Goal: Transaction & Acquisition: Purchase product/service

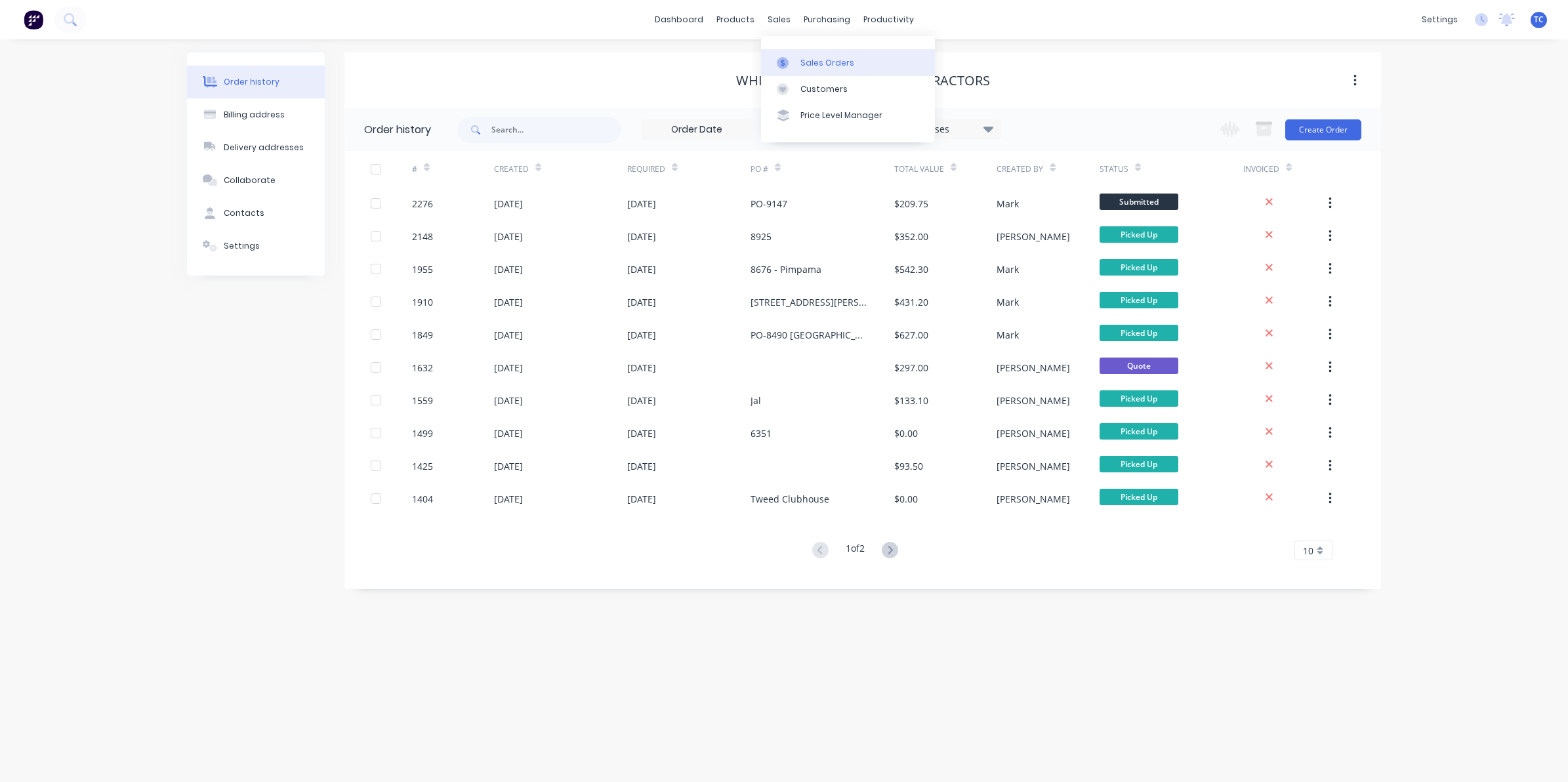
click at [811, 58] on div "Sales Orders" at bounding box center [827, 62] width 53 height 11
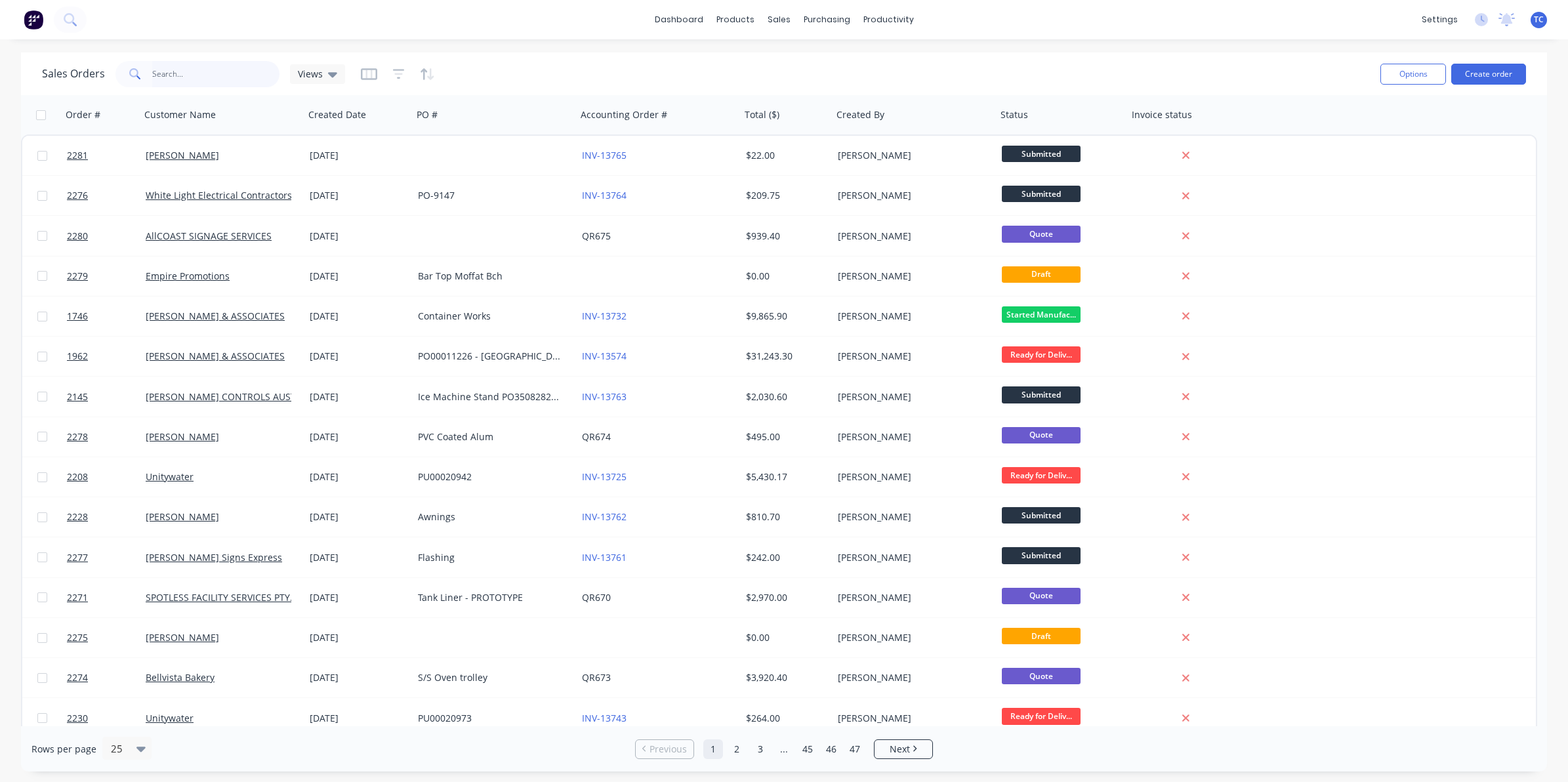
click at [165, 69] on input "text" at bounding box center [216, 74] width 128 height 26
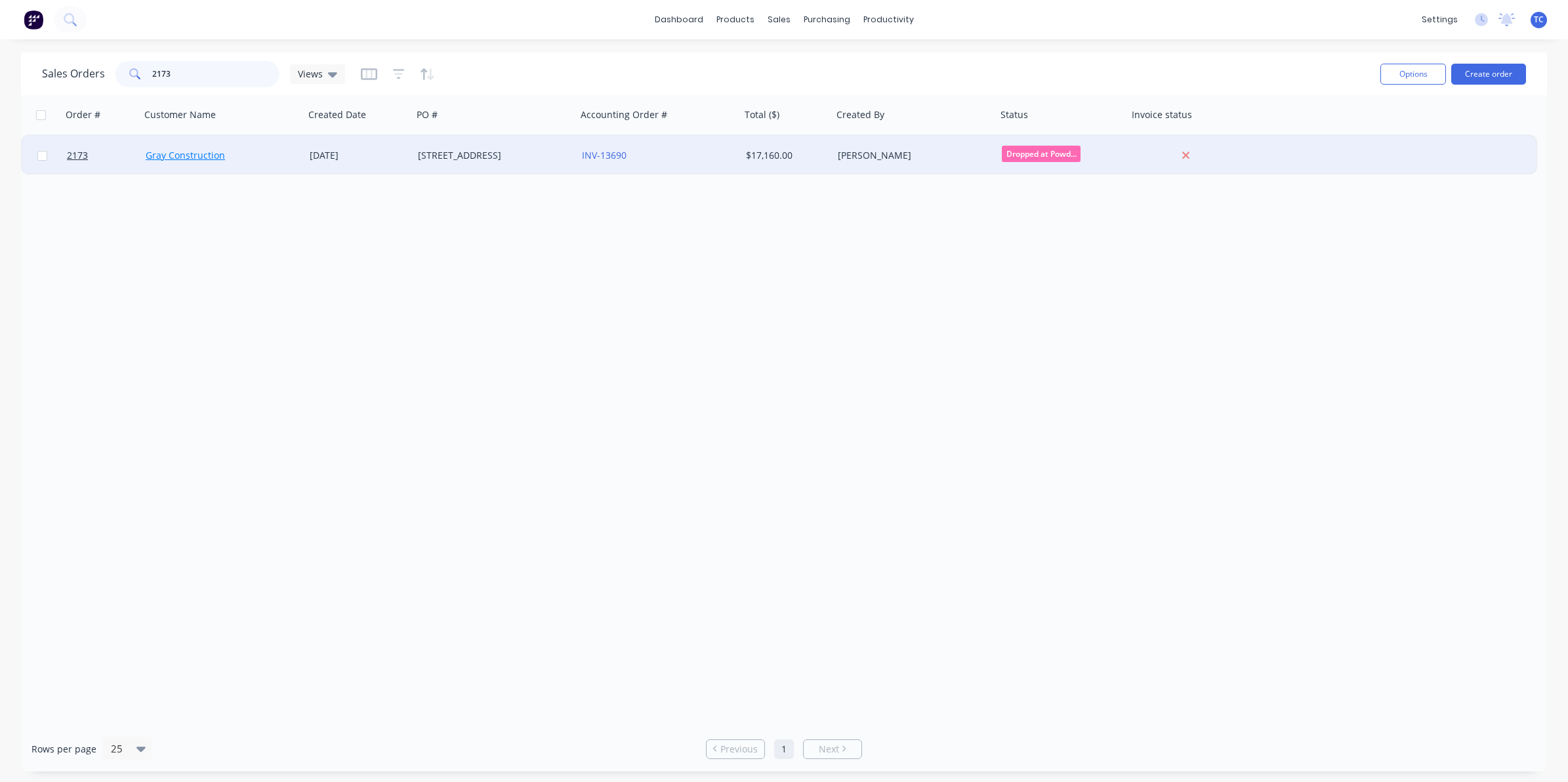
type input "2173"
click at [195, 156] on link "Gray Construction" at bounding box center [185, 155] width 80 height 12
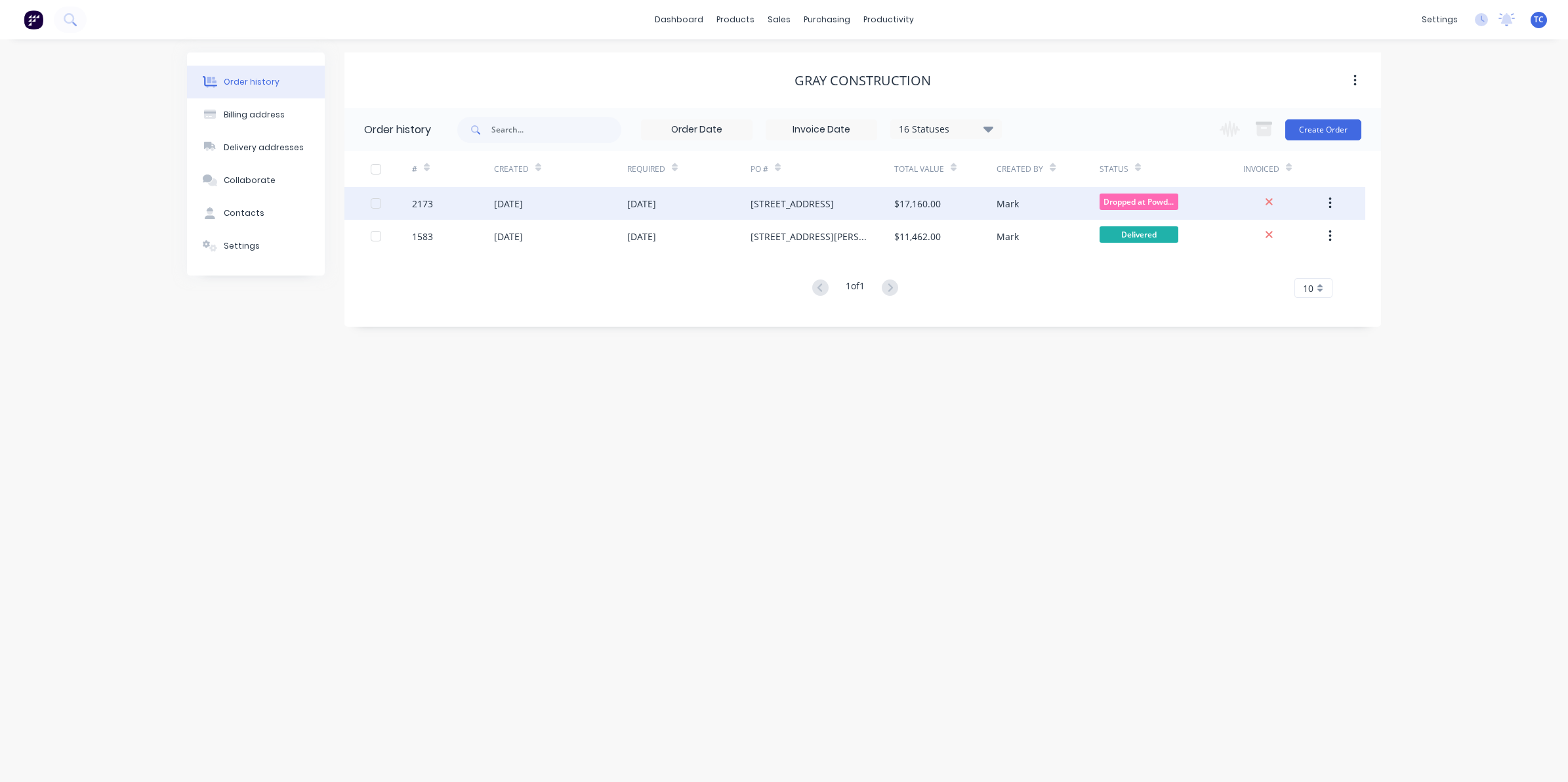
click at [522, 201] on div "[DATE]" at bounding box center [508, 204] width 29 height 14
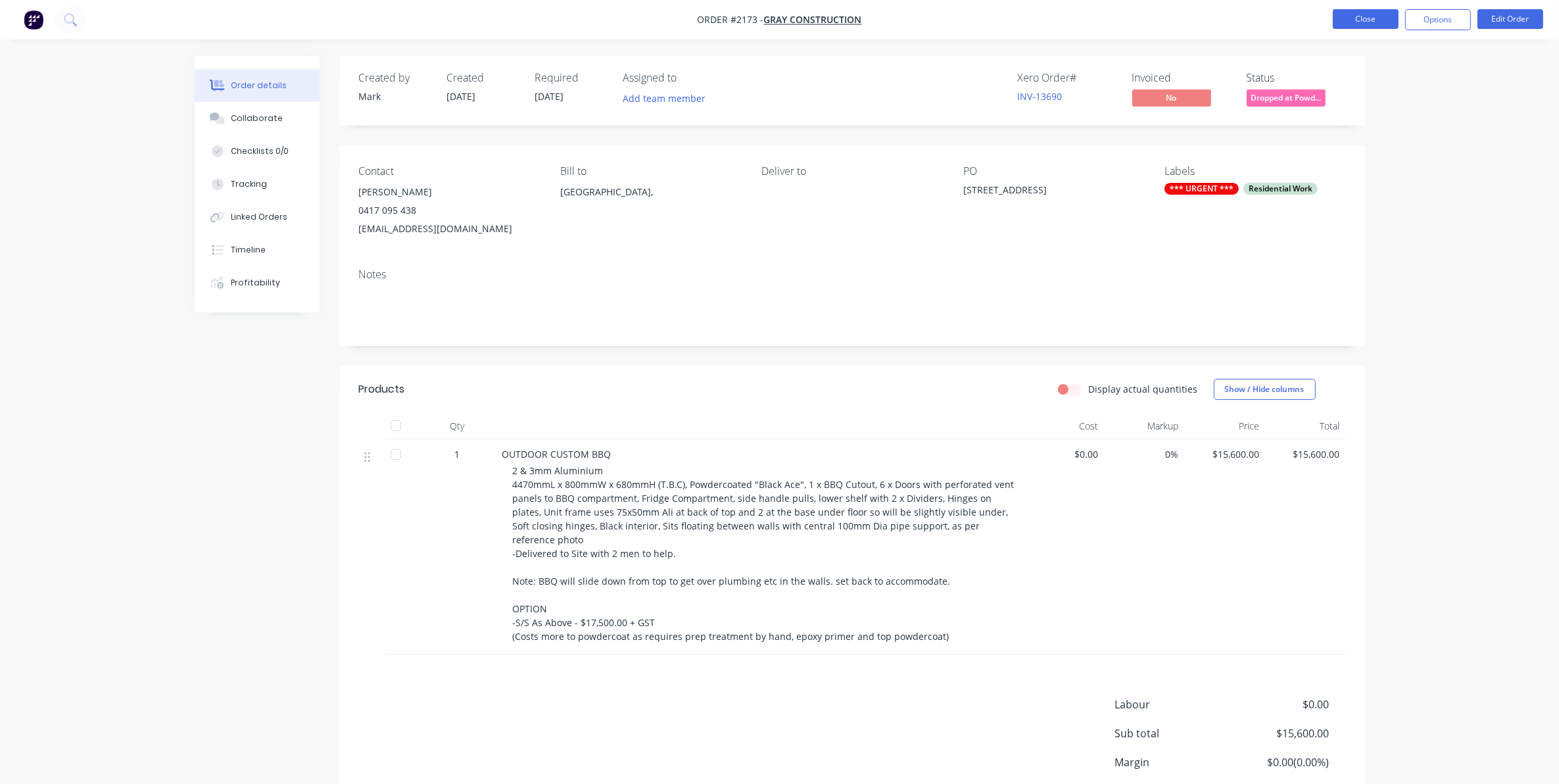
click at [1363, 17] on button "Close" at bounding box center [1365, 18] width 66 height 19
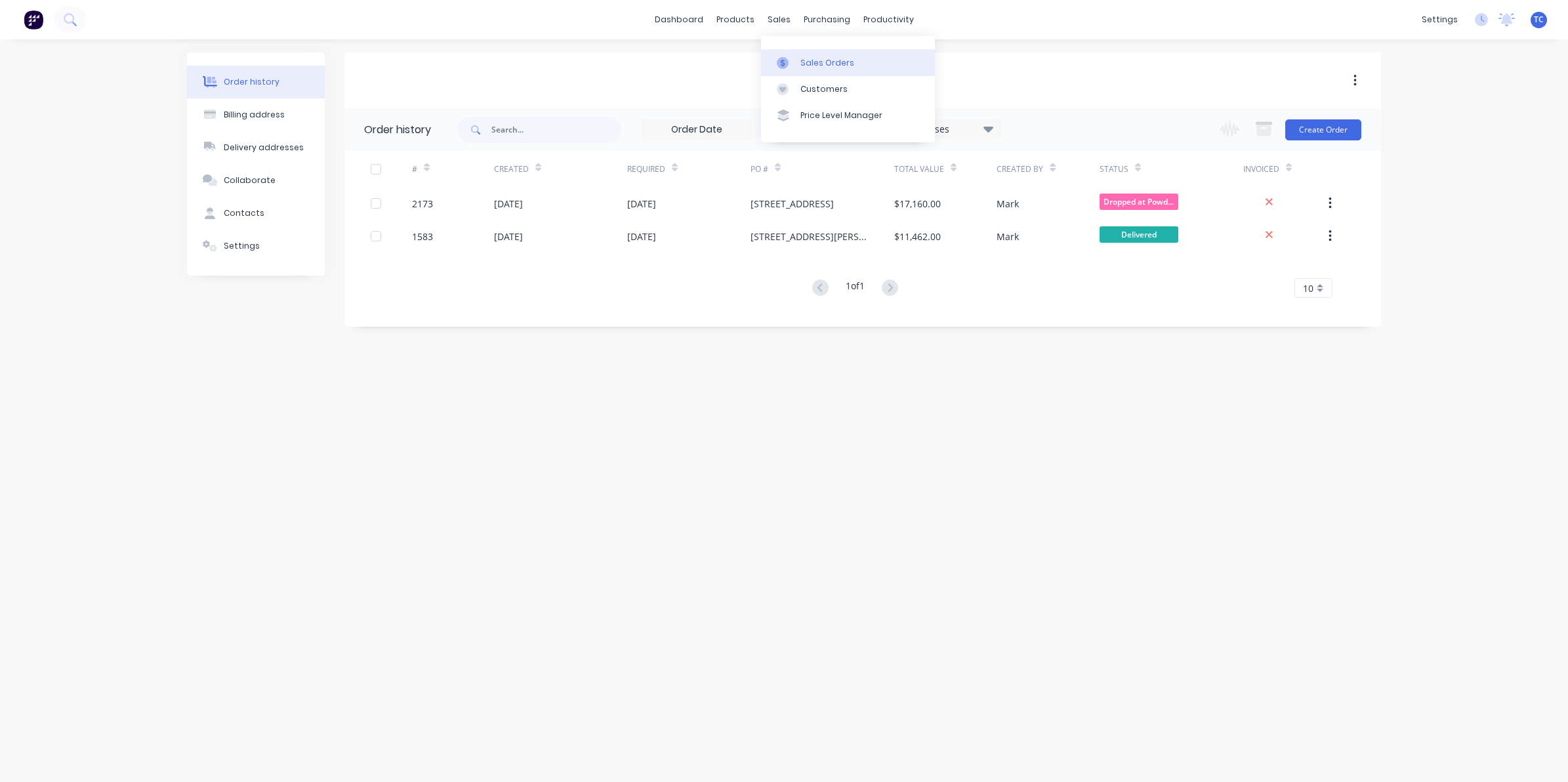
click at [815, 62] on div "Sales Orders" at bounding box center [827, 62] width 53 height 11
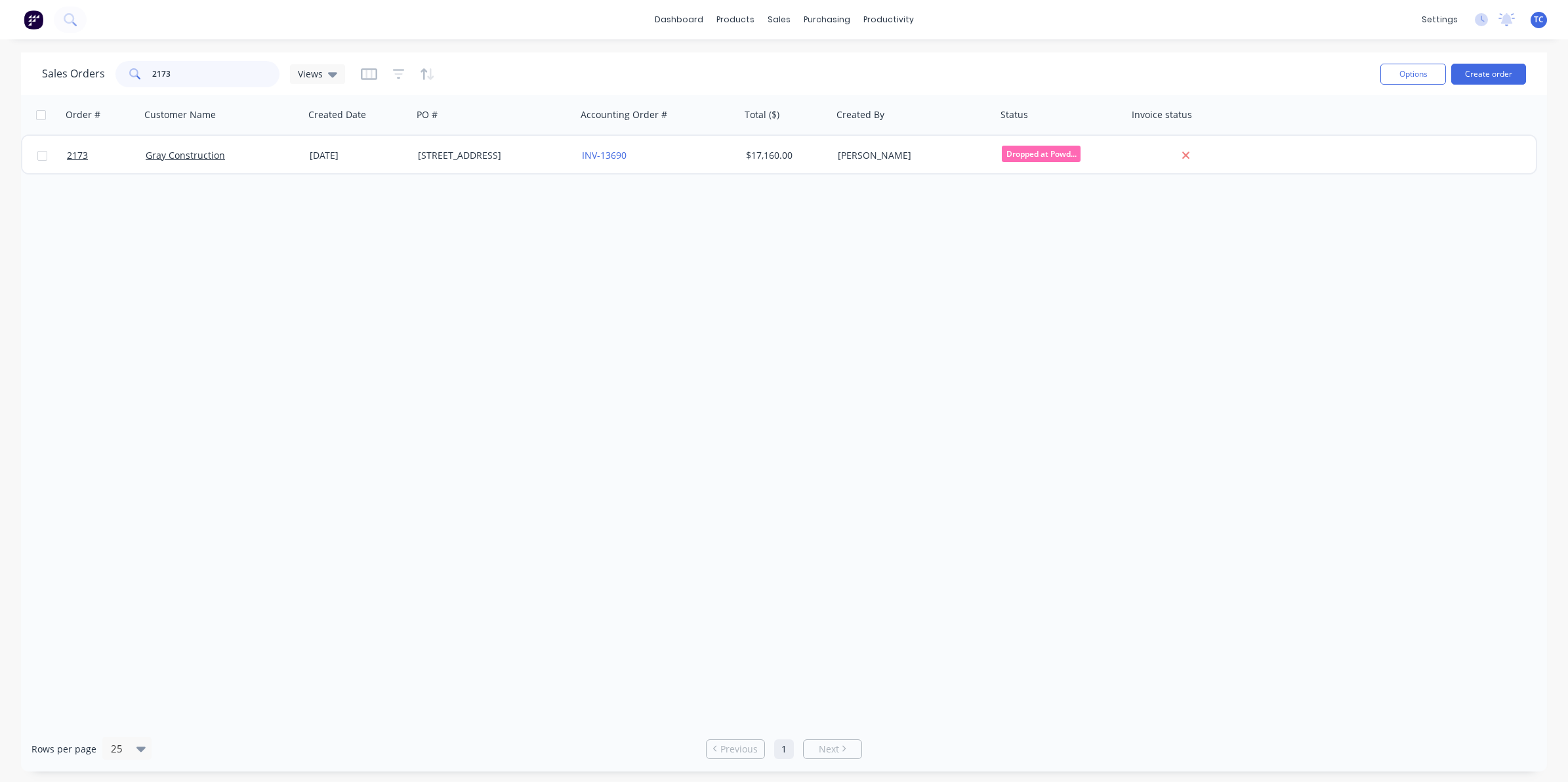
drag, startPoint x: 172, startPoint y: 73, endPoint x: 145, endPoint y: 72, distance: 27.0
click at [145, 72] on div "2173" at bounding box center [197, 74] width 164 height 26
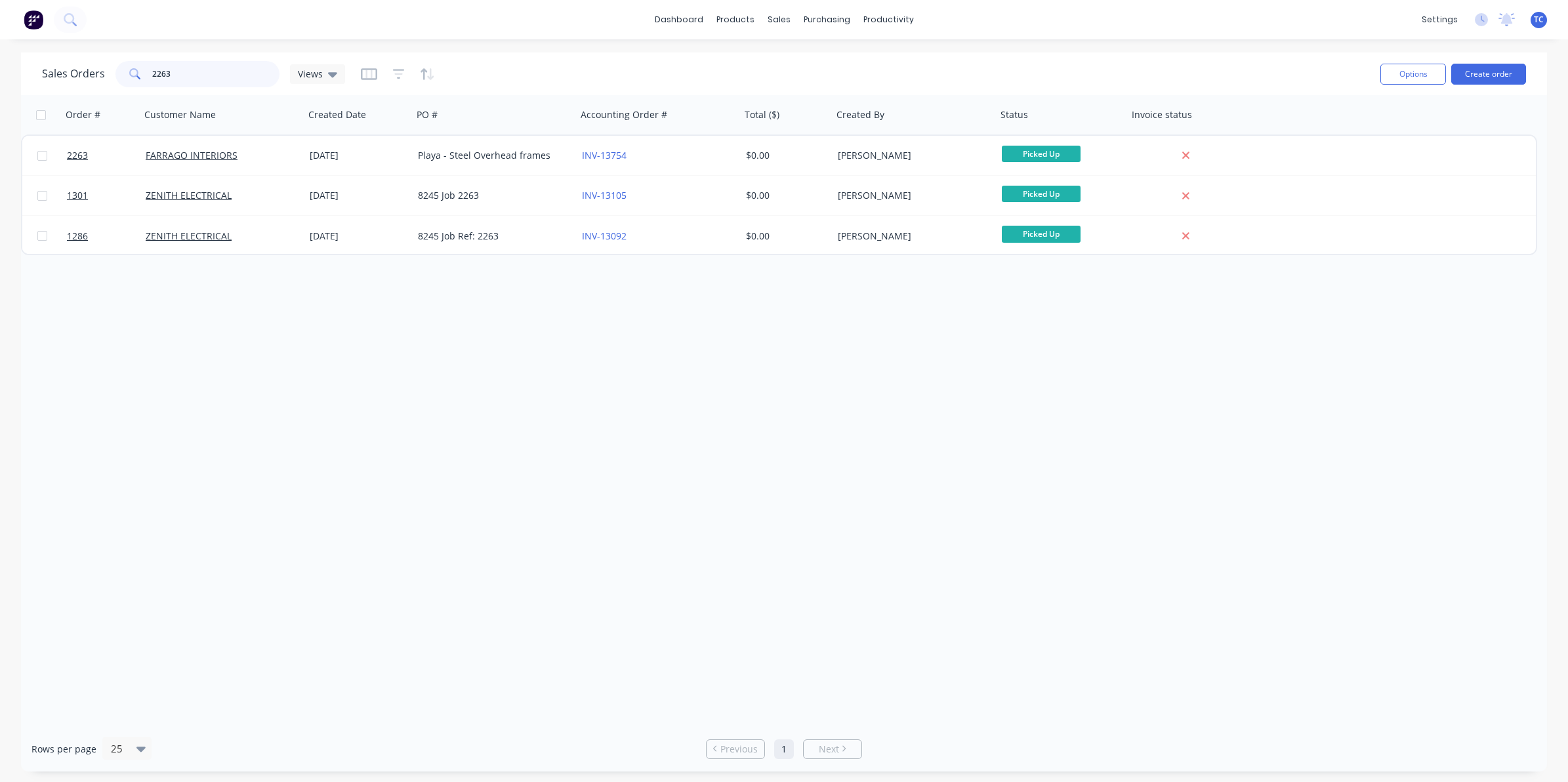
drag, startPoint x: 178, startPoint y: 70, endPoint x: 150, endPoint y: 69, distance: 28.0
click at [150, 69] on div "2263" at bounding box center [197, 74] width 164 height 26
type input "2236"
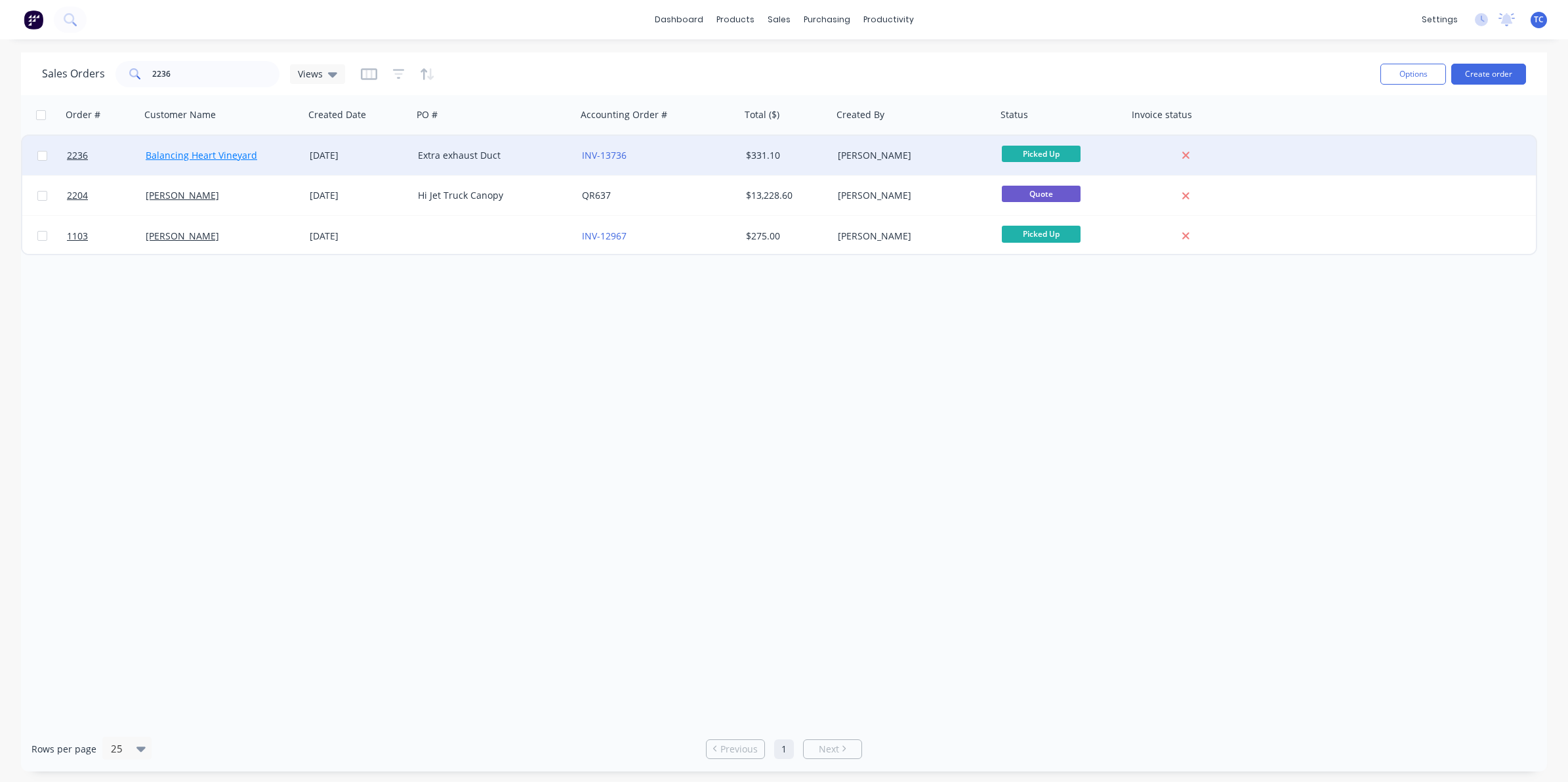
click at [221, 155] on link "Balancing Heart Vineyard" at bounding box center [200, 155] width 111 height 12
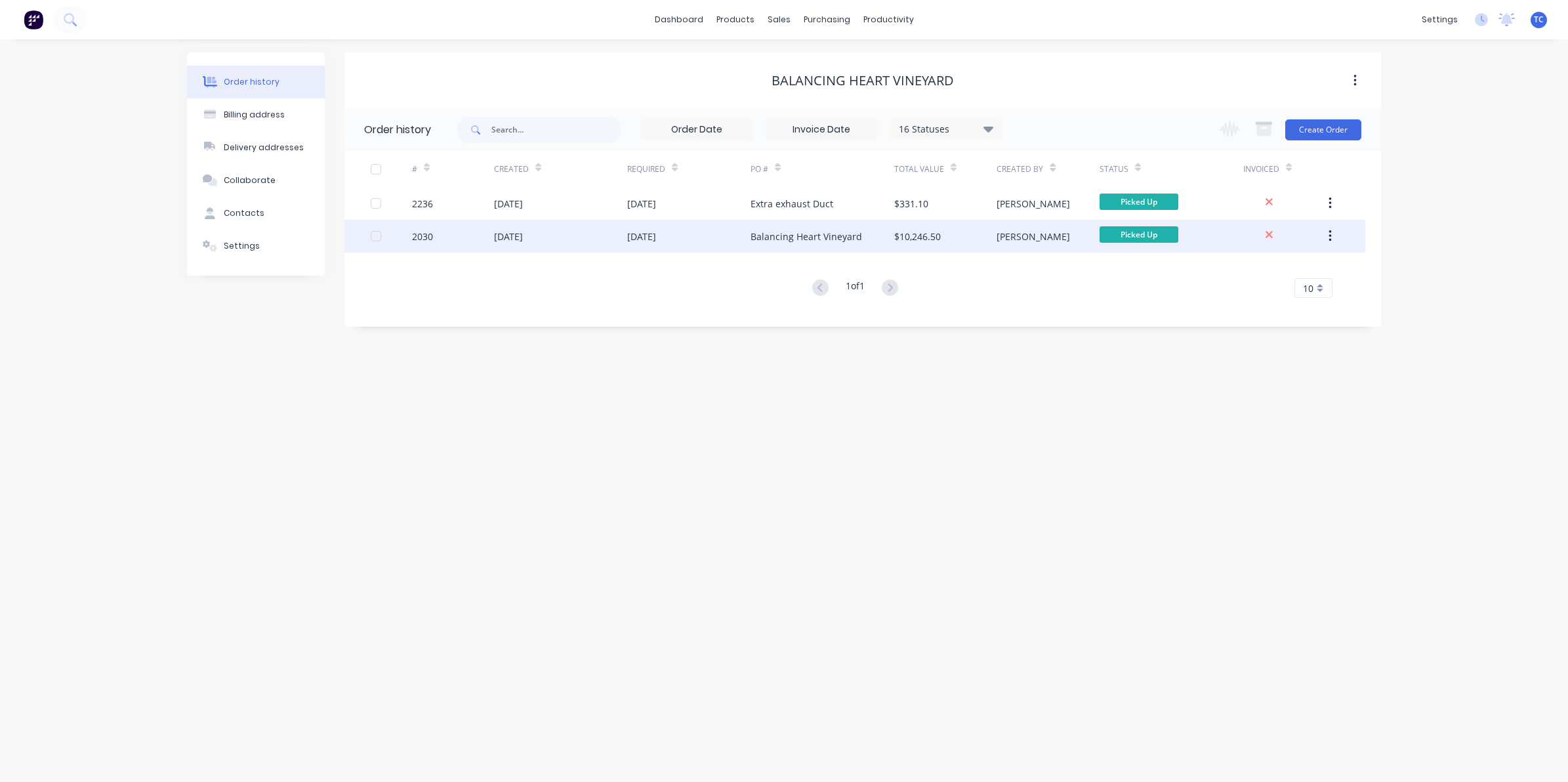
click at [759, 236] on div "Balancing Heart Vineyard" at bounding box center [806, 236] width 111 height 14
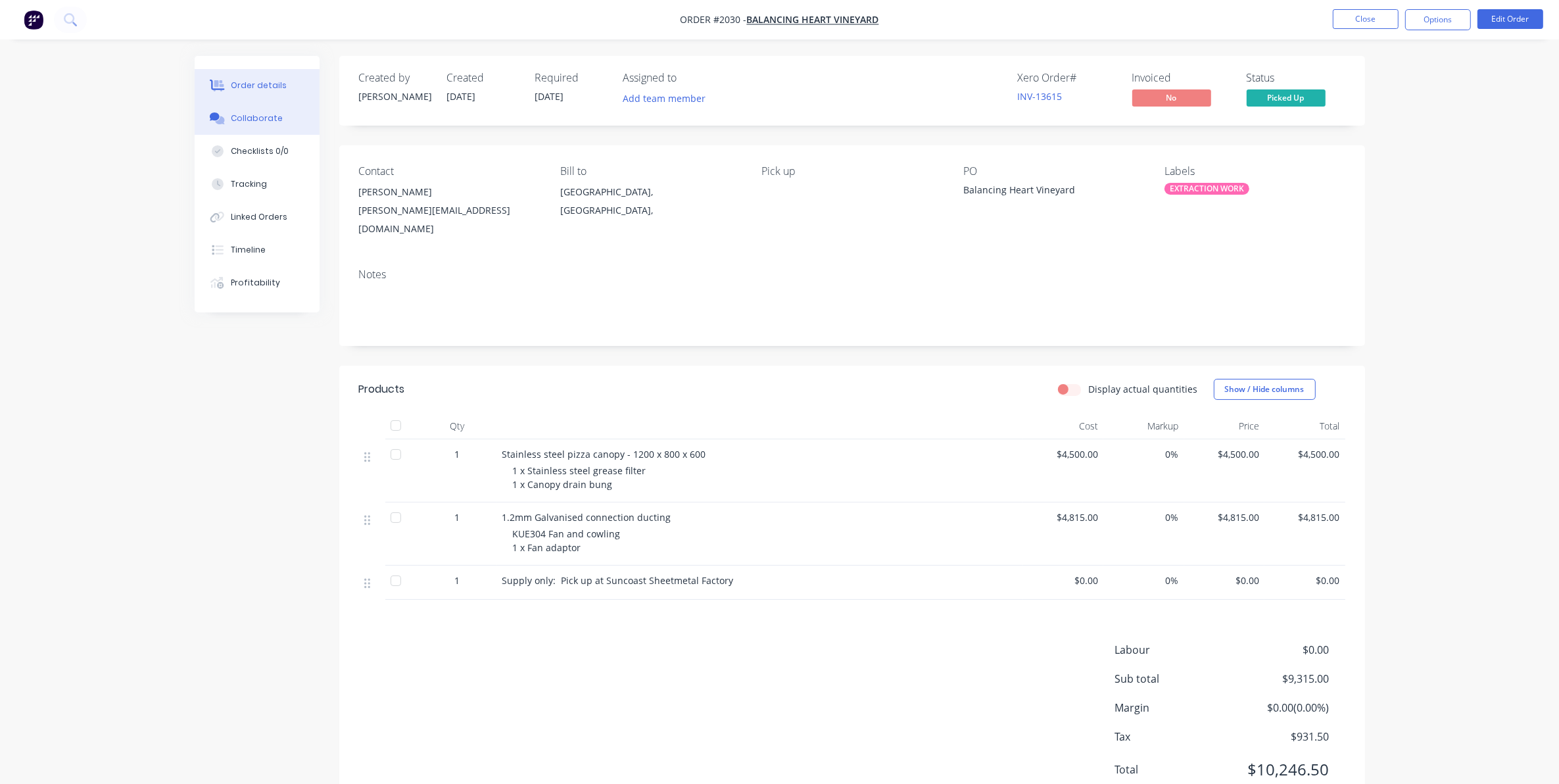
click at [254, 119] on div "Collaborate" at bounding box center [256, 118] width 52 height 11
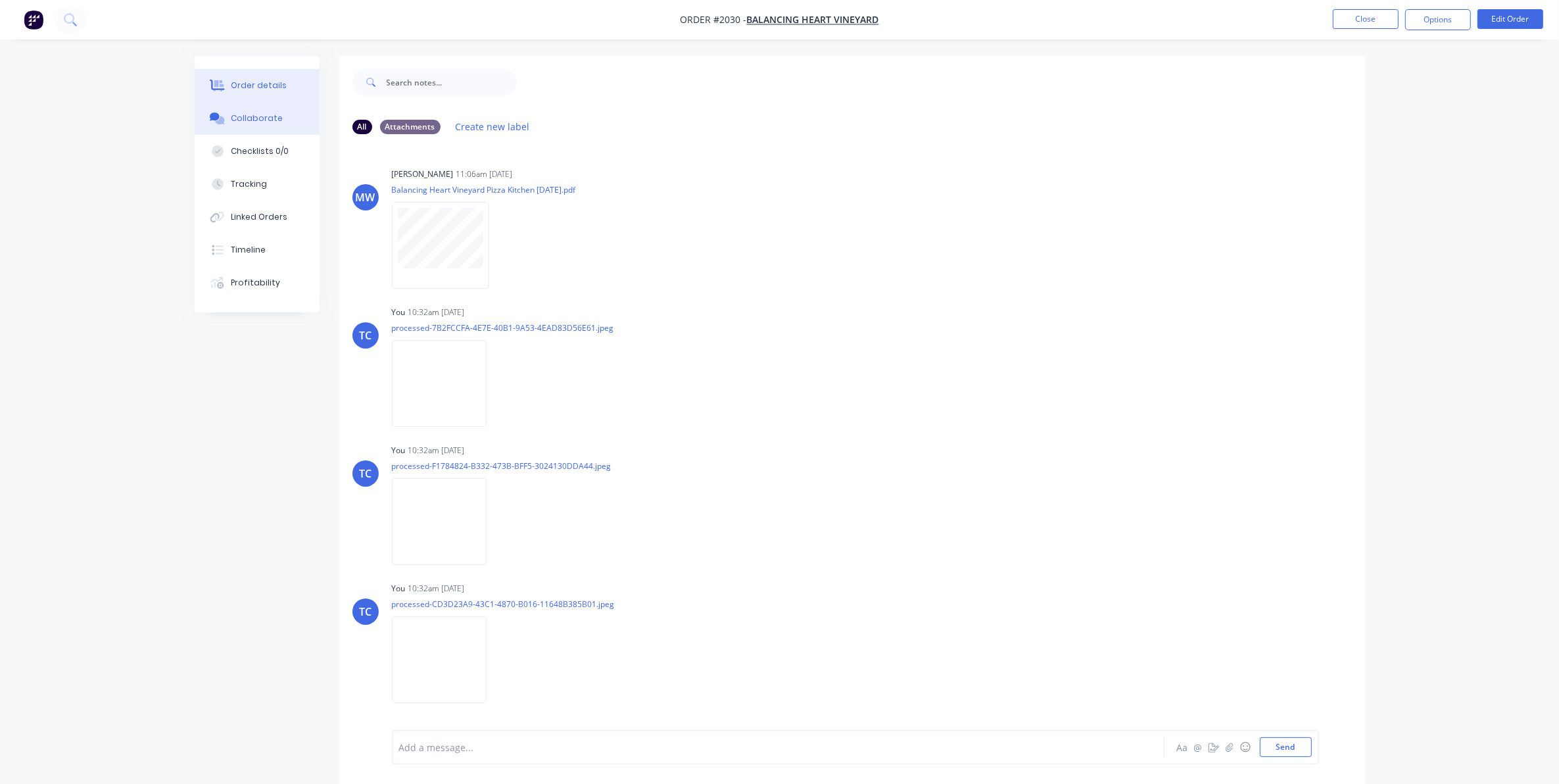
click at [254, 83] on div "Order details" at bounding box center [259, 85] width 56 height 11
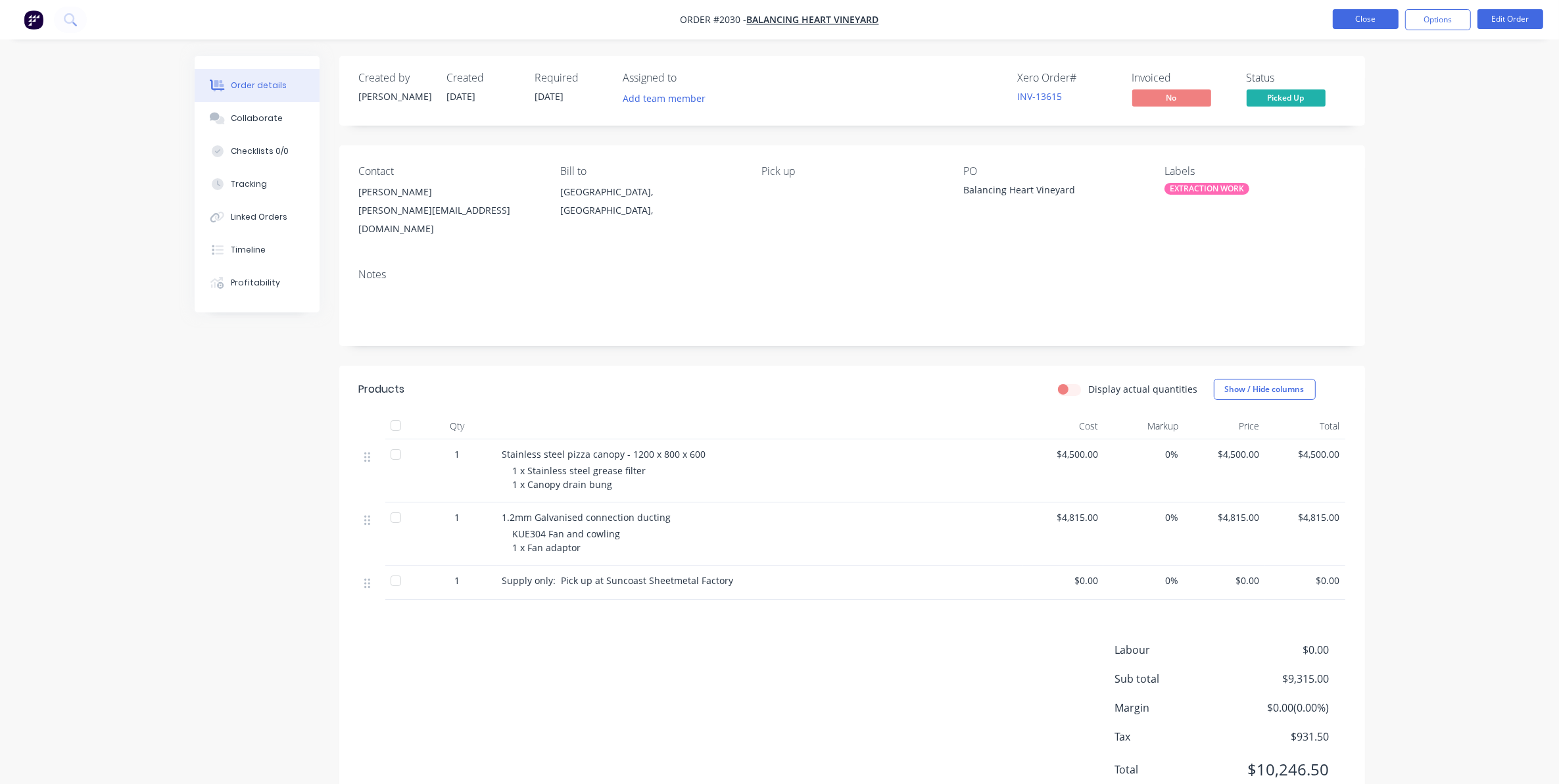
click at [1356, 17] on button "Close" at bounding box center [1365, 18] width 66 height 19
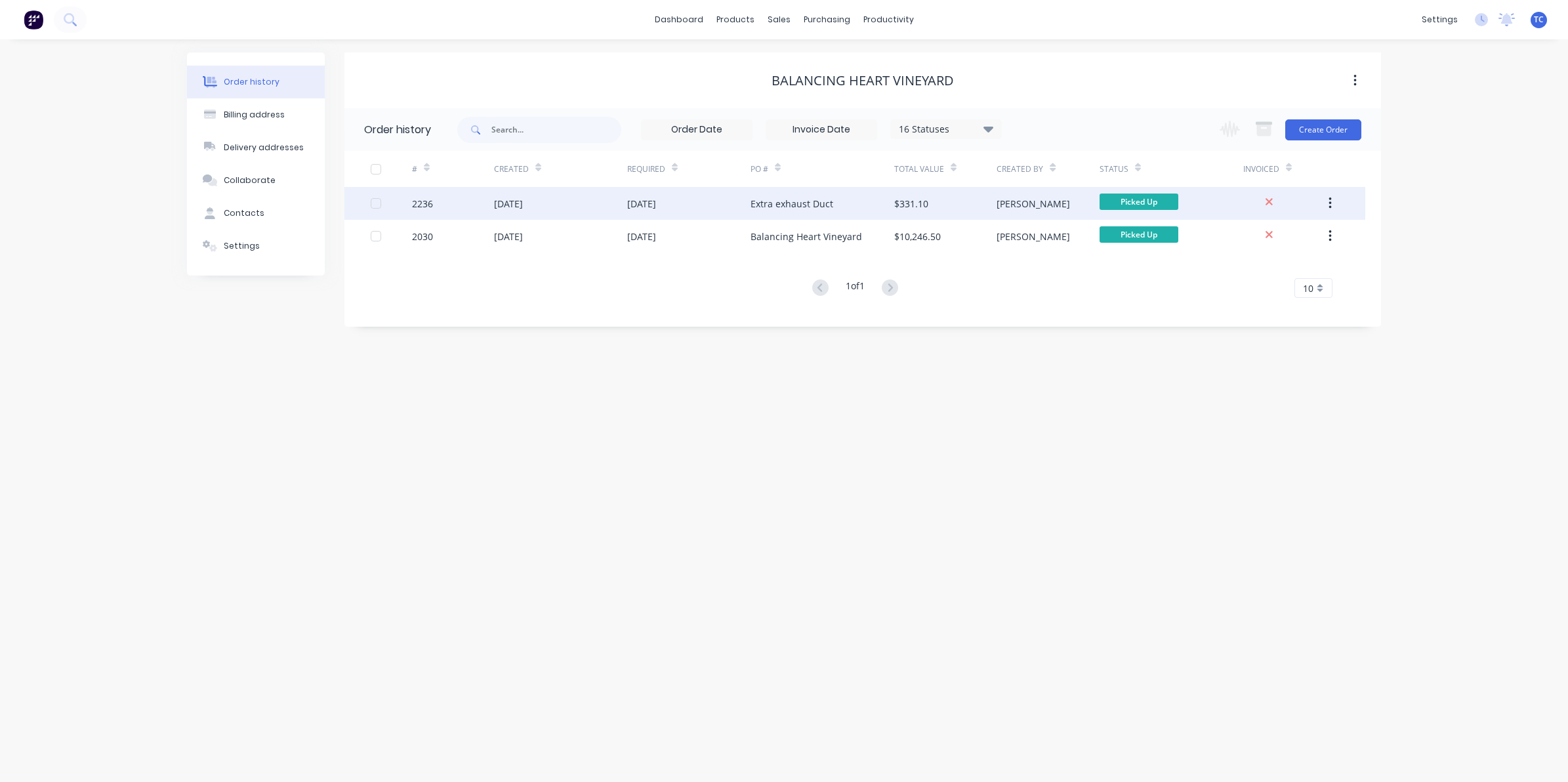
click at [510, 204] on div "[DATE]" at bounding box center [508, 204] width 29 height 14
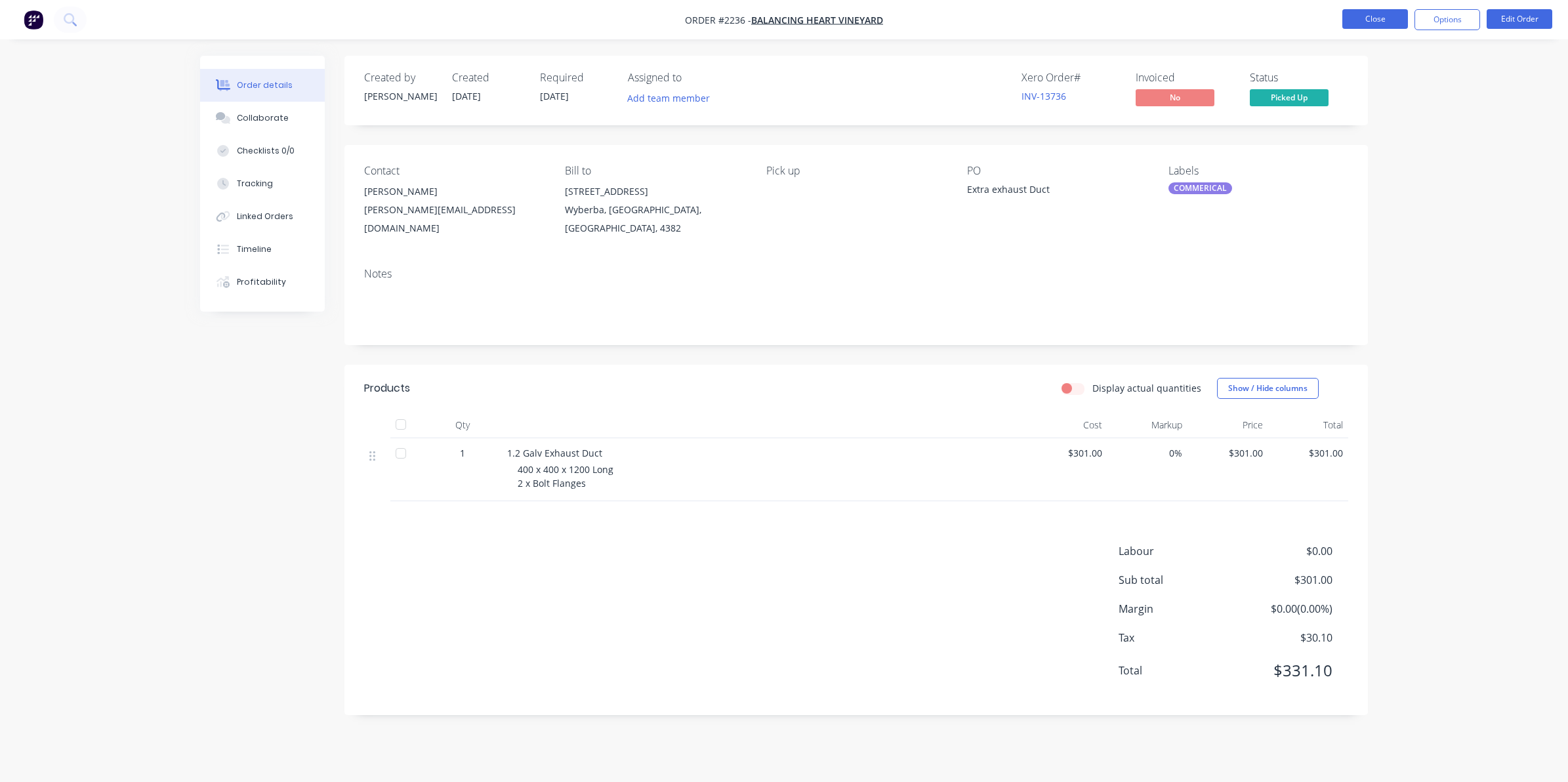
click at [1372, 18] on button "Close" at bounding box center [1375, 18] width 66 height 19
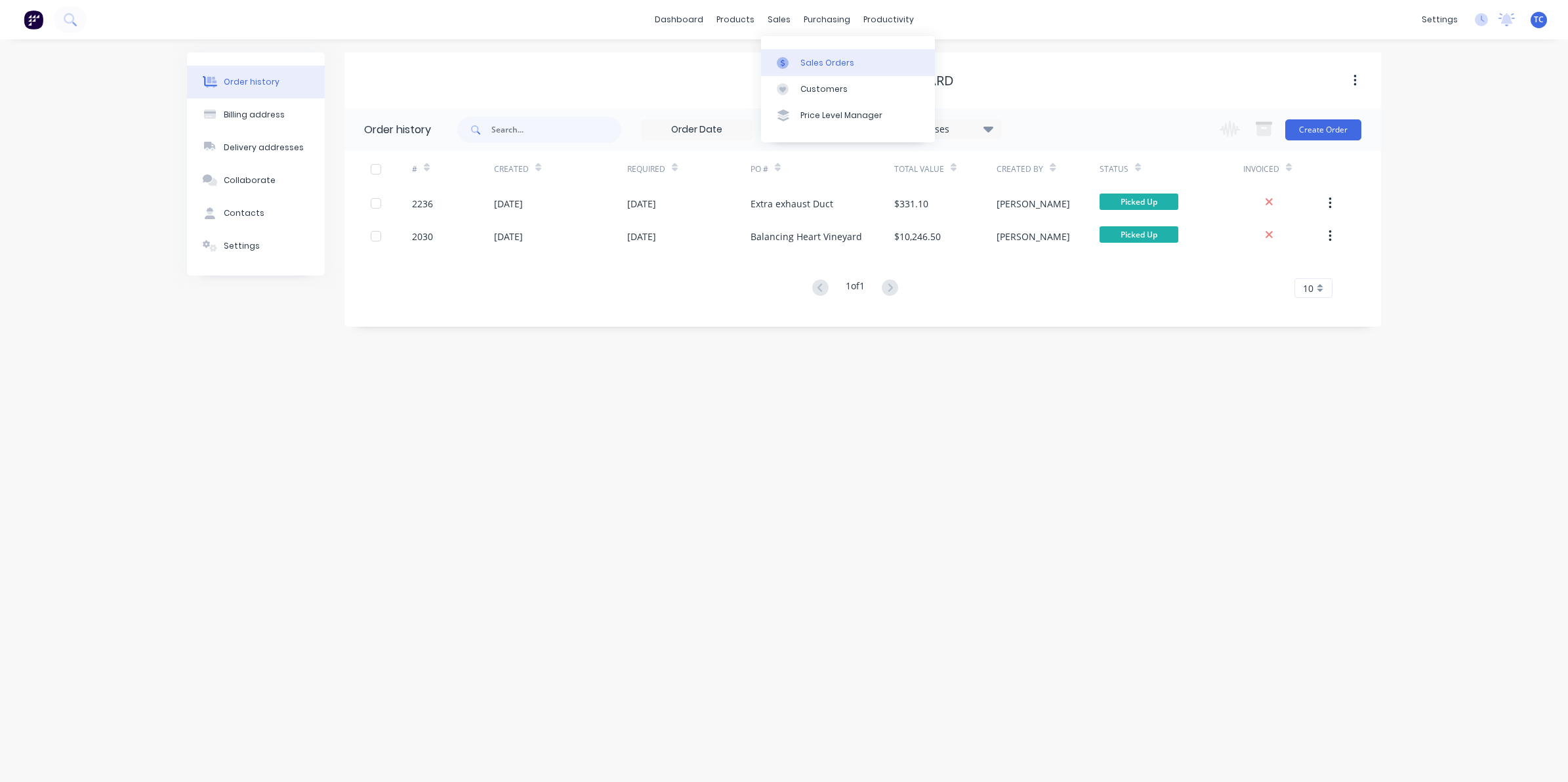
click at [811, 58] on div "Sales Orders" at bounding box center [827, 62] width 53 height 11
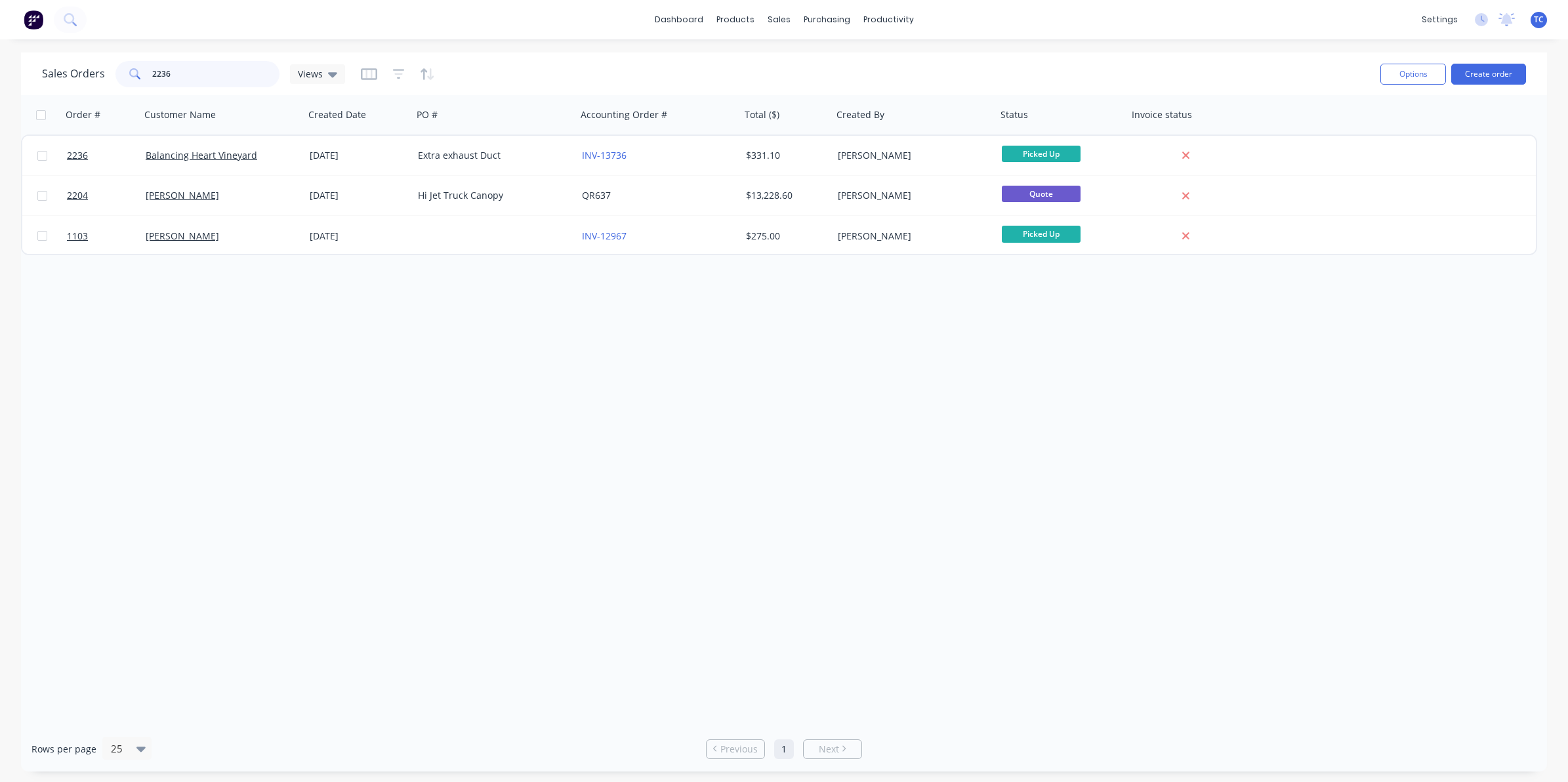
drag, startPoint x: 172, startPoint y: 72, endPoint x: 150, endPoint y: 72, distance: 22.0
click at [150, 72] on div "2236" at bounding box center [197, 74] width 164 height 26
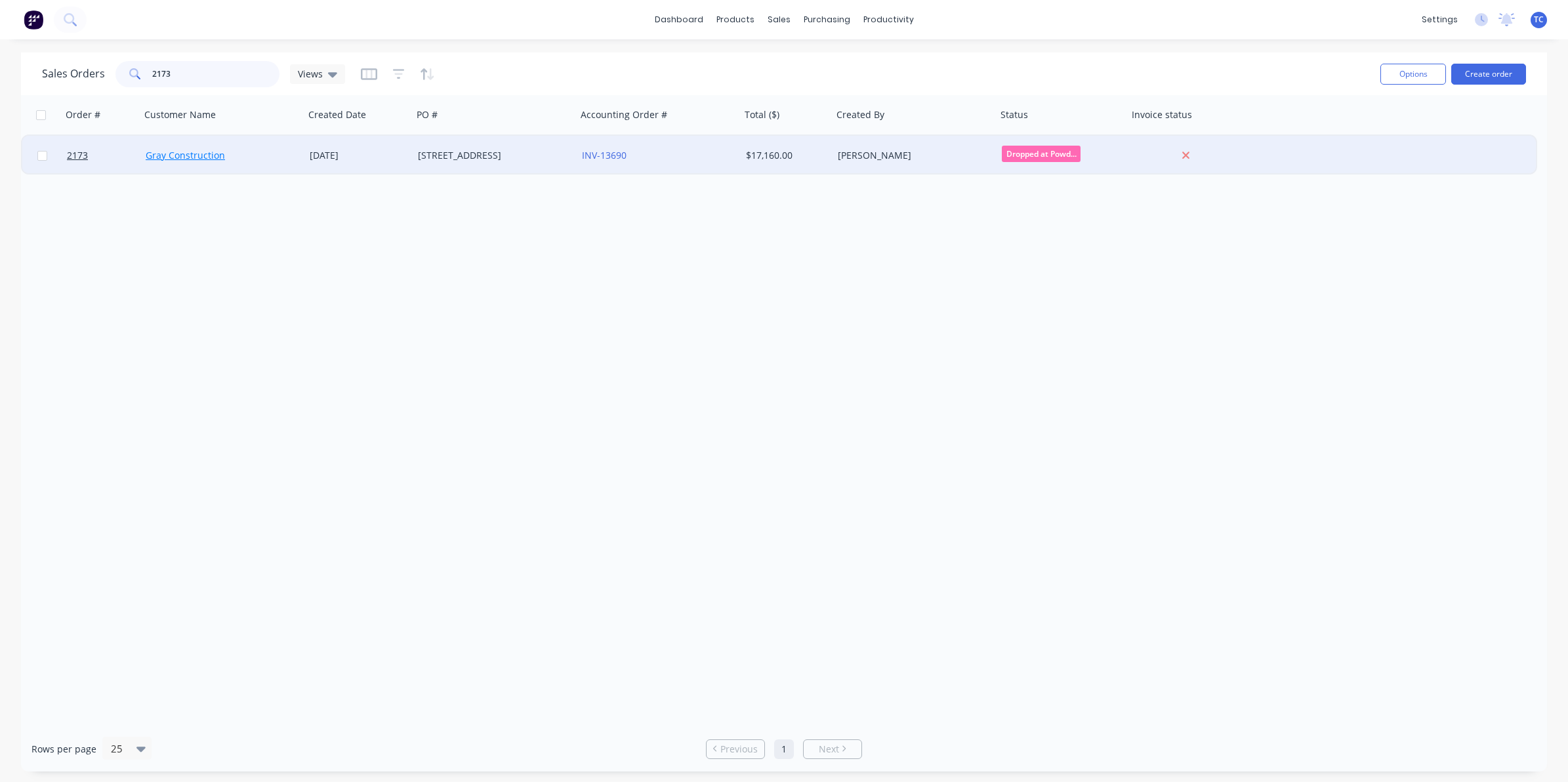
type input "2173"
click at [188, 153] on link "Gray Construction" at bounding box center [185, 155] width 80 height 12
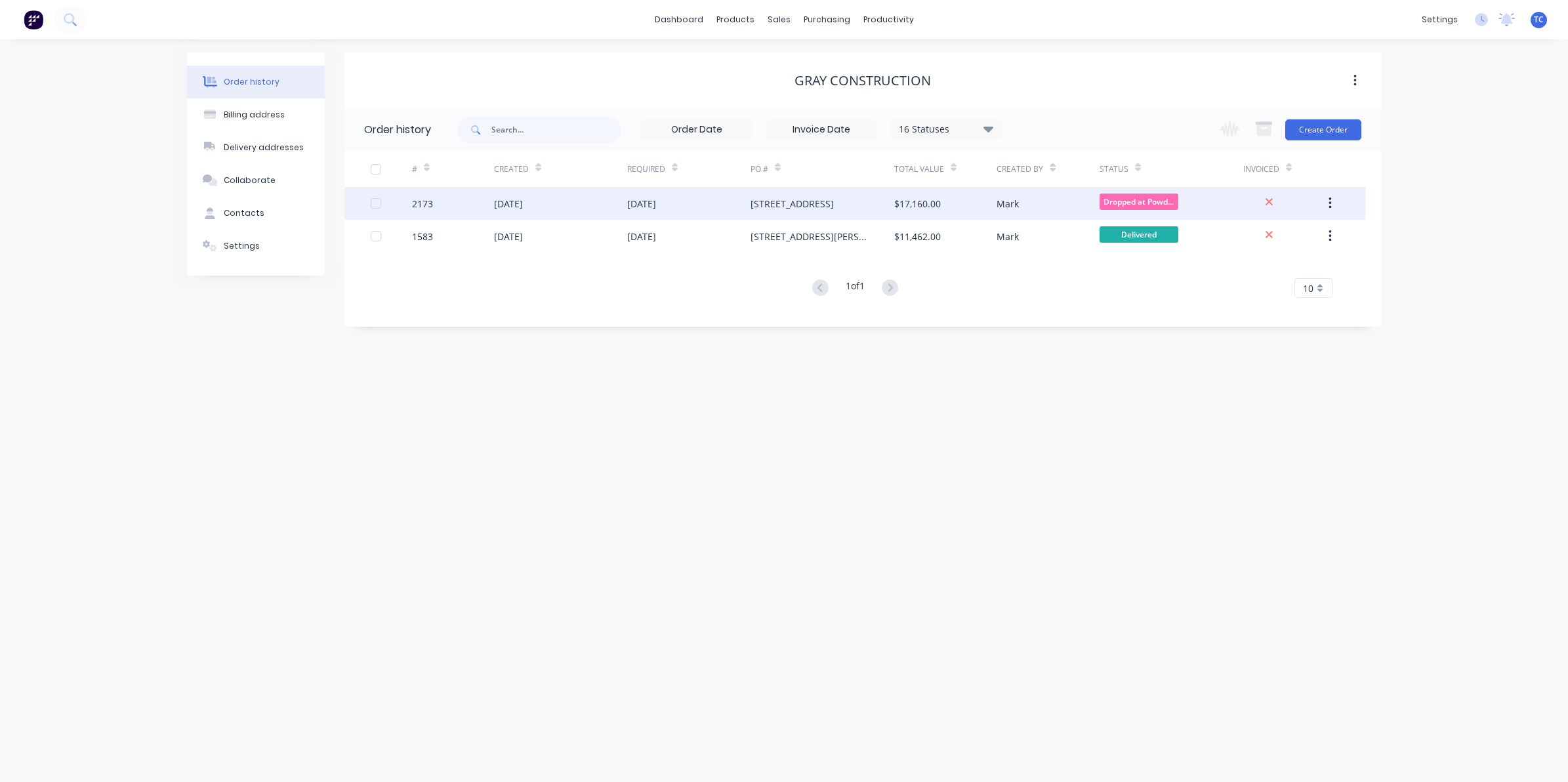
click at [522, 201] on div "[DATE]" at bounding box center [508, 204] width 29 height 14
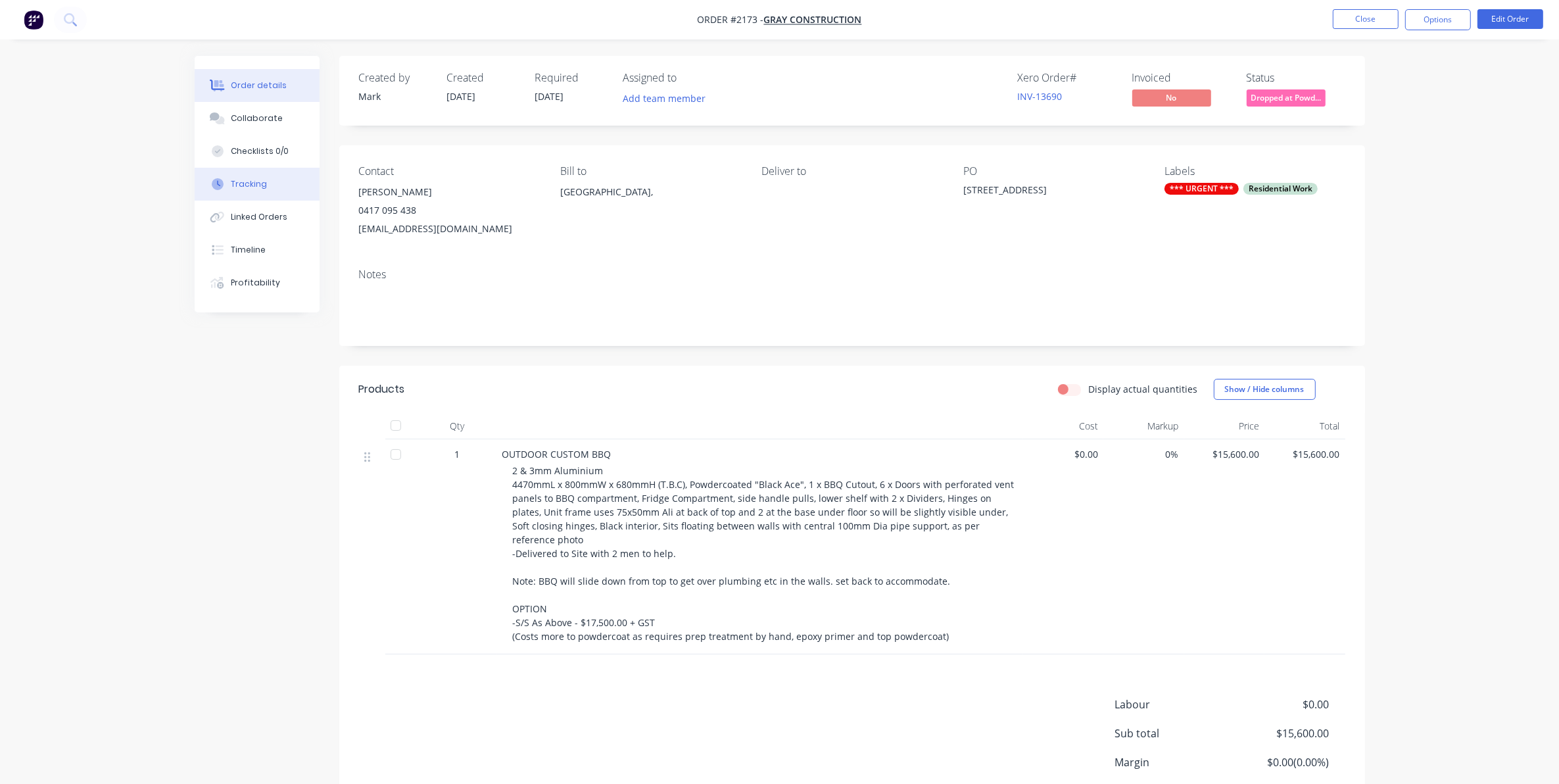
click at [250, 179] on div "Tracking" at bounding box center [248, 183] width 36 height 11
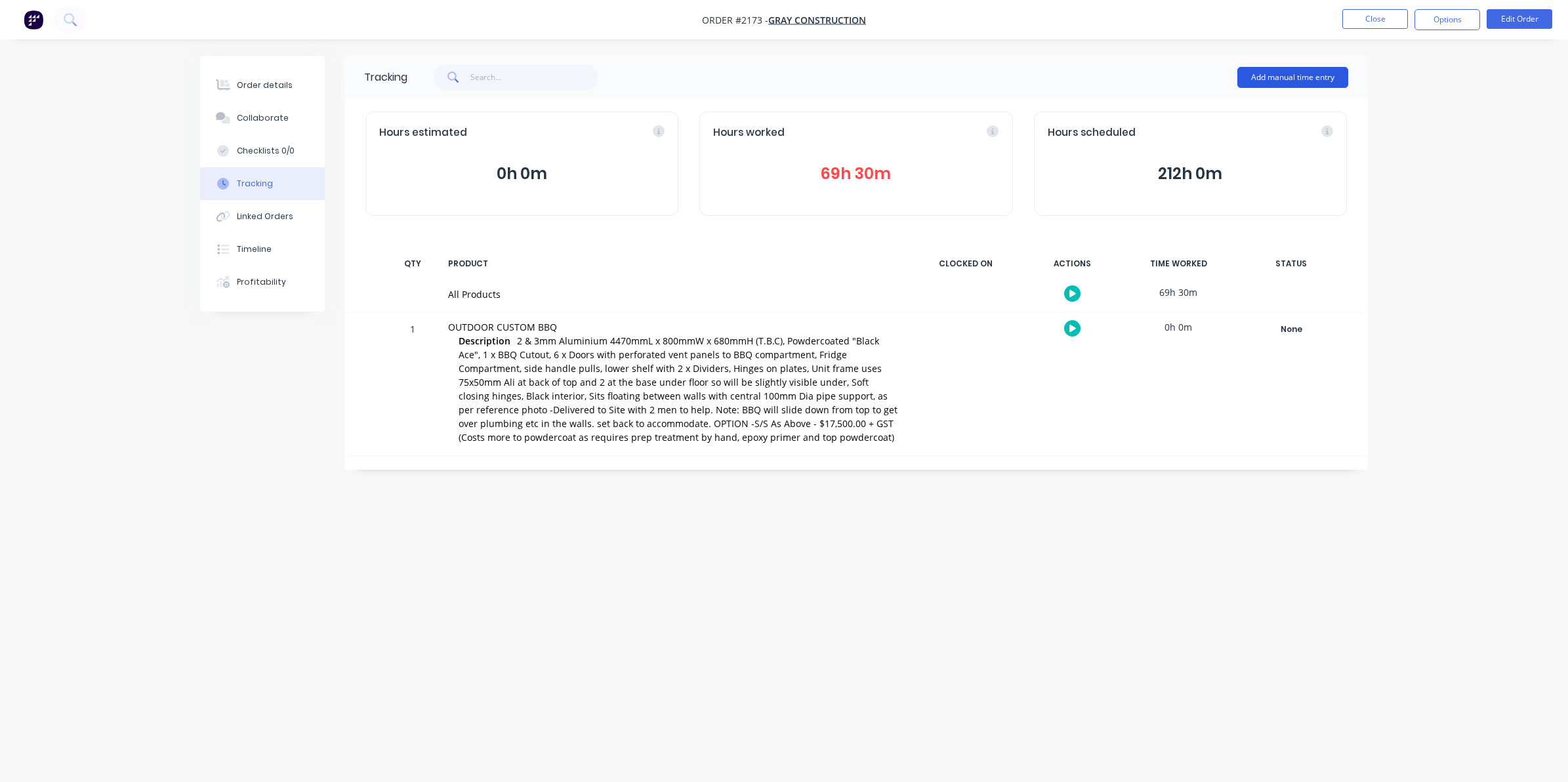
click at [1278, 72] on button "Add manual time entry" at bounding box center [1292, 77] width 111 height 21
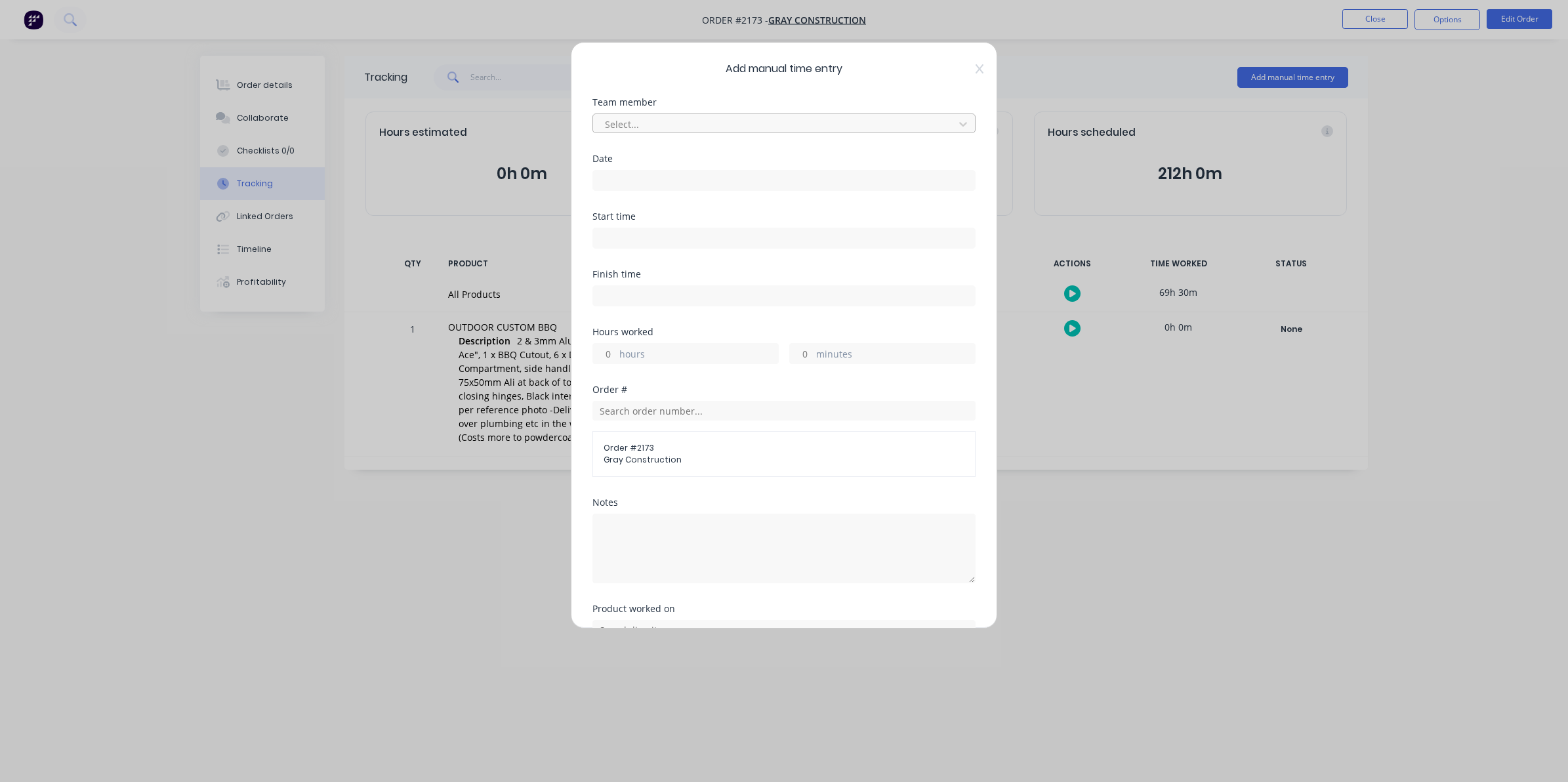
click at [632, 119] on div at bounding box center [775, 124] width 344 height 17
click at [611, 175] on input at bounding box center [784, 180] width 382 height 19
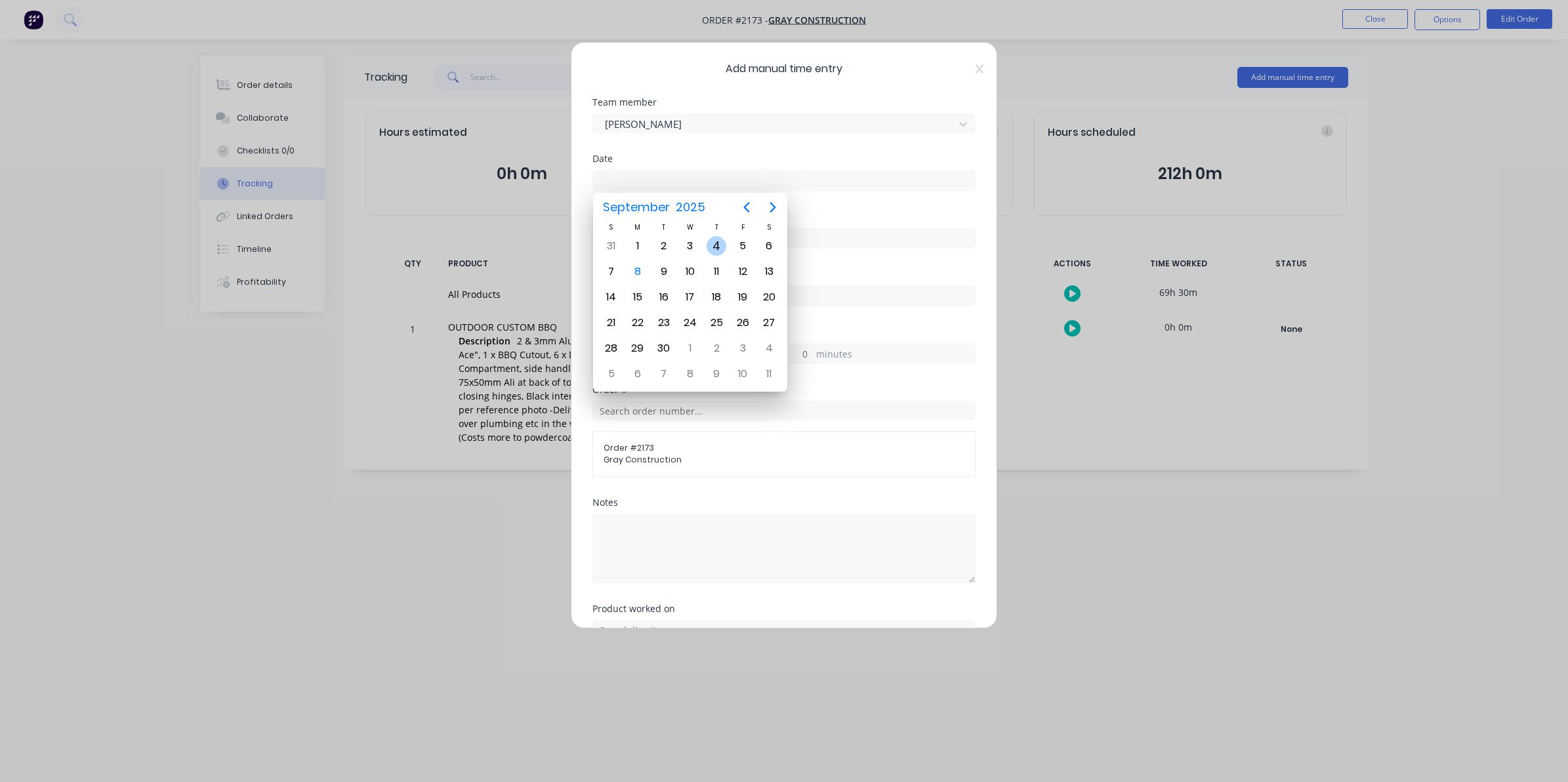
click at [715, 241] on div "4" at bounding box center [716, 246] width 19 height 19
type input "[DATE]"
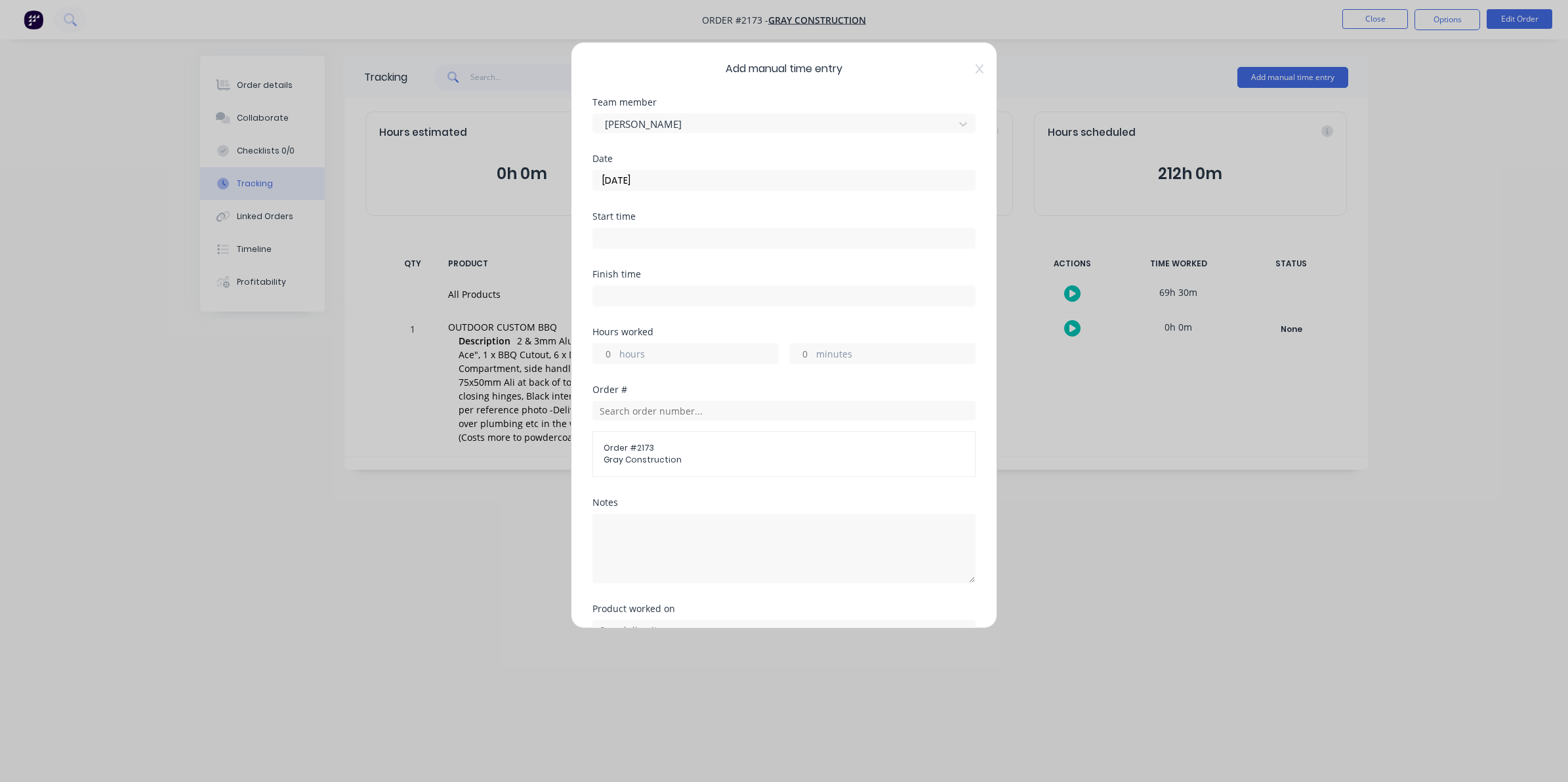
click at [604, 351] on input "hours" at bounding box center [605, 353] width 23 height 19
type input "8"
click at [803, 353] on input "minutes" at bounding box center [802, 353] width 23 height 19
type input "30"
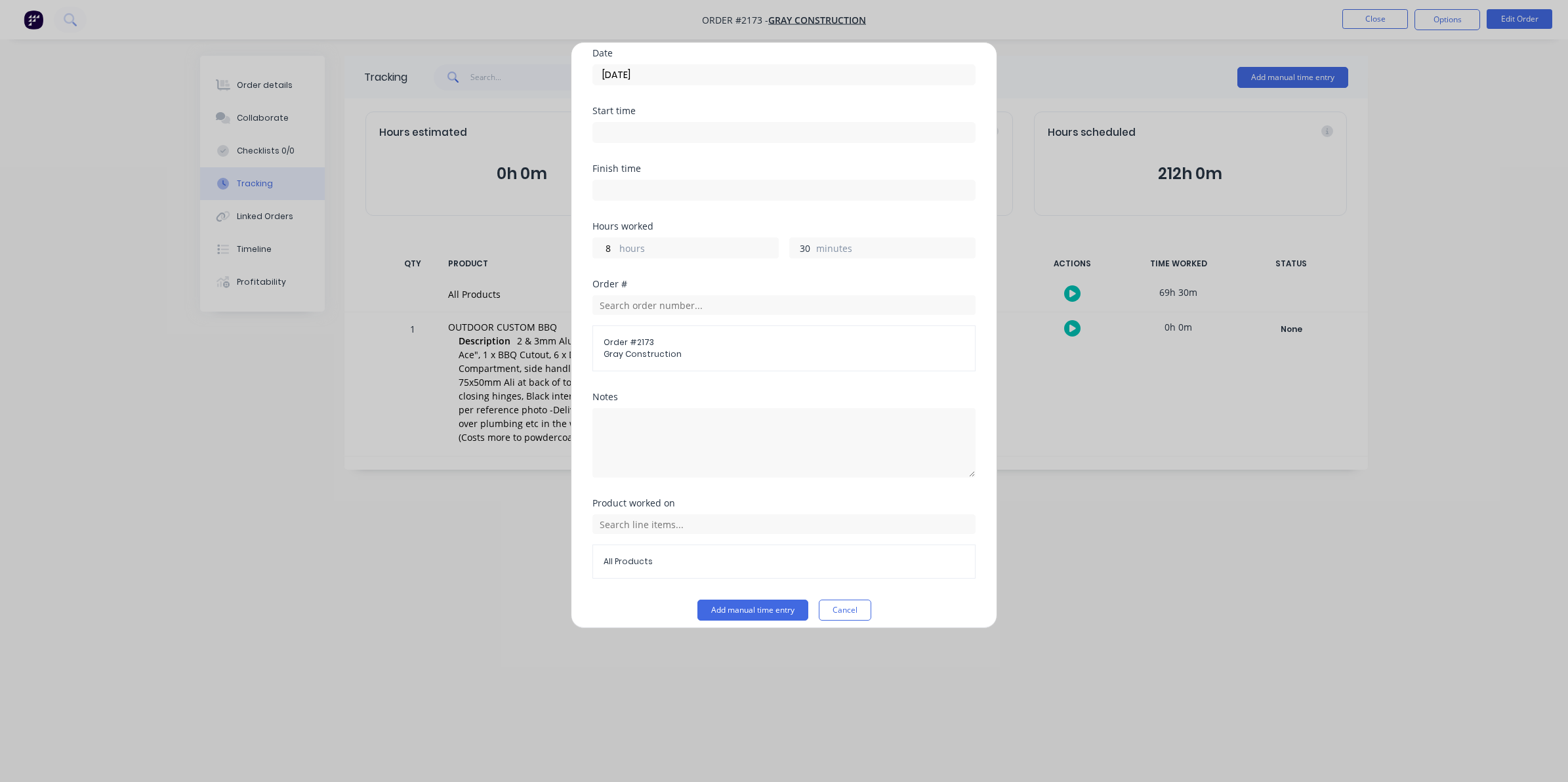
scroll to position [119, 0]
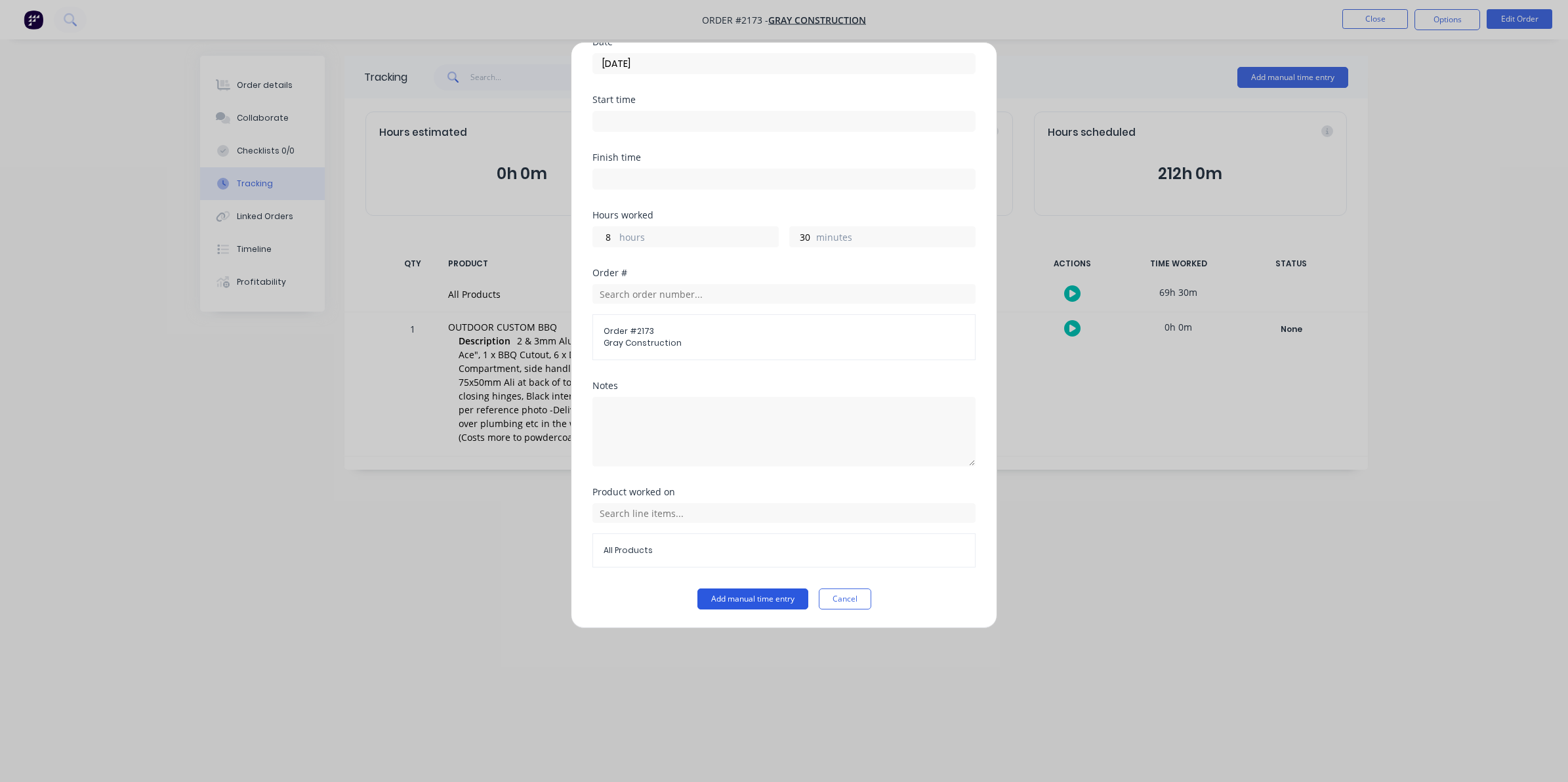
click at [736, 598] on button "Add manual time entry" at bounding box center [752, 598] width 111 height 21
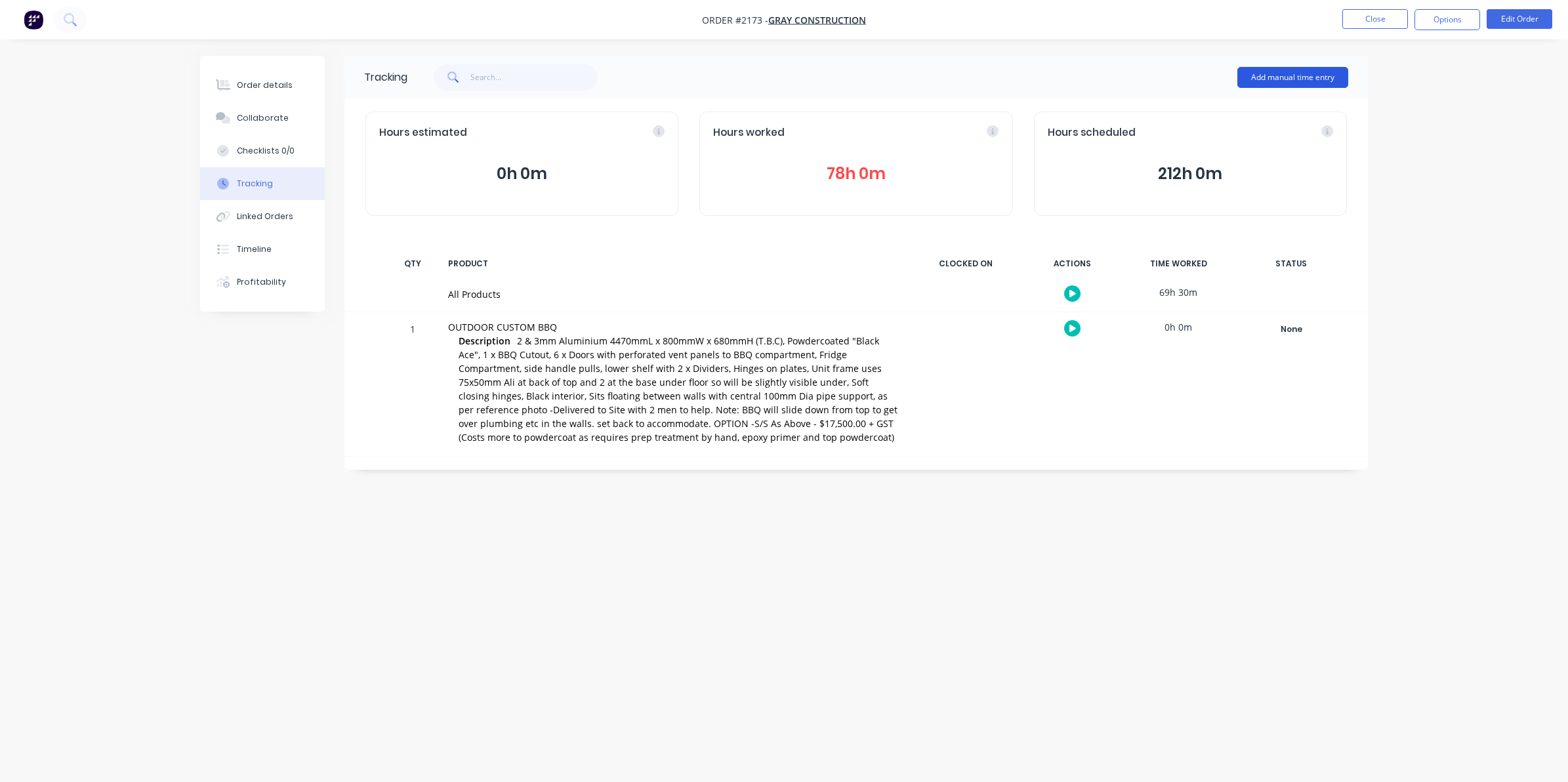
click at [1287, 73] on button "Add manual time entry" at bounding box center [1292, 77] width 111 height 21
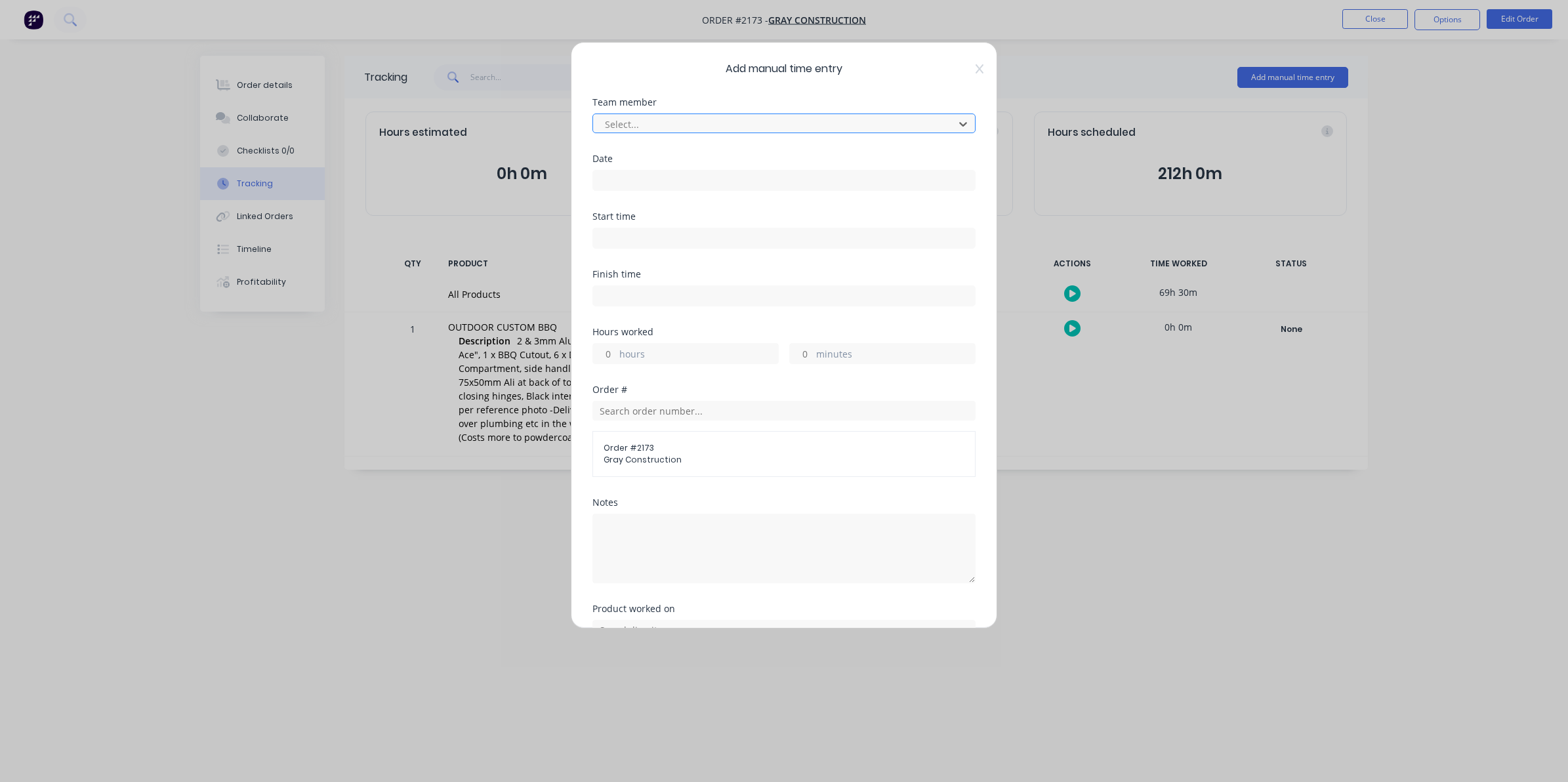
click at [625, 122] on div at bounding box center [775, 124] width 344 height 17
click at [617, 182] on input at bounding box center [784, 180] width 382 height 19
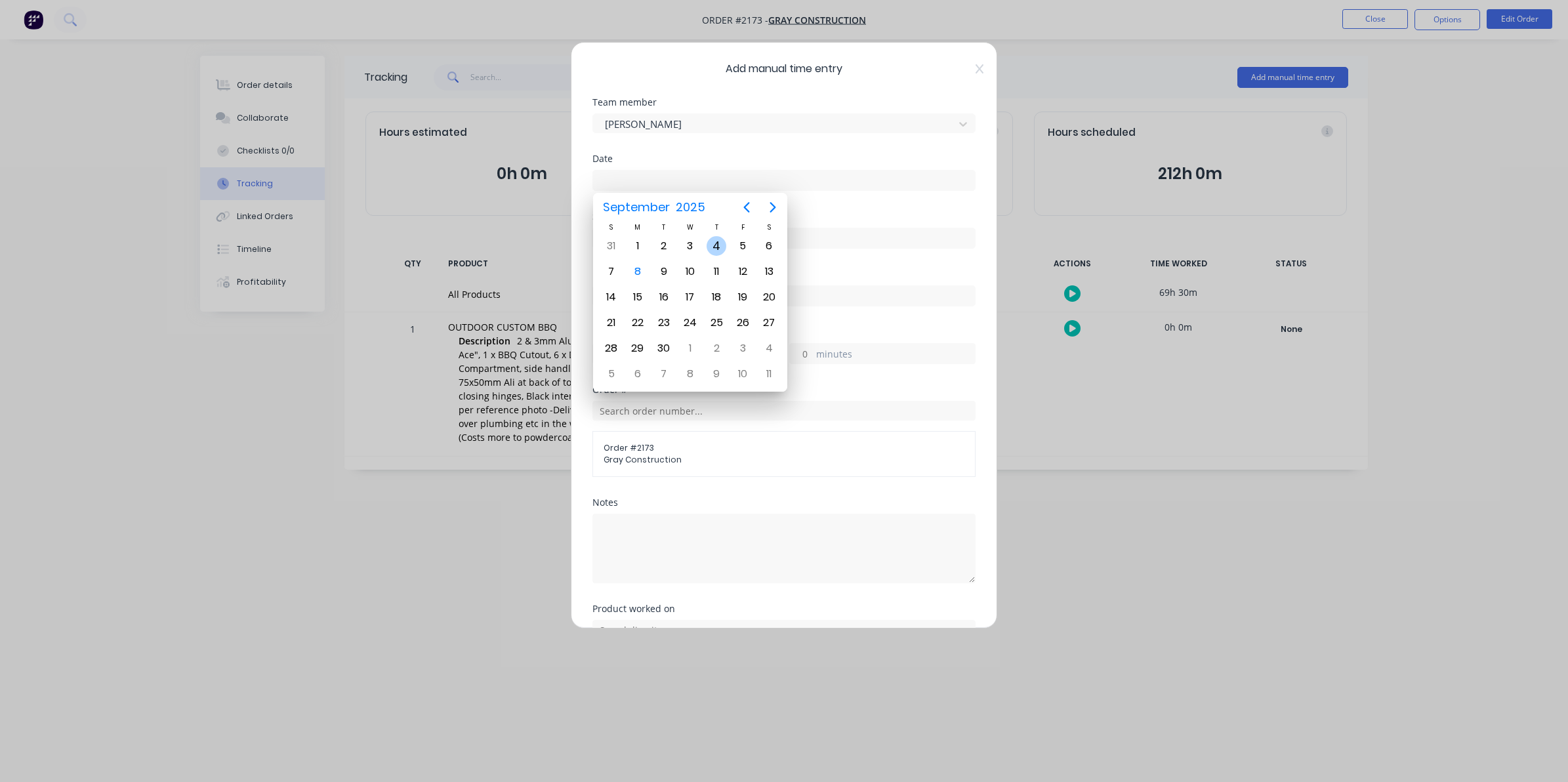
click at [719, 240] on div "4" at bounding box center [716, 246] width 19 height 19
type input "[DATE]"
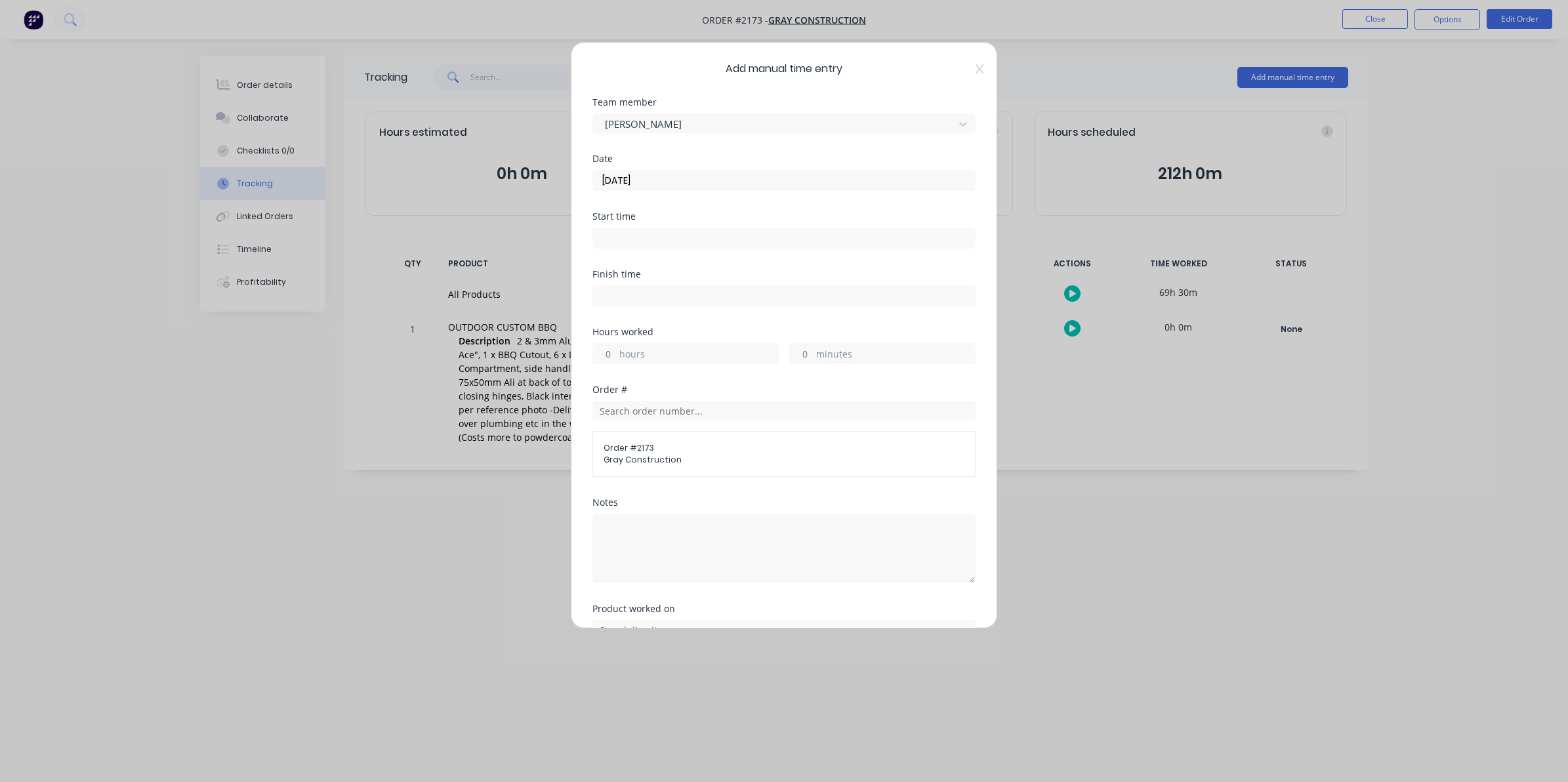
click at [612, 355] on input "hours" at bounding box center [605, 353] width 23 height 19
type input "2"
click at [795, 349] on input "minutes" at bounding box center [802, 353] width 23 height 19
type input "30"
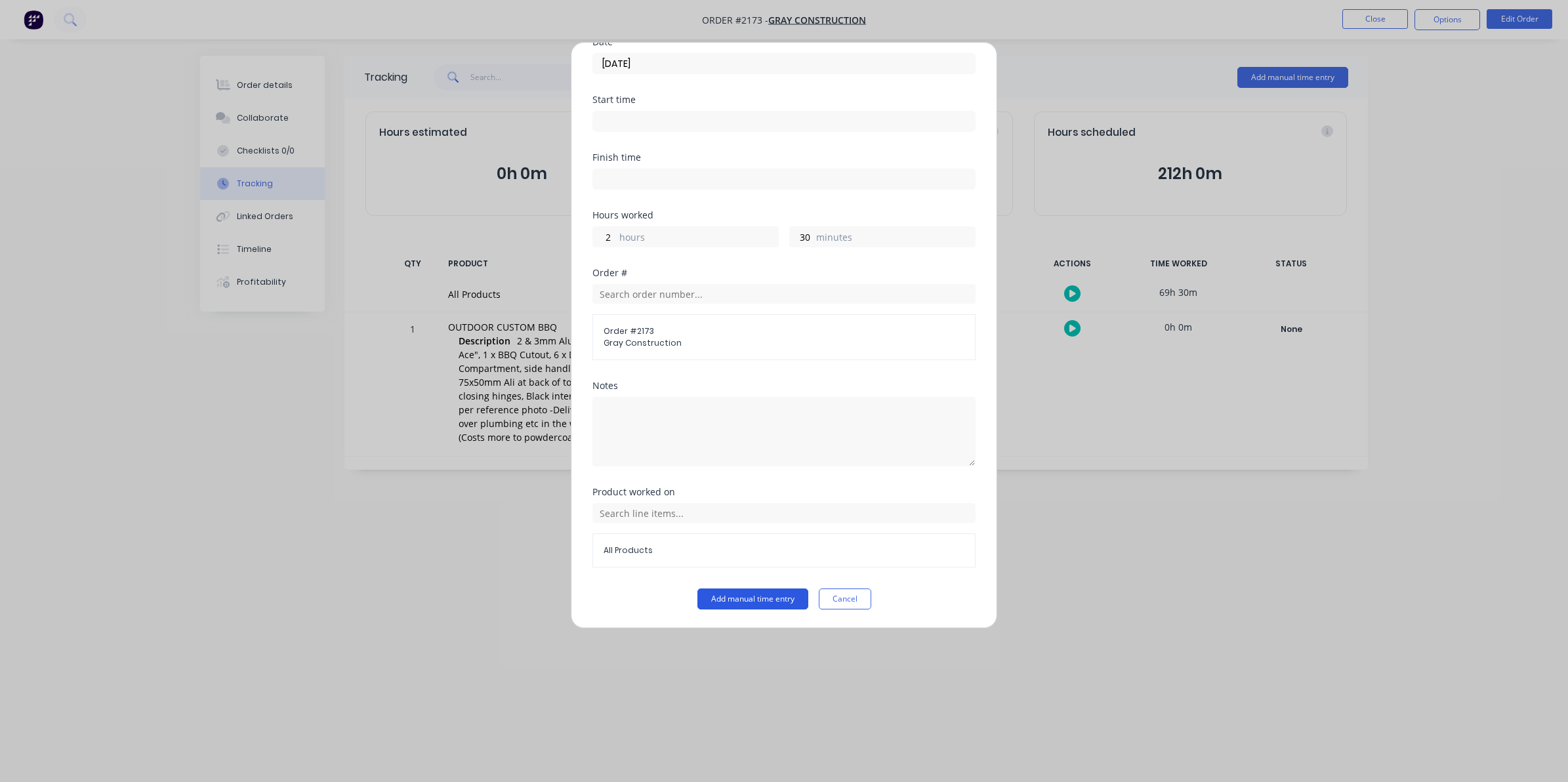
click at [743, 598] on button "Add manual time entry" at bounding box center [752, 598] width 111 height 21
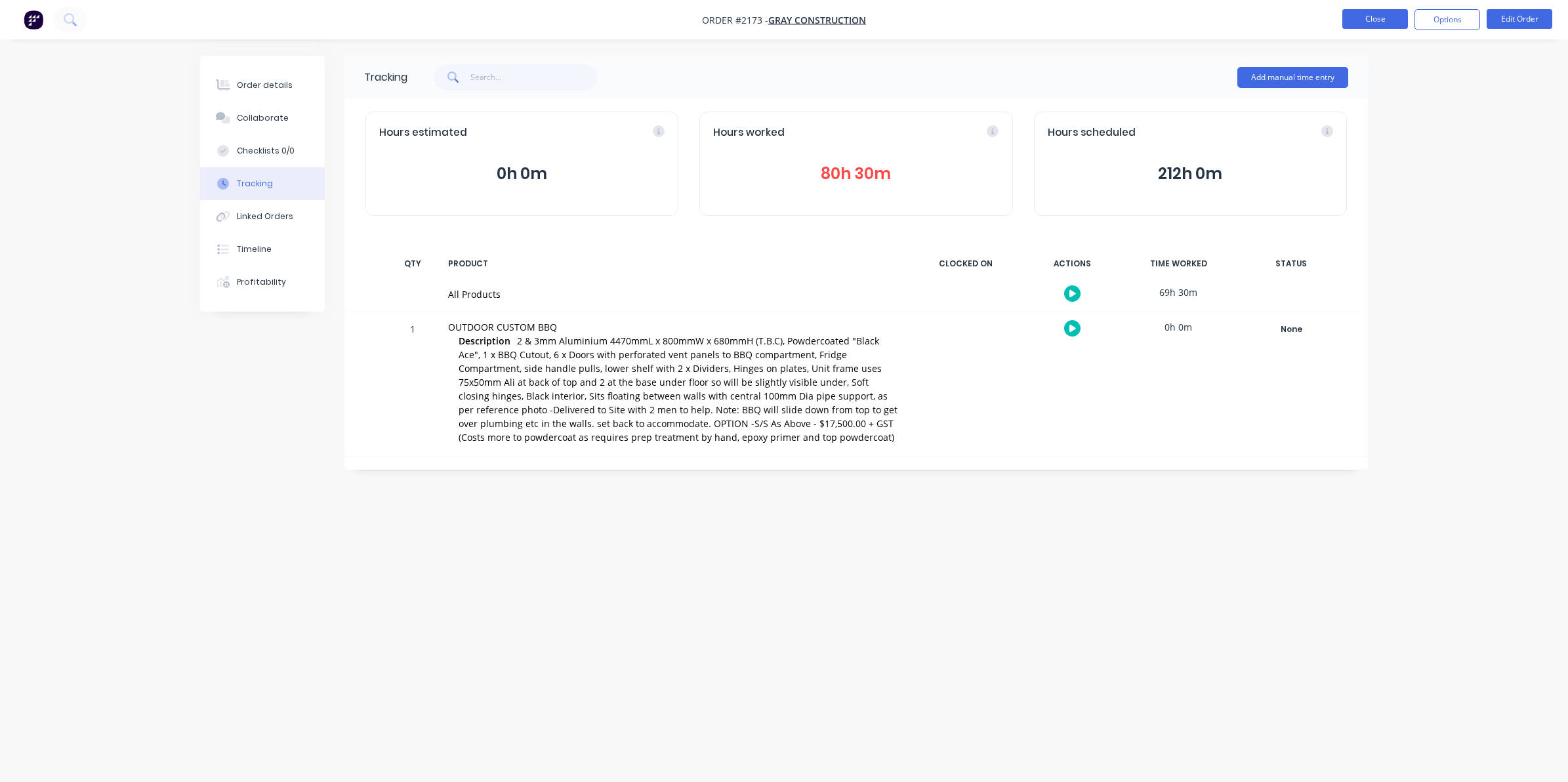
click at [1371, 11] on button "Close" at bounding box center [1375, 18] width 66 height 19
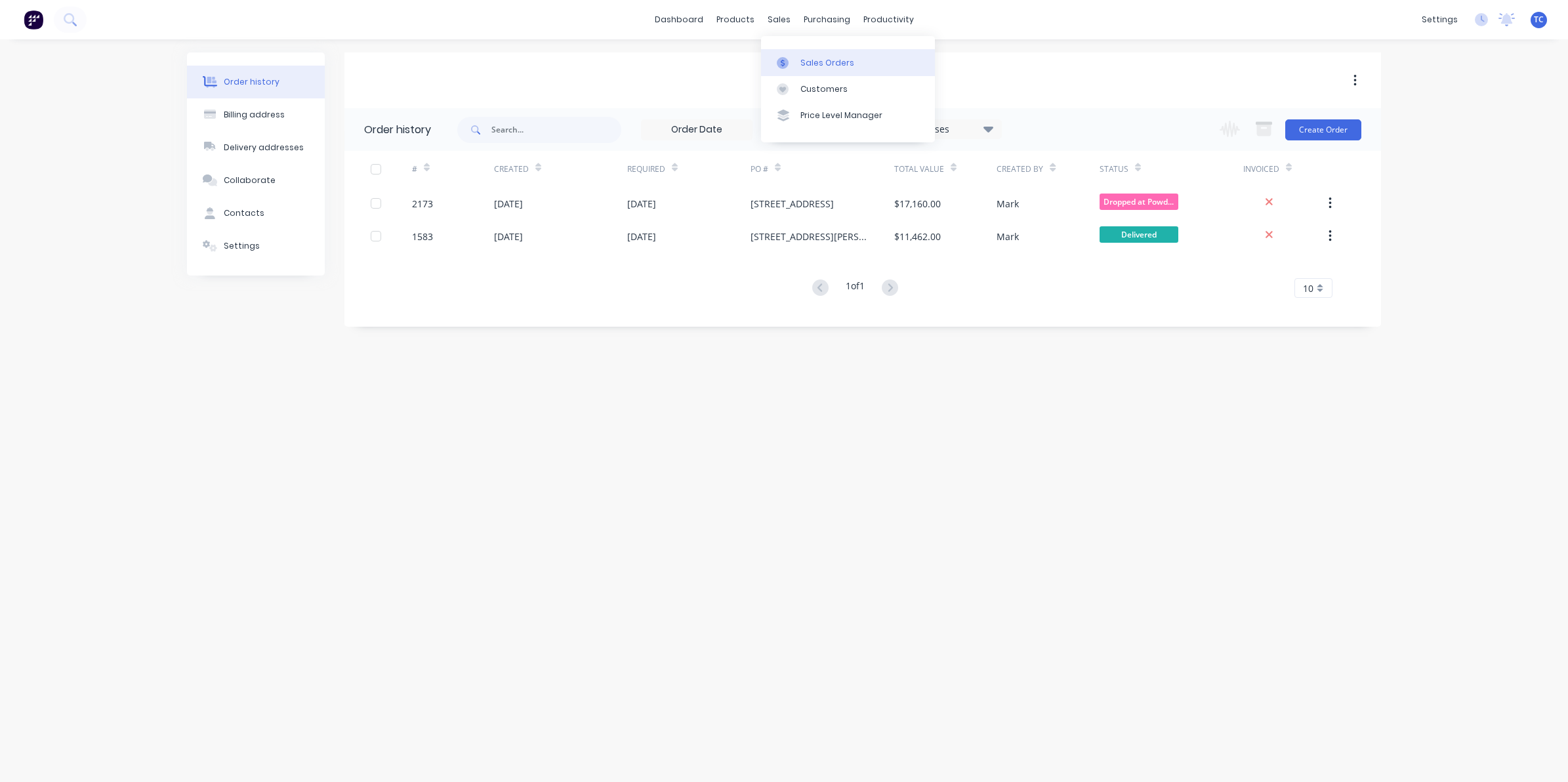
click at [819, 58] on div "Sales Orders" at bounding box center [827, 62] width 53 height 11
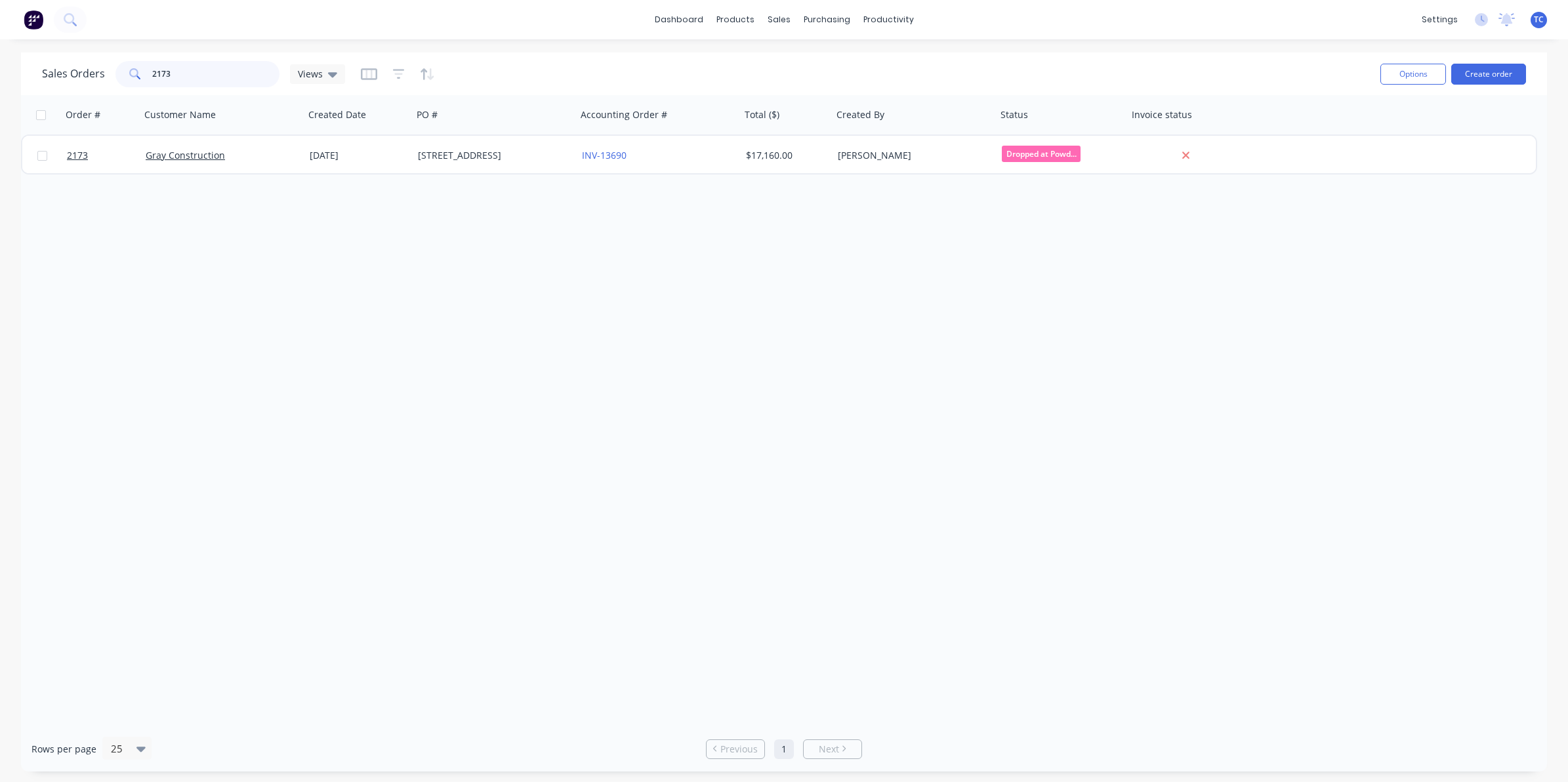
drag, startPoint x: 176, startPoint y: 72, endPoint x: 146, endPoint y: 72, distance: 30.0
click at [146, 72] on div "2173" at bounding box center [197, 74] width 164 height 26
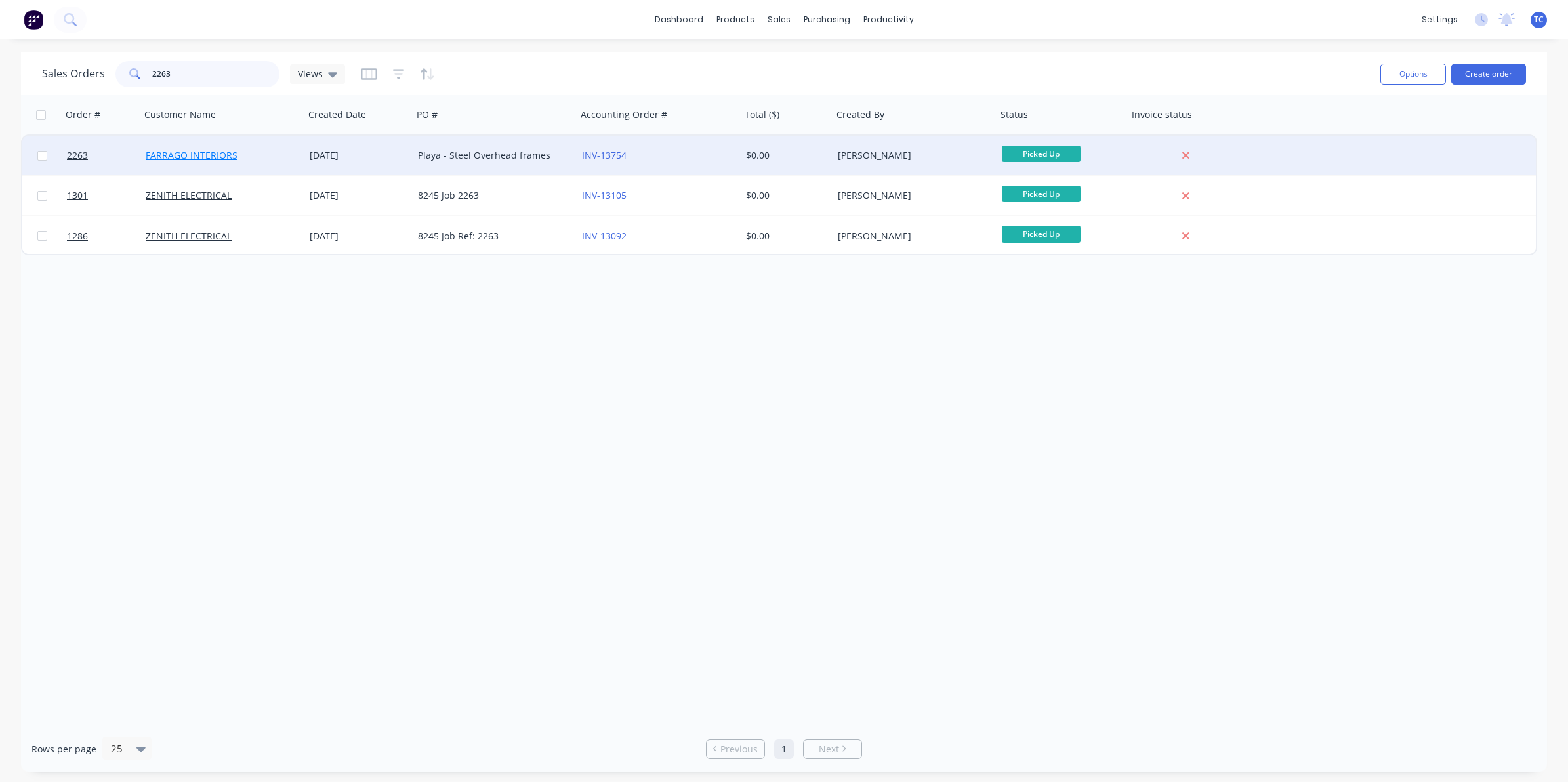
type input "2263"
click at [187, 150] on link "FARRAGO INTERIORS" at bounding box center [191, 155] width 92 height 12
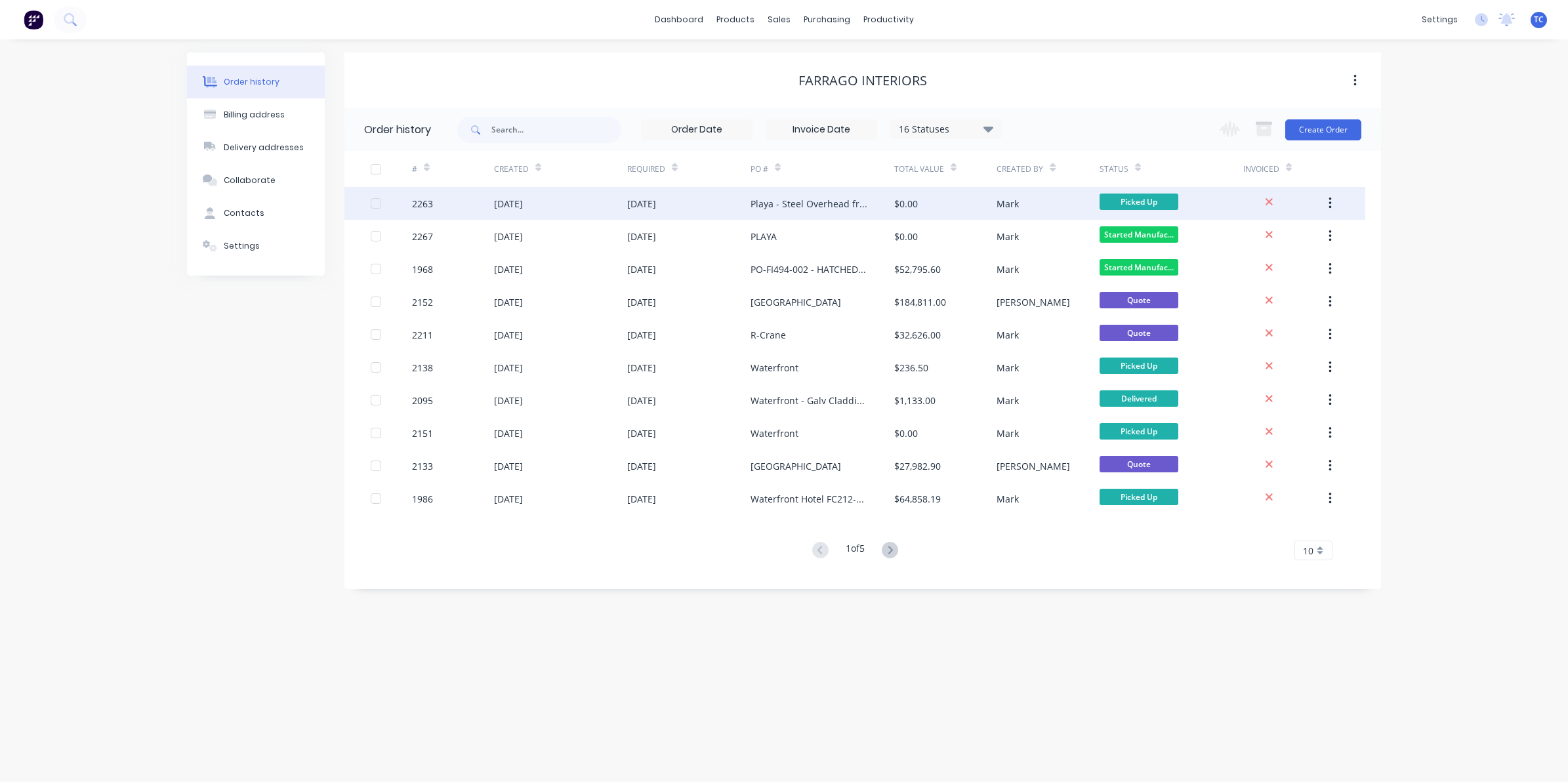
click at [522, 201] on div "[DATE]" at bounding box center [508, 204] width 29 height 14
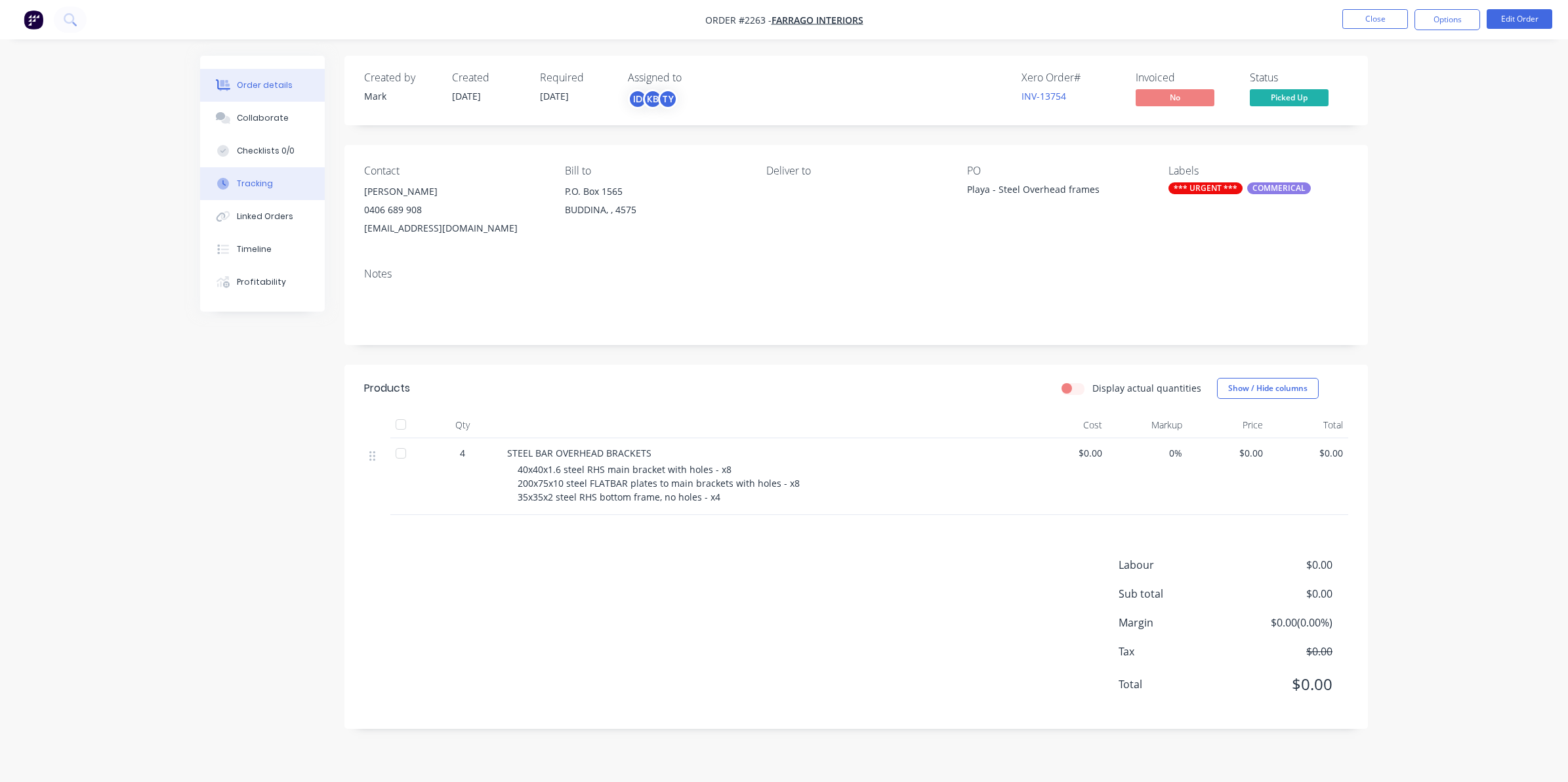
click at [254, 181] on div "Tracking" at bounding box center [255, 183] width 36 height 11
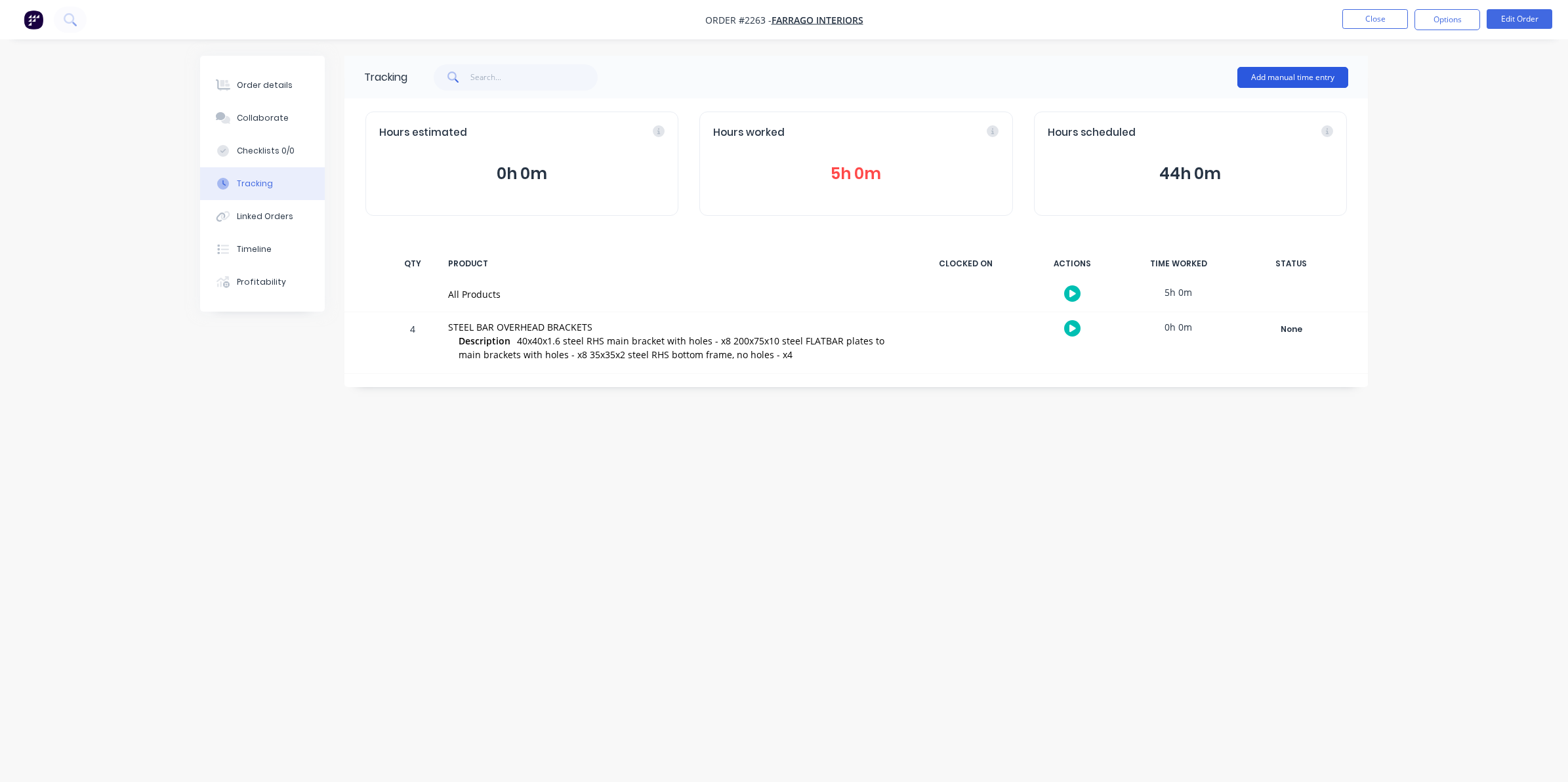
click at [1298, 72] on button "Add manual time entry" at bounding box center [1292, 77] width 111 height 21
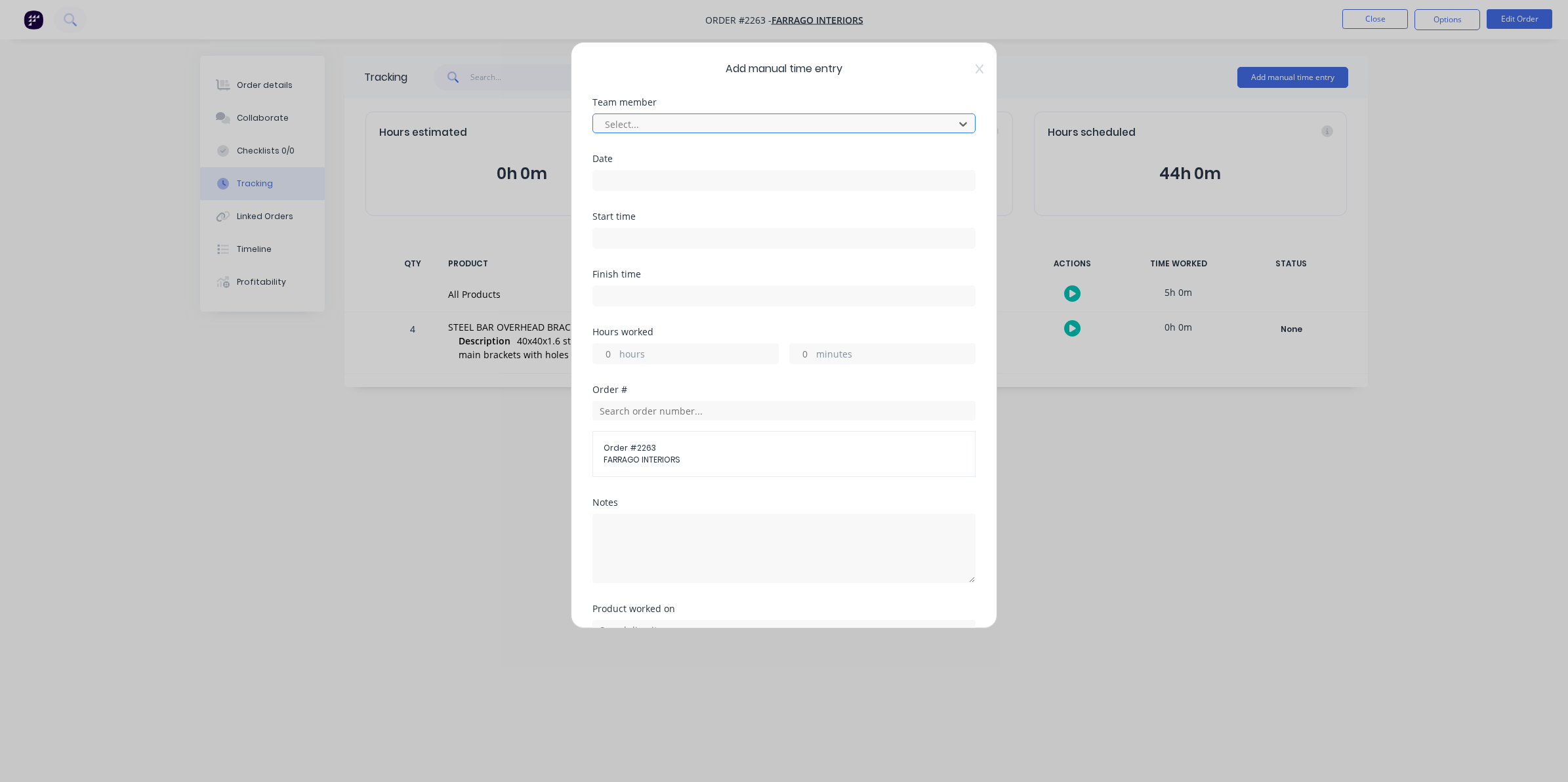
click at [623, 122] on div at bounding box center [775, 124] width 344 height 17
click at [613, 174] on input at bounding box center [784, 180] width 382 height 19
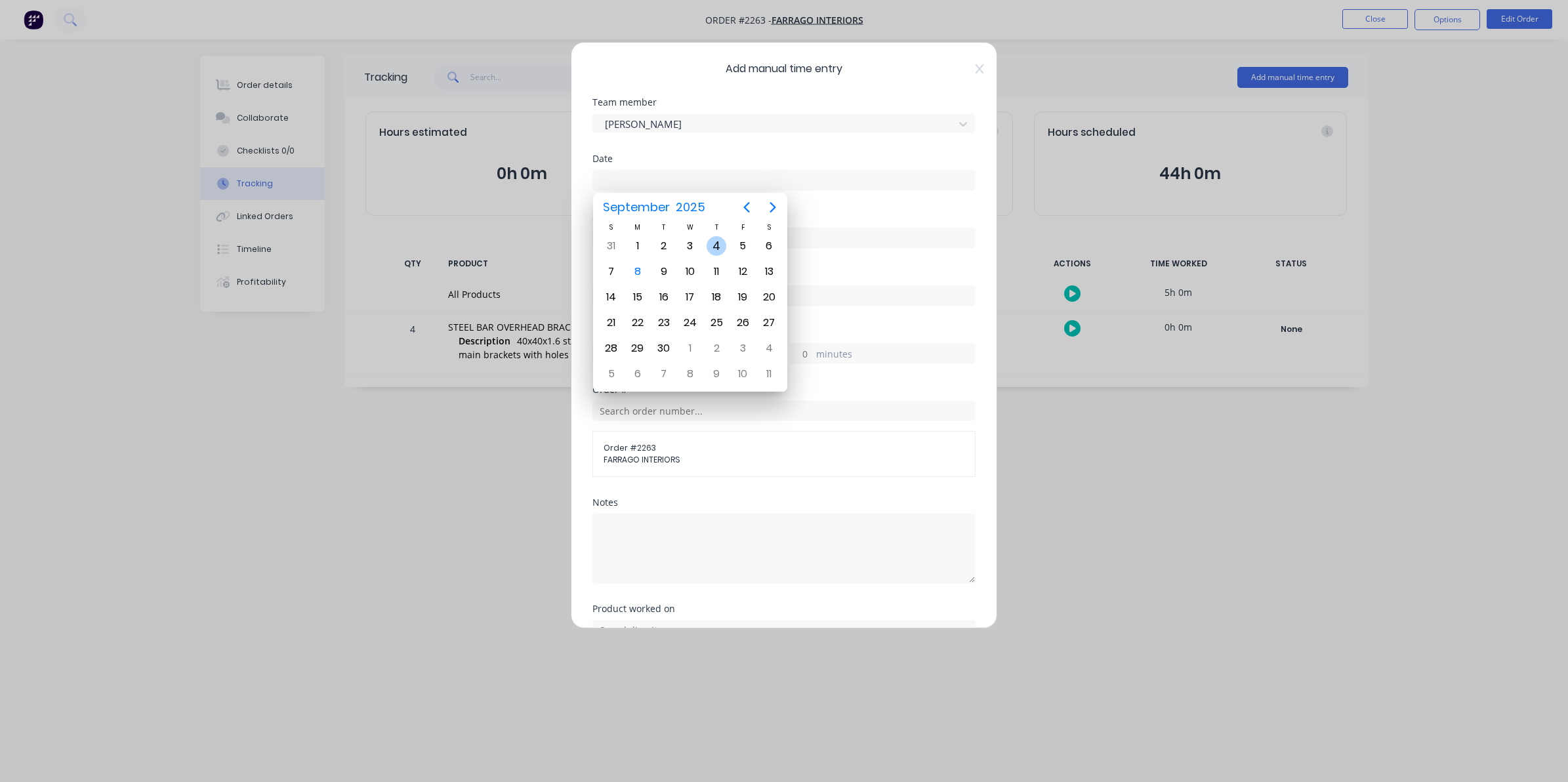
click at [715, 243] on div "4" at bounding box center [716, 246] width 19 height 19
type input "[DATE]"
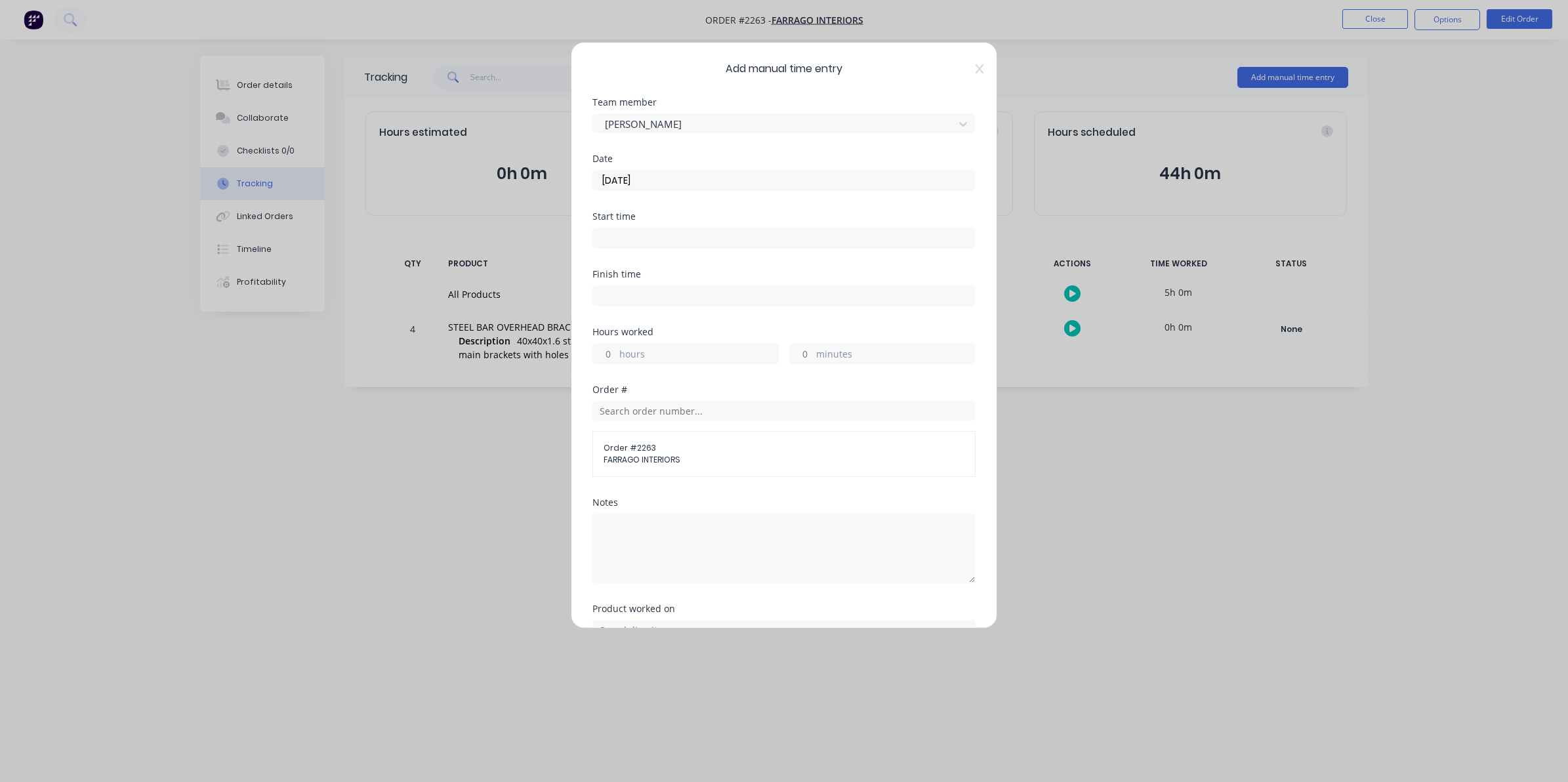
scroll to position [82, 0]
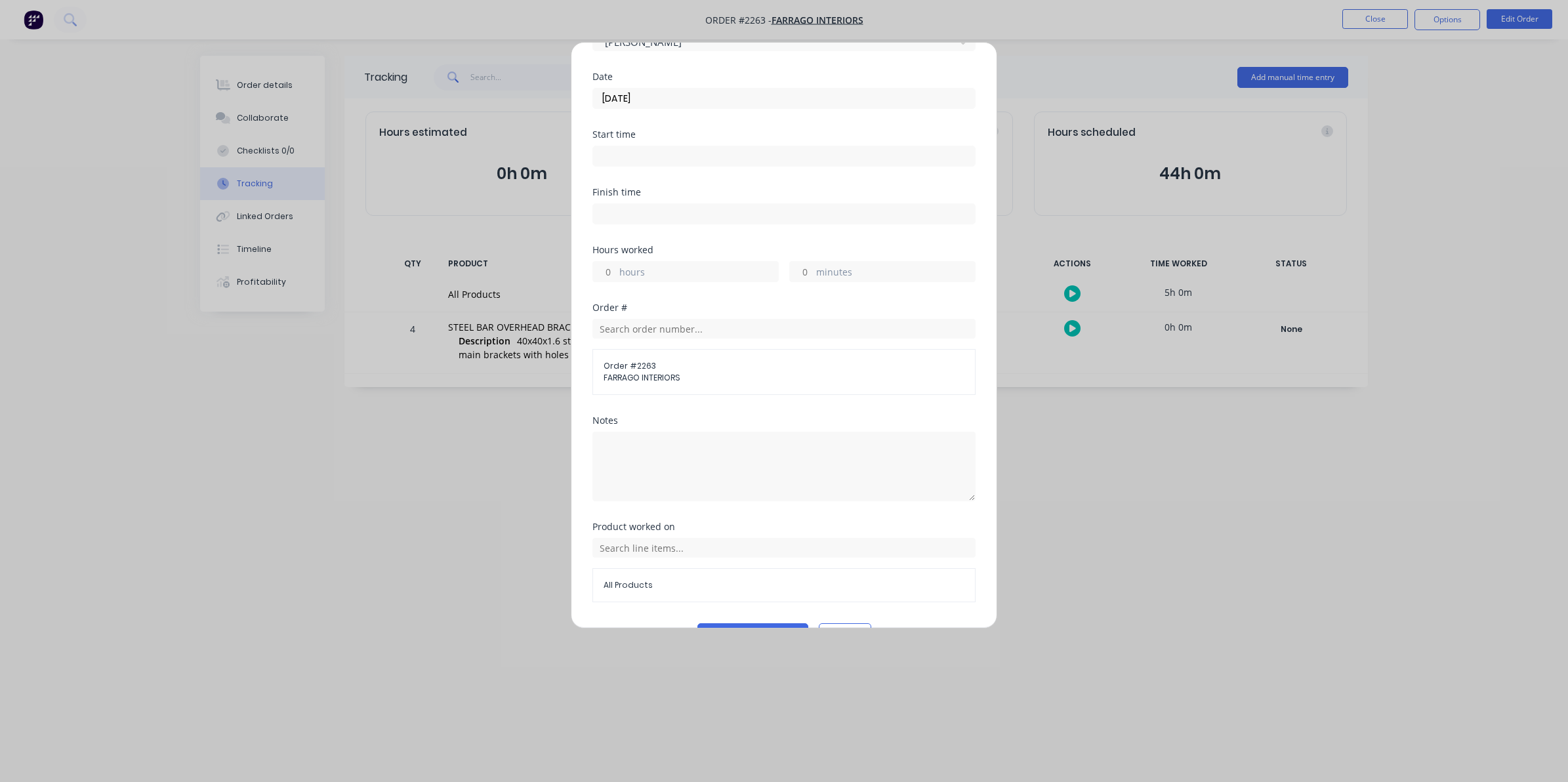
click at [608, 271] on input "hours" at bounding box center [605, 271] width 23 height 19
type input "2"
type input "30"
drag, startPoint x: 613, startPoint y: 270, endPoint x: 598, endPoint y: 270, distance: 15.0
click at [598, 270] on input "2" at bounding box center [605, 271] width 23 height 19
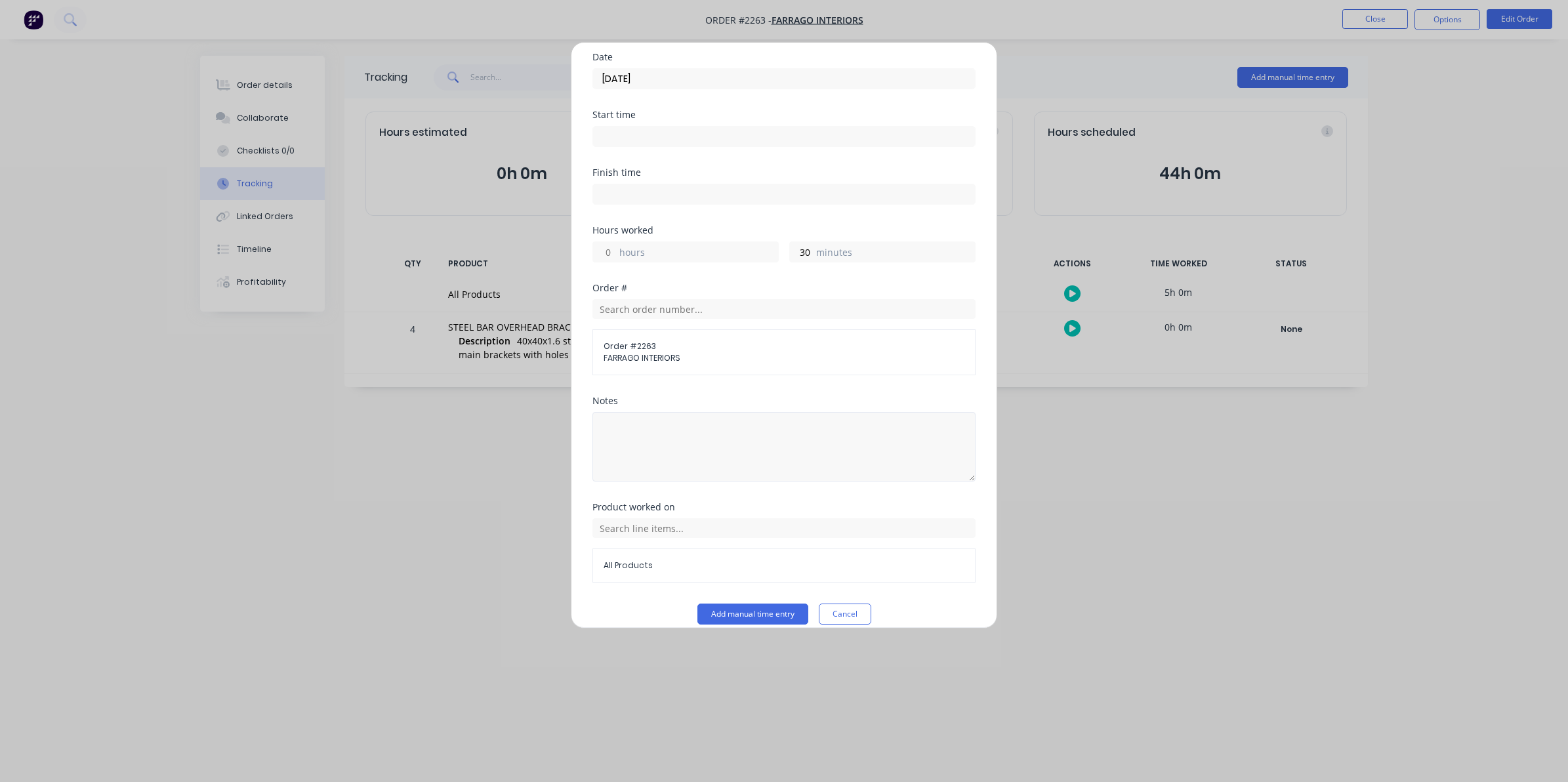
scroll to position [119, 0]
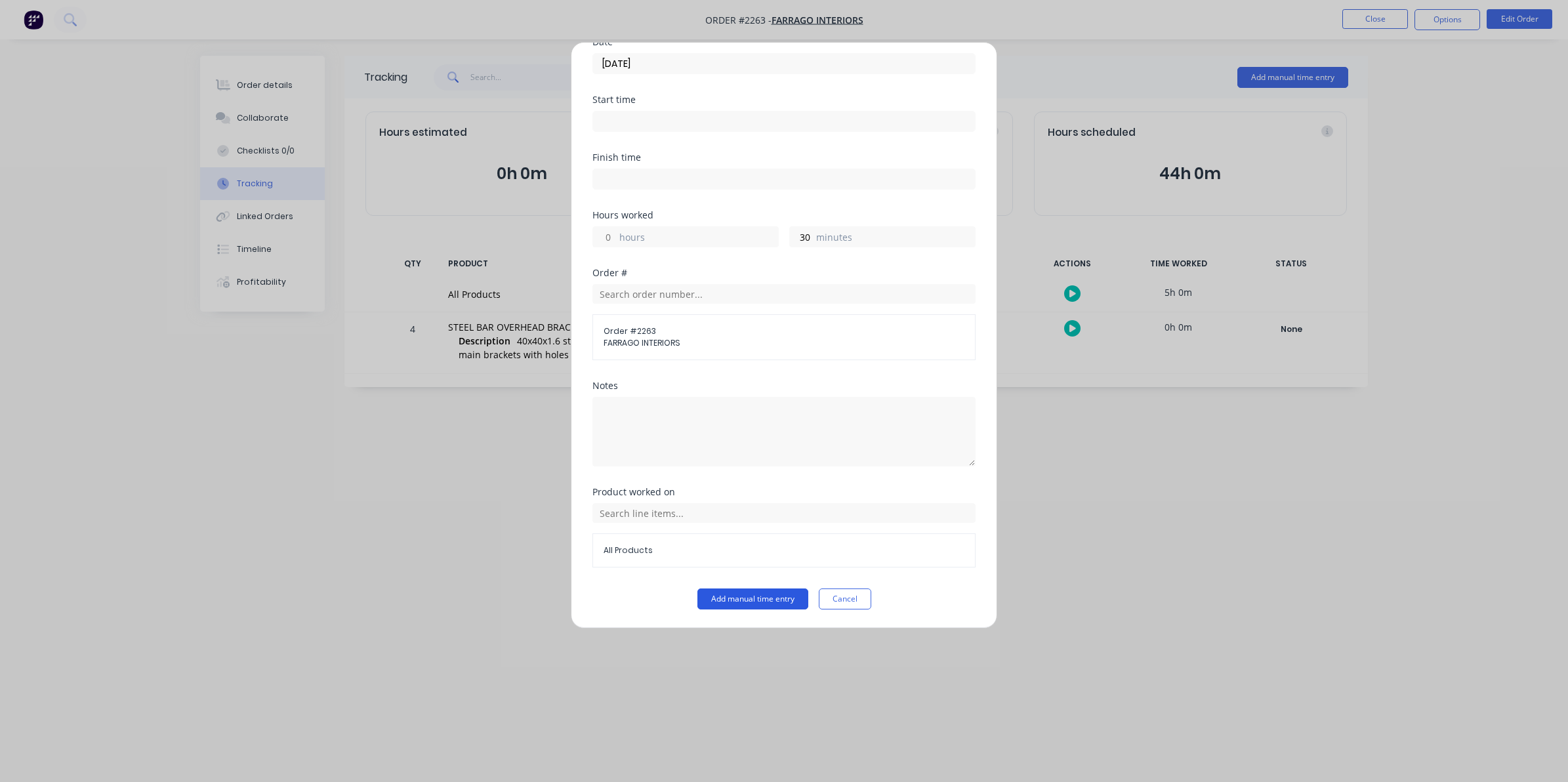
click at [742, 598] on button "Add manual time entry" at bounding box center [752, 598] width 111 height 21
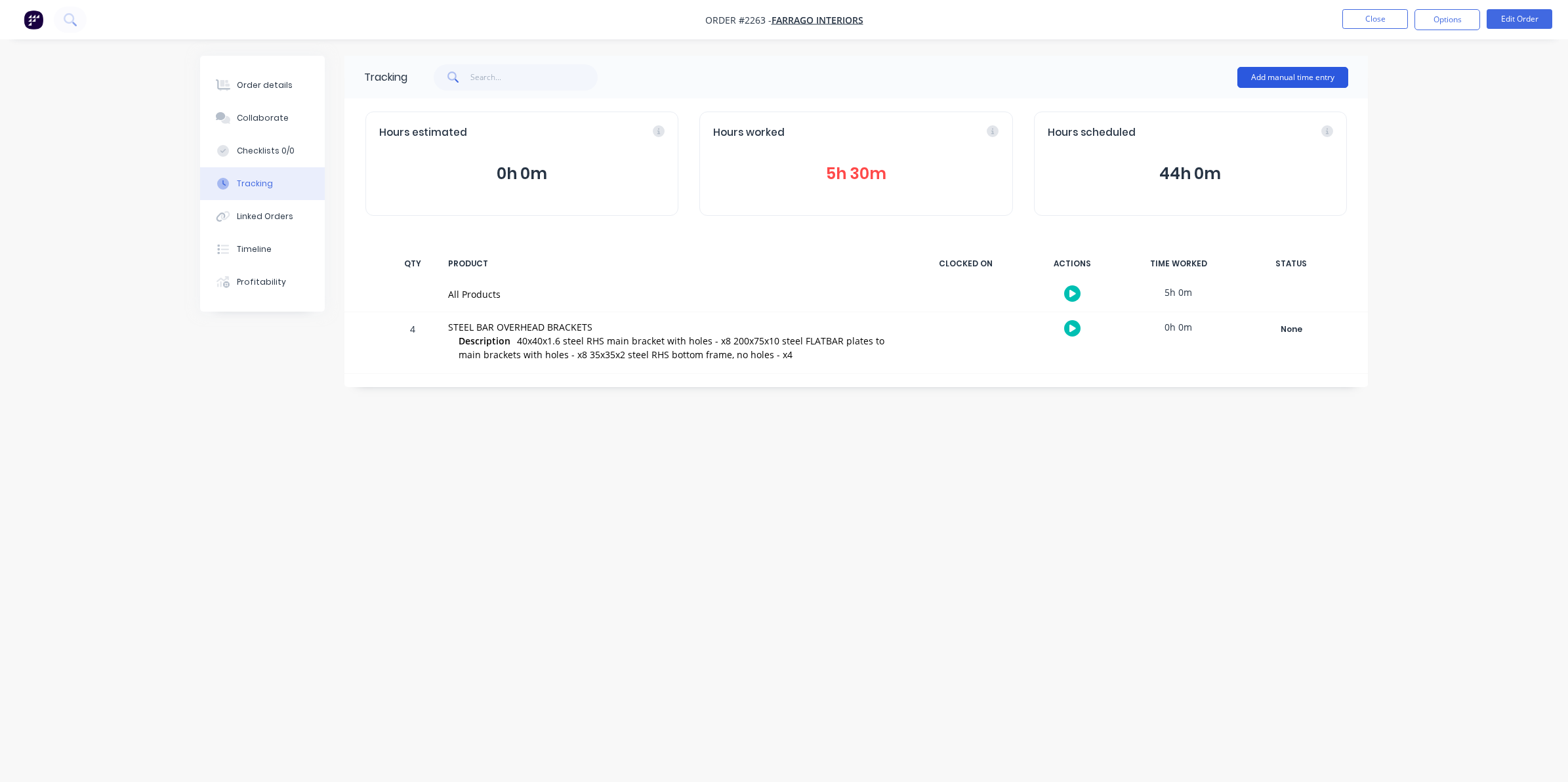
click at [1277, 73] on button "Add manual time entry" at bounding box center [1292, 77] width 111 height 21
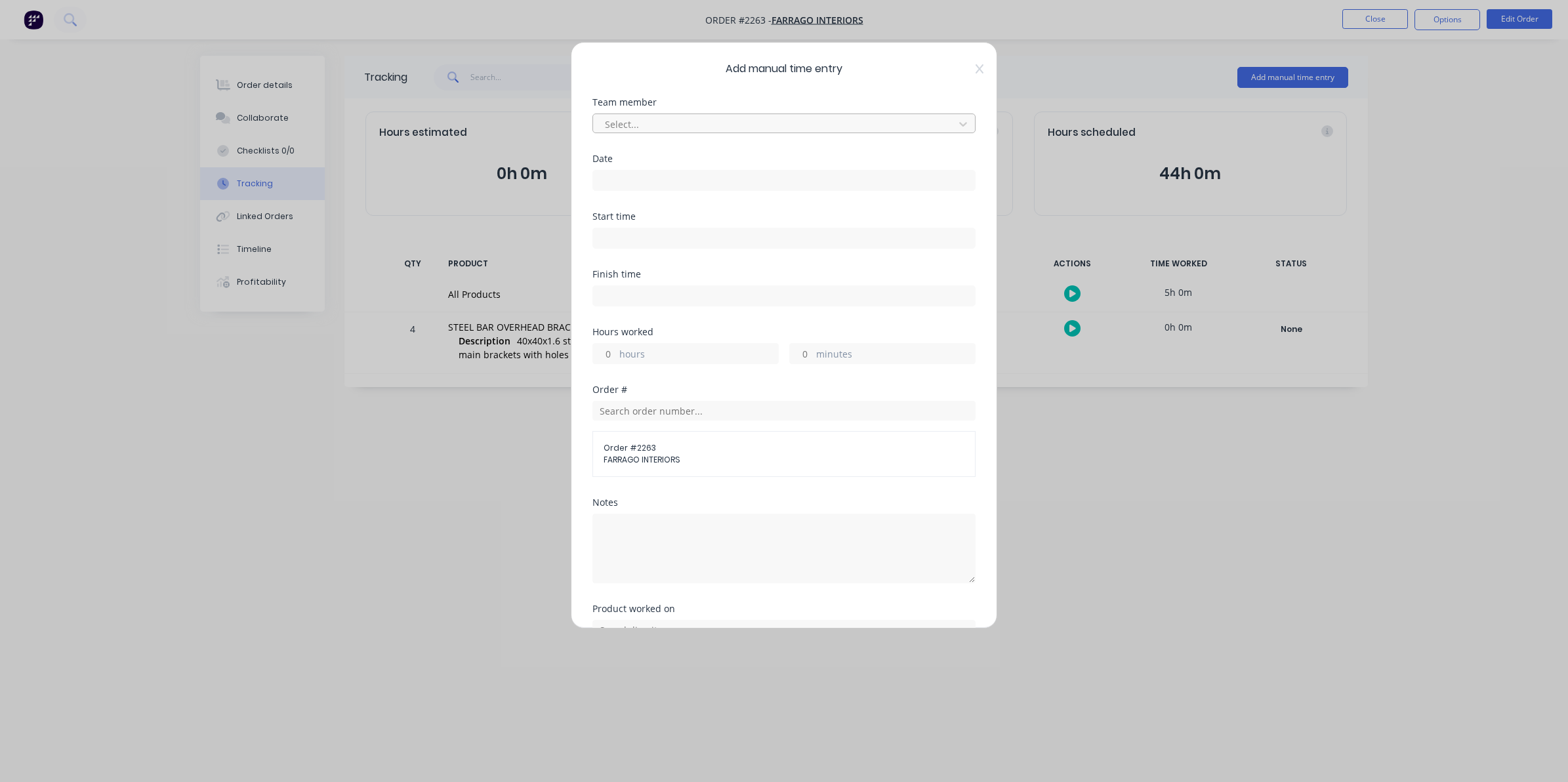
click at [619, 120] on div at bounding box center [775, 124] width 344 height 17
click at [617, 175] on input at bounding box center [784, 180] width 382 height 19
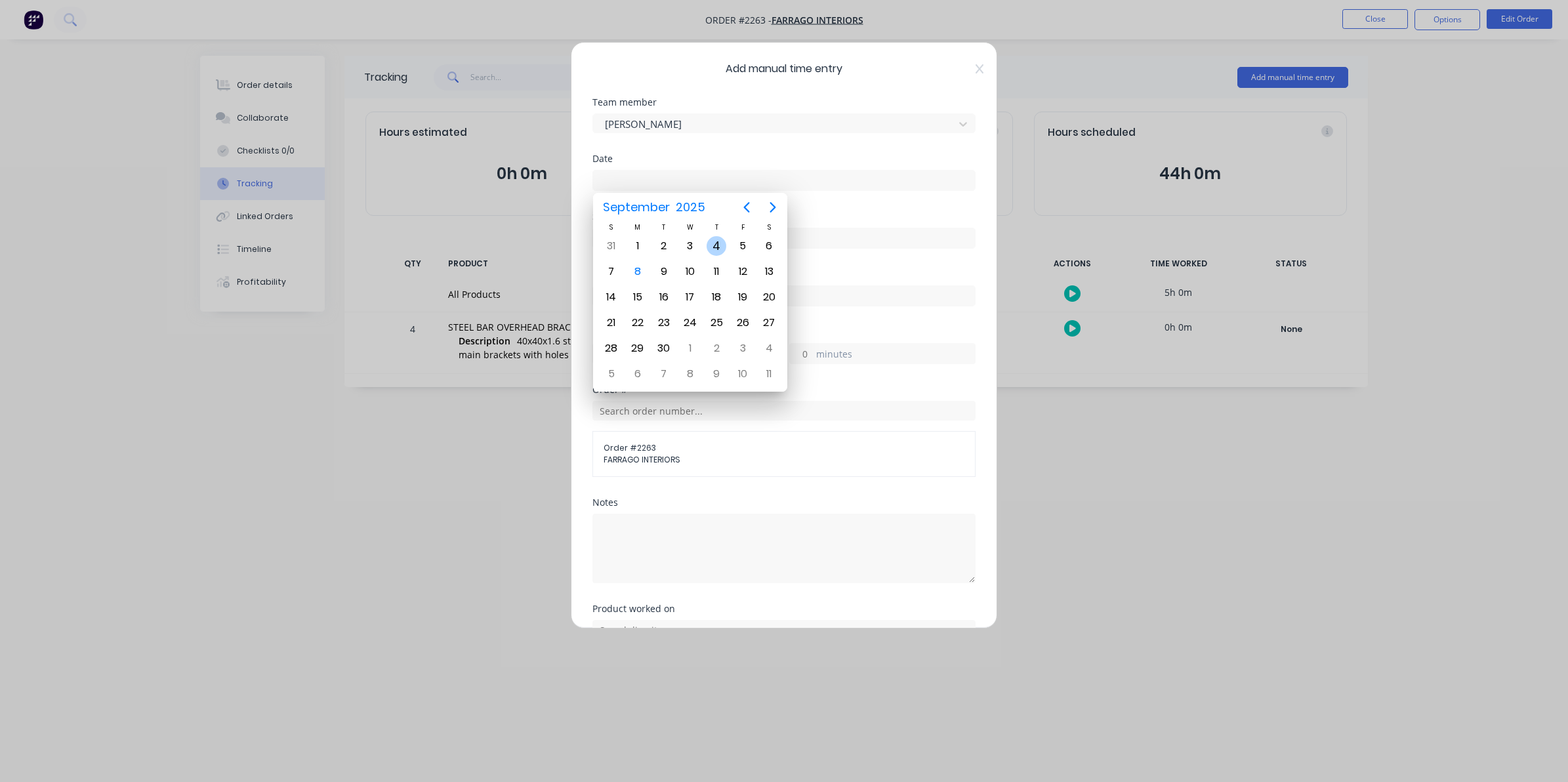
click at [718, 244] on div "4" at bounding box center [716, 246] width 19 height 19
type input "[DATE]"
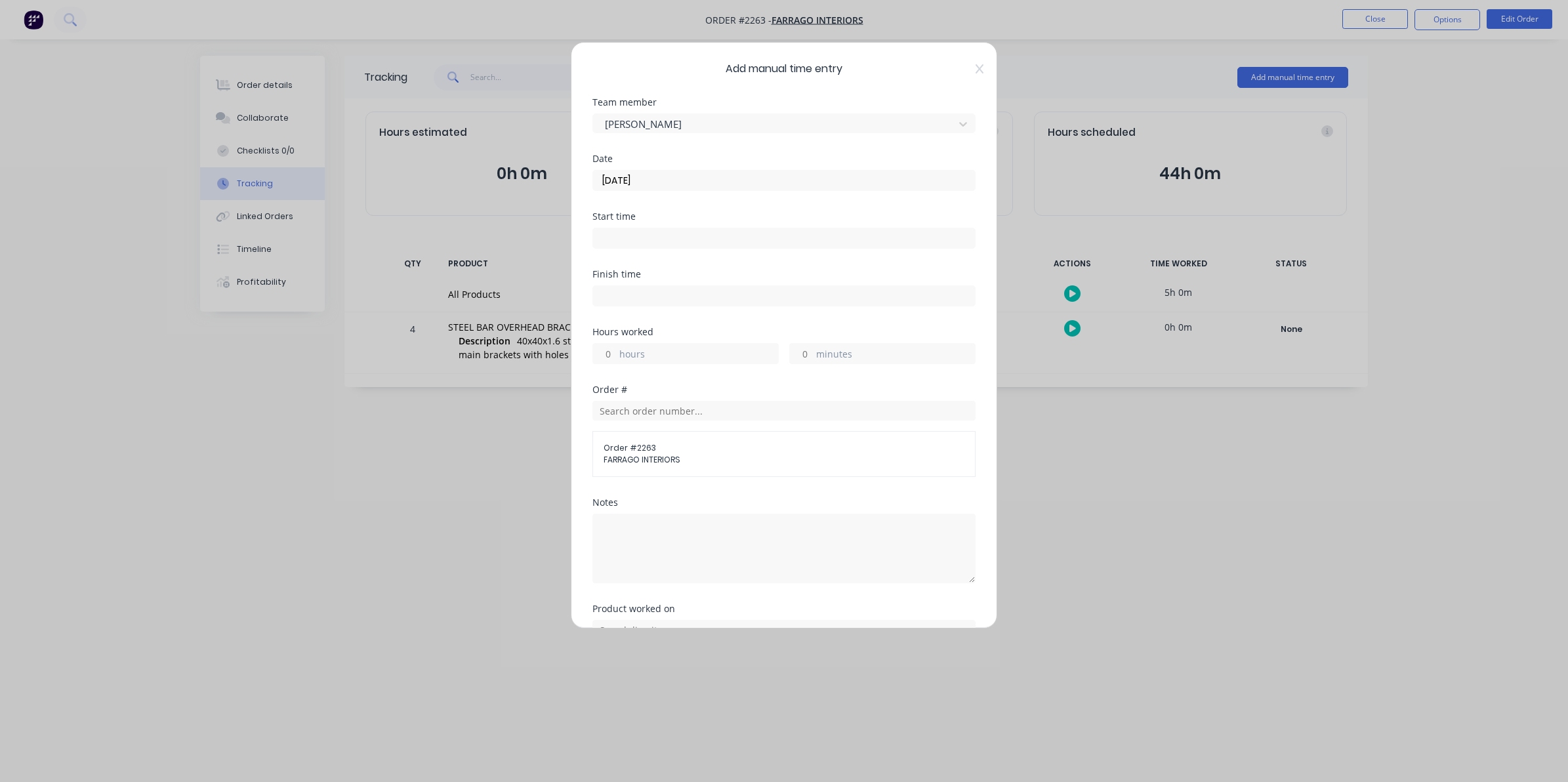
click at [607, 354] on input "hours" at bounding box center [605, 353] width 23 height 19
type input "8"
click at [797, 353] on input "minutes" at bounding box center [802, 353] width 23 height 19
type input "30"
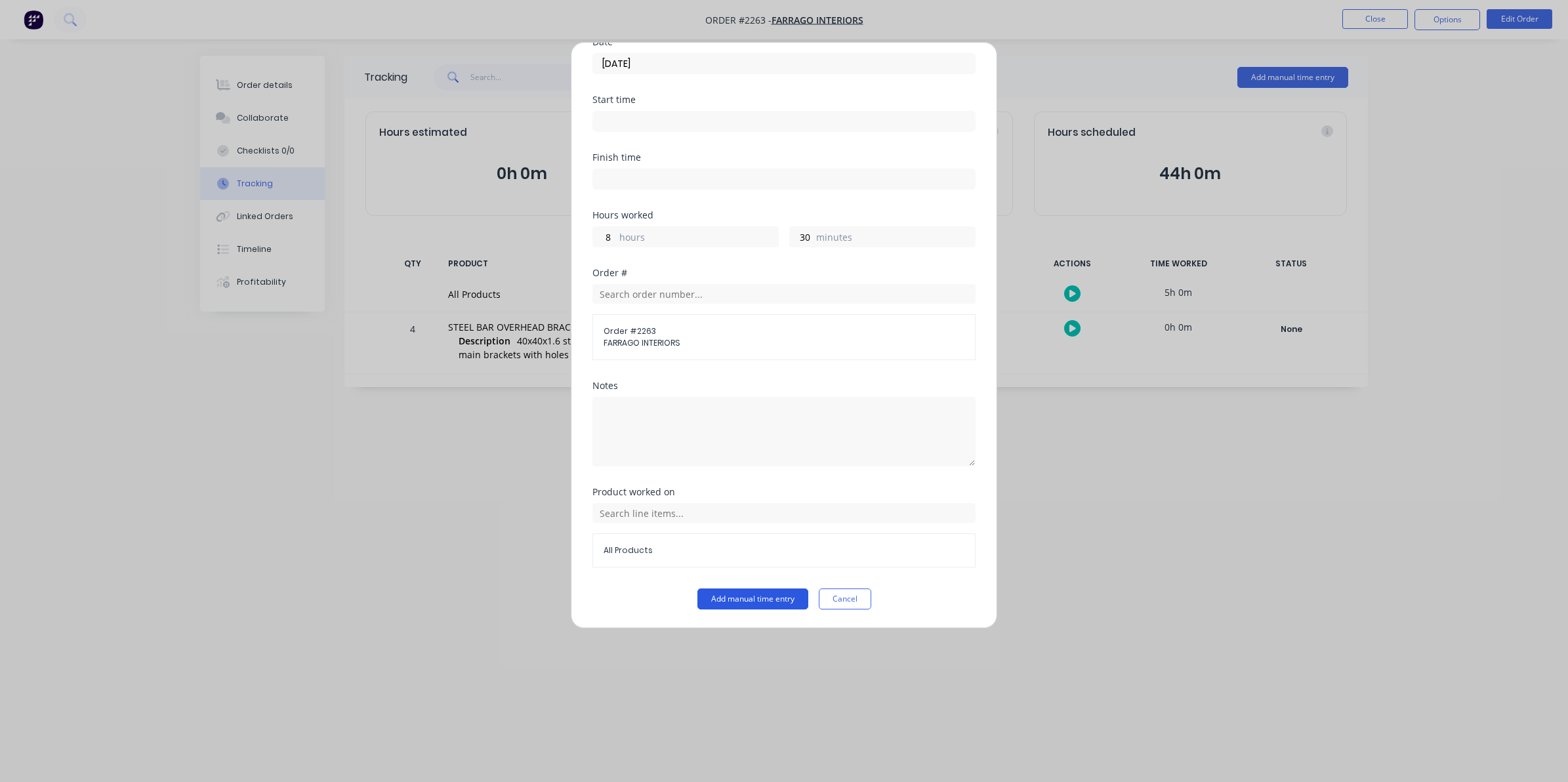
click at [732, 594] on button "Add manual time entry" at bounding box center [752, 598] width 111 height 21
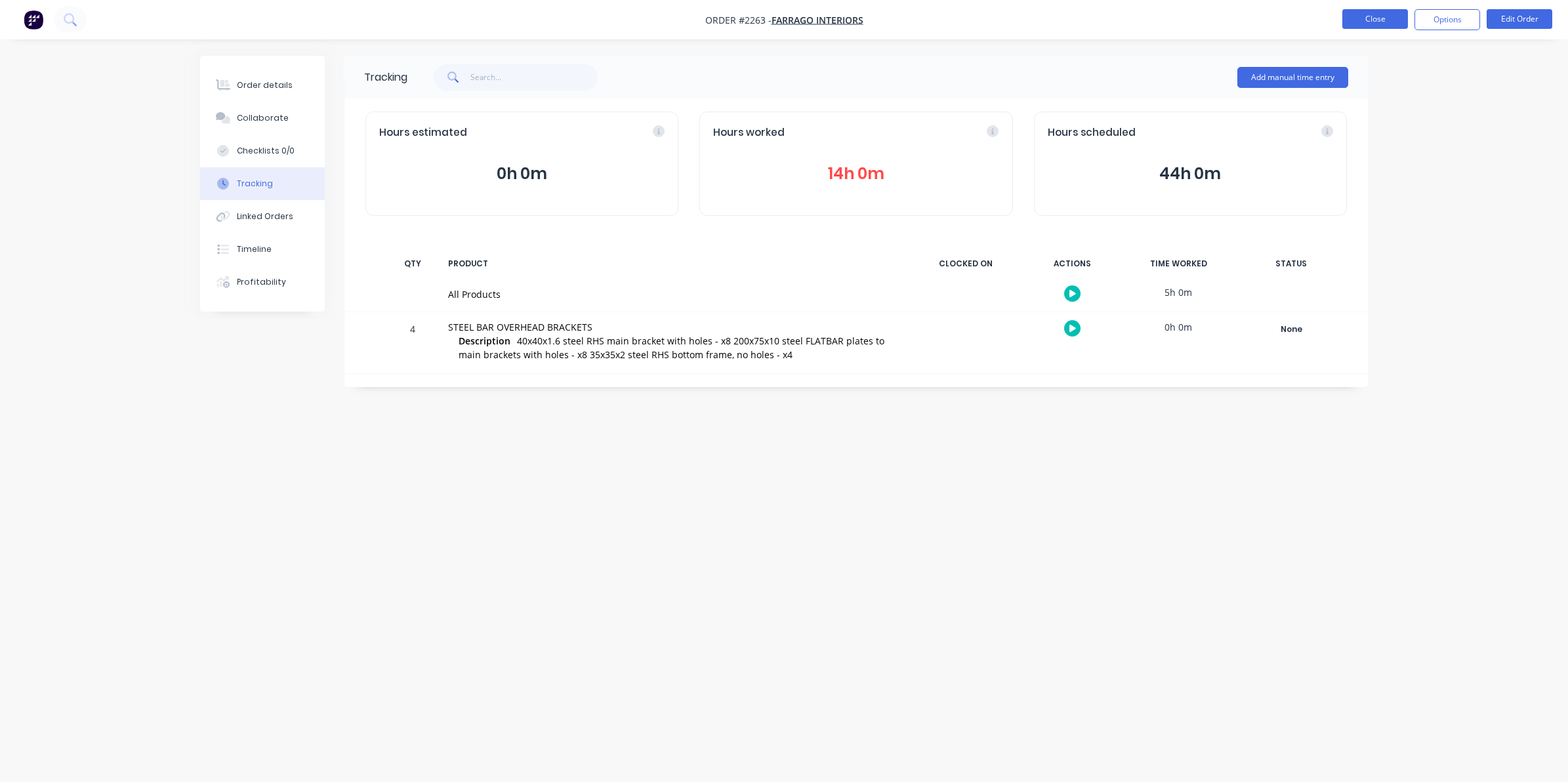
click at [1368, 17] on button "Close" at bounding box center [1375, 18] width 66 height 19
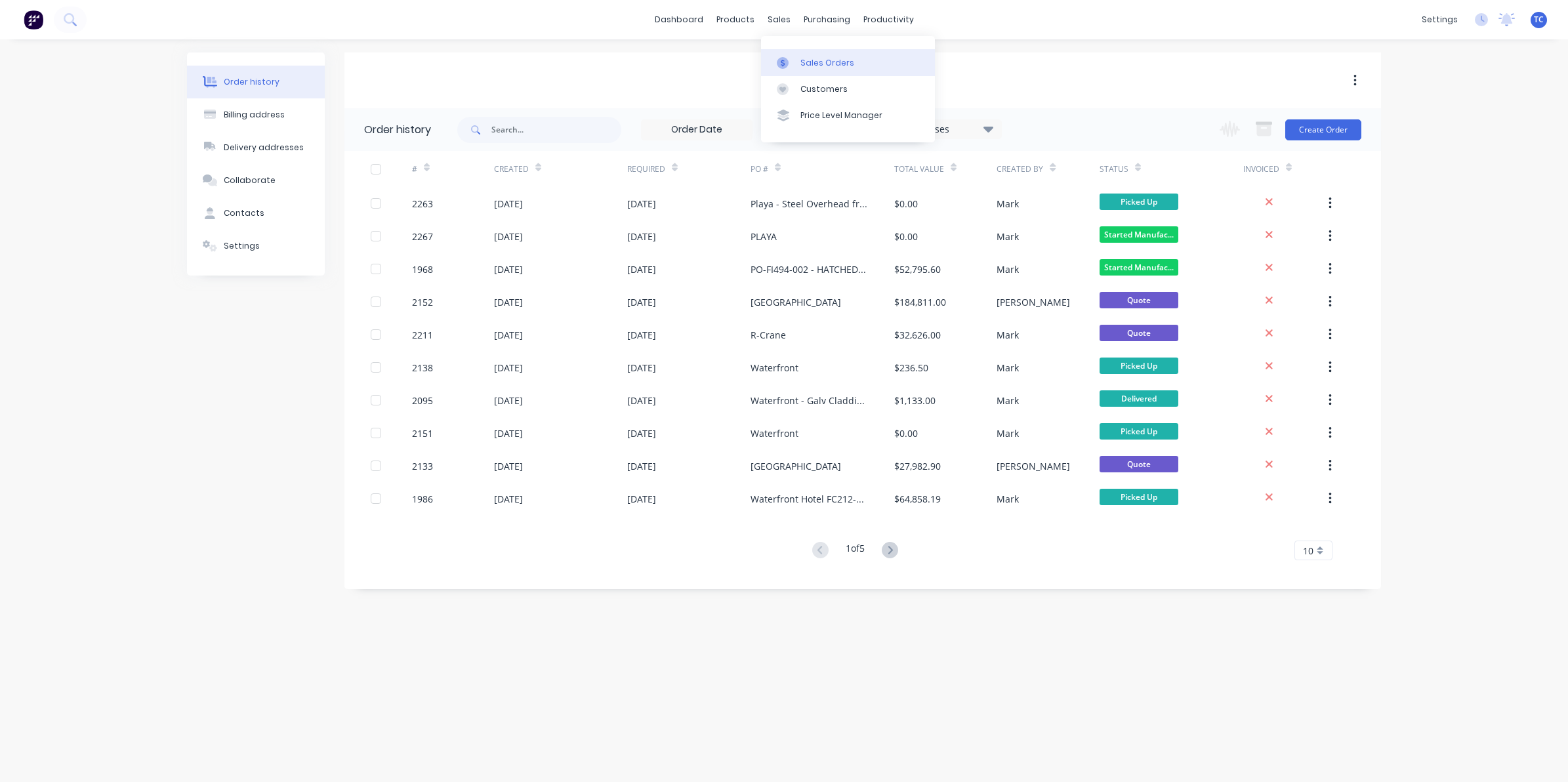
click at [814, 60] on div "Sales Orders" at bounding box center [827, 62] width 53 height 11
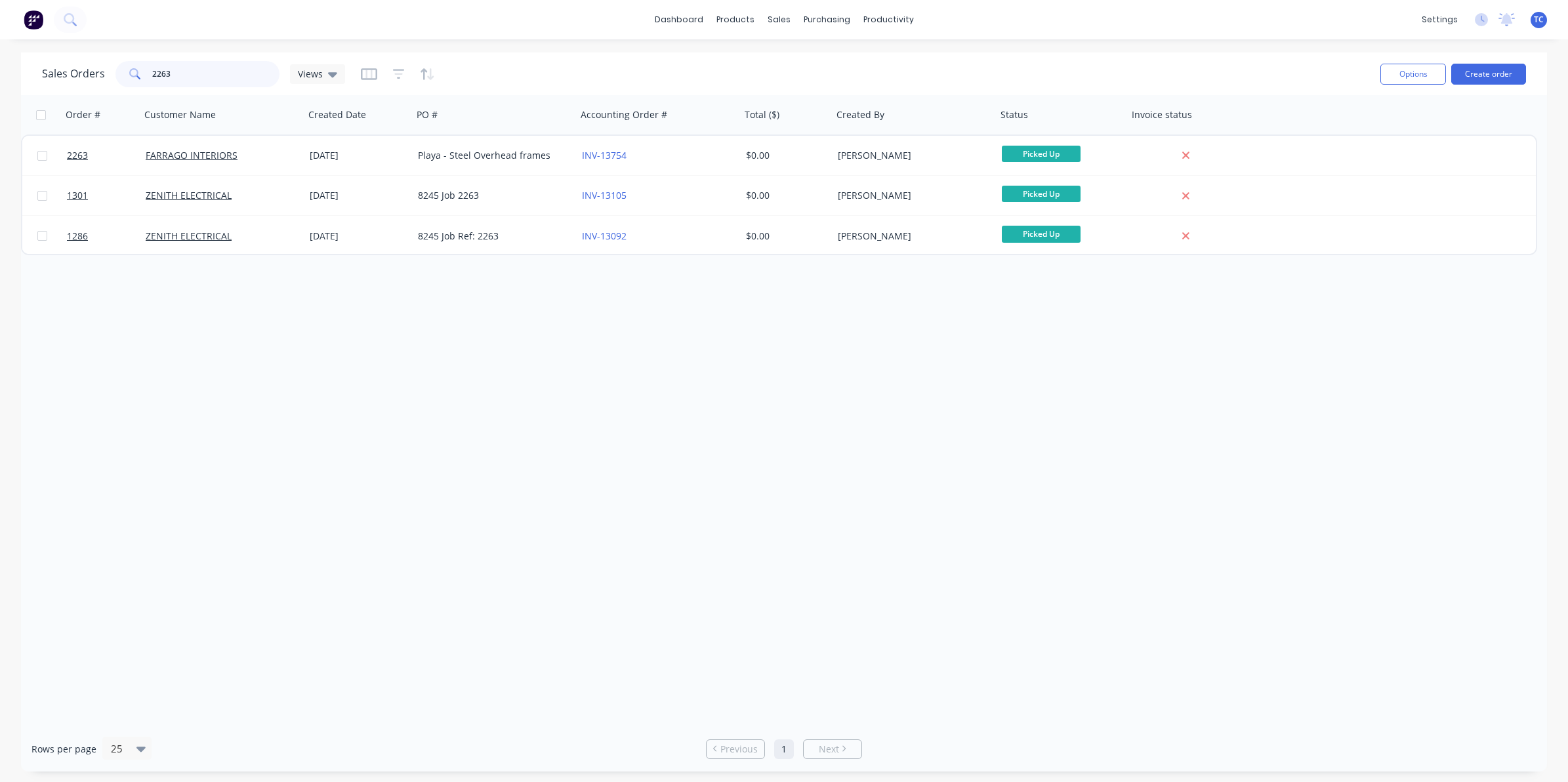
drag, startPoint x: 172, startPoint y: 74, endPoint x: 149, endPoint y: 73, distance: 23.0
click at [149, 73] on div "2263" at bounding box center [197, 74] width 164 height 26
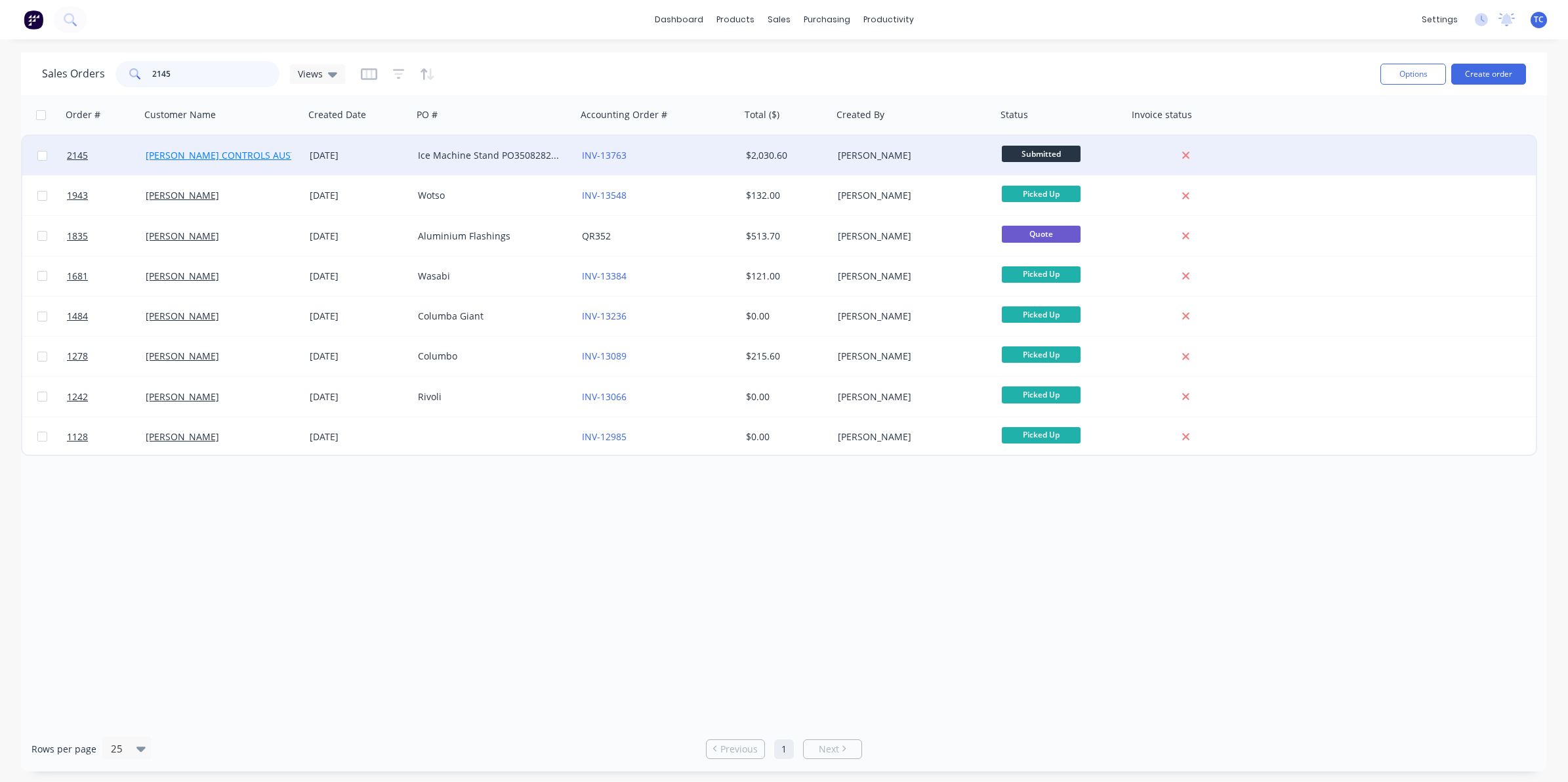
type input "2145"
click at [208, 154] on link "[PERSON_NAME] CONTROLS AUSTRALIA PTY. LTD." at bounding box center [254, 155] width 218 height 12
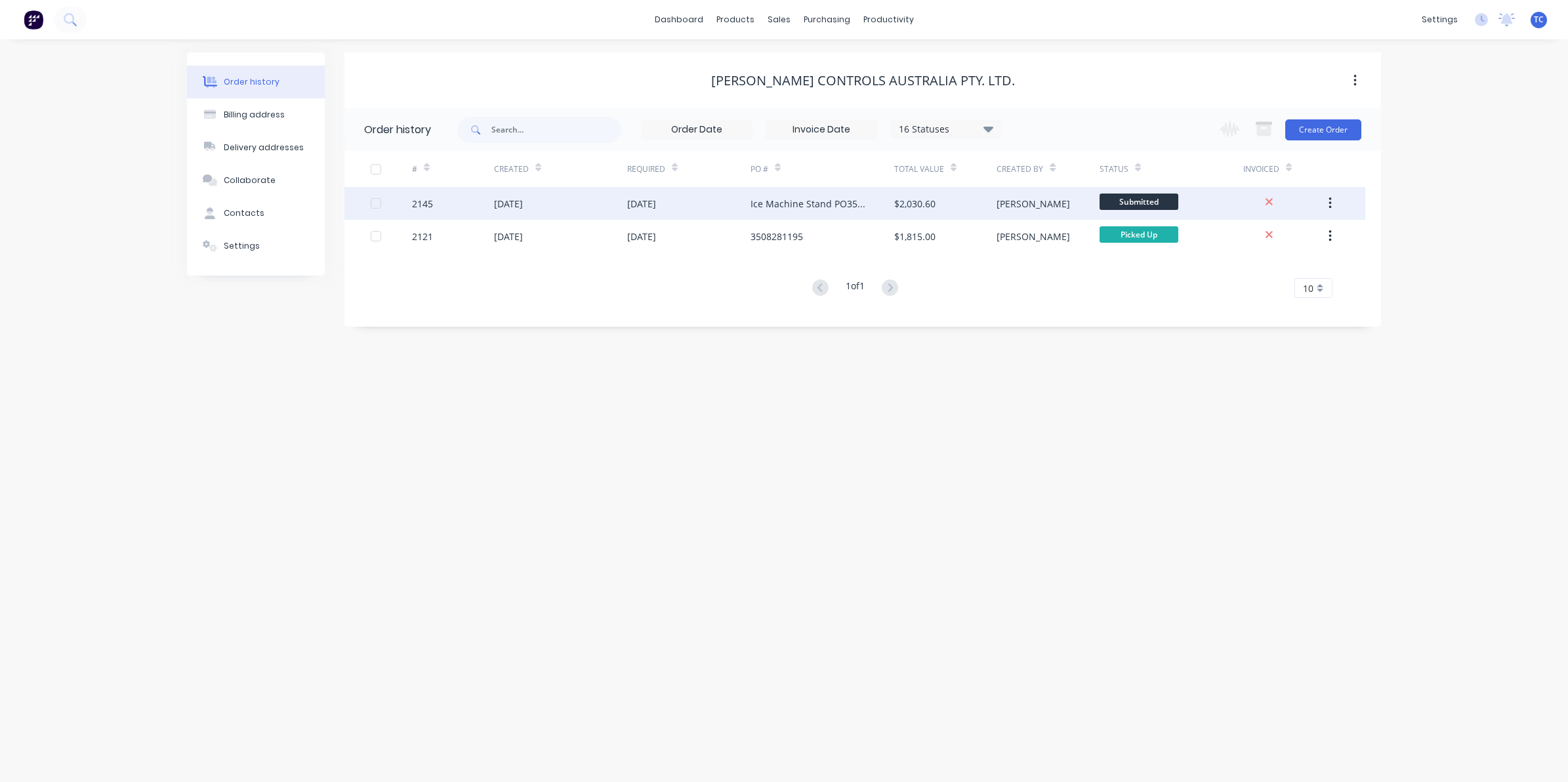
click at [514, 199] on div "[DATE]" at bounding box center [508, 204] width 29 height 14
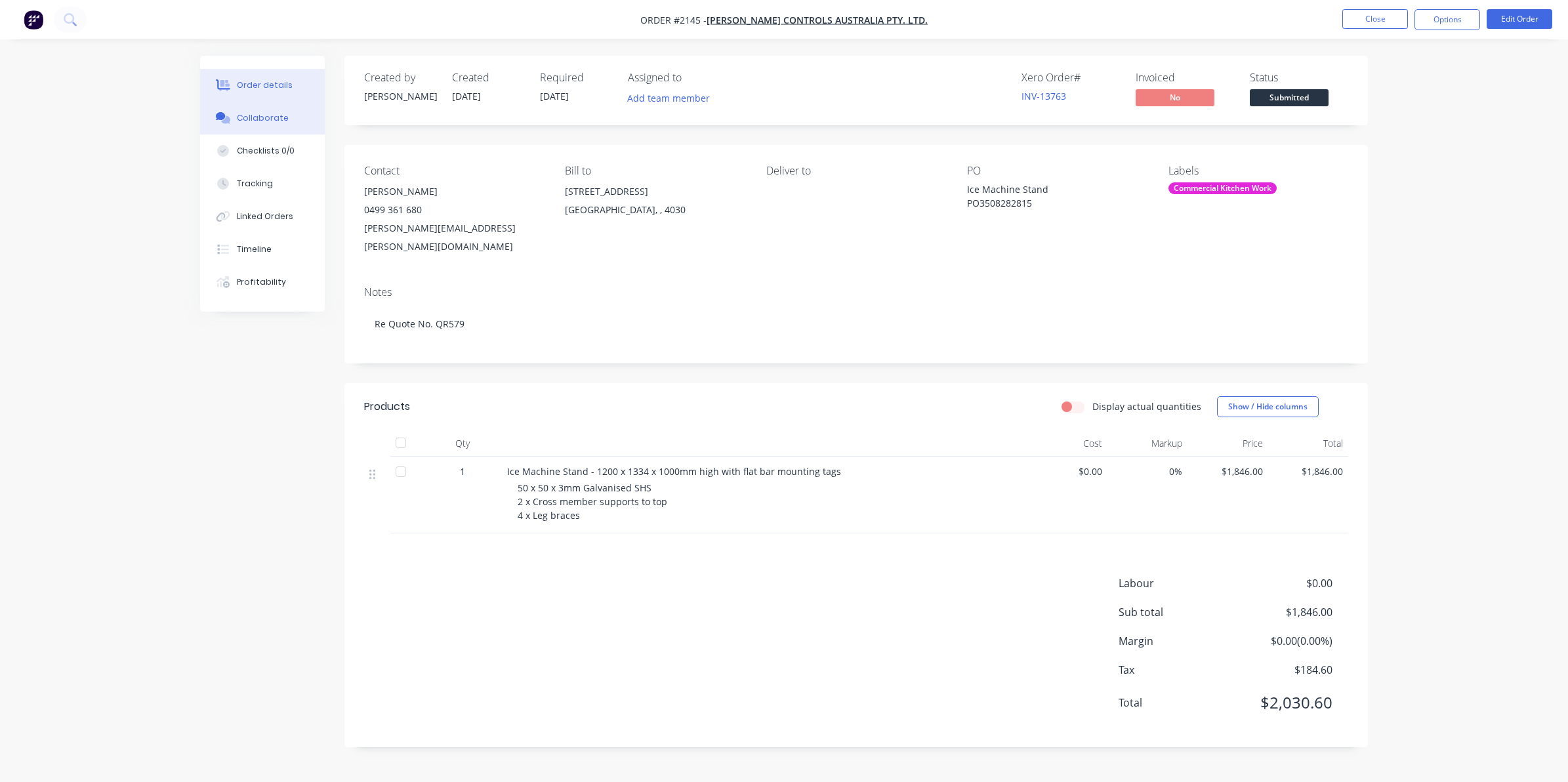
click at [259, 116] on div "Collaborate" at bounding box center [262, 117] width 52 height 11
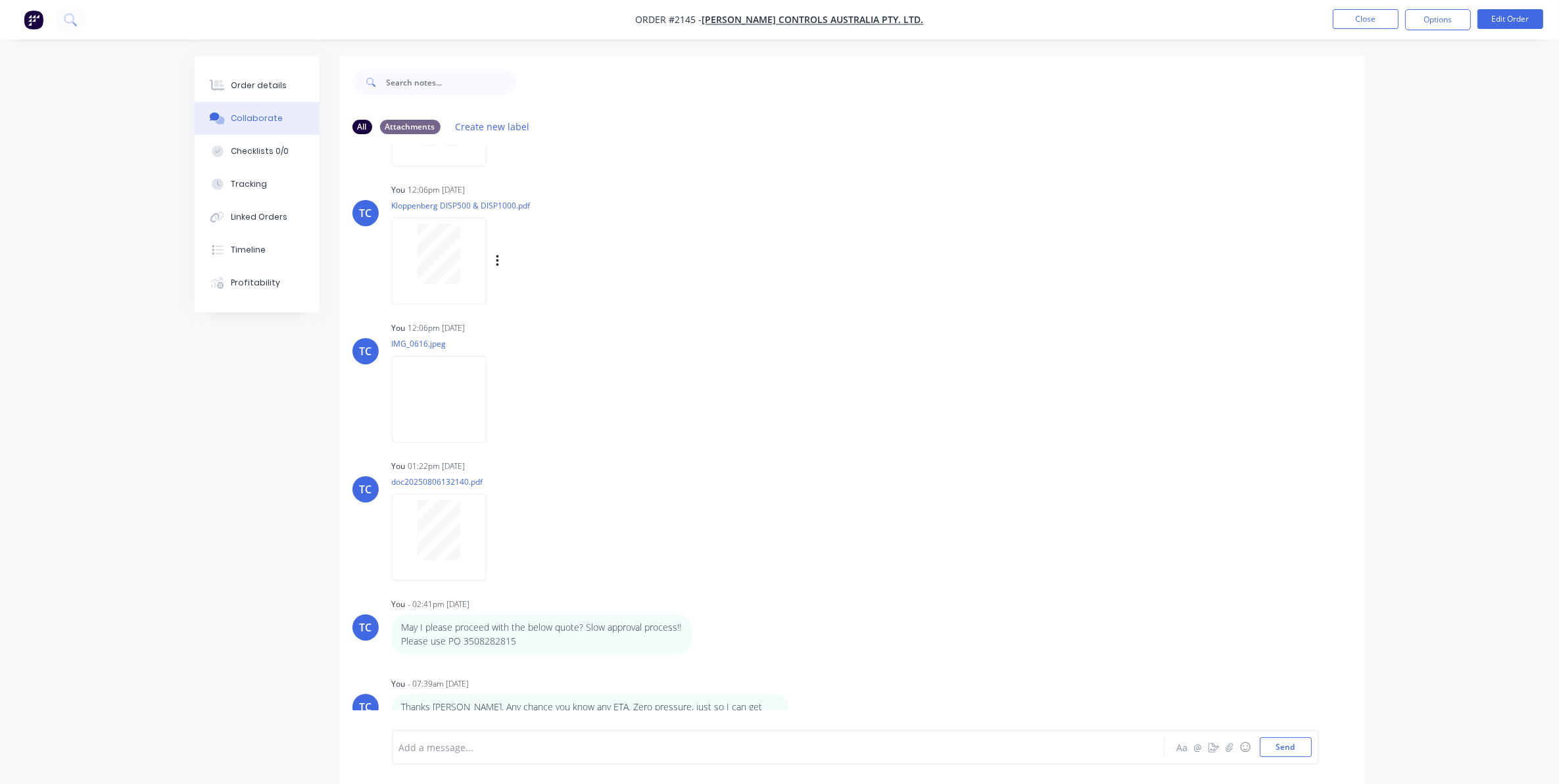
scroll to position [125, 0]
click at [417, 745] on div at bounding box center [742, 747] width 684 height 14
click at [405, 743] on div at bounding box center [742, 747] width 684 height 14
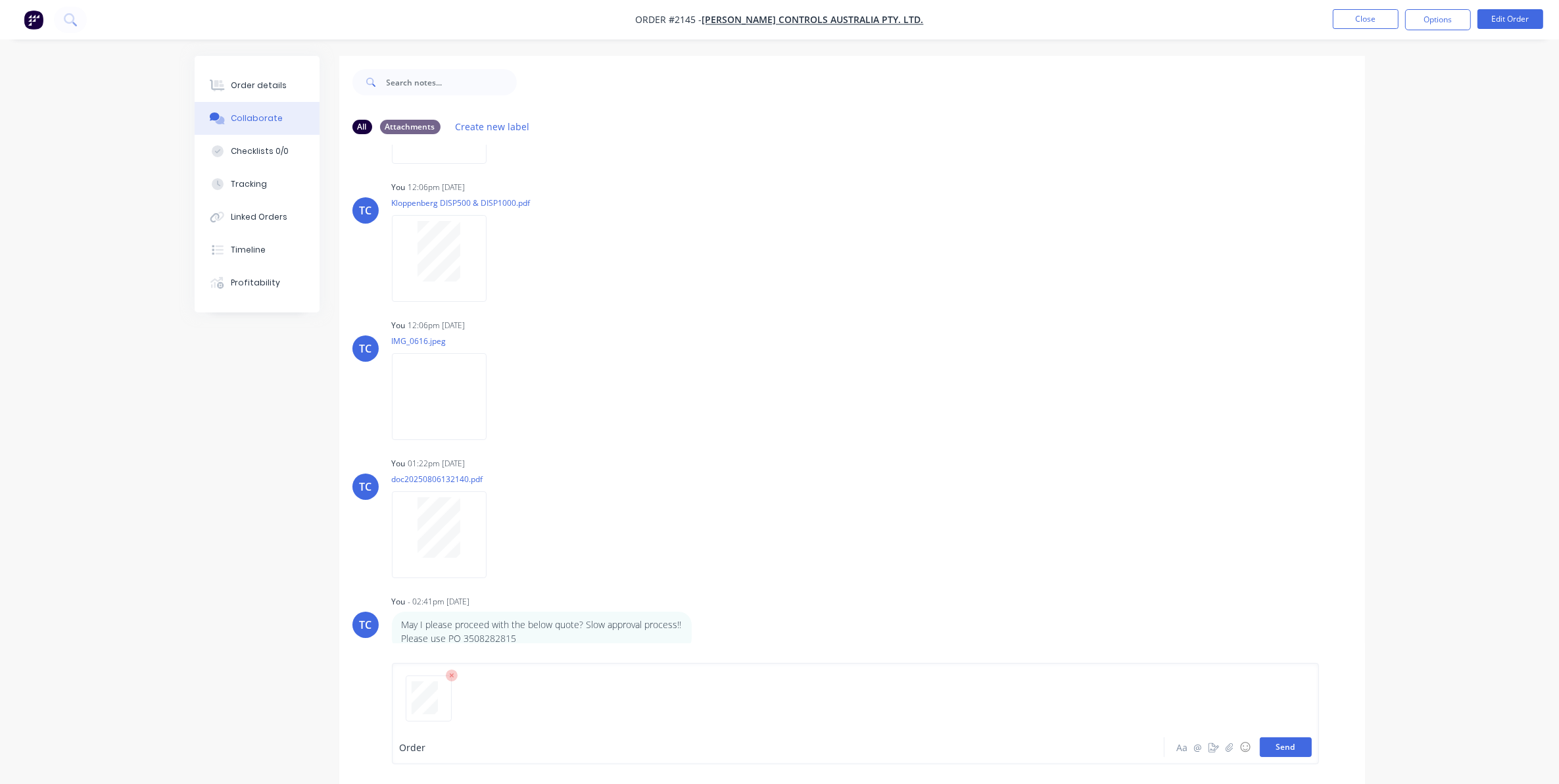
click at [1289, 748] on button "Send" at bounding box center [1285, 746] width 52 height 19
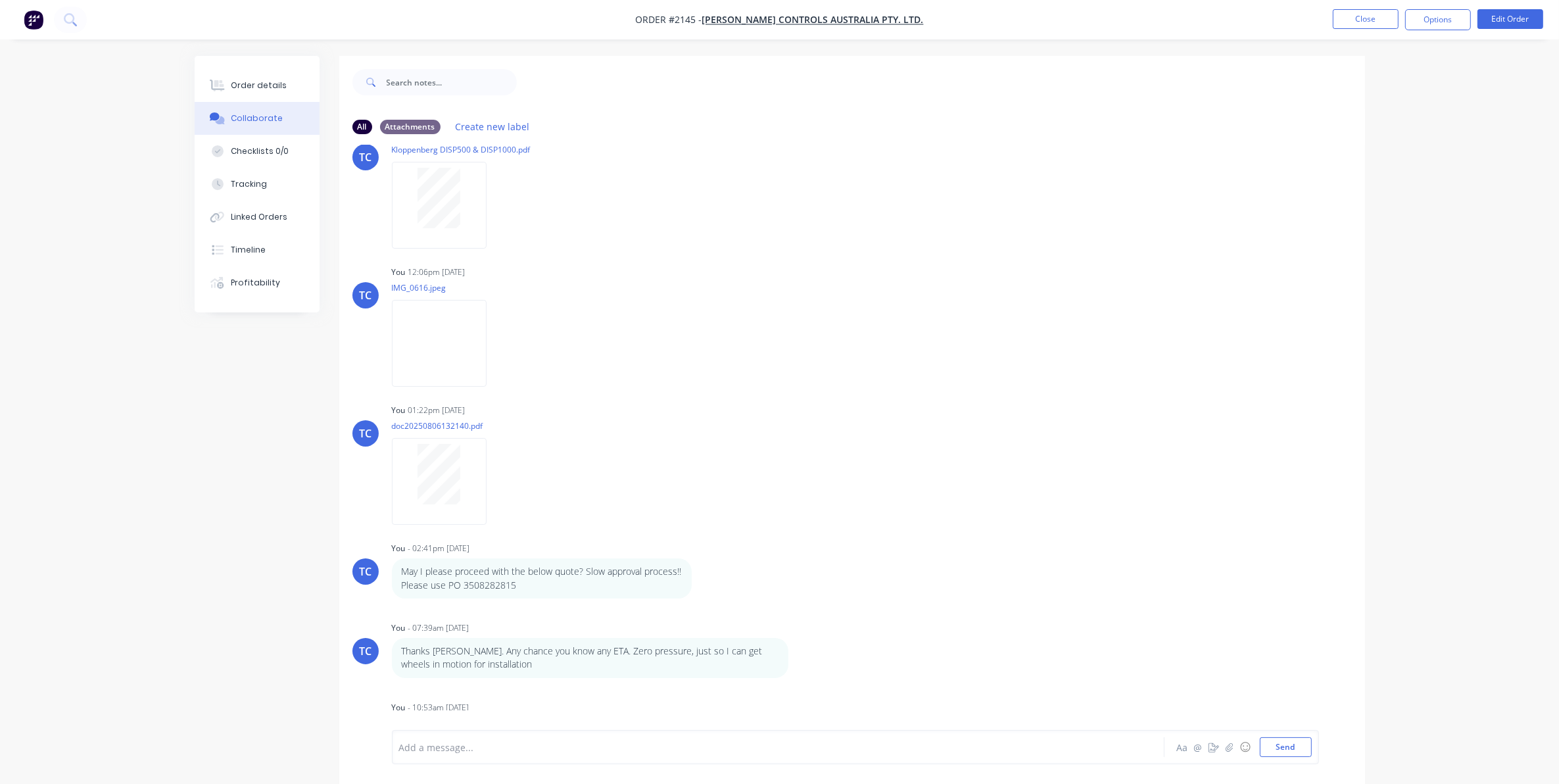
scroll to position [340, 0]
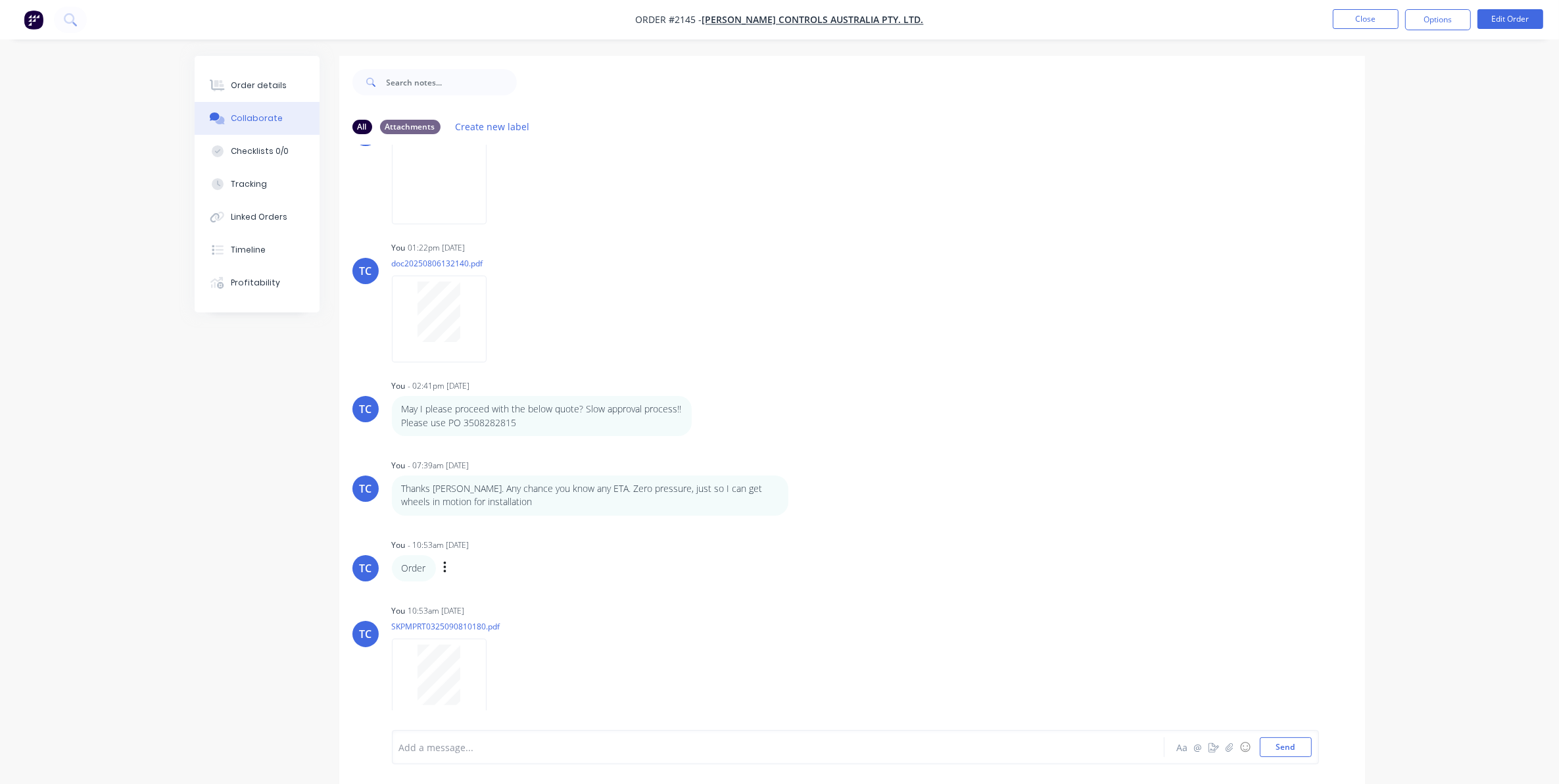
click at [441, 566] on div "Order Labels Edit Delete" at bounding box center [597, 568] width 411 height 26
click at [445, 567] on icon "button" at bounding box center [444, 567] width 3 height 11
click at [465, 589] on button "Edit" at bounding box center [493, 591] width 82 height 22
click at [444, 566] on icon "button" at bounding box center [445, 567] width 4 height 15
click at [476, 610] on button "Delete" at bounding box center [493, 613] width 82 height 22
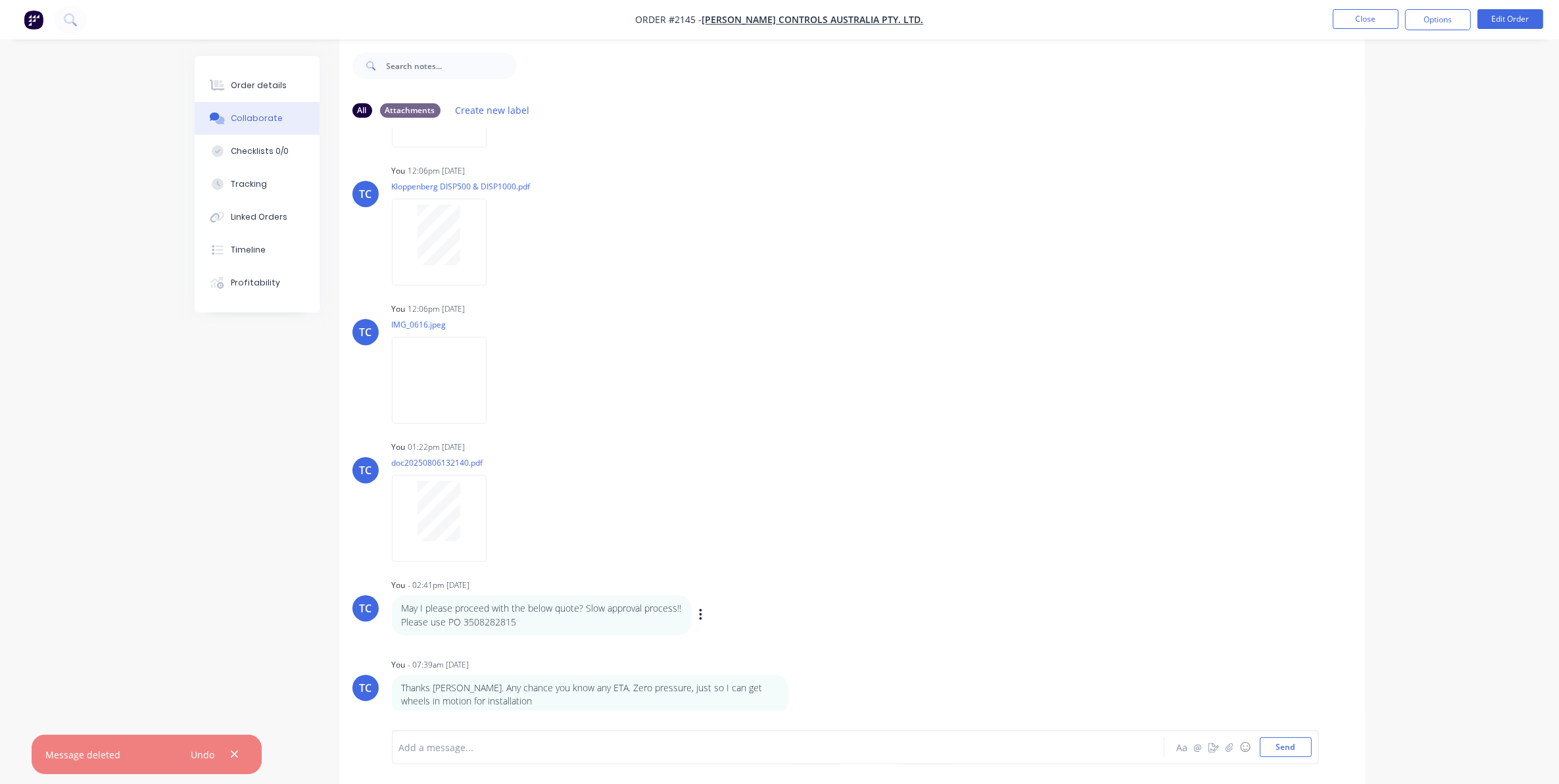
scroll to position [20, 0]
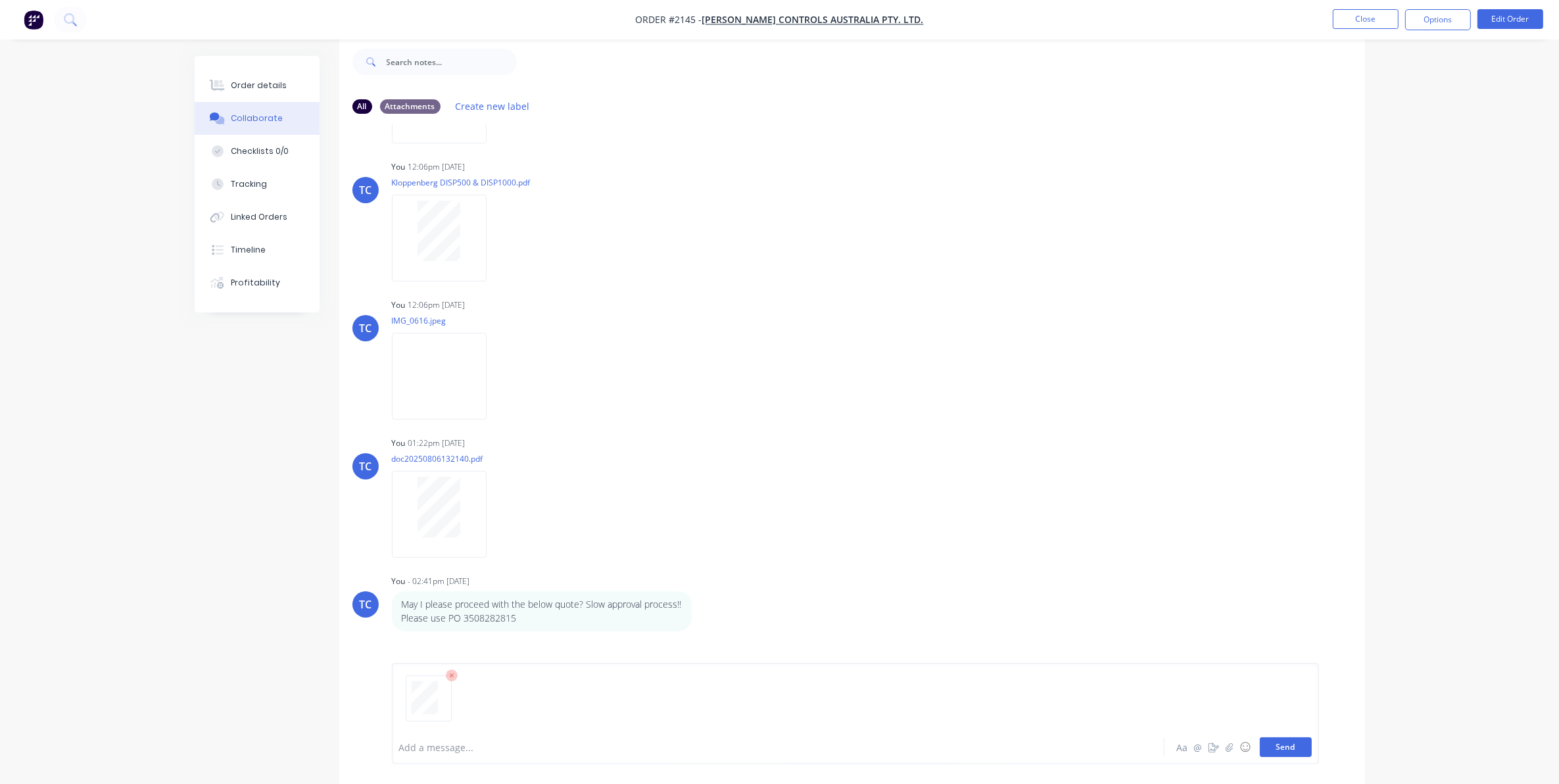
click at [1286, 748] on button "Send" at bounding box center [1285, 746] width 52 height 19
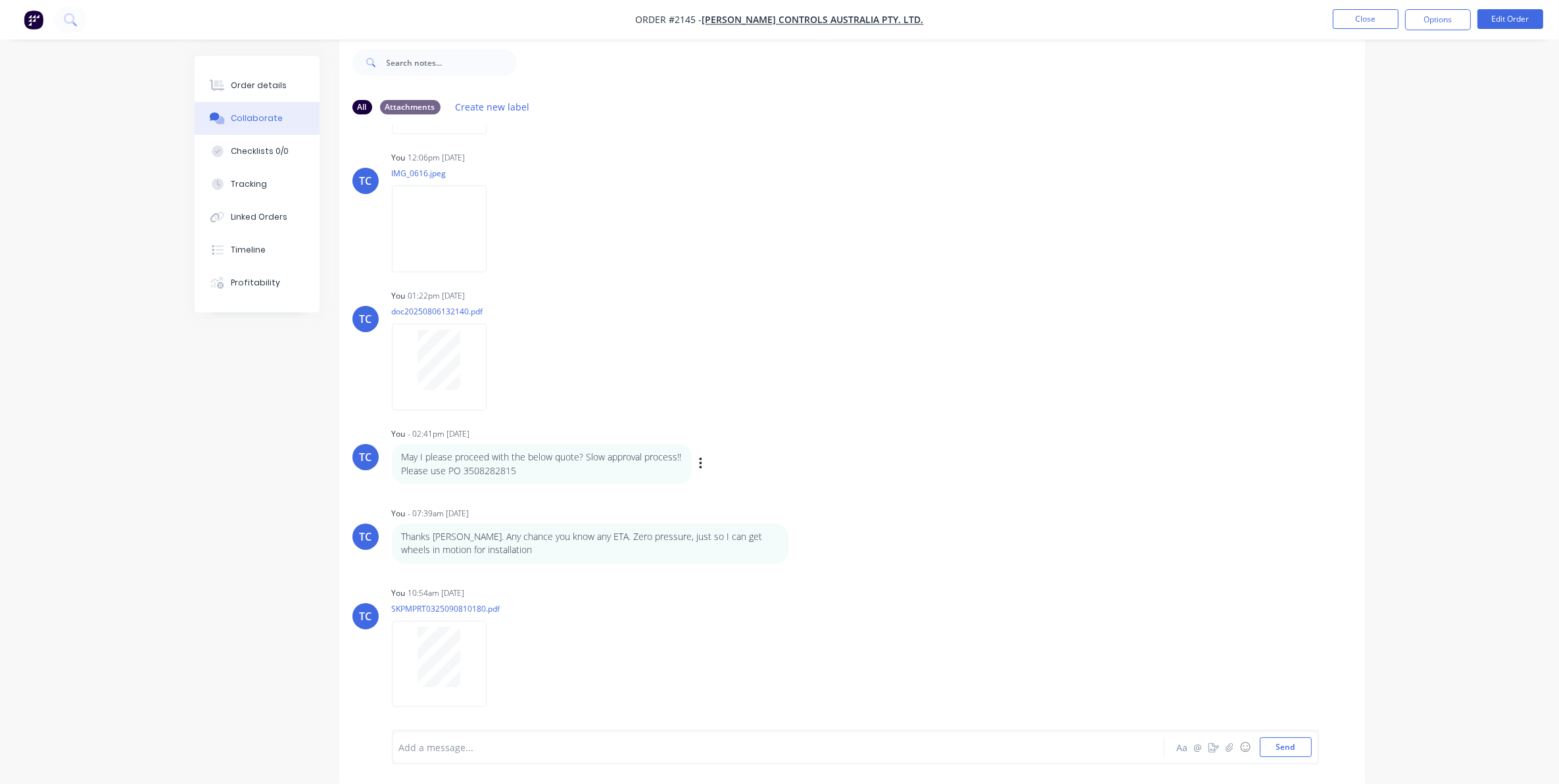
scroll to position [274, 0]
click at [1355, 18] on button "Close" at bounding box center [1365, 18] width 66 height 19
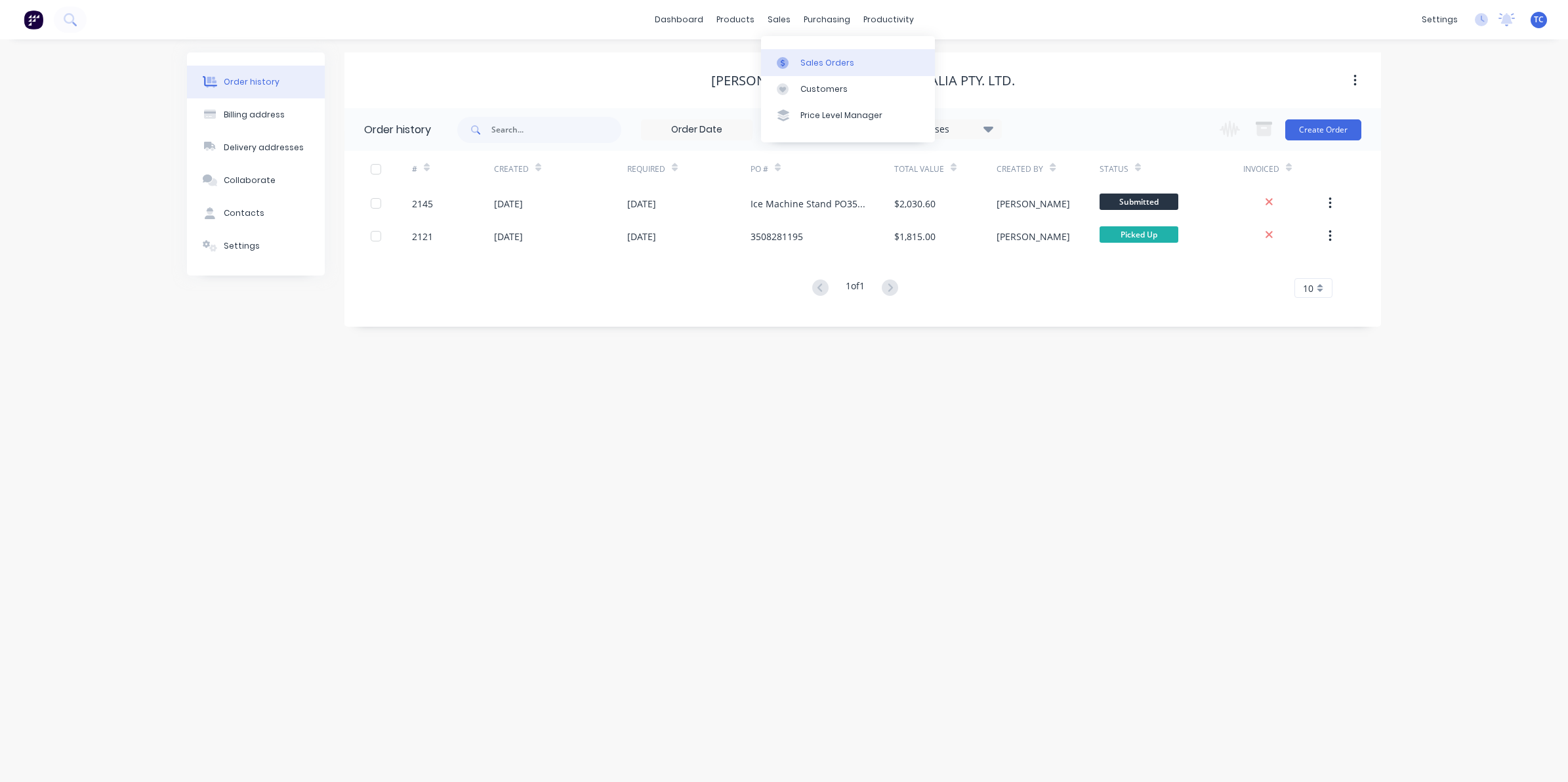
click at [819, 60] on div "Sales Orders" at bounding box center [827, 62] width 53 height 11
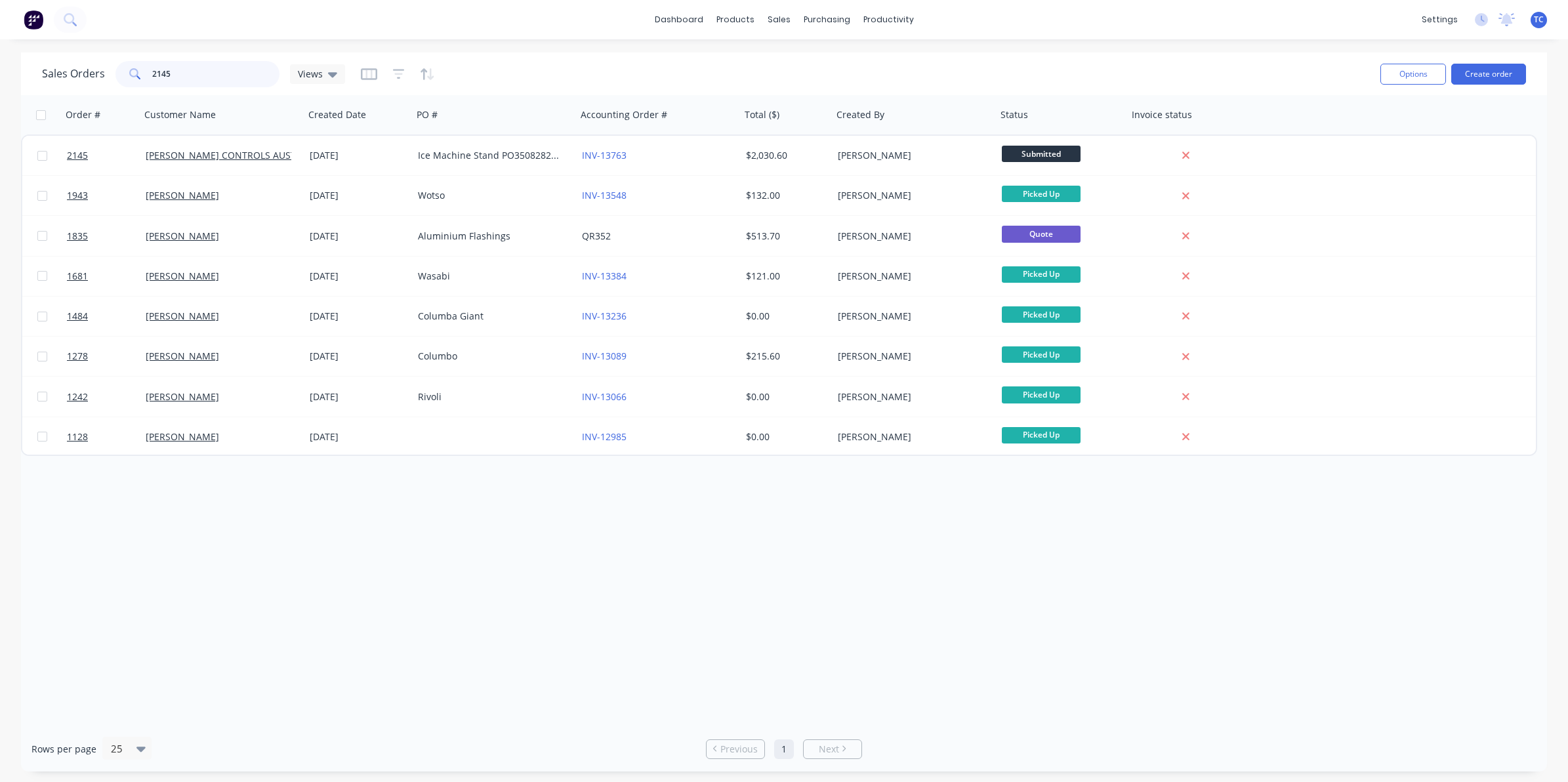
drag, startPoint x: 177, startPoint y: 75, endPoint x: 144, endPoint y: 73, distance: 33.1
click at [144, 73] on div "2145" at bounding box center [197, 74] width 164 height 26
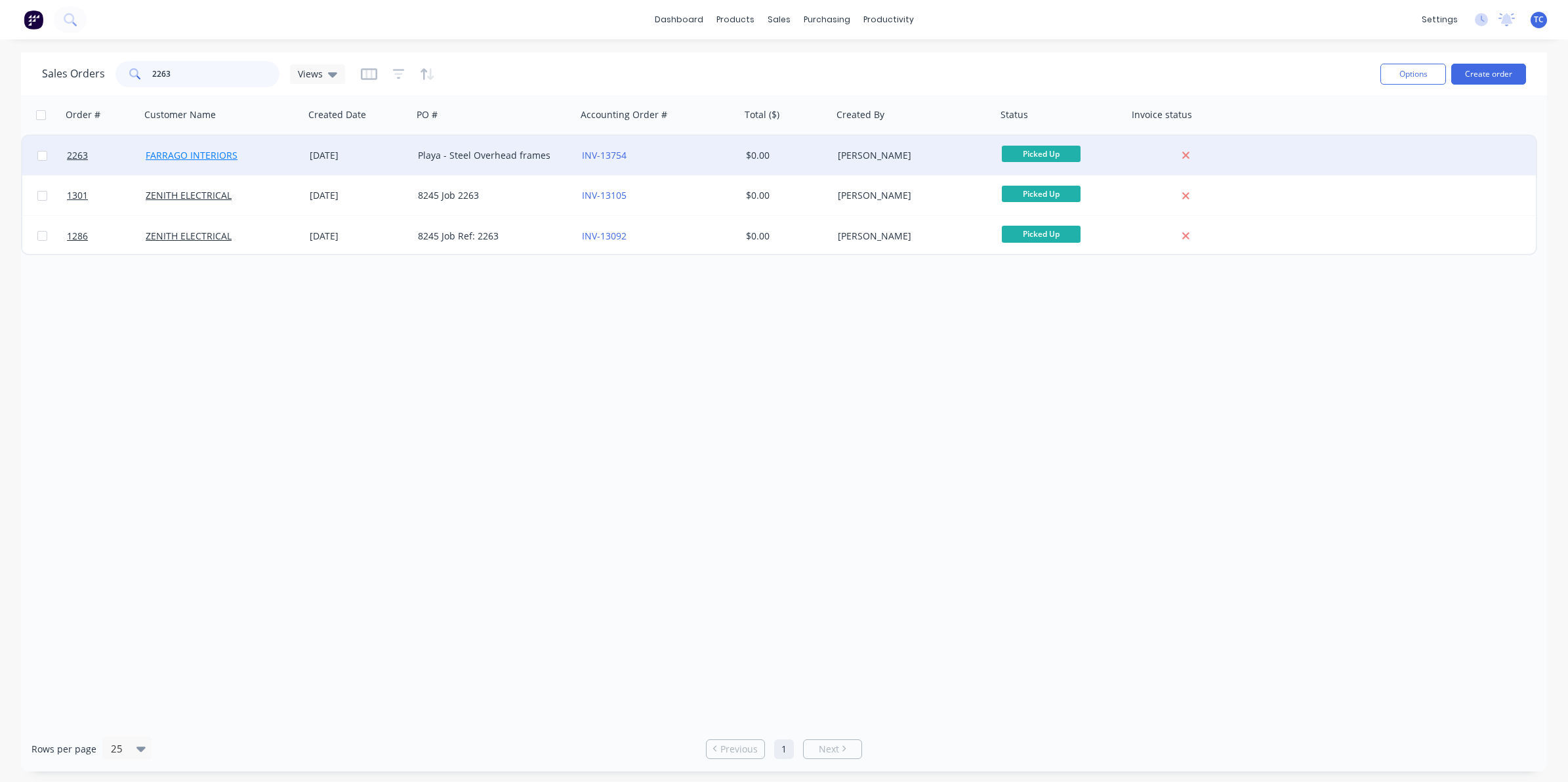
type input "2263"
click at [193, 155] on link "FARRAGO INTERIORS" at bounding box center [191, 155] width 92 height 12
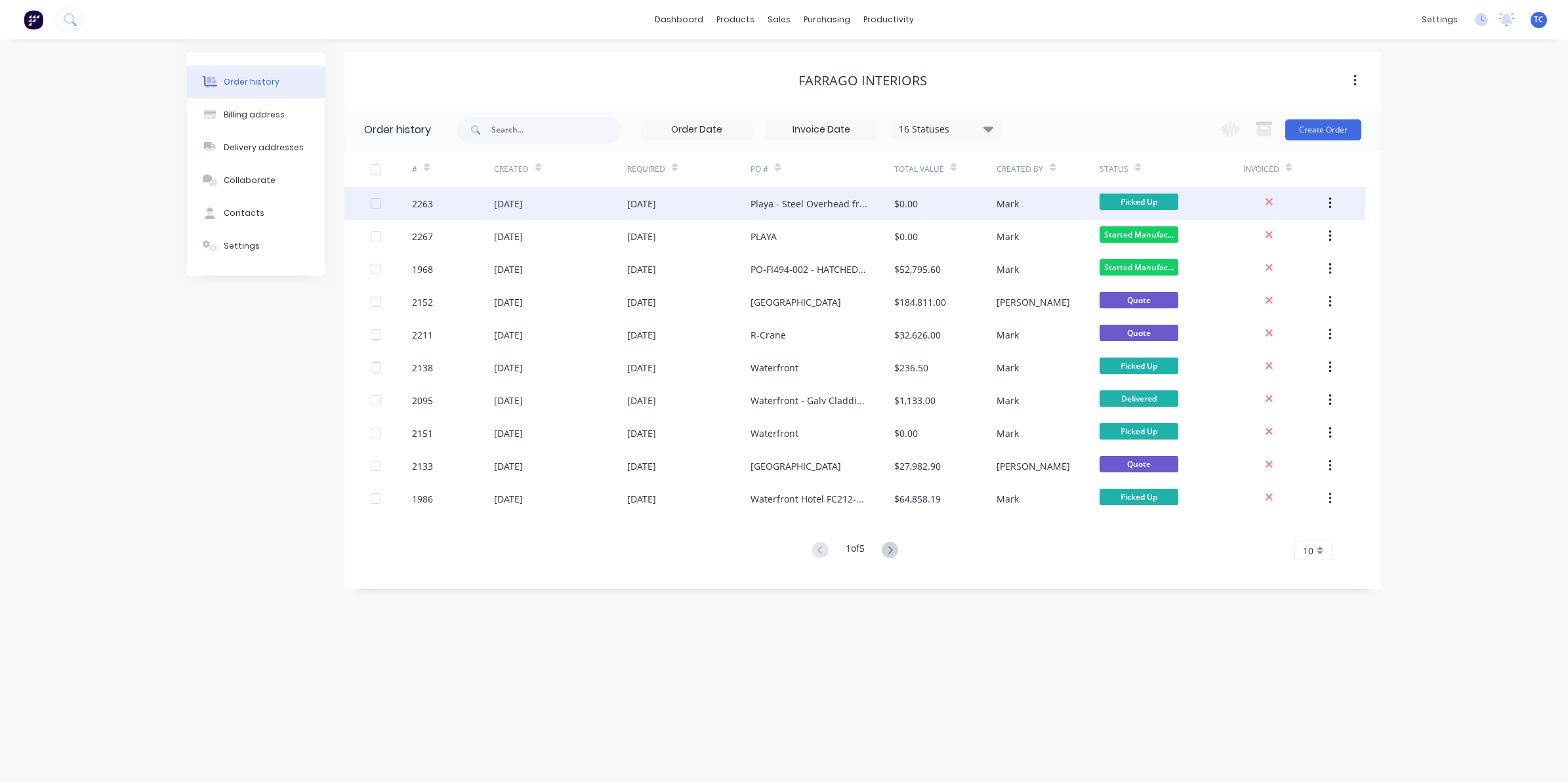
click at [522, 206] on div "[DATE]" at bounding box center [508, 204] width 29 height 14
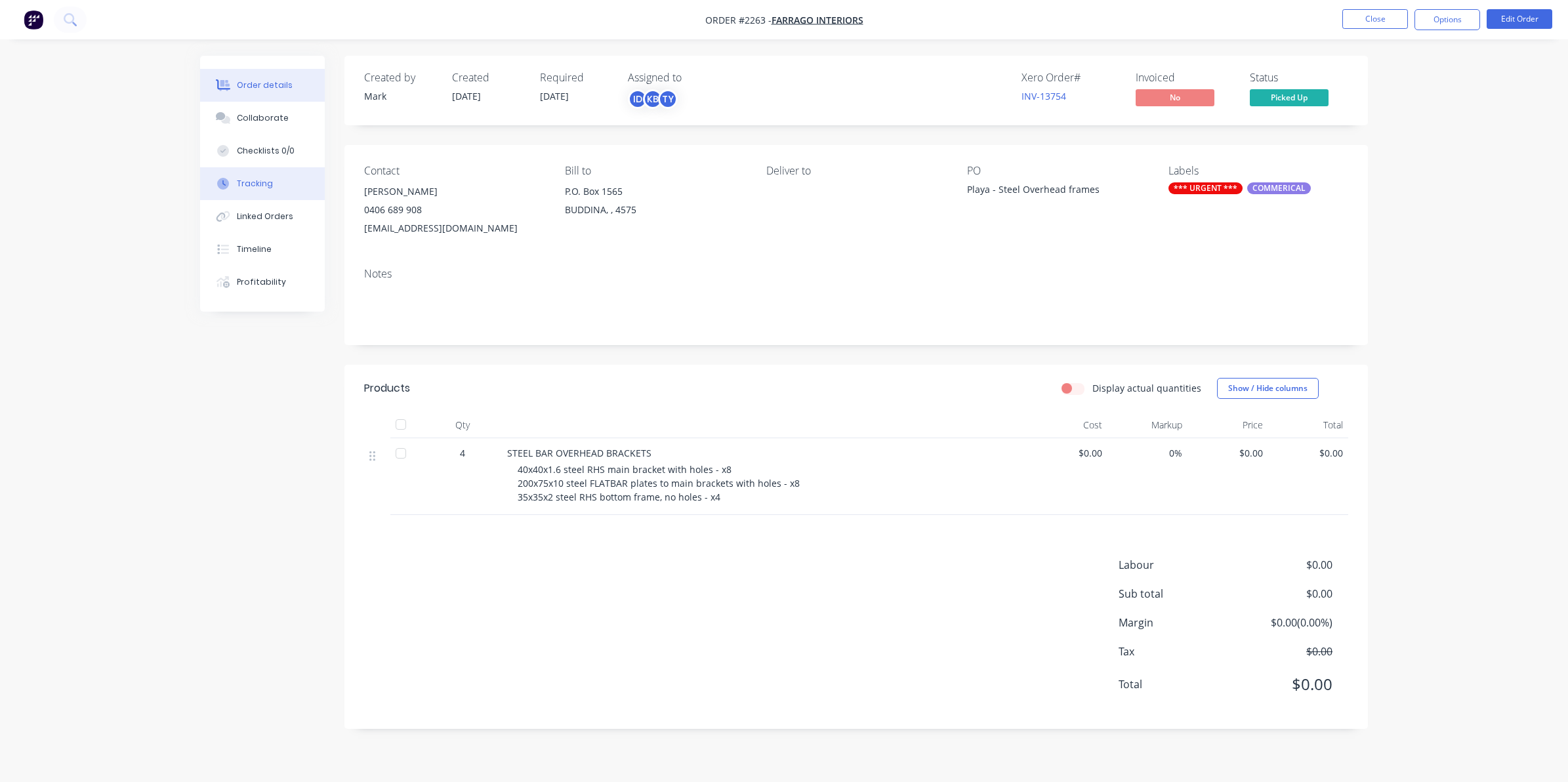
click at [253, 182] on div "Tracking" at bounding box center [255, 183] width 36 height 11
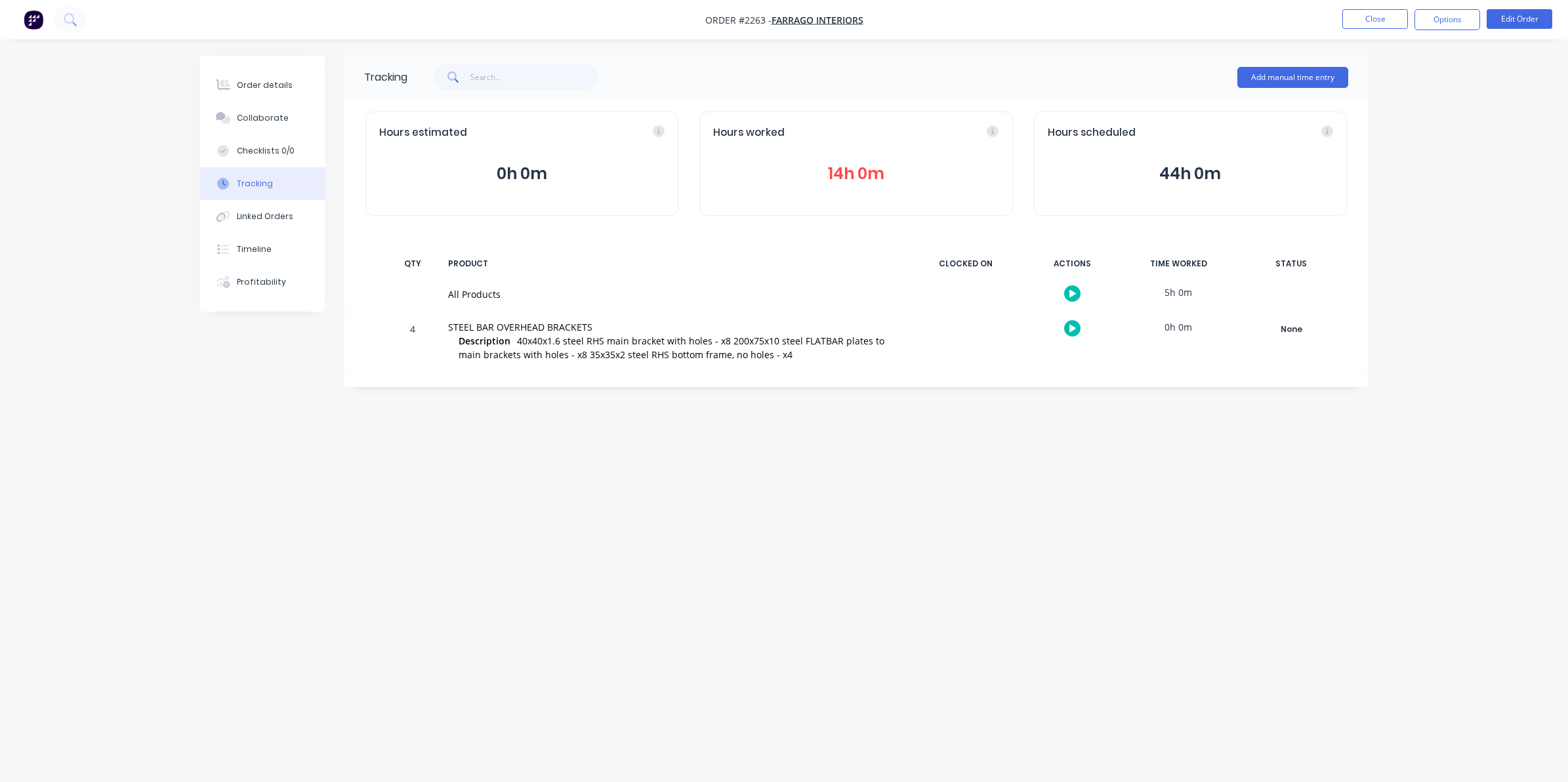
click at [844, 172] on button "14h 0m" at bounding box center [856, 173] width 285 height 24
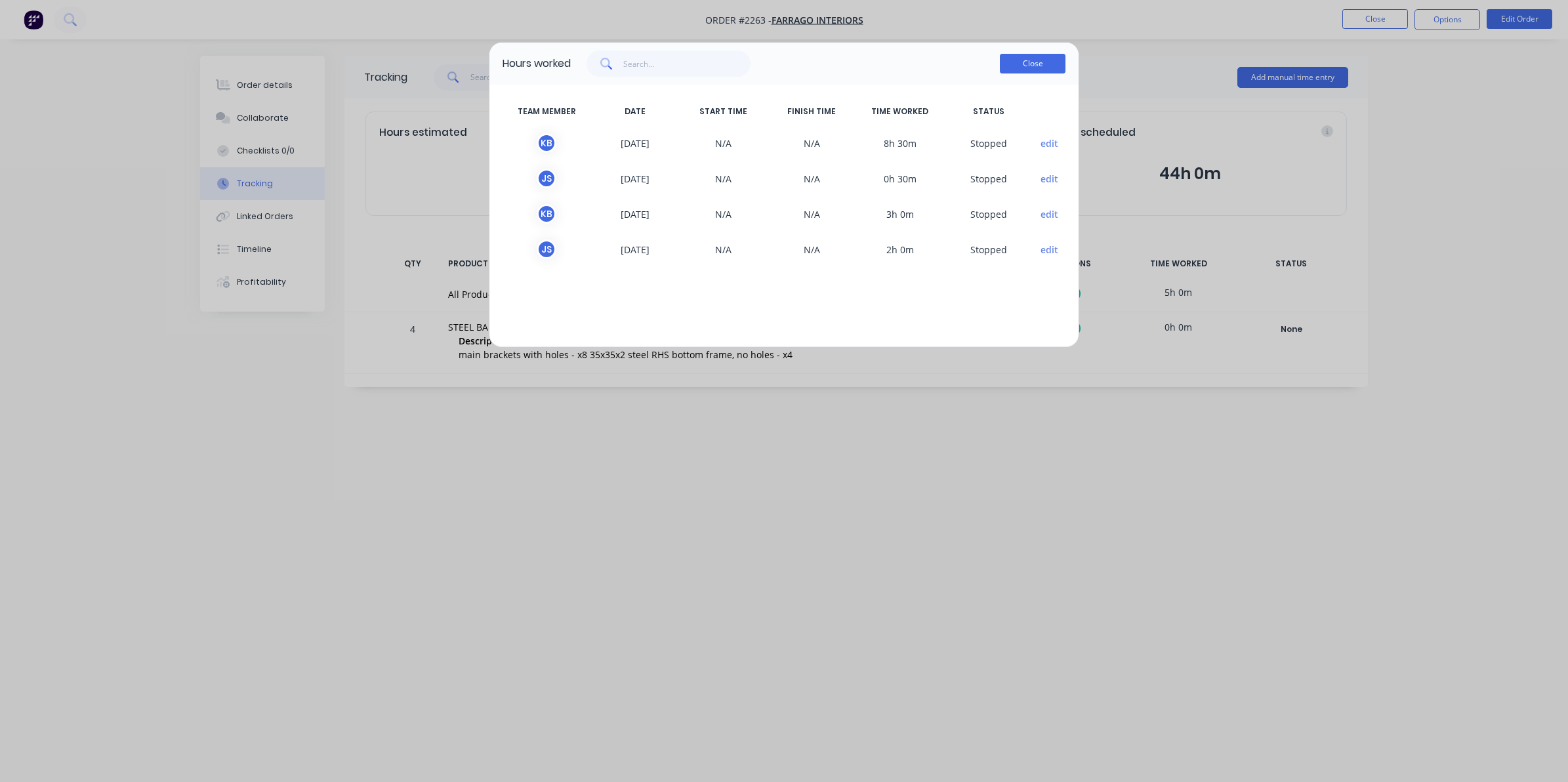
click at [1031, 59] on button "Close" at bounding box center [1032, 63] width 66 height 19
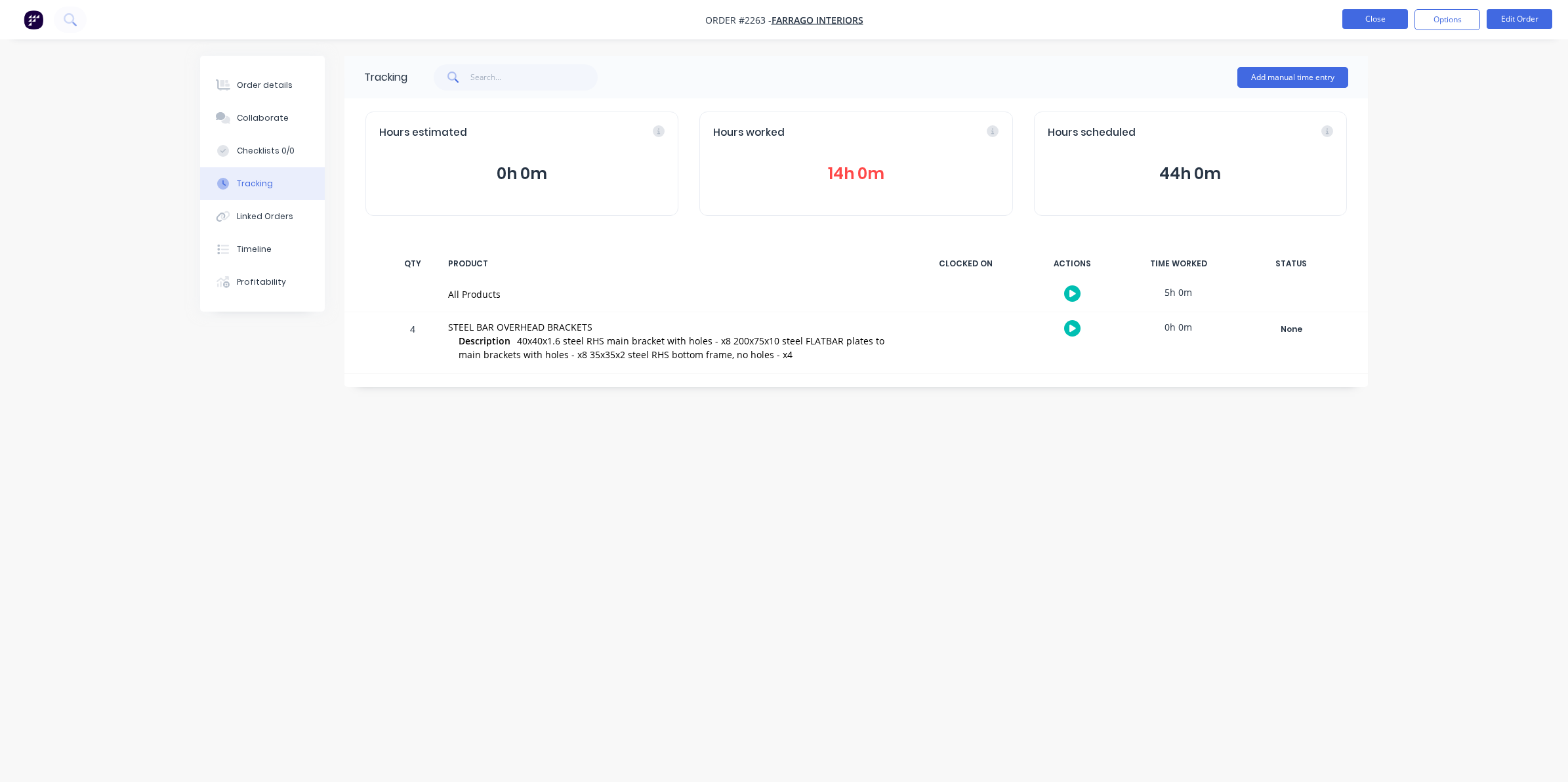
click at [1359, 17] on button "Close" at bounding box center [1375, 18] width 66 height 19
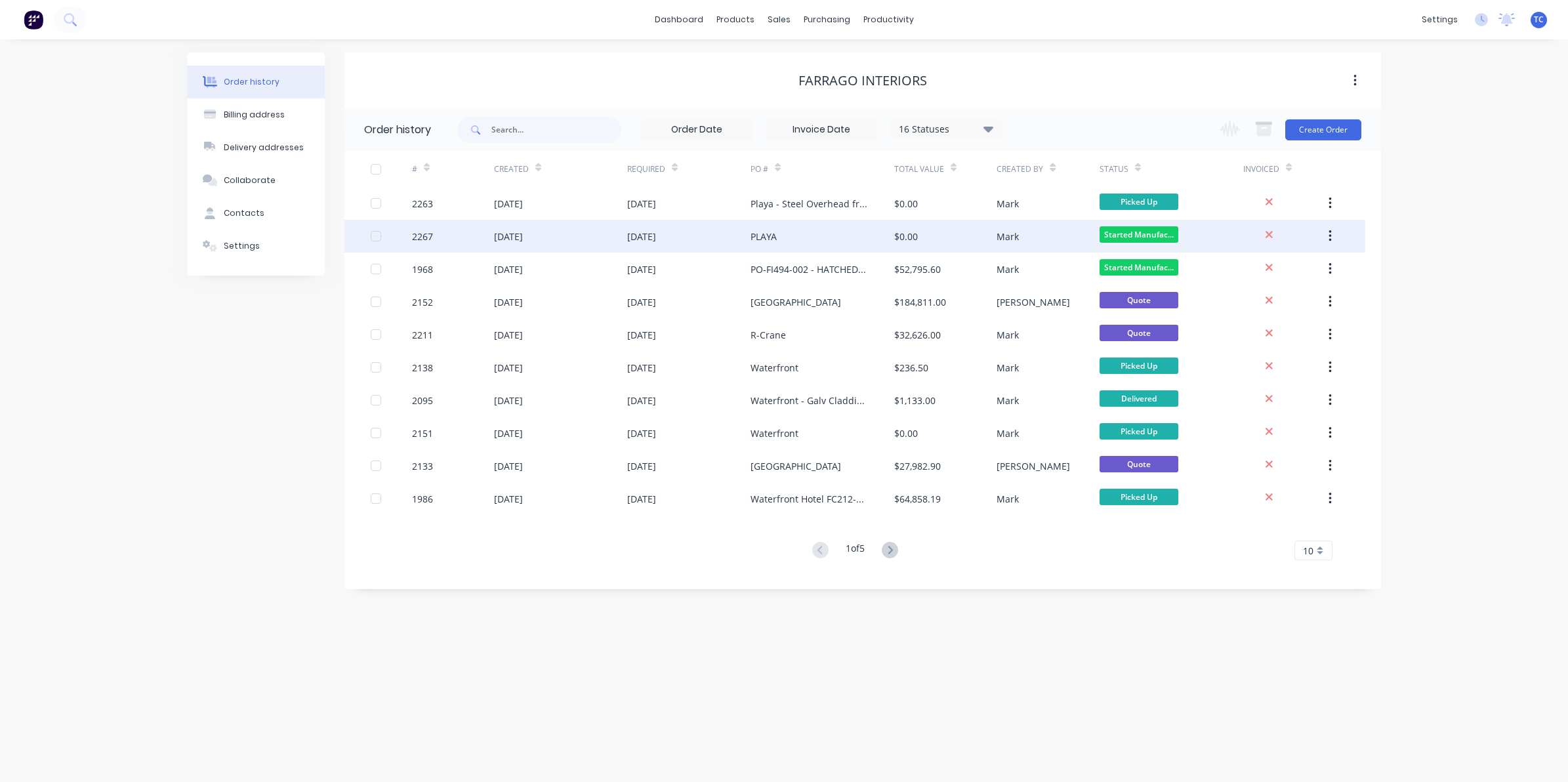
click at [522, 237] on div "[DATE]" at bounding box center [508, 236] width 29 height 14
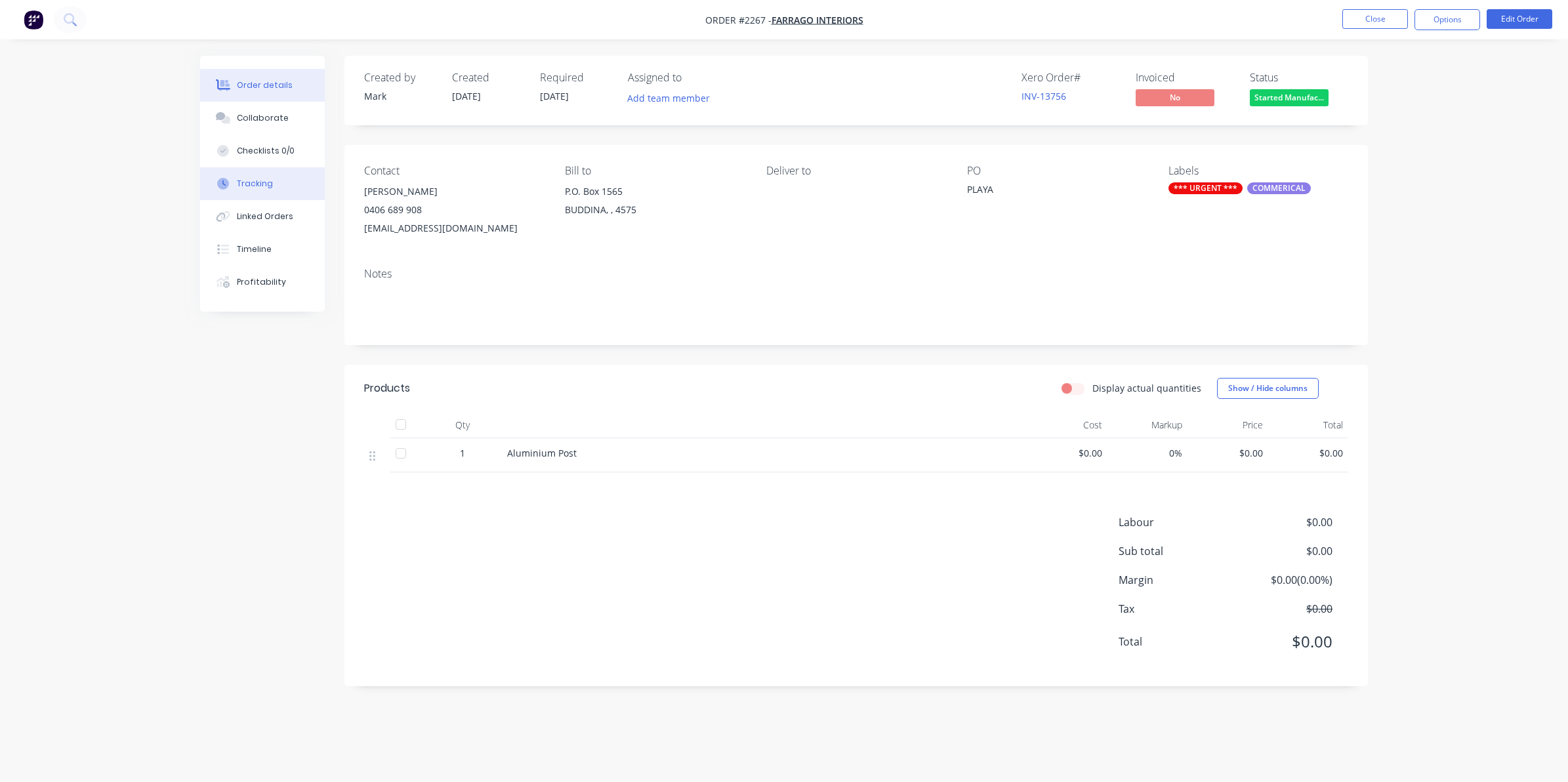
click at [248, 178] on div "Tracking" at bounding box center [255, 183] width 36 height 11
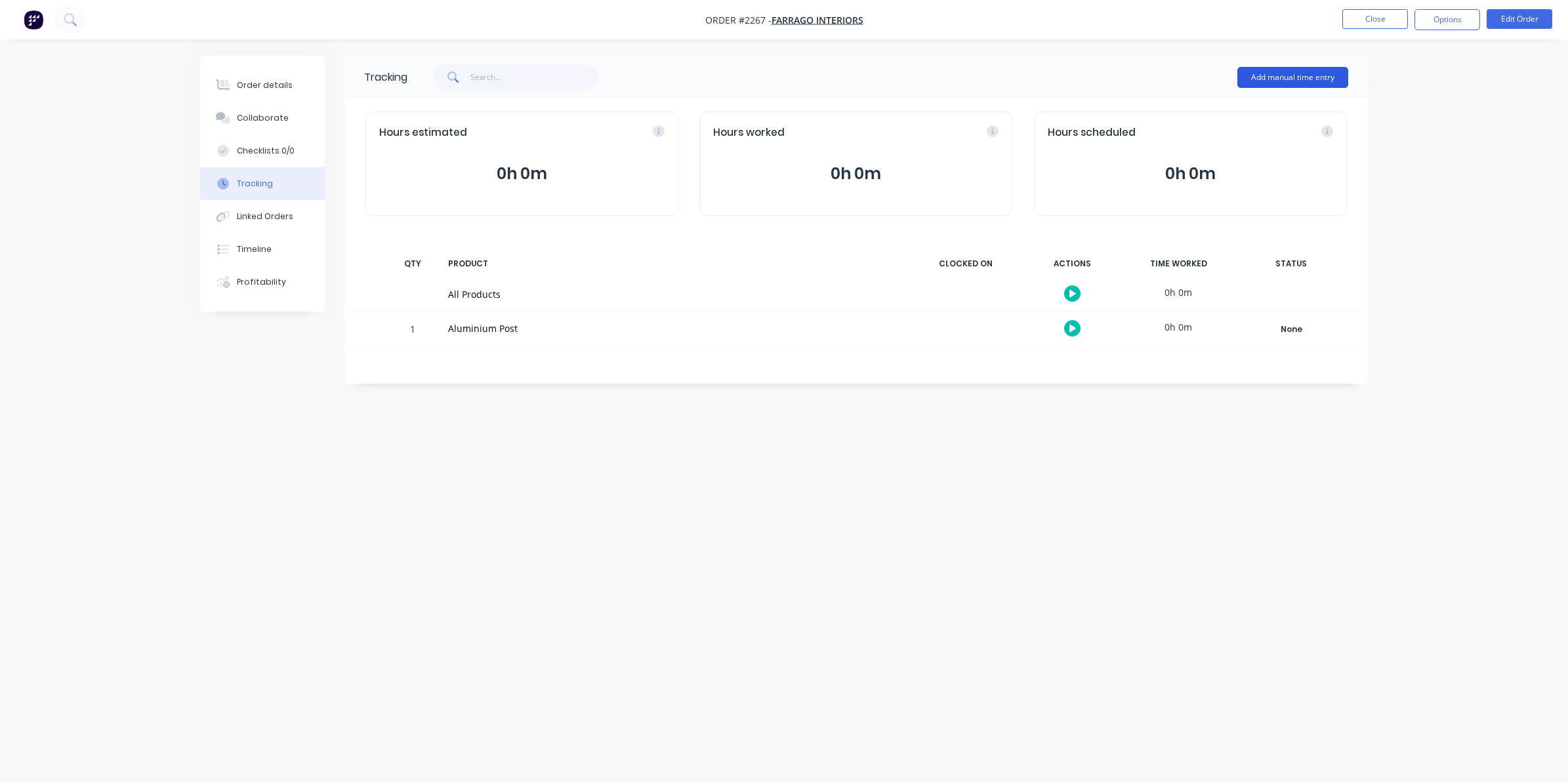
click at [1278, 73] on button "Add manual time entry" at bounding box center [1292, 77] width 111 height 21
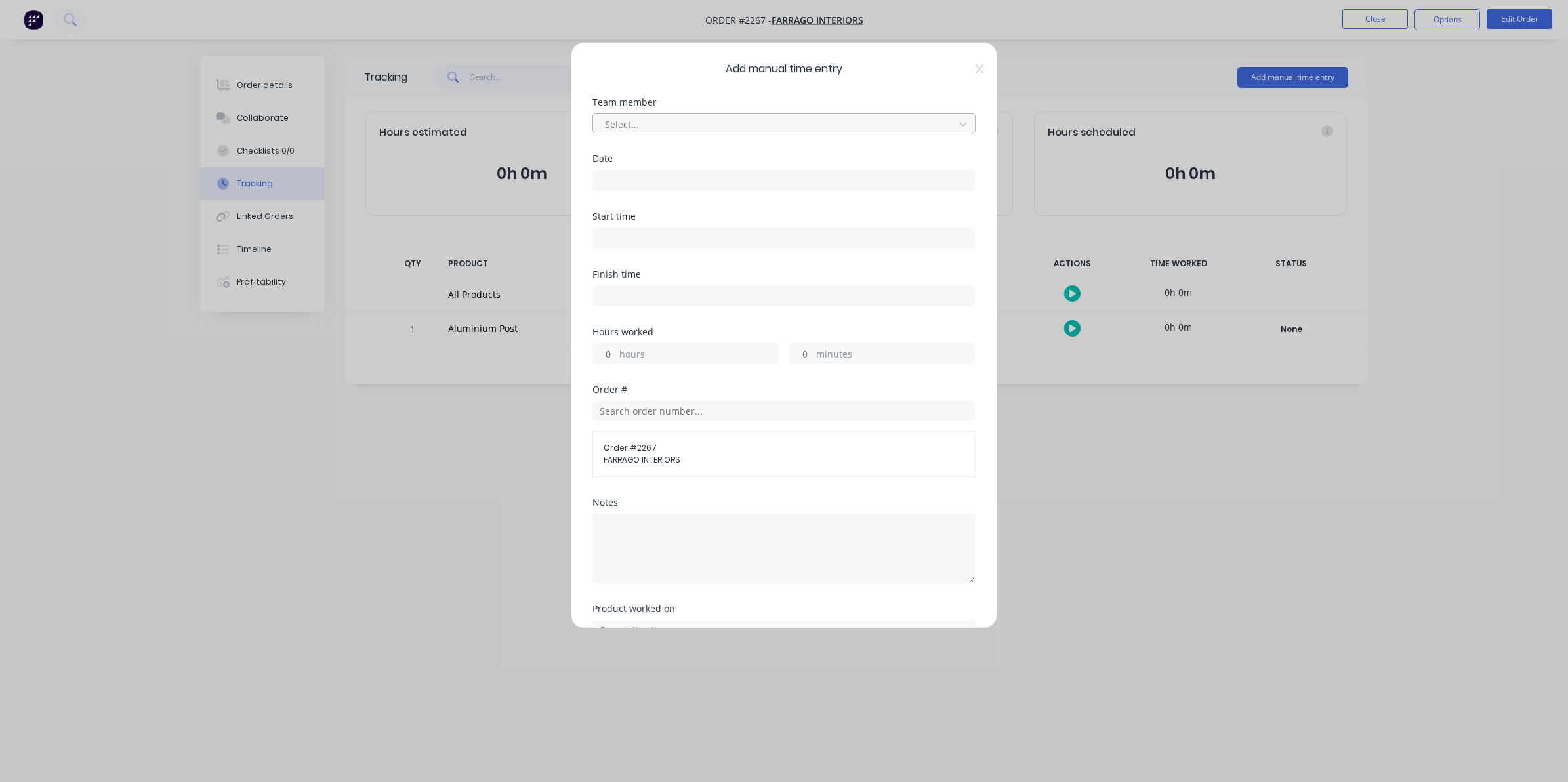
click at [623, 119] on div at bounding box center [775, 124] width 344 height 17
click at [612, 176] on input at bounding box center [784, 180] width 382 height 19
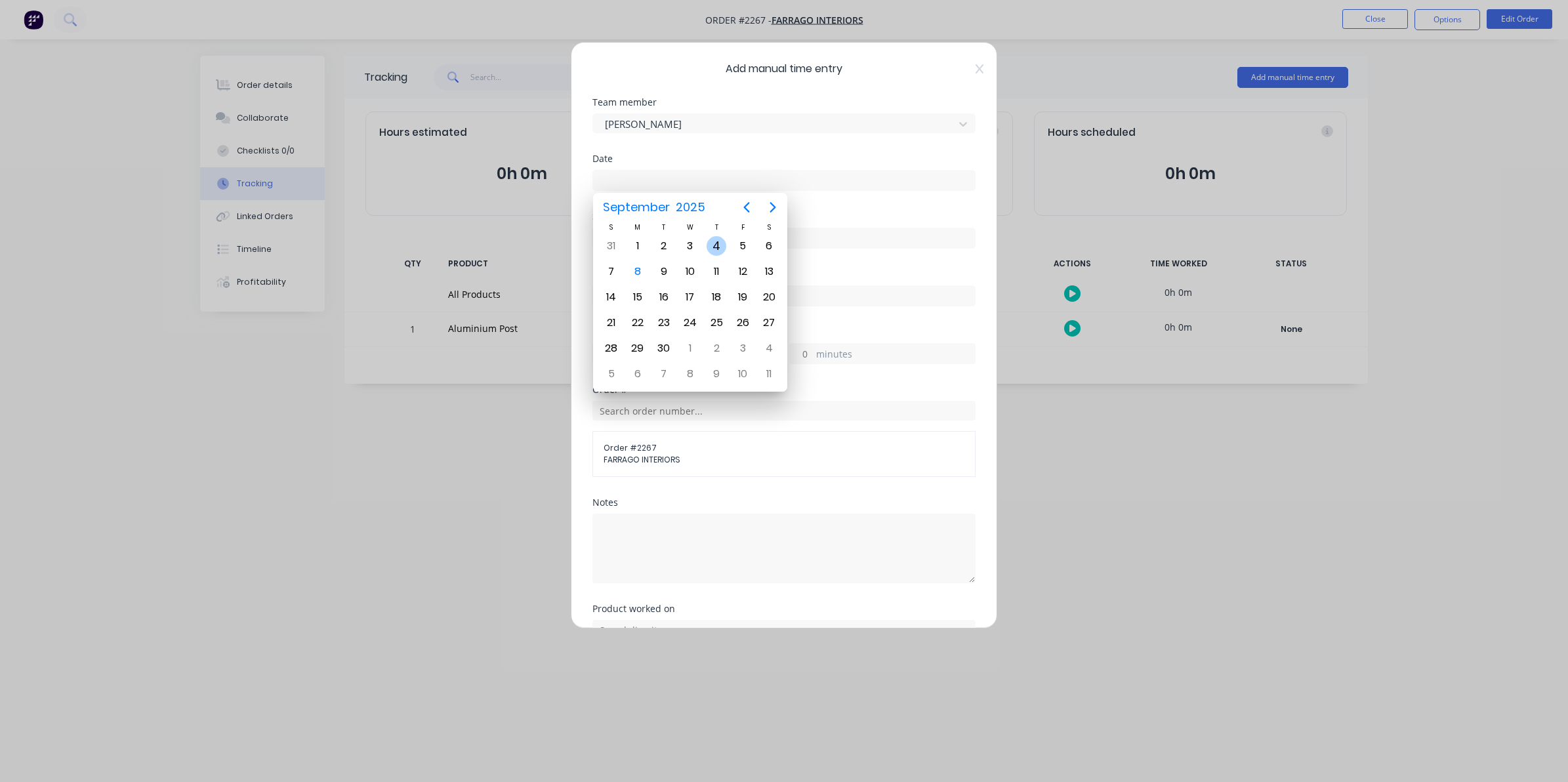
click at [716, 242] on div "4" at bounding box center [716, 246] width 19 height 19
type input "[DATE]"
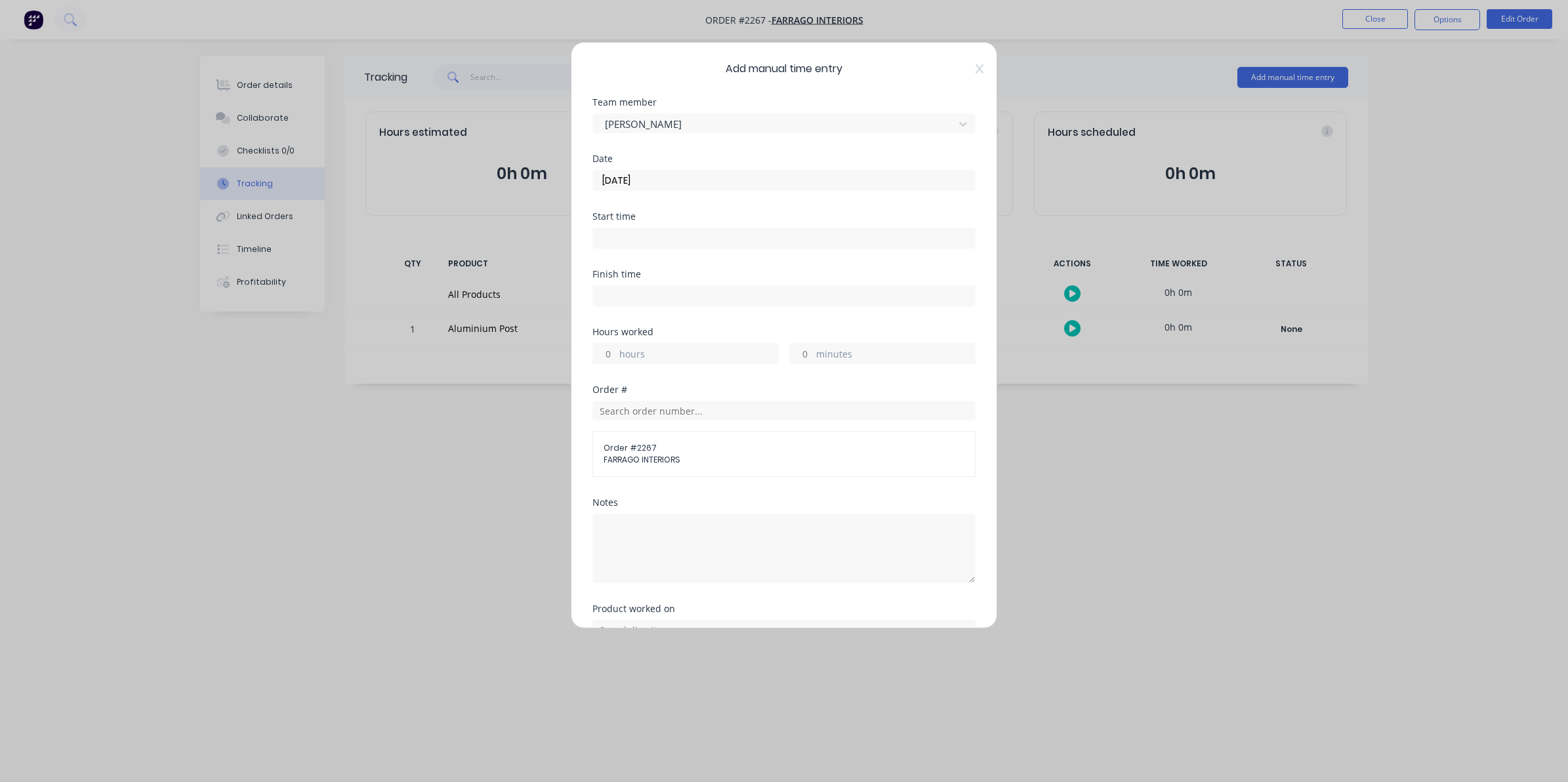
click at [612, 353] on input "hours" at bounding box center [605, 353] width 23 height 19
click at [808, 351] on div "minutes" at bounding box center [882, 353] width 186 height 21
click at [802, 355] on input "minutes" at bounding box center [802, 353] width 23 height 19
type input "30"
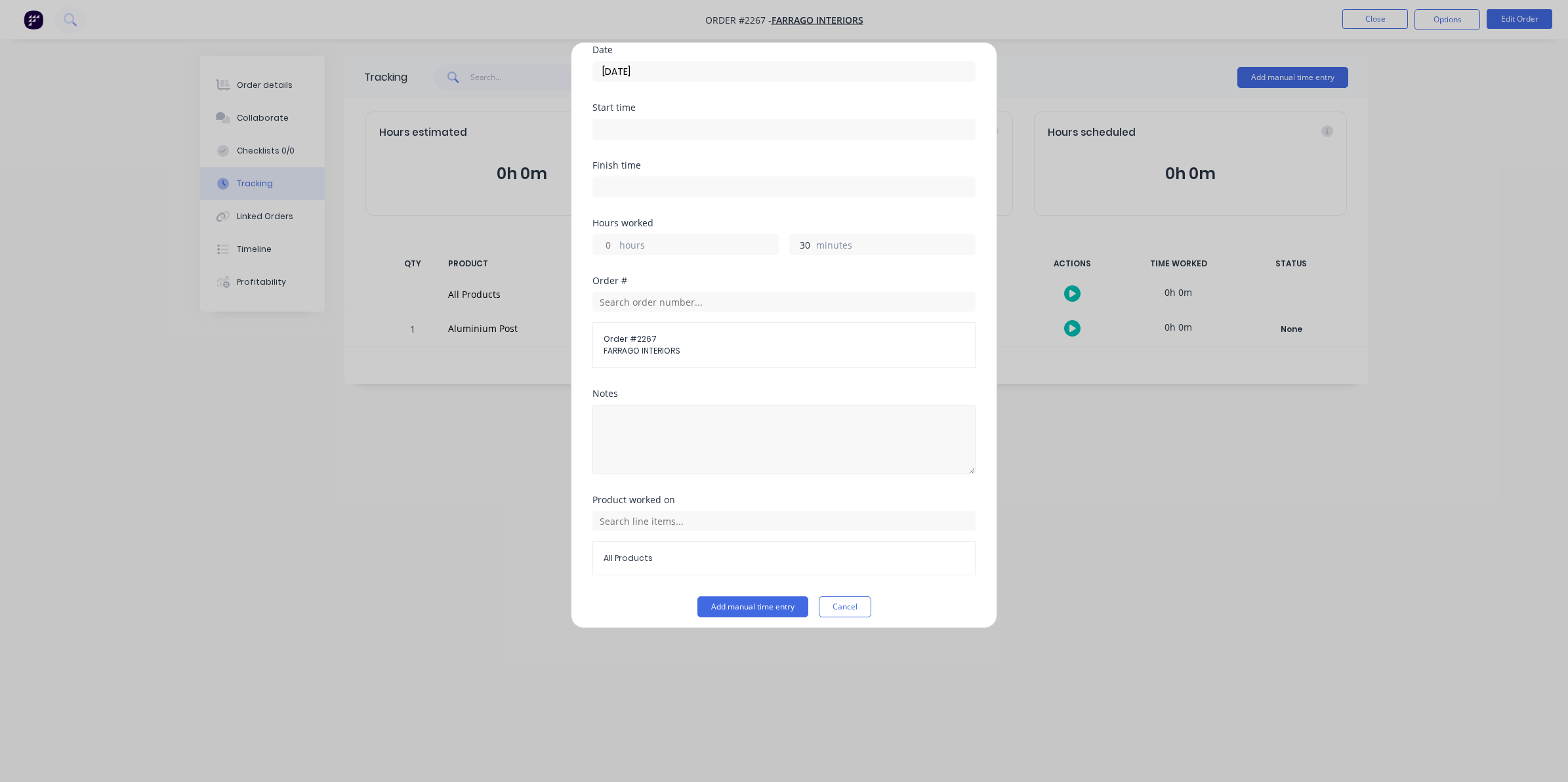
scroll to position [119, 0]
click at [767, 598] on button "Add manual time entry" at bounding box center [752, 598] width 111 height 21
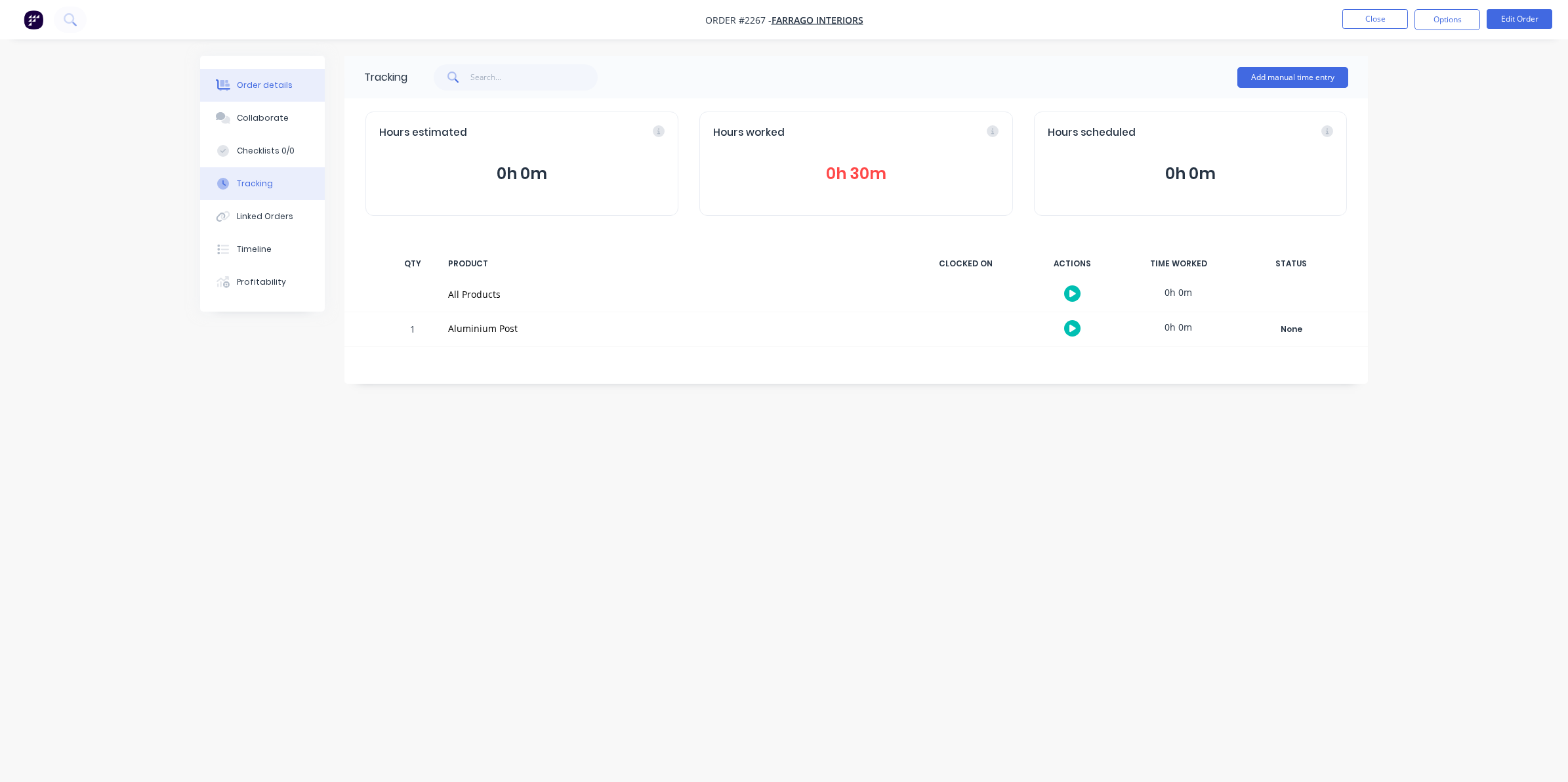
click at [266, 82] on div "Order details" at bounding box center [265, 85] width 56 height 11
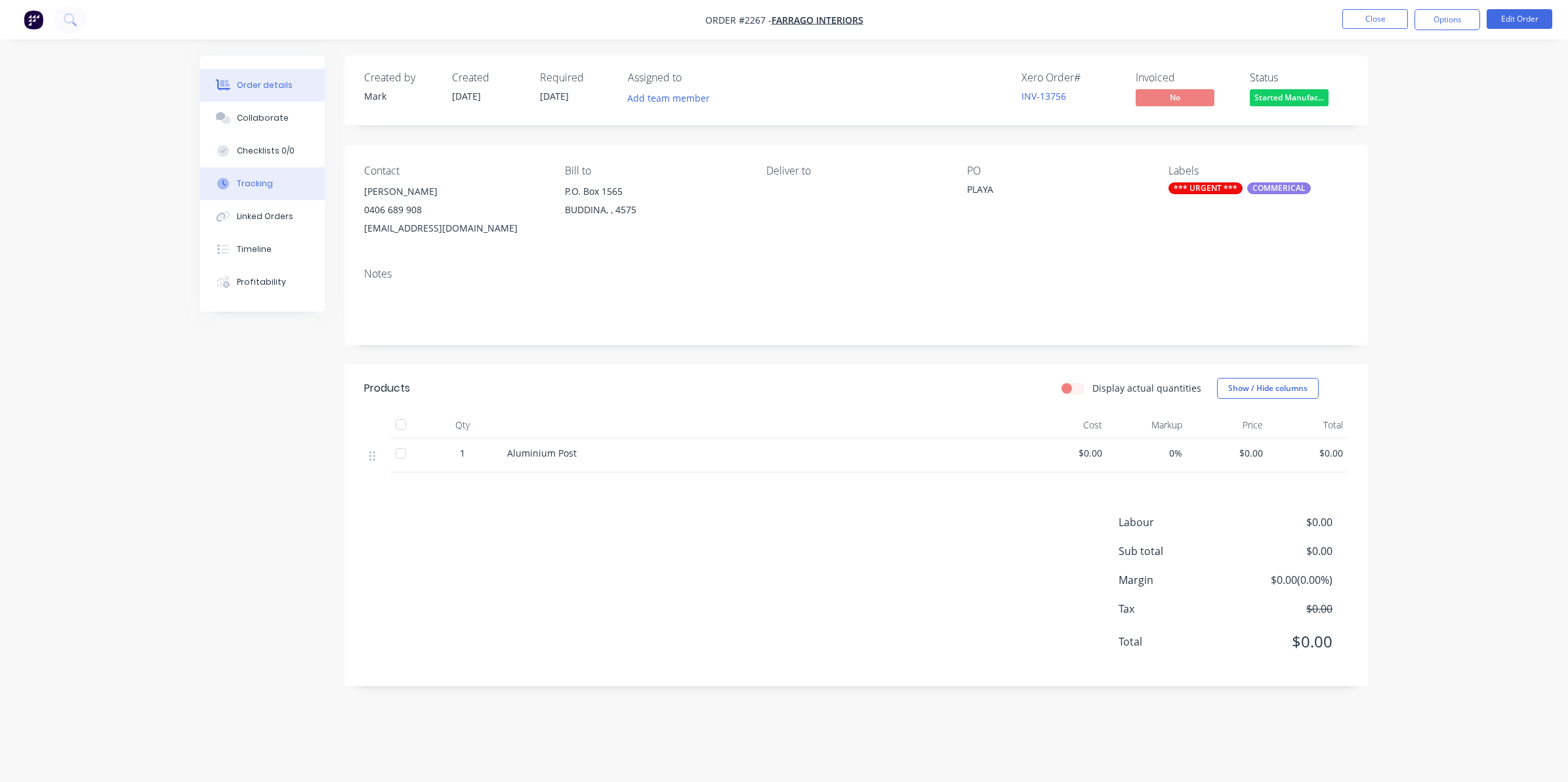
click at [257, 182] on div "Tracking" at bounding box center [255, 183] width 36 height 11
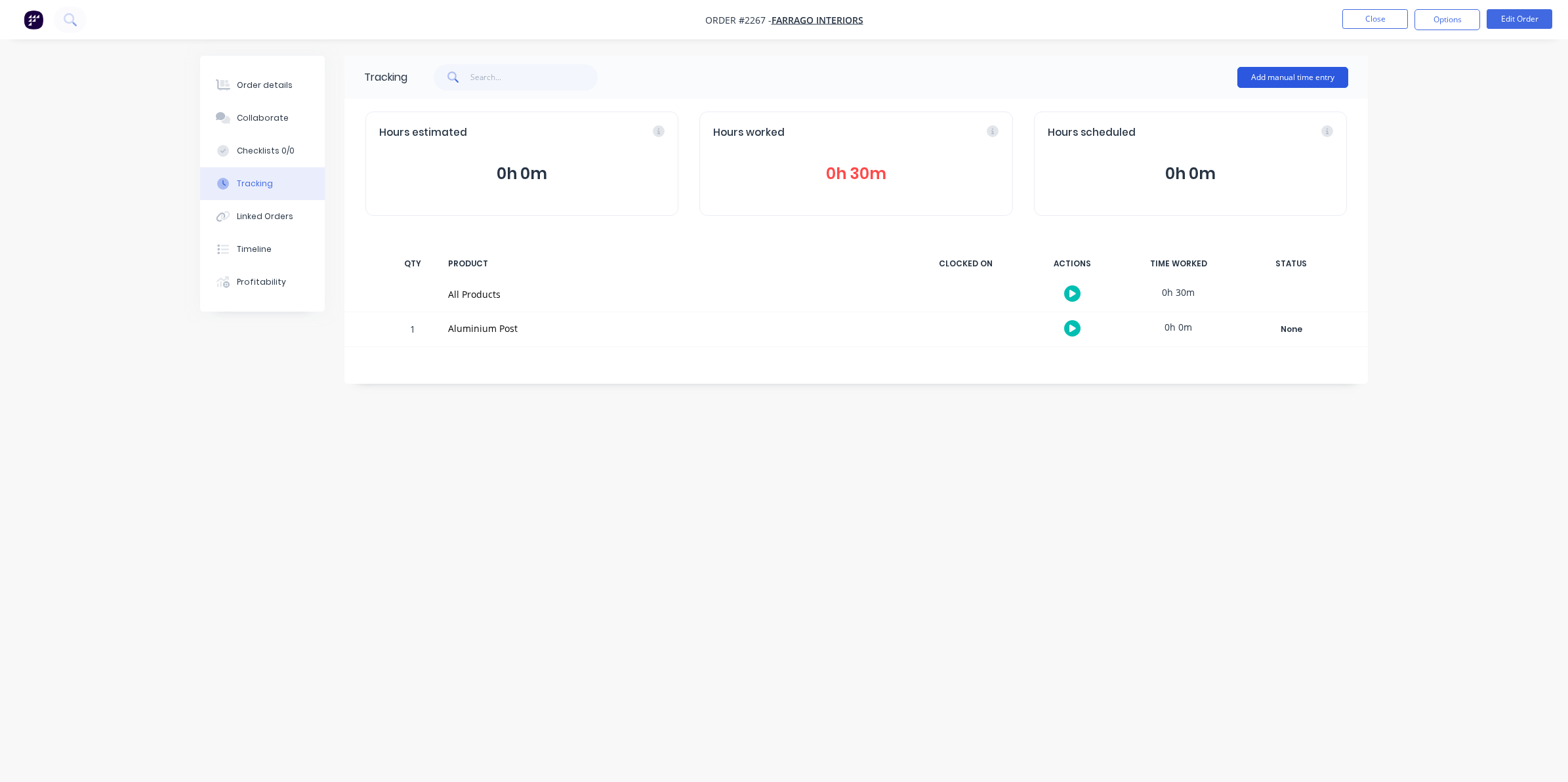
click at [1289, 73] on button "Add manual time entry" at bounding box center [1292, 77] width 111 height 21
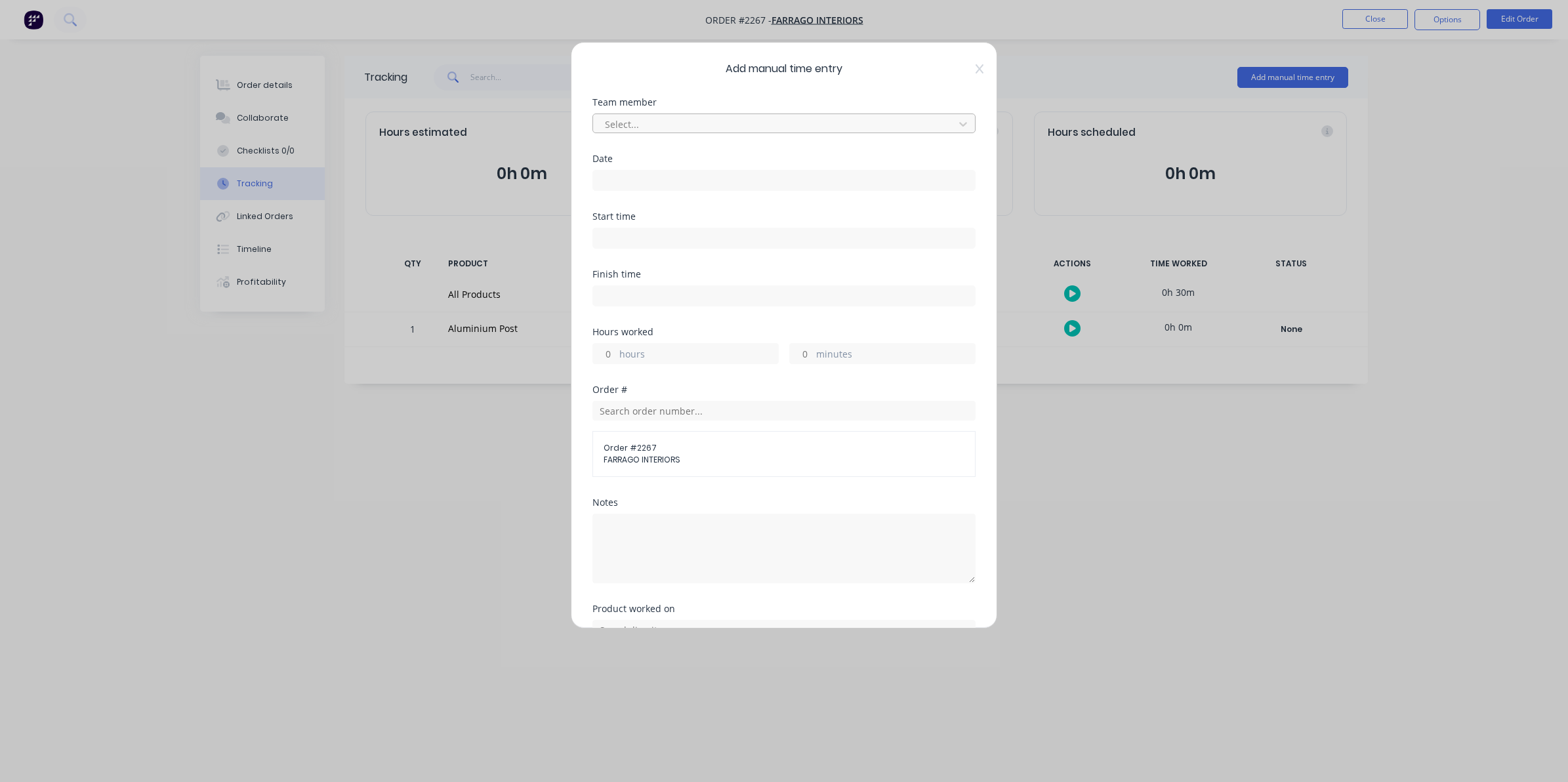
click at [634, 124] on div at bounding box center [775, 124] width 344 height 17
click at [605, 176] on input at bounding box center [784, 180] width 382 height 19
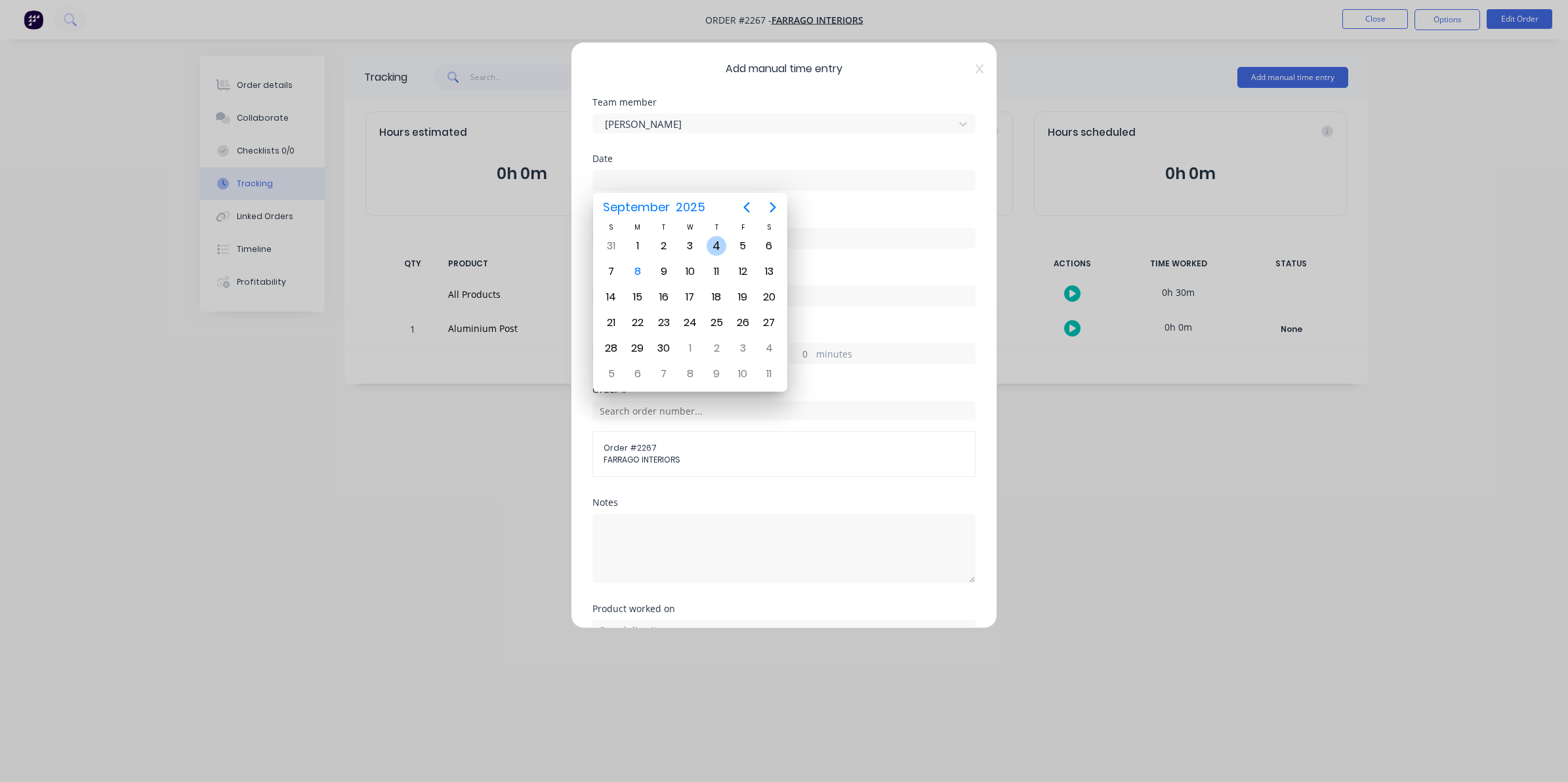
click at [717, 242] on div "4" at bounding box center [716, 246] width 19 height 19
type input "[DATE]"
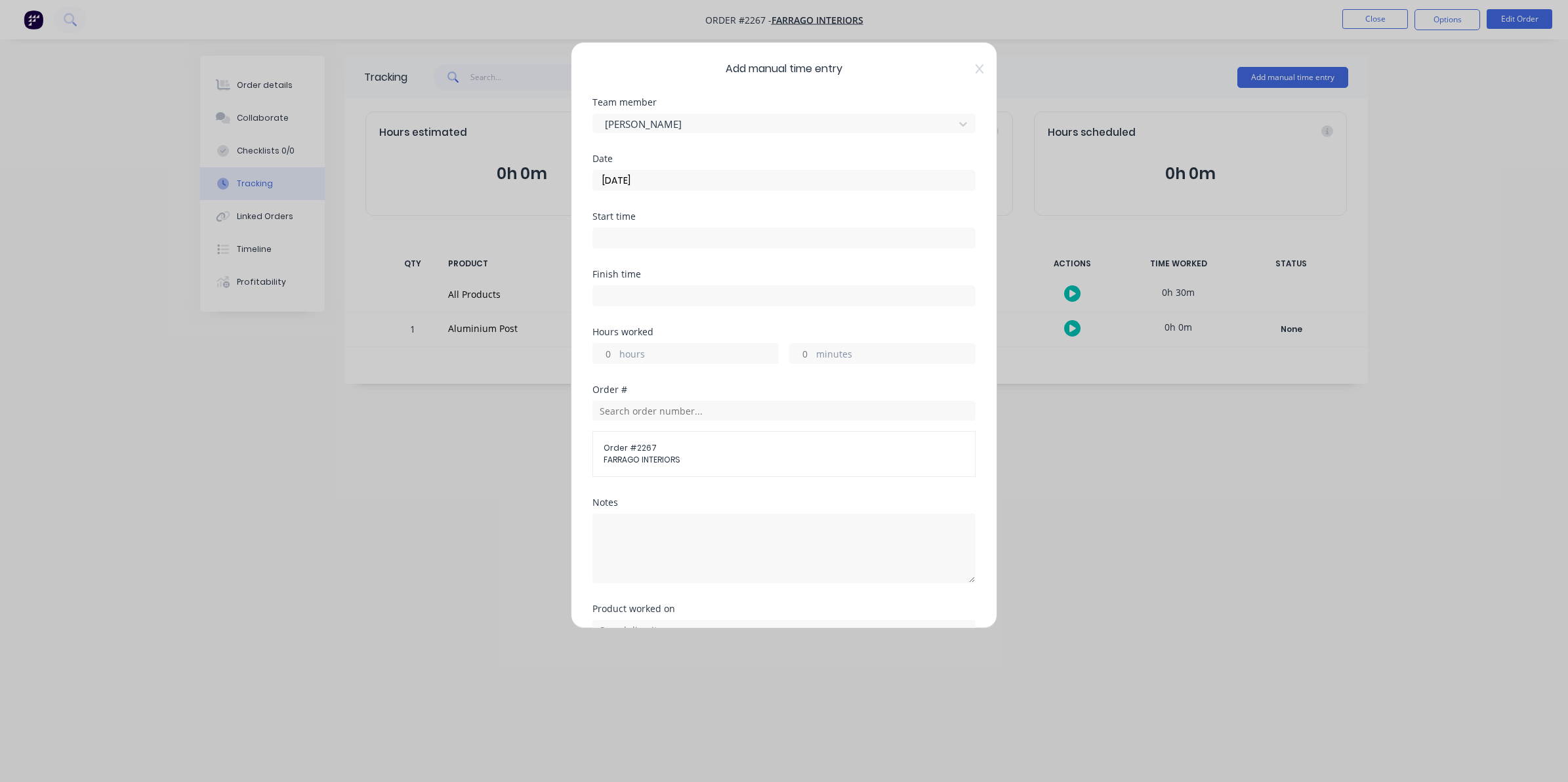
click at [612, 351] on input "hours" at bounding box center [605, 353] width 23 height 19
type input "1"
click at [794, 355] on input "minutes" at bounding box center [802, 353] width 23 height 19
type input "30"
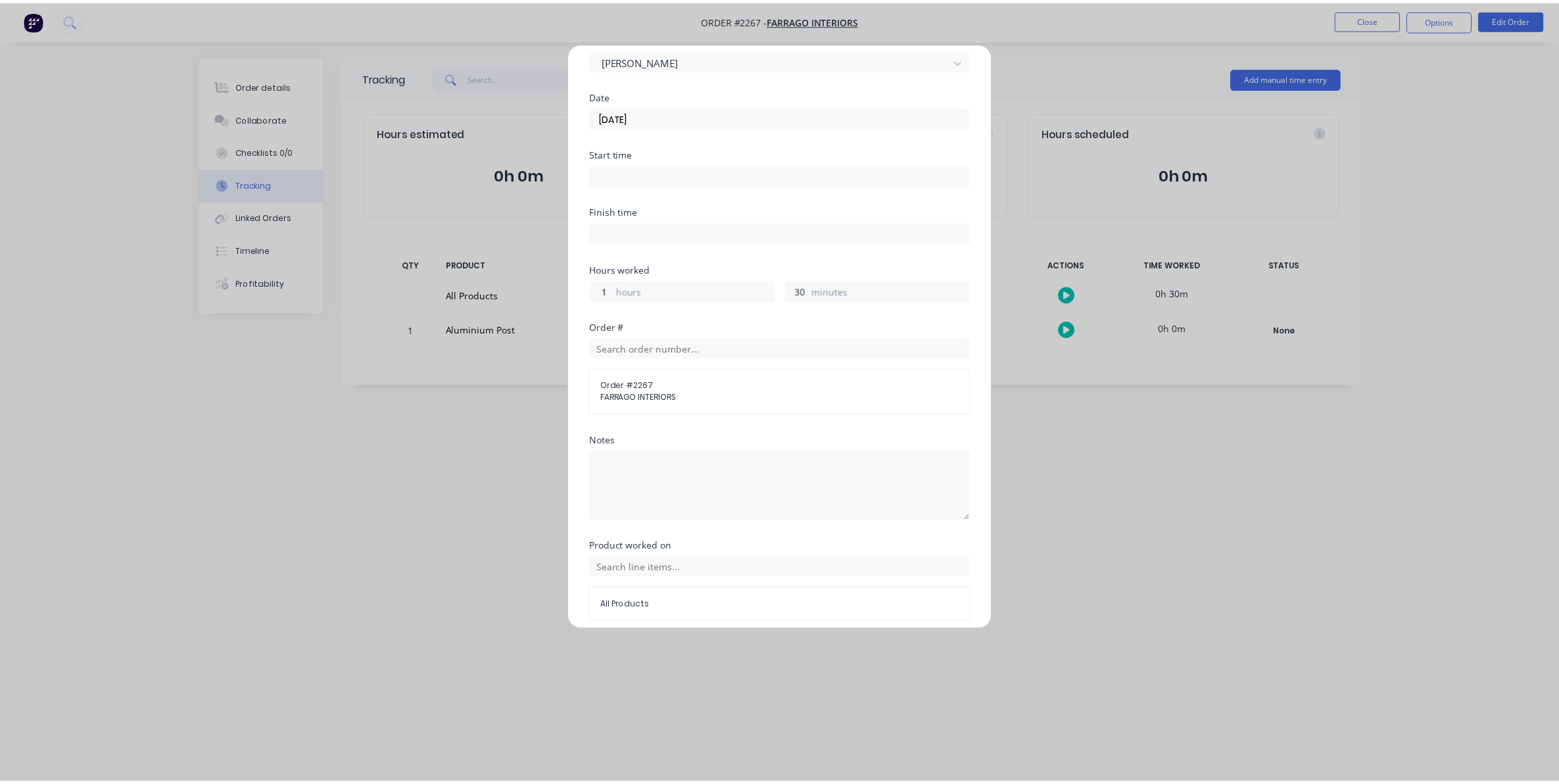
scroll to position [119, 0]
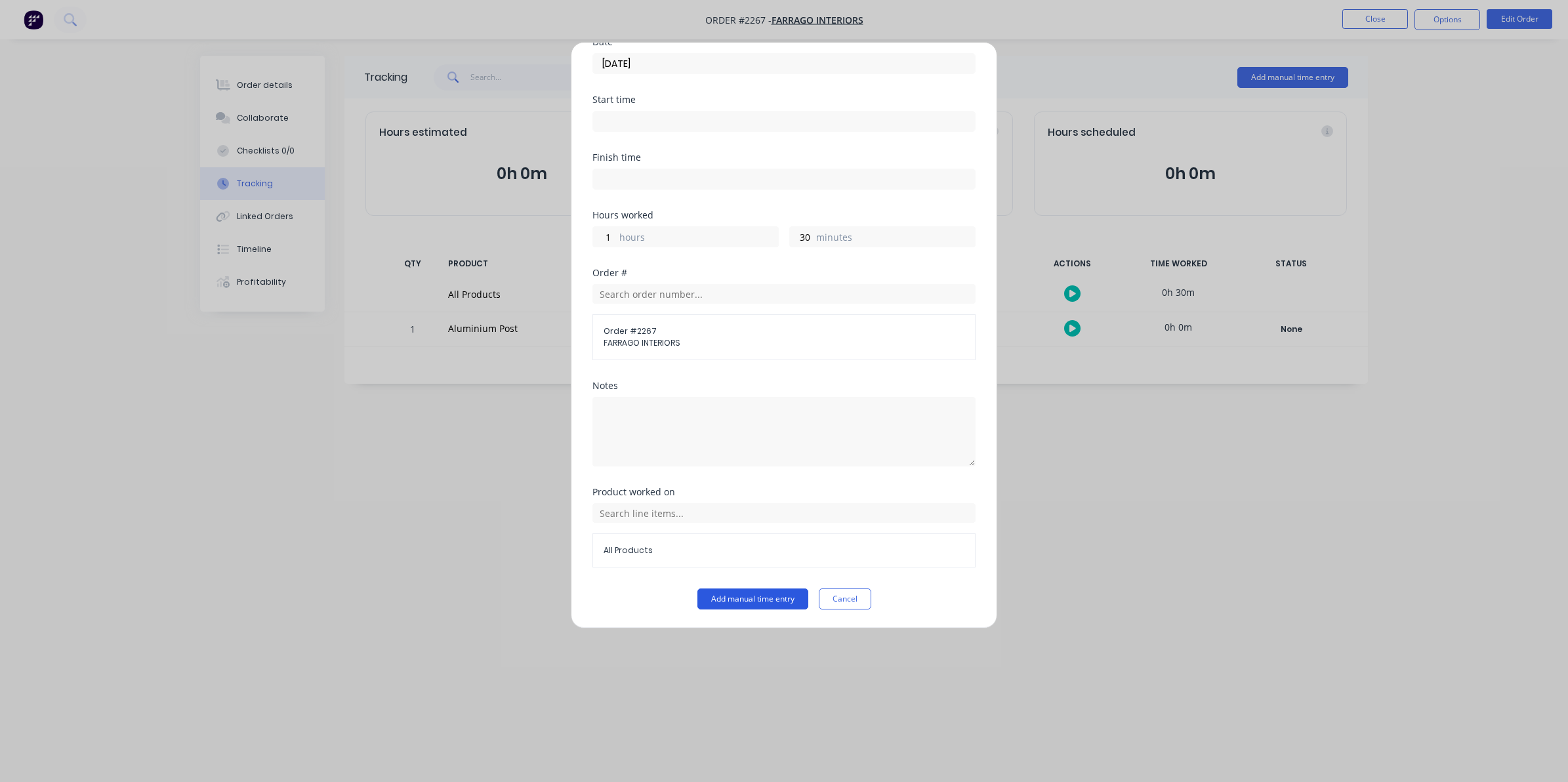
click at [742, 593] on button "Add manual time entry" at bounding box center [752, 598] width 111 height 21
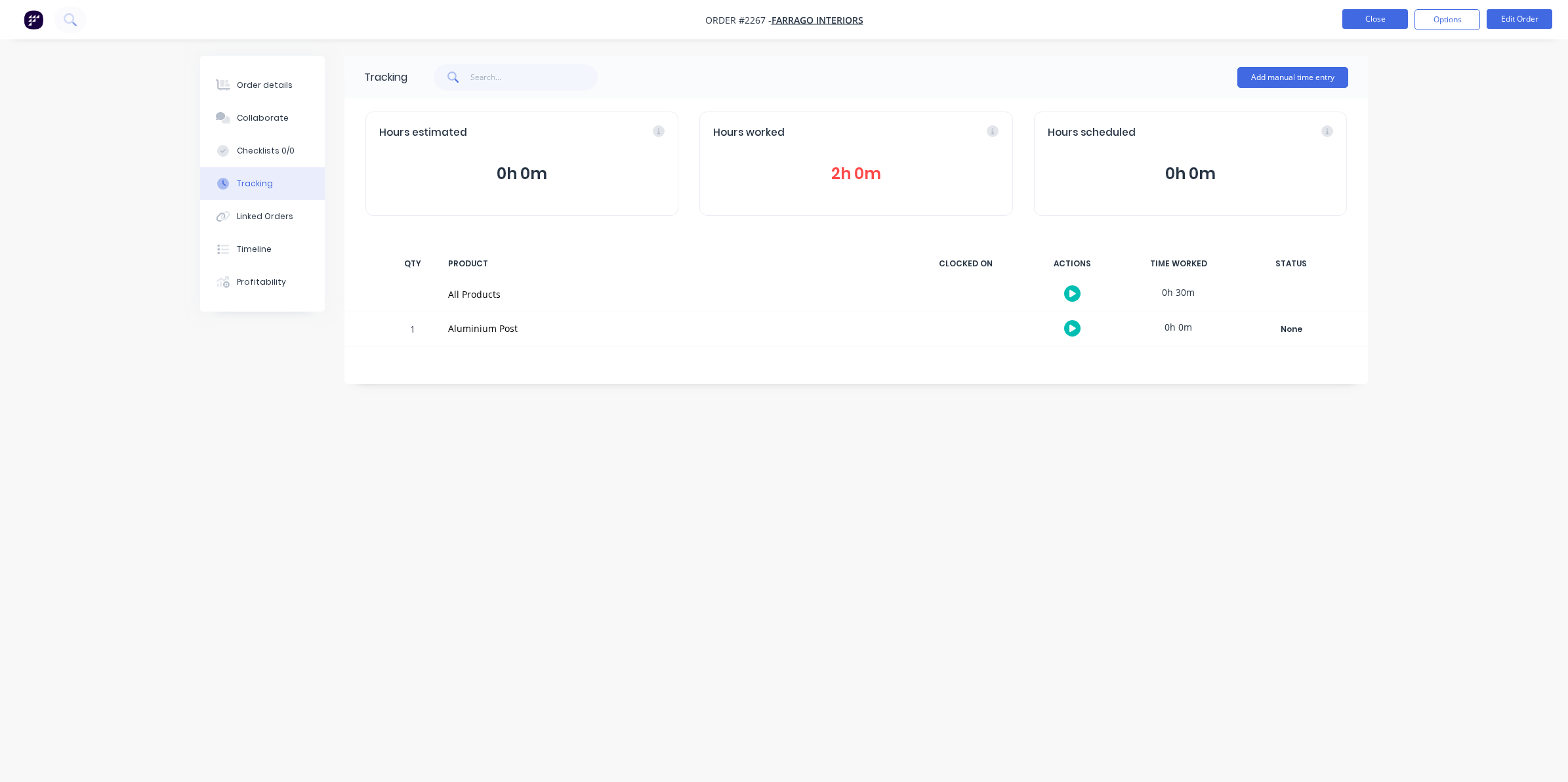
click at [1366, 17] on button "Close" at bounding box center [1375, 18] width 66 height 19
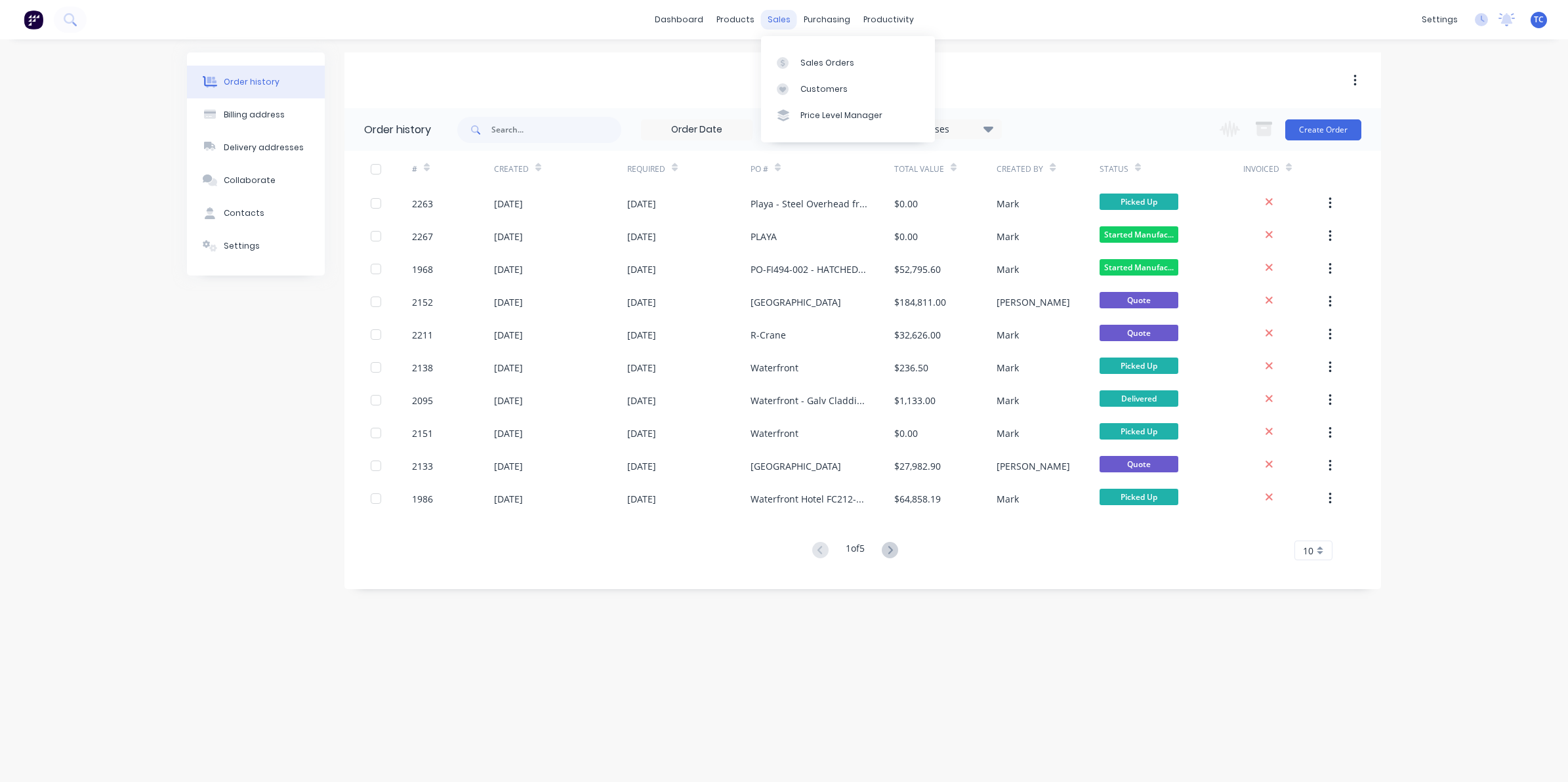
click at [773, 17] on div "sales" at bounding box center [779, 19] width 36 height 19
click at [808, 58] on div "Sales Orders" at bounding box center [827, 62] width 53 height 11
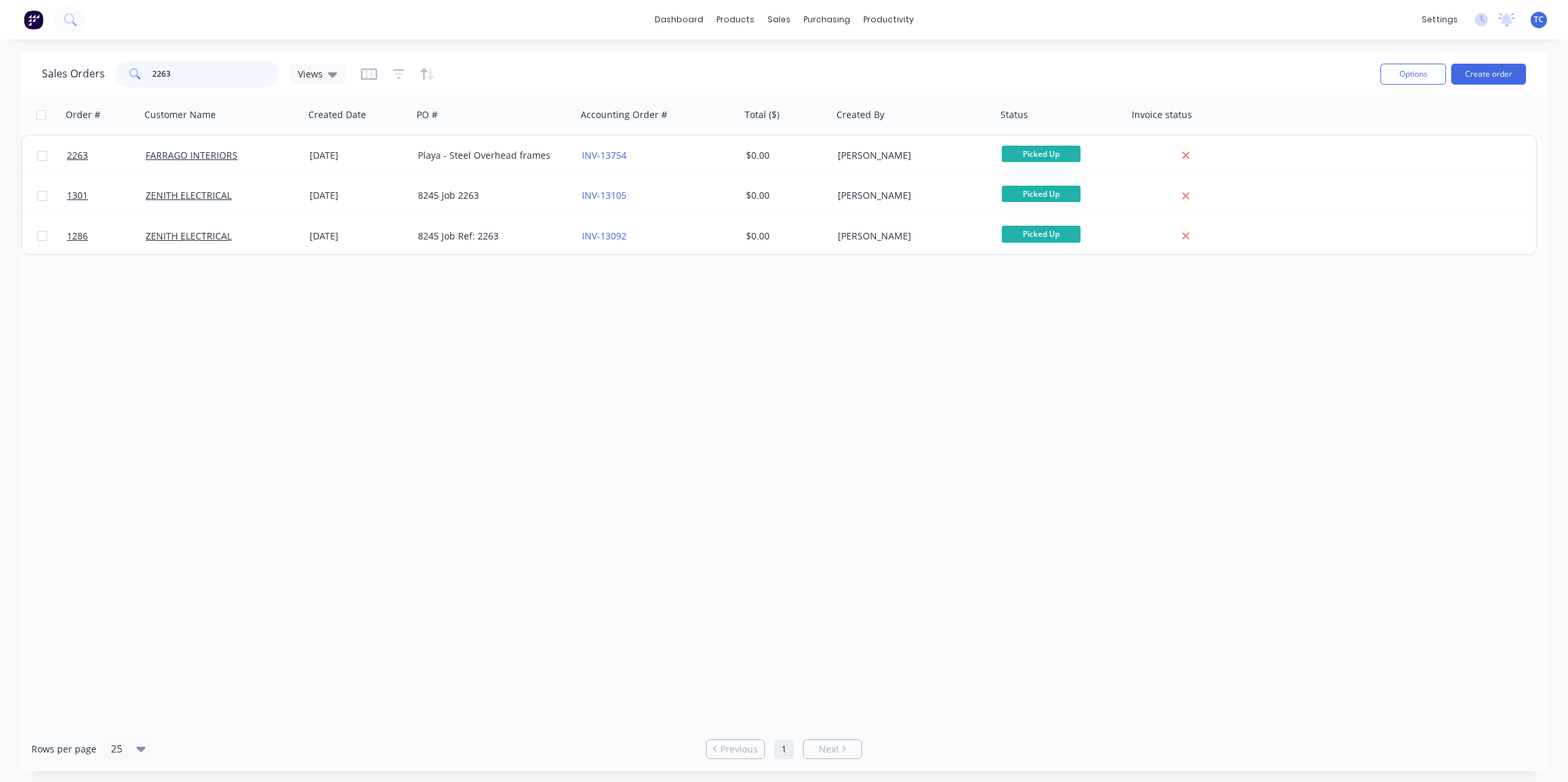
drag, startPoint x: 172, startPoint y: 72, endPoint x: 146, endPoint y: 67, distance: 26.5
click at [146, 67] on div "2263" at bounding box center [197, 74] width 164 height 26
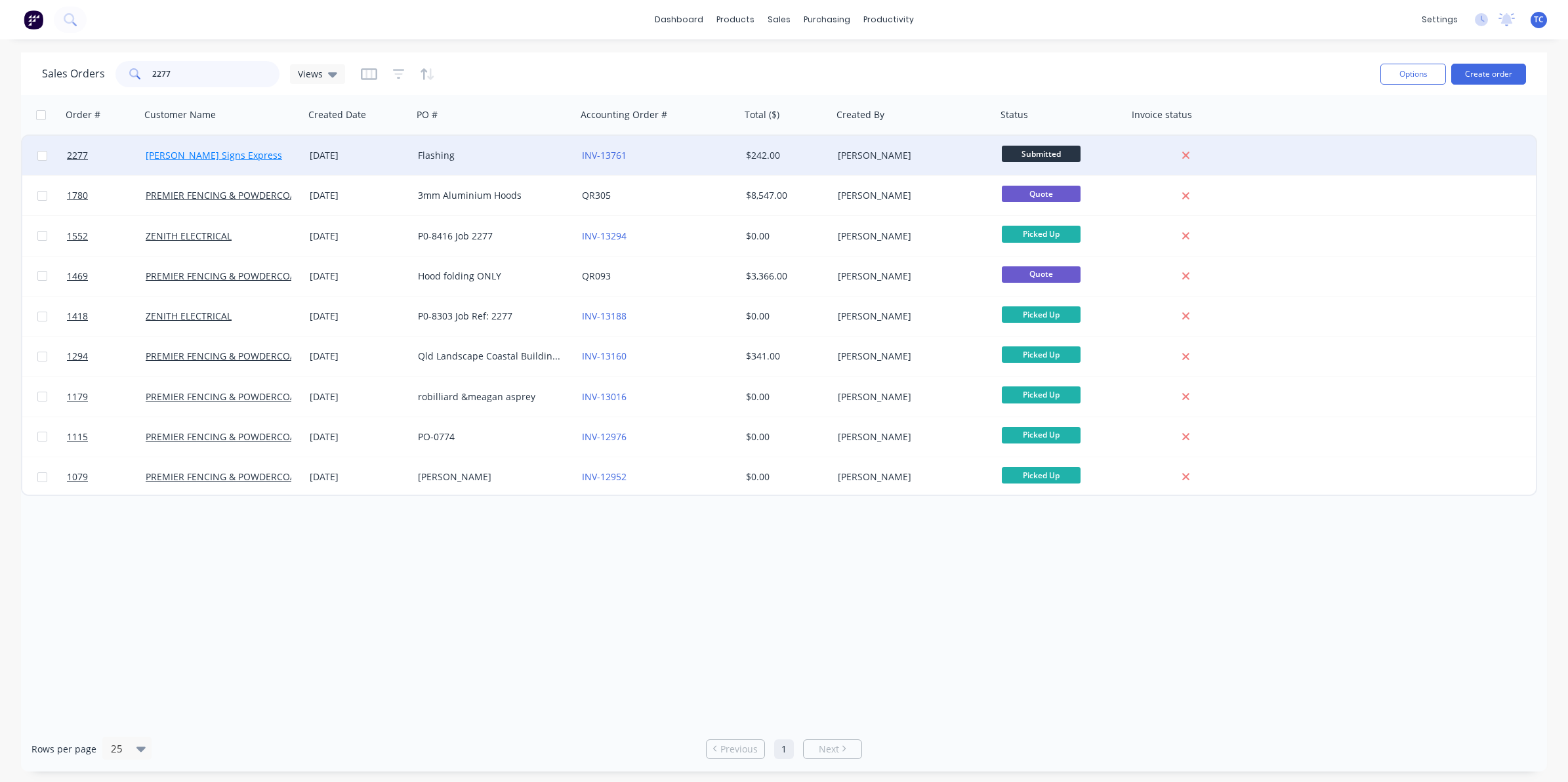
type input "2277"
click at [190, 155] on link "[PERSON_NAME] Signs Express" at bounding box center [214, 155] width 136 height 12
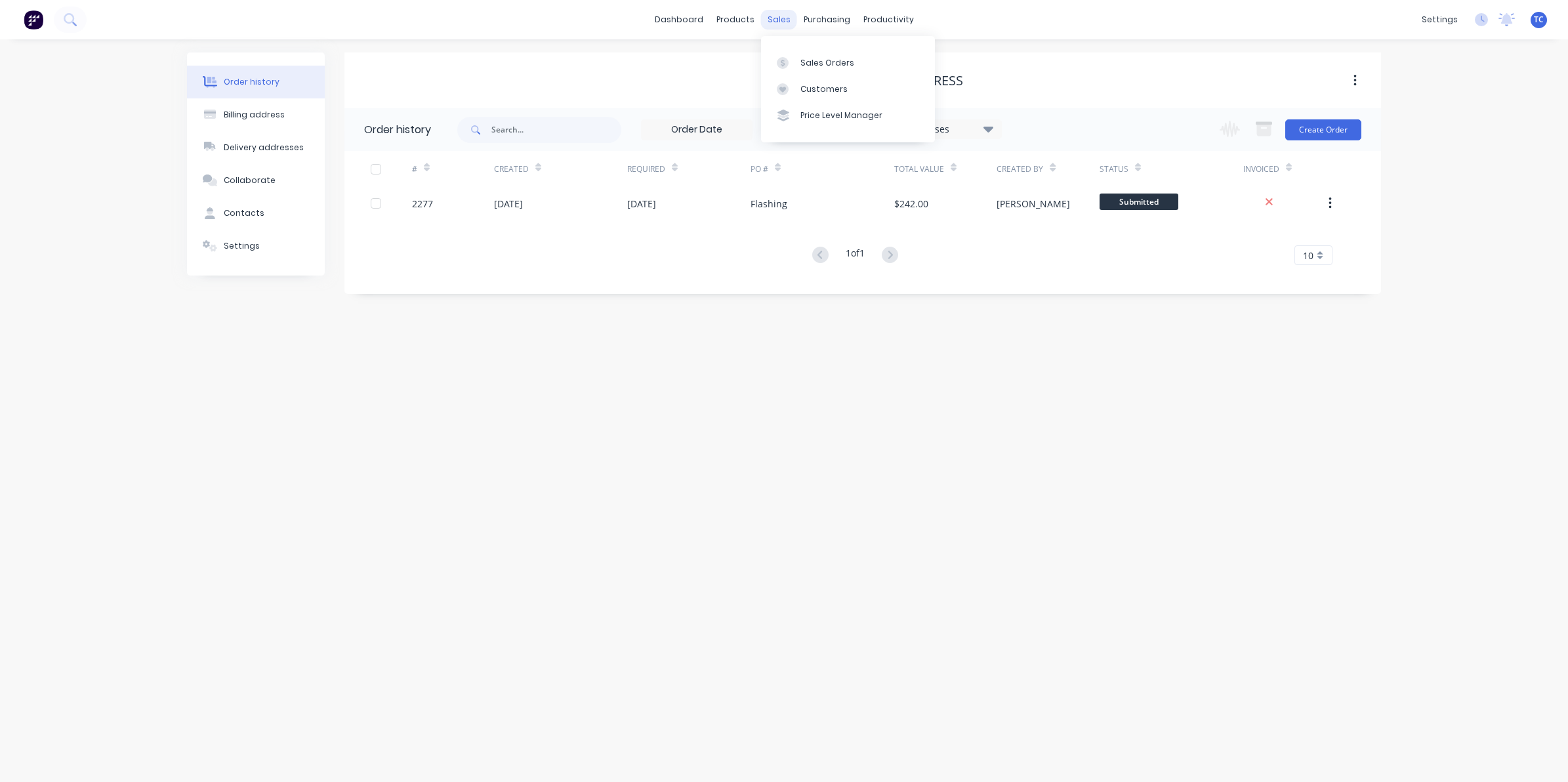
click at [780, 17] on div "sales" at bounding box center [779, 19] width 36 height 19
click at [811, 61] on div "Sales Orders" at bounding box center [827, 62] width 53 height 11
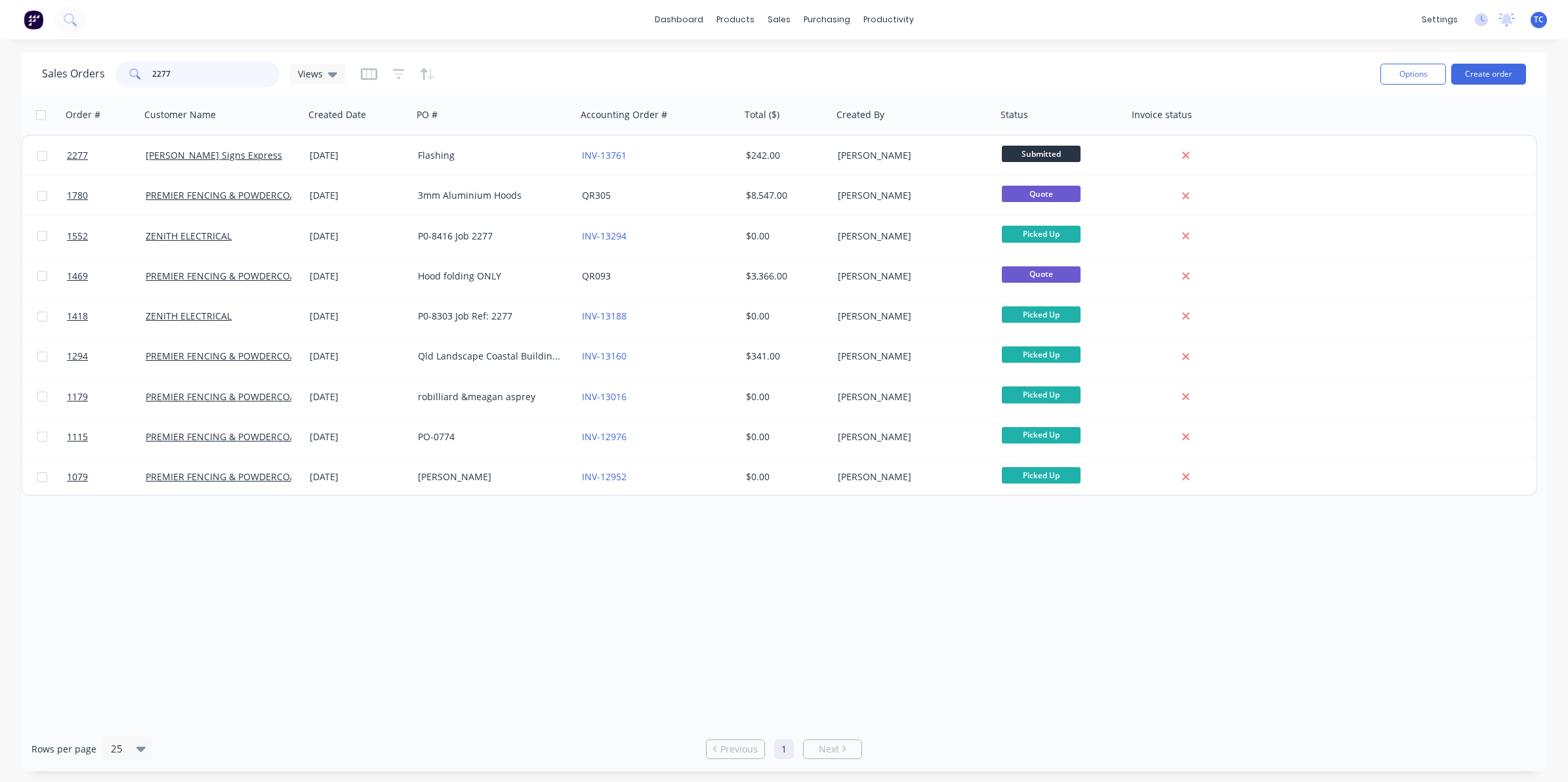
drag, startPoint x: 176, startPoint y: 74, endPoint x: 148, endPoint y: 67, distance: 28.9
click at [148, 67] on div "2277" at bounding box center [197, 74] width 164 height 26
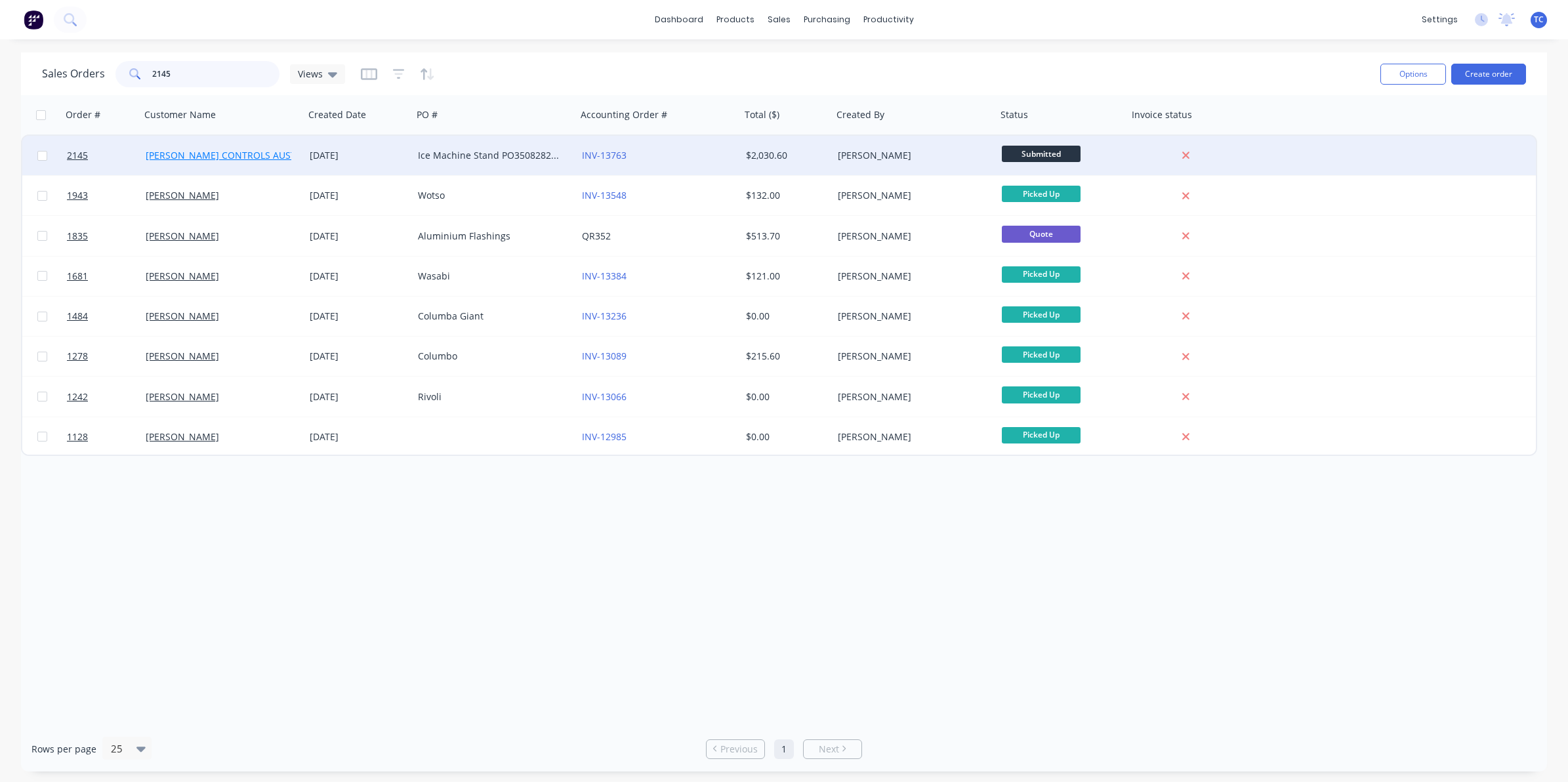
type input "2145"
click at [224, 155] on link "[PERSON_NAME] CONTROLS AUSTRALIA PTY. LTD." at bounding box center [254, 155] width 218 height 12
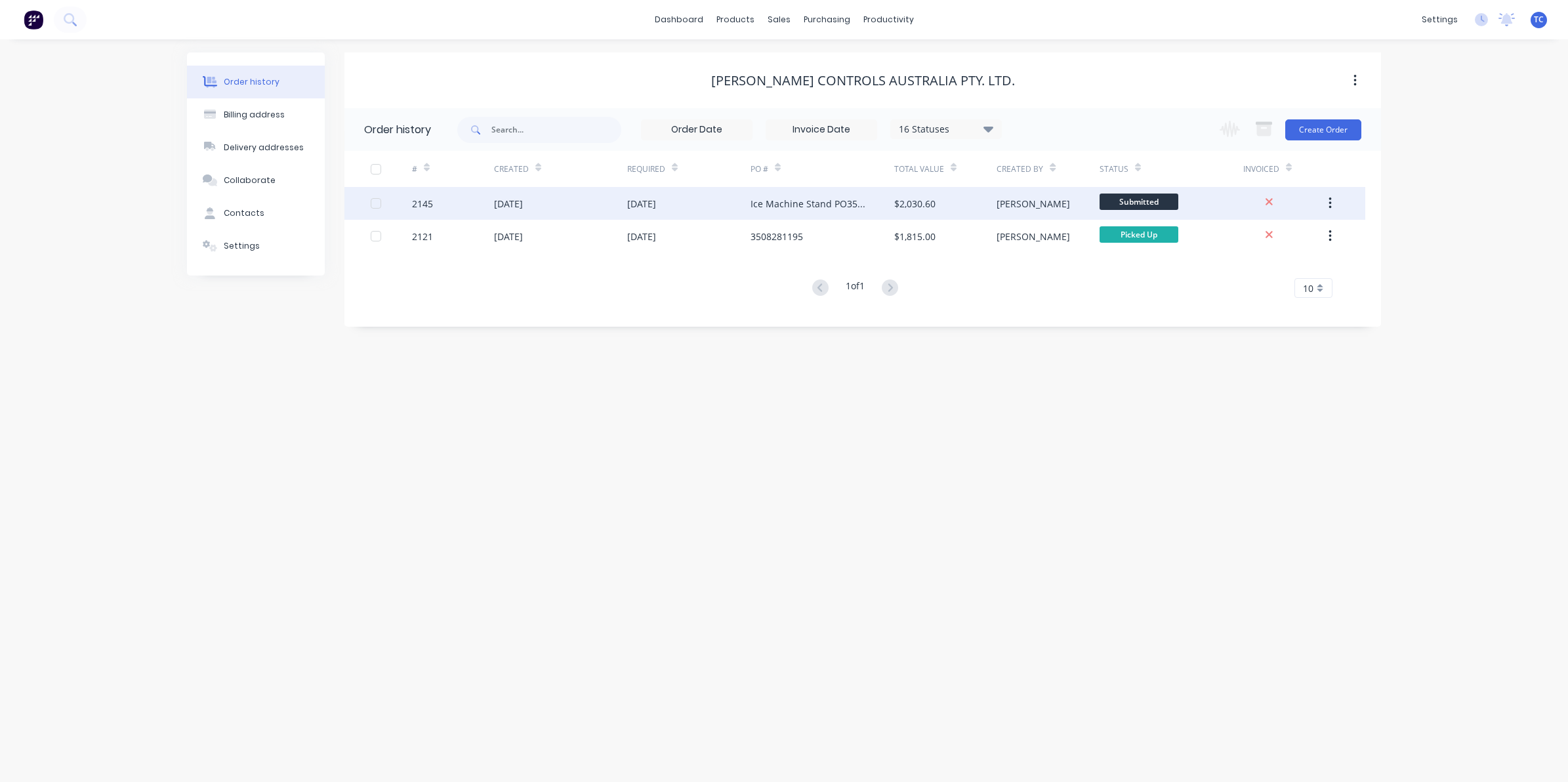
click at [501, 199] on div "[DATE]" at bounding box center [508, 204] width 29 height 14
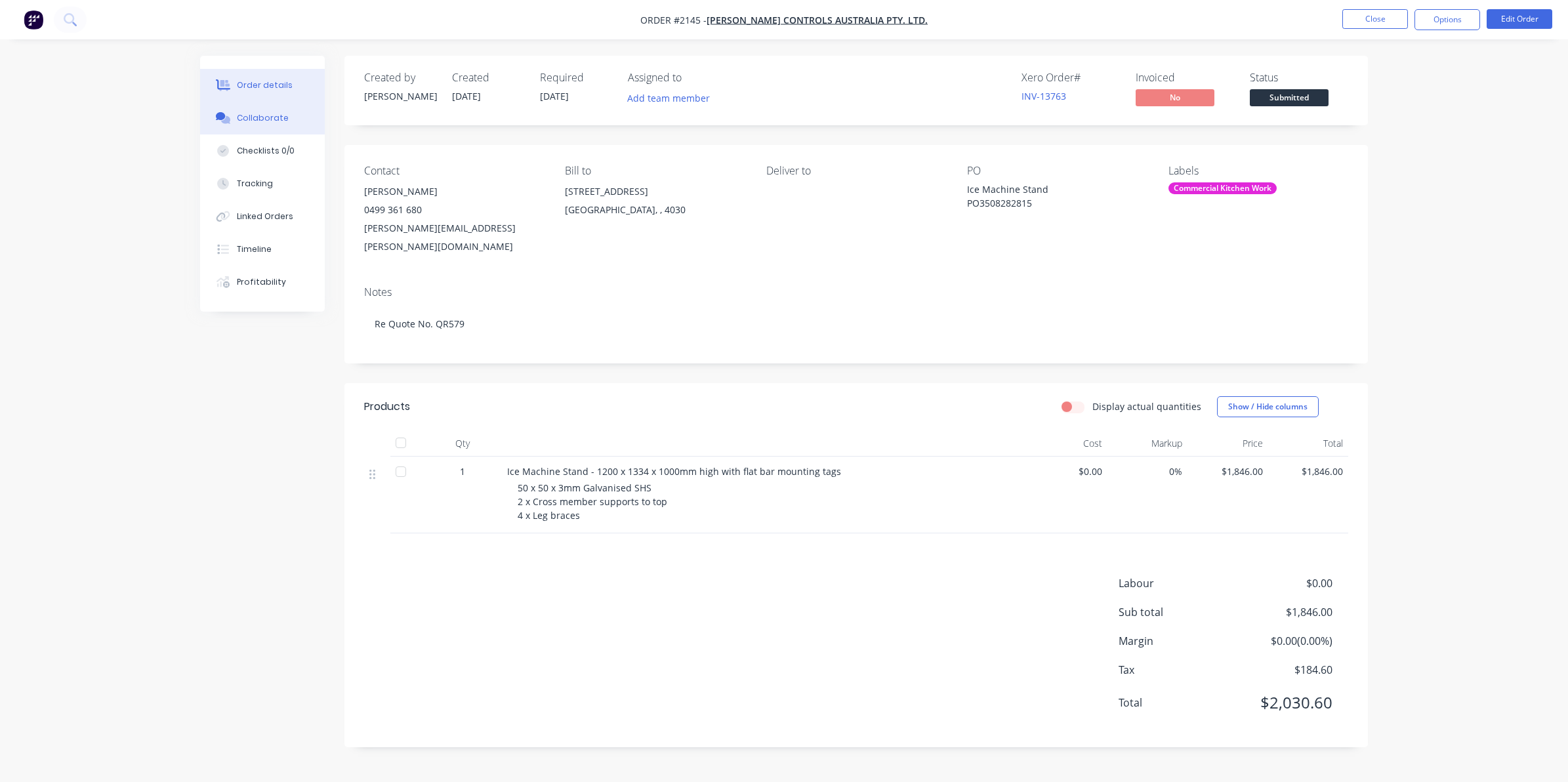
click at [263, 115] on div "Collaborate" at bounding box center [262, 117] width 52 height 11
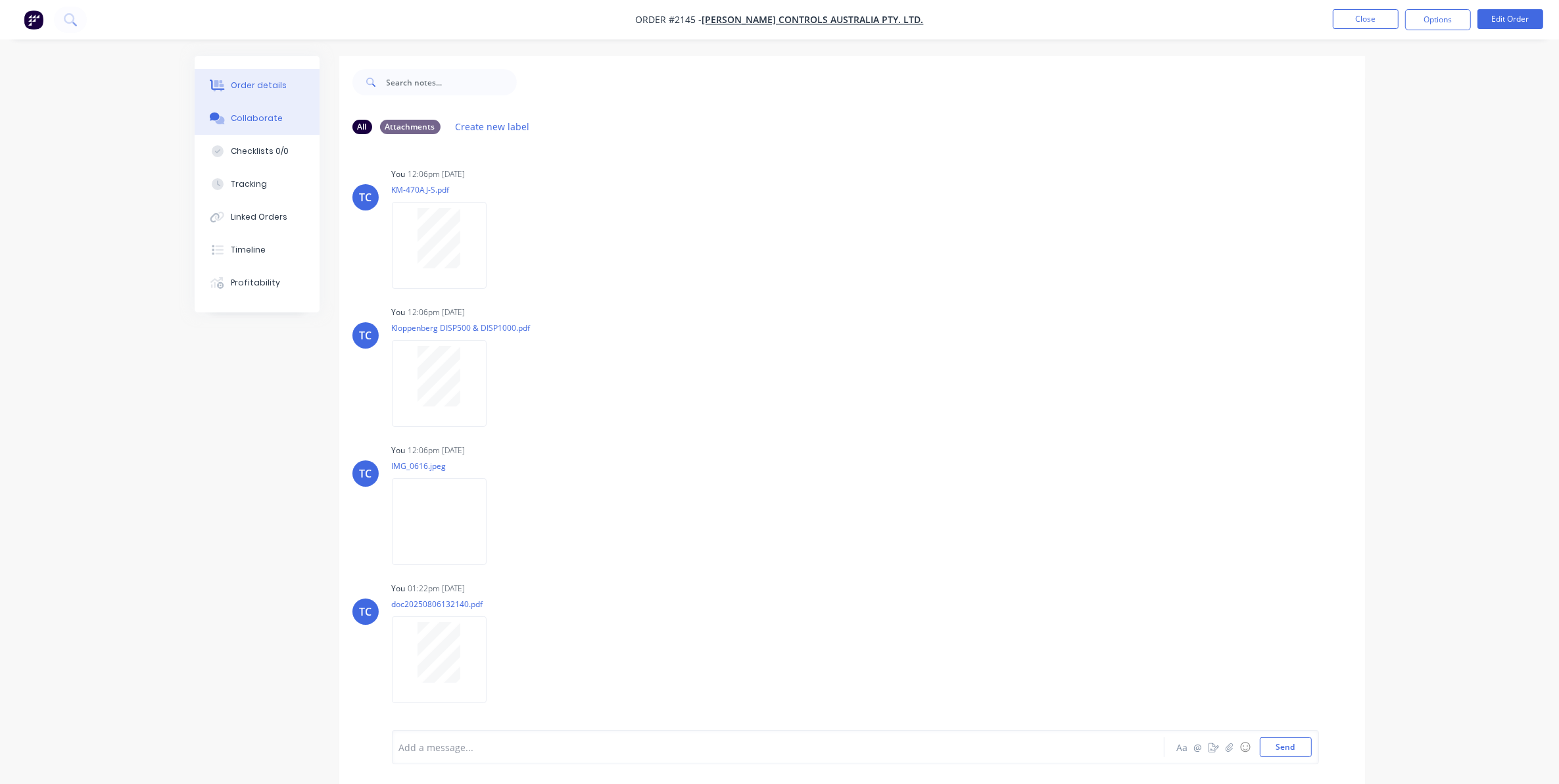
click at [268, 81] on div "Order details" at bounding box center [259, 85] width 56 height 11
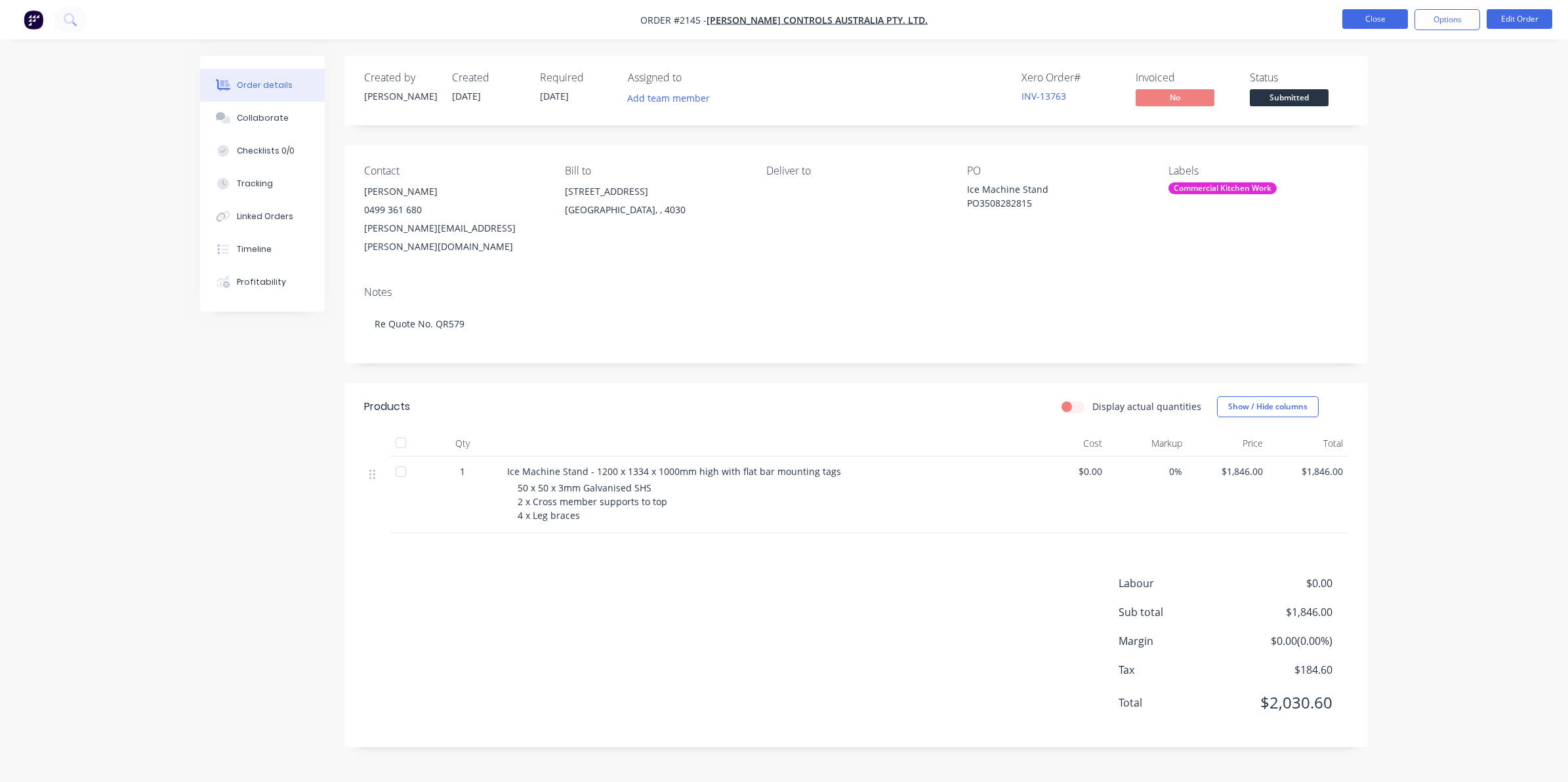
click at [1363, 15] on button "Close" at bounding box center [1375, 18] width 66 height 19
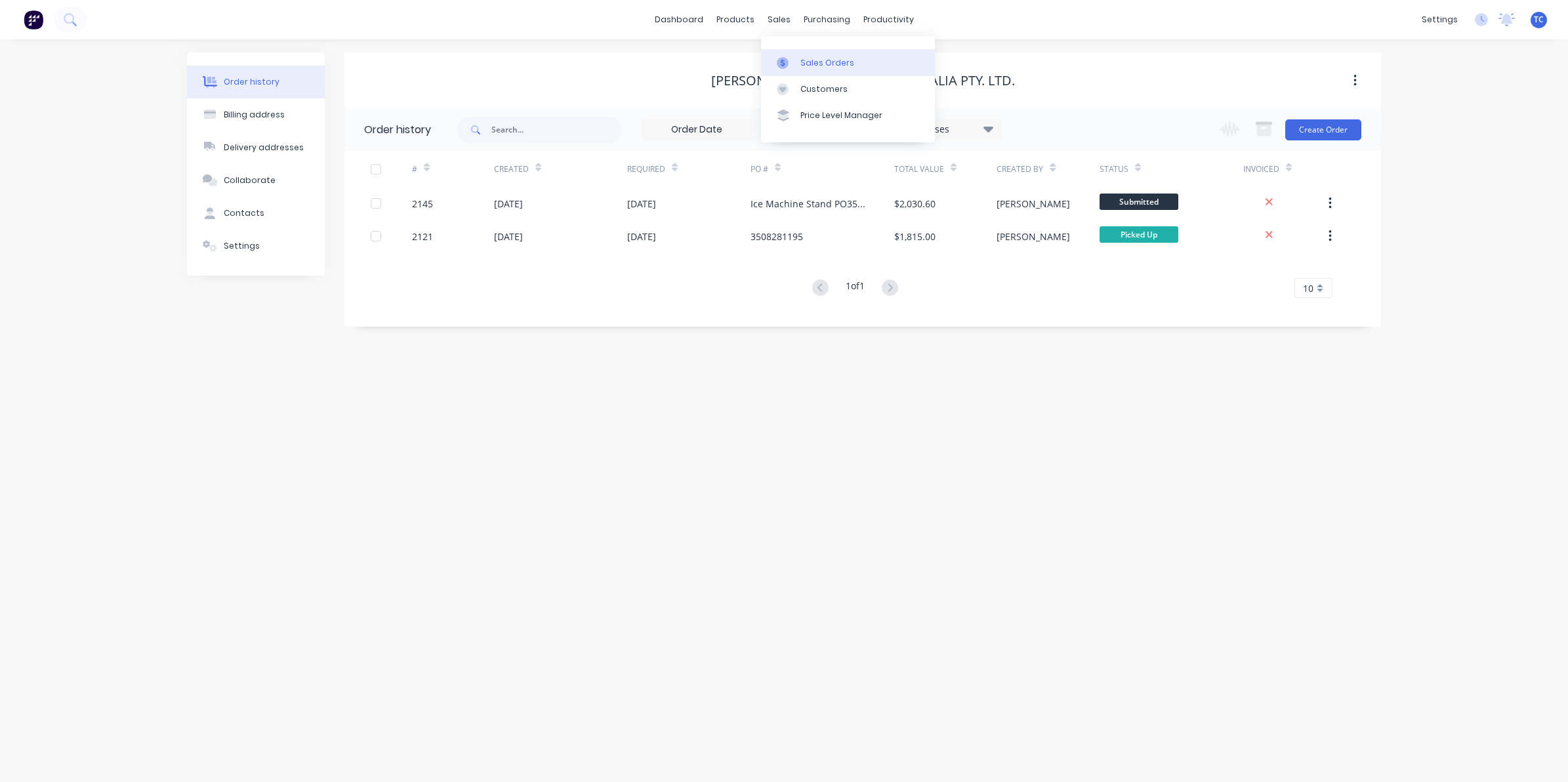
click at [818, 57] on div "Sales Orders" at bounding box center [827, 62] width 53 height 11
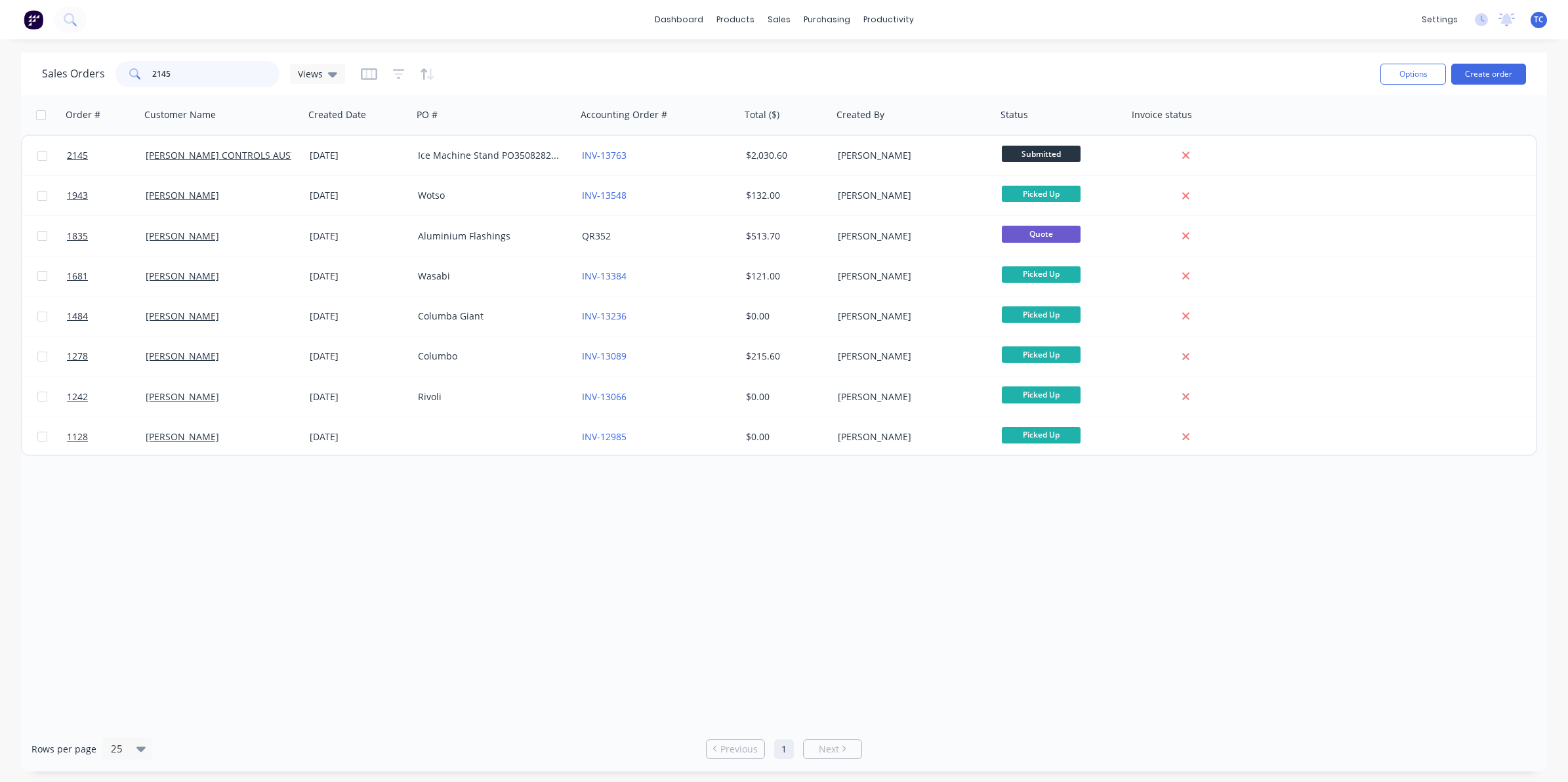
drag, startPoint x: 169, startPoint y: 73, endPoint x: 148, endPoint y: 69, distance: 21.4
click at [148, 69] on div "2145" at bounding box center [197, 74] width 164 height 26
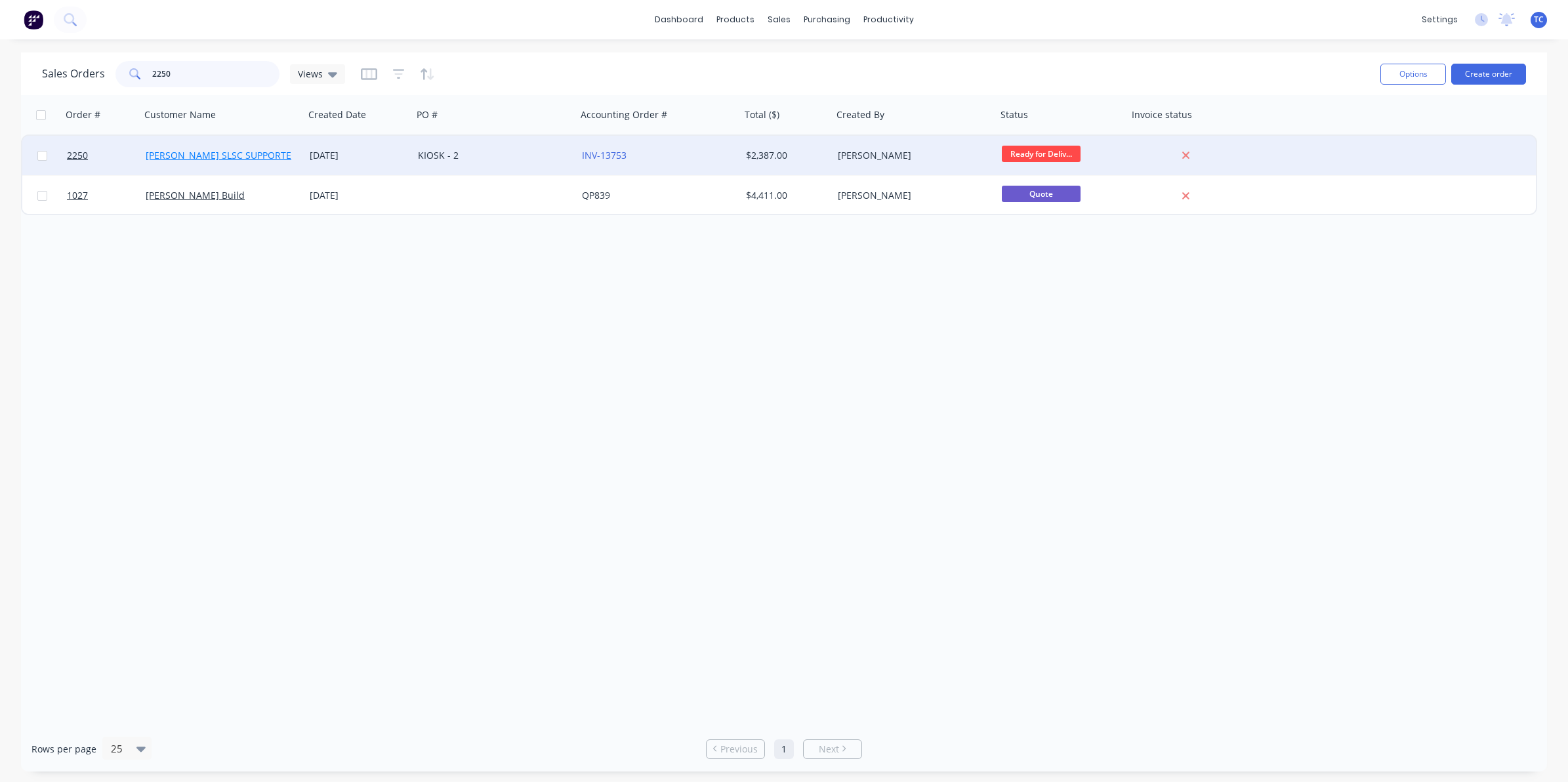
type input "2250"
click at [221, 154] on link "[PERSON_NAME] SLSC SUPPORTERS" at bounding box center [223, 155] width 157 height 12
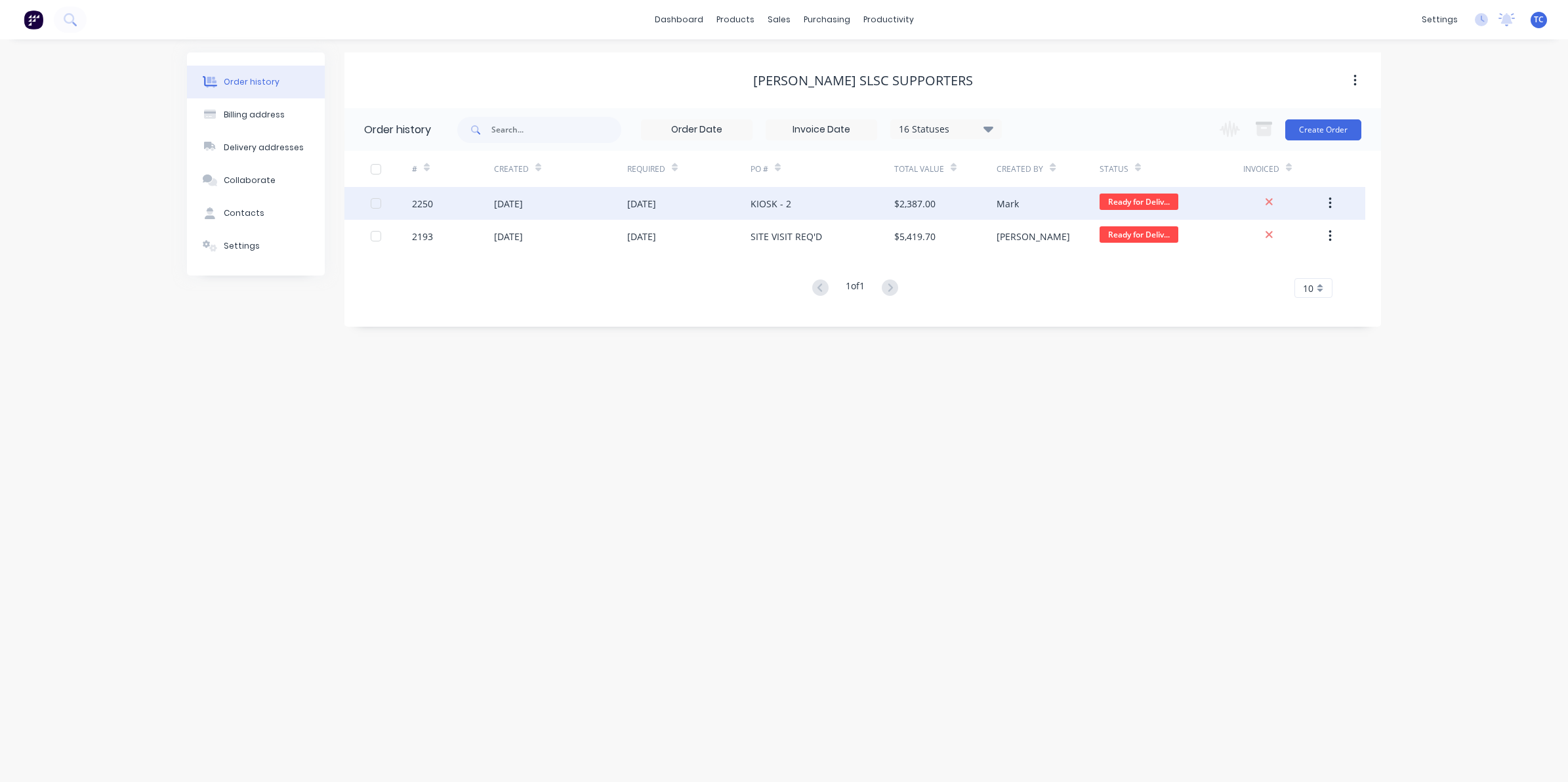
click at [522, 203] on div "[DATE]" at bounding box center [508, 204] width 29 height 14
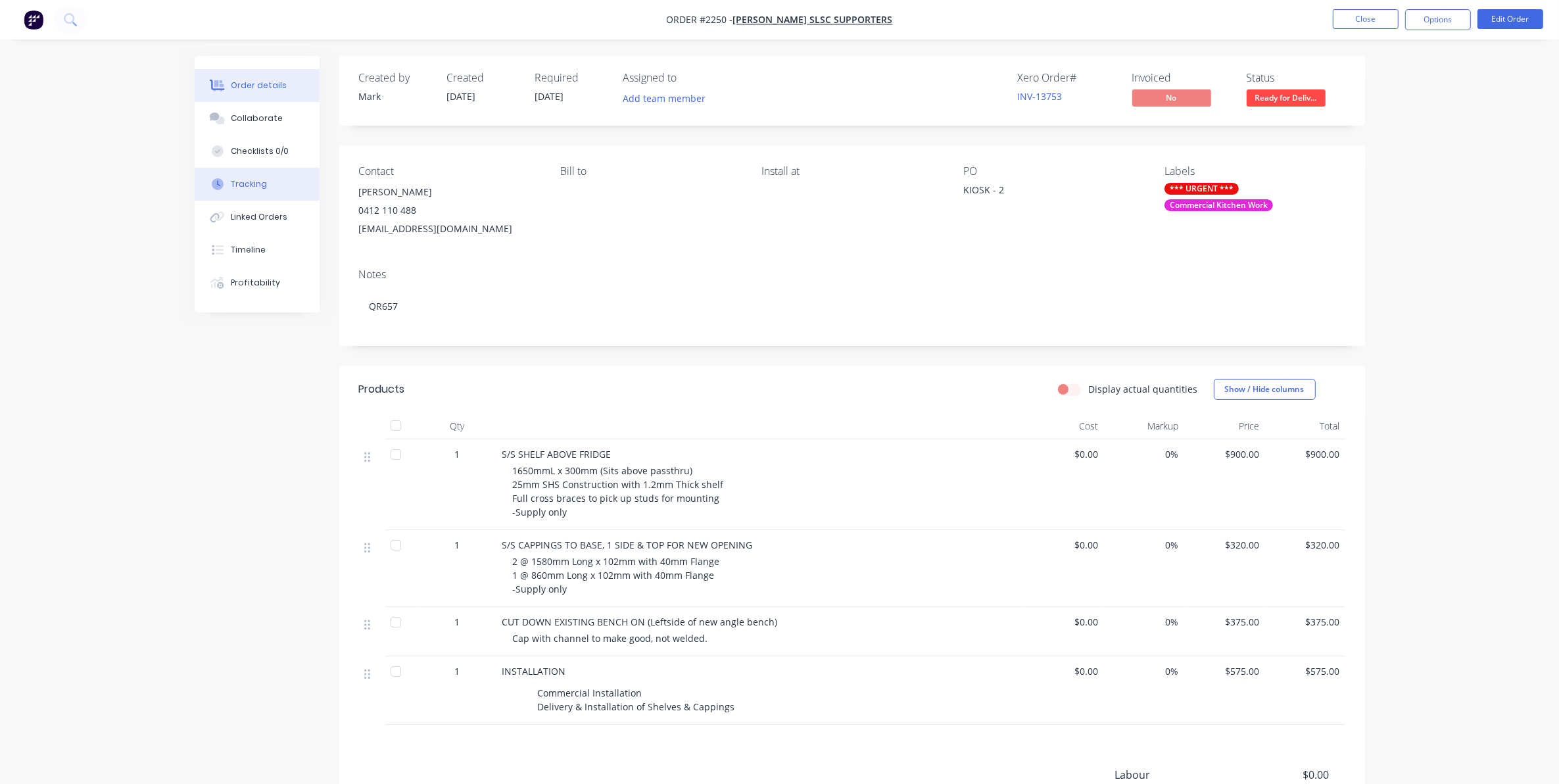
click at [247, 182] on div "Tracking" at bounding box center [248, 183] width 36 height 11
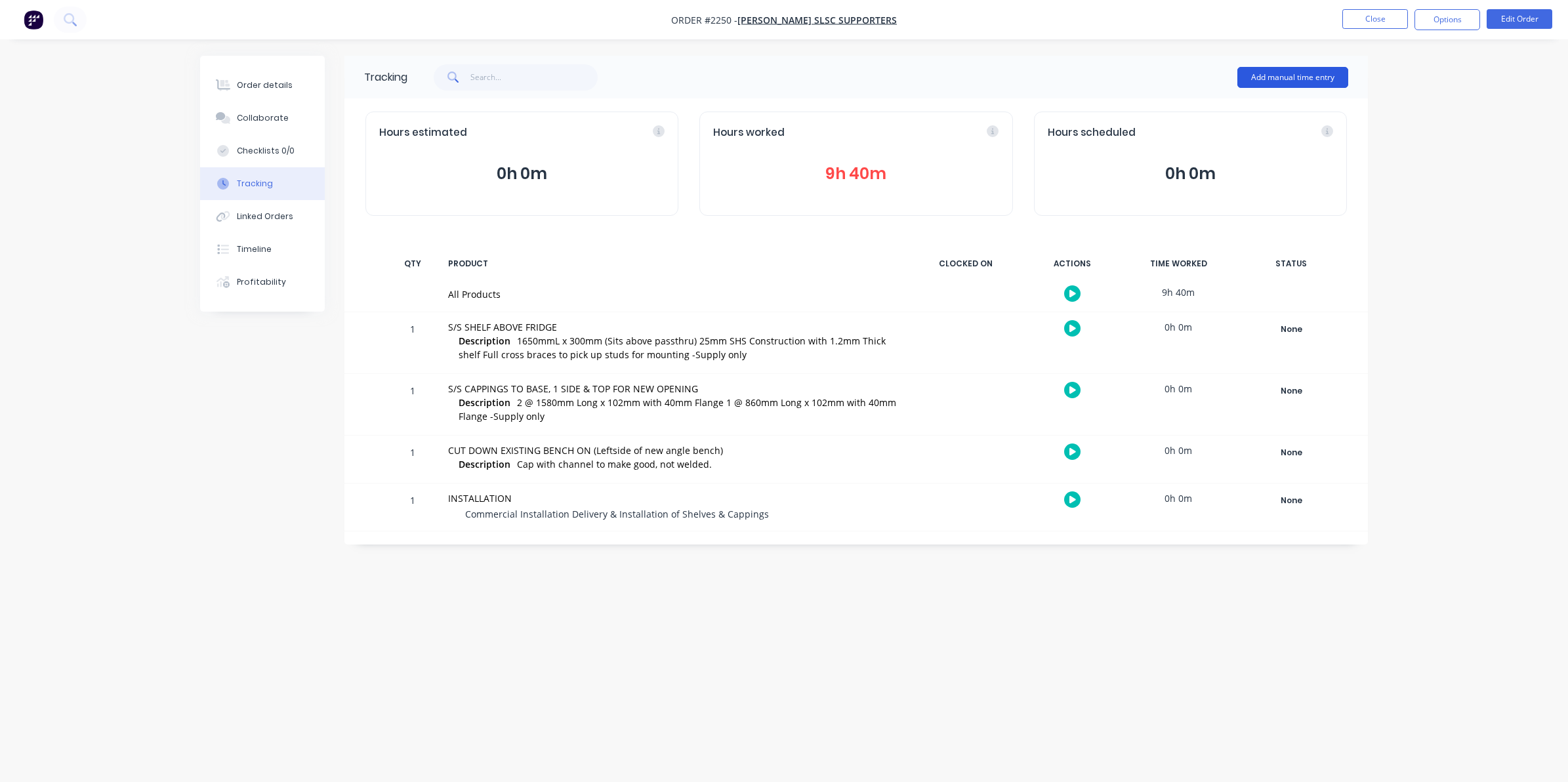
click at [1290, 73] on button "Add manual time entry" at bounding box center [1292, 77] width 111 height 21
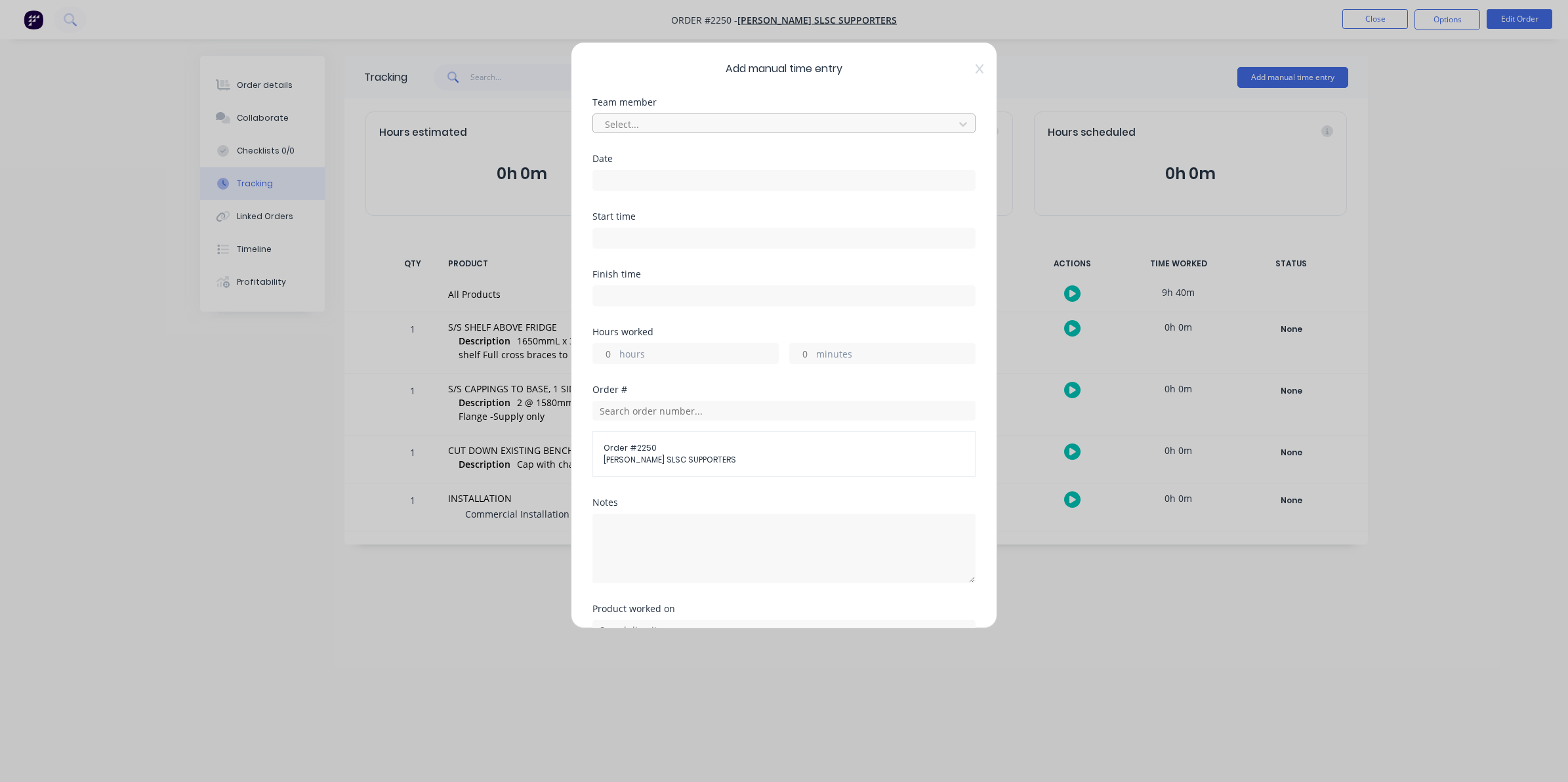
click at [628, 122] on div at bounding box center [775, 124] width 344 height 17
click at [613, 174] on input at bounding box center [784, 180] width 382 height 19
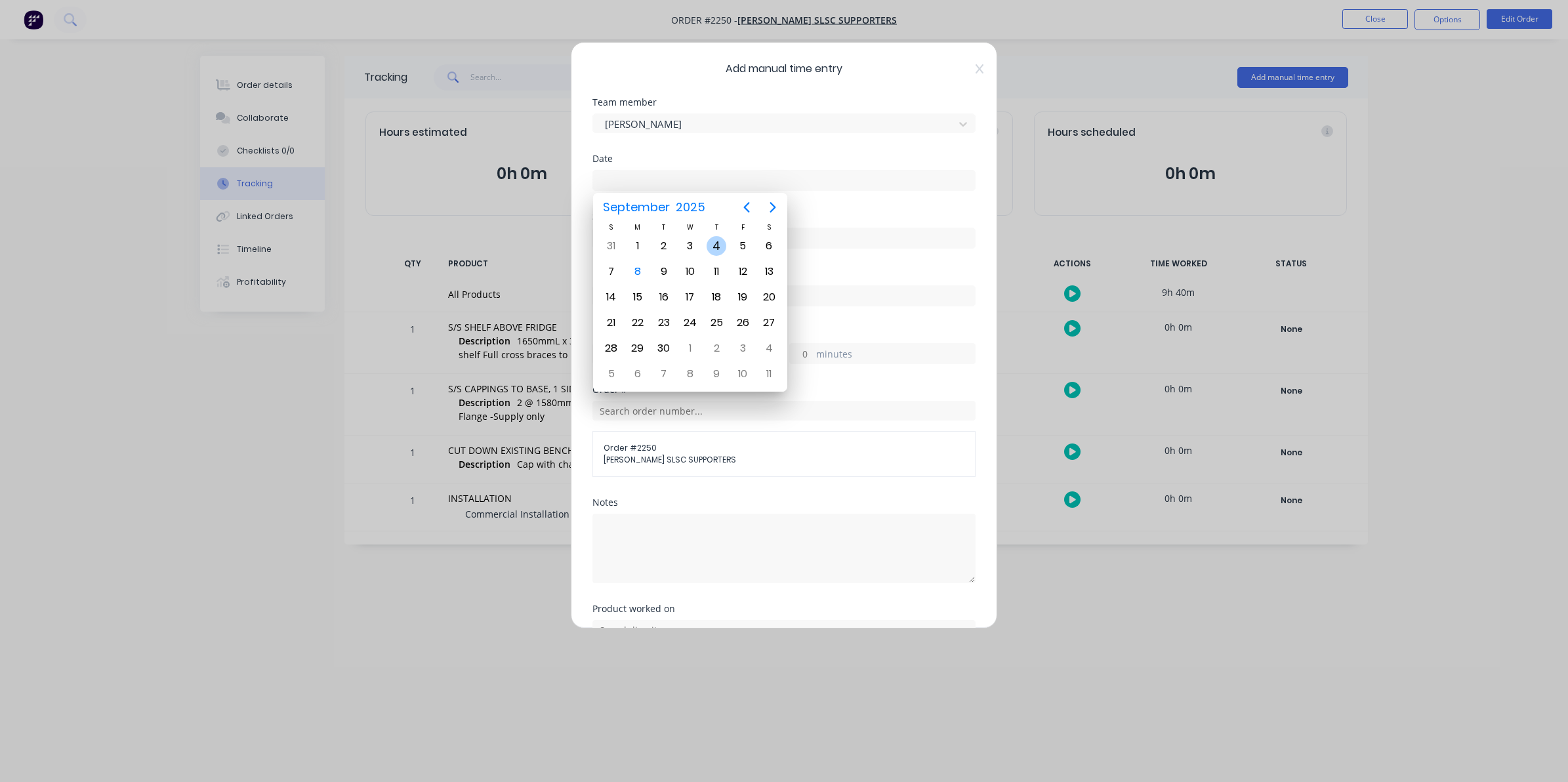
click at [719, 245] on div "4" at bounding box center [716, 246] width 19 height 19
type input "[DATE]"
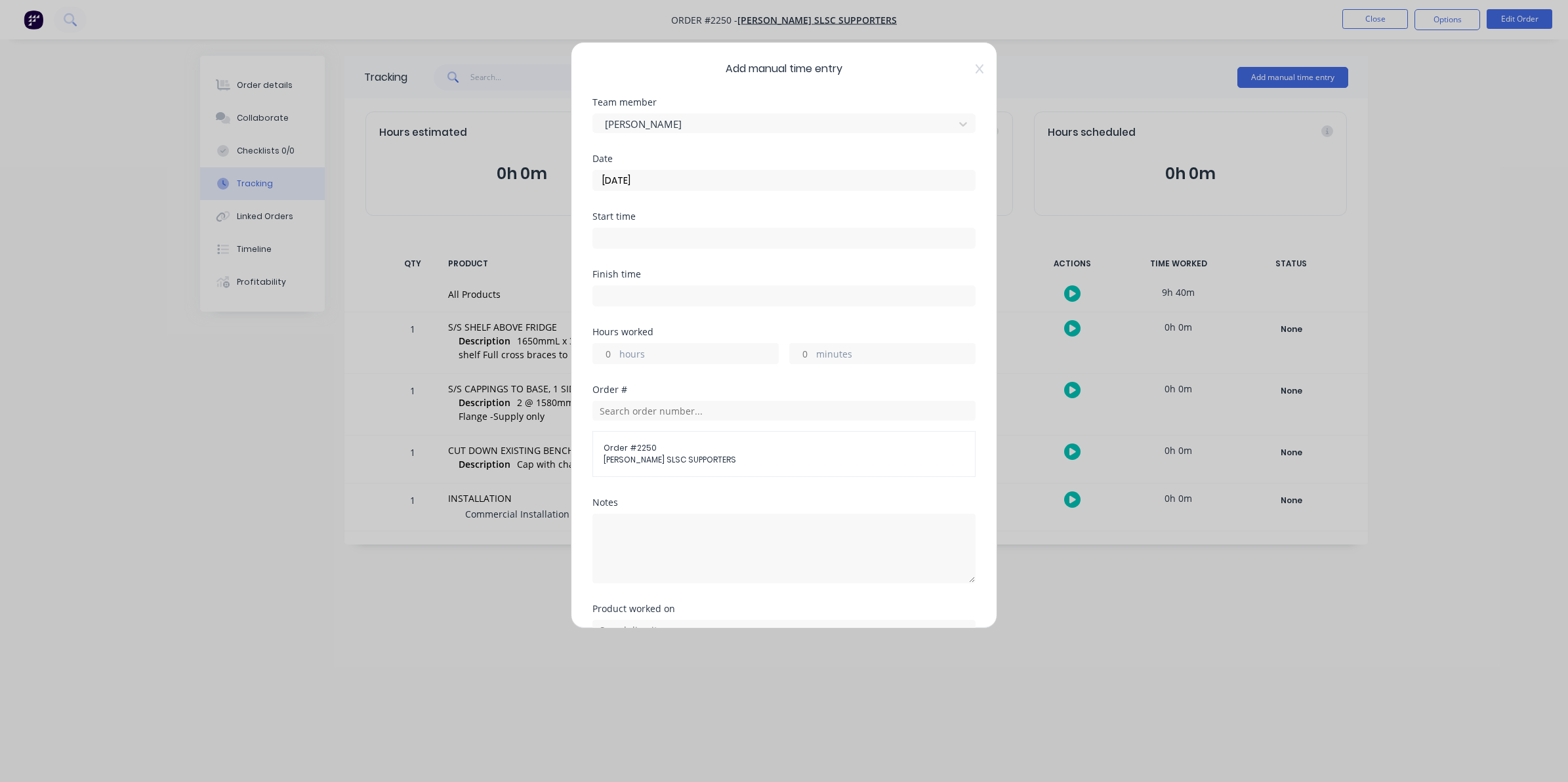
click at [808, 353] on div "minutes" at bounding box center [882, 353] width 186 height 21
click at [795, 354] on input "minutes" at bounding box center [802, 353] width 23 height 19
type input "30"
click at [607, 522] on textarea at bounding box center [784, 548] width 383 height 69
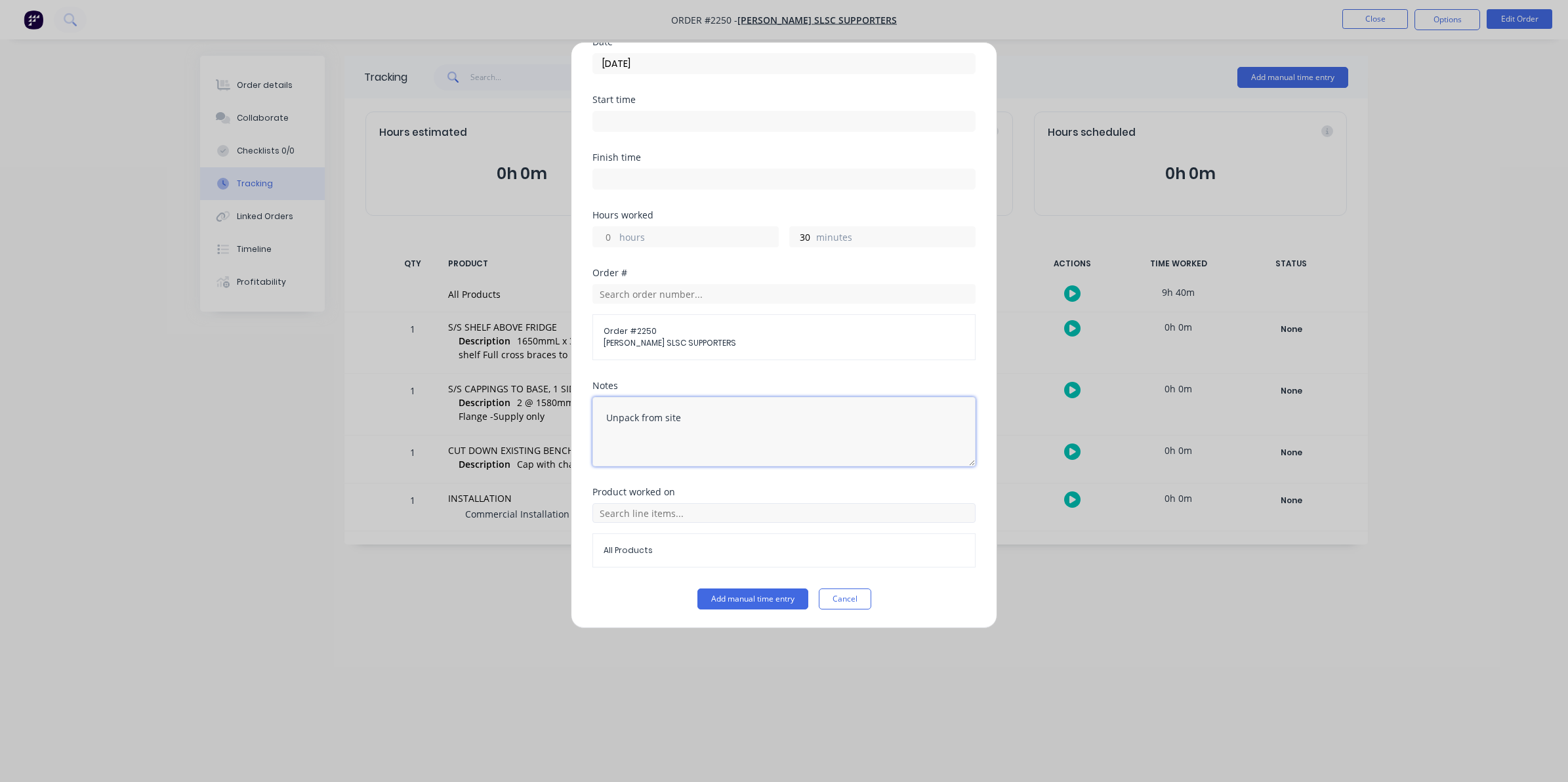
scroll to position [119, 0]
type textarea "Unpack from site"
click at [741, 593] on button "Add manual time entry" at bounding box center [752, 598] width 111 height 21
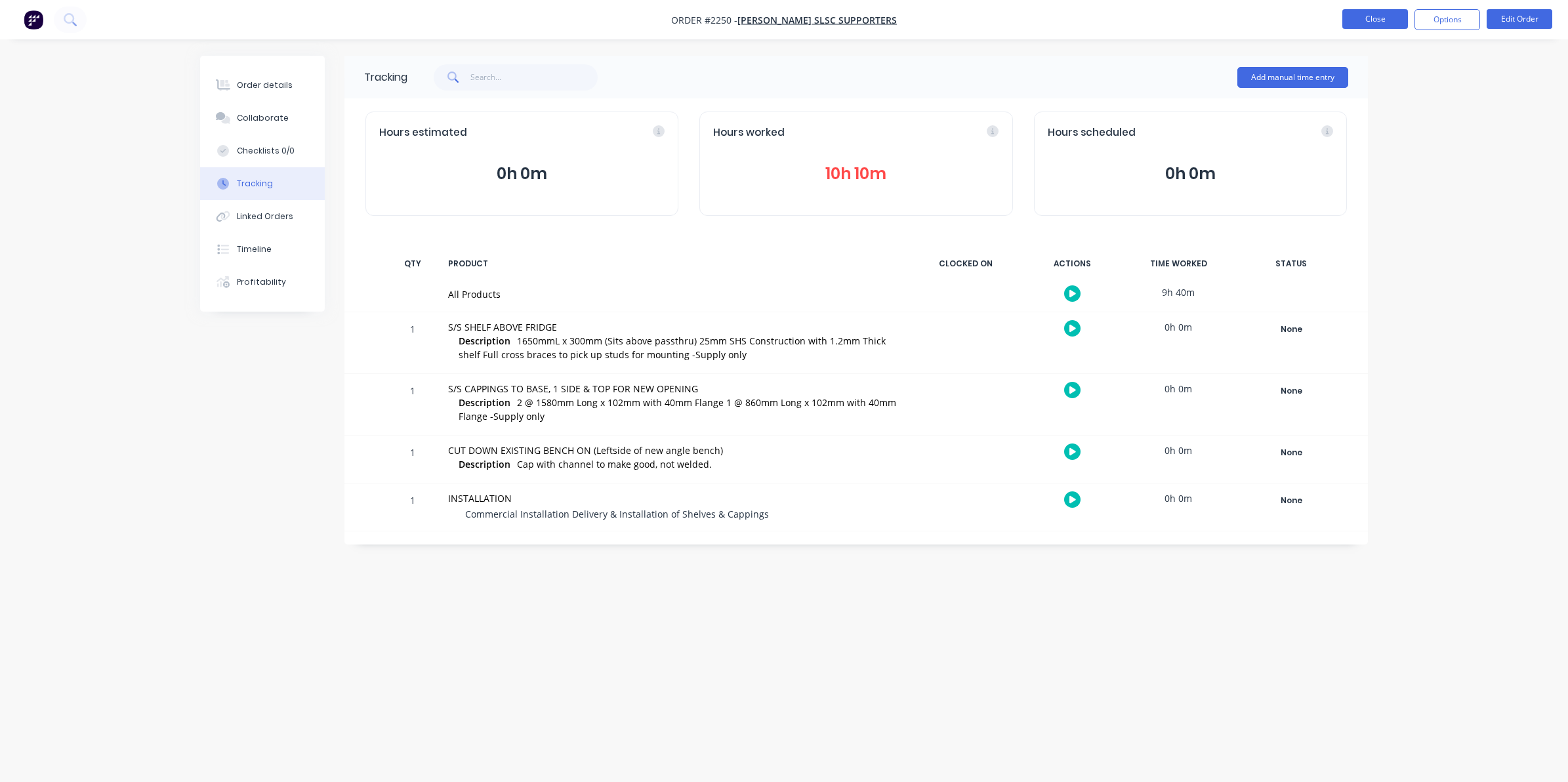
click at [1363, 17] on button "Close" at bounding box center [1375, 18] width 66 height 19
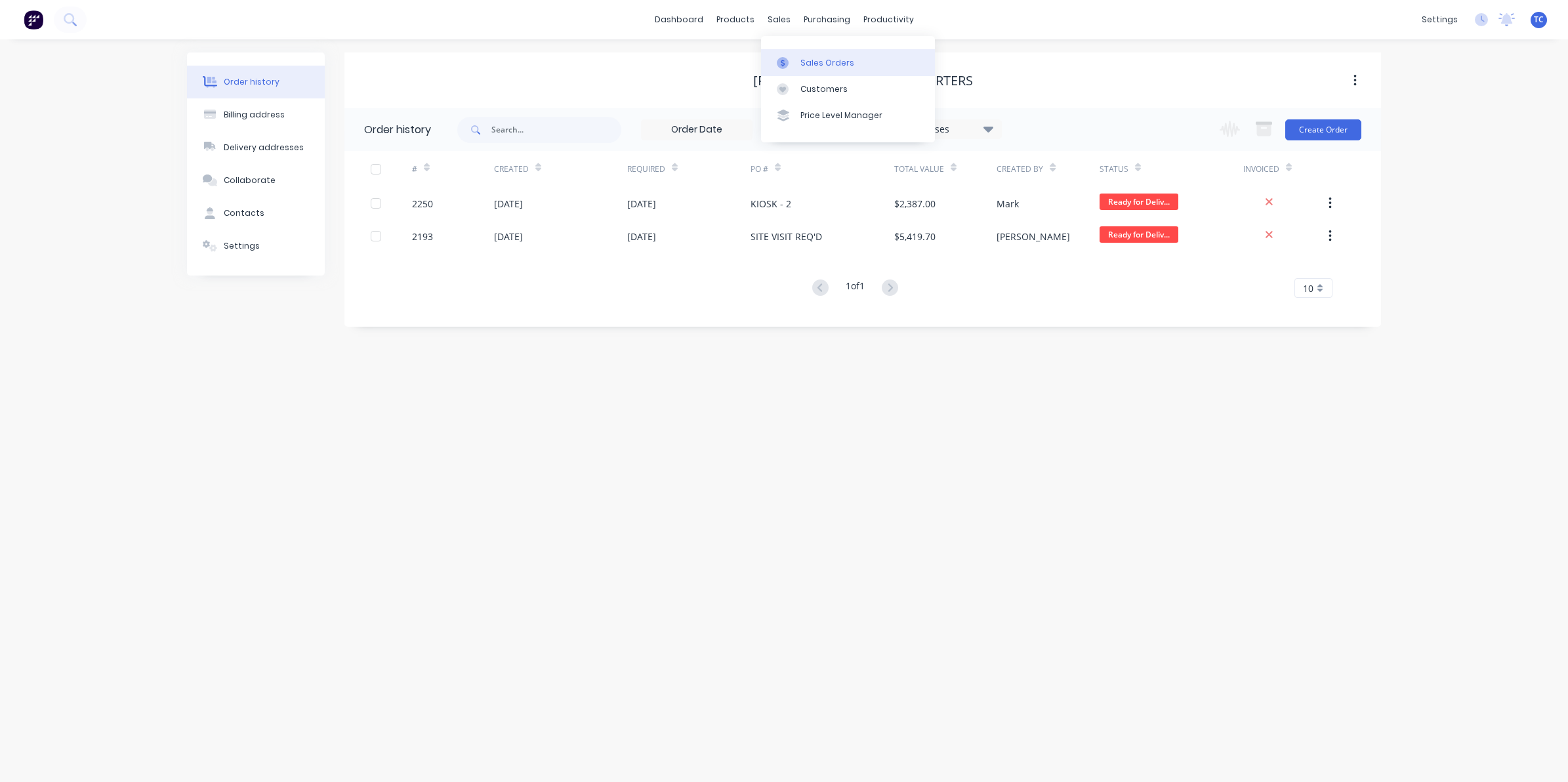
click at [810, 59] on div "Sales Orders" at bounding box center [827, 62] width 53 height 11
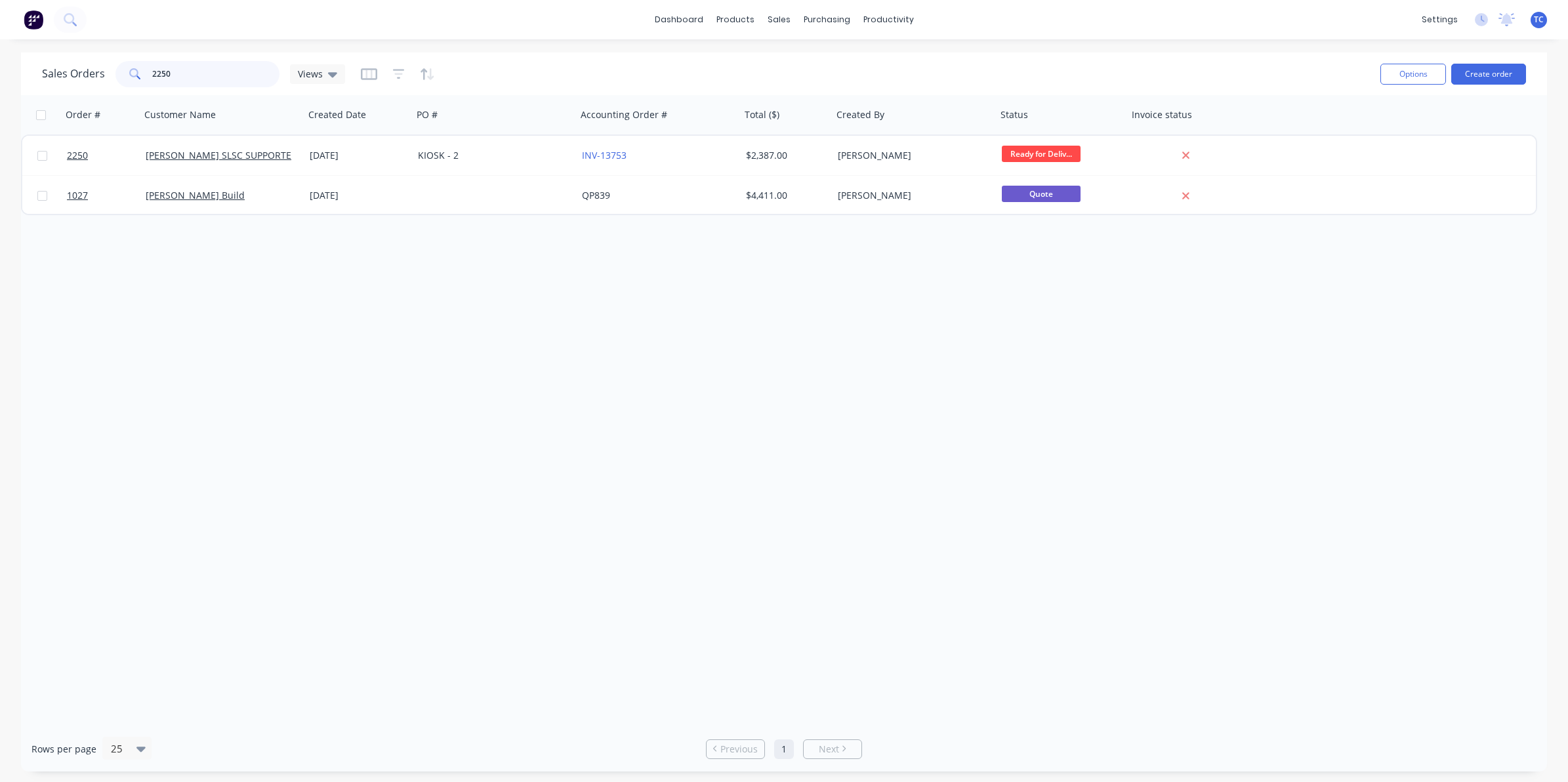
drag, startPoint x: 172, startPoint y: 69, endPoint x: 148, endPoint y: 66, distance: 24.2
click at [148, 66] on div "2250" at bounding box center [197, 74] width 164 height 26
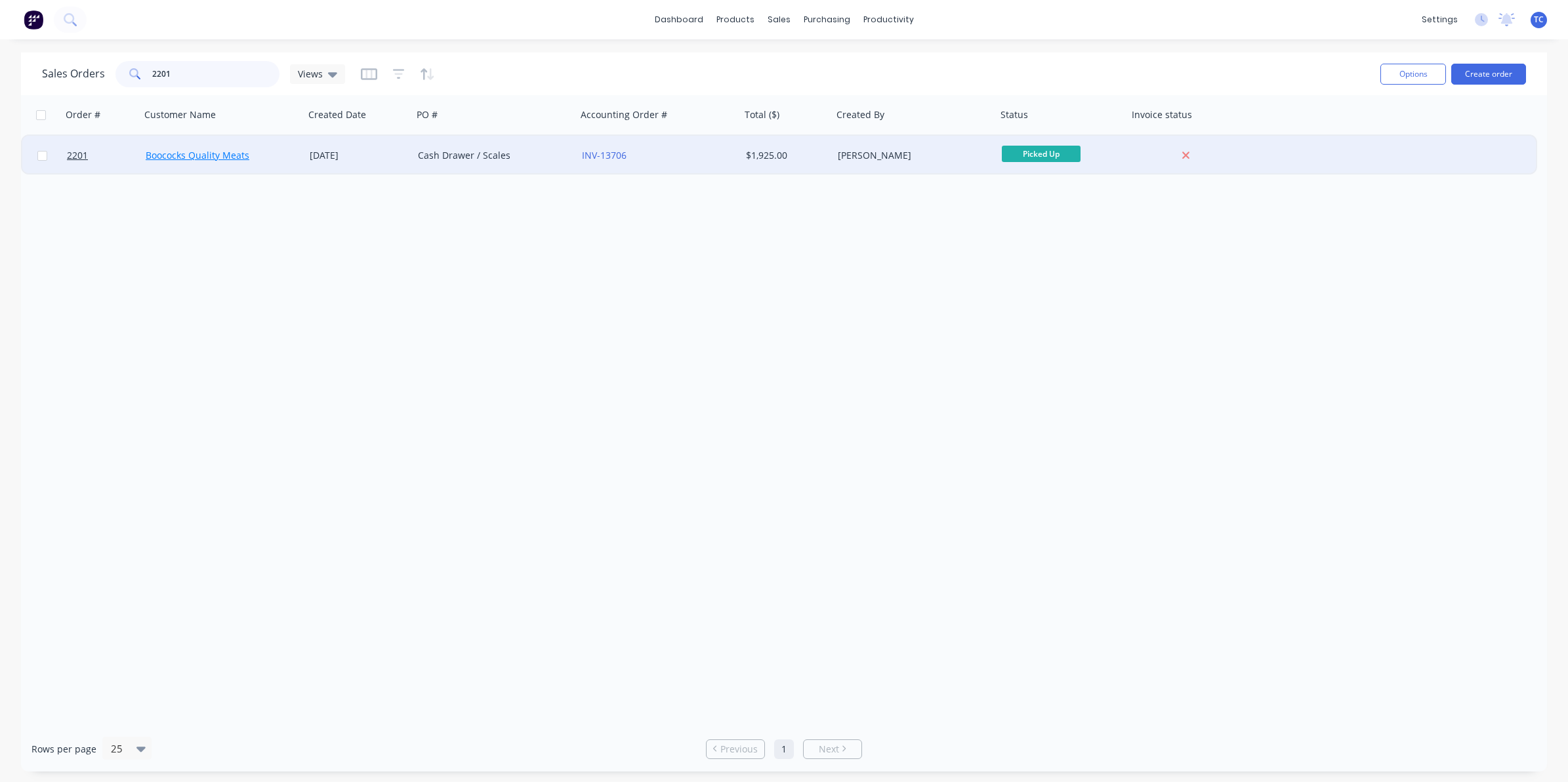
type input "2201"
click at [198, 151] on link "Boococks Quality Meats" at bounding box center [197, 155] width 103 height 12
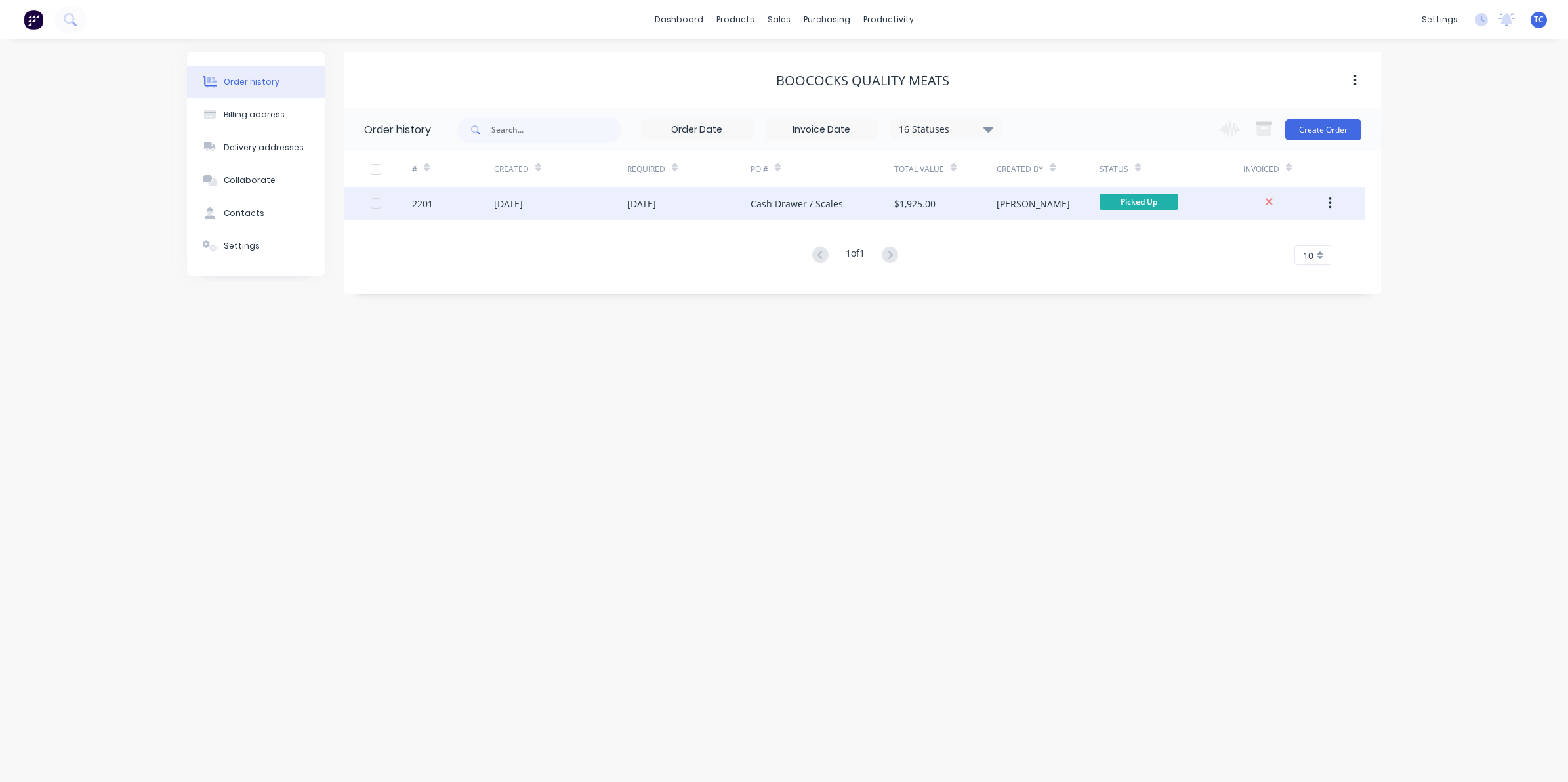
click at [522, 202] on div "[DATE]" at bounding box center [508, 204] width 29 height 14
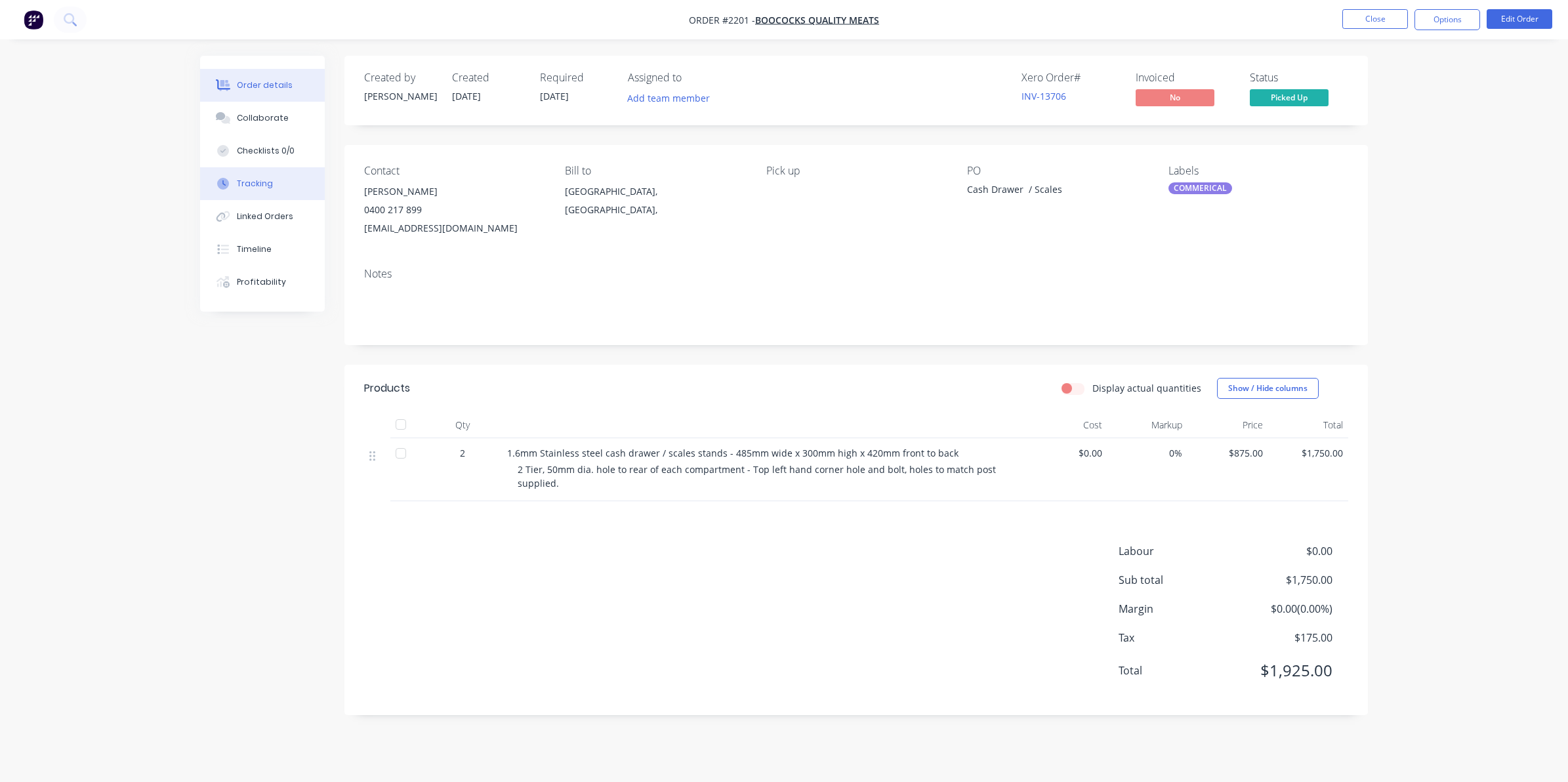
click at [250, 182] on div "Tracking" at bounding box center [255, 183] width 36 height 11
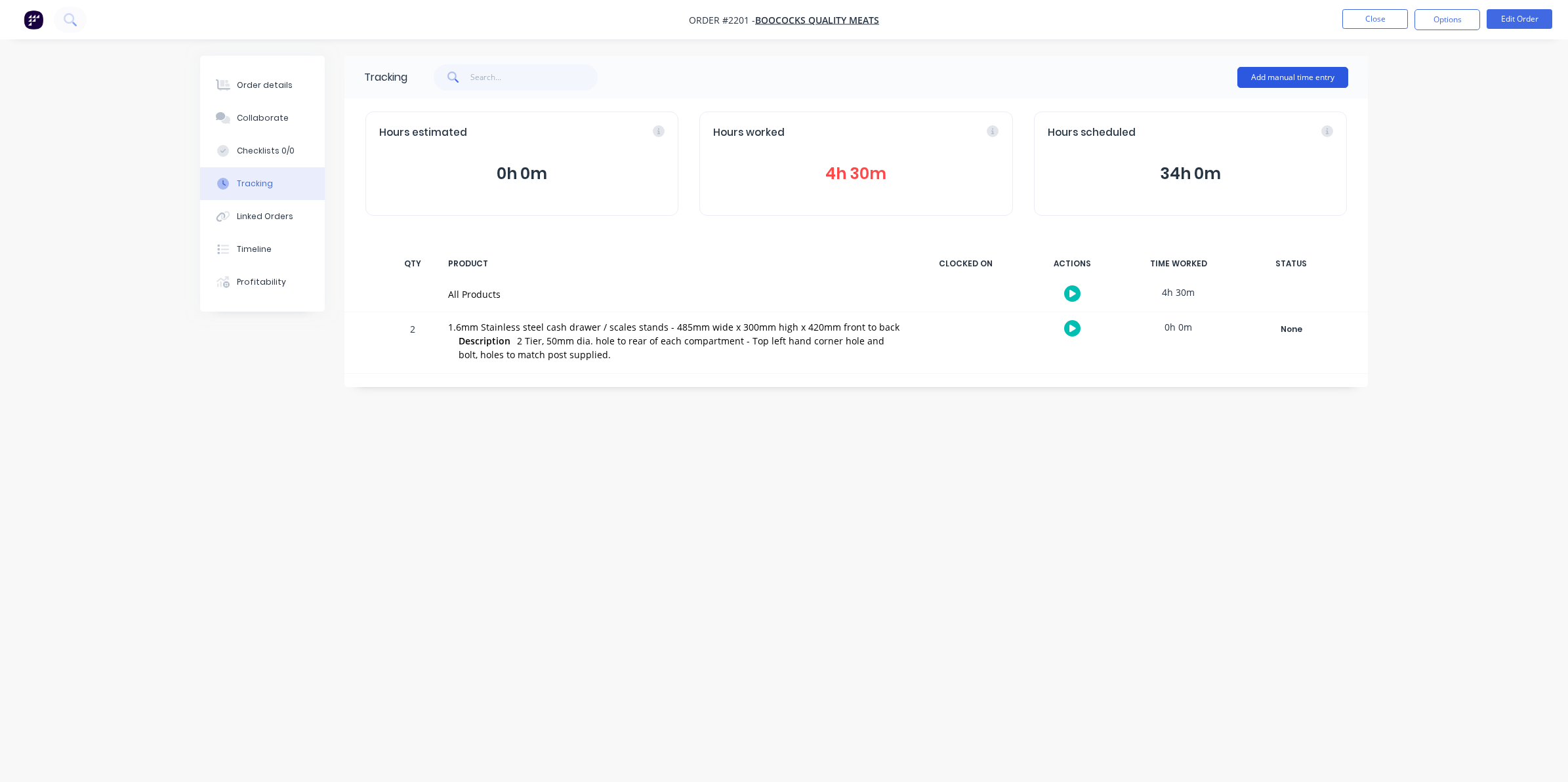
click at [1284, 71] on button "Add manual time entry" at bounding box center [1292, 77] width 111 height 21
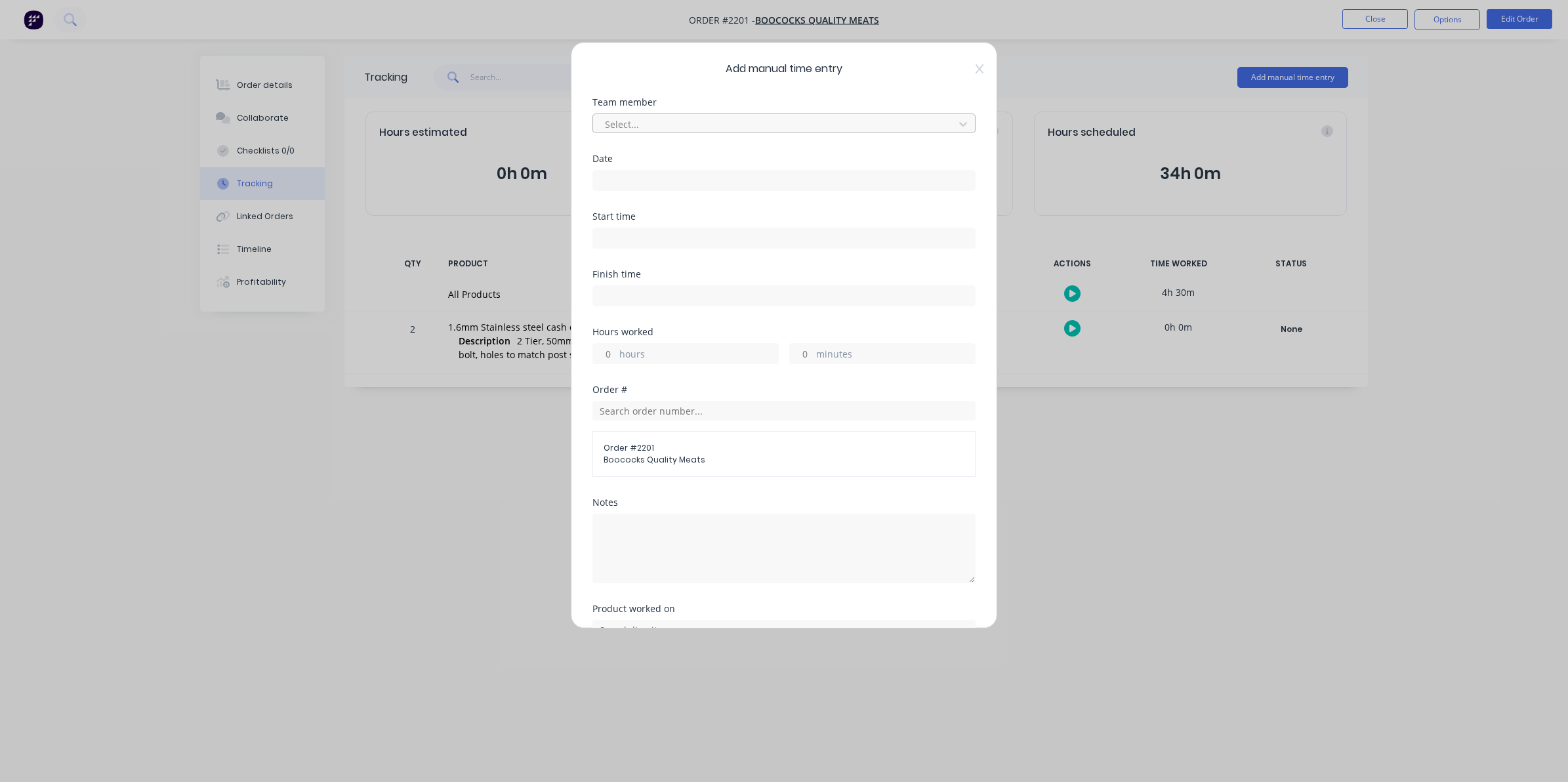
click at [623, 122] on div at bounding box center [775, 124] width 344 height 17
click at [614, 176] on input at bounding box center [784, 180] width 382 height 19
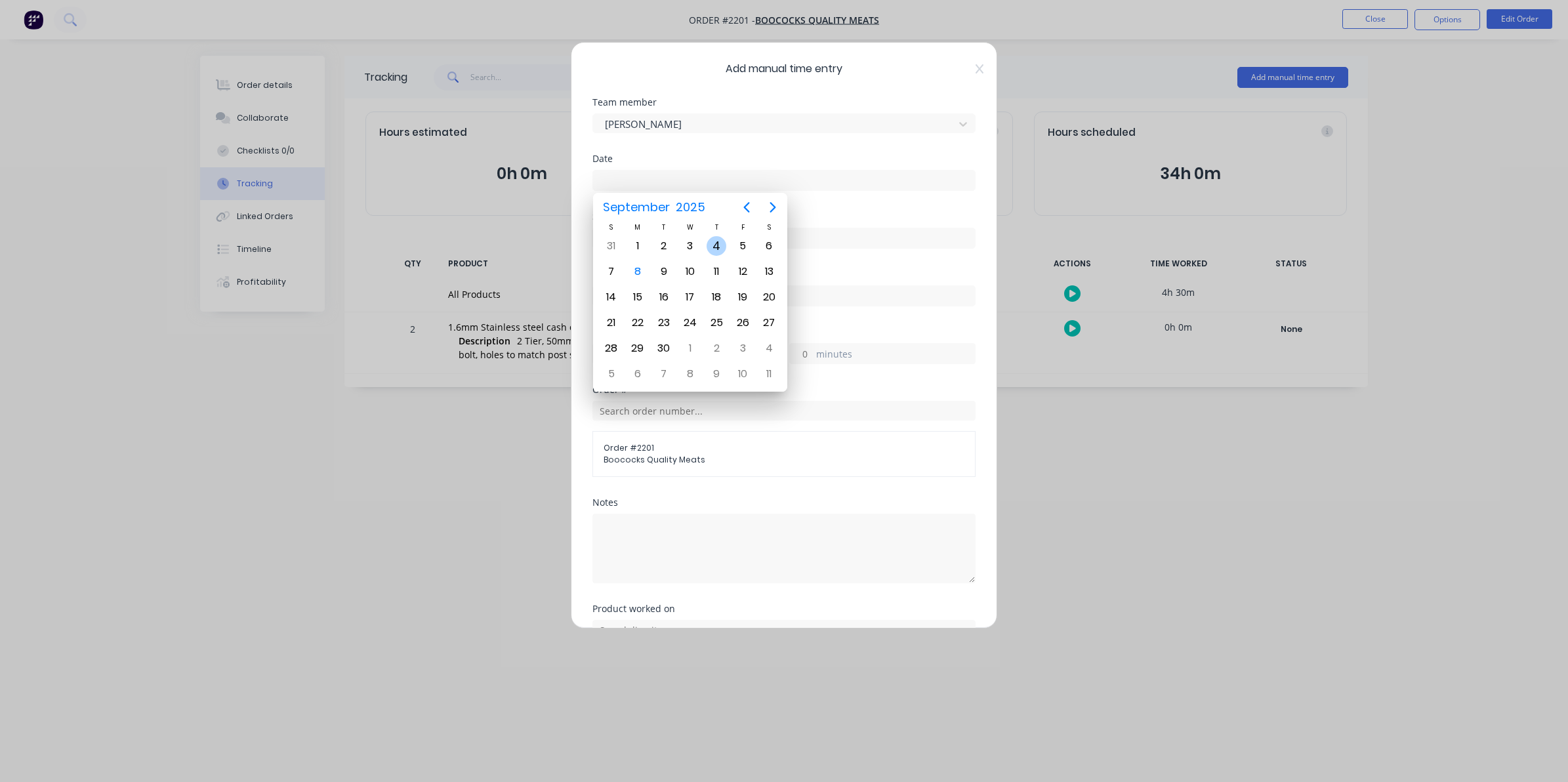
click at [714, 244] on div "4" at bounding box center [716, 246] width 19 height 19
type input "[DATE]"
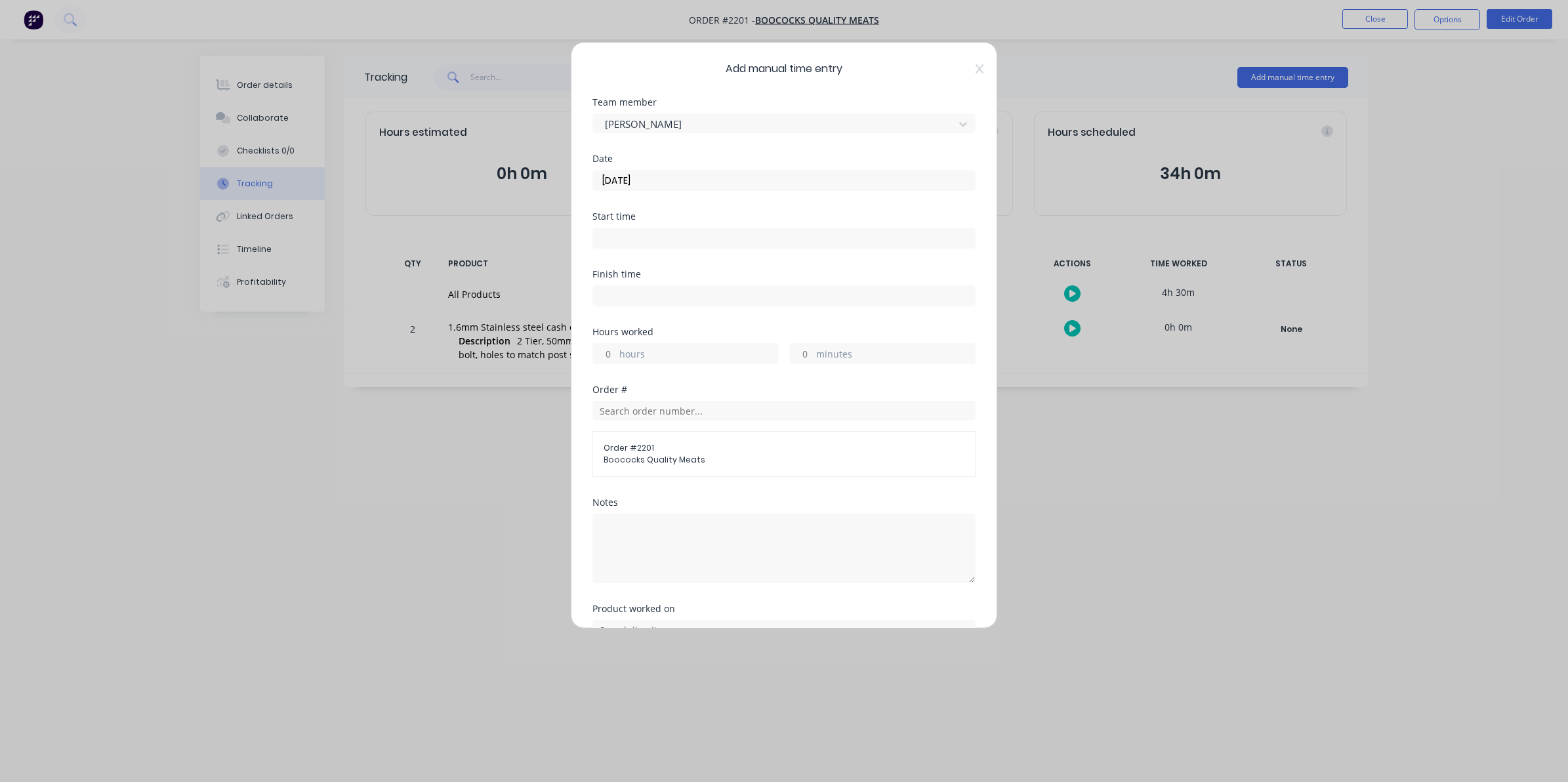
click at [606, 353] on input "hours" at bounding box center [605, 353] width 23 height 19
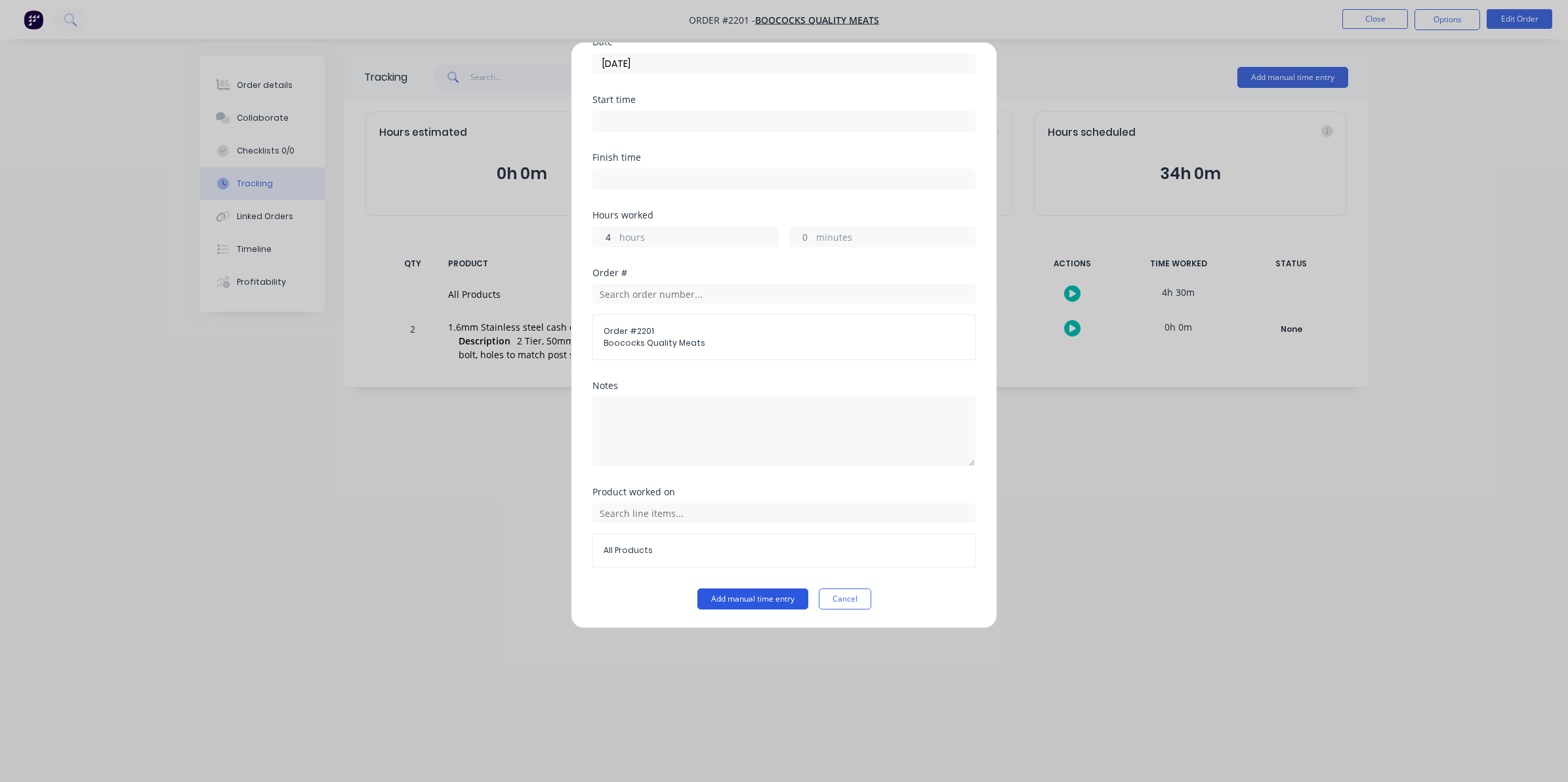
type input "4"
click at [742, 596] on button "Add manual time entry" at bounding box center [752, 598] width 111 height 21
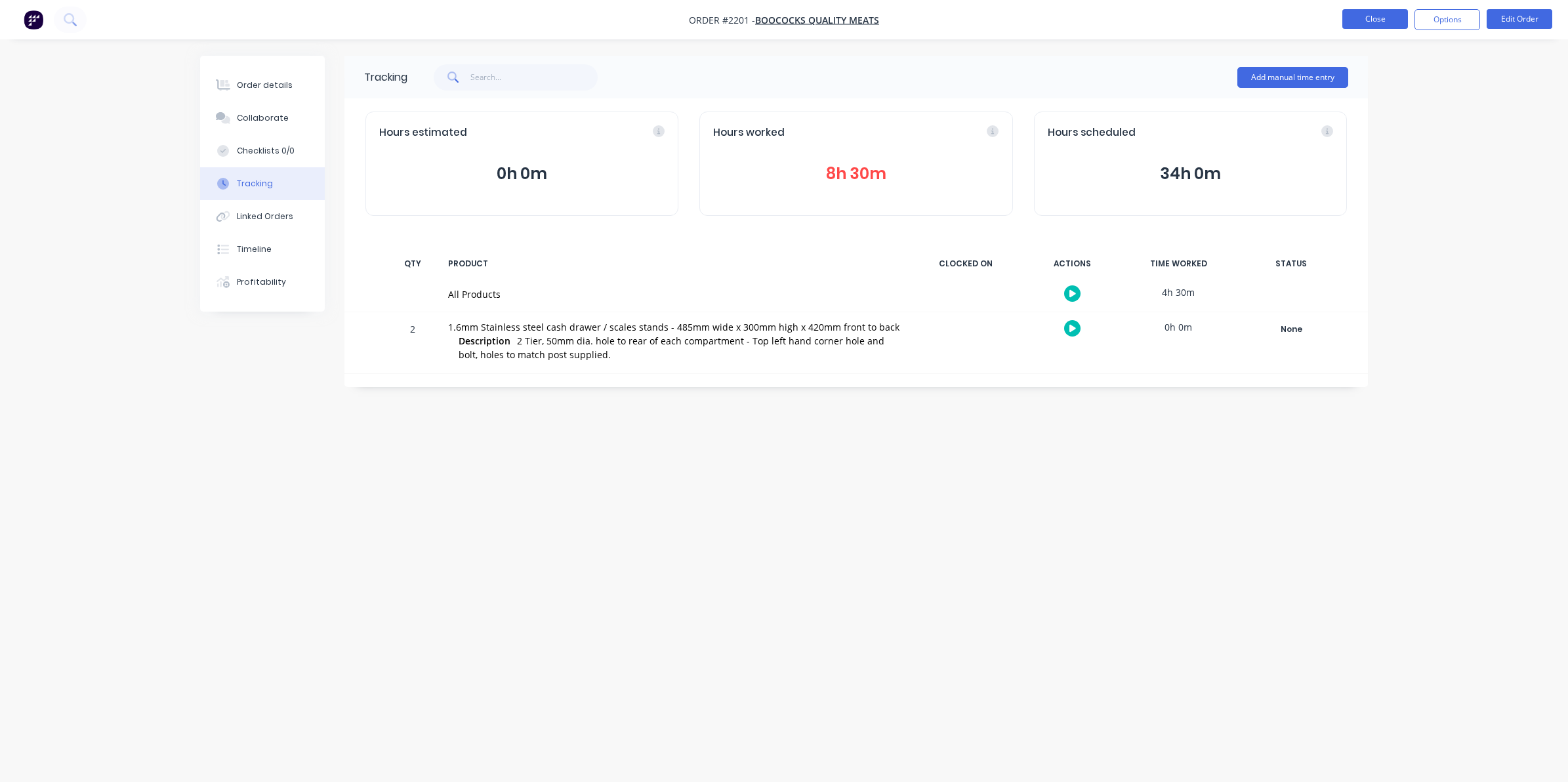
click at [1376, 15] on button "Close" at bounding box center [1375, 18] width 66 height 19
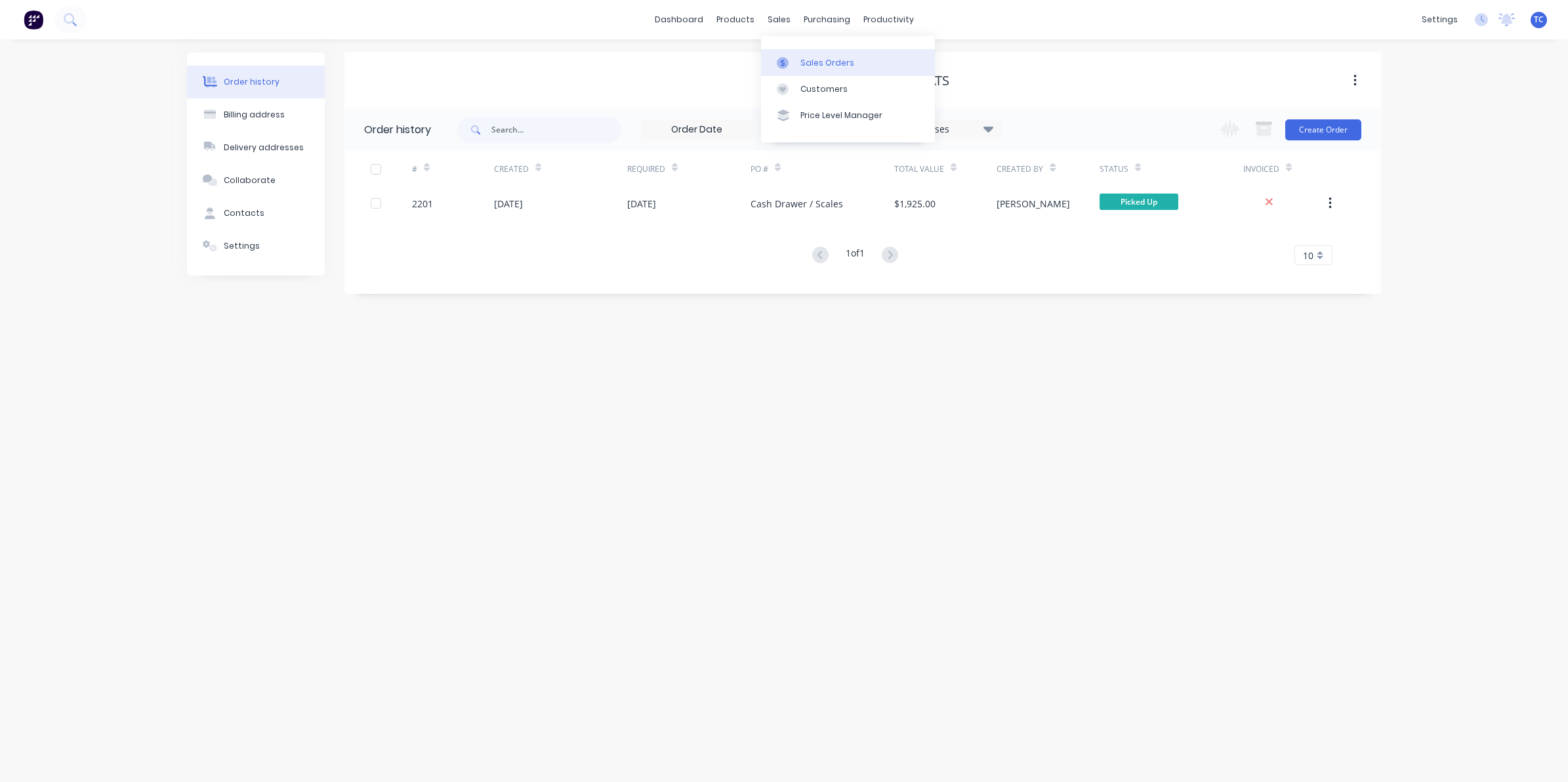
click at [810, 59] on div "Sales Orders" at bounding box center [827, 62] width 53 height 11
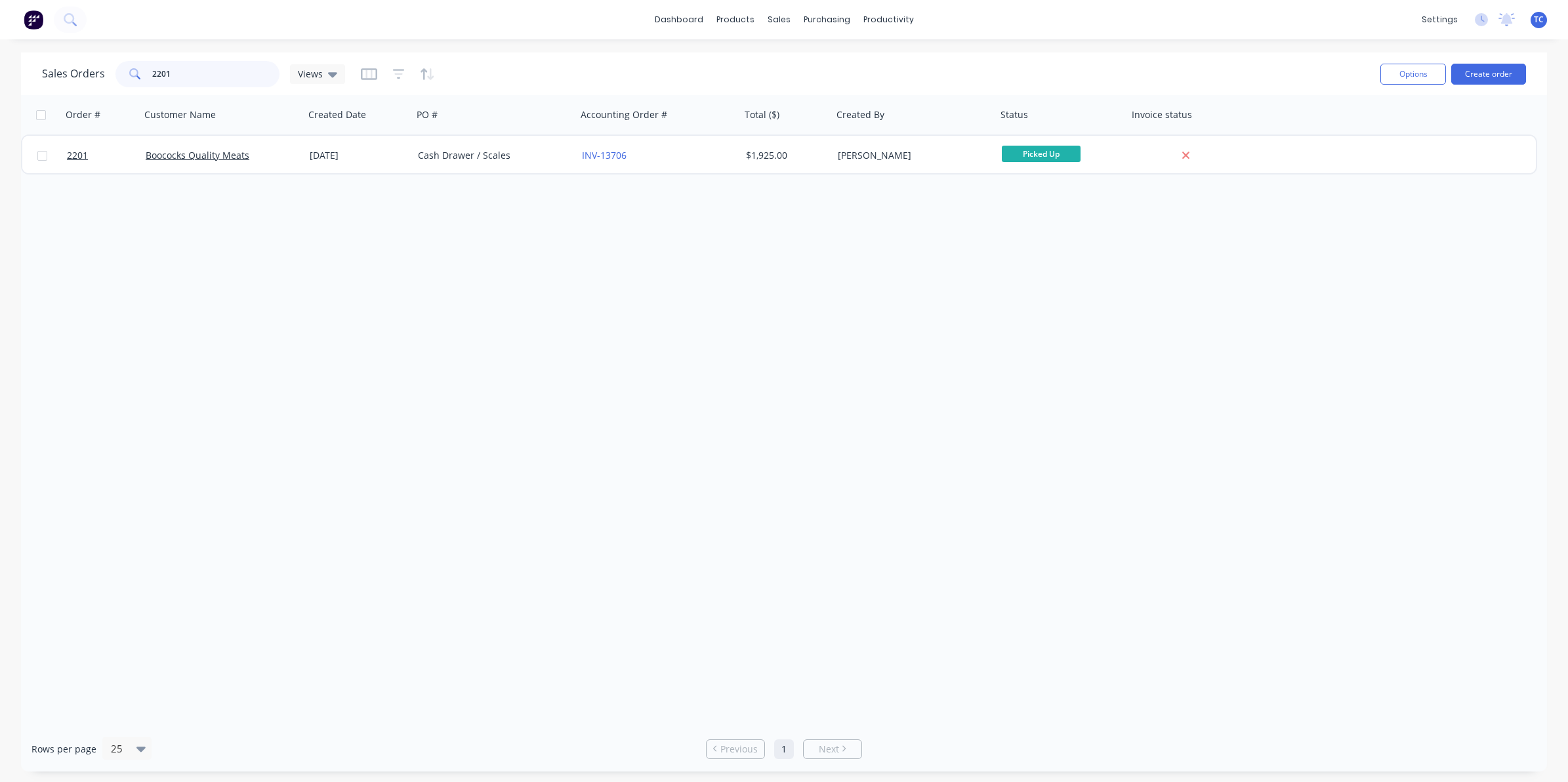
drag, startPoint x: 172, startPoint y: 73, endPoint x: 148, endPoint y: 70, distance: 24.2
click at [148, 70] on div "2201" at bounding box center [197, 74] width 164 height 26
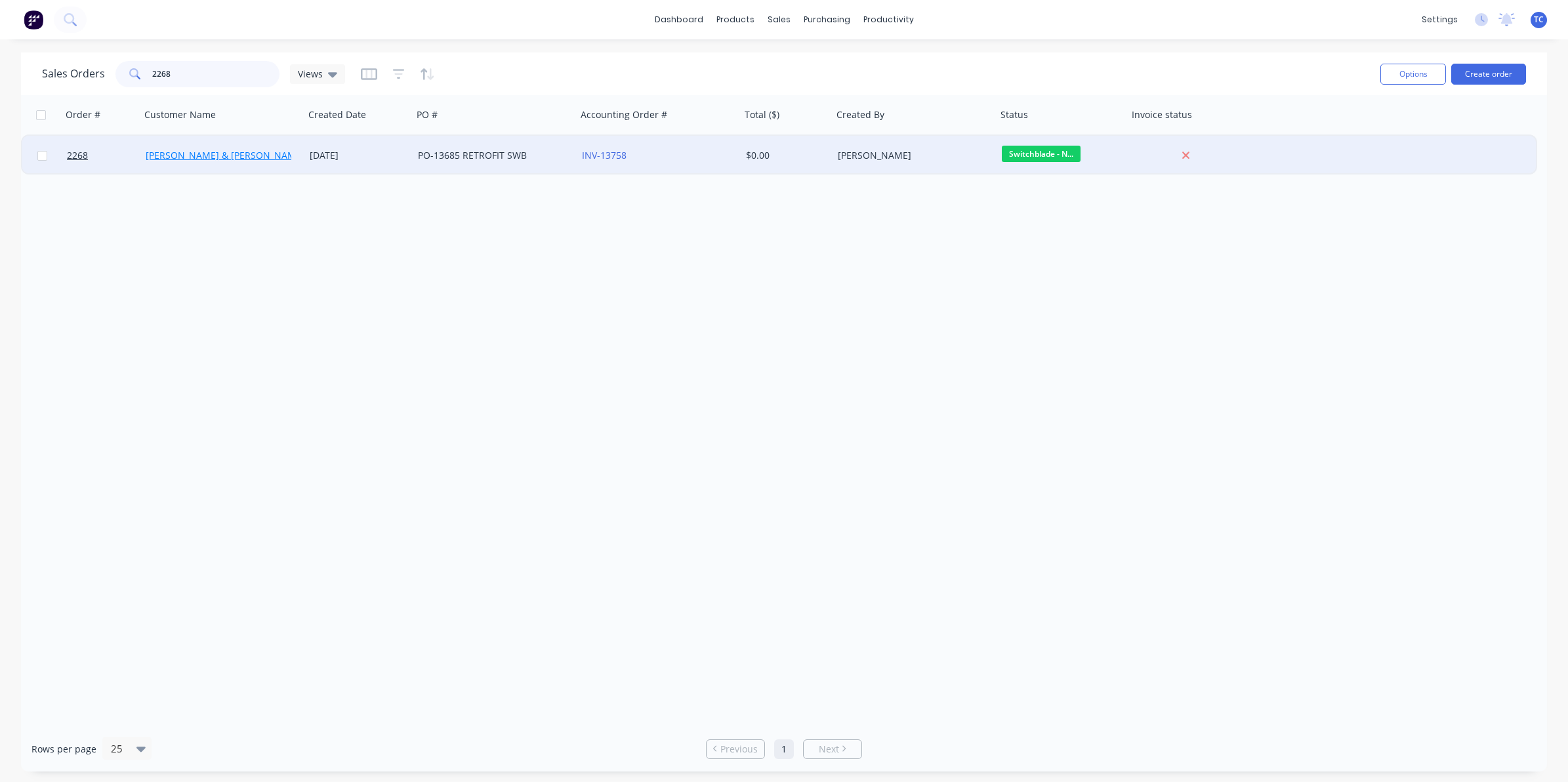
type input "2268"
click at [192, 153] on link "[PERSON_NAME] & [PERSON_NAME] Electrical" at bounding box center [246, 155] width 201 height 12
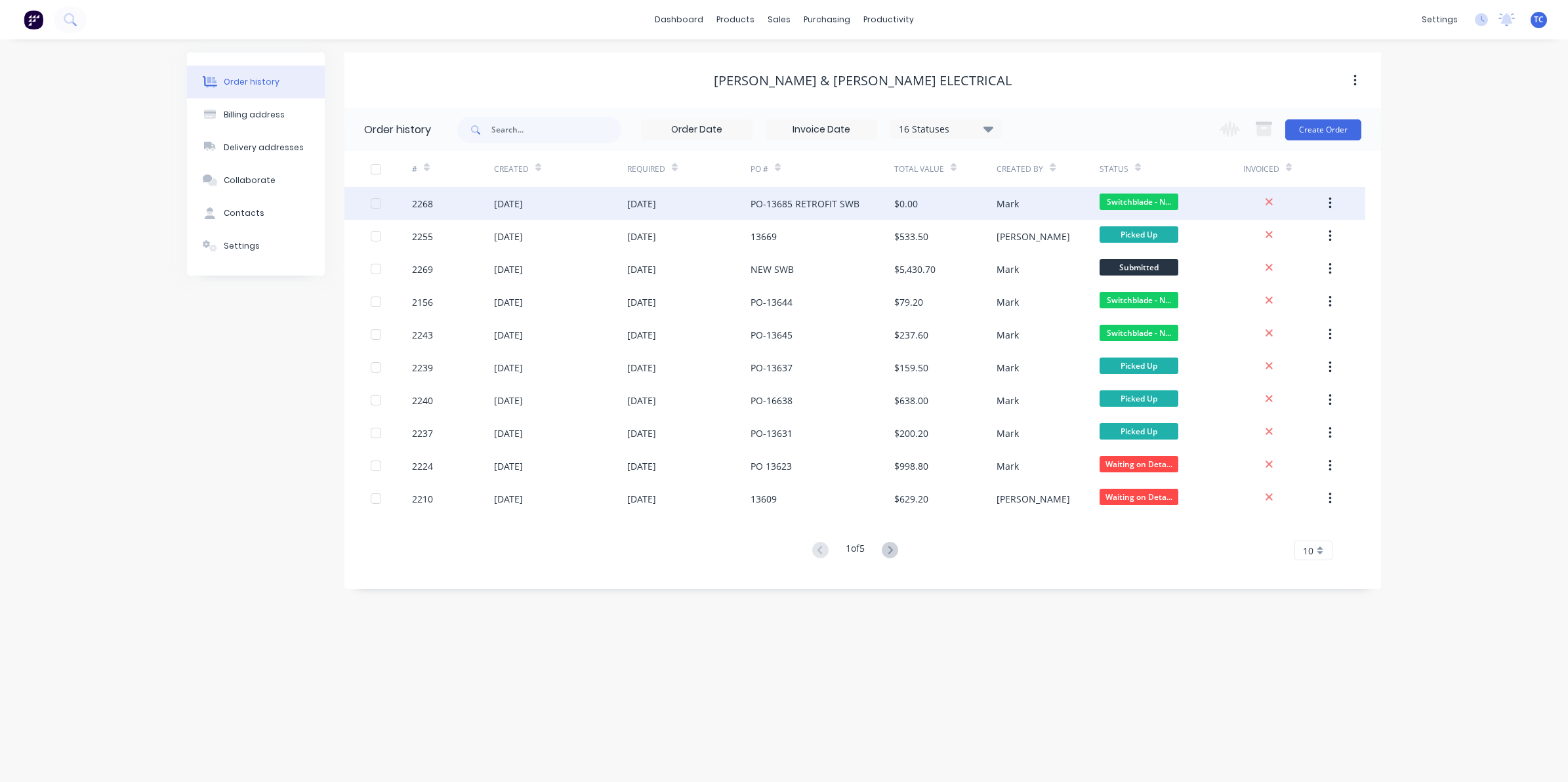
click at [516, 203] on div "[DATE]" at bounding box center [508, 204] width 29 height 14
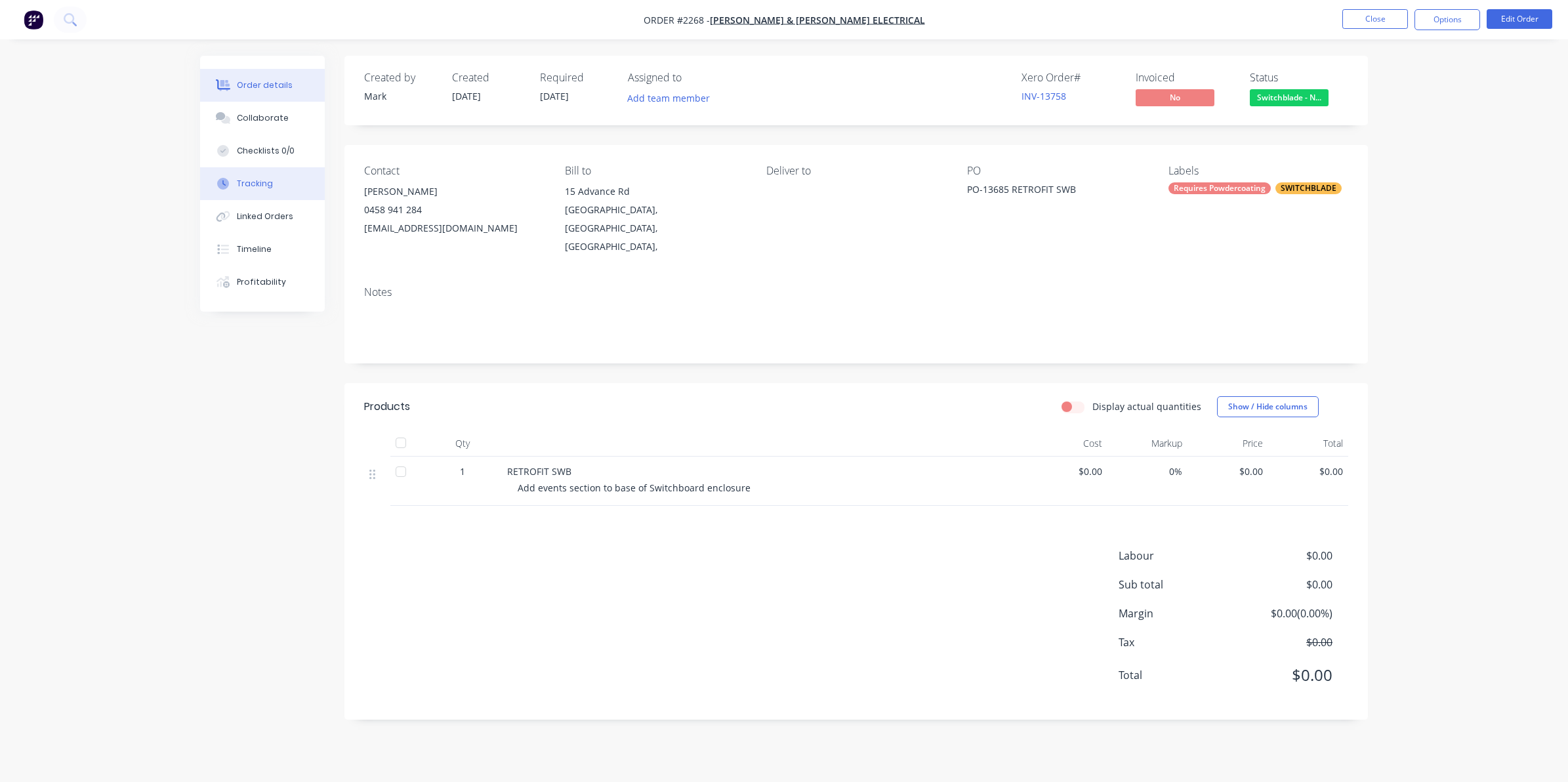
click at [253, 179] on div "Tracking" at bounding box center [255, 183] width 36 height 11
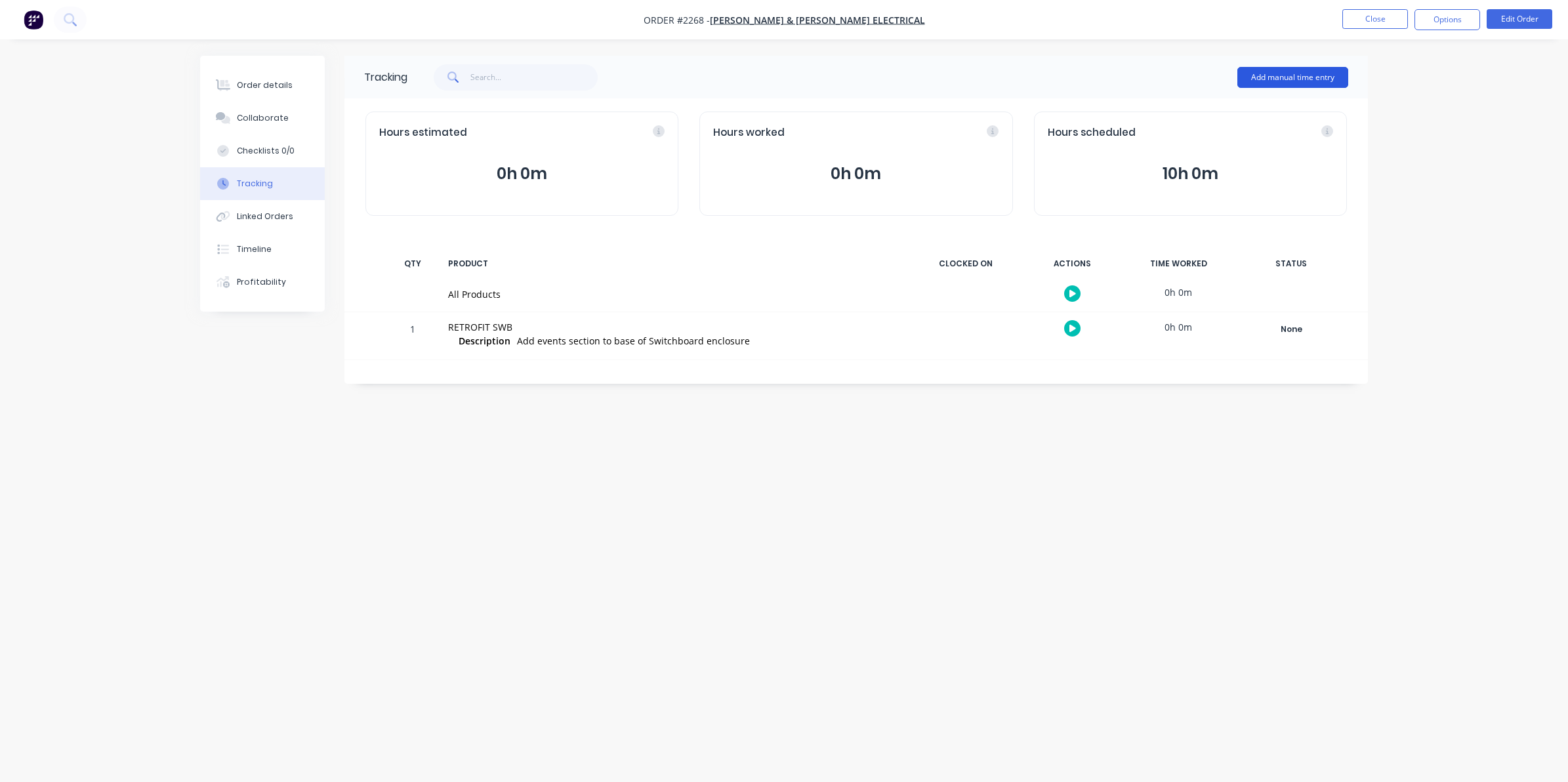
click at [1294, 74] on button "Add manual time entry" at bounding box center [1292, 77] width 111 height 21
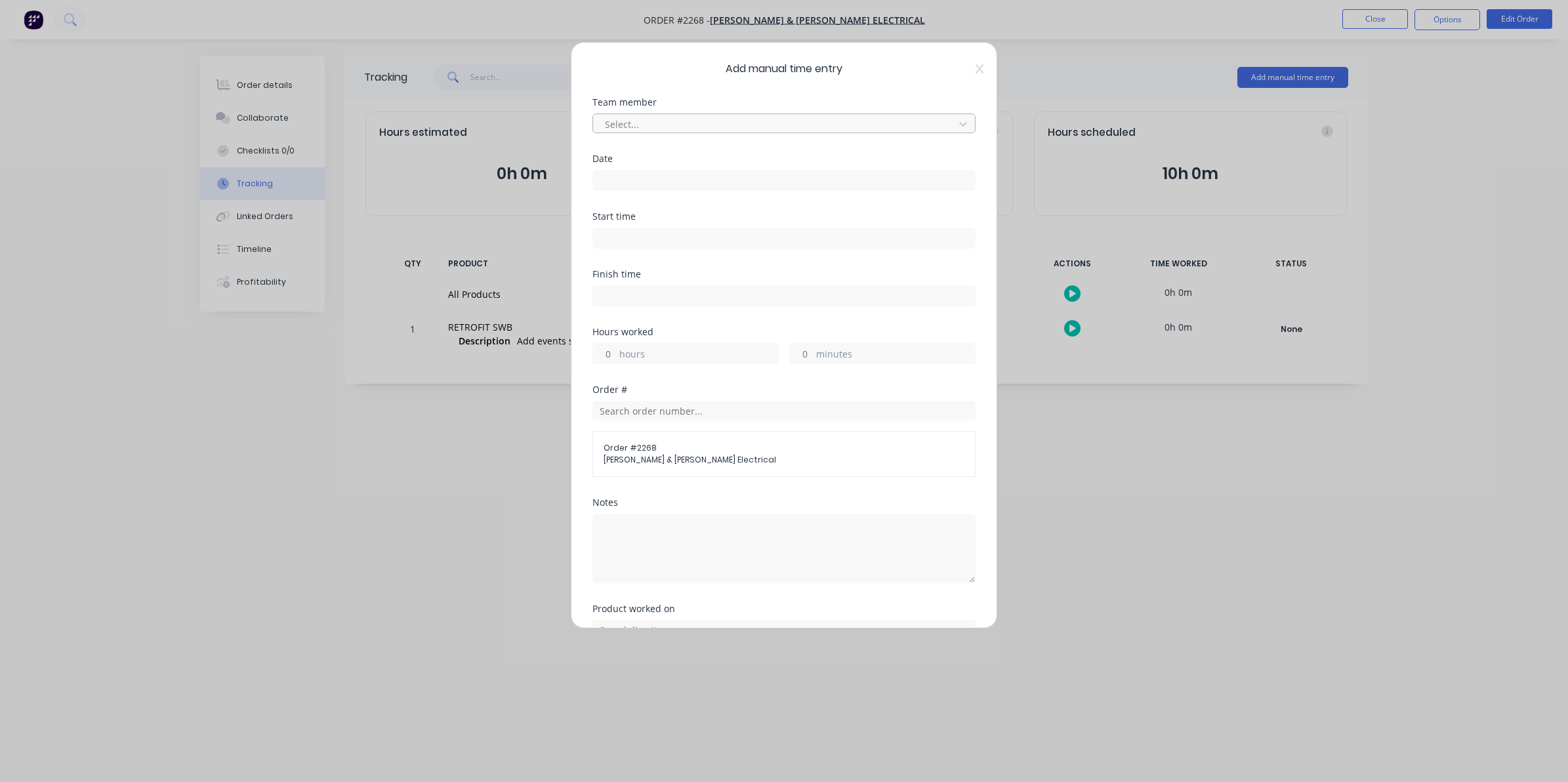
click at [630, 120] on div at bounding box center [775, 124] width 344 height 17
click at [611, 177] on input at bounding box center [784, 180] width 382 height 19
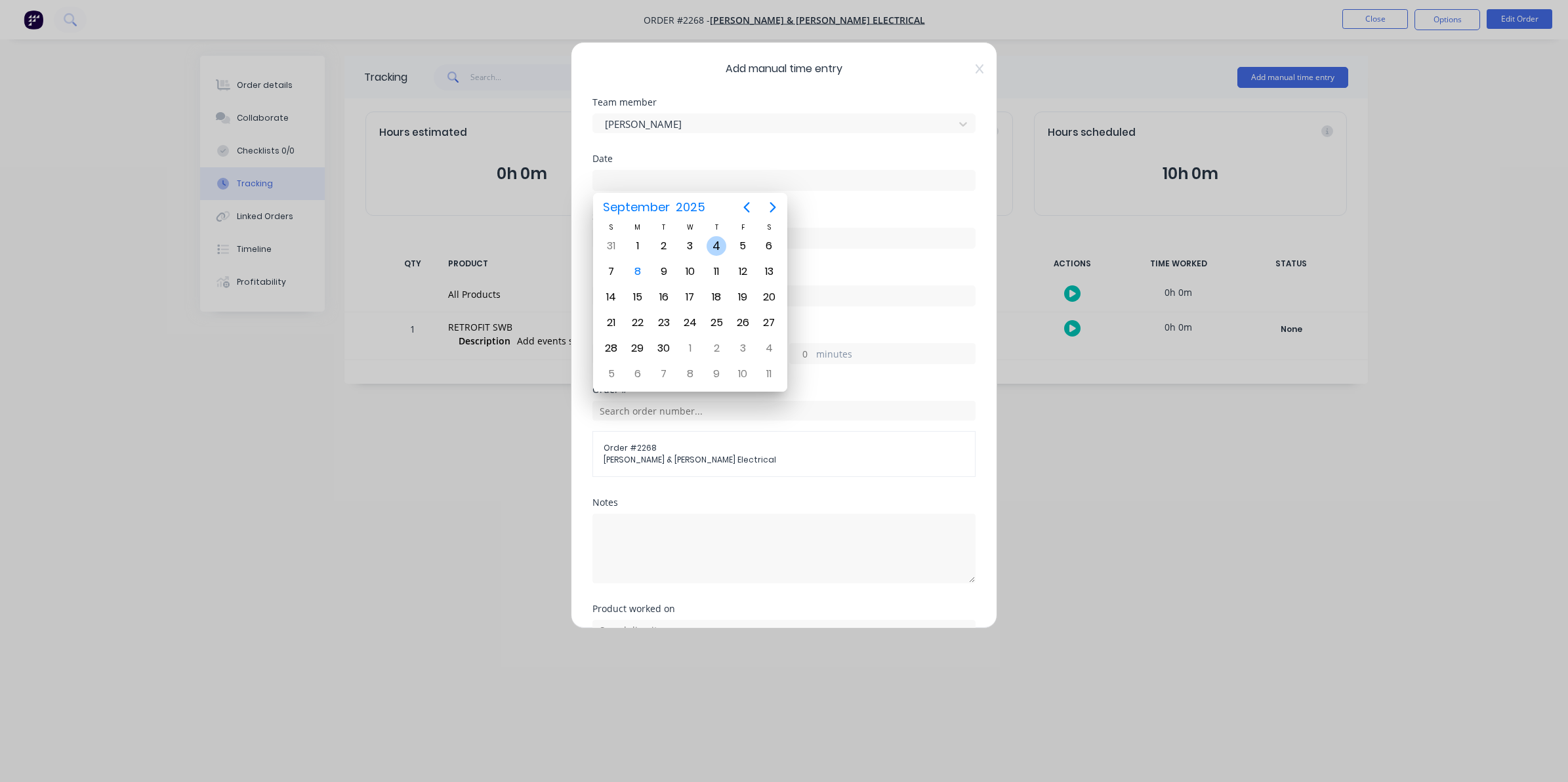
click at [715, 246] on div "4" at bounding box center [716, 246] width 19 height 19
type input "[DATE]"
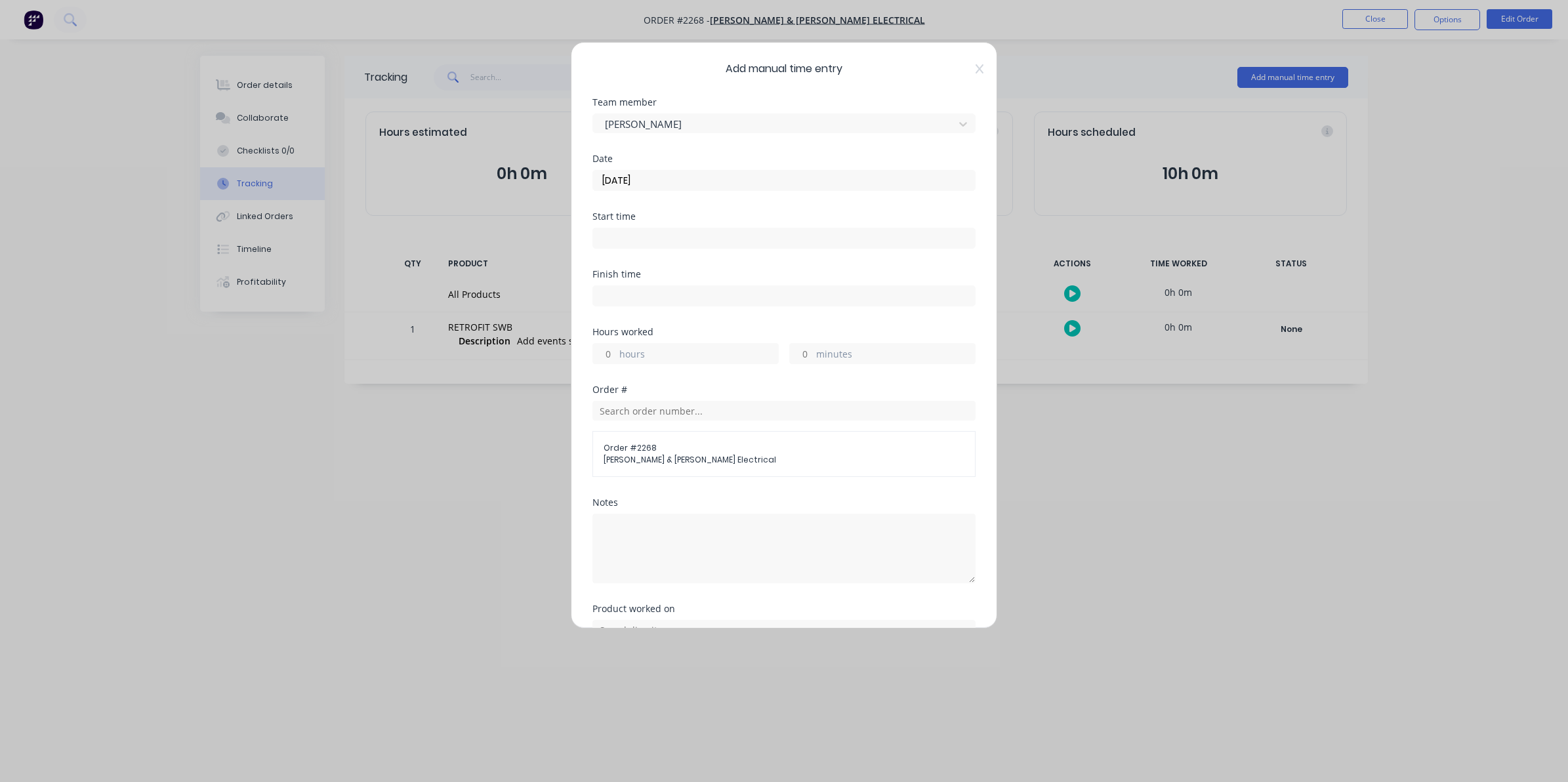
click at [612, 352] on input "hours" at bounding box center [605, 353] width 23 height 19
type input "4"
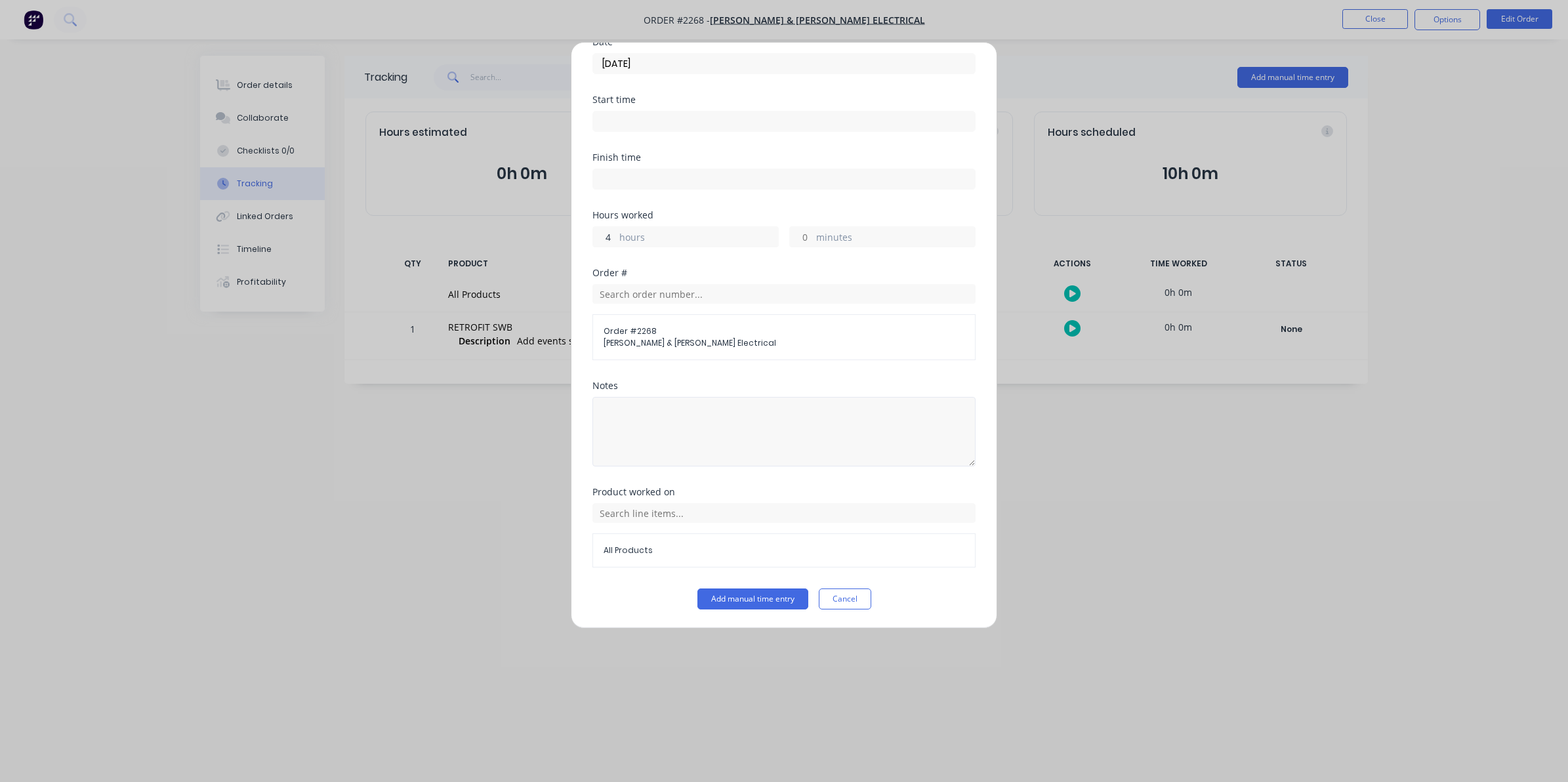
scroll to position [119, 0]
click at [738, 594] on button "Add manual time entry" at bounding box center [752, 598] width 111 height 21
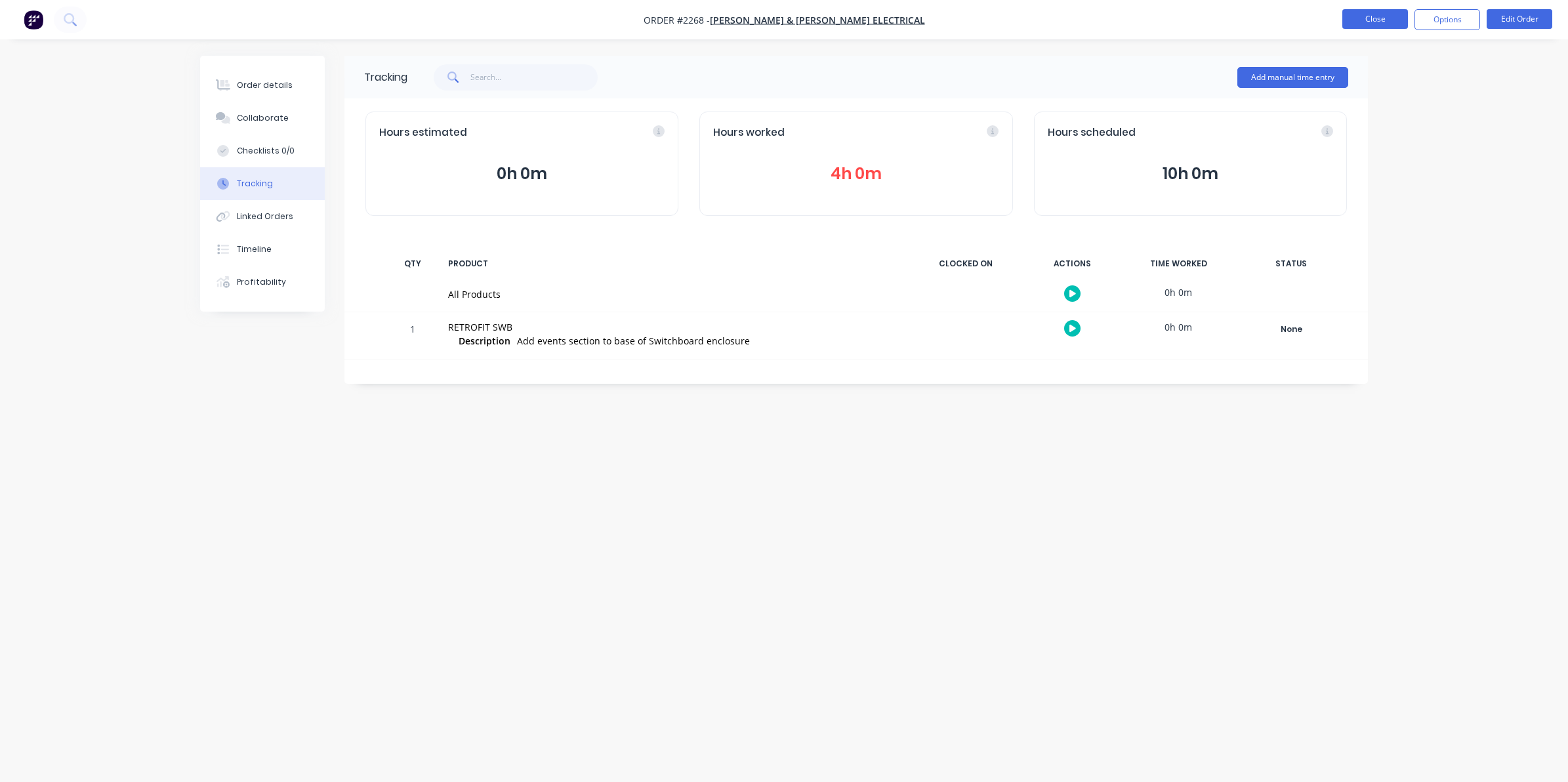
click at [1371, 17] on button "Close" at bounding box center [1375, 18] width 66 height 19
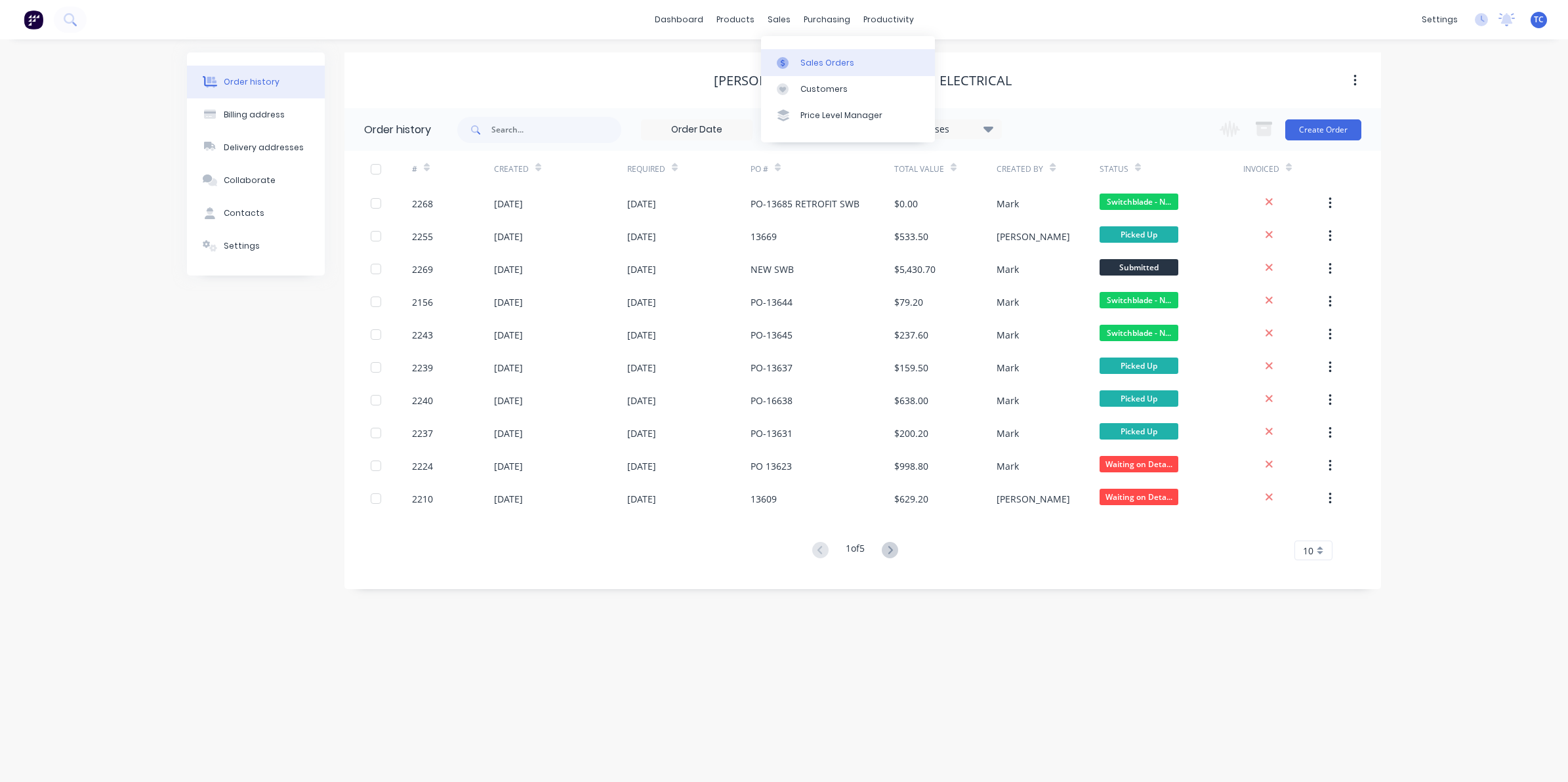
click at [805, 59] on div "Sales Orders" at bounding box center [827, 62] width 53 height 11
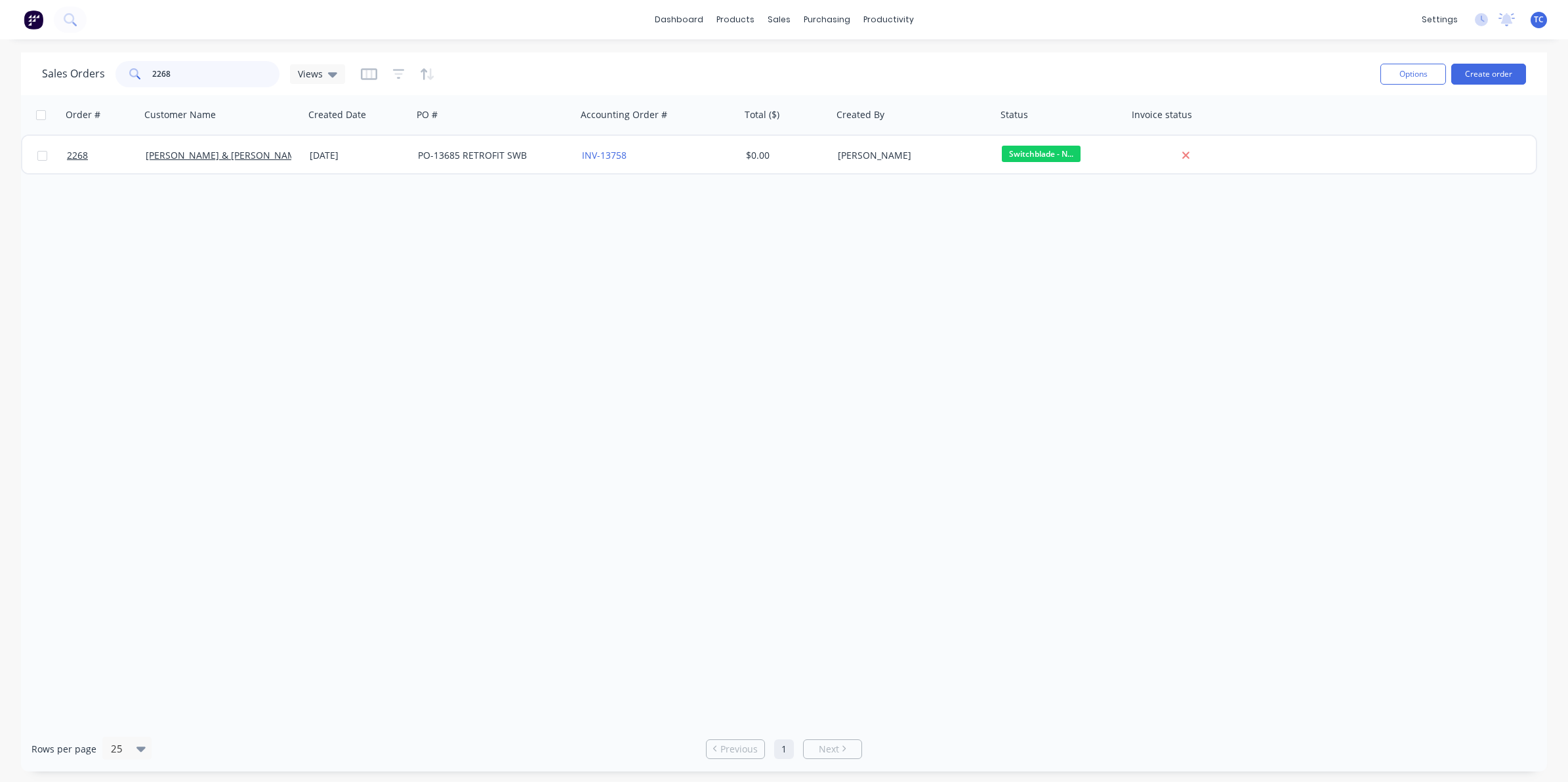
drag, startPoint x: 172, startPoint y: 71, endPoint x: 148, endPoint y: 70, distance: 24.0
click at [148, 70] on div "2268" at bounding box center [197, 74] width 164 height 26
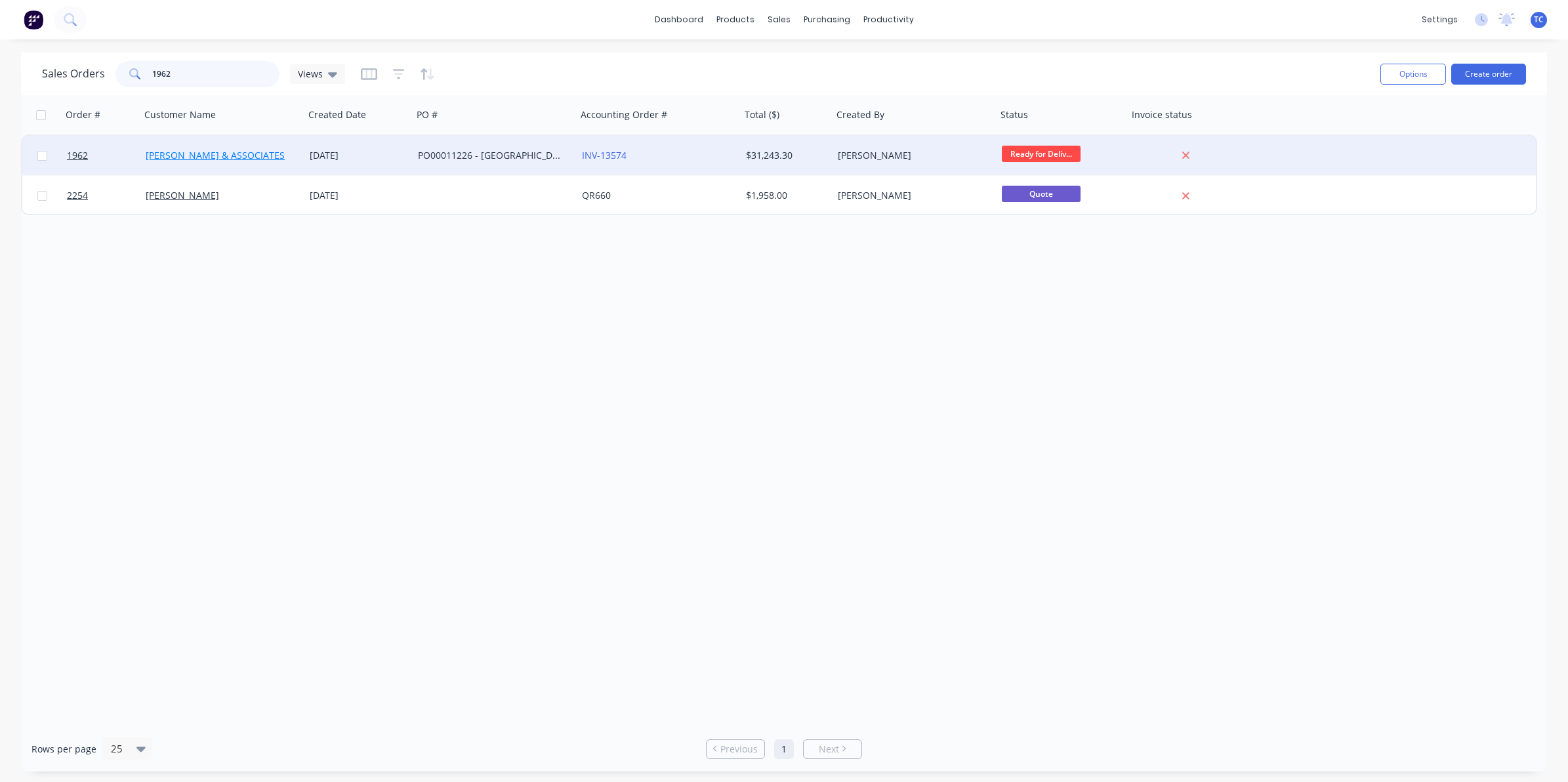
type input "1962"
click at [220, 157] on link "[PERSON_NAME] & ASSOCIATES" at bounding box center [214, 155] width 139 height 12
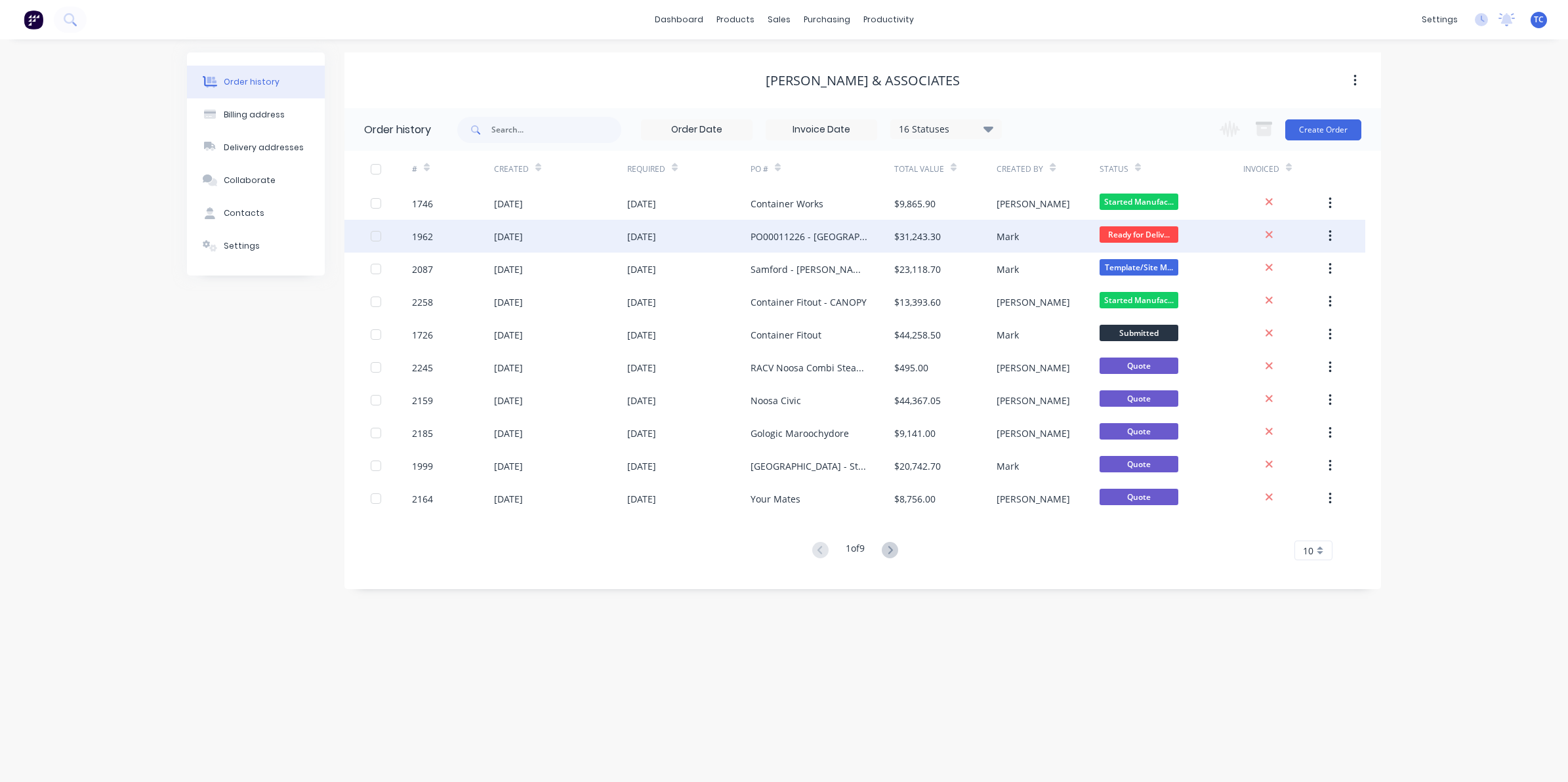
click at [512, 240] on div "[DATE]" at bounding box center [508, 236] width 29 height 14
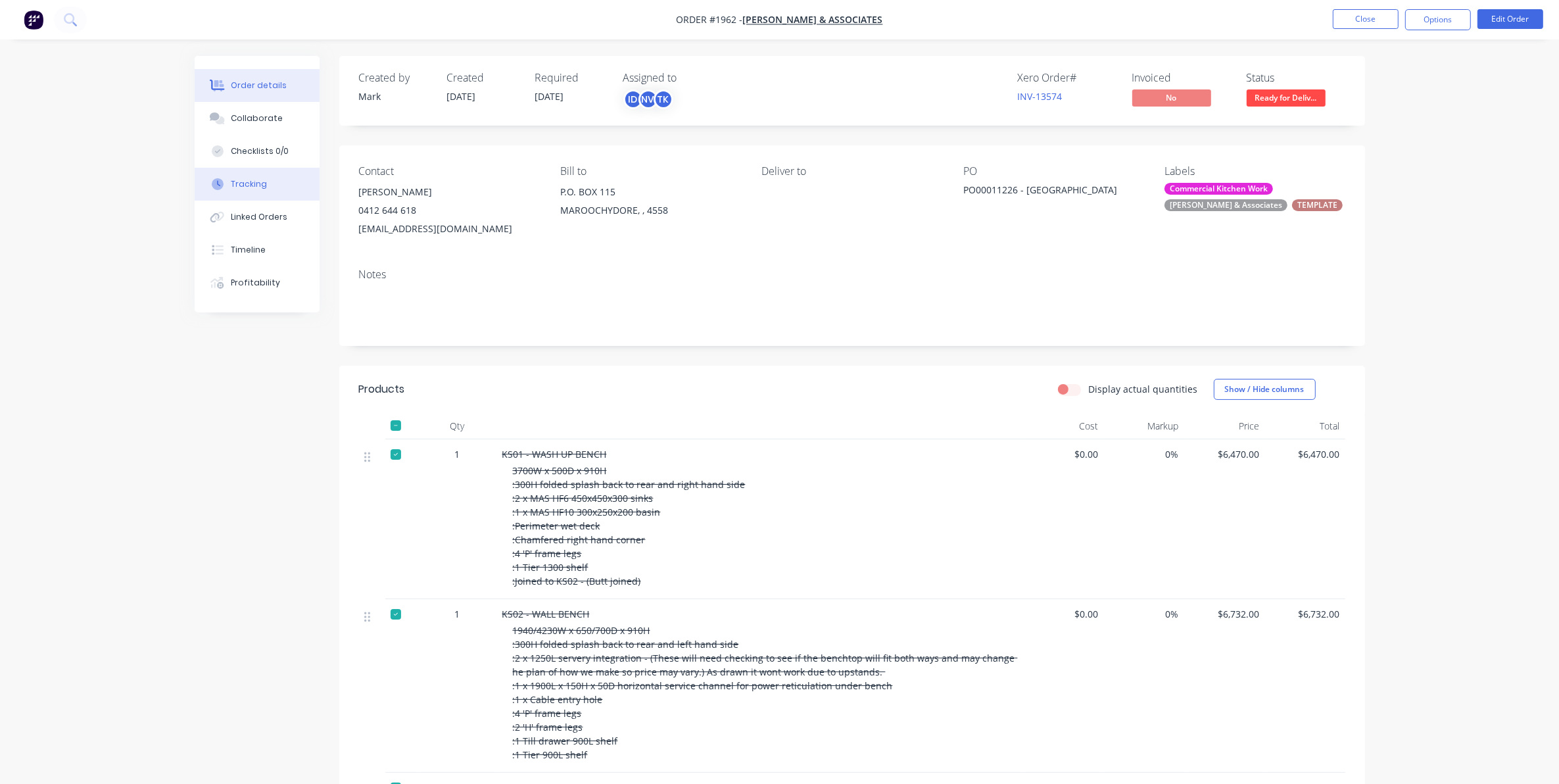
click at [254, 182] on div "Tracking" at bounding box center [248, 183] width 36 height 11
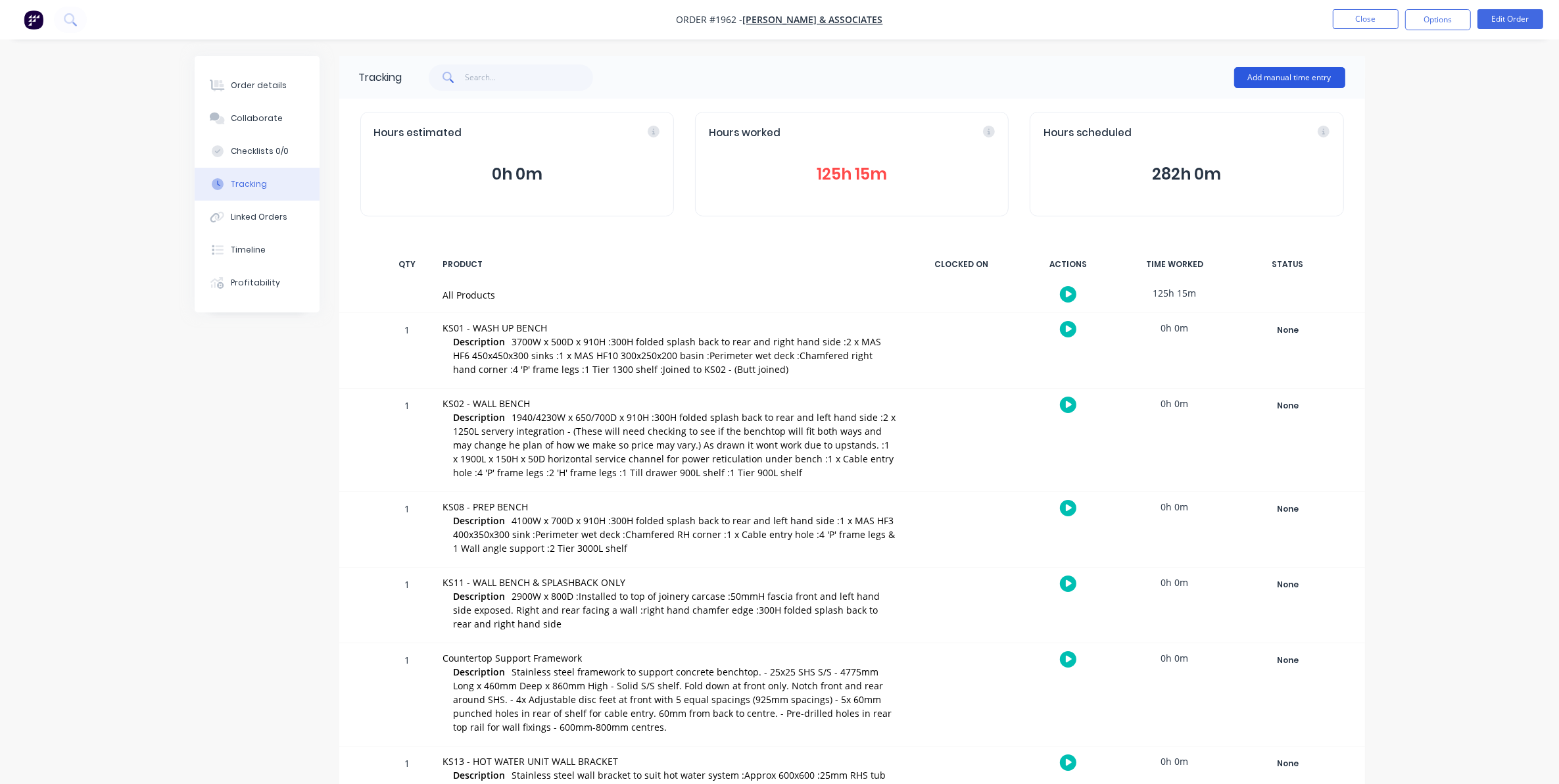
click at [1290, 76] on button "Add manual time entry" at bounding box center [1290, 77] width 111 height 21
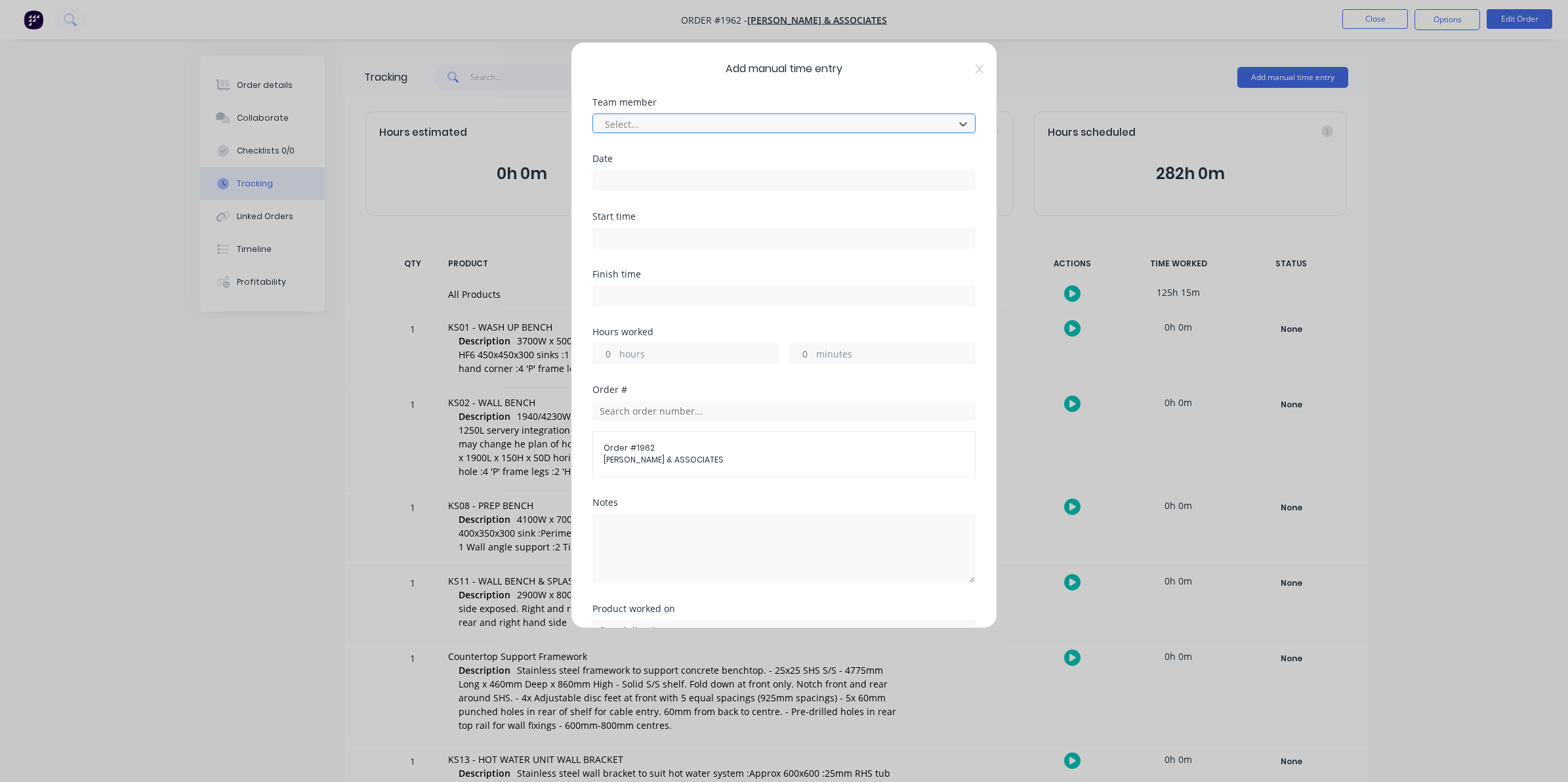
click at [625, 118] on div at bounding box center [775, 124] width 344 height 17
click at [610, 178] on input at bounding box center [784, 180] width 382 height 19
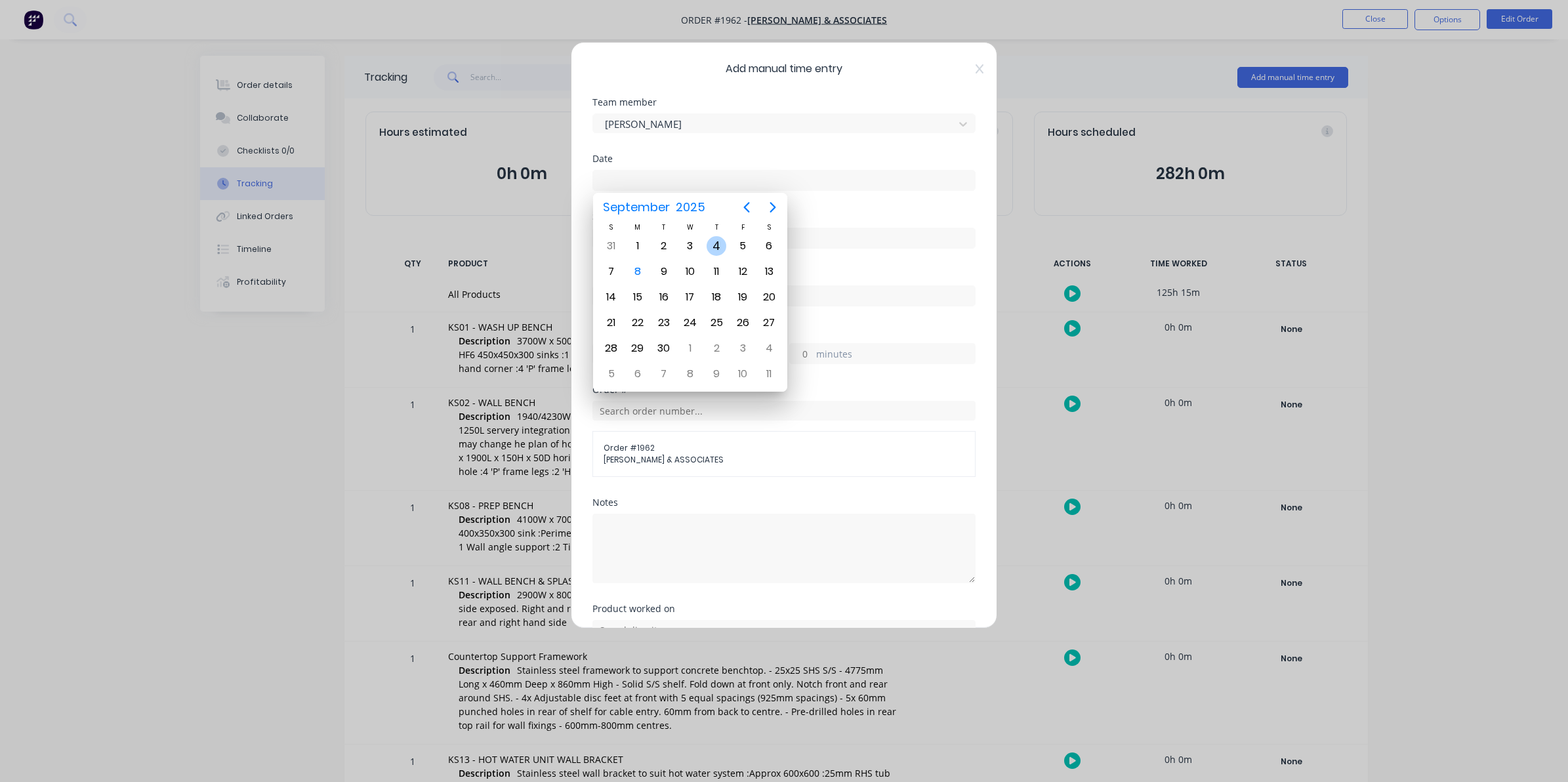
click at [712, 244] on div "4" at bounding box center [716, 246] width 19 height 19
type input "[DATE]"
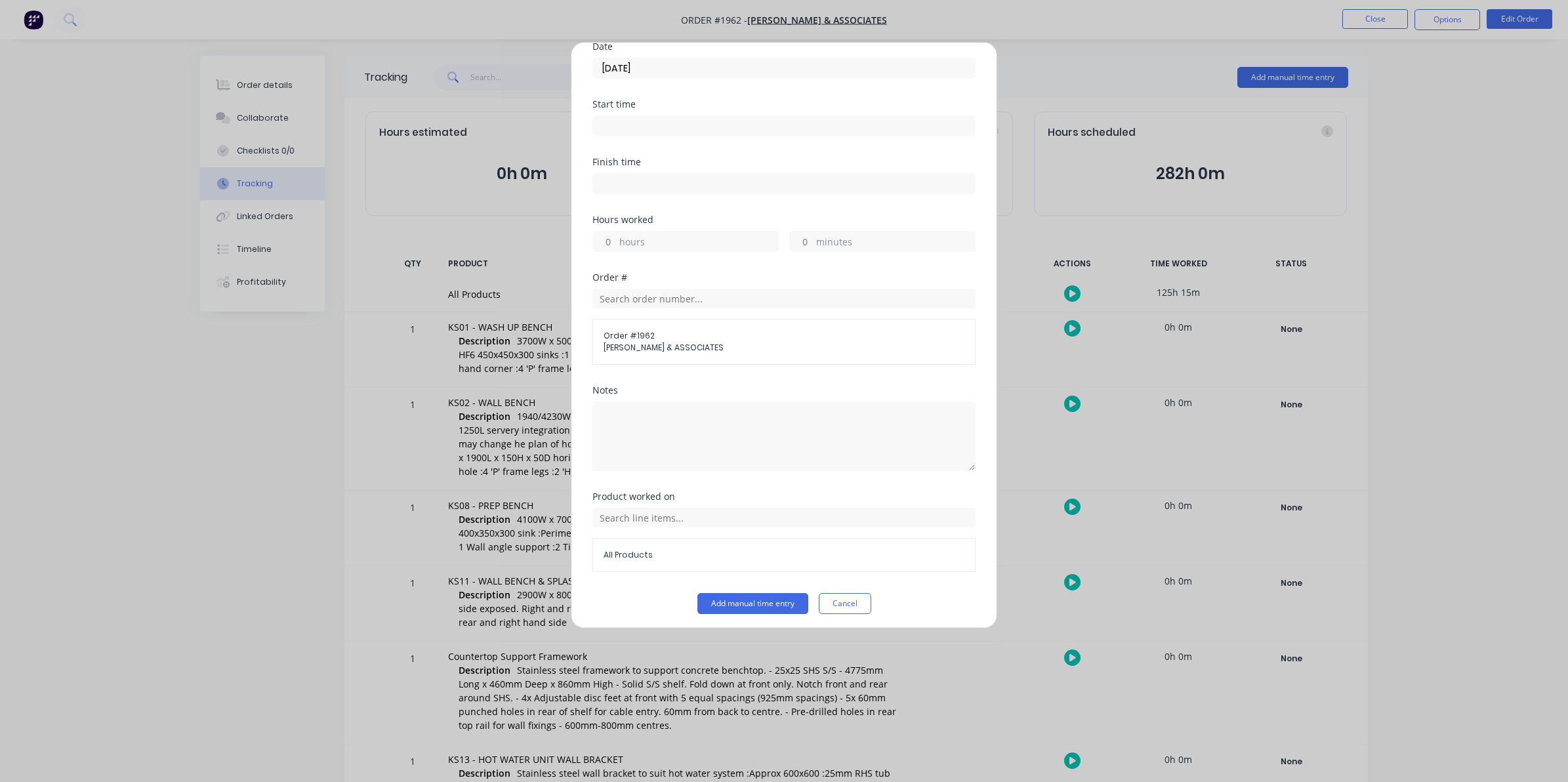
scroll to position [119, 0]
click at [609, 230] on input "hours" at bounding box center [605, 236] width 23 height 19
type input "7"
click at [798, 232] on input "minutes" at bounding box center [802, 236] width 23 height 19
type input "30"
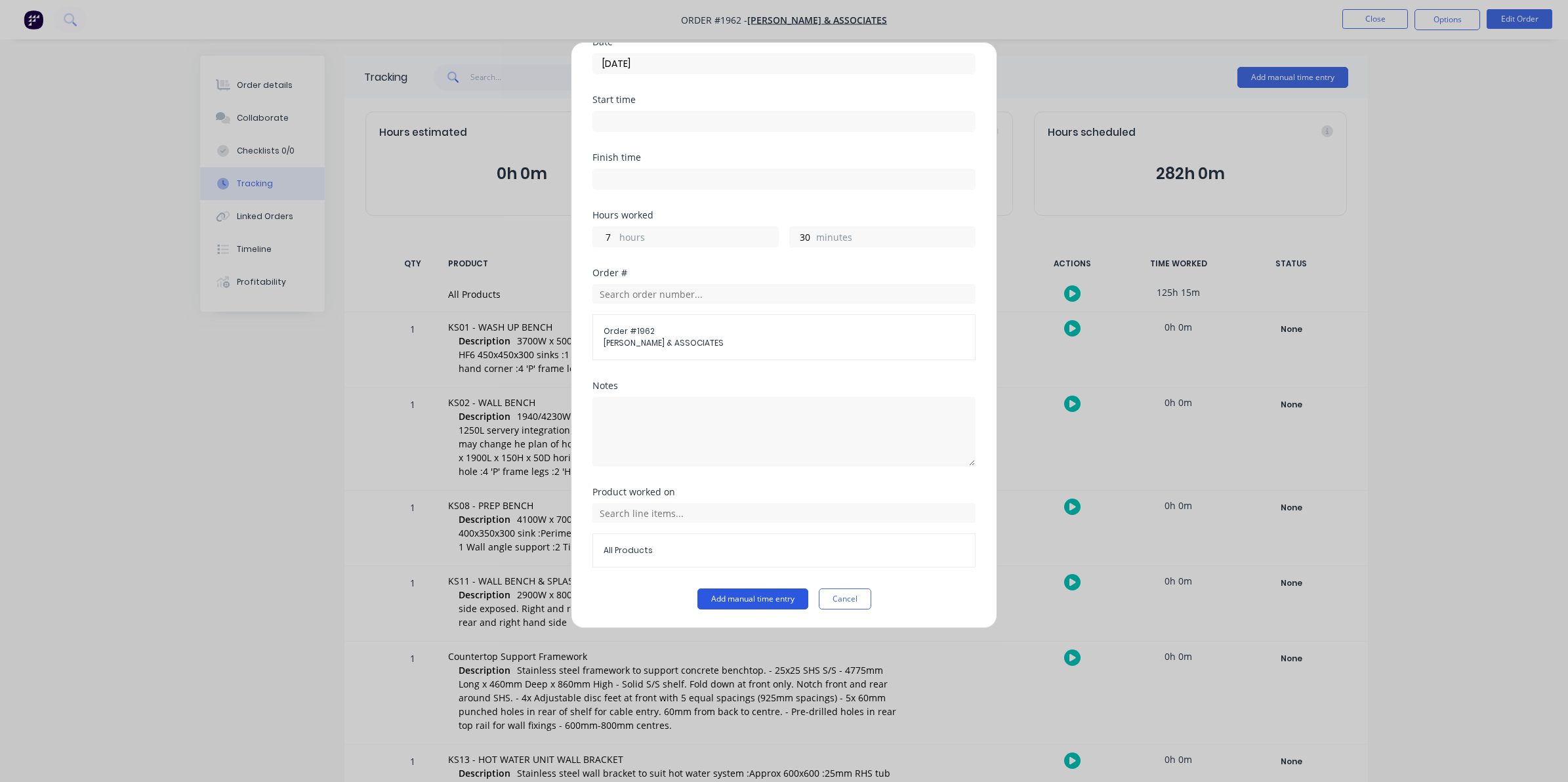
click at [749, 596] on button "Add manual time entry" at bounding box center [752, 598] width 111 height 21
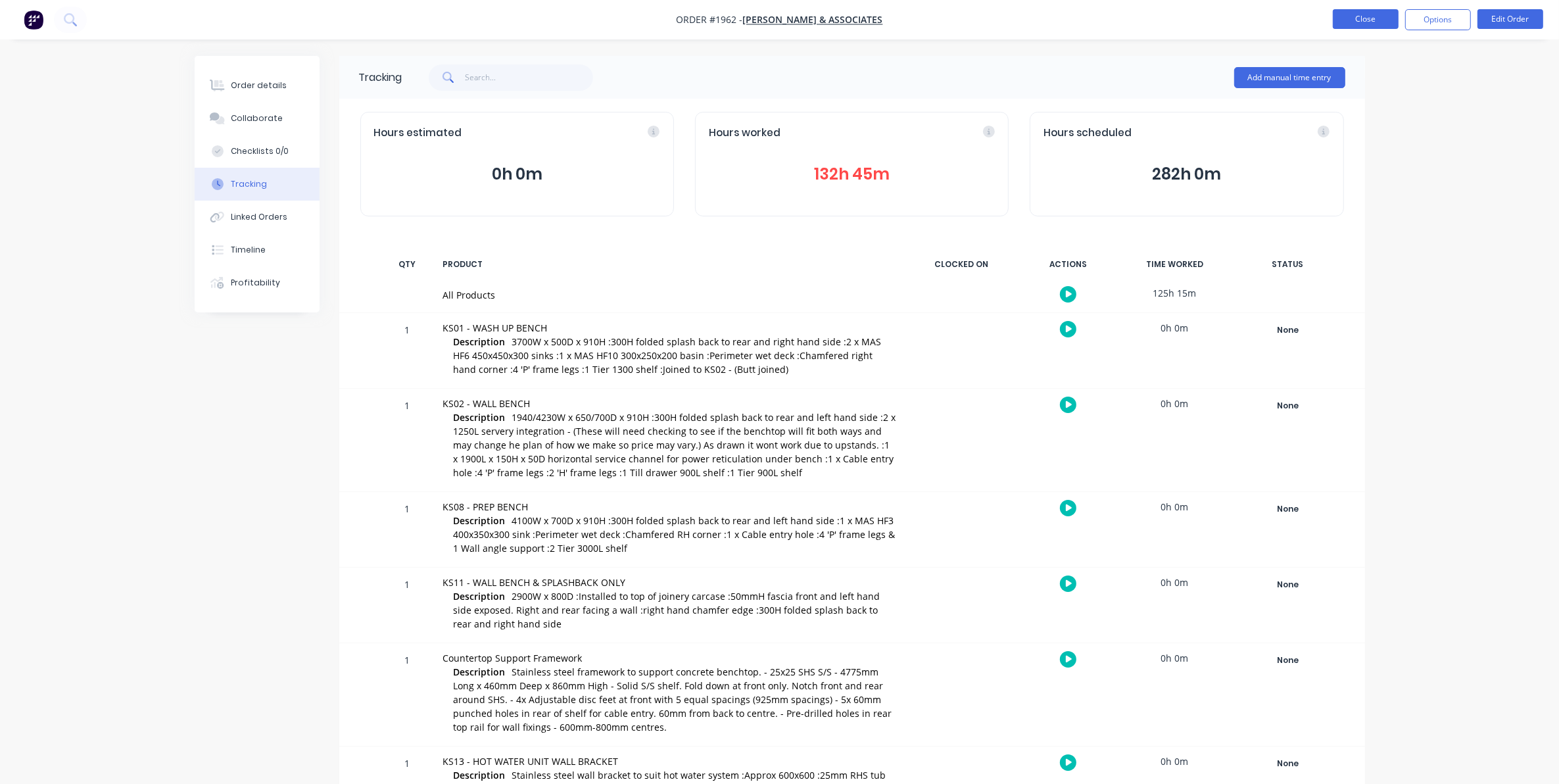
click at [1369, 17] on button "Close" at bounding box center [1365, 18] width 66 height 19
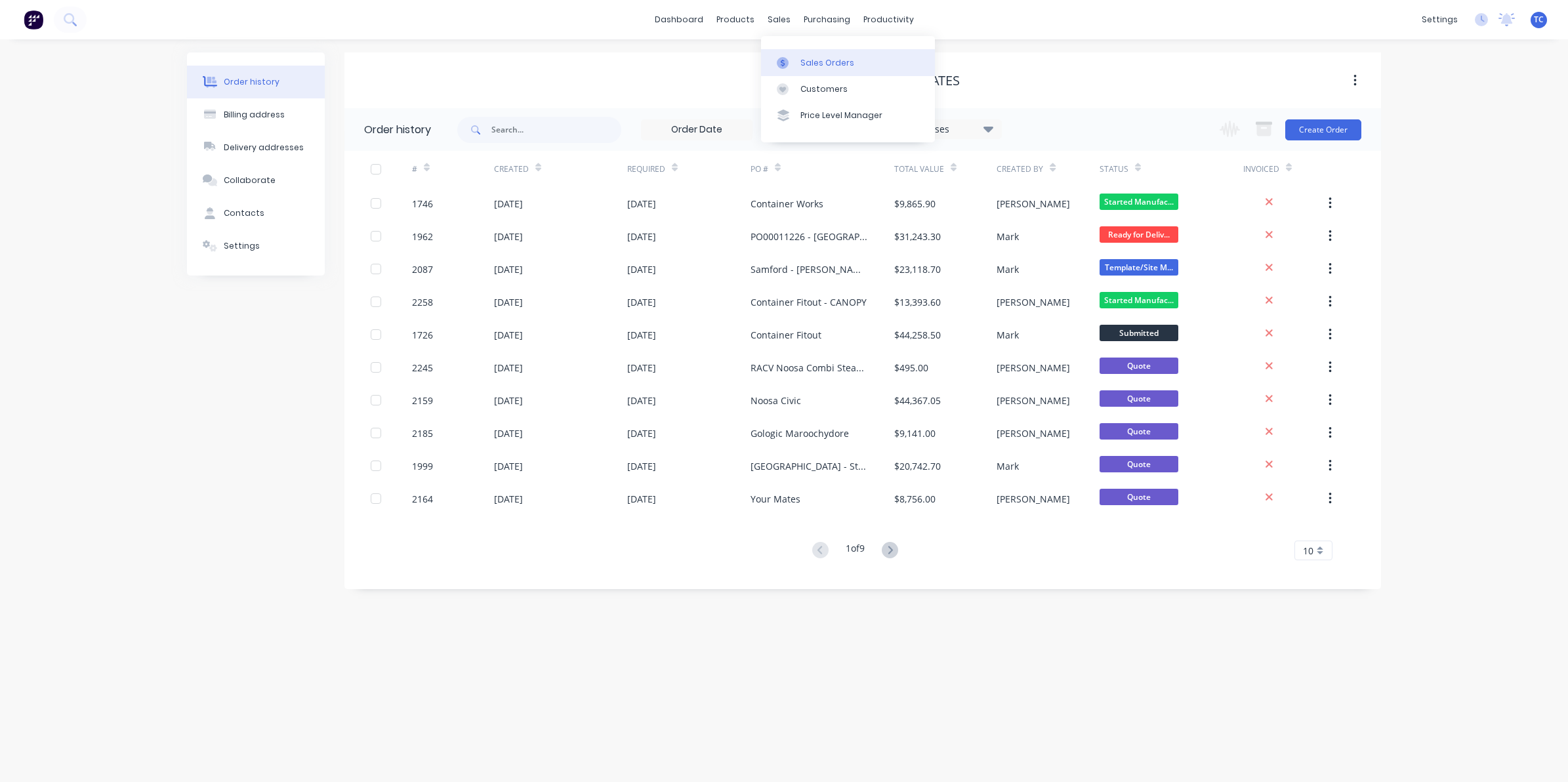
click at [810, 59] on div "Sales Orders" at bounding box center [827, 62] width 53 height 11
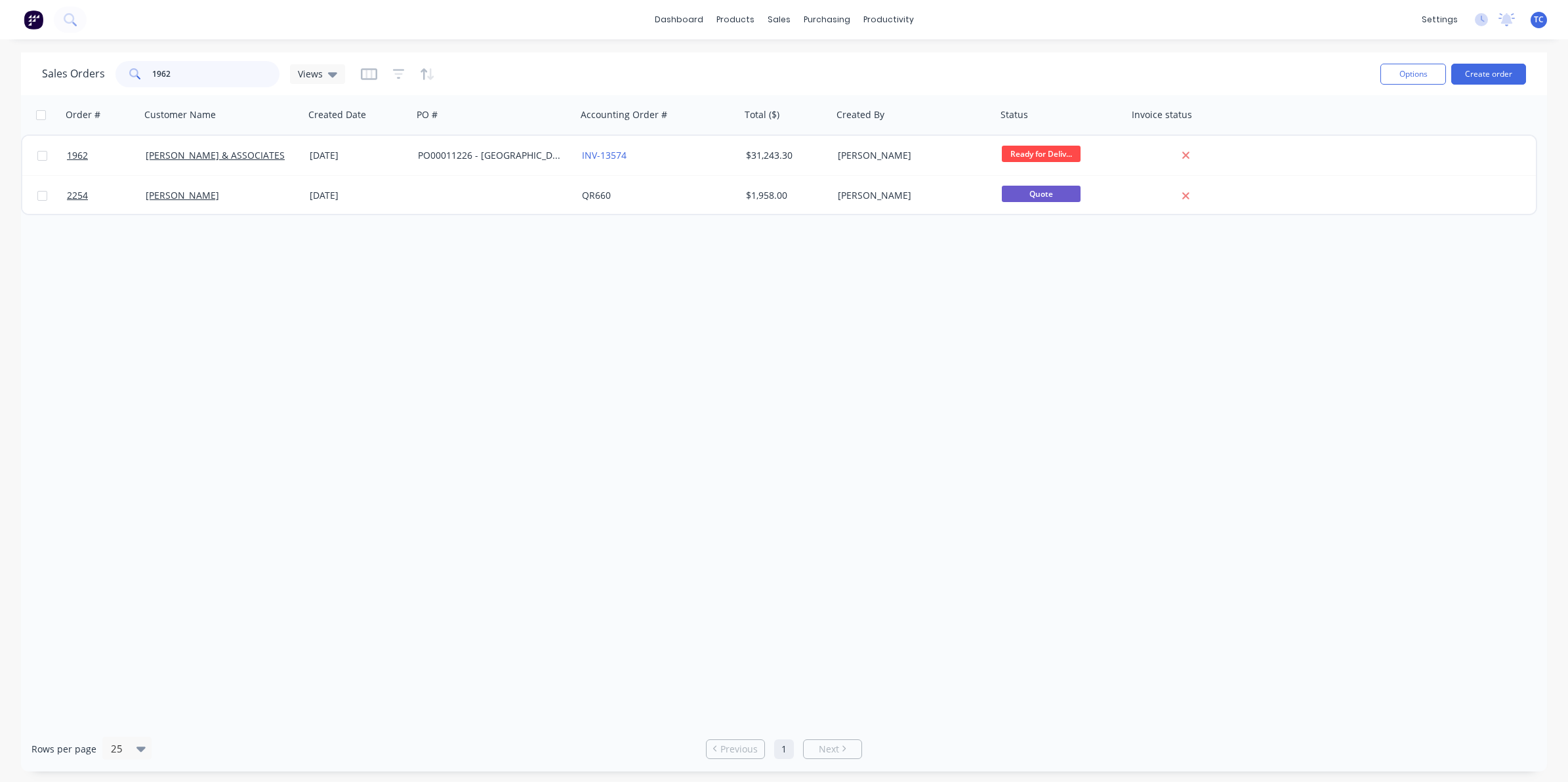
drag, startPoint x: 178, startPoint y: 72, endPoint x: 148, endPoint y: 72, distance: 30.0
click at [148, 72] on div "1962" at bounding box center [197, 74] width 164 height 26
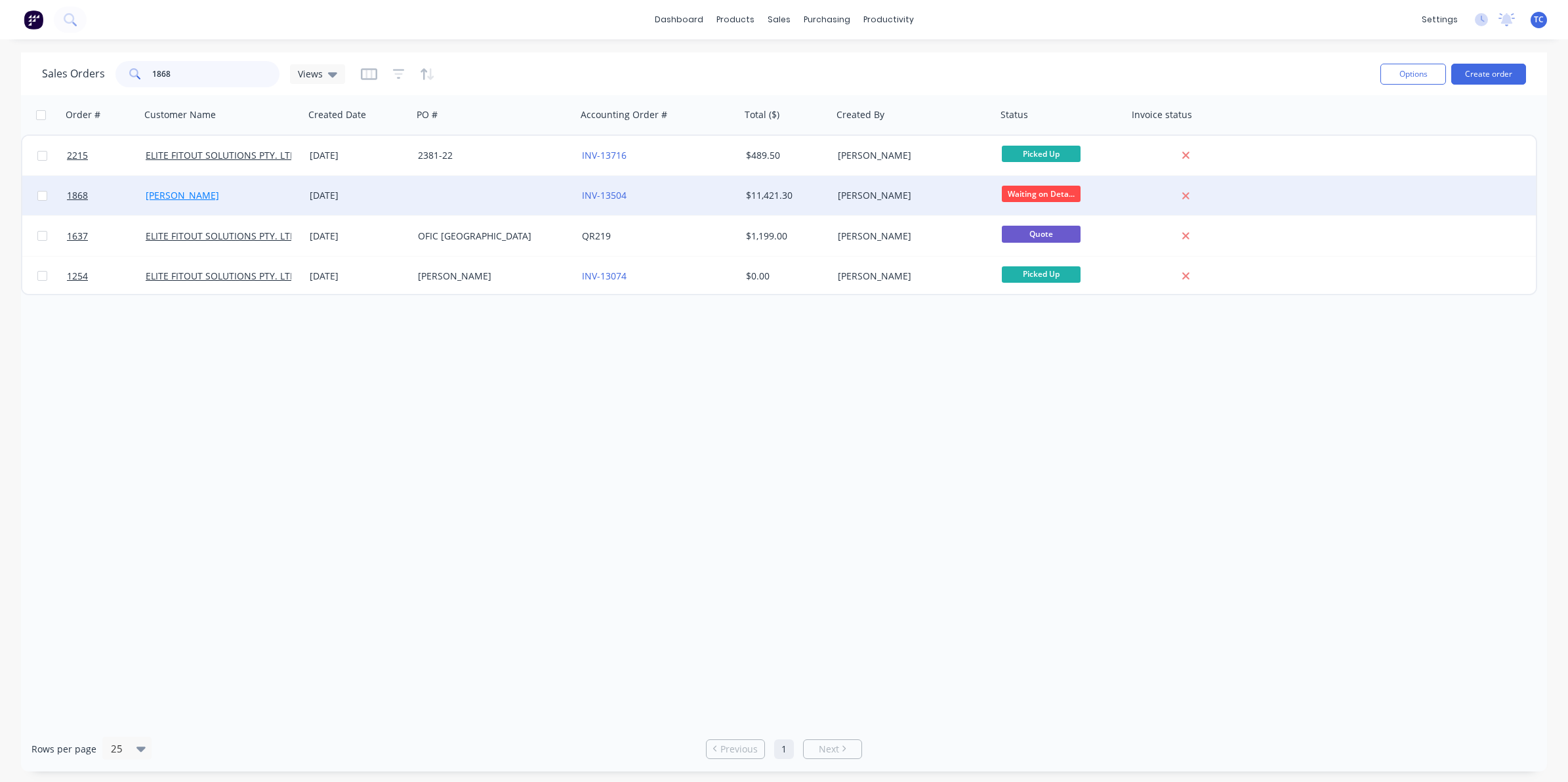
type input "1868"
click at [175, 192] on link "[PERSON_NAME]" at bounding box center [182, 195] width 74 height 12
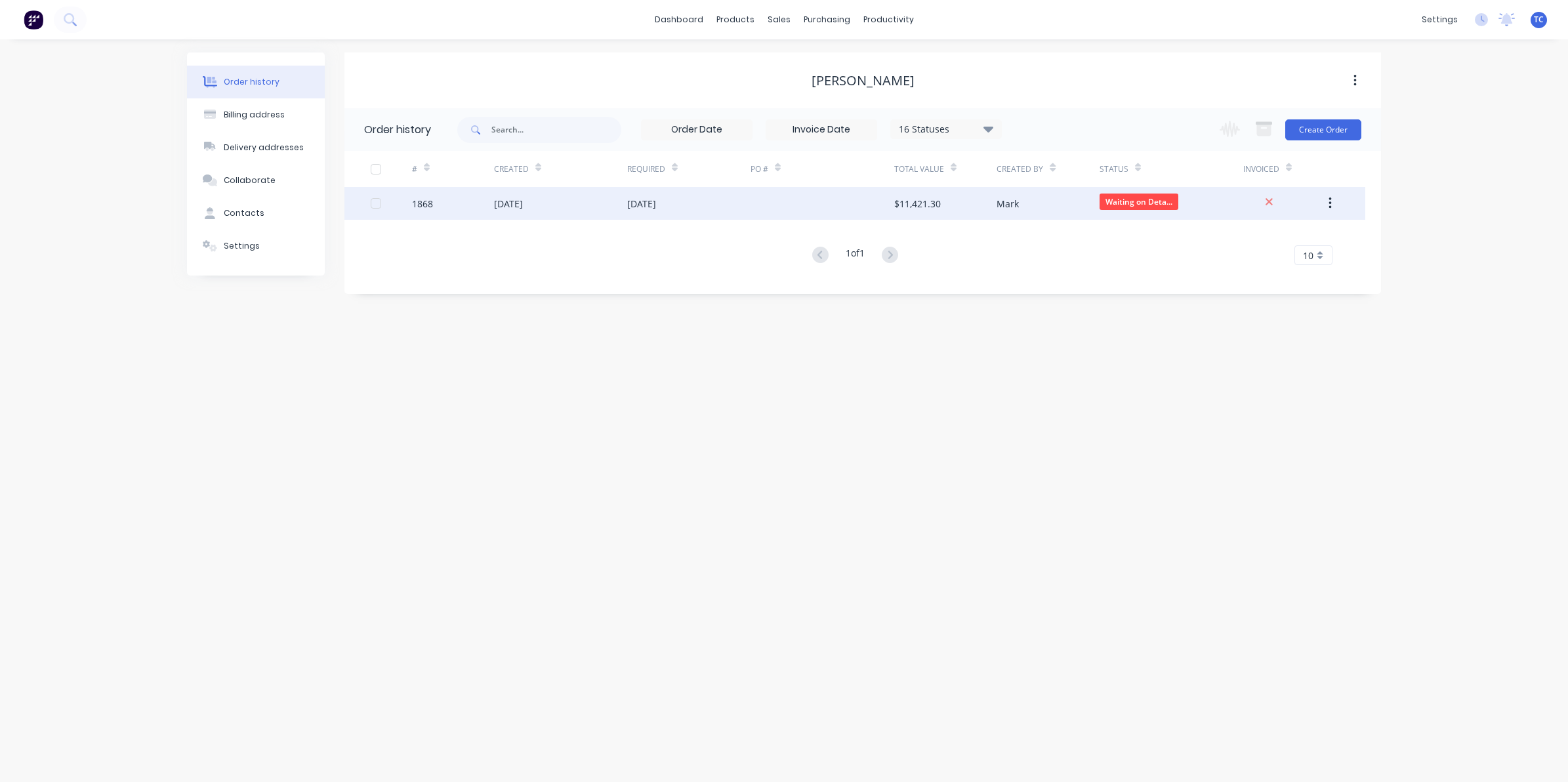
click at [512, 202] on div "[DATE]" at bounding box center [508, 204] width 29 height 14
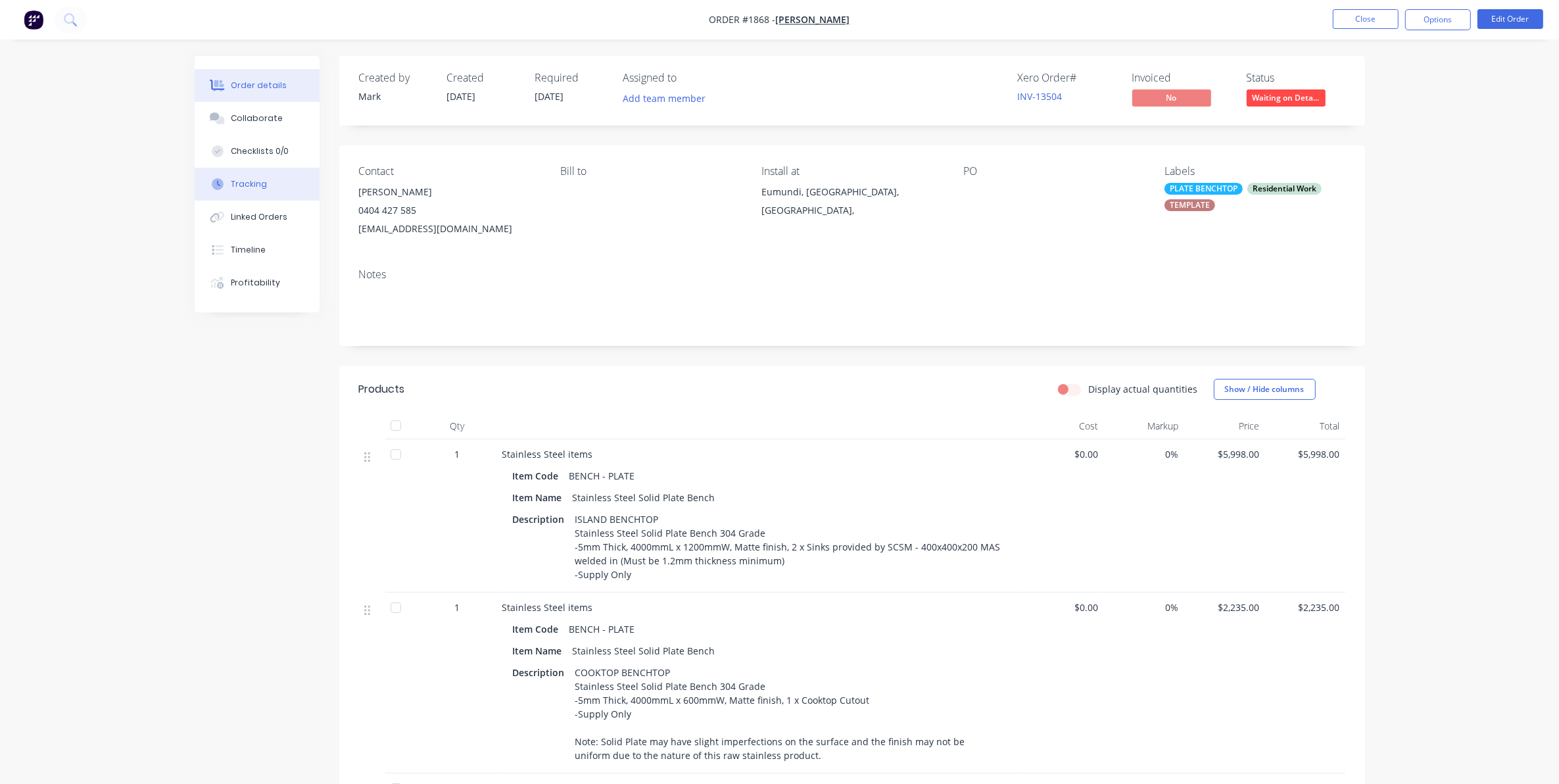
click at [248, 182] on div "Tracking" at bounding box center [248, 183] width 36 height 11
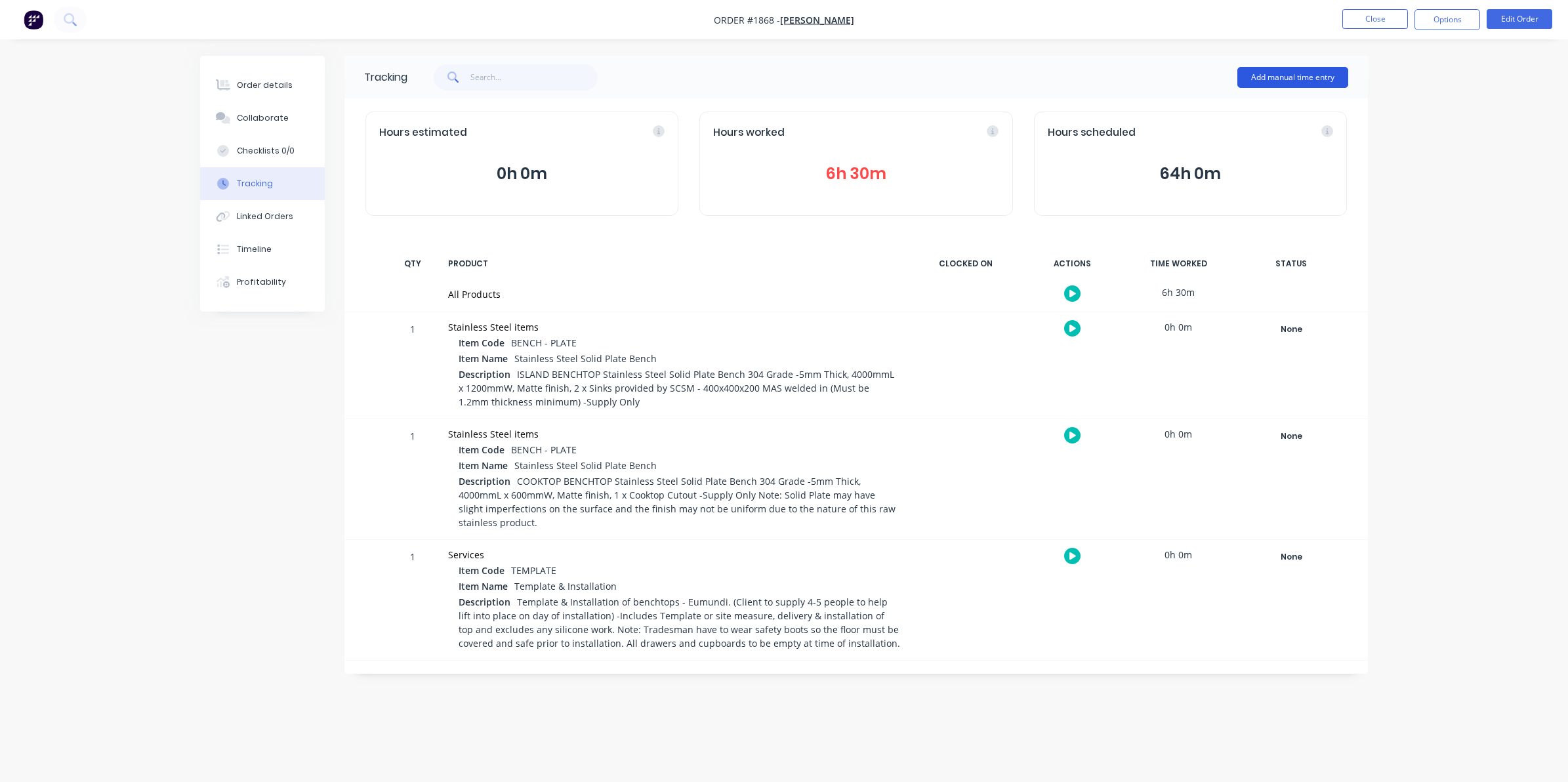
click at [1281, 72] on button "Add manual time entry" at bounding box center [1292, 77] width 111 height 21
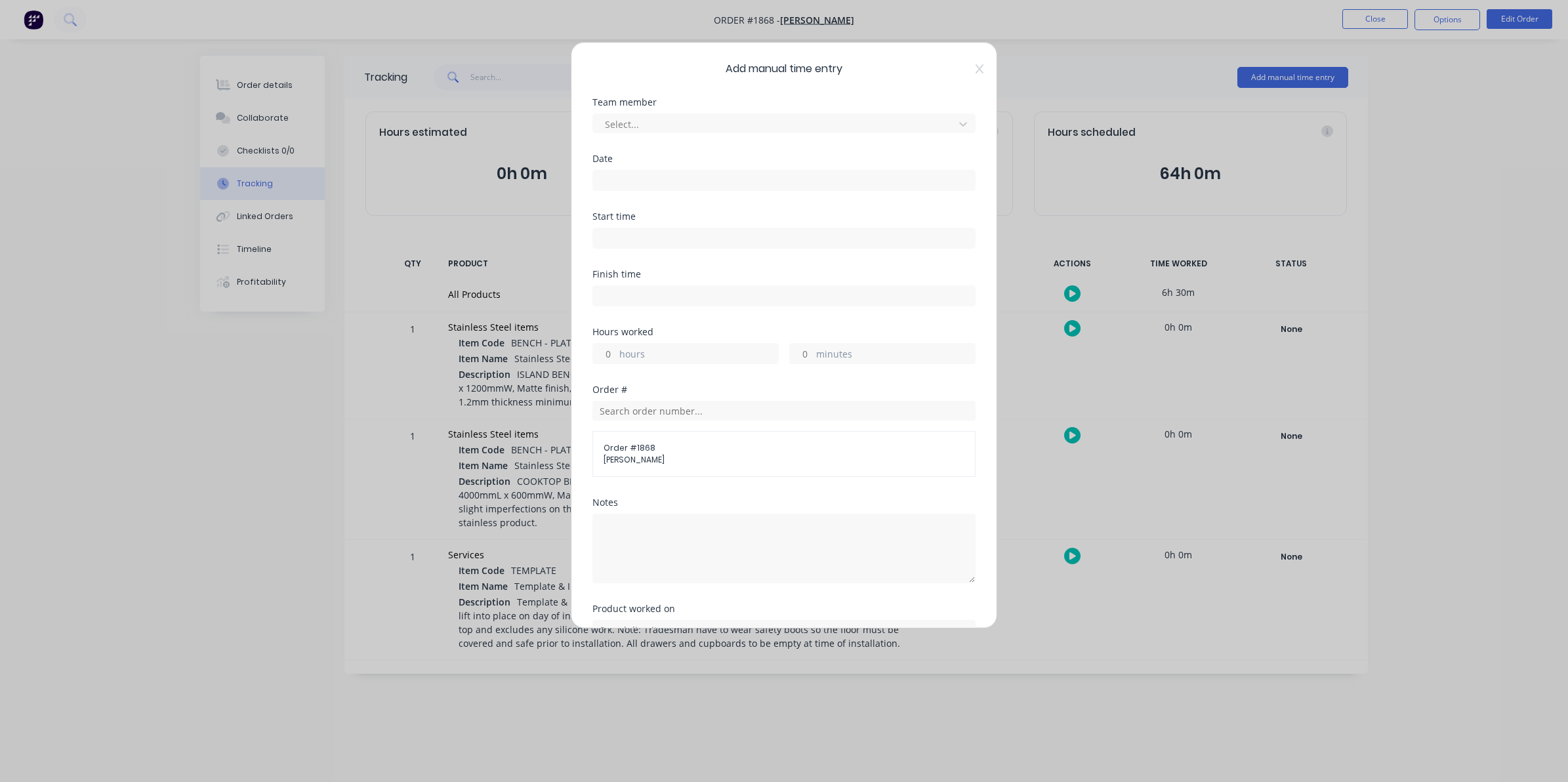
click at [1460, 168] on div "Add manual time entry Team member Select... Date Start time Finish time Hours w…" at bounding box center [784, 391] width 1568 height 782
click at [623, 123] on div at bounding box center [775, 124] width 344 height 17
click at [612, 178] on input at bounding box center [784, 180] width 382 height 19
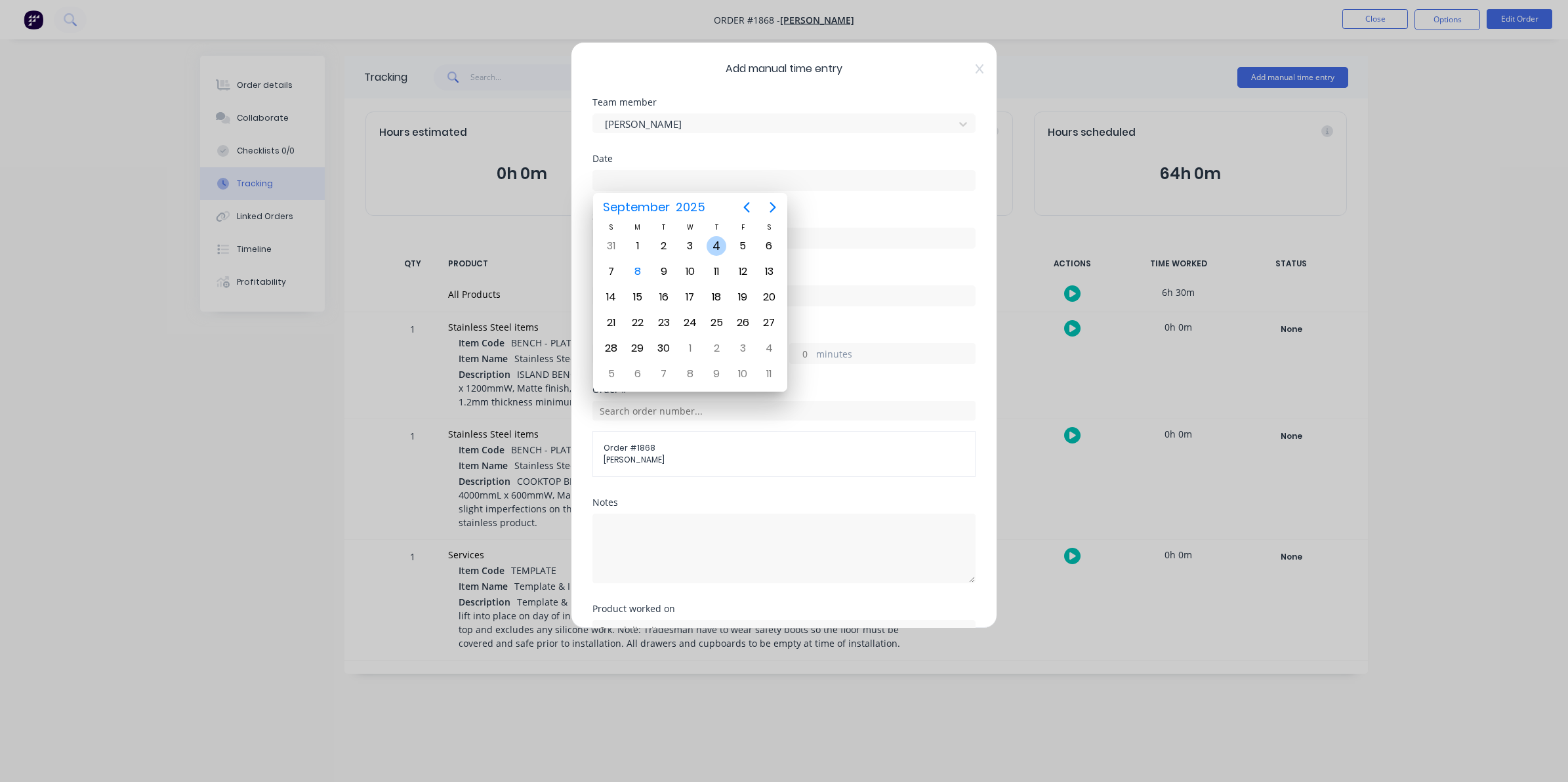
click at [719, 244] on div "4" at bounding box center [716, 246] width 19 height 19
type input "[DATE]"
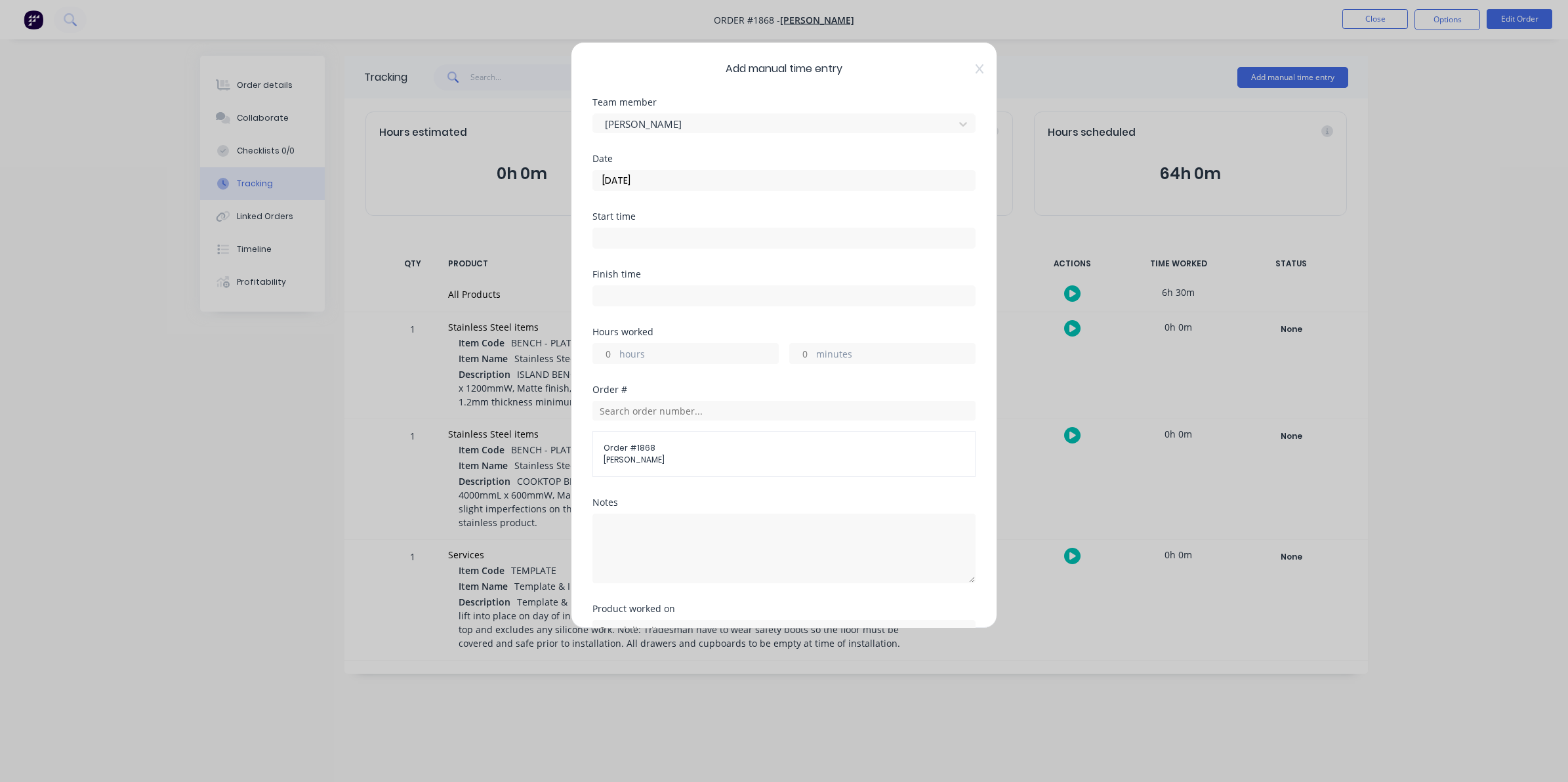
click at [612, 353] on input "hours" at bounding box center [605, 353] width 23 height 19
type input "1"
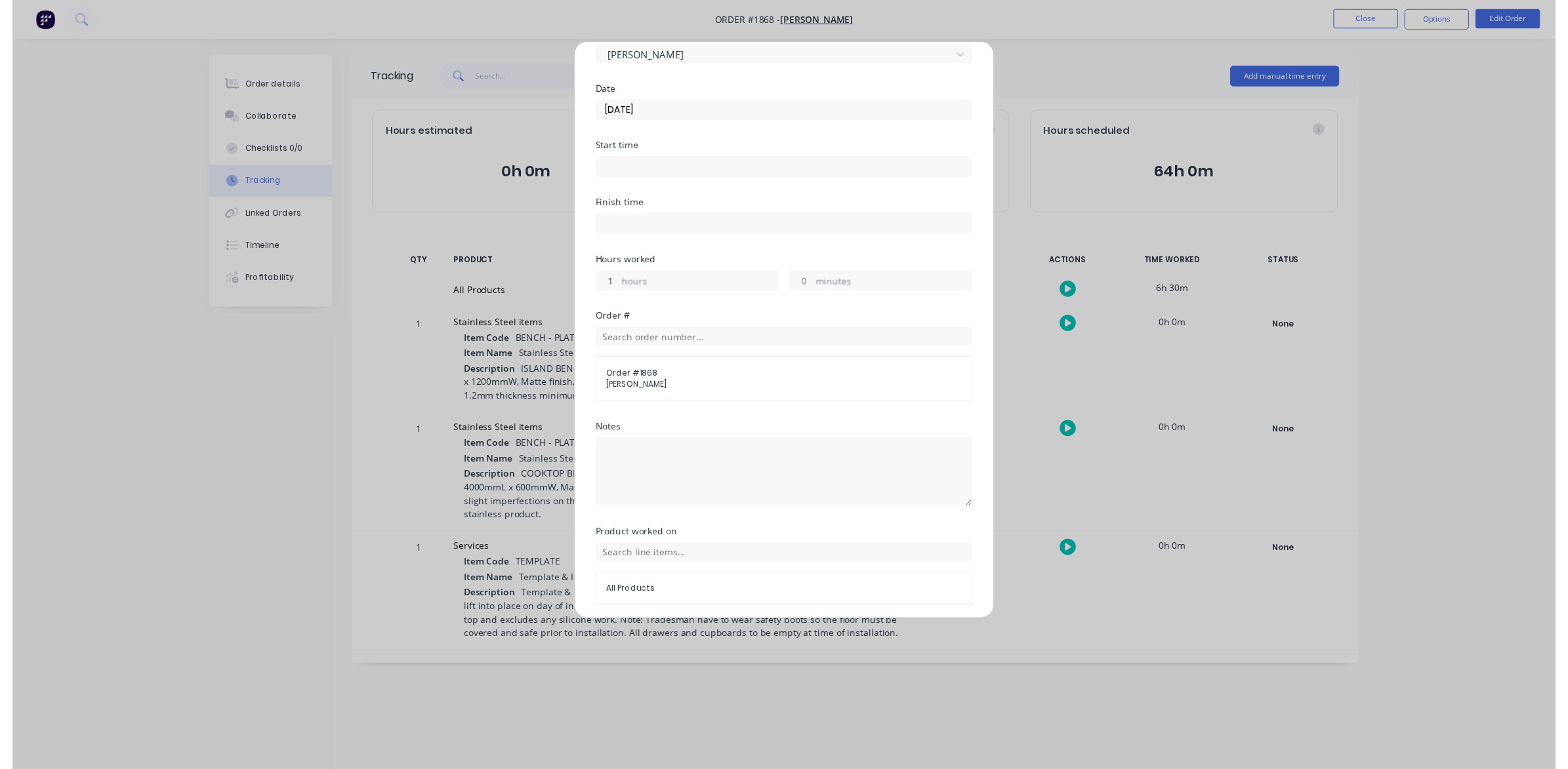
scroll to position [119, 0]
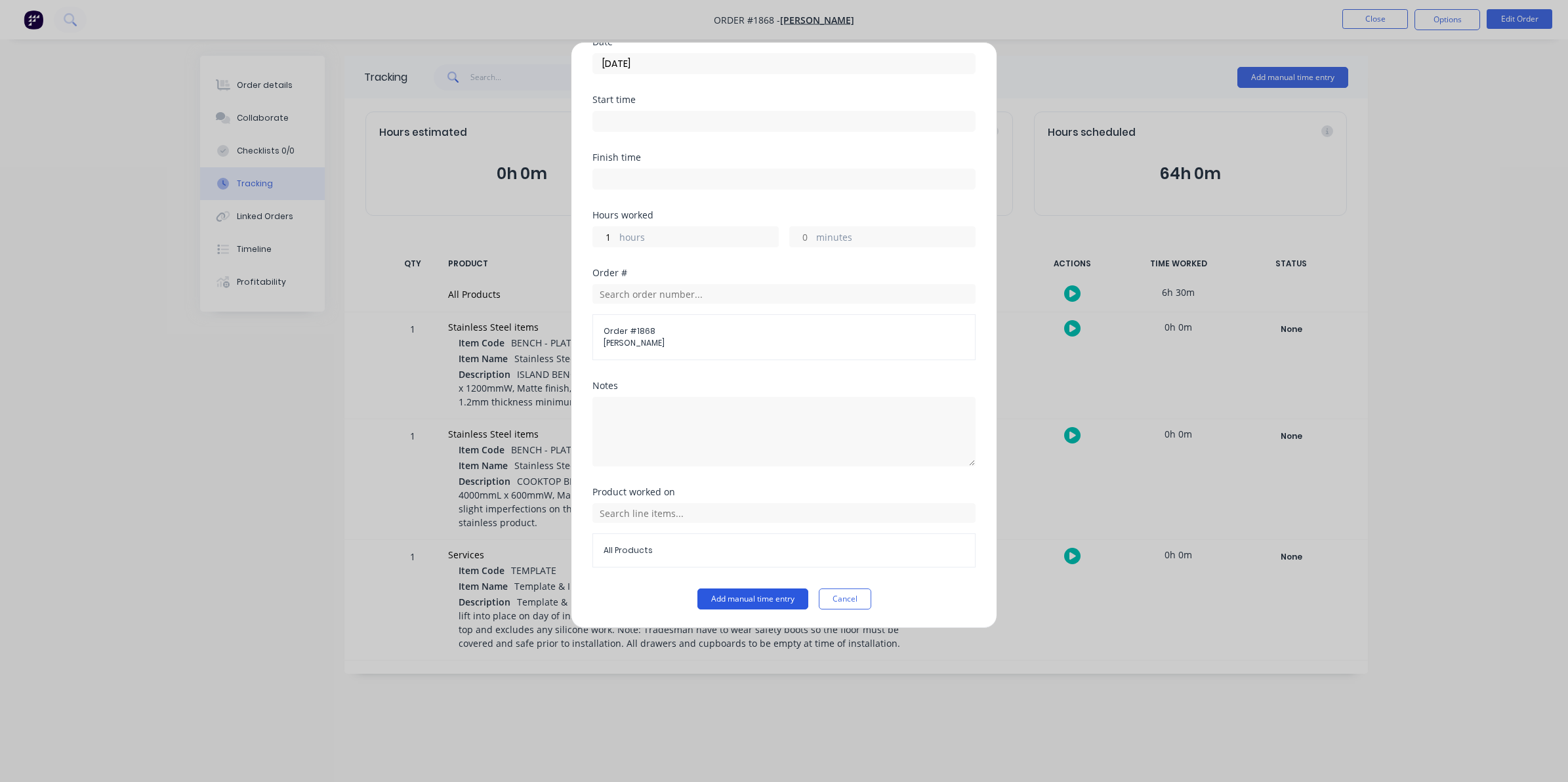
click at [743, 592] on button "Add manual time entry" at bounding box center [752, 598] width 111 height 21
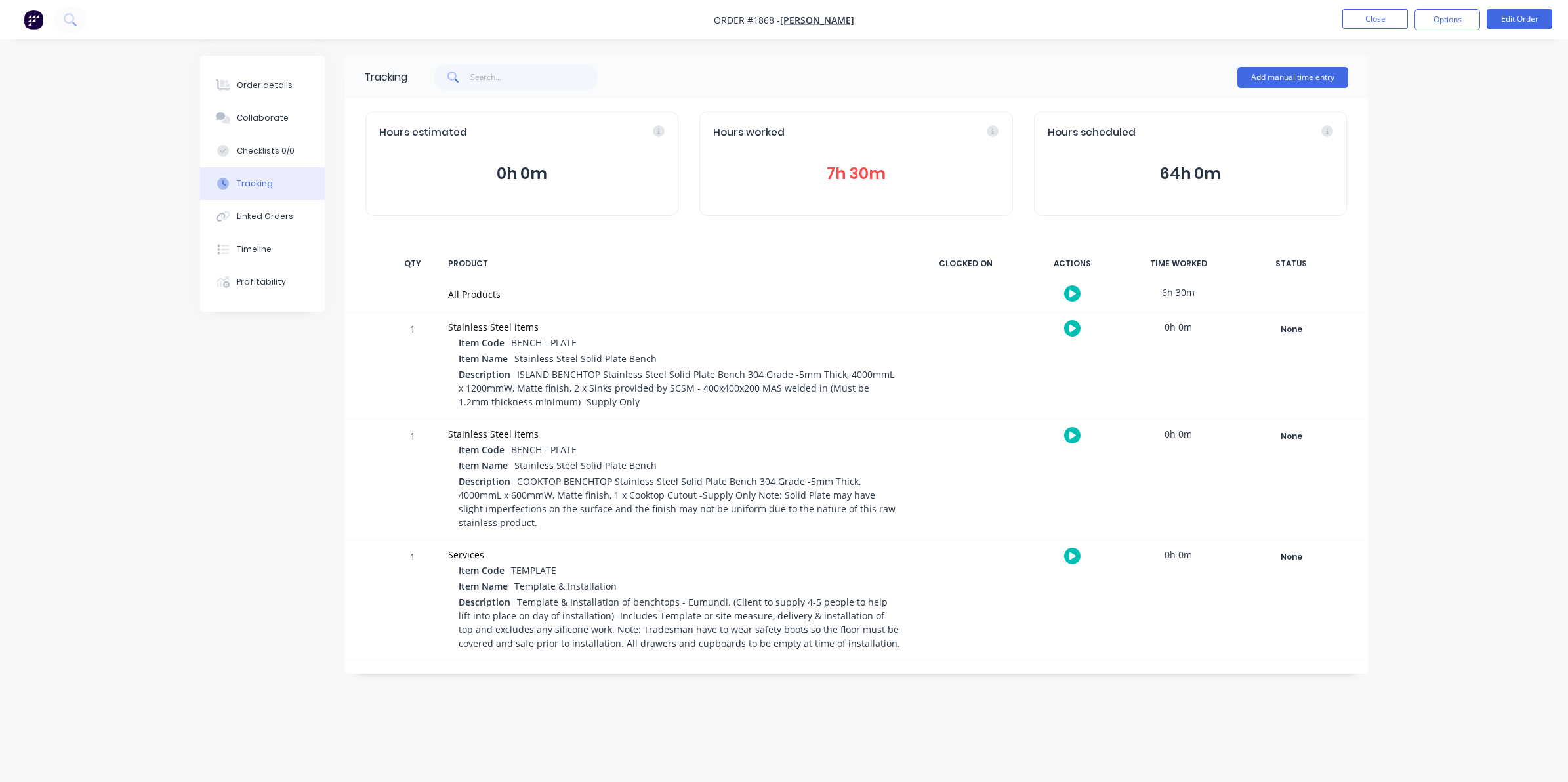
click at [858, 169] on button "7h 30m" at bounding box center [856, 173] width 285 height 24
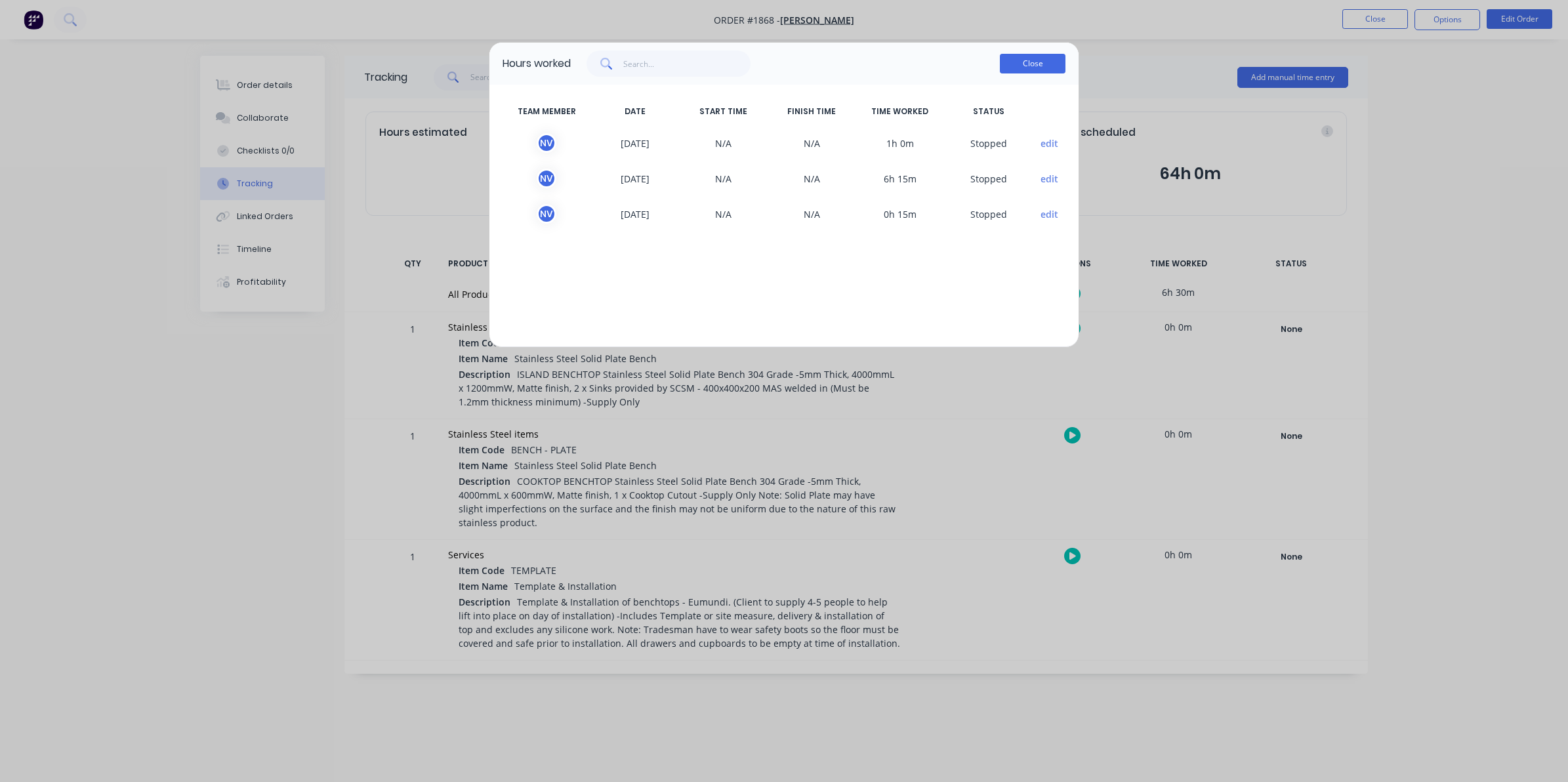
click at [1026, 63] on button "Close" at bounding box center [1032, 63] width 66 height 19
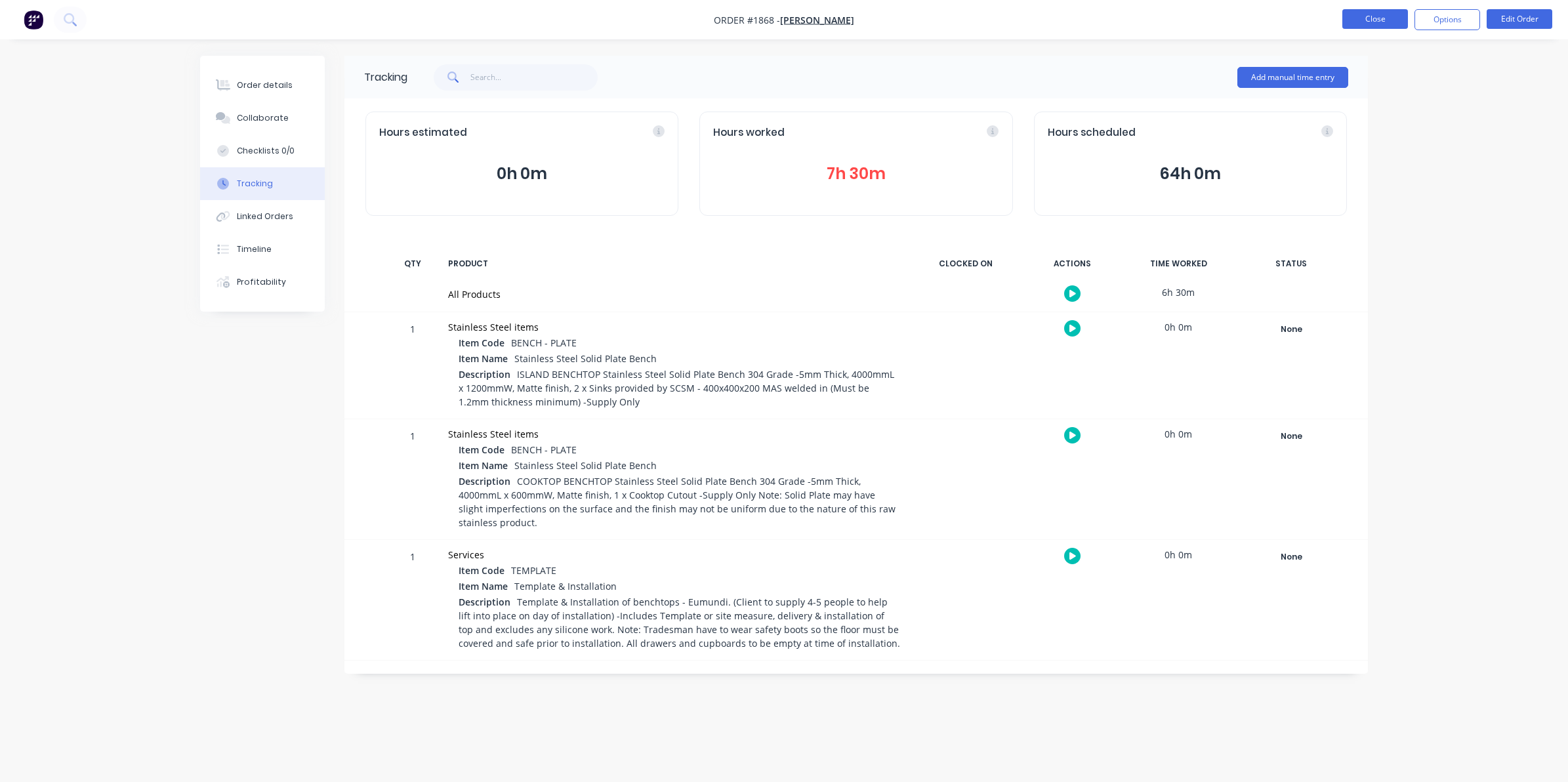
click at [1371, 17] on button "Close" at bounding box center [1375, 18] width 66 height 19
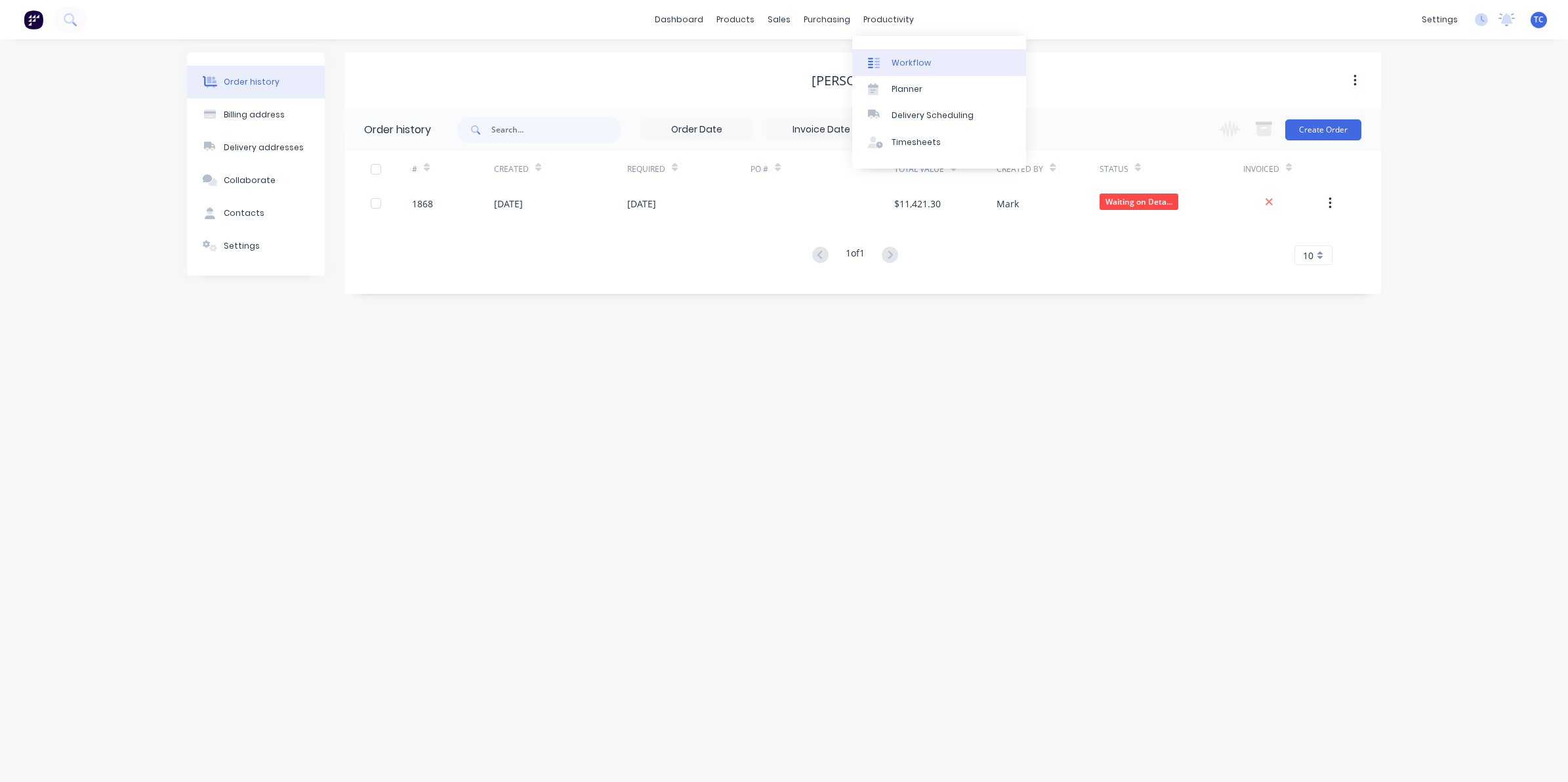
click at [907, 60] on div "Workflow" at bounding box center [911, 62] width 39 height 11
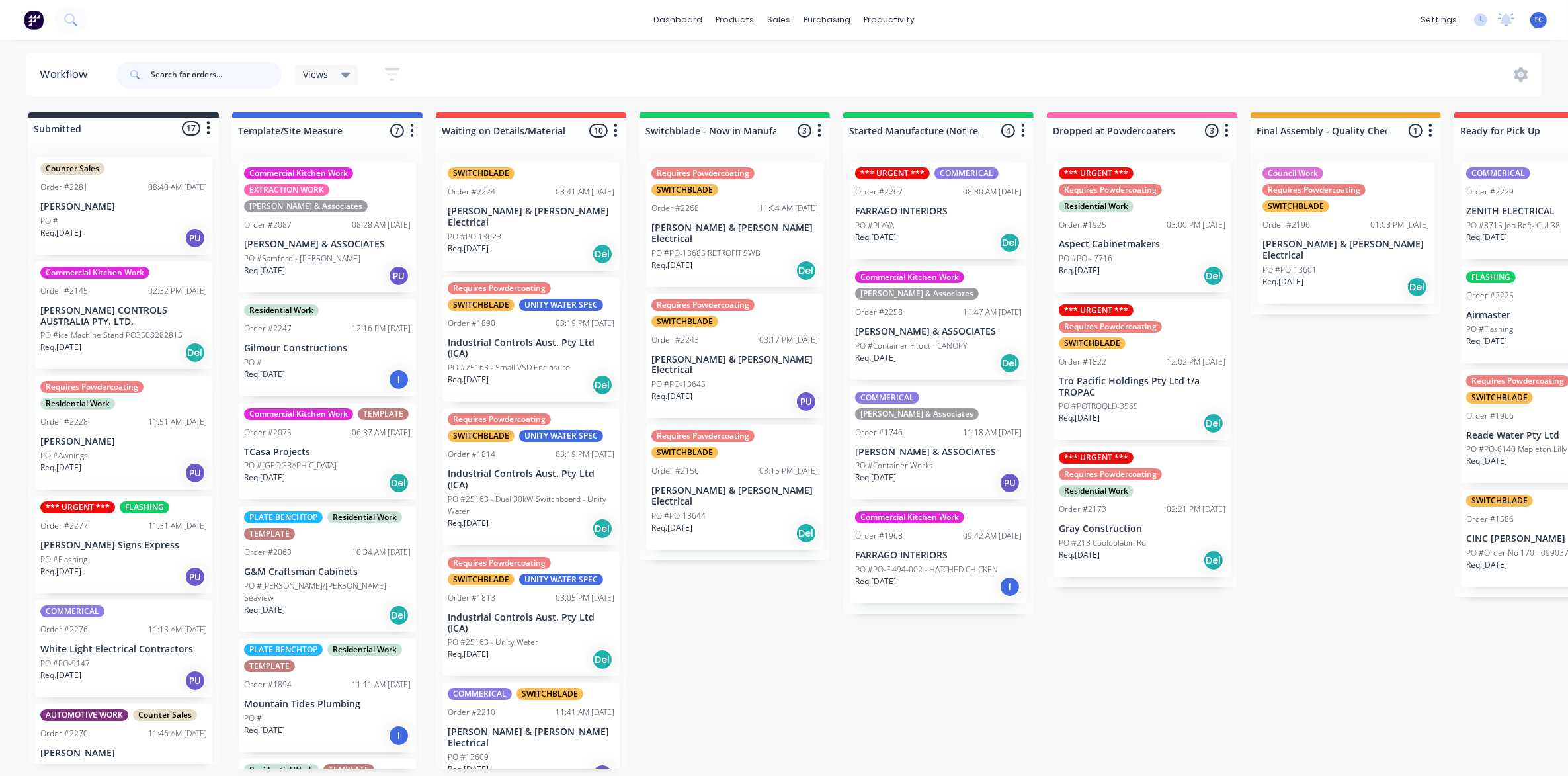
click at [163, 70] on input "text" at bounding box center [216, 75] width 131 height 26
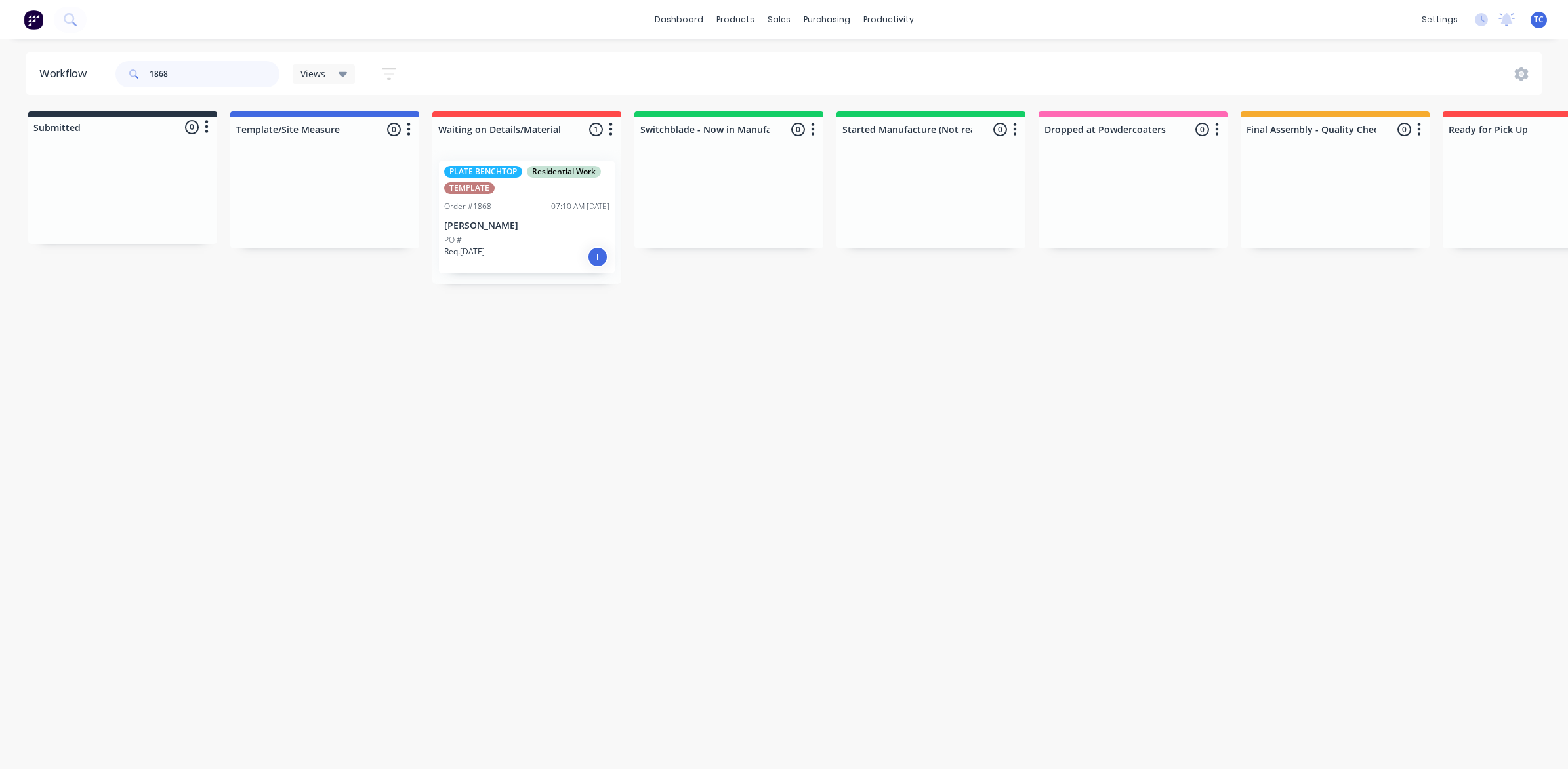
type input "1868"
click at [497, 182] on div "PLATE BENCHTOP Residential Work TEMPLATE" at bounding box center [526, 180] width 165 height 28
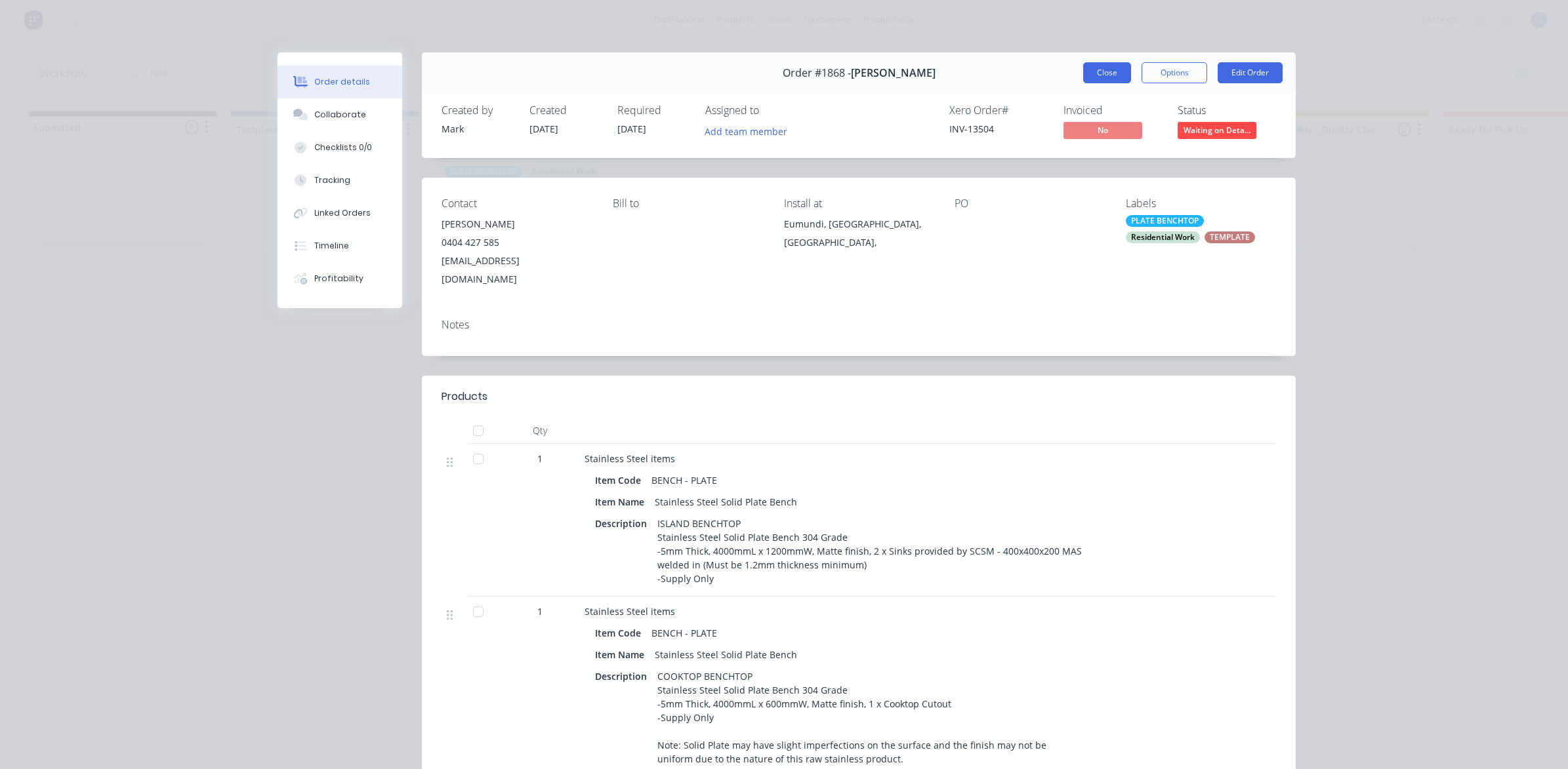
click at [1091, 69] on button "Close" at bounding box center [1107, 73] width 48 height 21
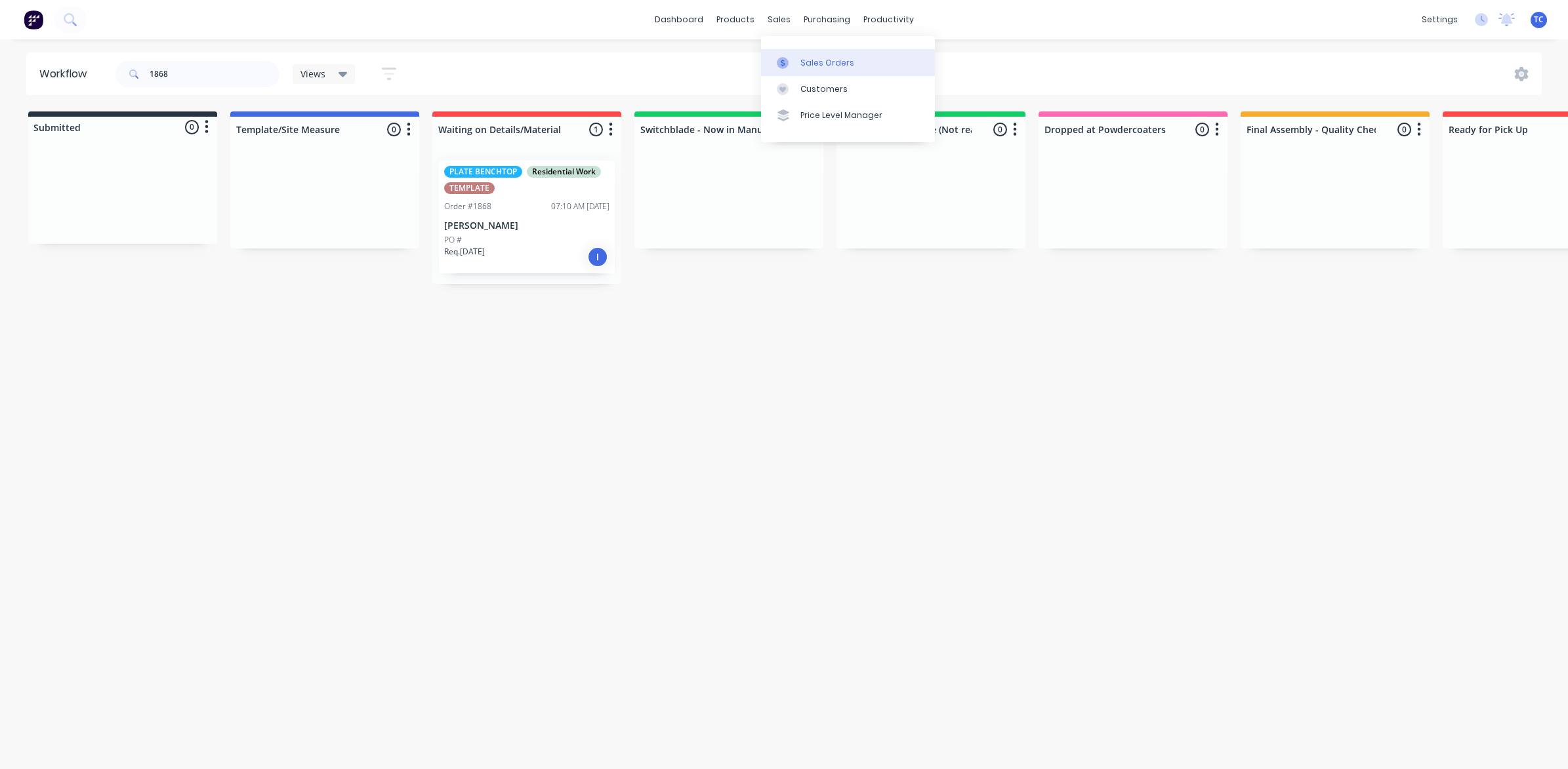
click at [808, 57] on div "Sales Orders" at bounding box center [827, 62] width 53 height 11
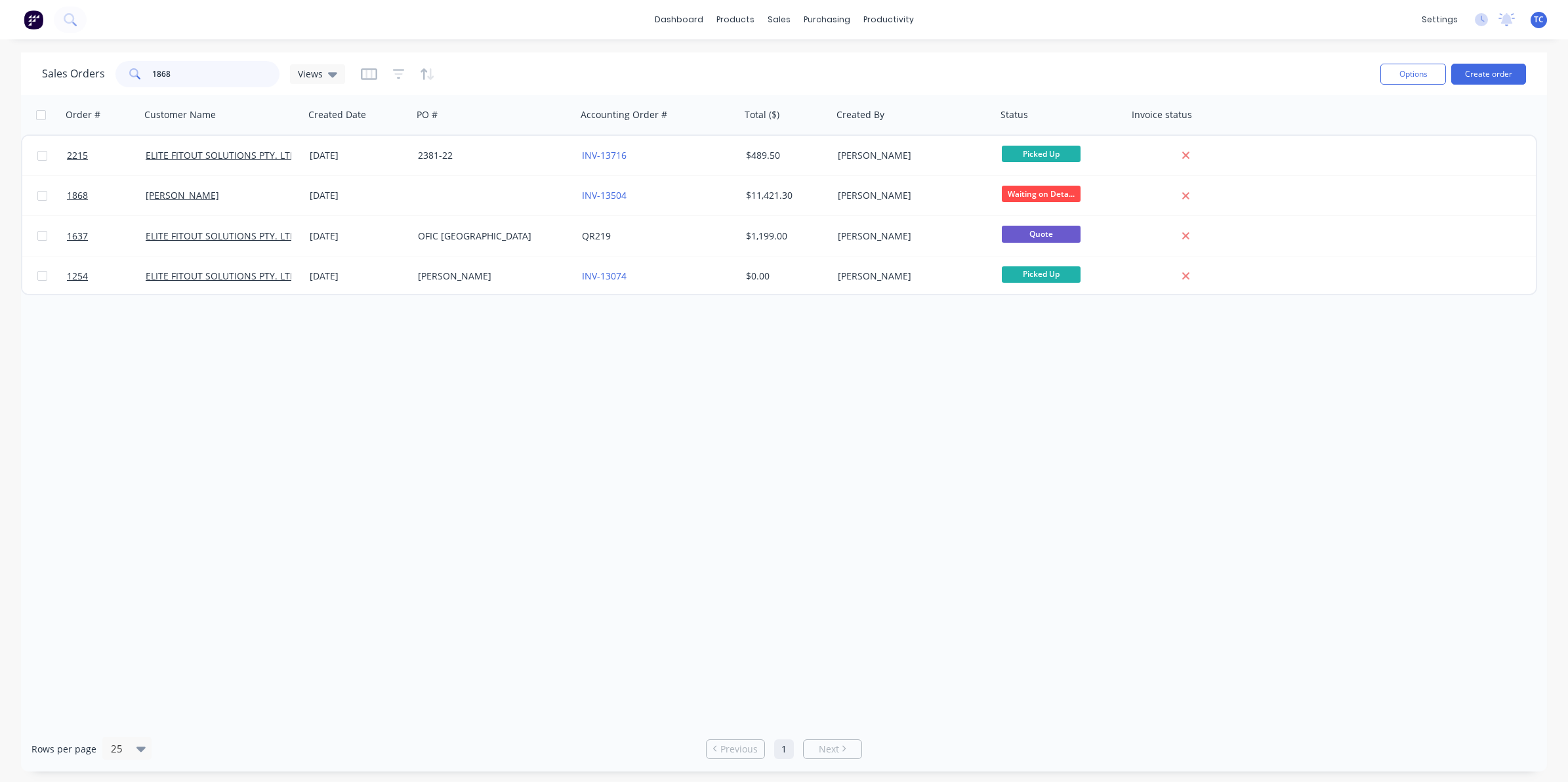
drag, startPoint x: 175, startPoint y: 72, endPoint x: 146, endPoint y: 66, distance: 29.6
click at [146, 66] on div "1868" at bounding box center [197, 74] width 164 height 26
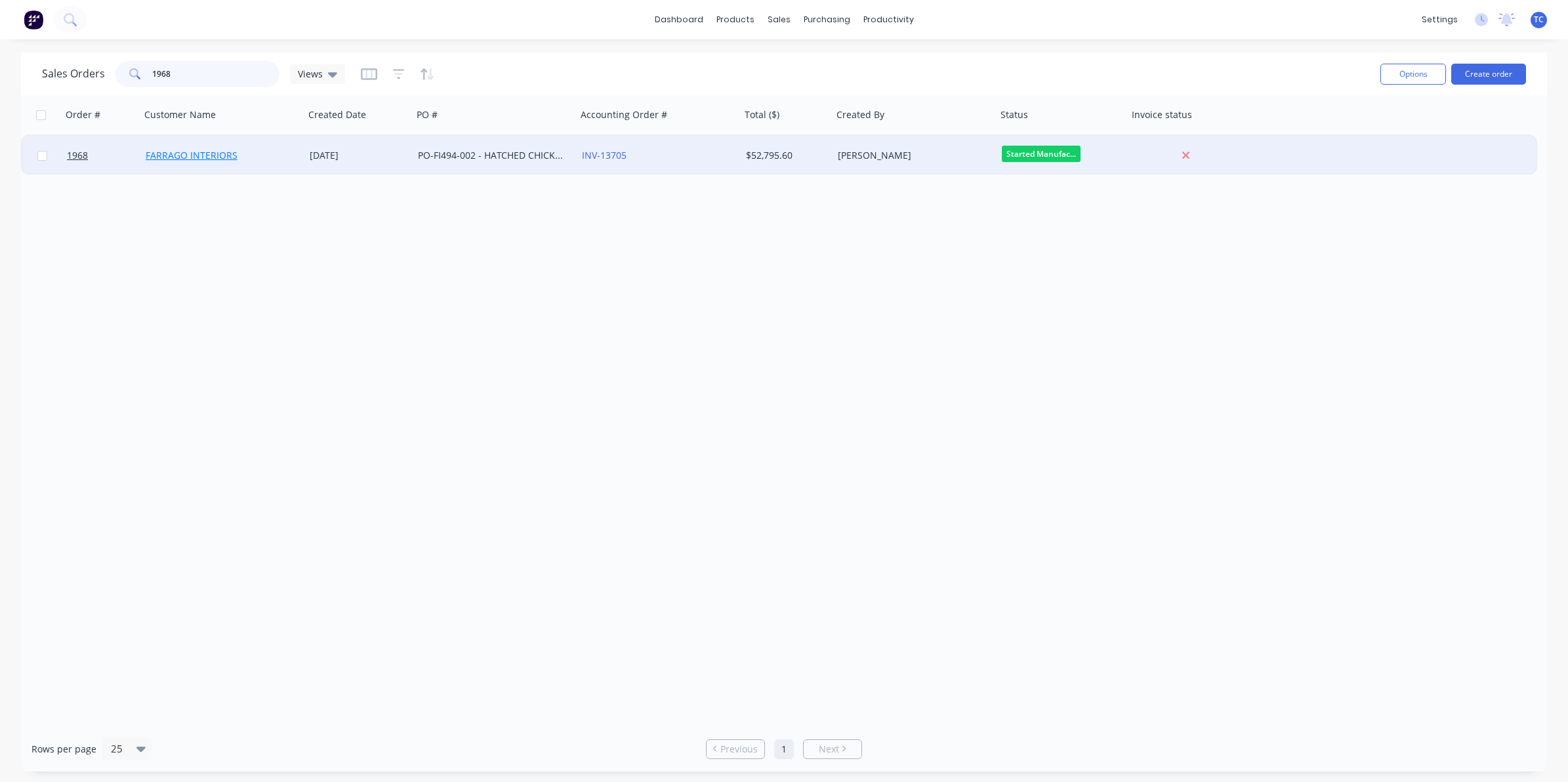
type input "1968"
click at [185, 152] on link "FARRAGO INTERIORS" at bounding box center [191, 155] width 92 height 12
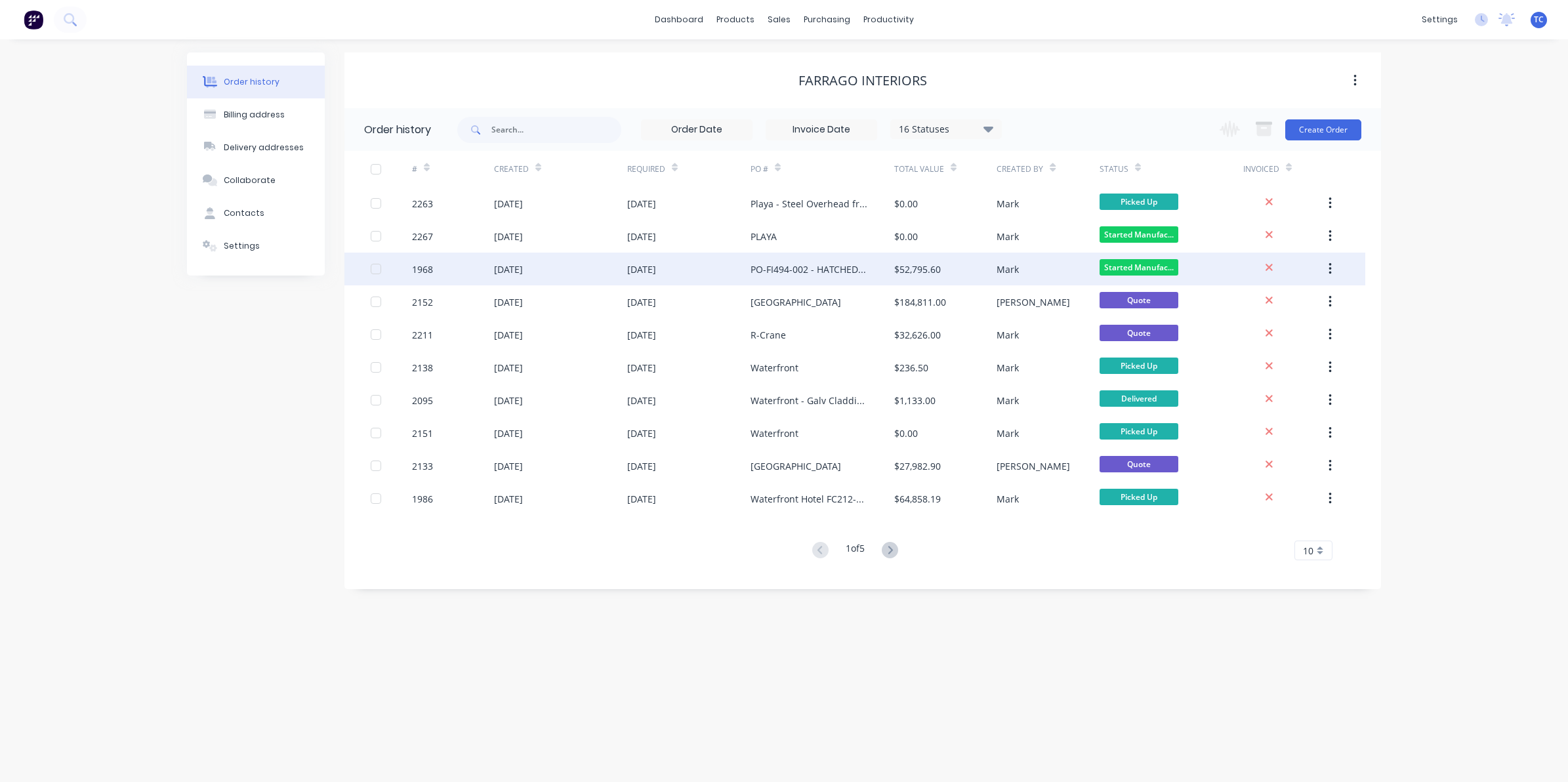
click at [522, 268] on div "[DATE]" at bounding box center [508, 269] width 29 height 14
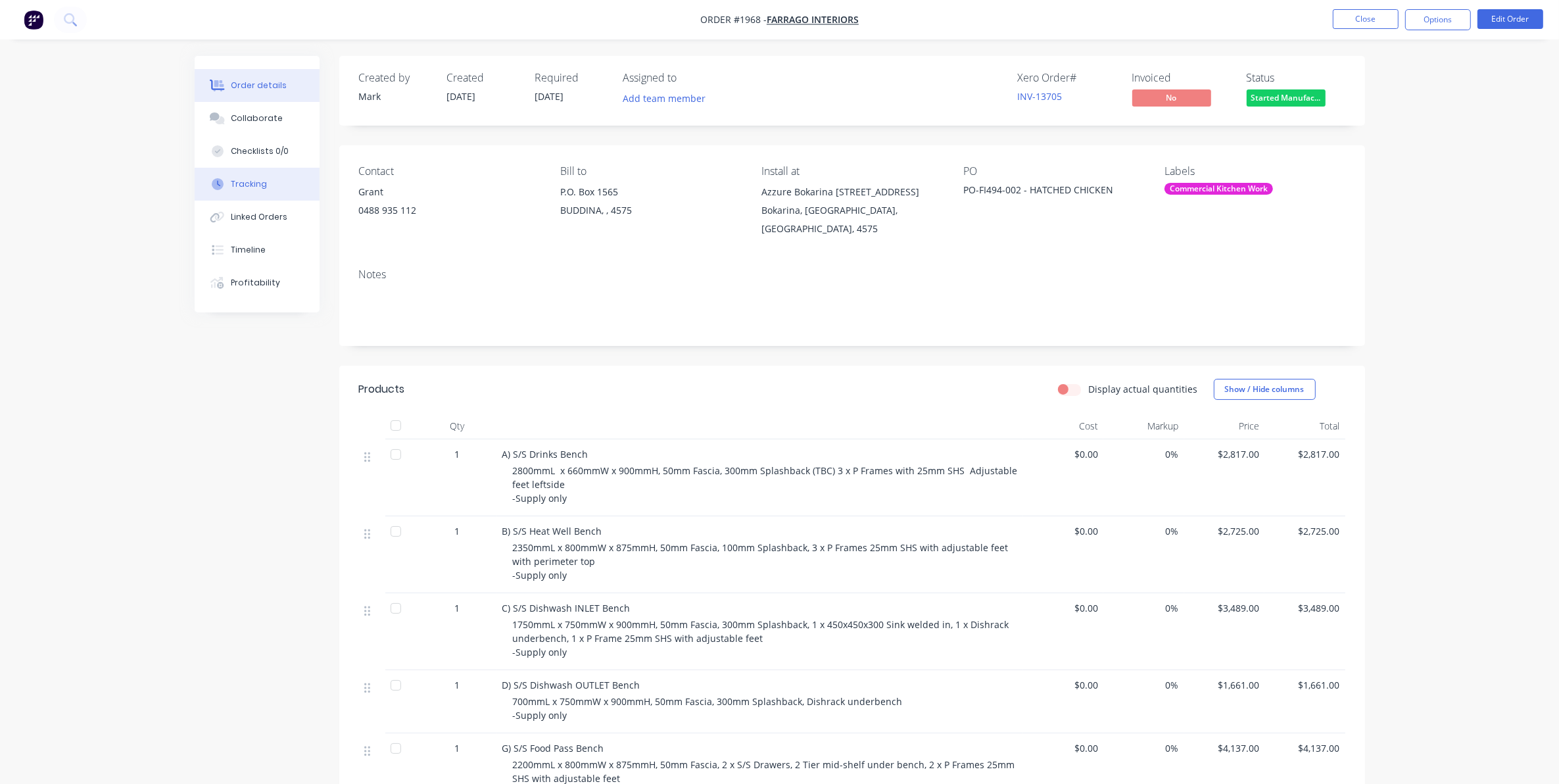
click at [246, 185] on div "Tracking" at bounding box center [248, 183] width 36 height 11
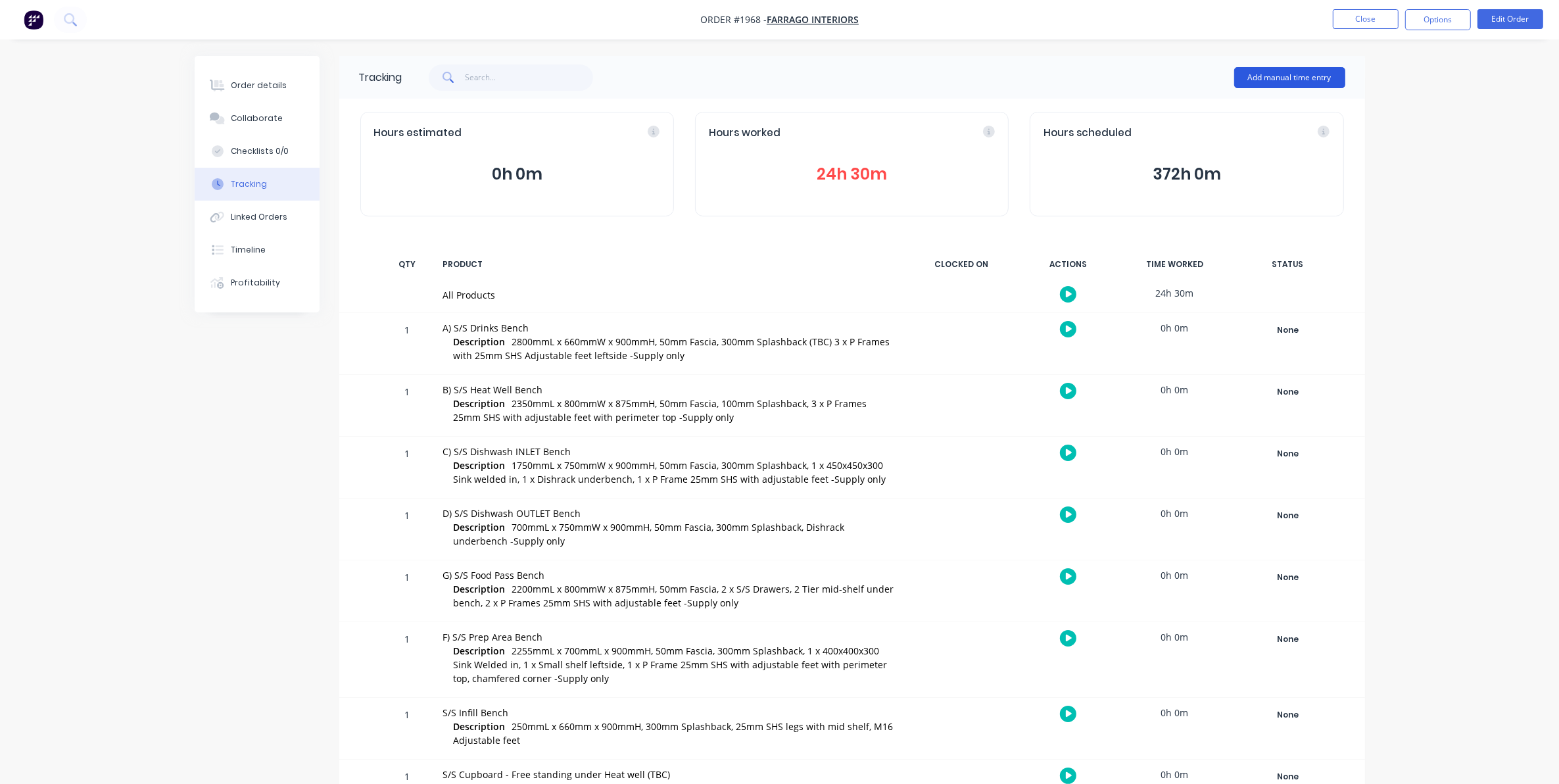
click at [1270, 74] on button "Add manual time entry" at bounding box center [1290, 77] width 111 height 21
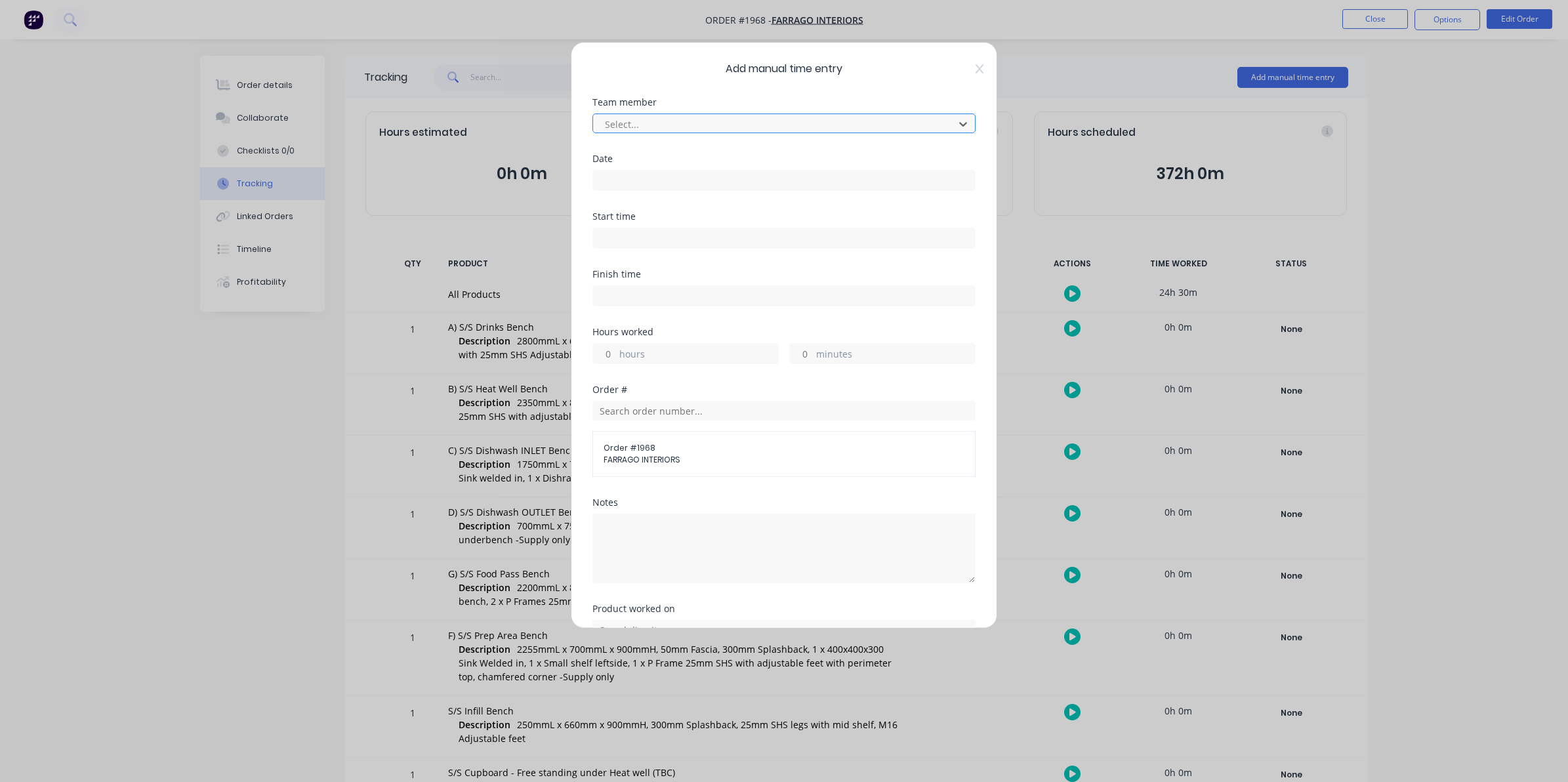
click at [626, 122] on div at bounding box center [775, 124] width 344 height 17
click at [617, 176] on input at bounding box center [784, 180] width 382 height 19
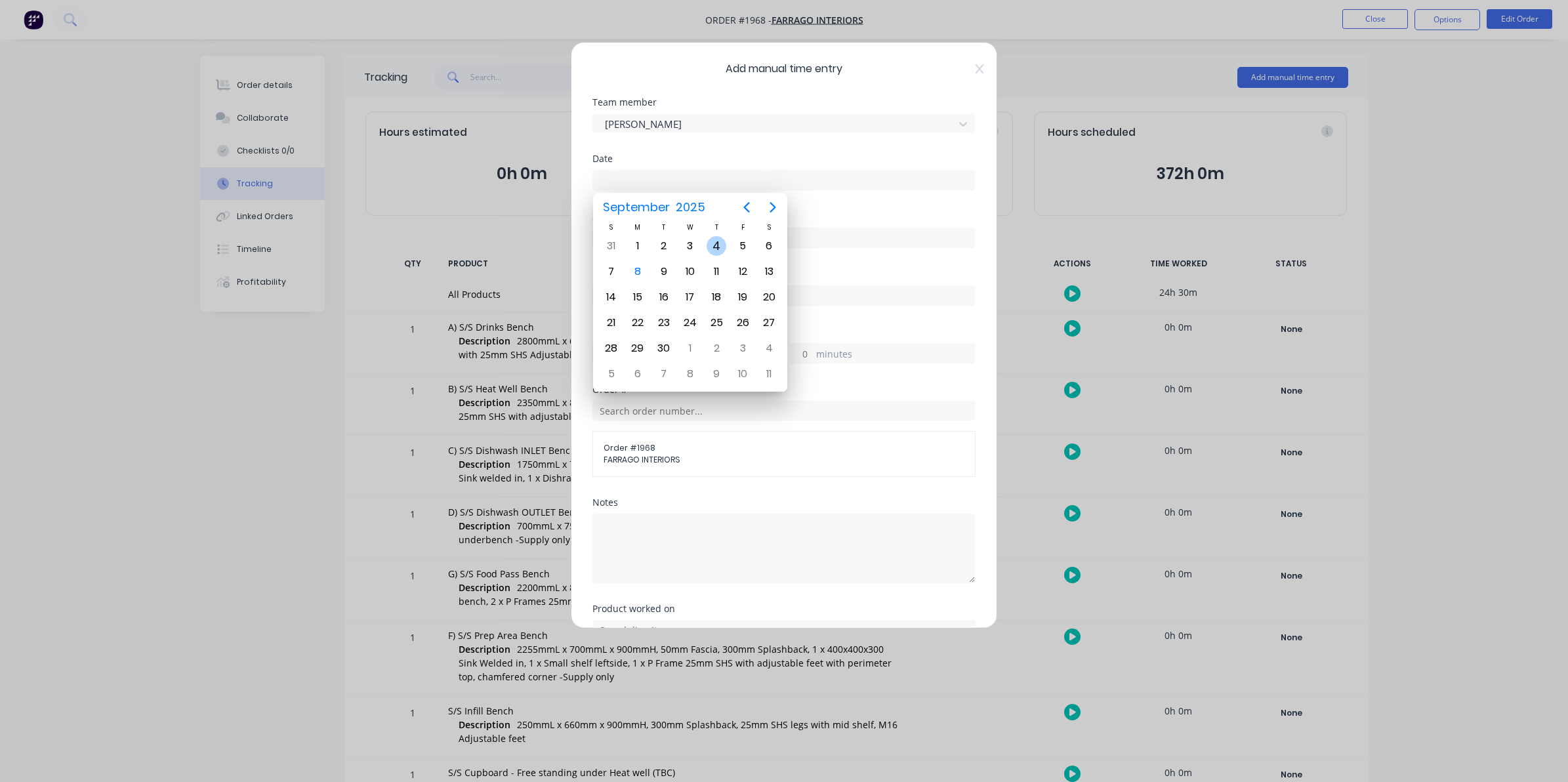
click at [716, 241] on div "4" at bounding box center [716, 246] width 19 height 19
type input "[DATE]"
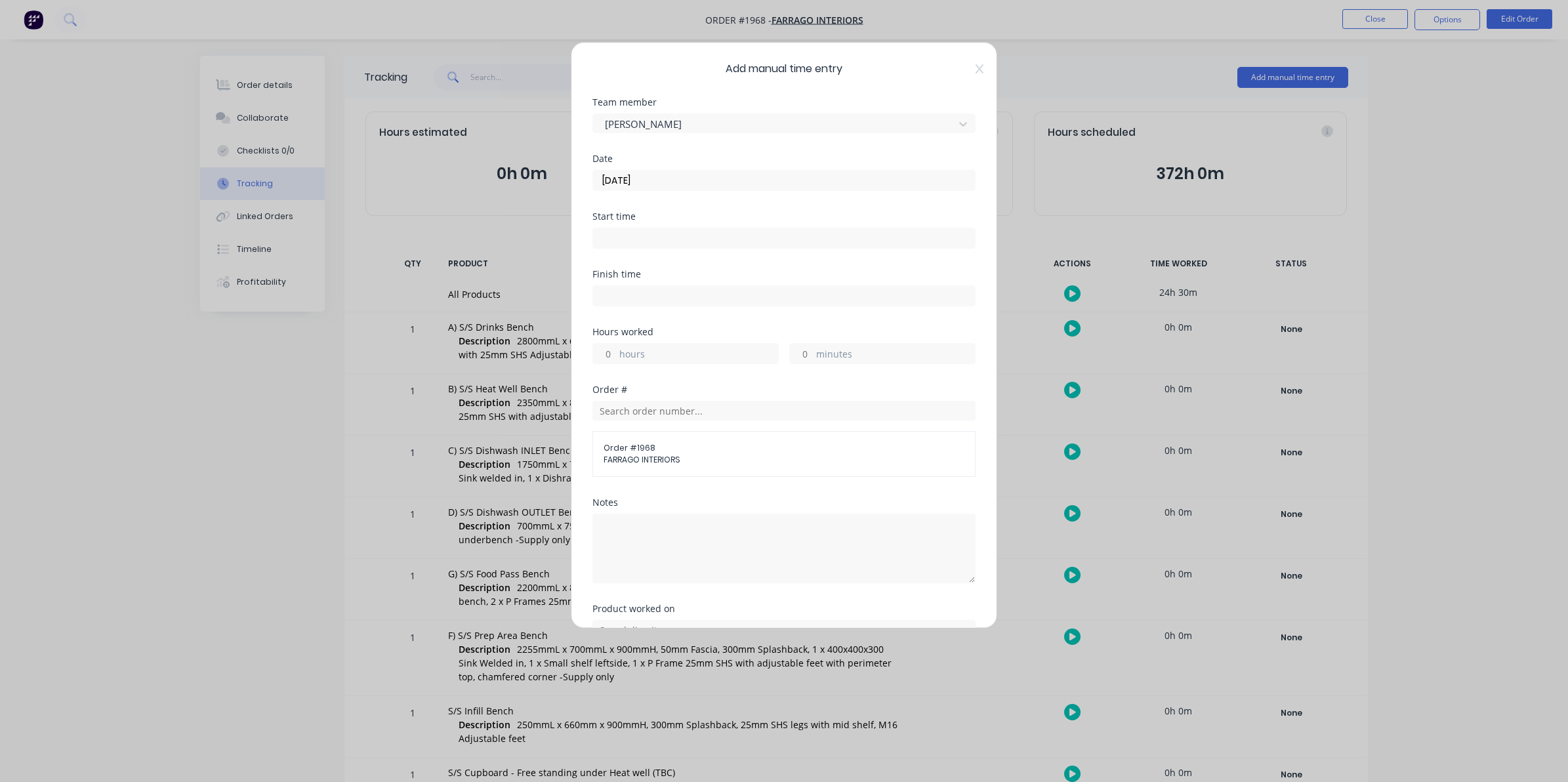
click at [611, 349] on input "hours" at bounding box center [605, 353] width 23 height 19
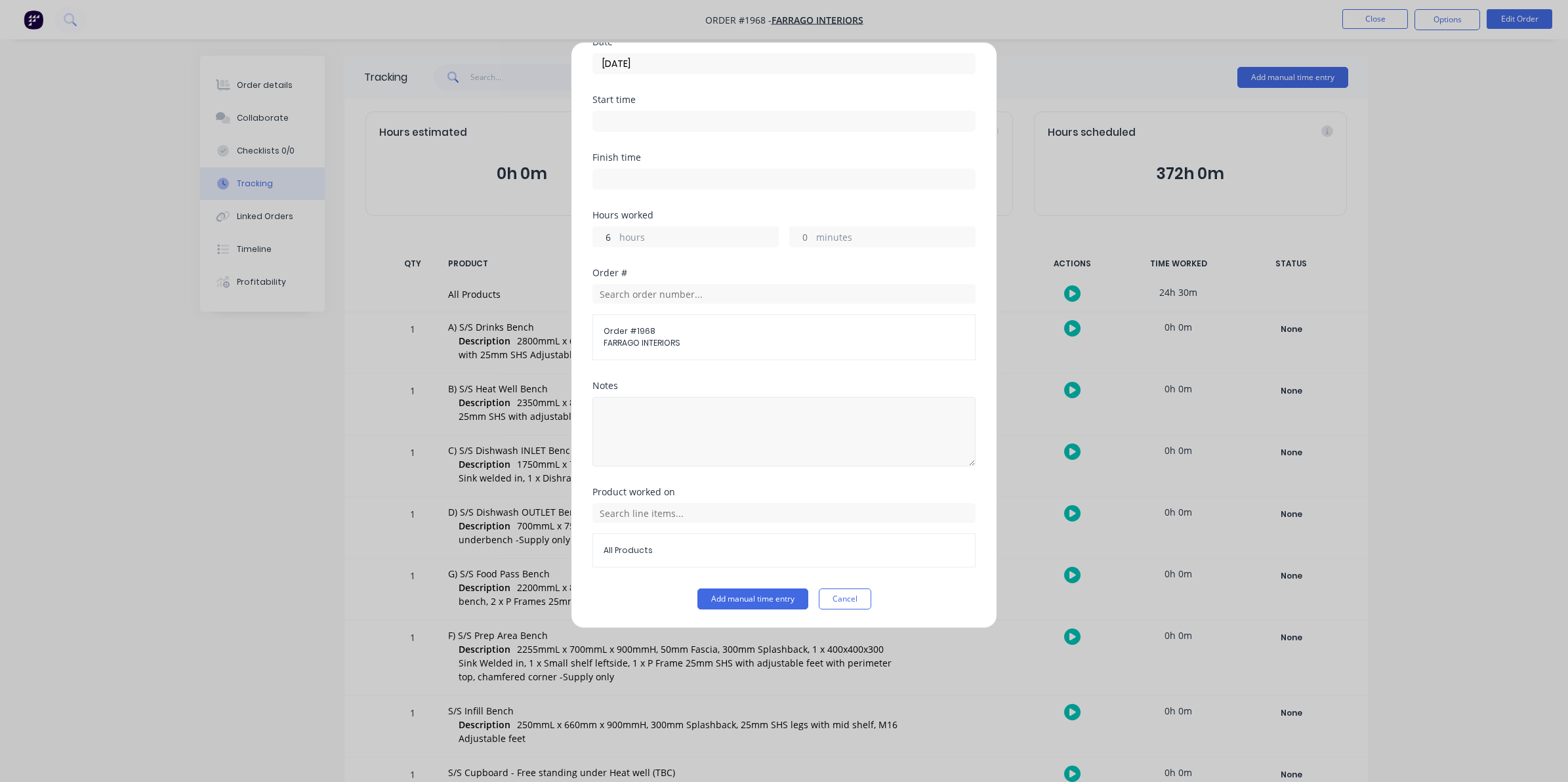
type input "6"
click at [612, 416] on textarea at bounding box center [784, 431] width 383 height 69
type textarea "Duct"
click at [746, 597] on button "Add manual time entry" at bounding box center [752, 598] width 111 height 21
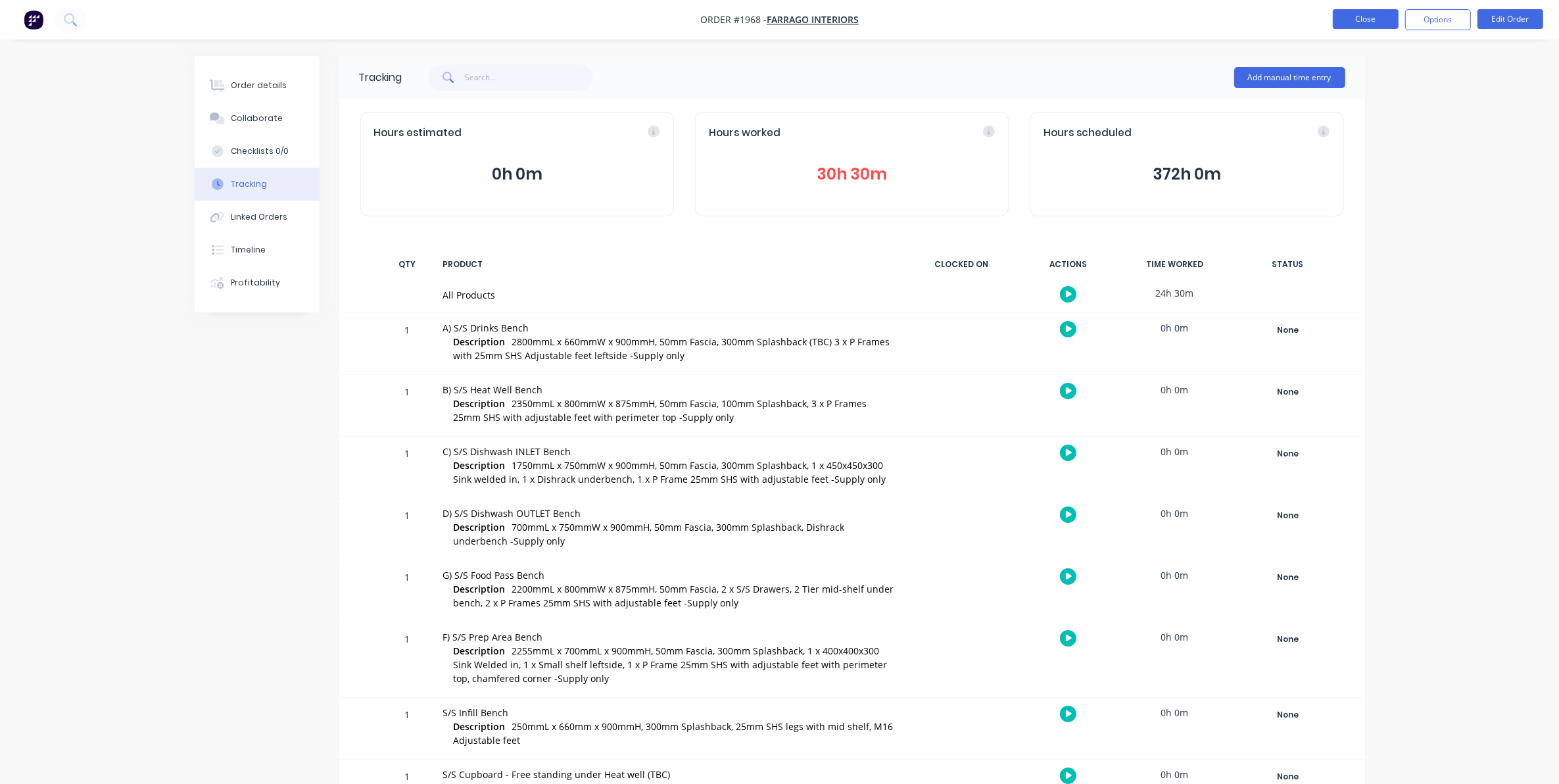
click at [1354, 13] on button "Close" at bounding box center [1365, 18] width 66 height 19
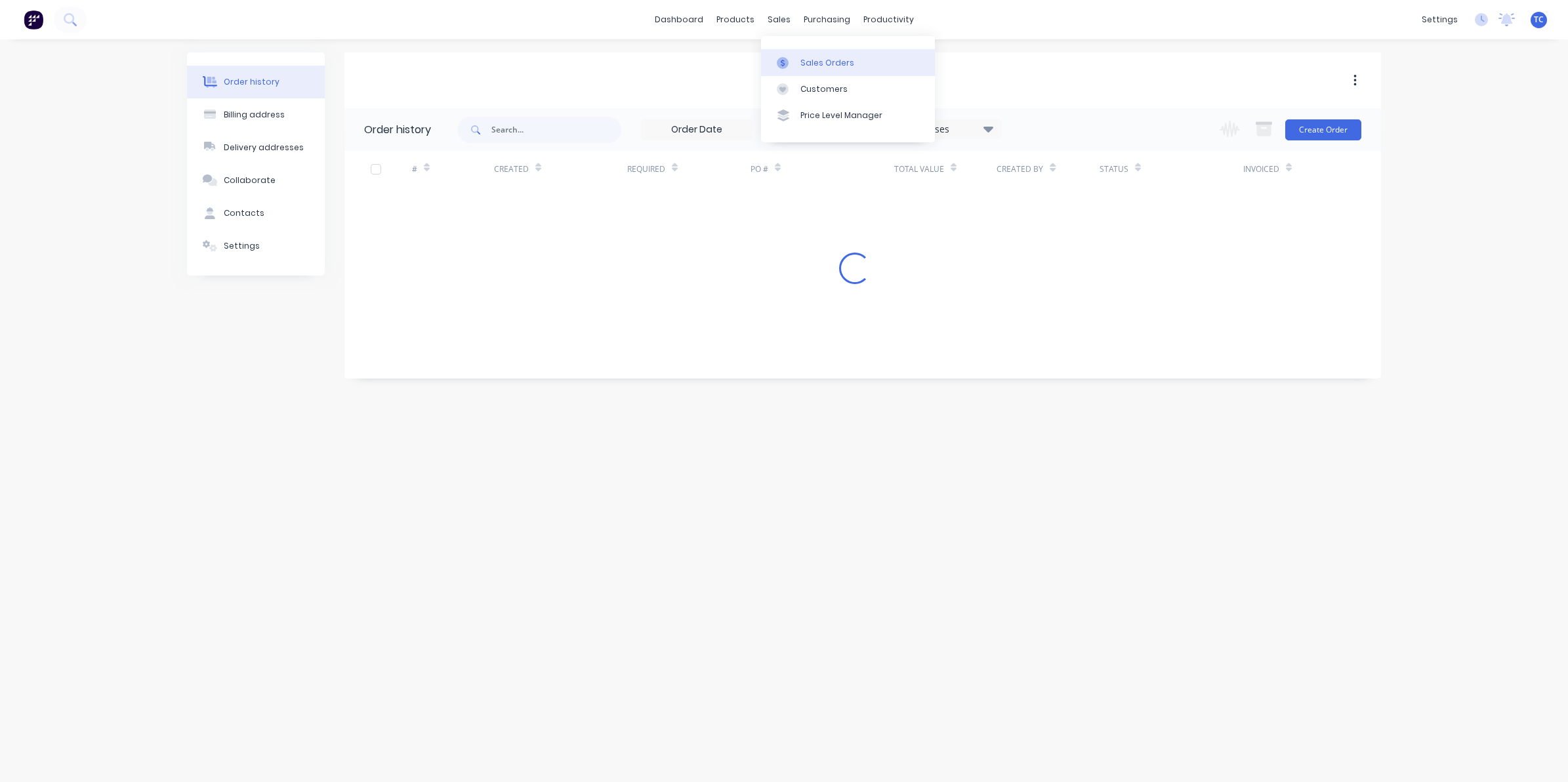
click at [815, 57] on div "Sales Orders" at bounding box center [827, 62] width 53 height 11
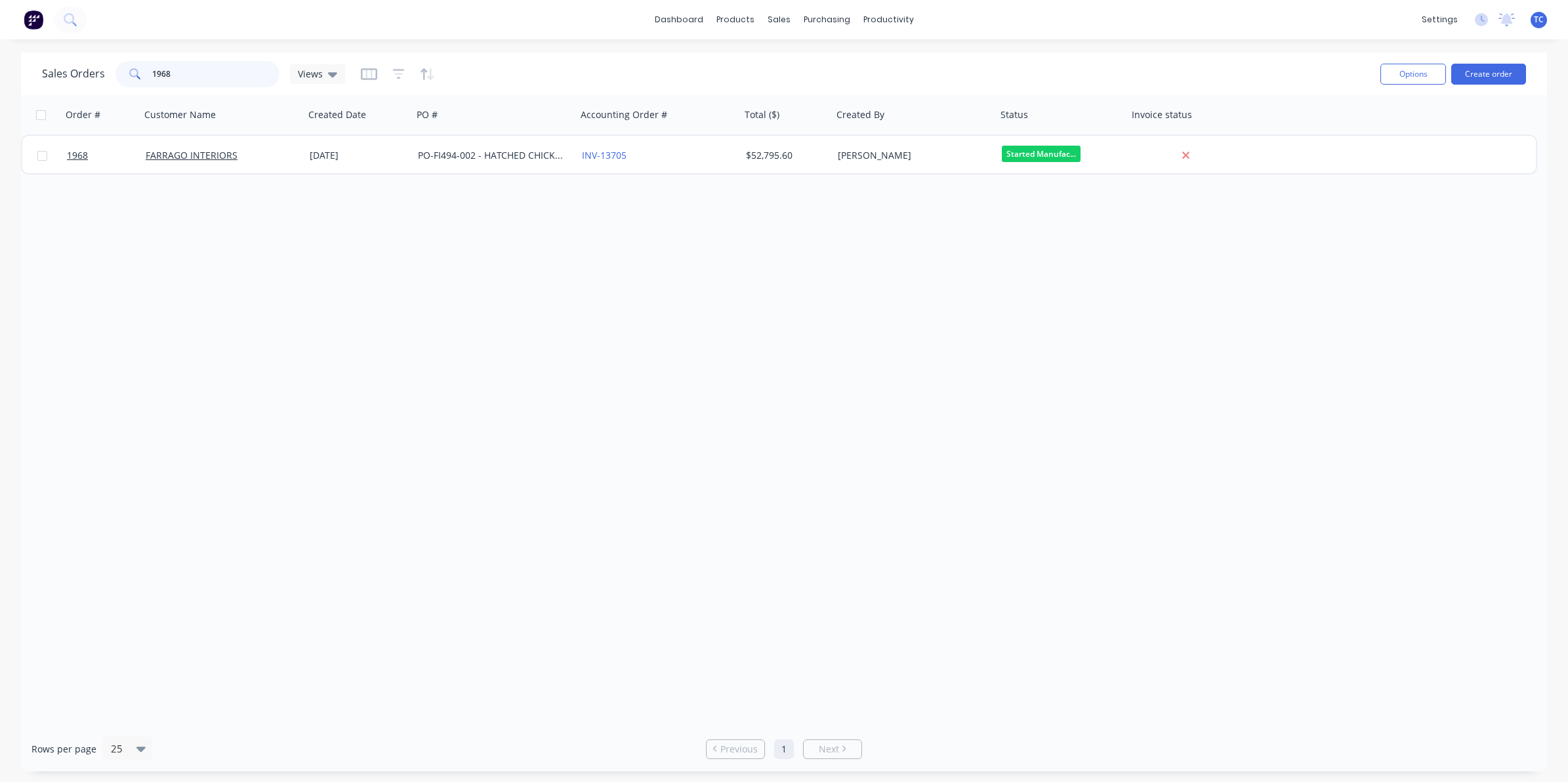
drag, startPoint x: 172, startPoint y: 73, endPoint x: 146, endPoint y: 69, distance: 26.3
click at [146, 69] on div "1968" at bounding box center [197, 74] width 164 height 26
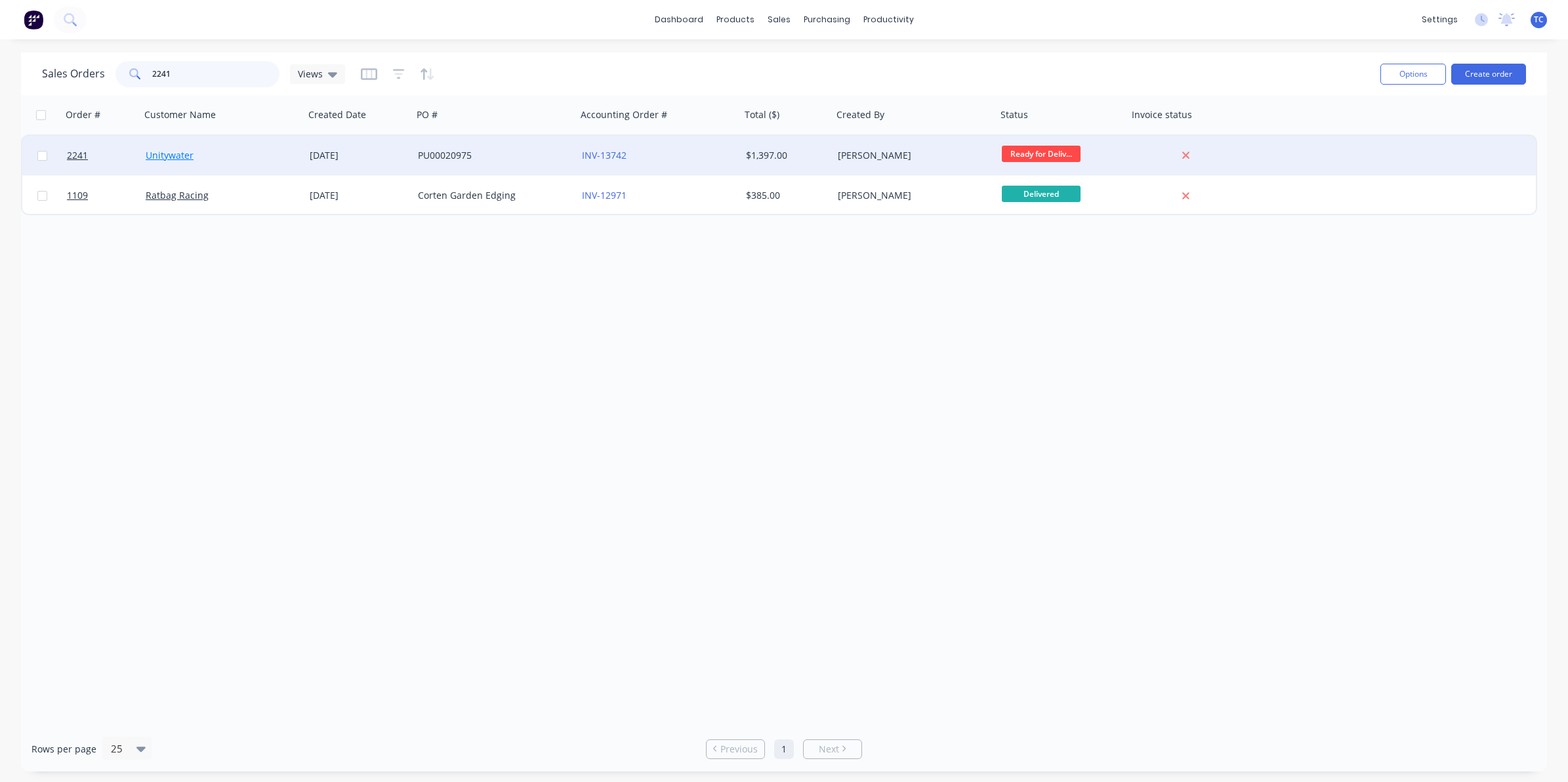
type input "2241"
click at [180, 154] on link "Unitywater" at bounding box center [169, 155] width 48 height 12
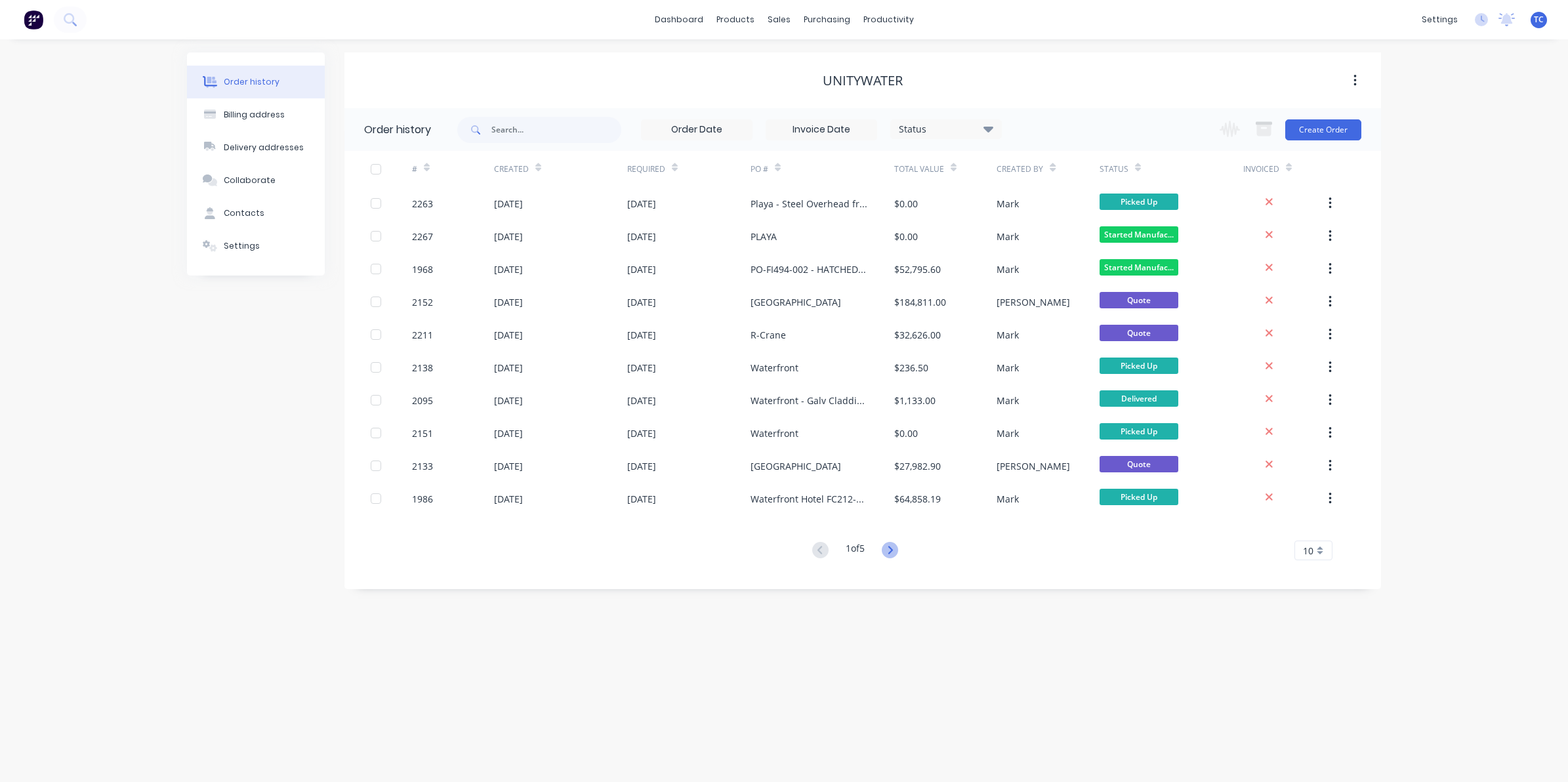
click at [889, 551] on icon at bounding box center [889, 549] width 17 height 17
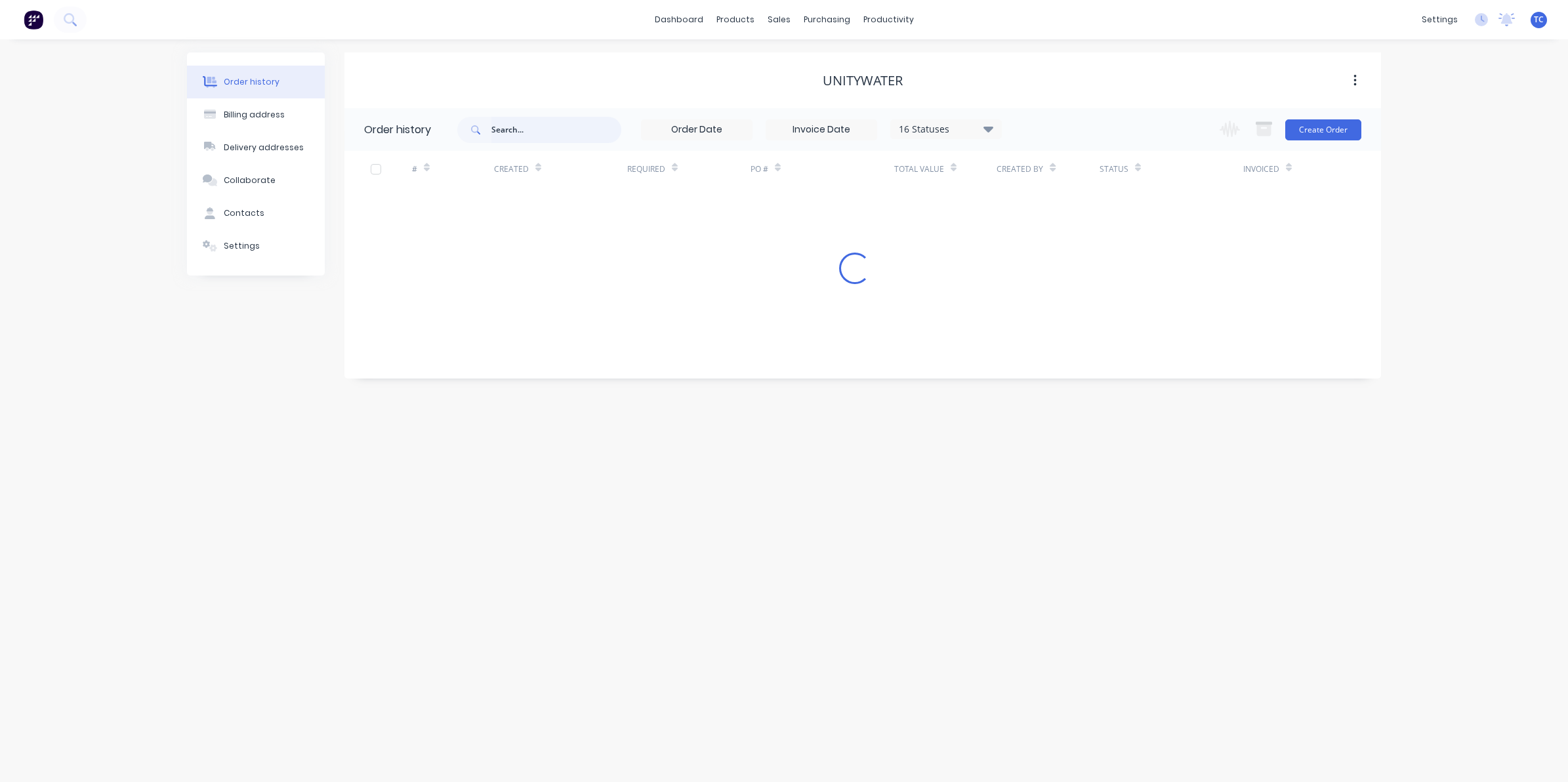
click at [513, 128] on input "text" at bounding box center [556, 129] width 130 height 26
type input "2241"
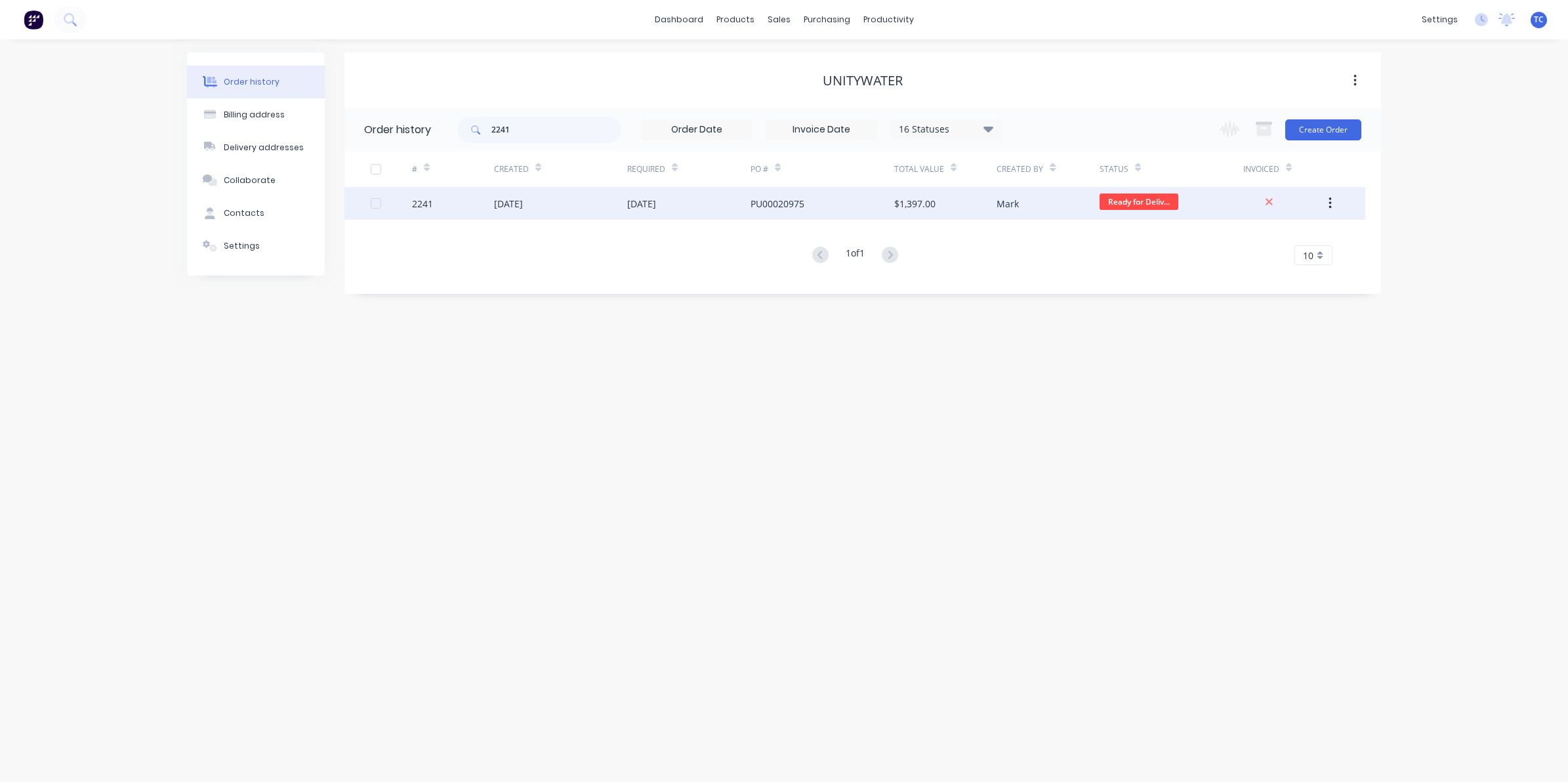
click at [522, 206] on div "[DATE]" at bounding box center [508, 204] width 29 height 14
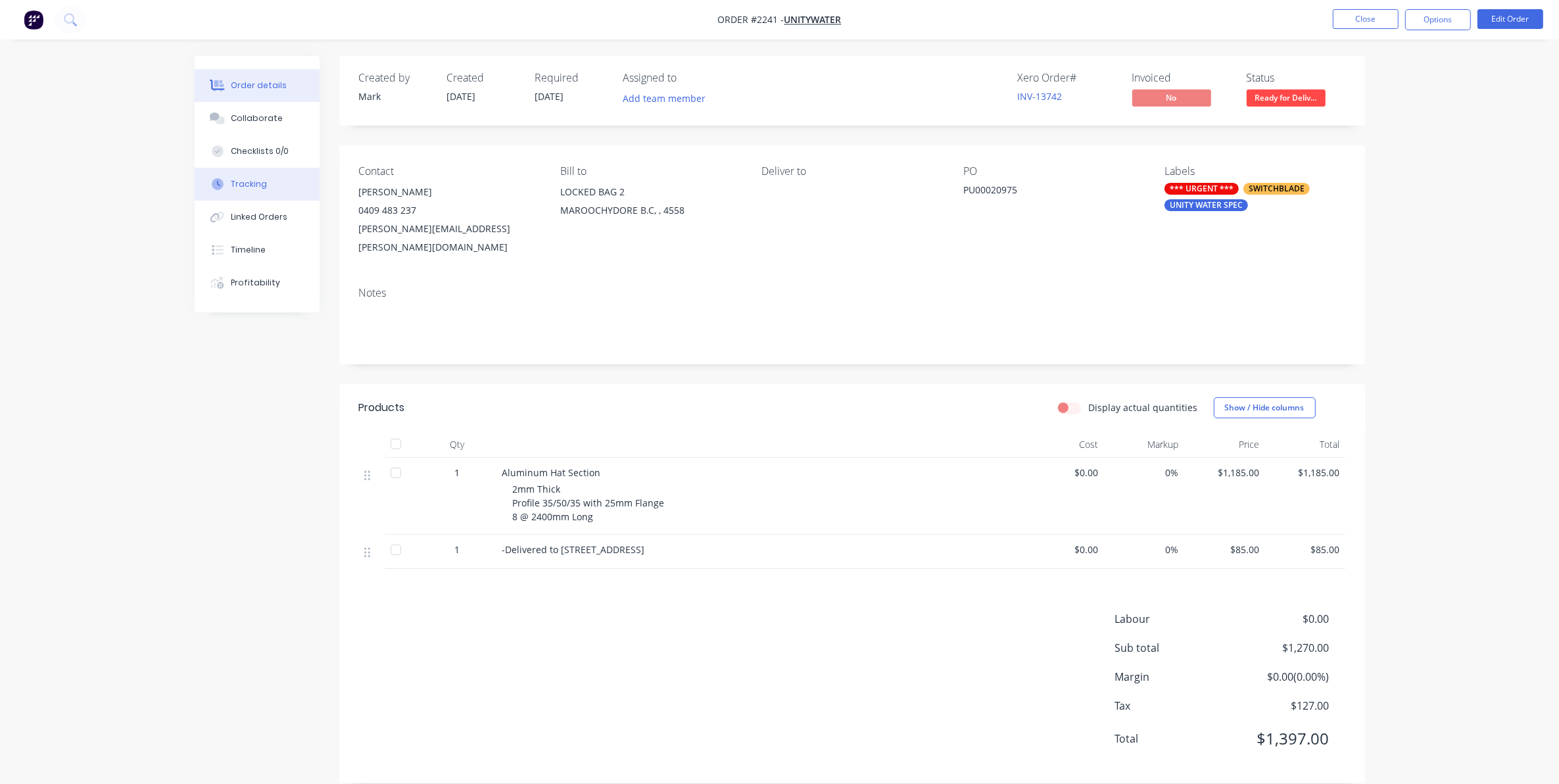
click at [250, 184] on div "Tracking" at bounding box center [248, 183] width 36 height 11
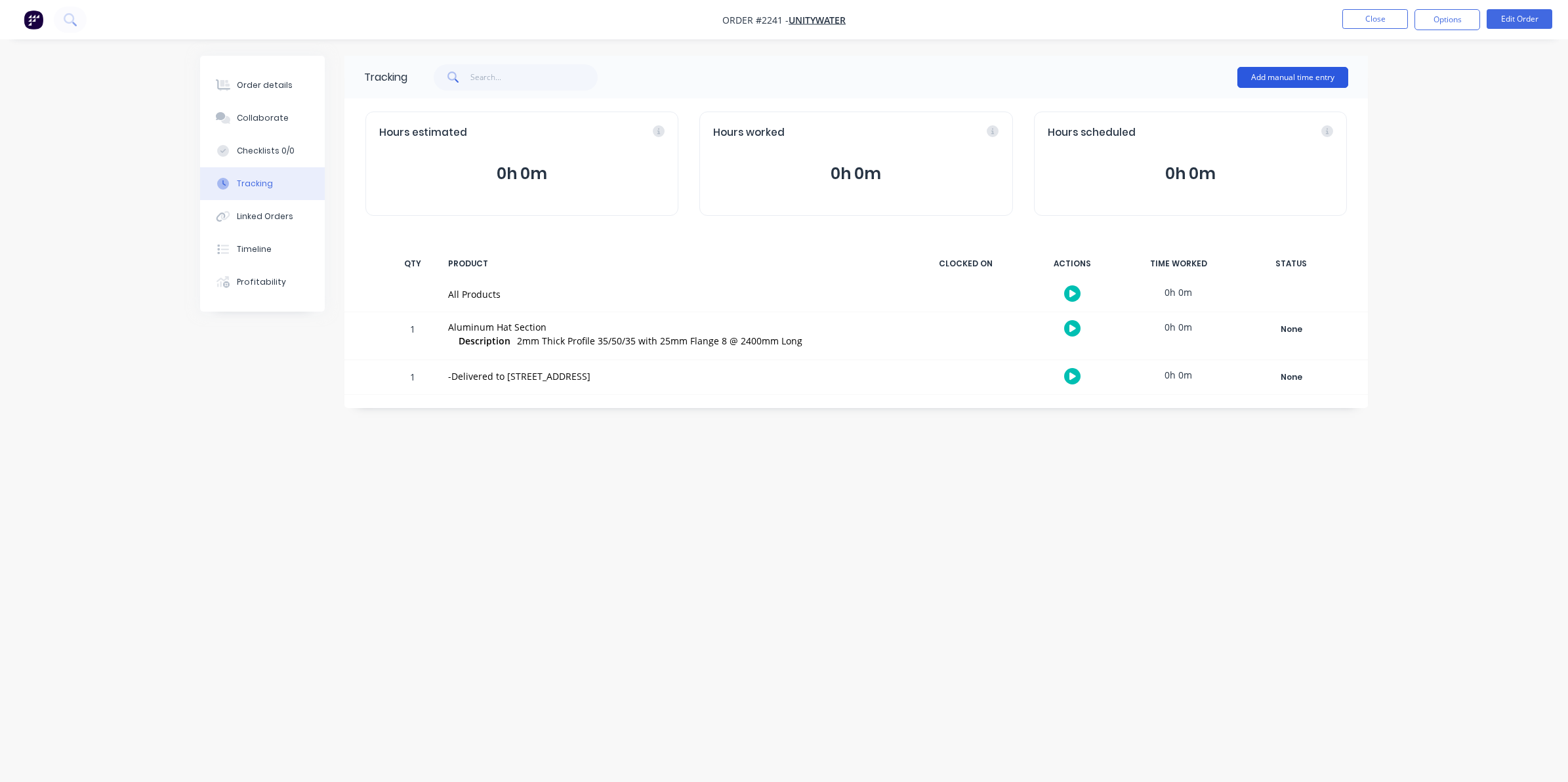
click at [1284, 74] on button "Add manual time entry" at bounding box center [1292, 77] width 111 height 21
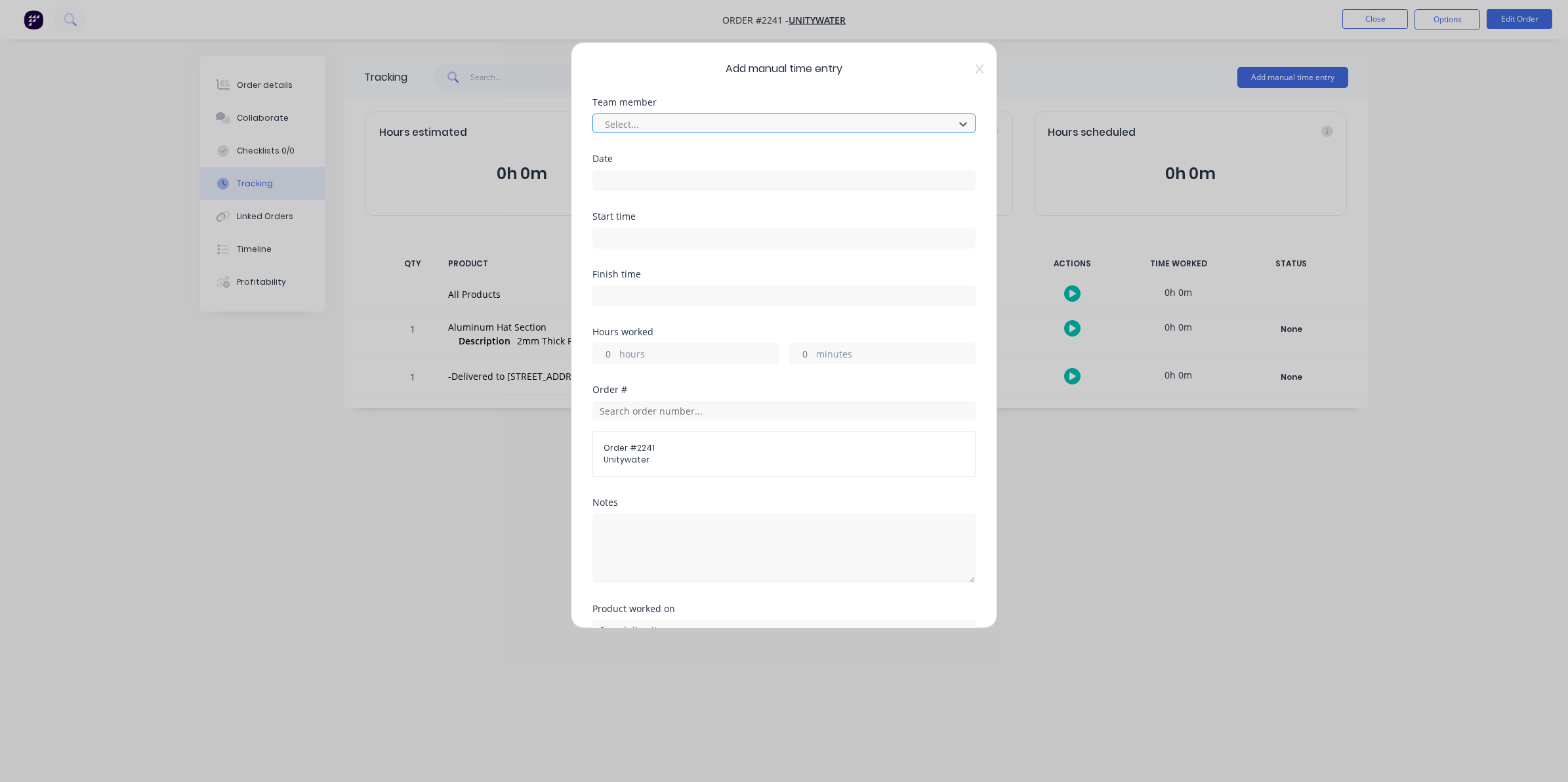
click at [623, 119] on div at bounding box center [775, 124] width 344 height 17
click at [609, 174] on input at bounding box center [784, 180] width 382 height 19
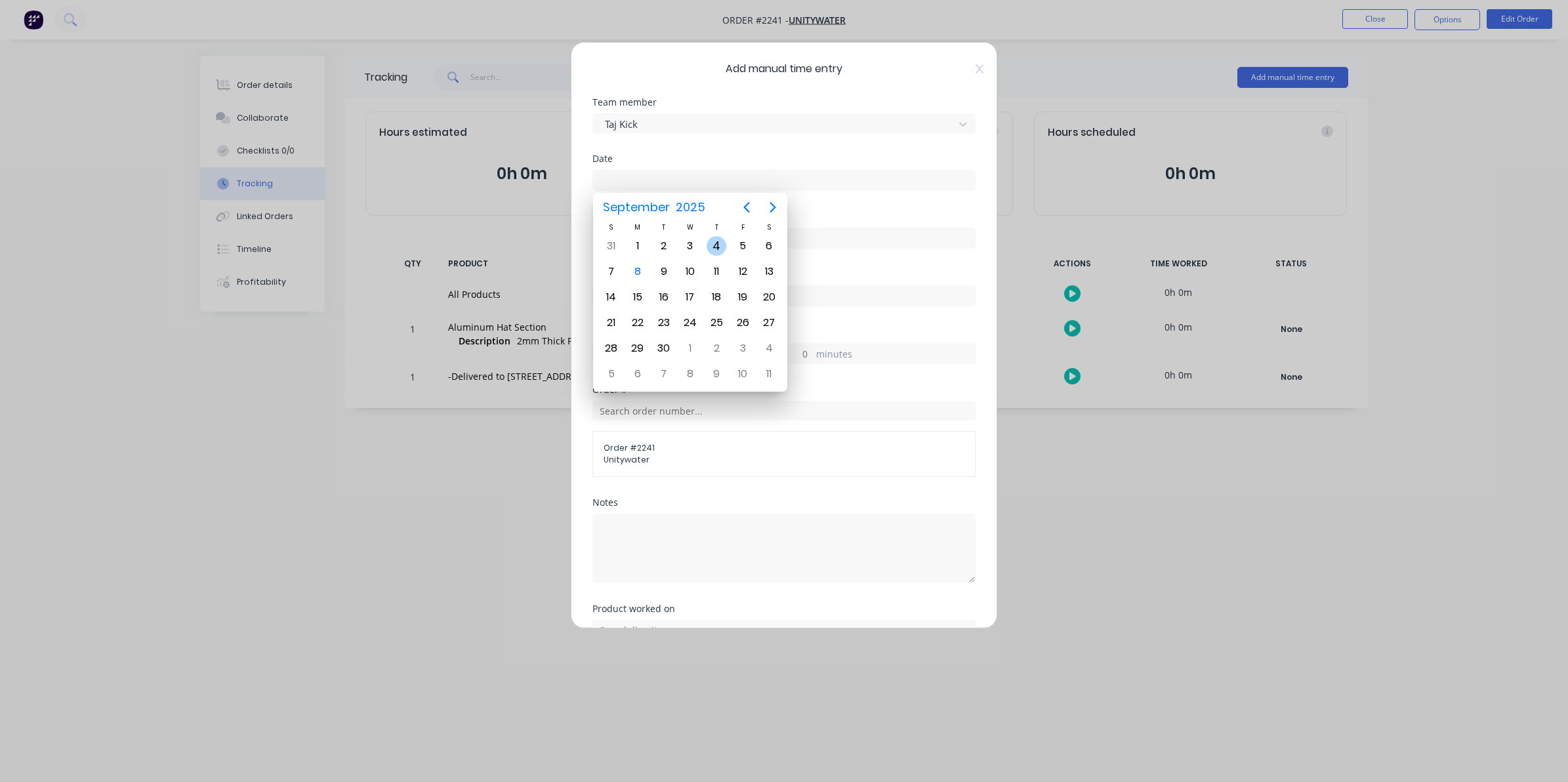
click at [714, 243] on div "4" at bounding box center [716, 246] width 19 height 19
type input "[DATE]"
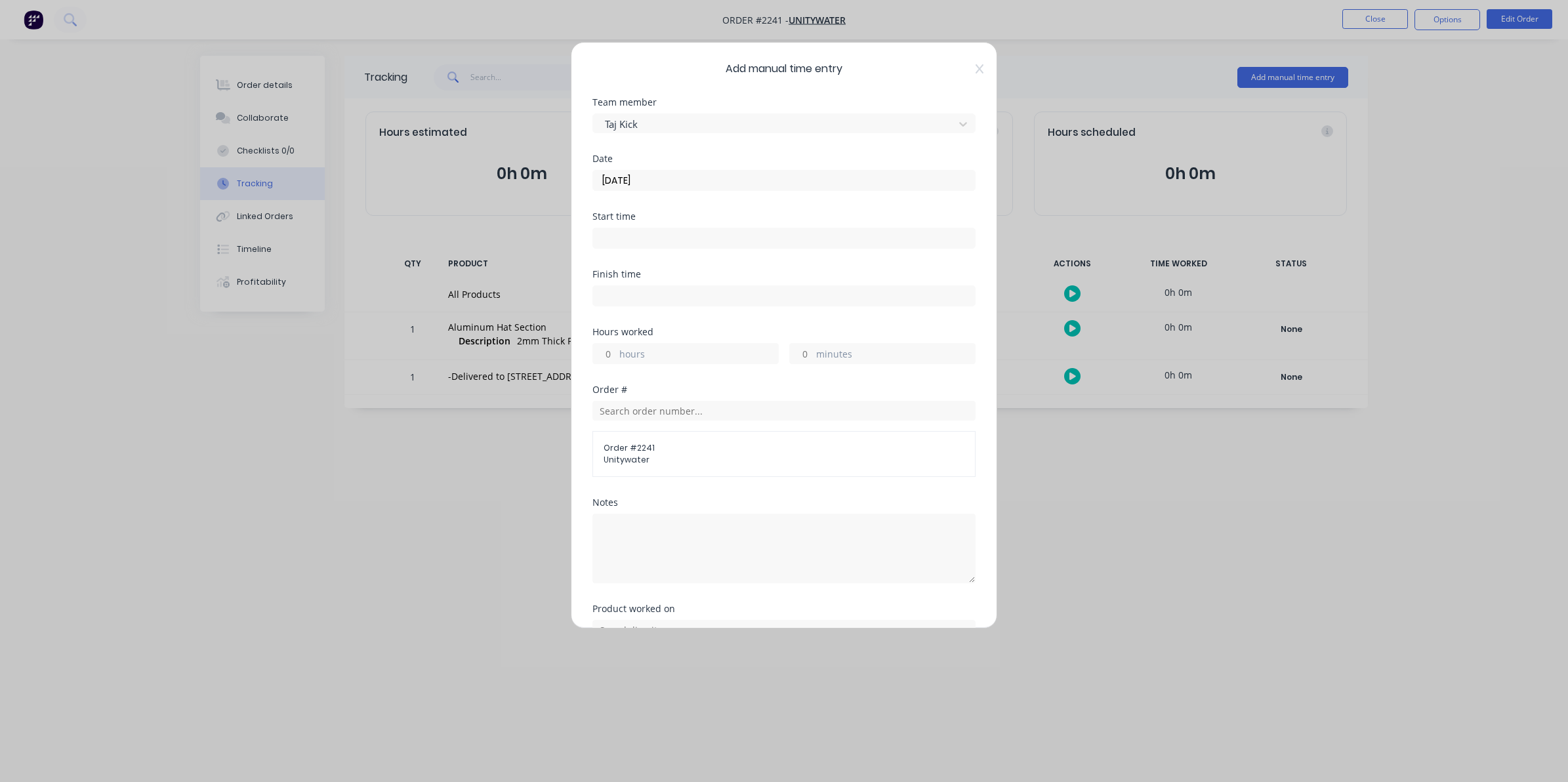
click at [610, 355] on input "hours" at bounding box center [605, 353] width 23 height 19
type input "3"
click at [801, 353] on input "minutes" at bounding box center [802, 353] width 23 height 19
type input "30"
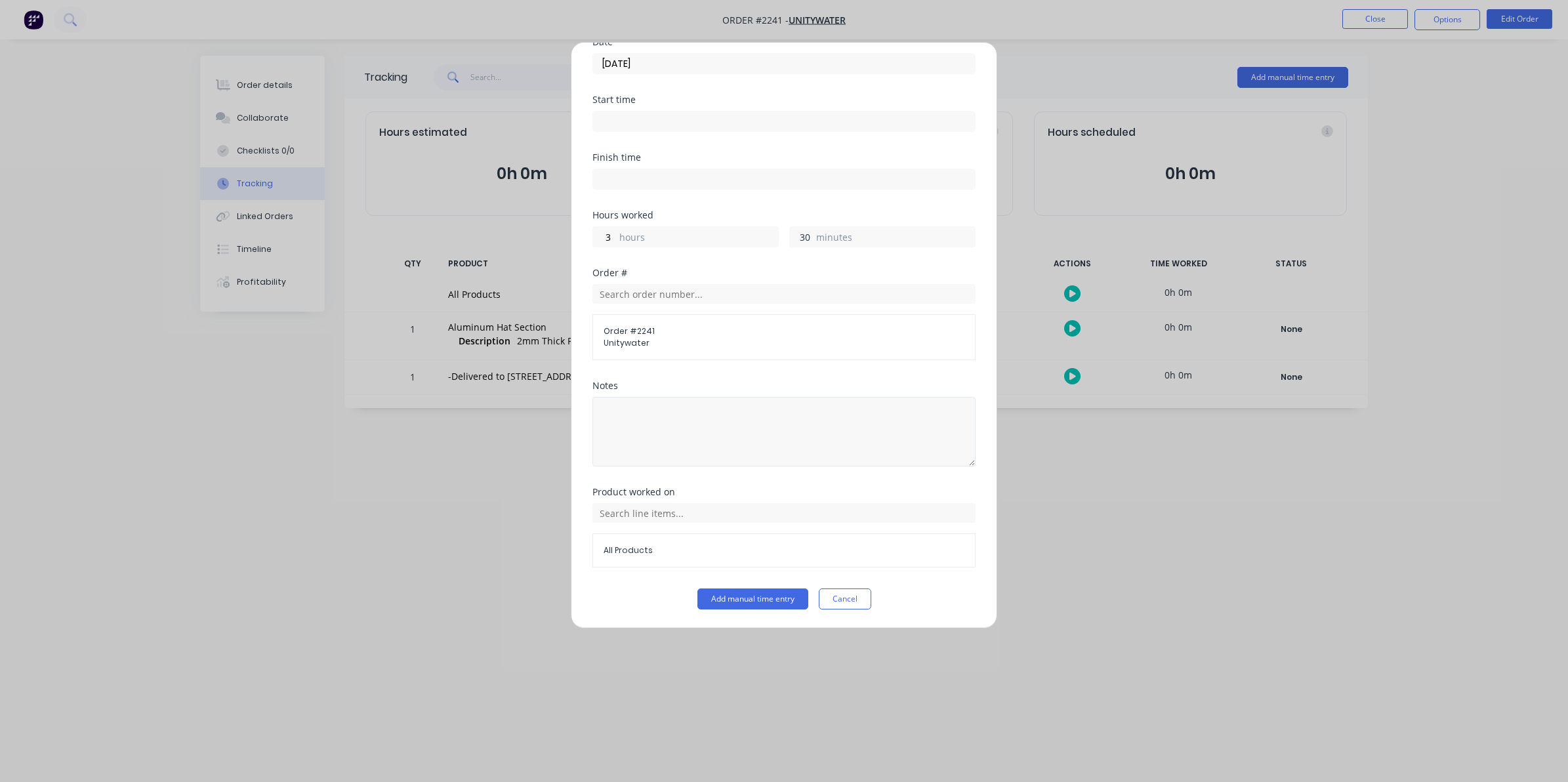
scroll to position [119, 0]
click at [743, 596] on button "Add manual time entry" at bounding box center [752, 598] width 111 height 21
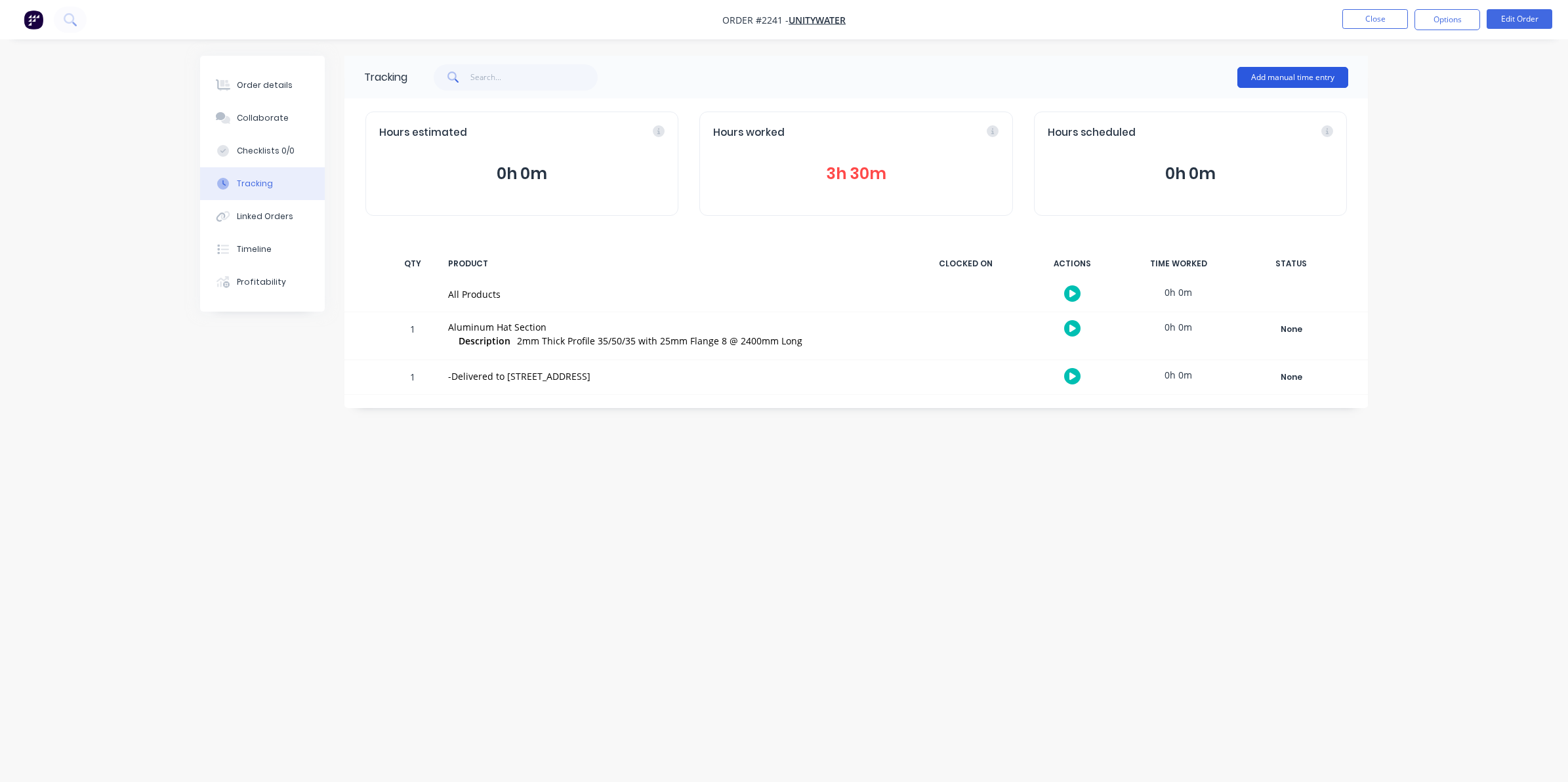
click at [1280, 73] on button "Add manual time entry" at bounding box center [1292, 77] width 111 height 21
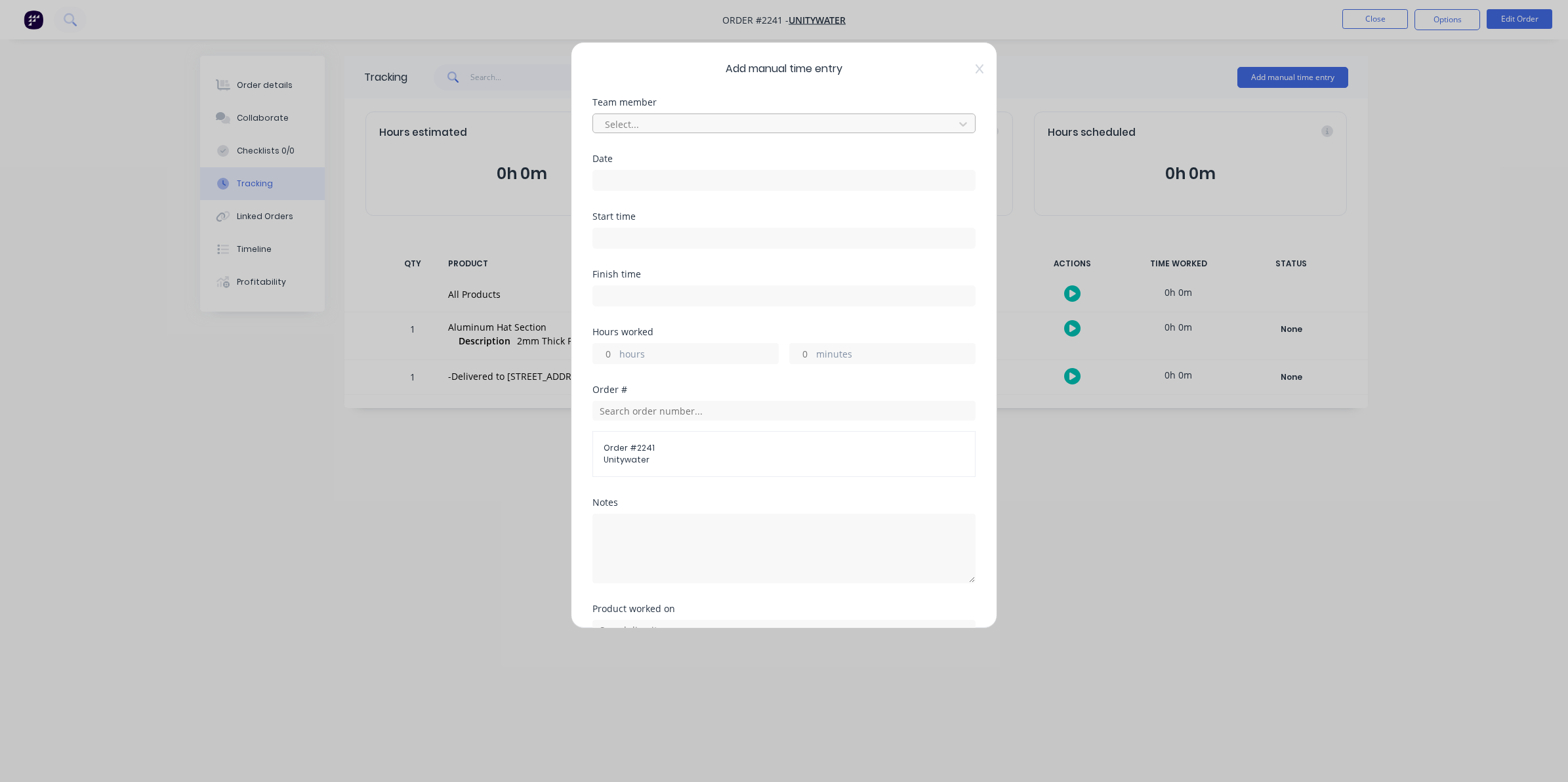
click at [638, 119] on div at bounding box center [775, 124] width 344 height 17
click at [606, 181] on input at bounding box center [784, 180] width 382 height 19
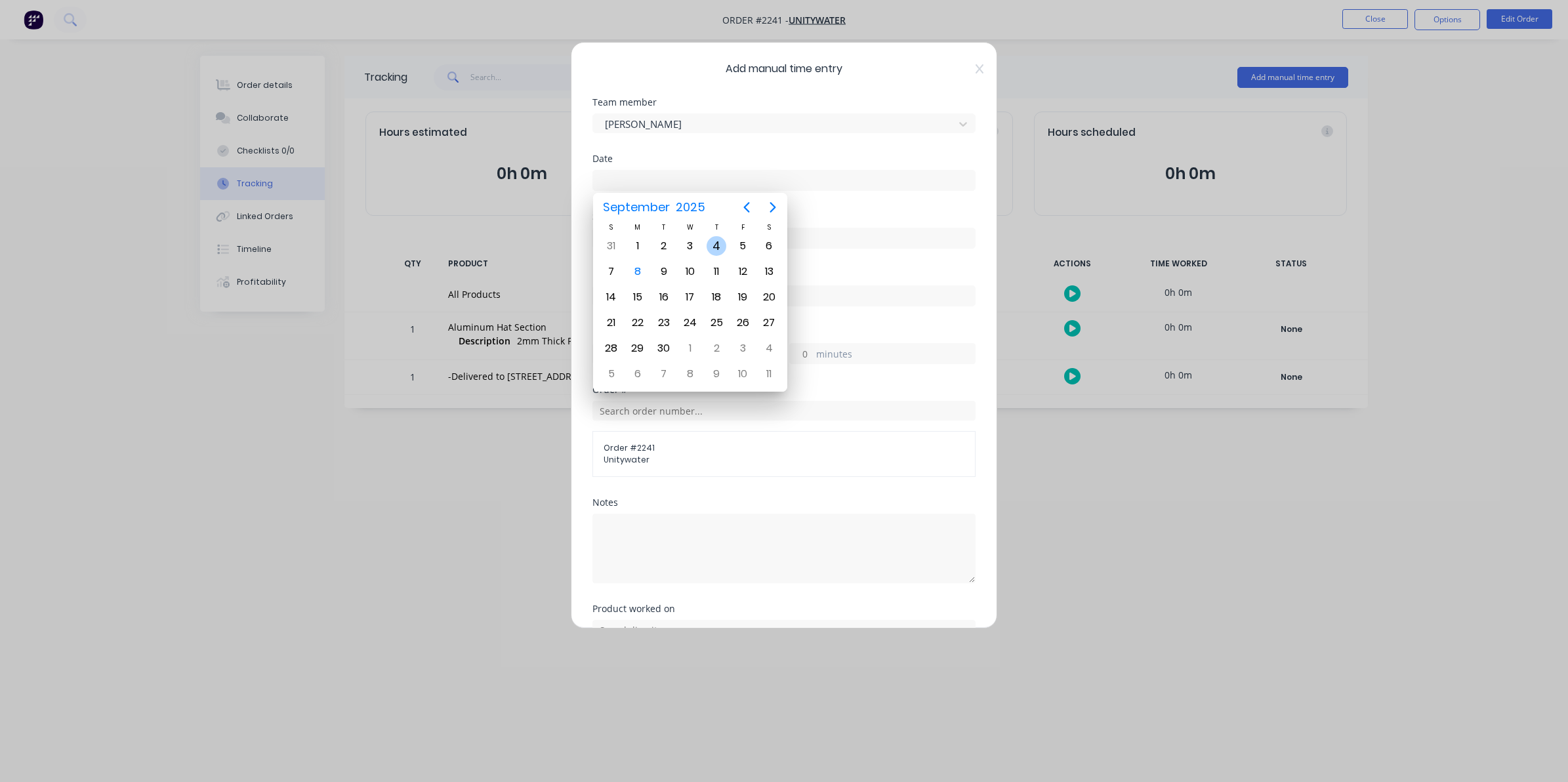
click at [717, 243] on div "4" at bounding box center [716, 246] width 19 height 19
type input "[DATE]"
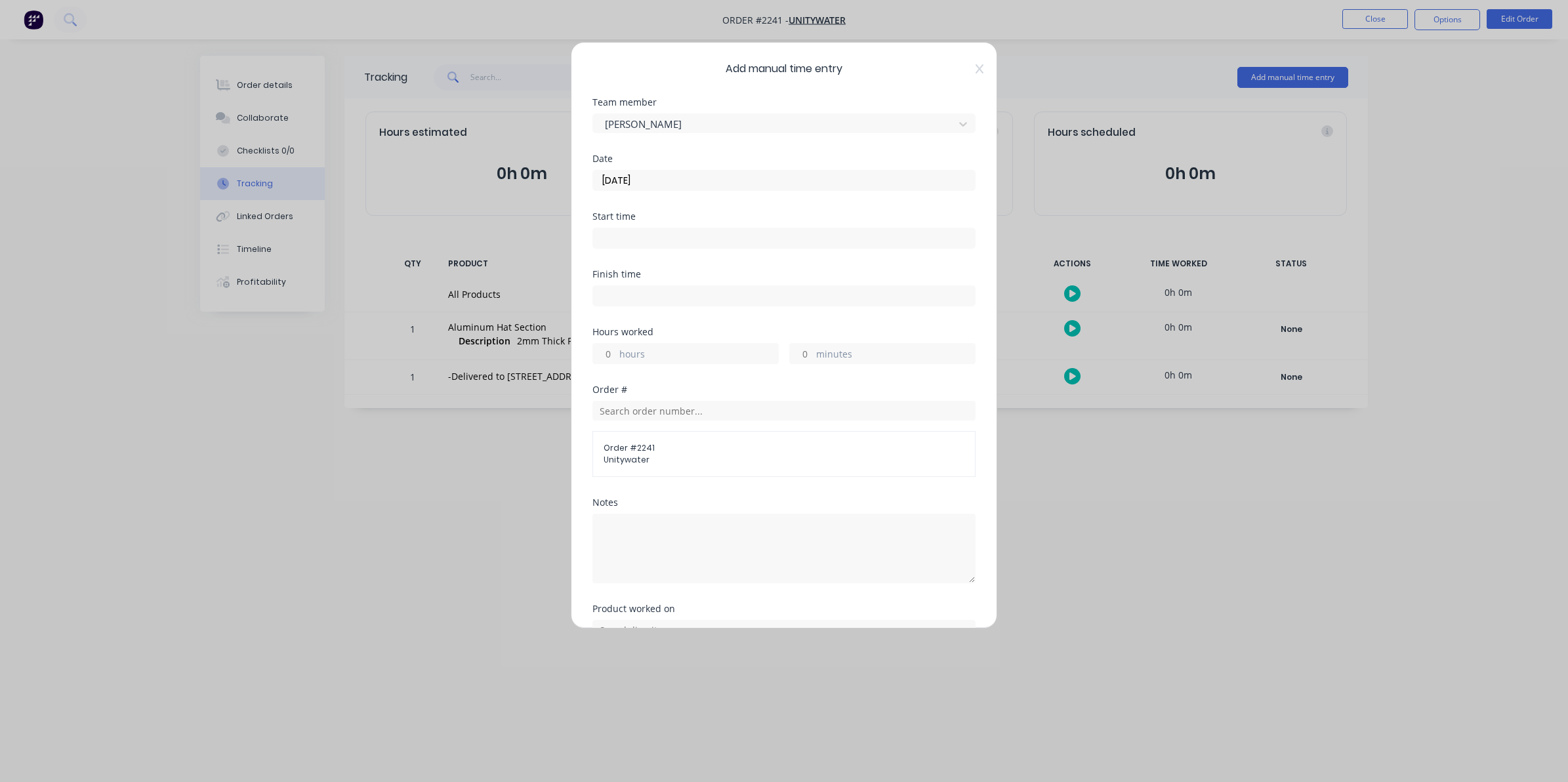
click at [608, 355] on input "hours" at bounding box center [605, 353] width 23 height 19
type input "3"
click at [799, 349] on input "minutes" at bounding box center [802, 353] width 23 height 19
type input "30"
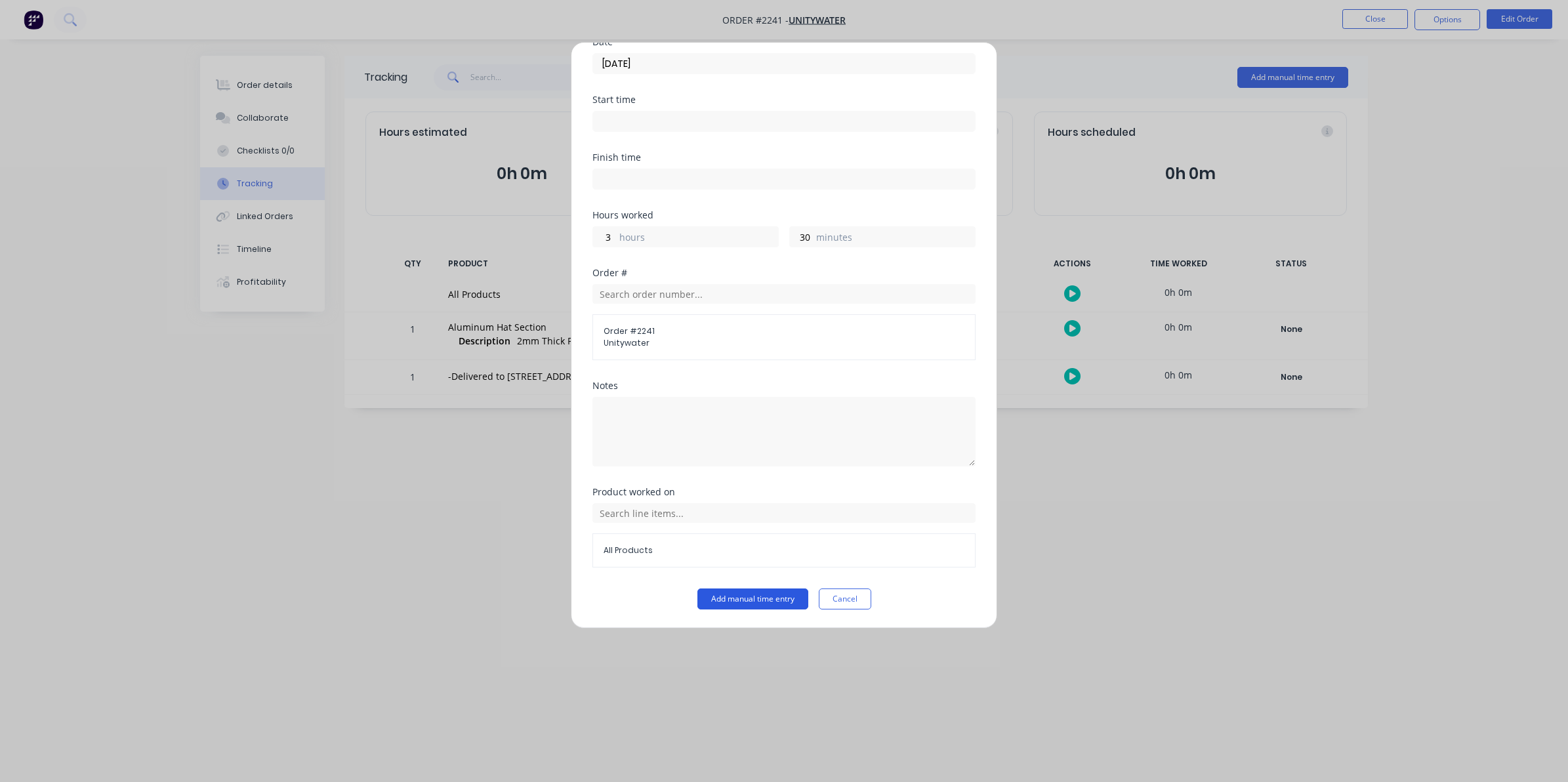
click at [748, 600] on button "Add manual time entry" at bounding box center [752, 598] width 111 height 21
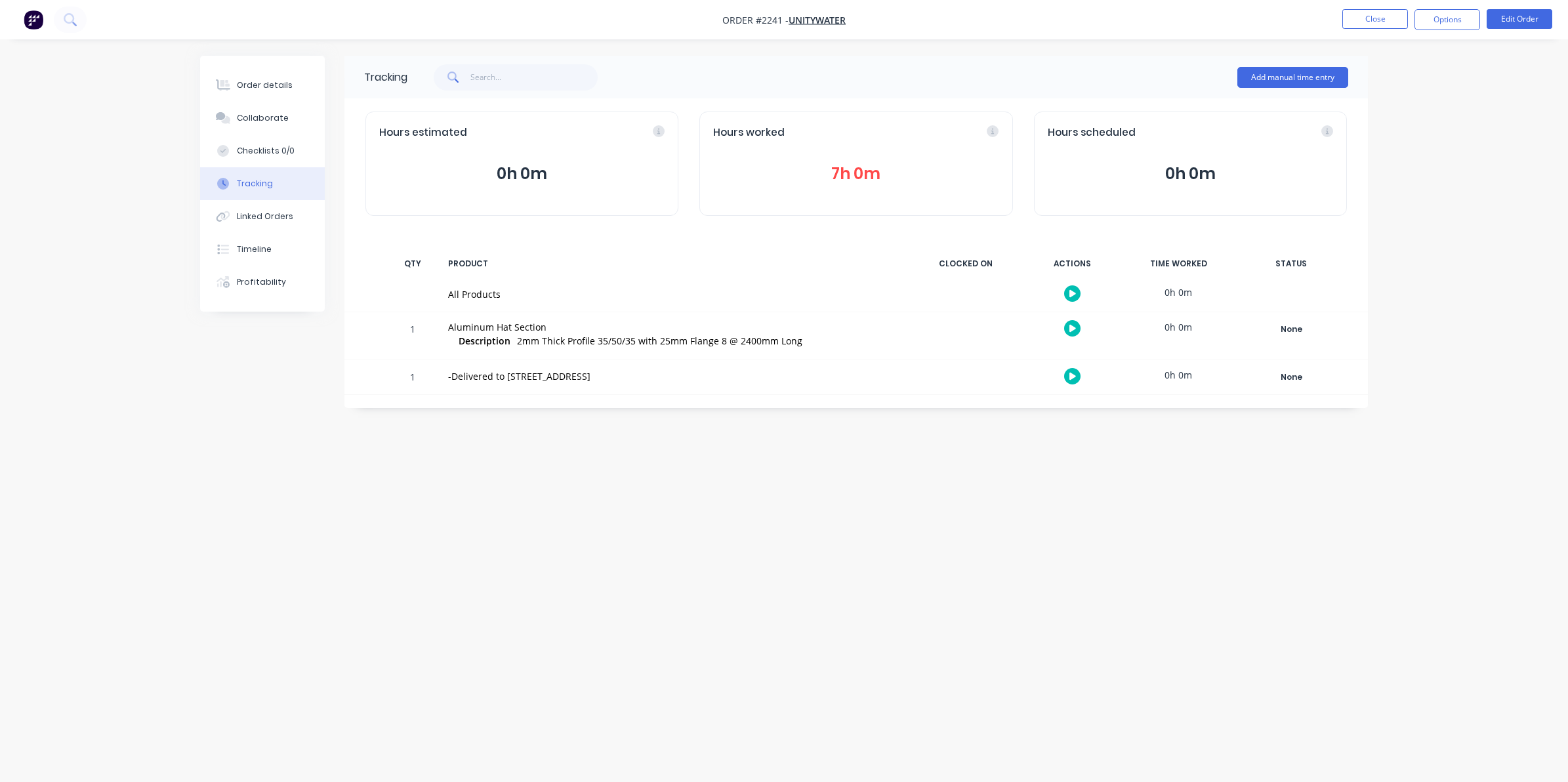
click at [857, 171] on button "7h 0m" at bounding box center [856, 173] width 285 height 24
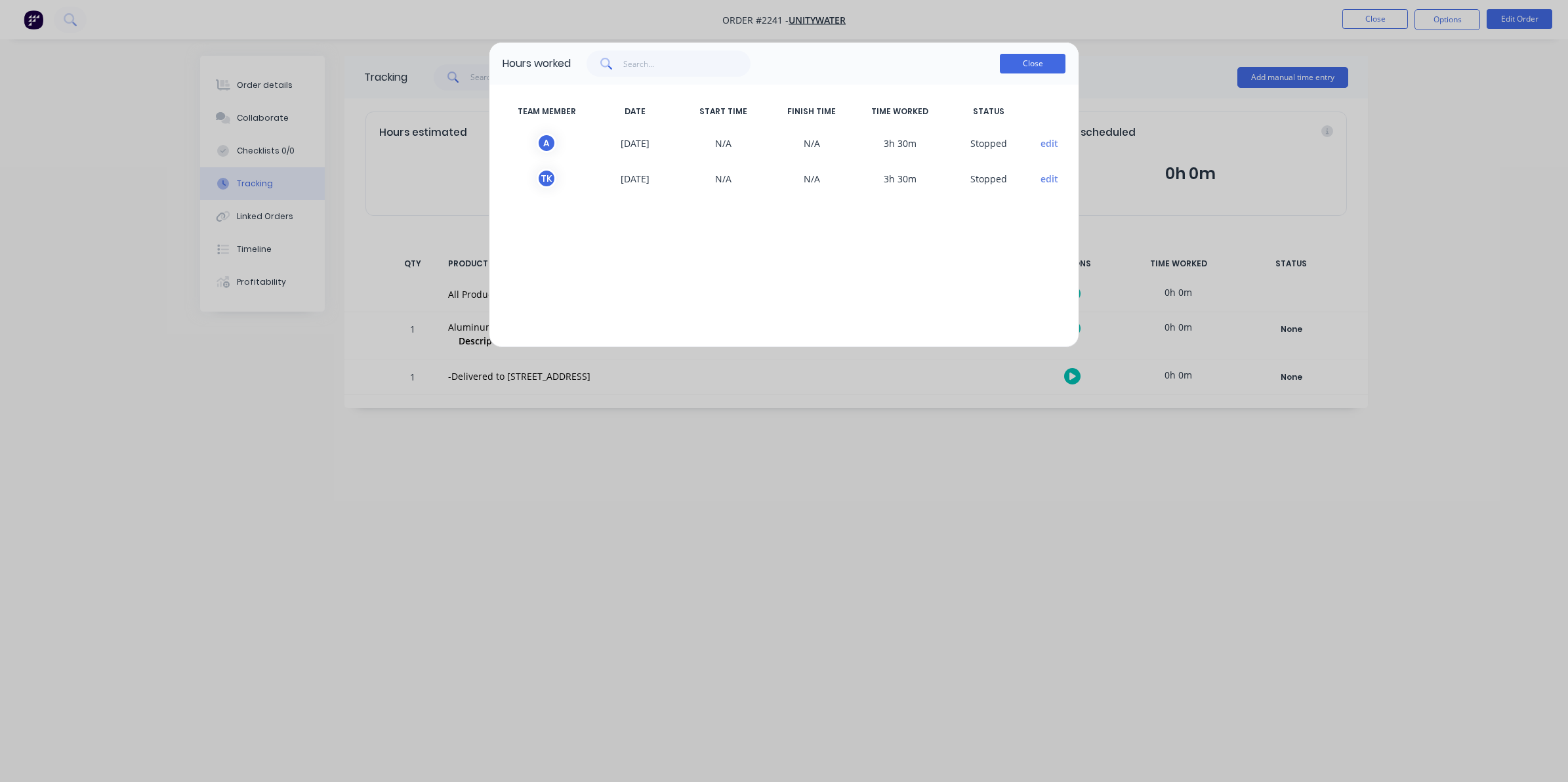
click at [1030, 59] on button "Close" at bounding box center [1032, 63] width 66 height 19
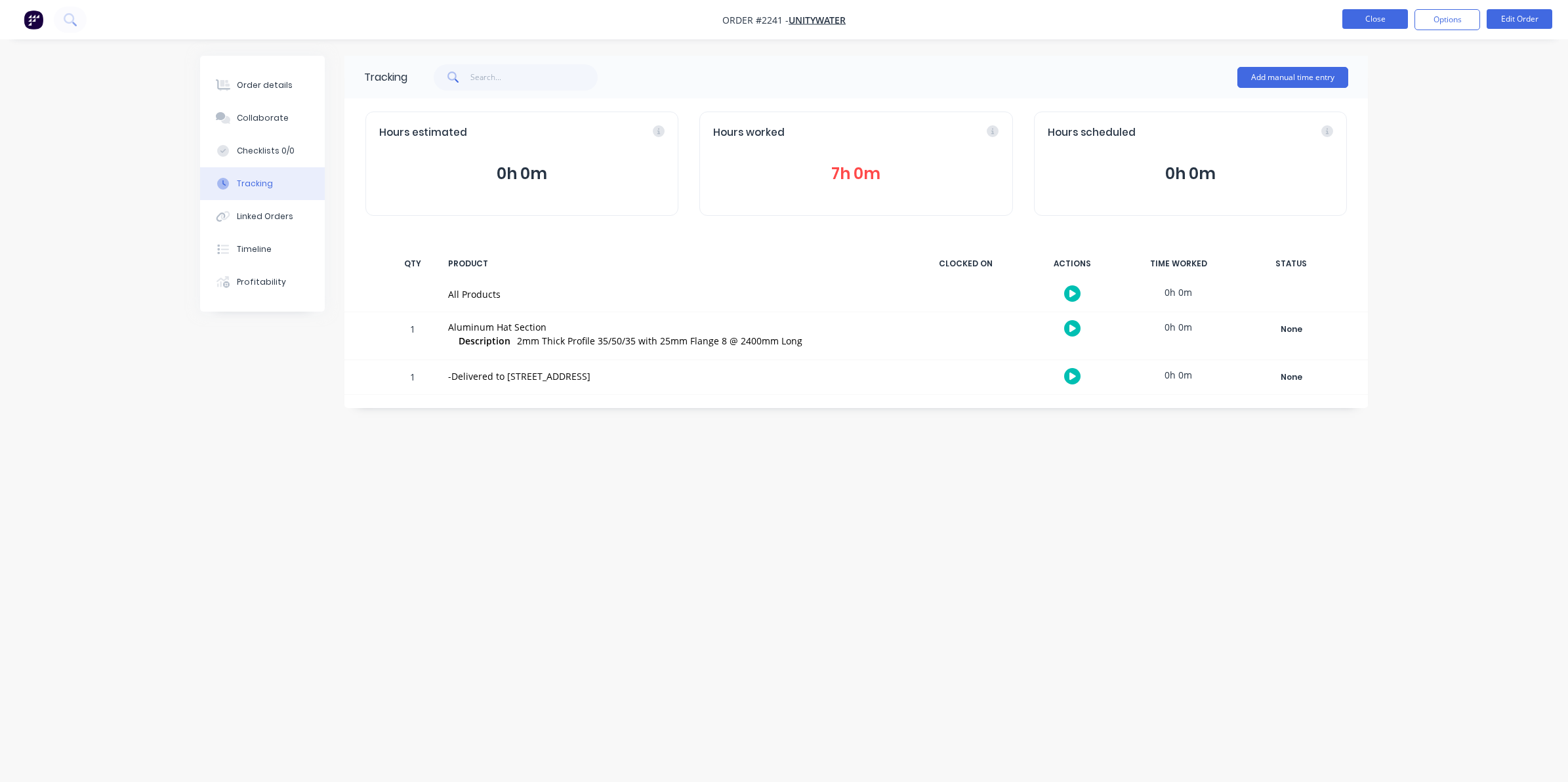
click at [1366, 17] on button "Close" at bounding box center [1375, 18] width 66 height 19
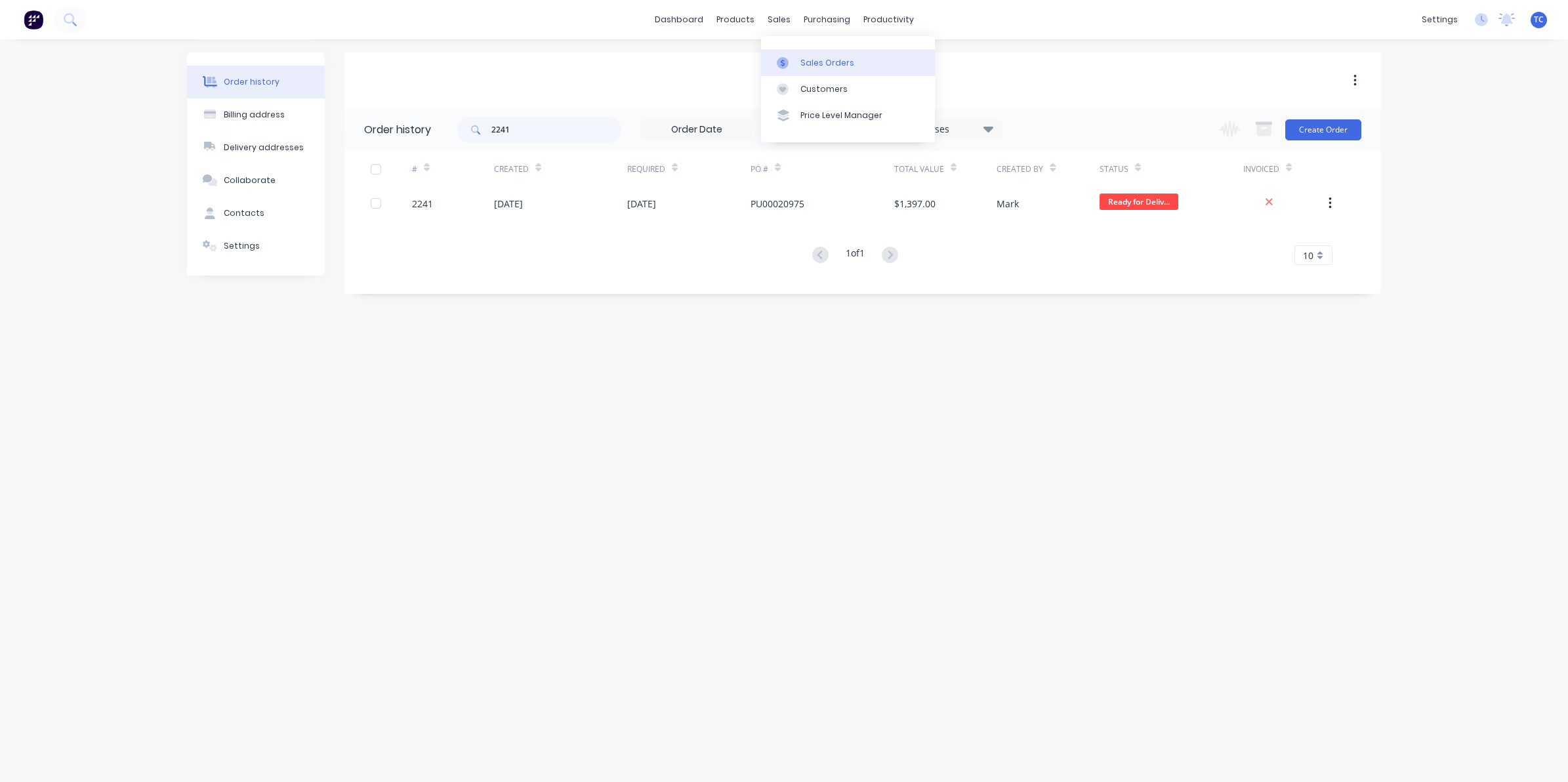
click at [808, 64] on div "Sales Orders" at bounding box center [827, 62] width 53 height 11
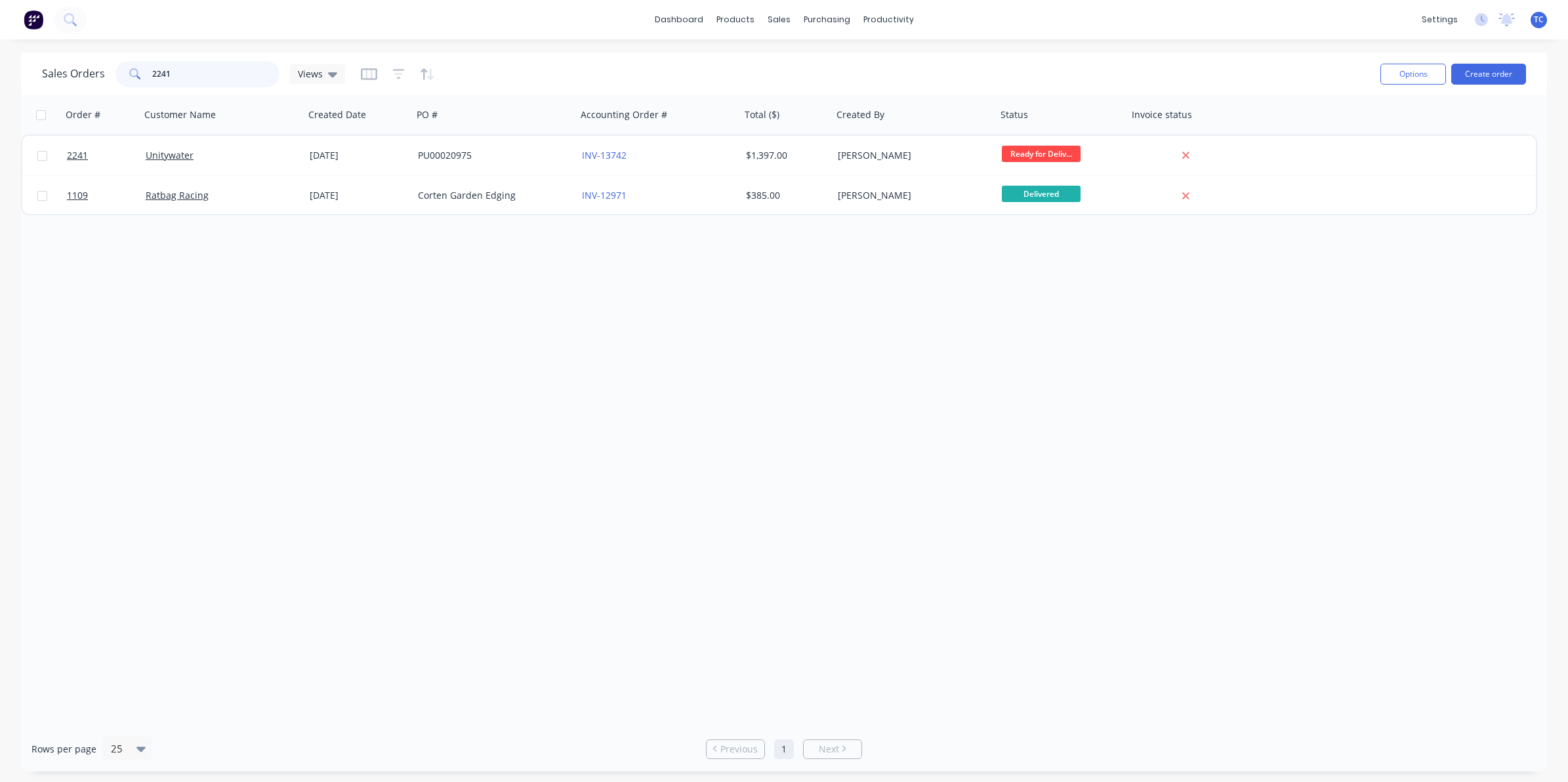
drag, startPoint x: 172, startPoint y: 73, endPoint x: 146, endPoint y: 72, distance: 26.0
click at [146, 72] on div "2241" at bounding box center [197, 74] width 164 height 26
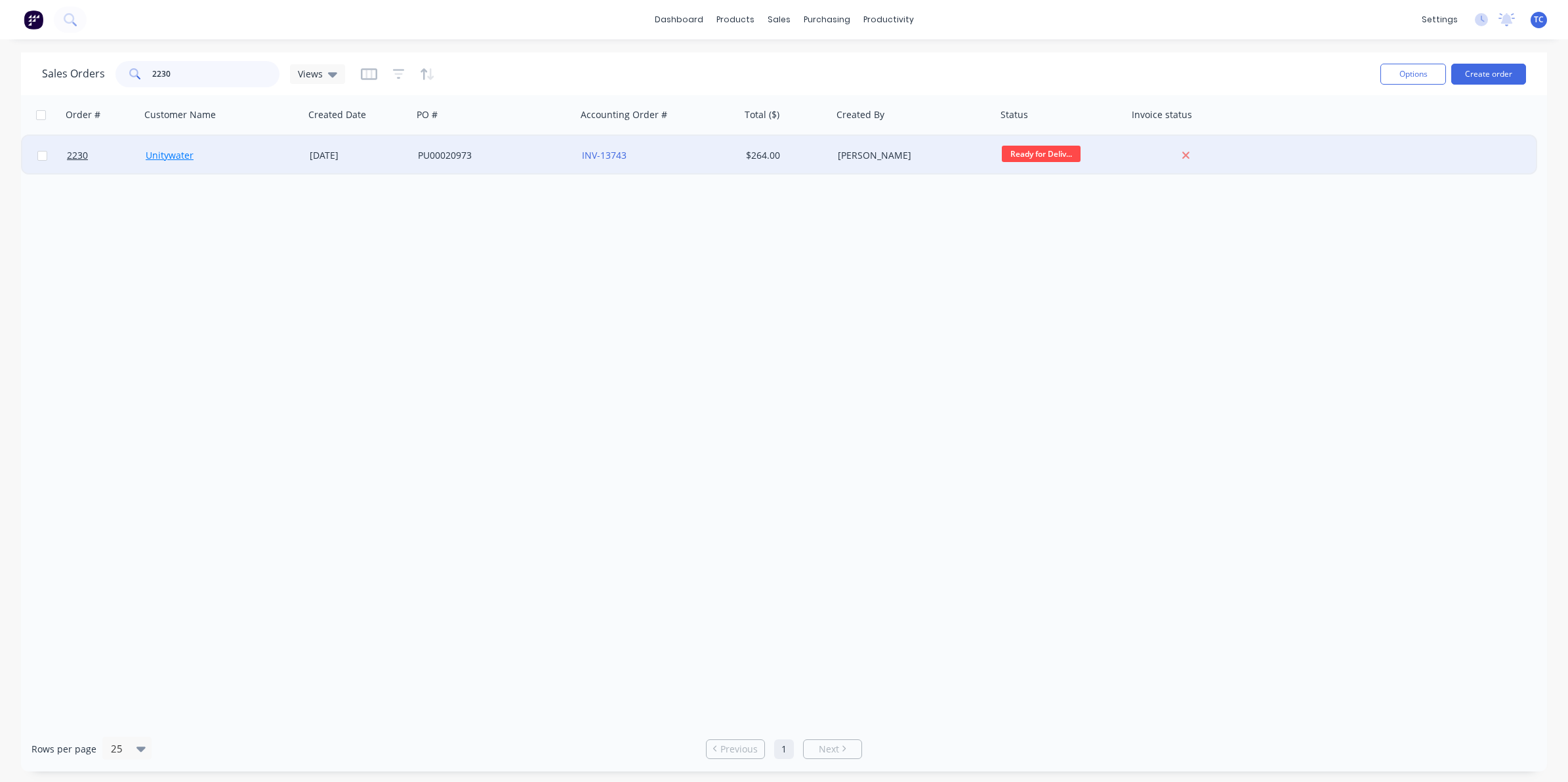
type input "2230"
click at [169, 155] on link "Unitywater" at bounding box center [169, 155] width 48 height 12
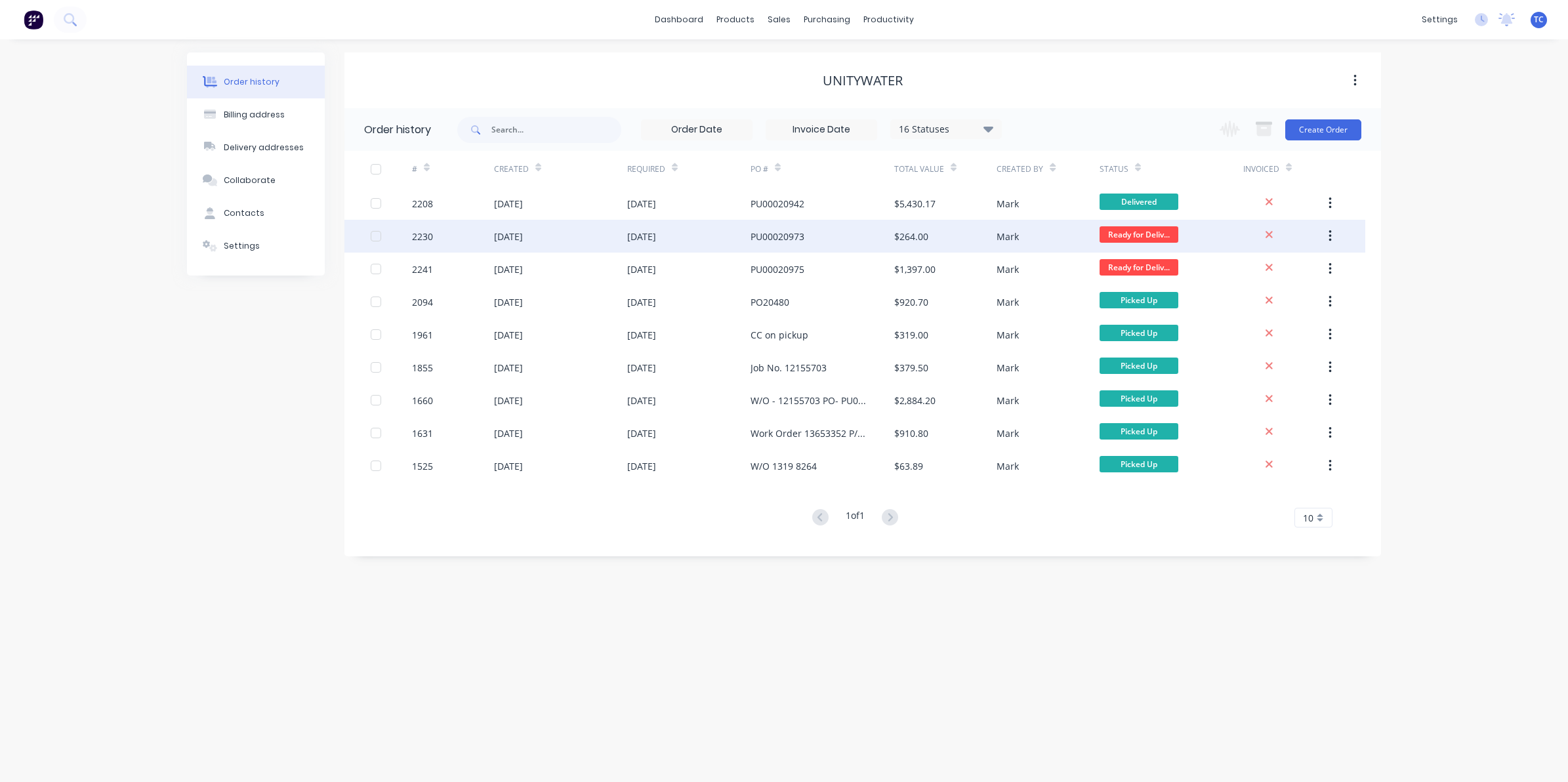
click at [522, 237] on div "[DATE]" at bounding box center [508, 236] width 29 height 14
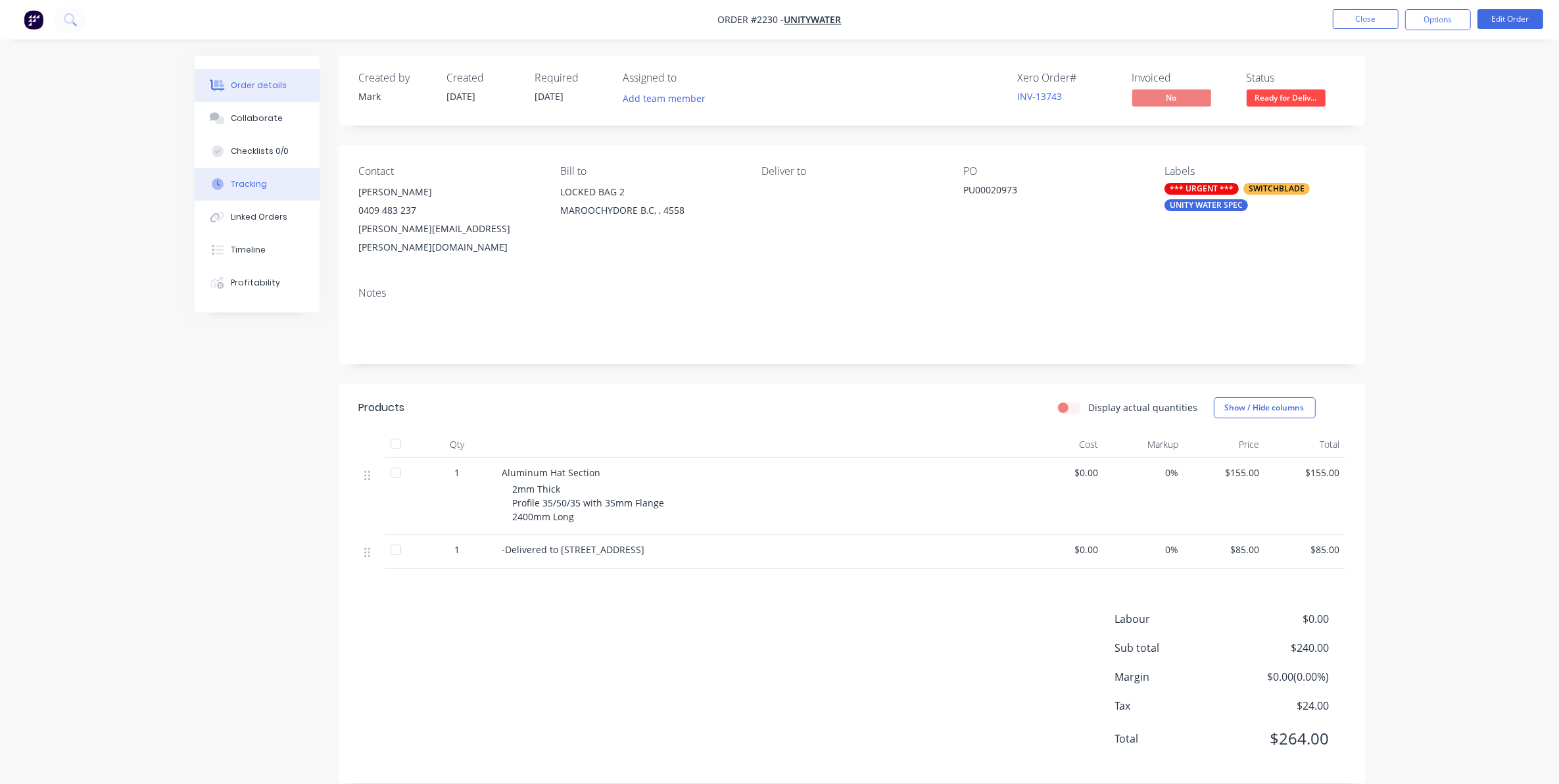
click at [256, 182] on div "Tracking" at bounding box center [248, 183] width 36 height 11
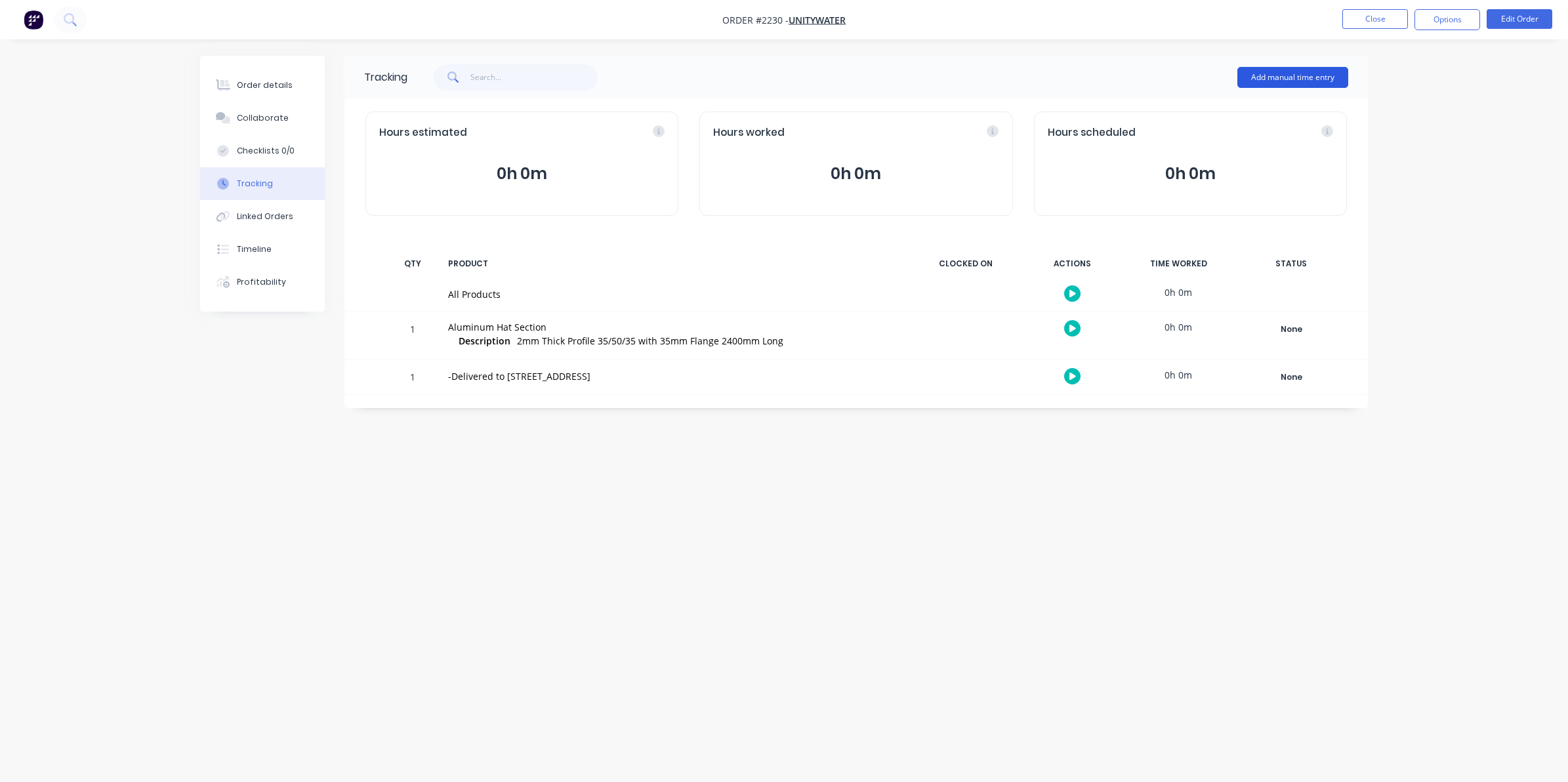
click at [1281, 72] on button "Add manual time entry" at bounding box center [1292, 77] width 111 height 21
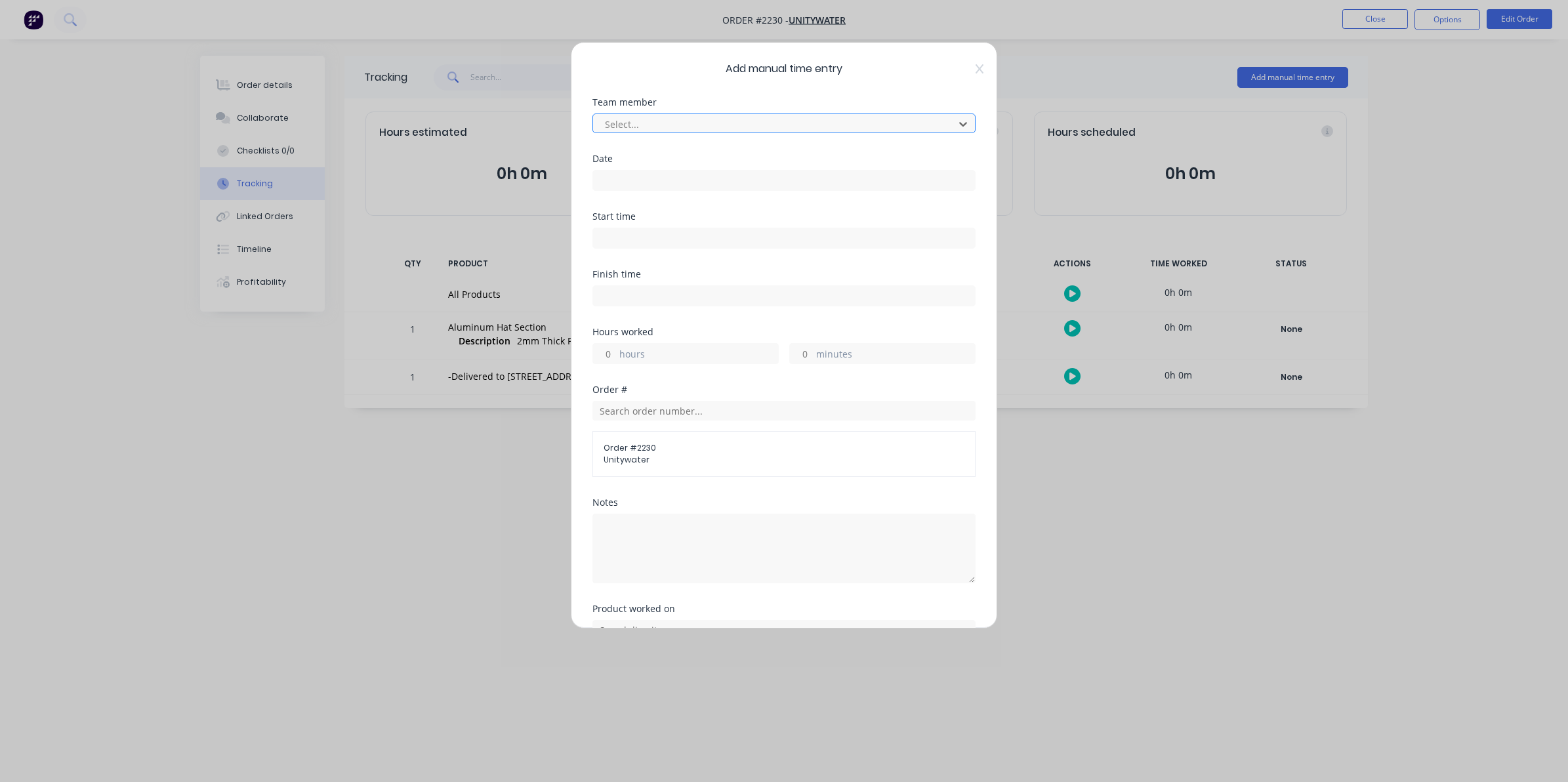
click at [621, 122] on div at bounding box center [775, 124] width 344 height 17
click at [608, 176] on input at bounding box center [784, 180] width 382 height 19
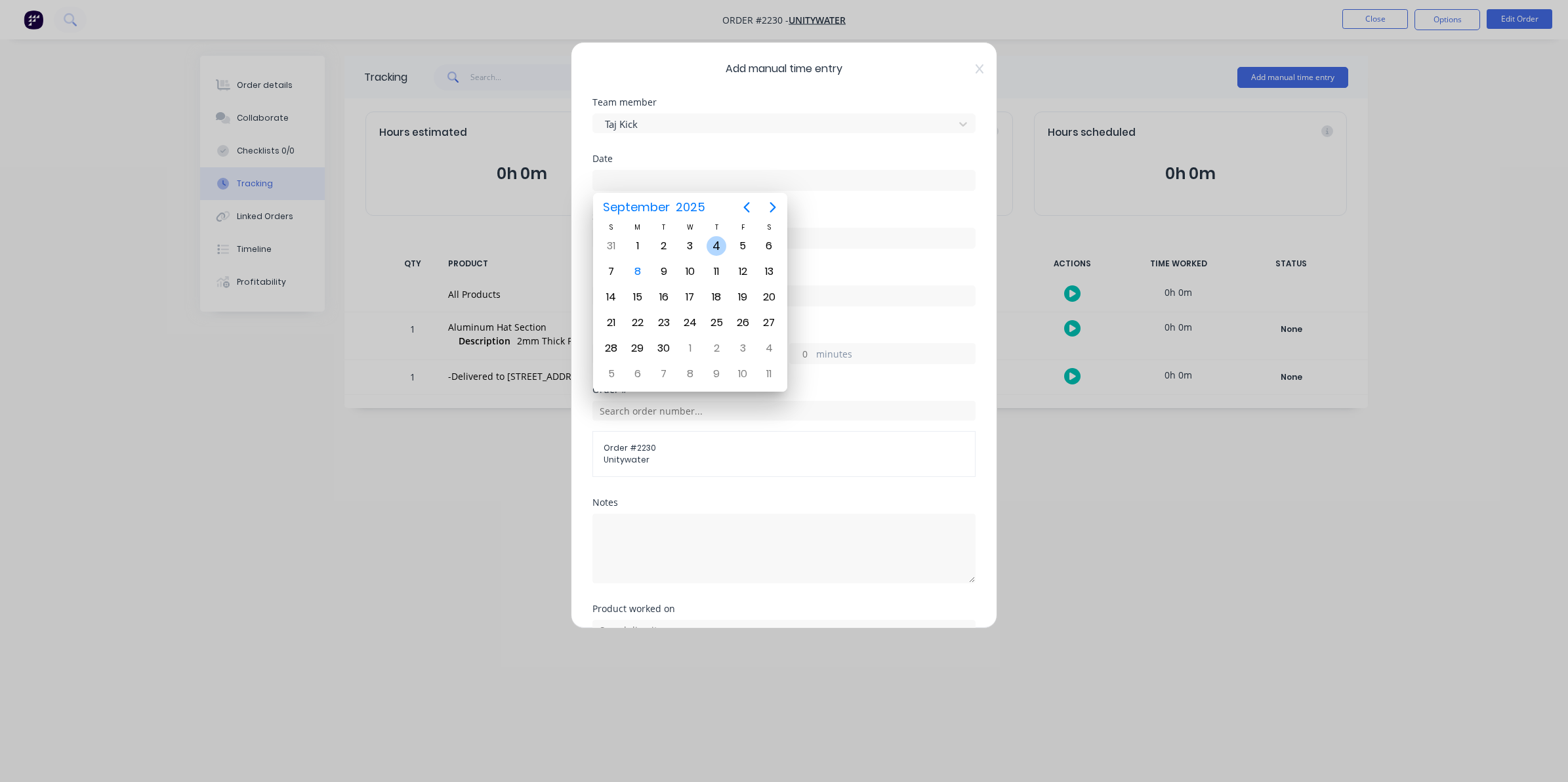
click at [713, 242] on div "4" at bounding box center [716, 246] width 19 height 19
type input "[DATE]"
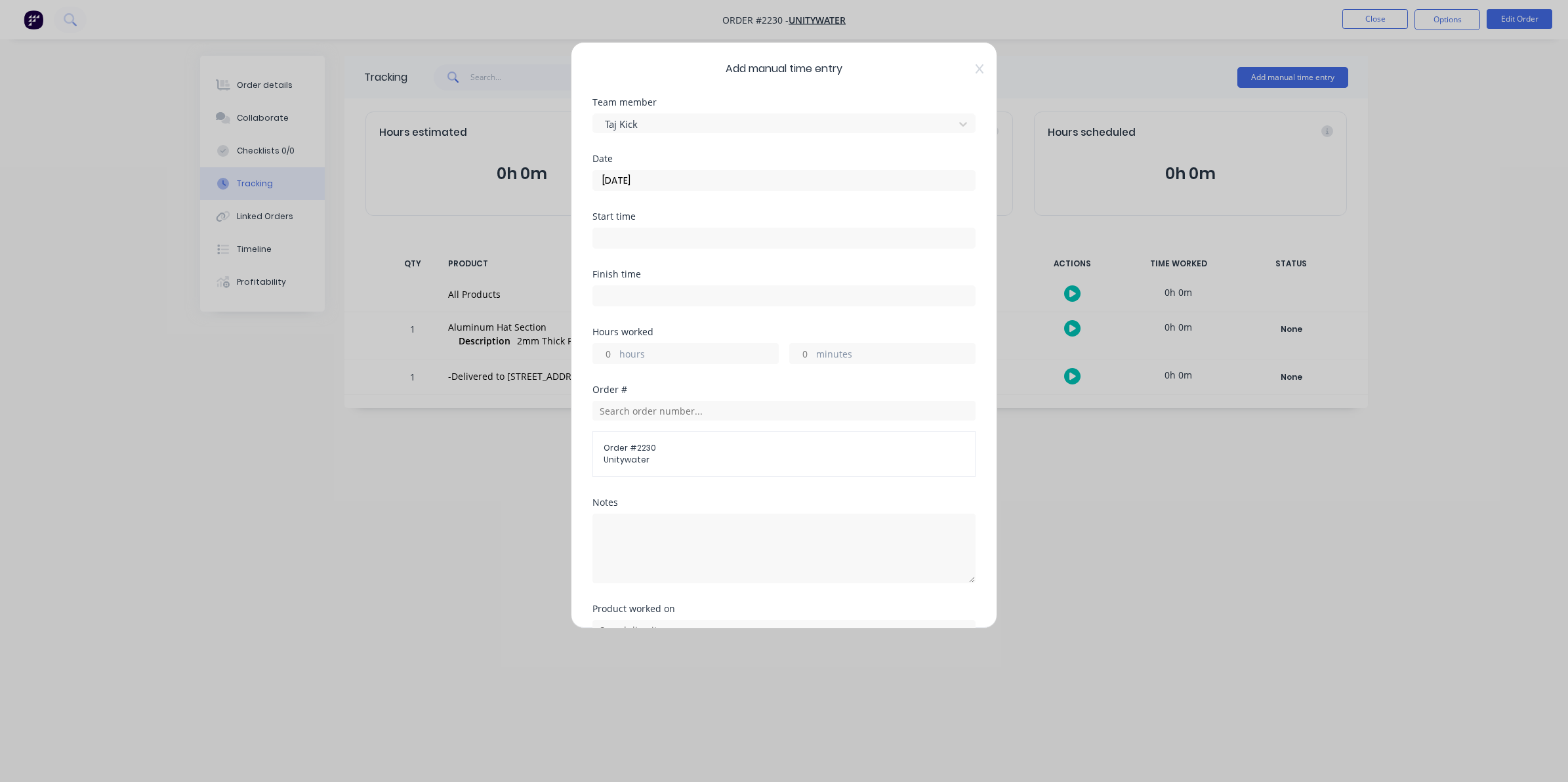
click at [604, 351] on input "hours" at bounding box center [605, 353] width 23 height 19
type input "1"
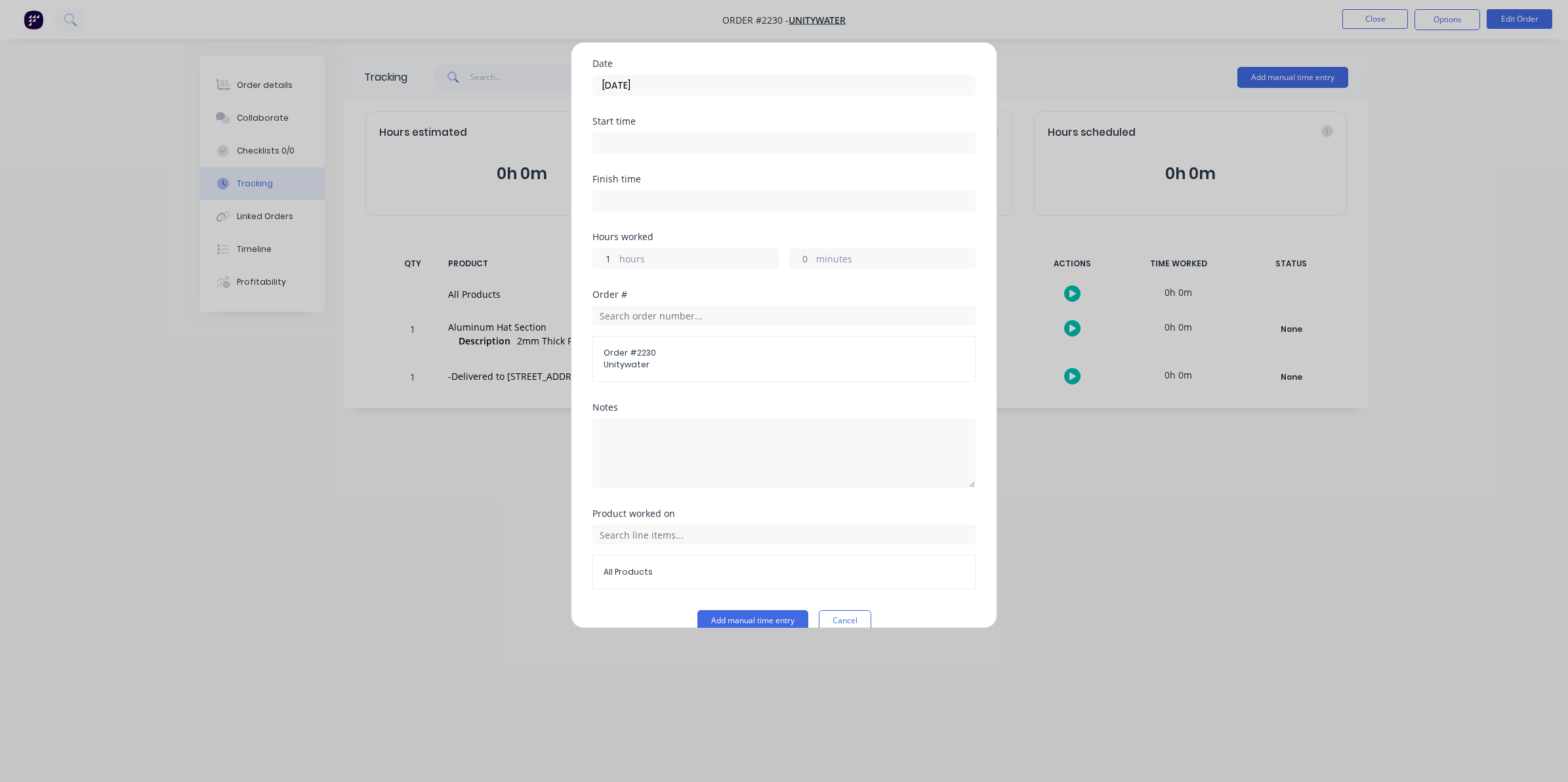
scroll to position [119, 0]
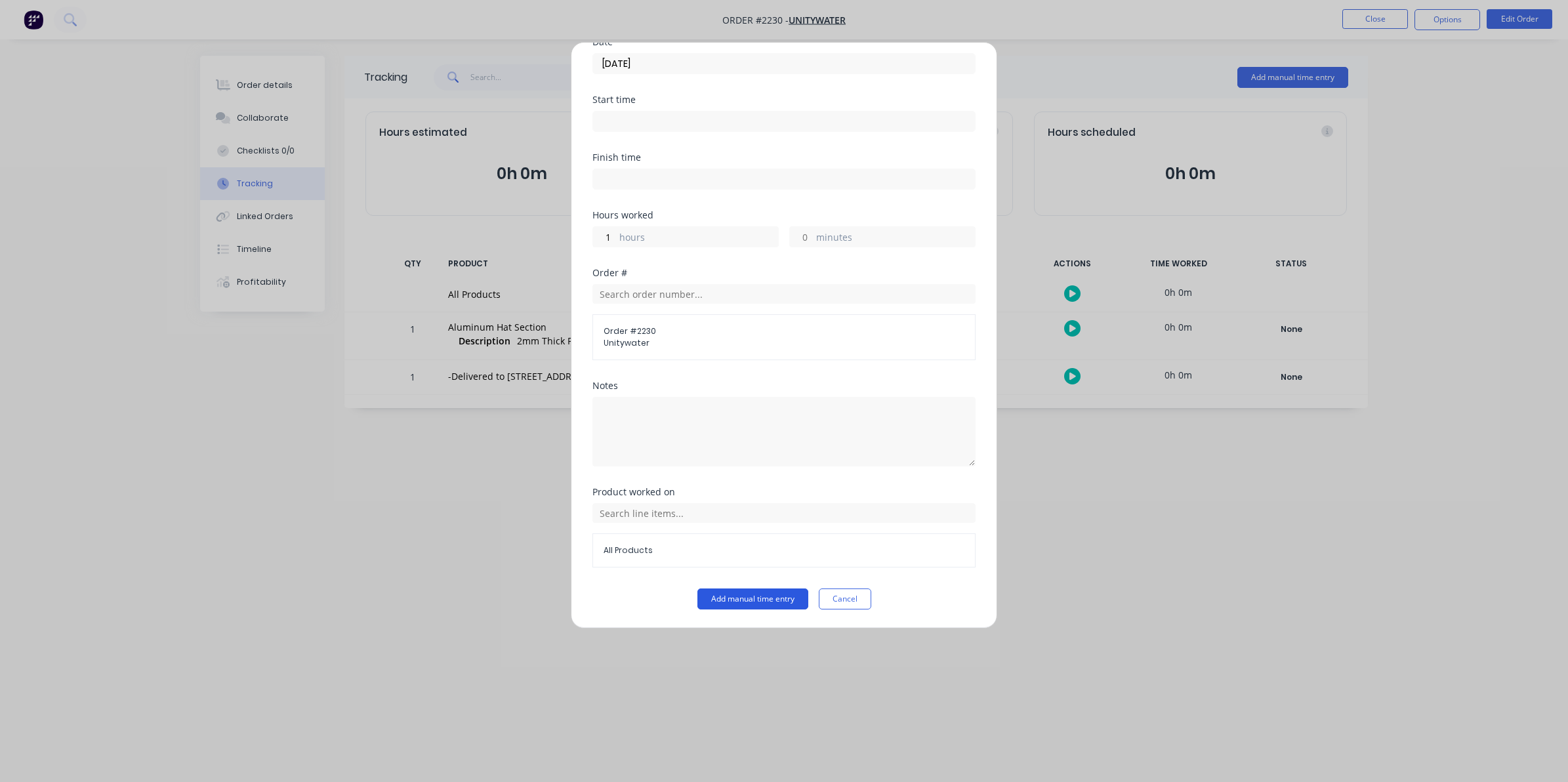
click at [748, 595] on button "Add manual time entry" at bounding box center [752, 598] width 111 height 21
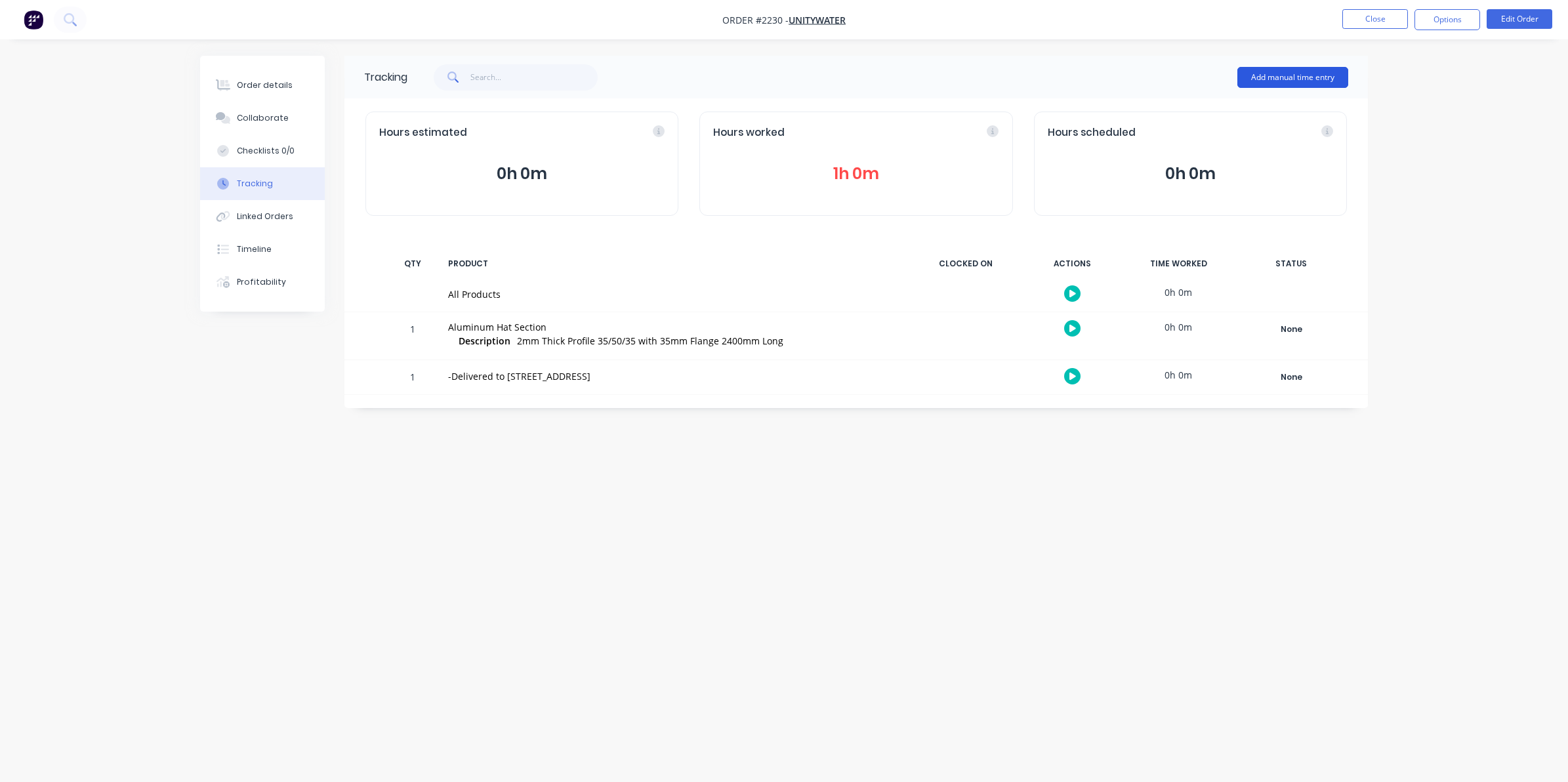
click at [1275, 70] on button "Add manual time entry" at bounding box center [1292, 77] width 111 height 21
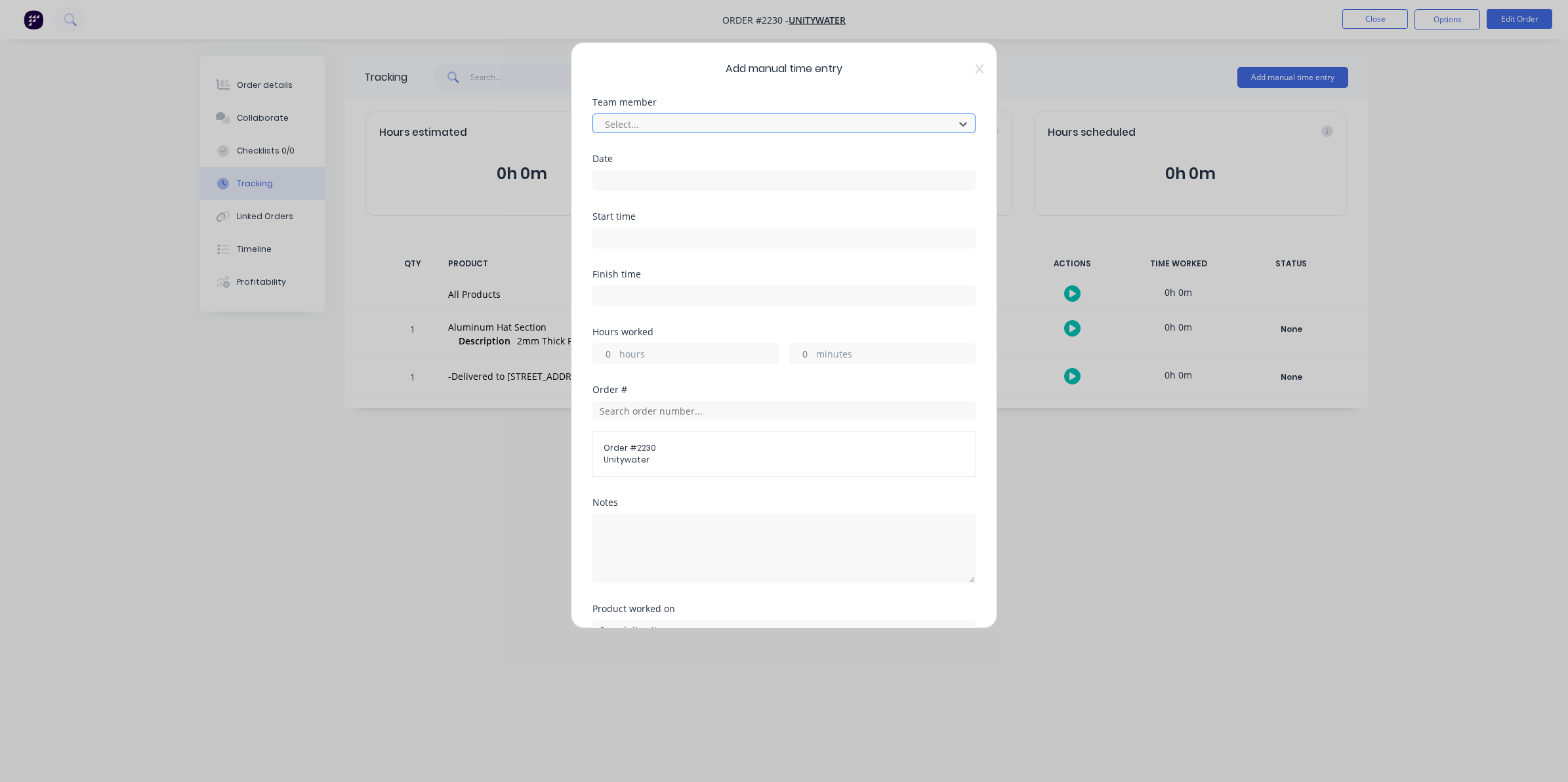
click at [610, 122] on div at bounding box center [775, 124] width 344 height 17
click at [612, 178] on input at bounding box center [784, 180] width 382 height 19
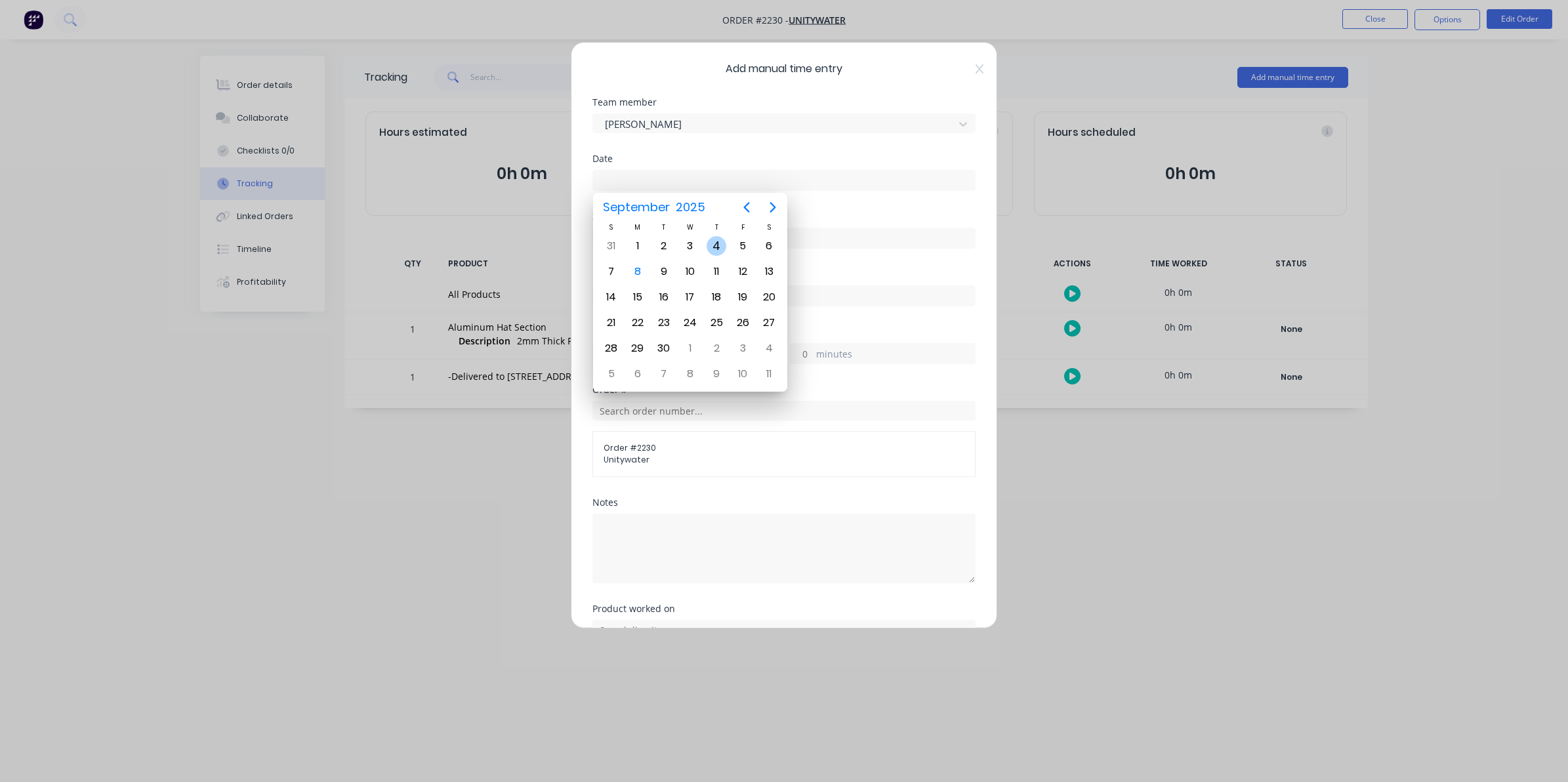
click at [712, 244] on div "4" at bounding box center [716, 246] width 19 height 19
type input "[DATE]"
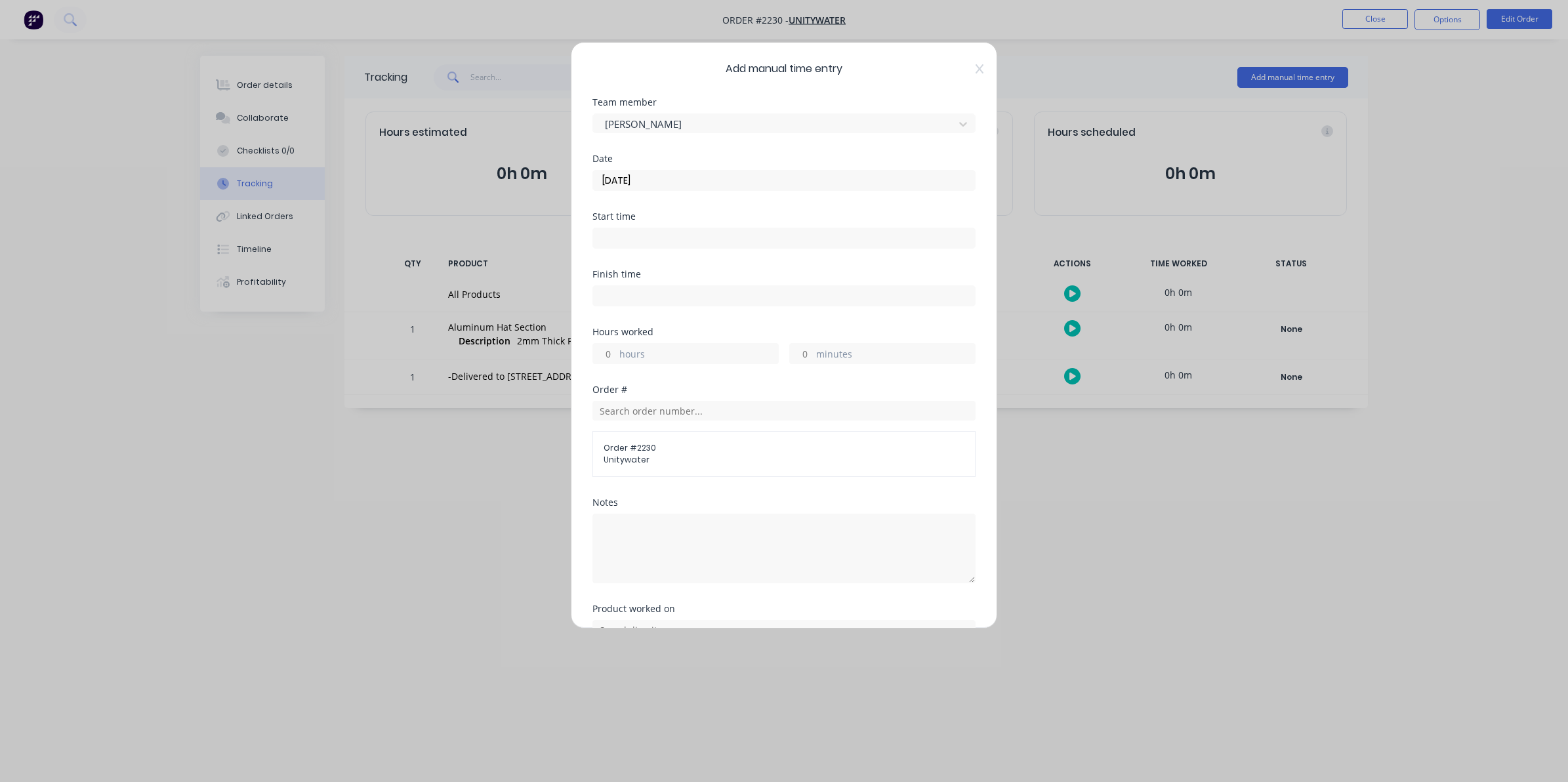
click at [613, 354] on input "hours" at bounding box center [605, 353] width 23 height 19
type input "1"
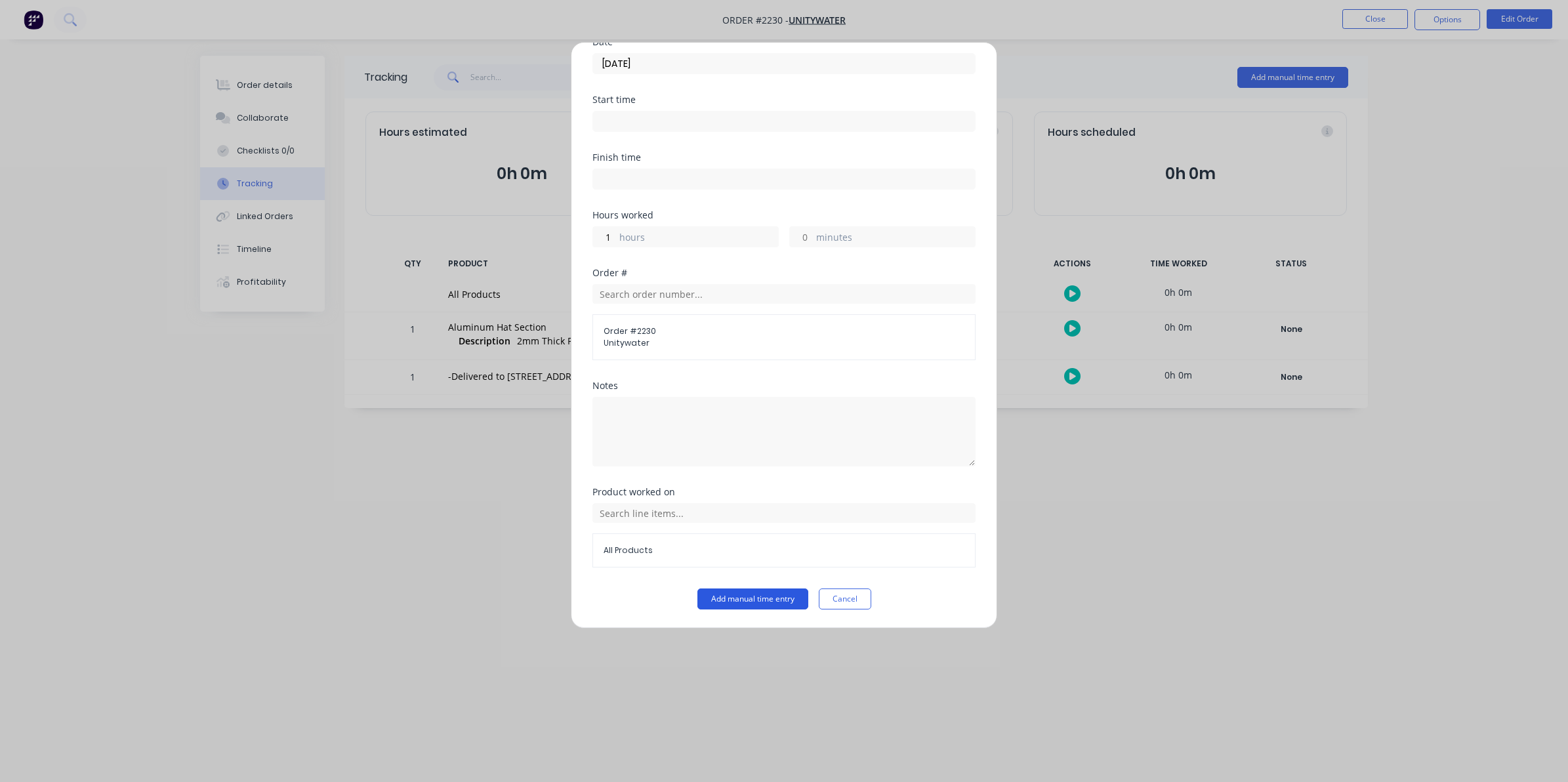
click at [730, 598] on button "Add manual time entry" at bounding box center [752, 598] width 111 height 21
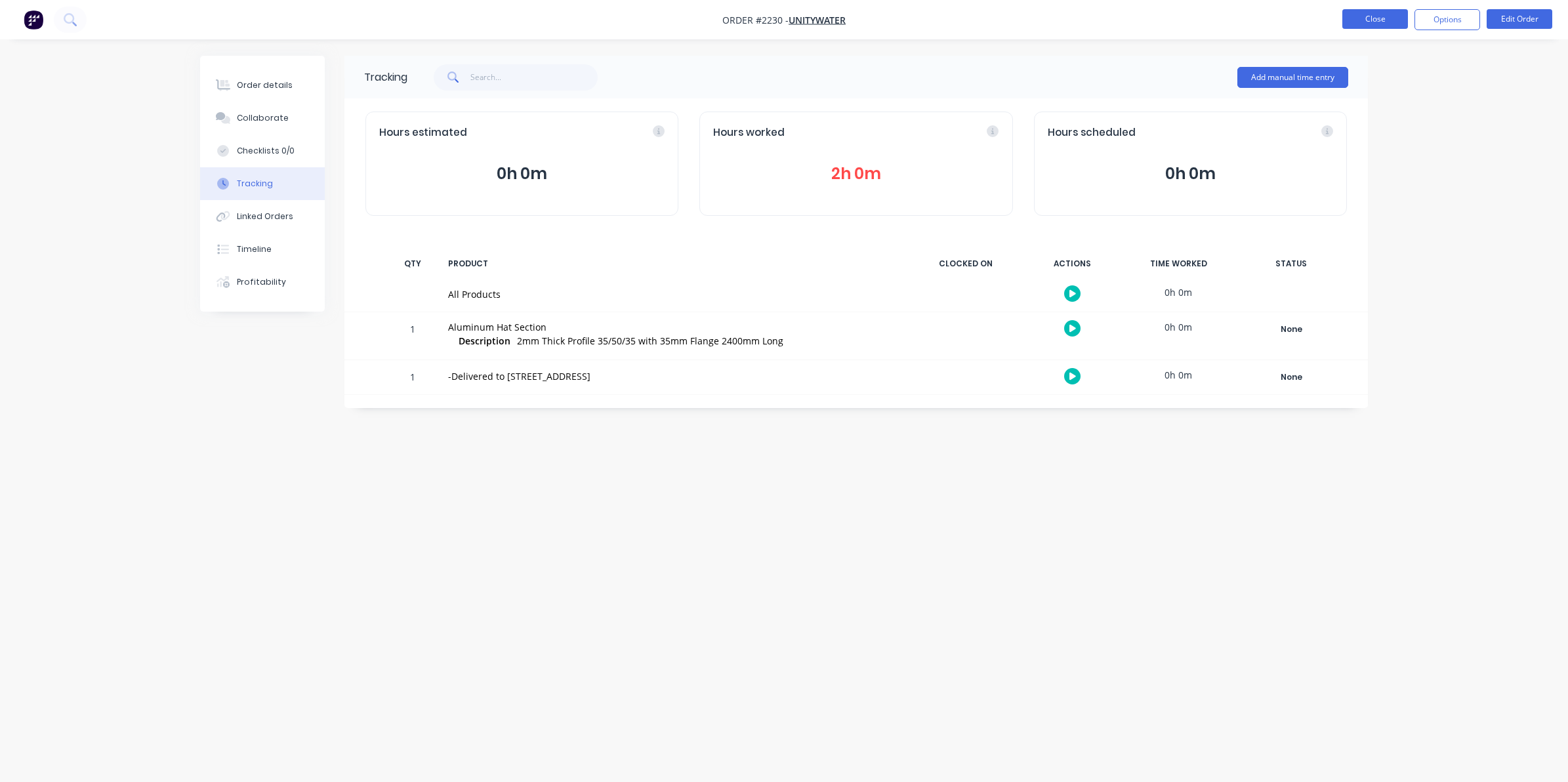
click at [1374, 17] on button "Close" at bounding box center [1375, 18] width 66 height 19
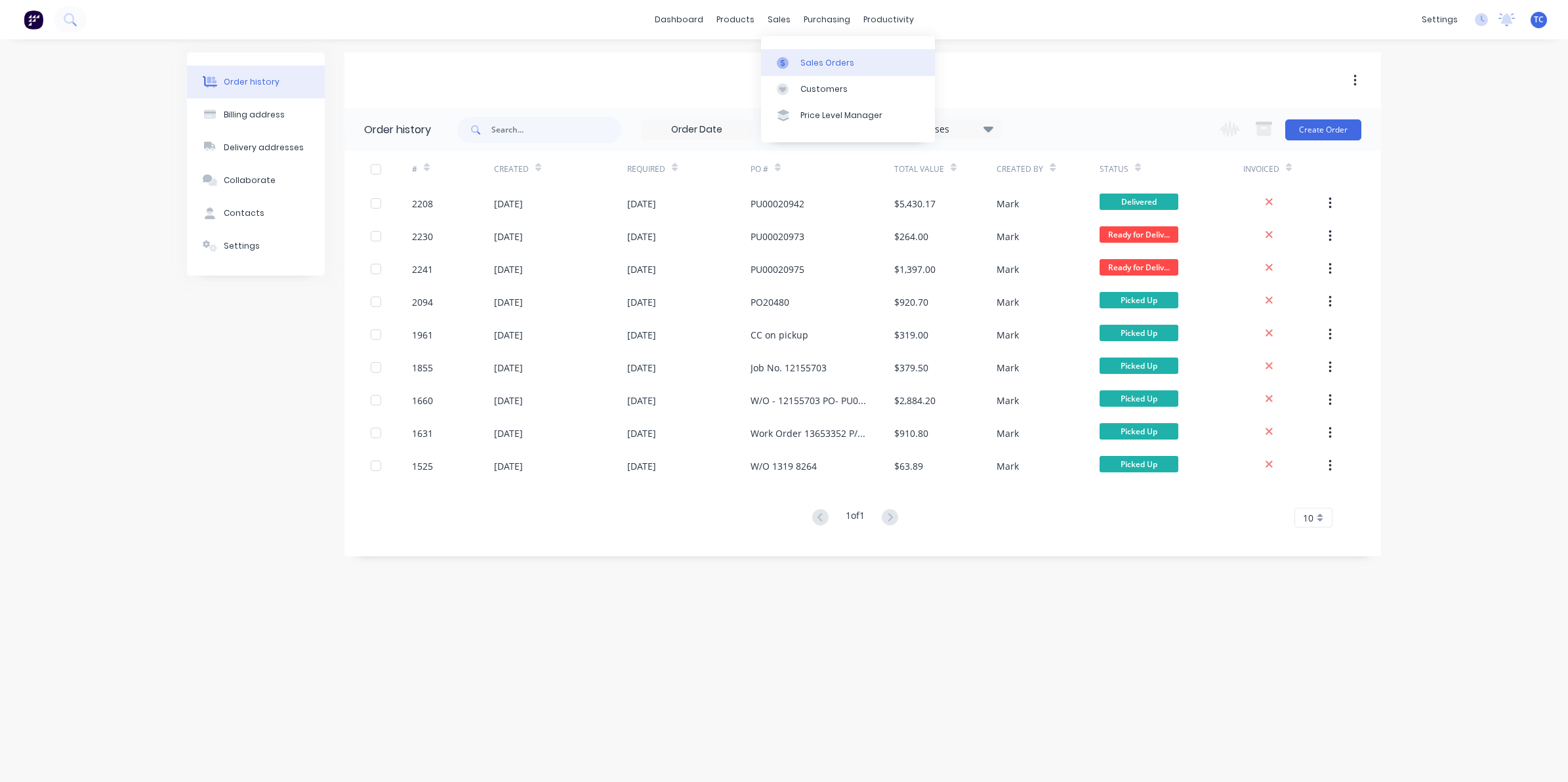
click at [803, 54] on link "Sales Orders" at bounding box center [848, 62] width 174 height 26
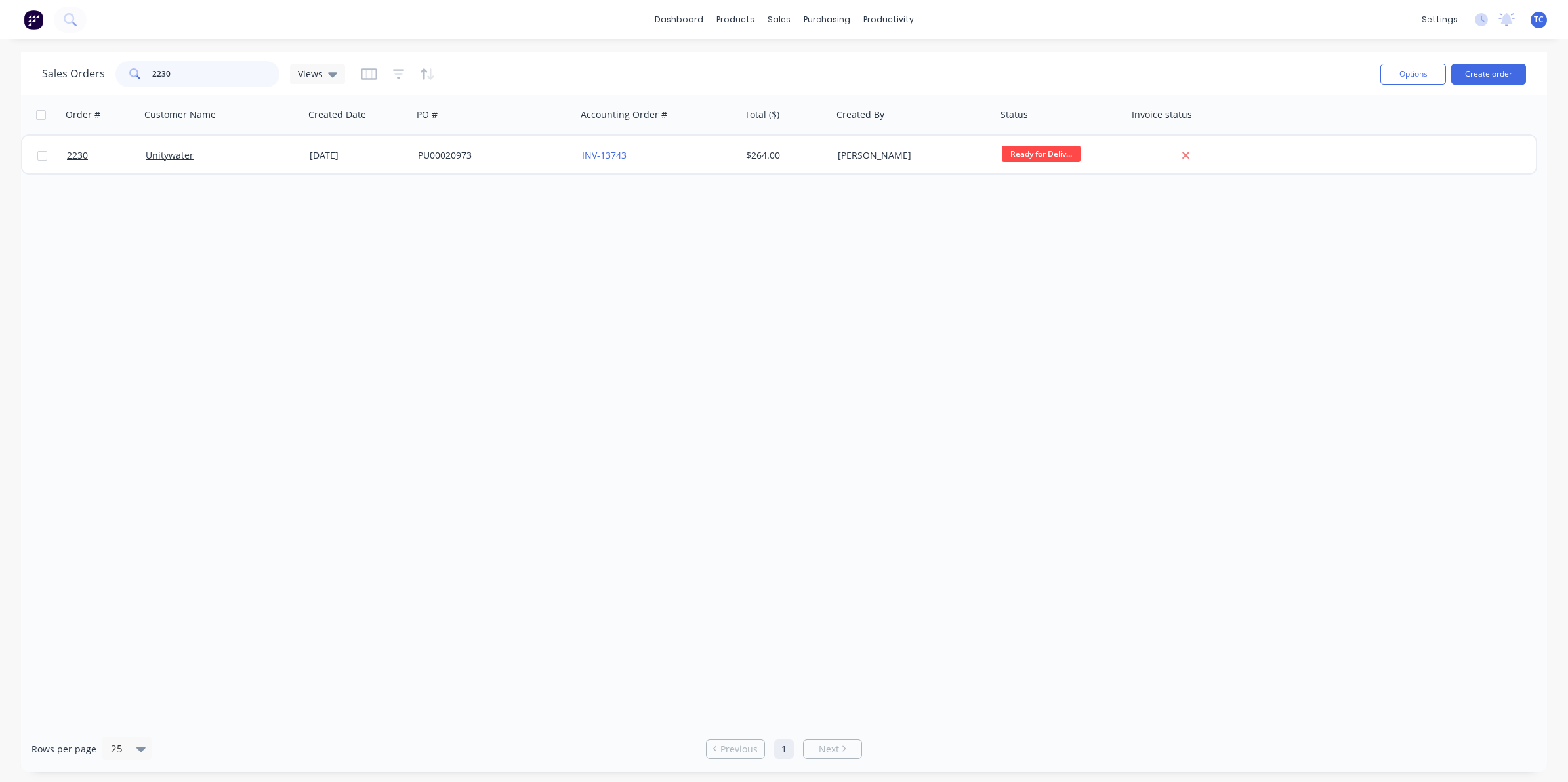
drag, startPoint x: 177, startPoint y: 73, endPoint x: 161, endPoint y: 73, distance: 16.0
click at [161, 73] on input "2230" at bounding box center [216, 74] width 128 height 26
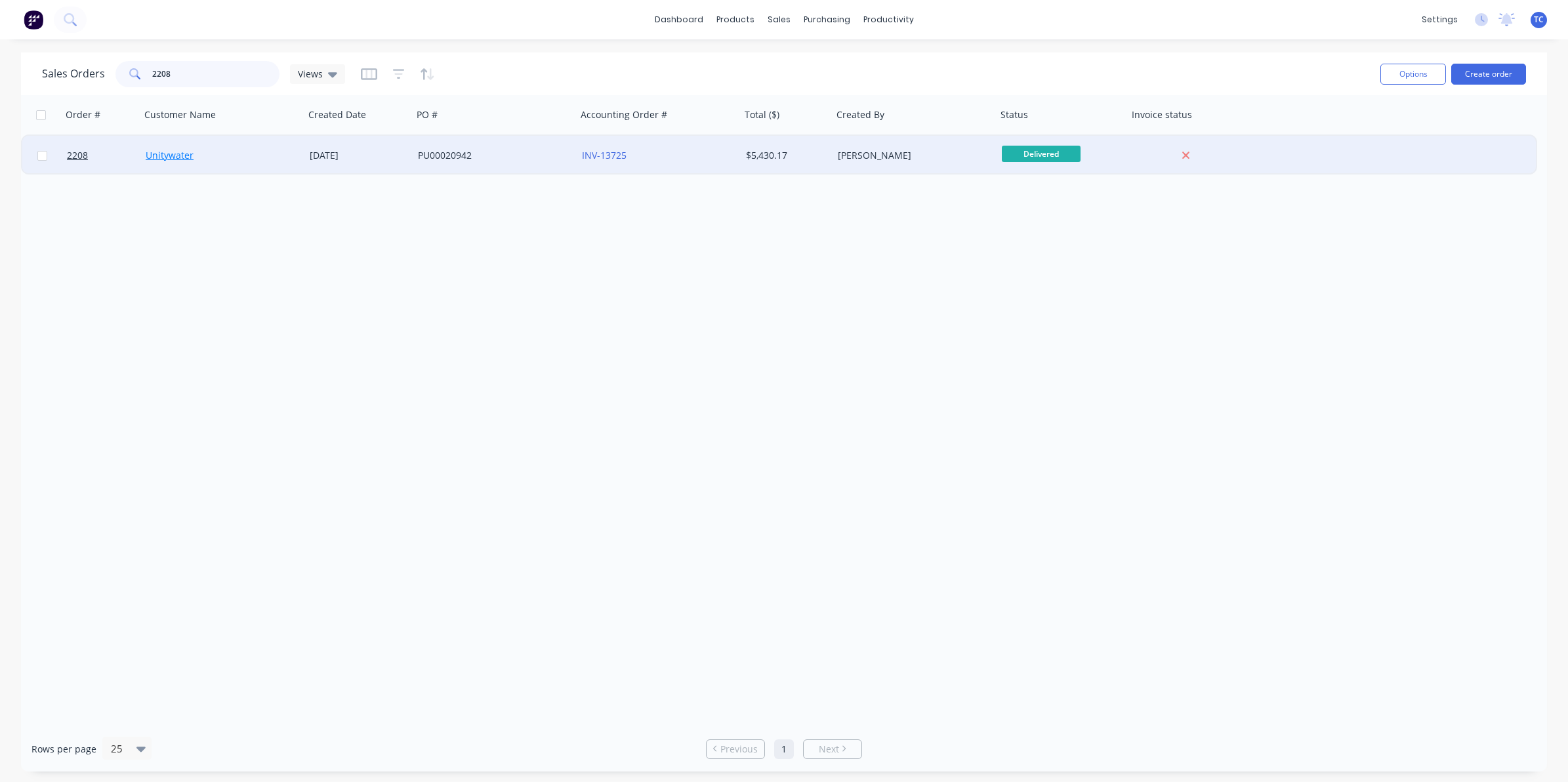
type input "2208"
click at [175, 155] on link "Unitywater" at bounding box center [169, 155] width 48 height 12
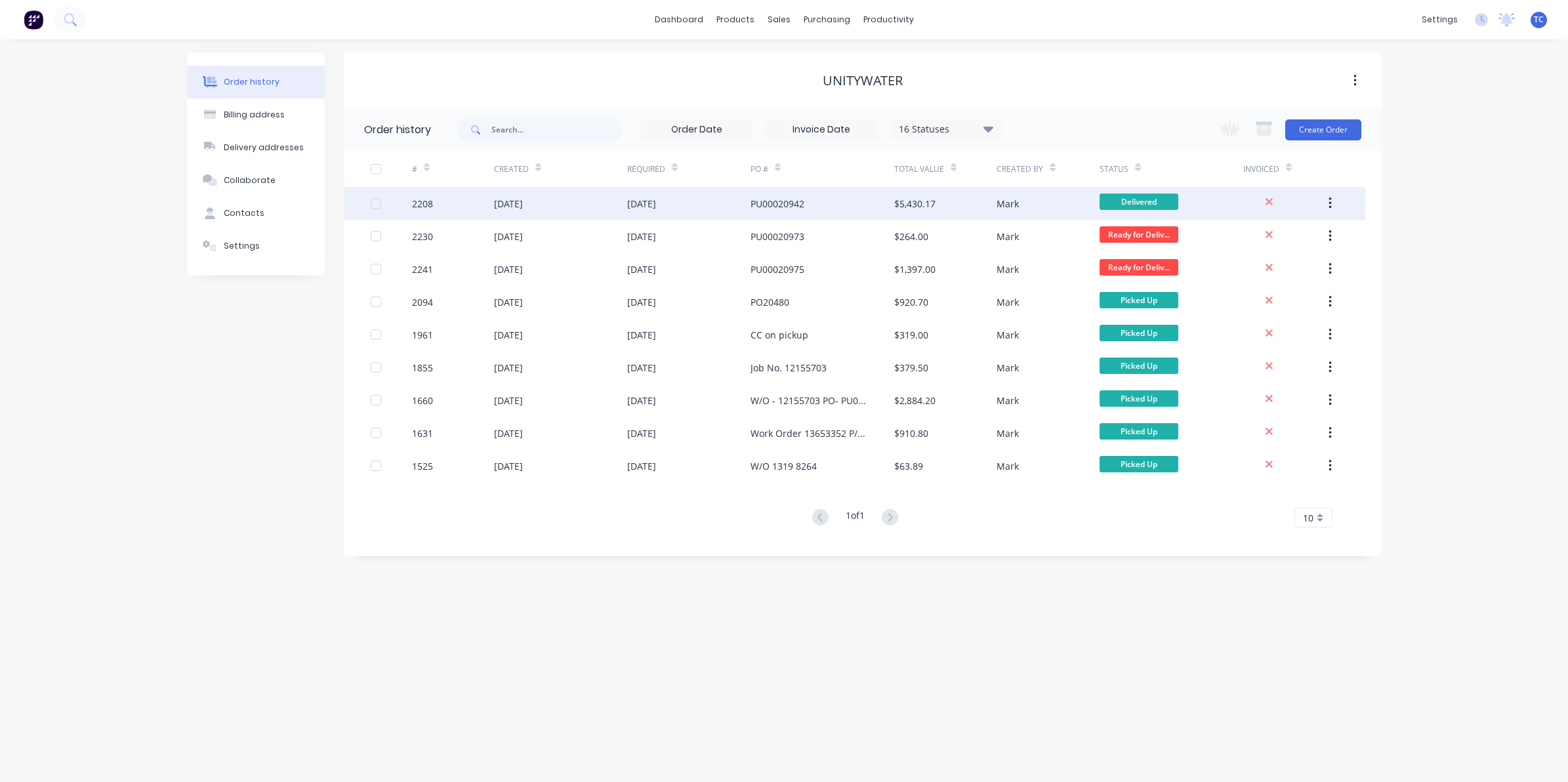
click at [522, 197] on div "[DATE]" at bounding box center [508, 204] width 29 height 14
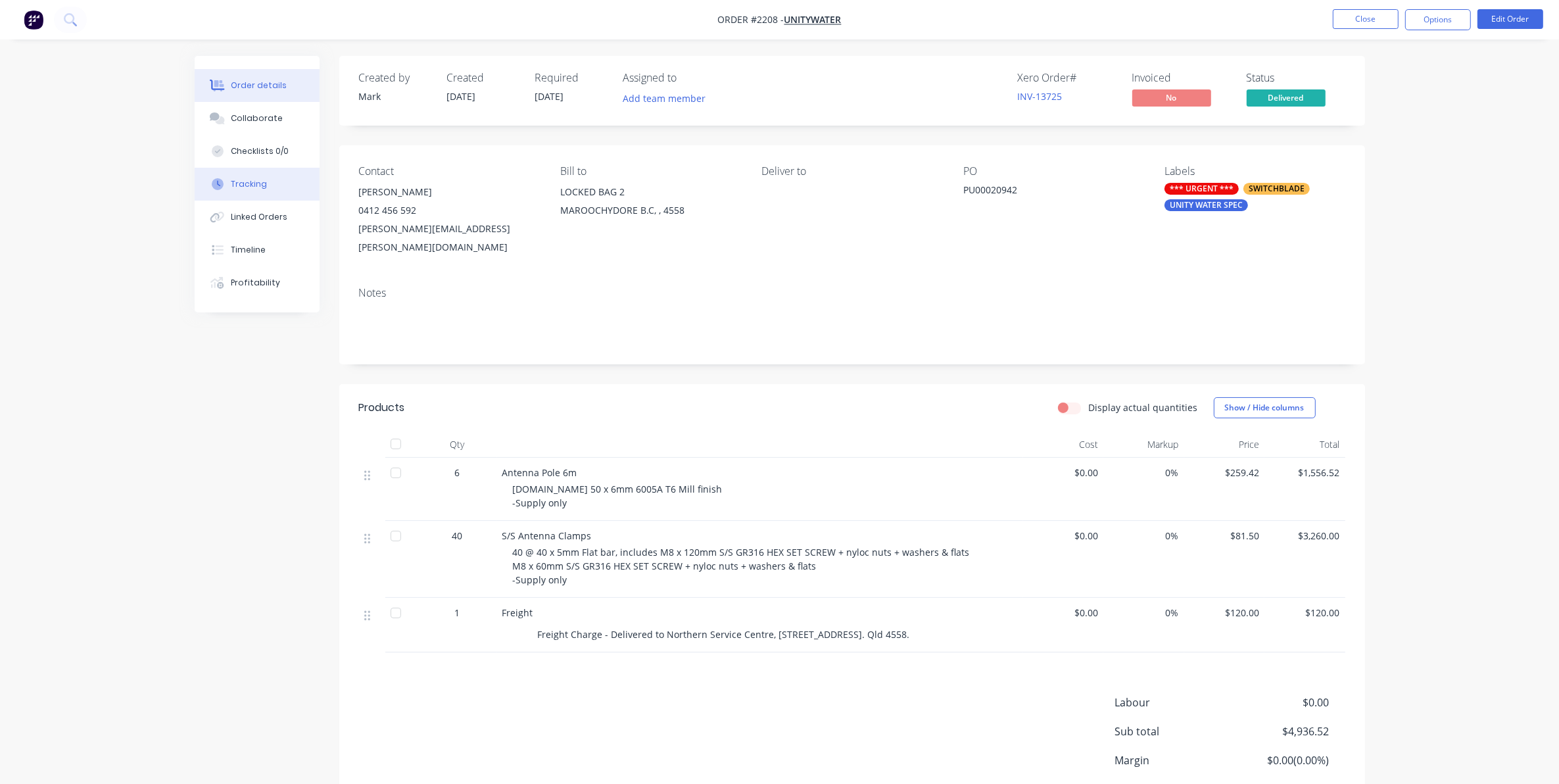
click at [243, 182] on div "Tracking" at bounding box center [248, 183] width 36 height 11
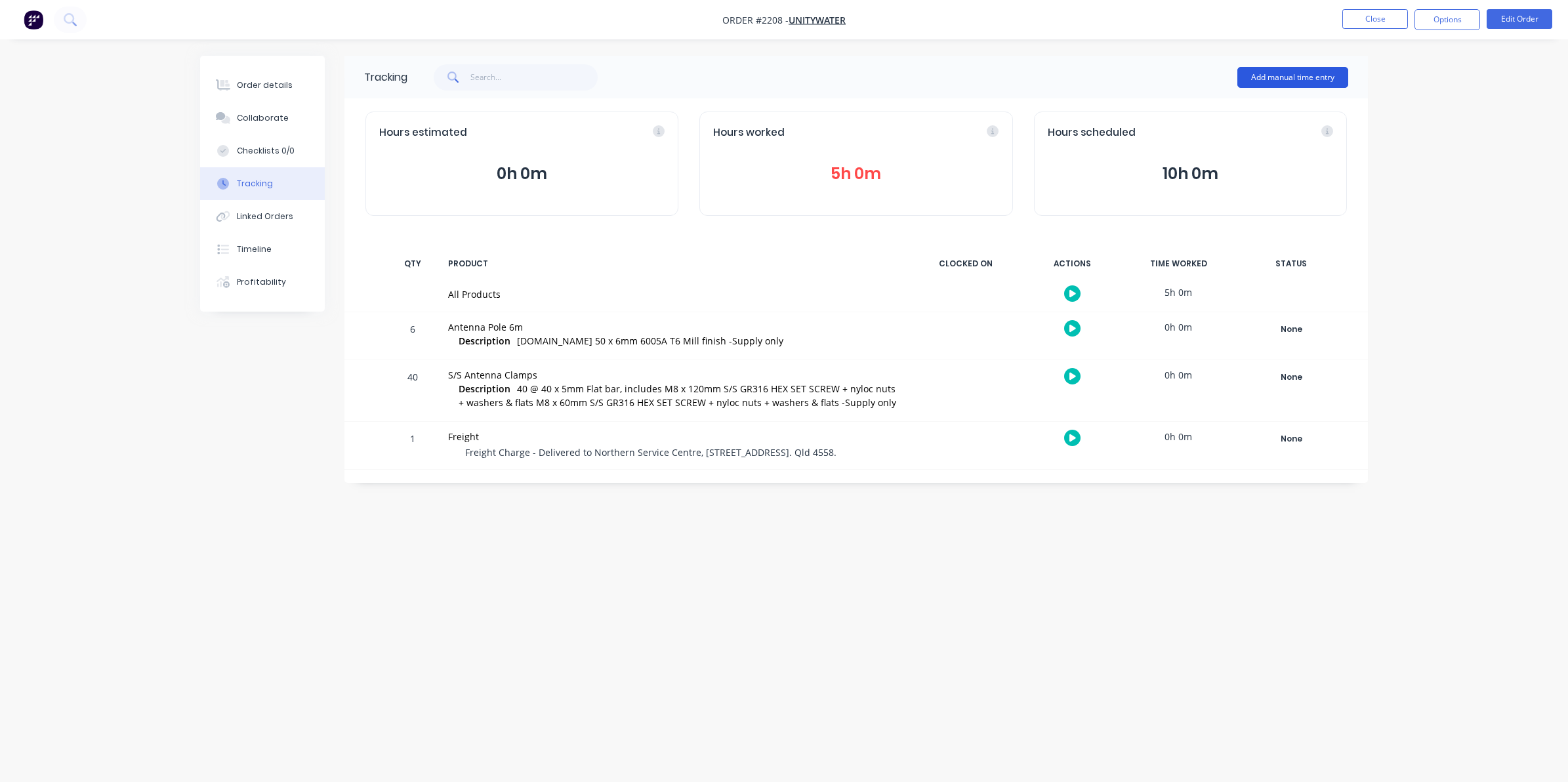
click at [1290, 76] on button "Add manual time entry" at bounding box center [1292, 77] width 111 height 21
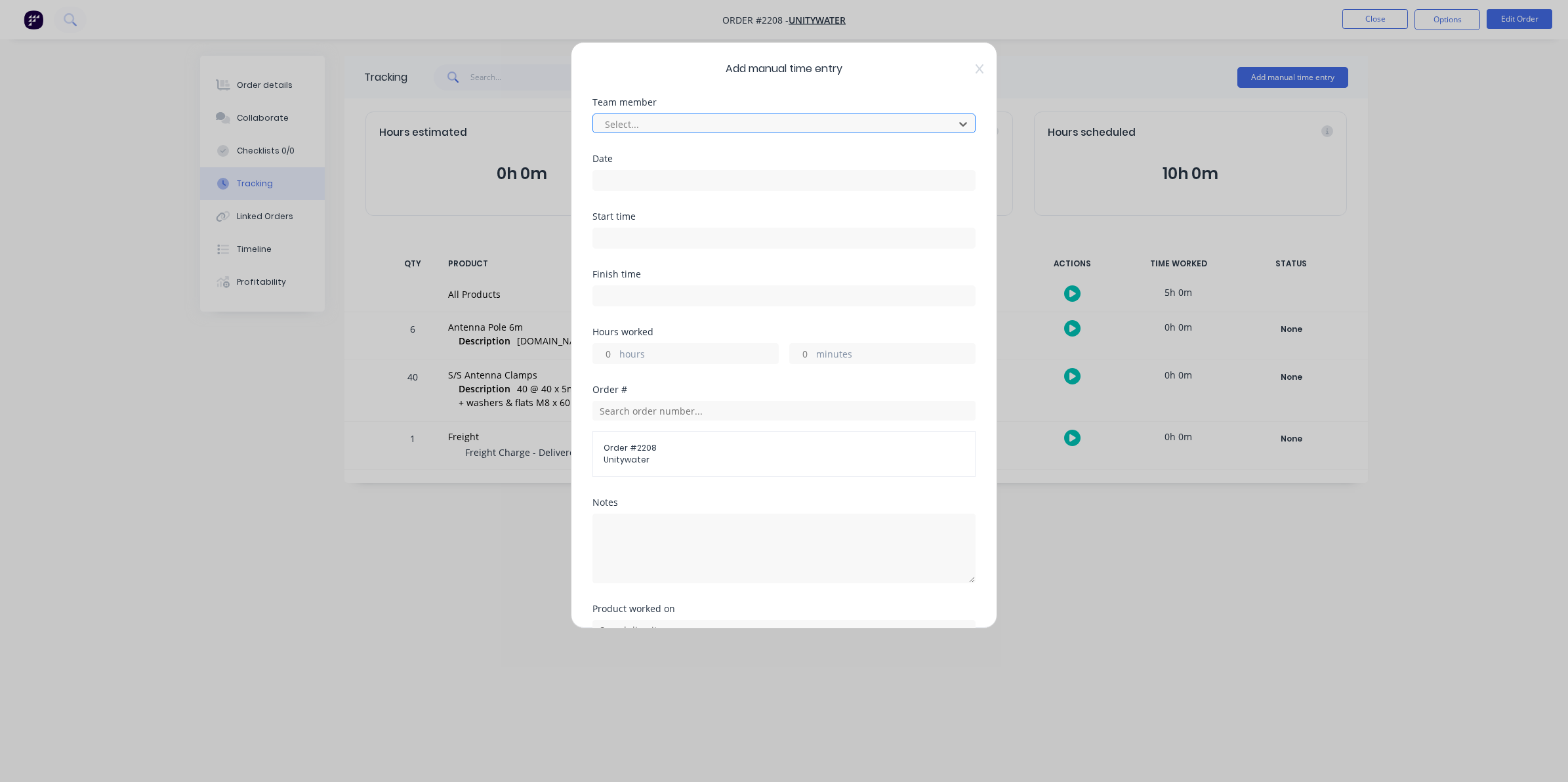
click at [623, 122] on div at bounding box center [775, 124] width 344 height 17
click at [614, 175] on input at bounding box center [784, 180] width 382 height 19
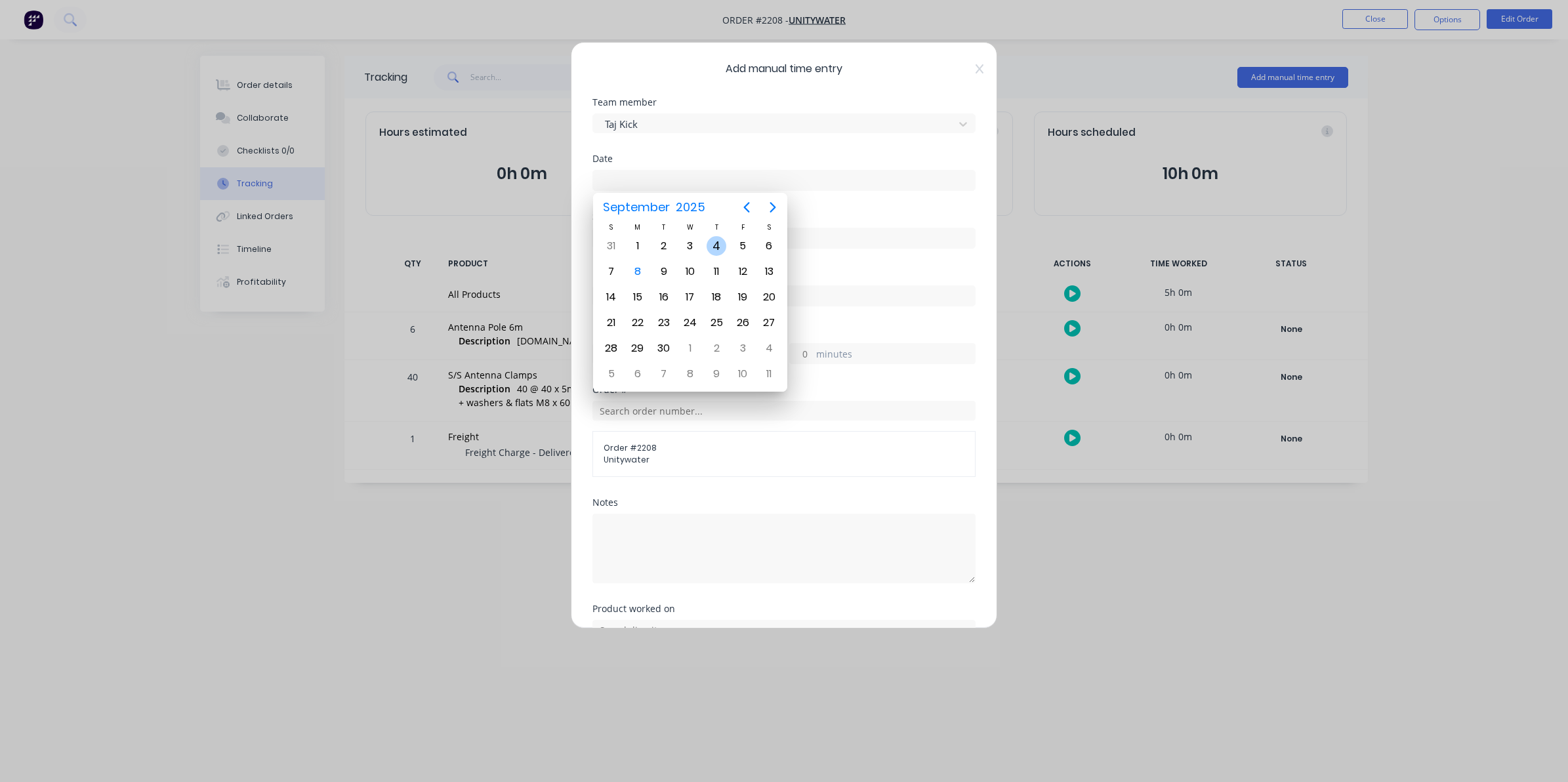
click at [719, 245] on div "4" at bounding box center [716, 246] width 19 height 19
type input "[DATE]"
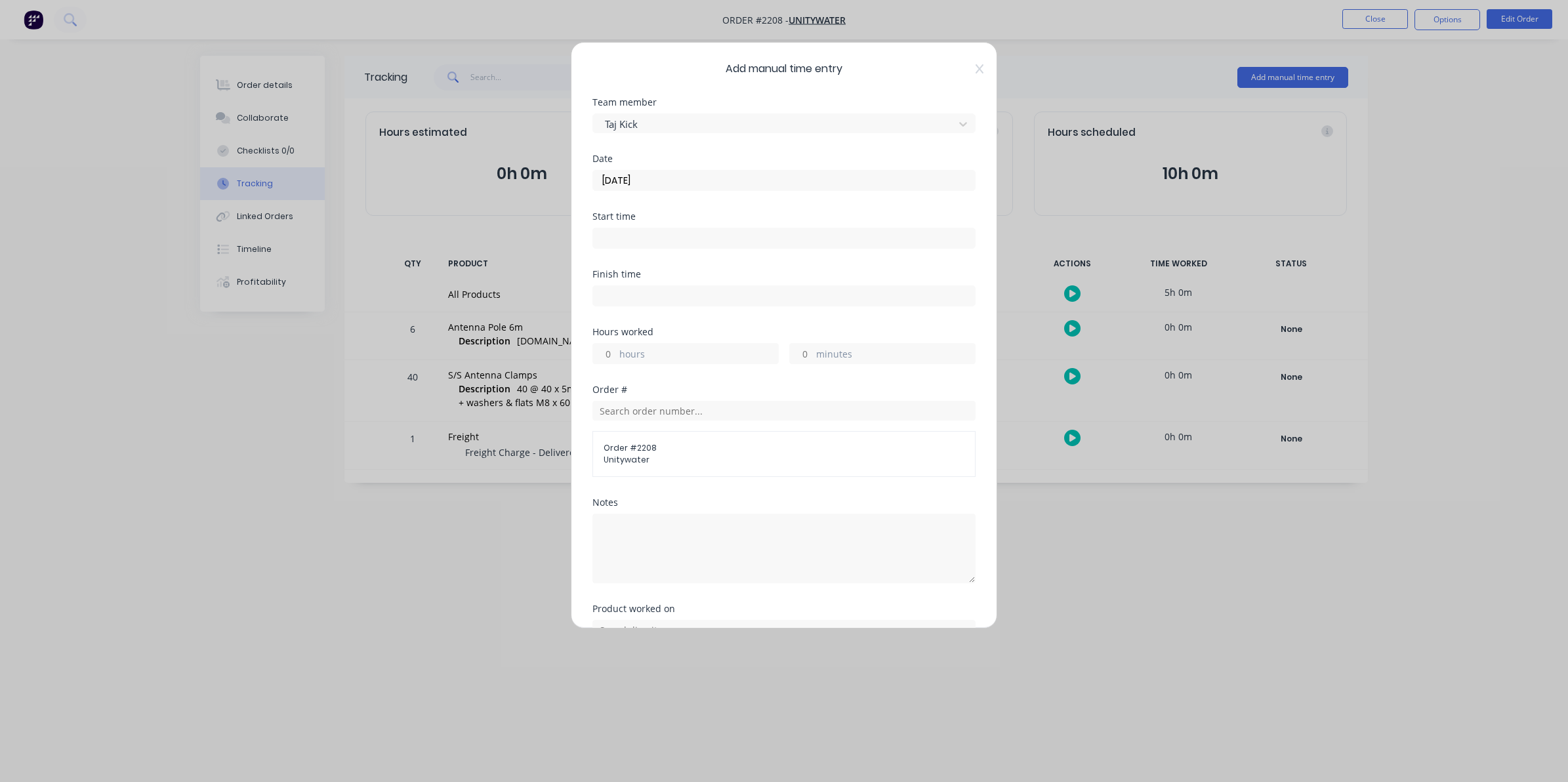
click at [609, 352] on input "hours" at bounding box center [605, 353] width 23 height 19
type input "1"
click at [799, 353] on input "minutes" at bounding box center [802, 353] width 23 height 19
type input "30"
click at [617, 529] on textarea at bounding box center [784, 548] width 383 height 69
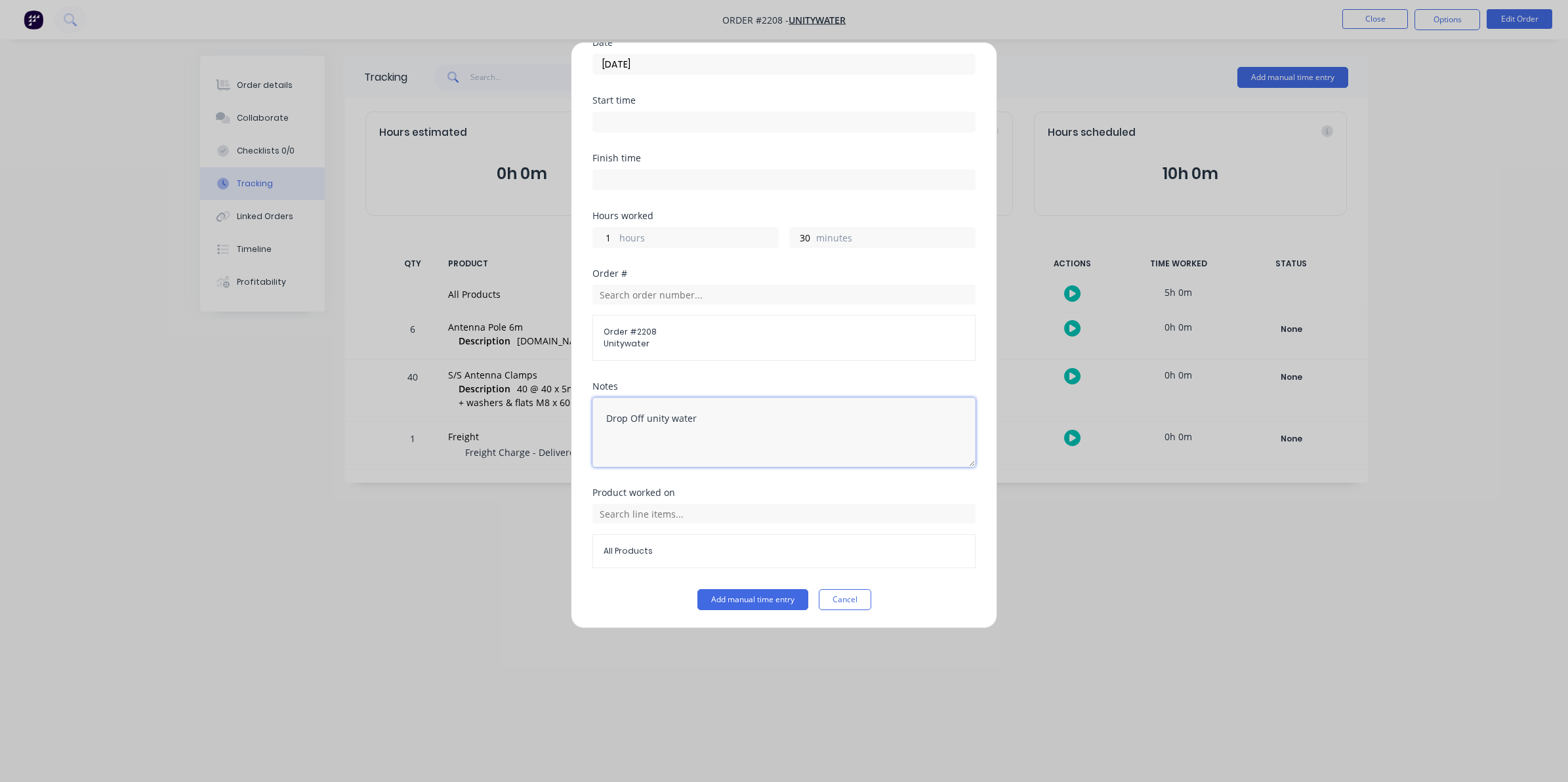
scroll to position [119, 0]
type textarea "Drop Off unity water"
click at [746, 597] on button "Add manual time entry" at bounding box center [752, 598] width 111 height 21
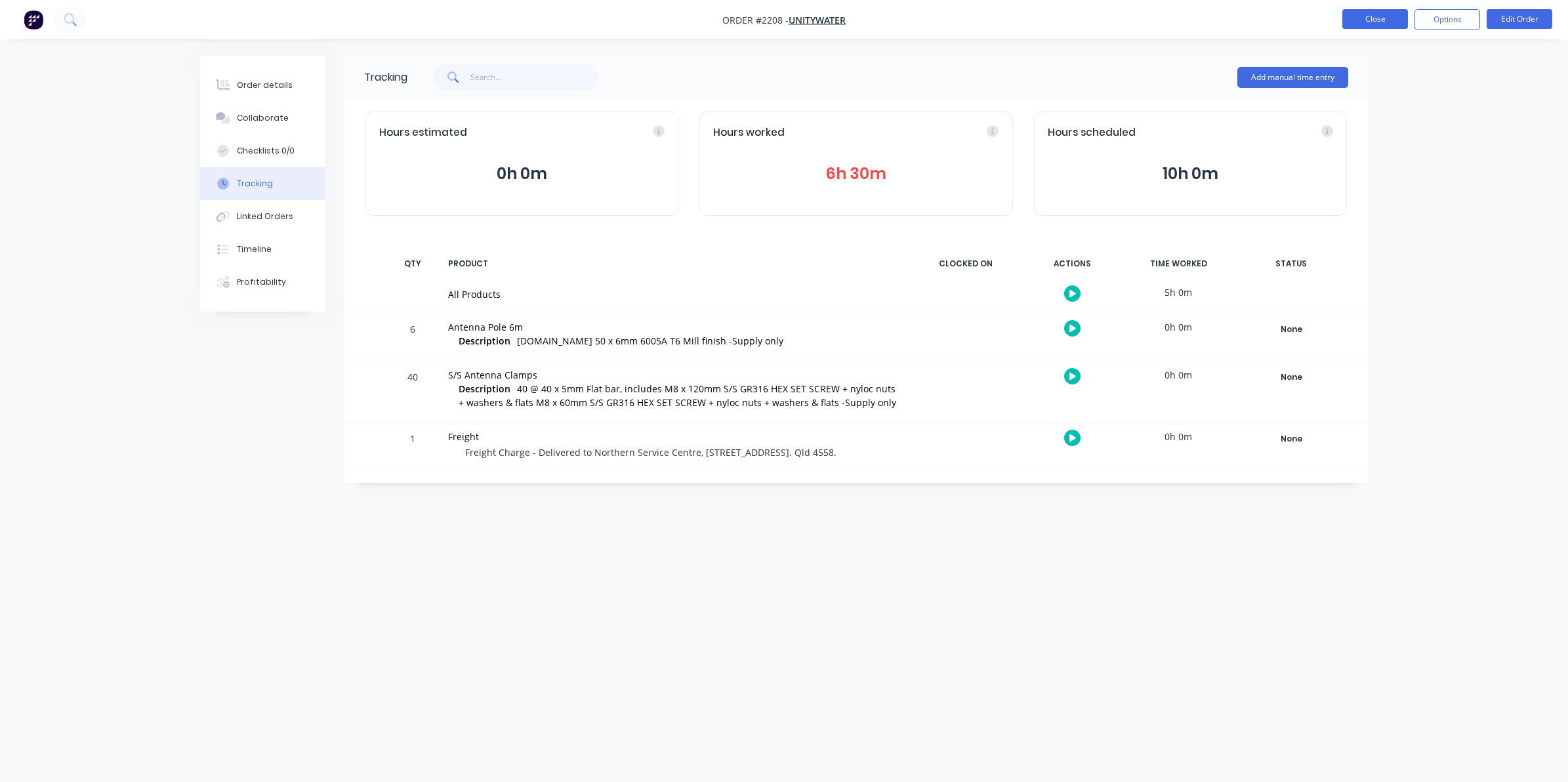
click at [1368, 17] on button "Close" at bounding box center [1375, 18] width 66 height 19
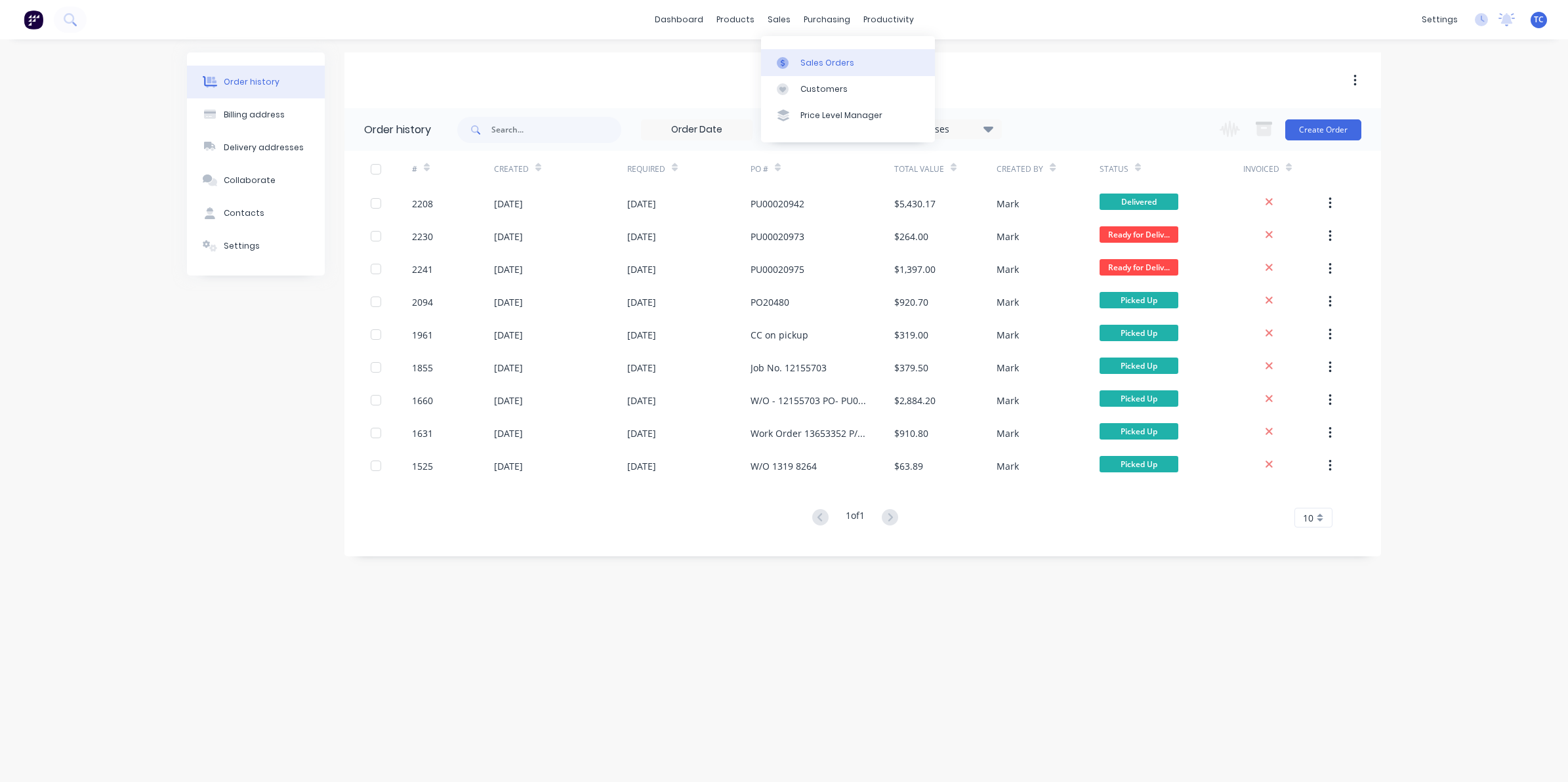
click at [808, 60] on div "Sales Orders" at bounding box center [827, 62] width 53 height 11
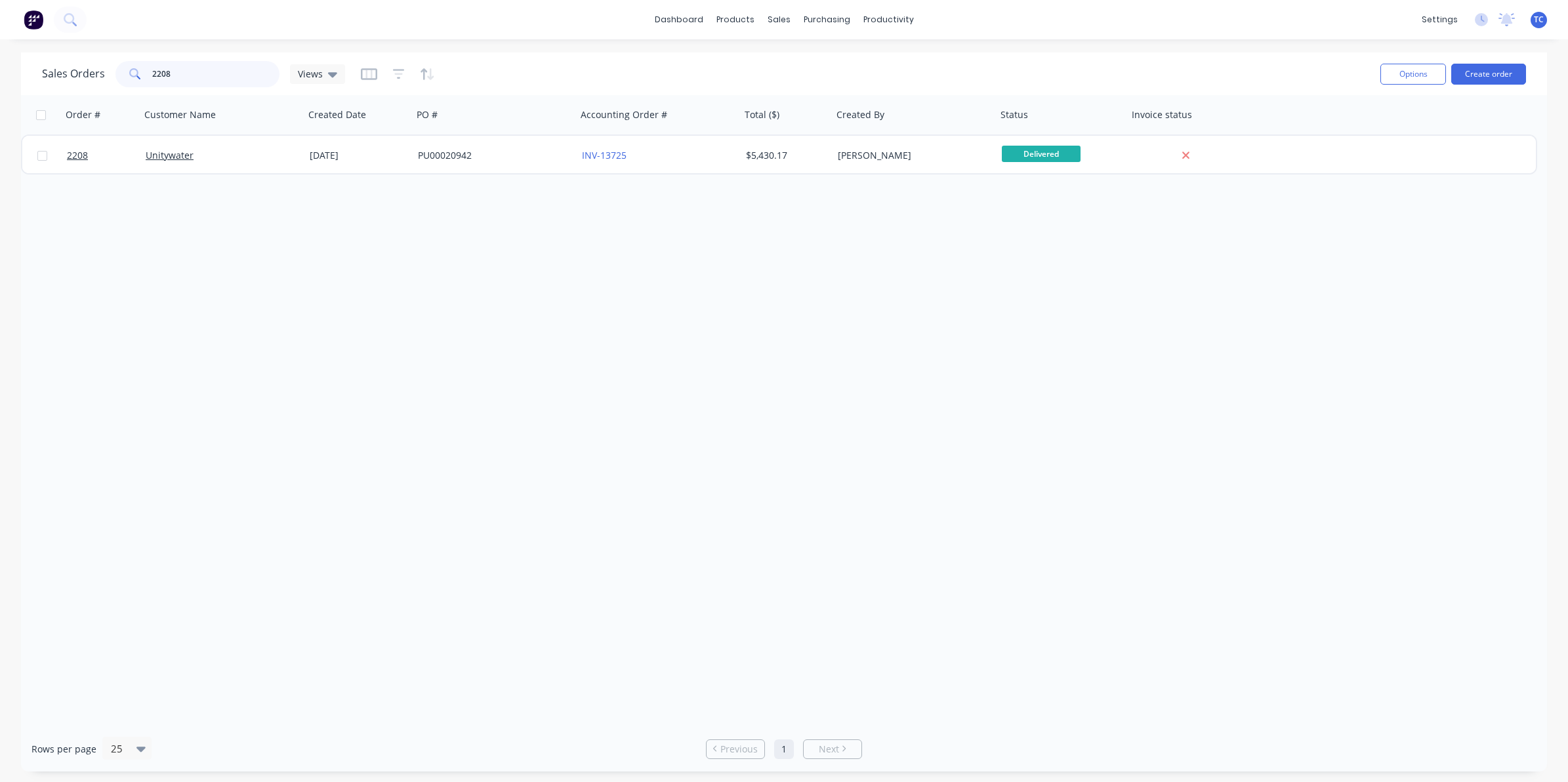
drag, startPoint x: 158, startPoint y: 73, endPoint x: 148, endPoint y: 75, distance: 10.2
click at [148, 75] on div "2208" at bounding box center [197, 74] width 164 height 26
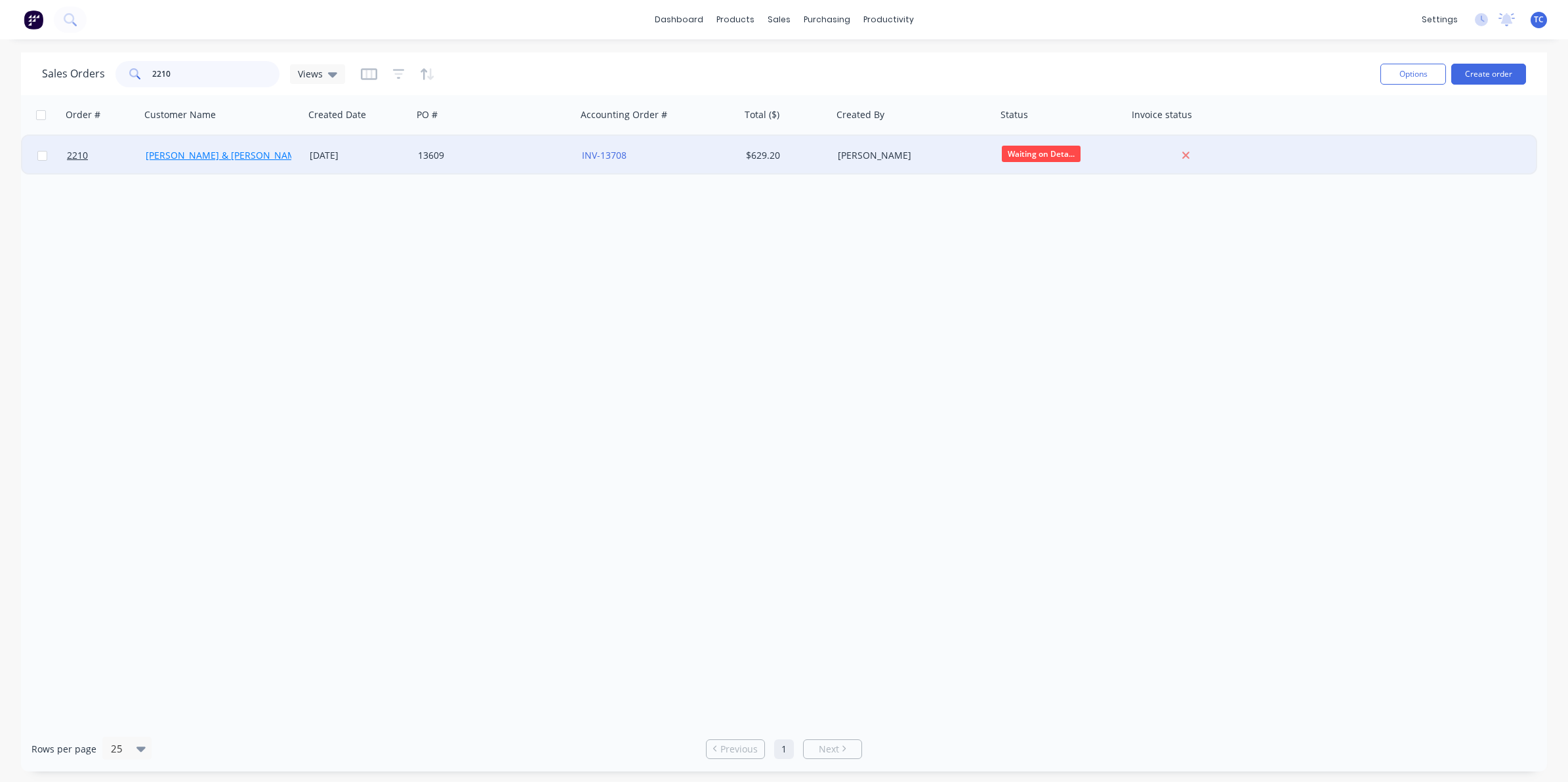
type input "2210"
click at [219, 155] on link "[PERSON_NAME] & [PERSON_NAME] Electrical" at bounding box center [246, 155] width 201 height 12
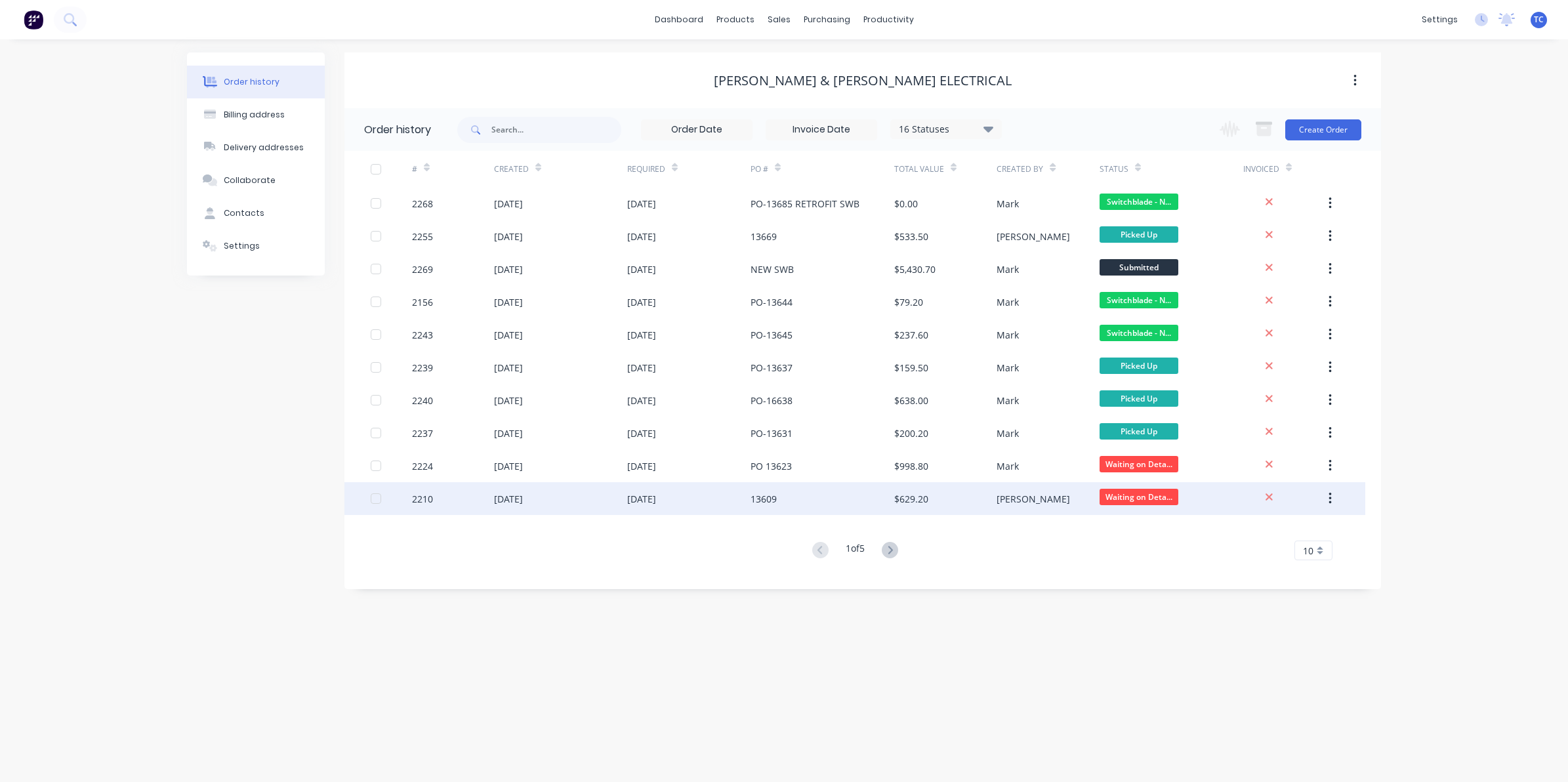
click at [654, 497] on div "[DATE]" at bounding box center [641, 499] width 29 height 14
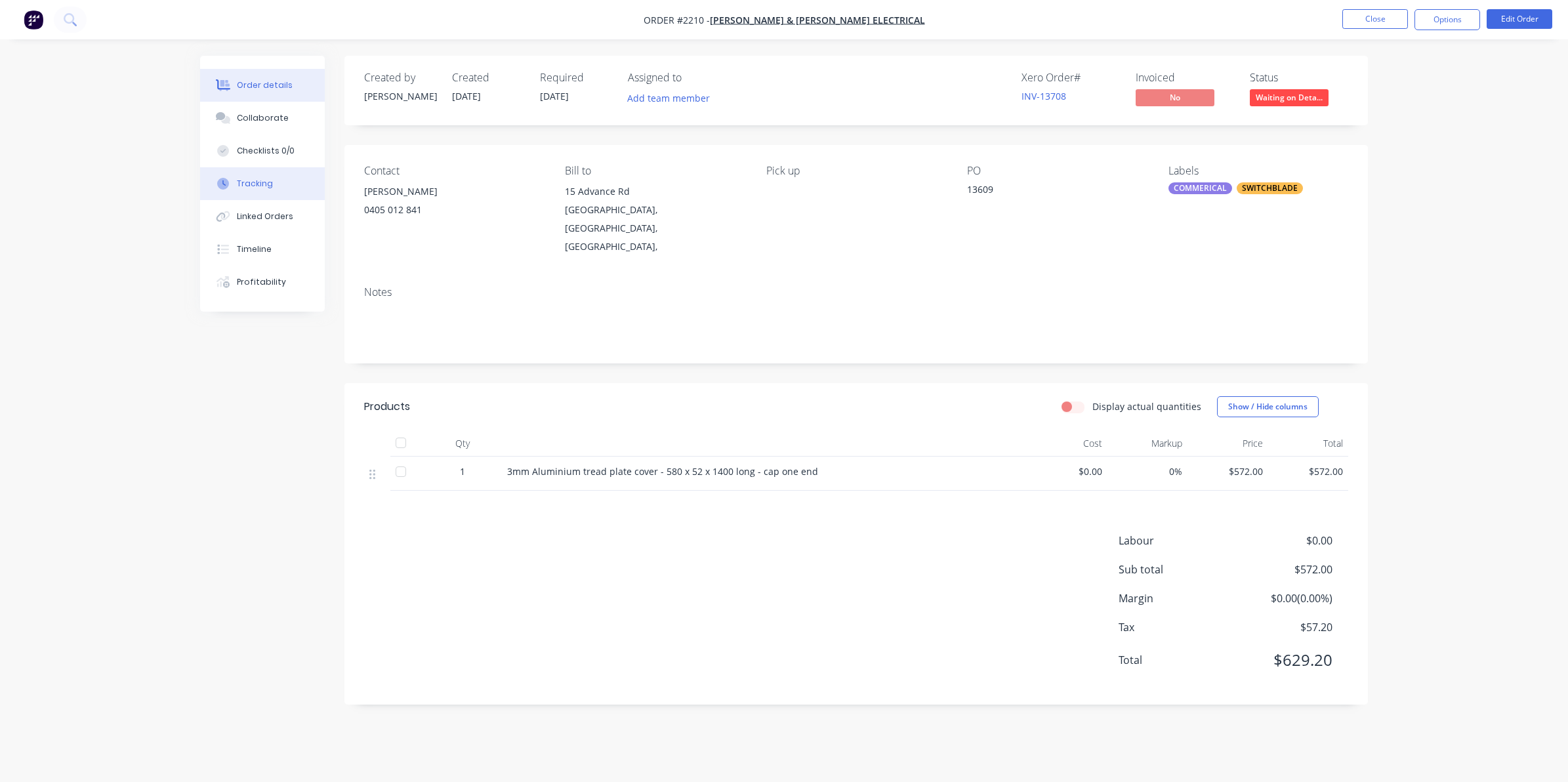
click at [247, 182] on div "Tracking" at bounding box center [255, 183] width 36 height 11
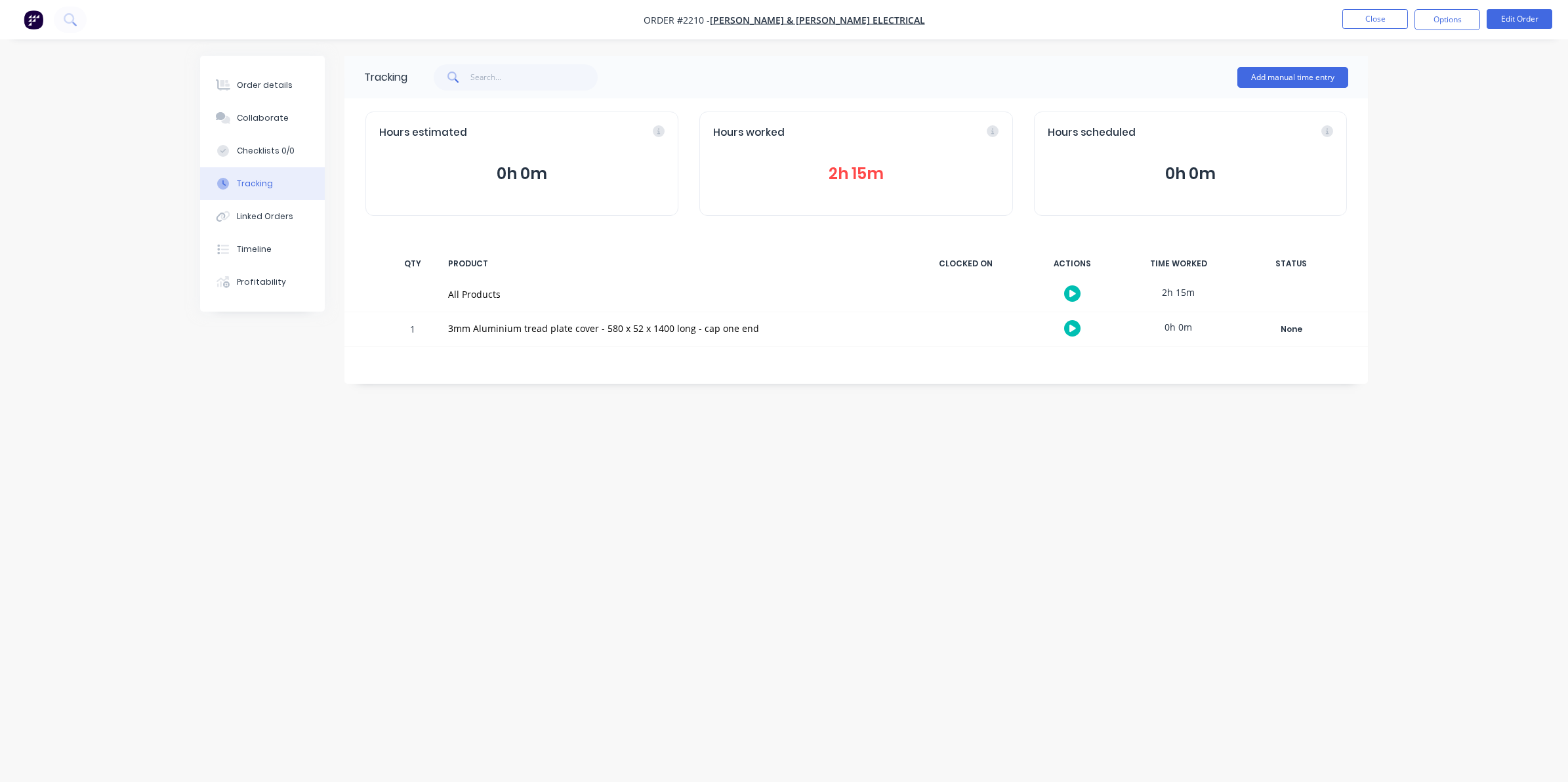
click at [850, 171] on button "2h 15m" at bounding box center [856, 173] width 285 height 24
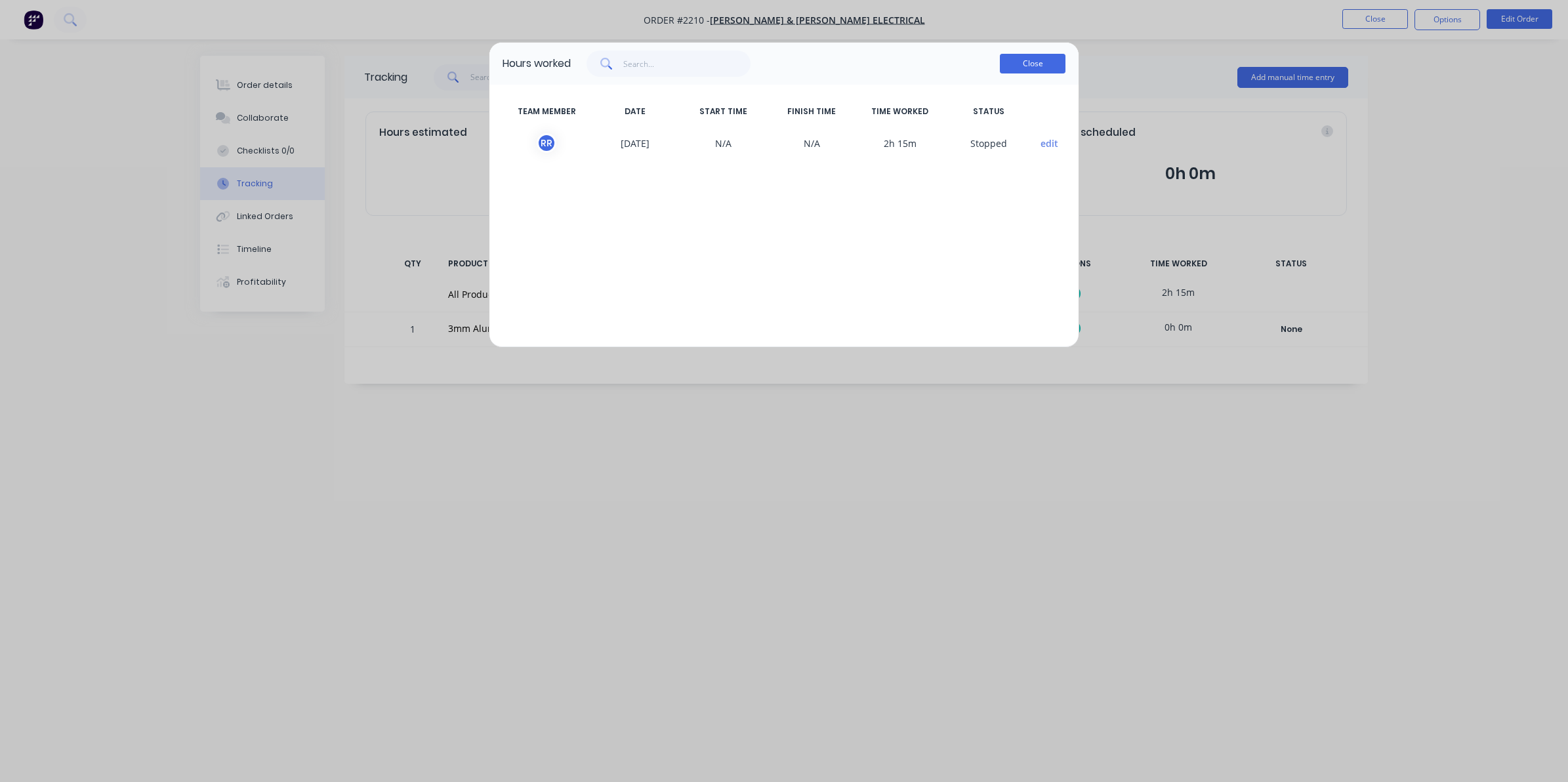
click at [1027, 59] on button "Close" at bounding box center [1032, 63] width 66 height 19
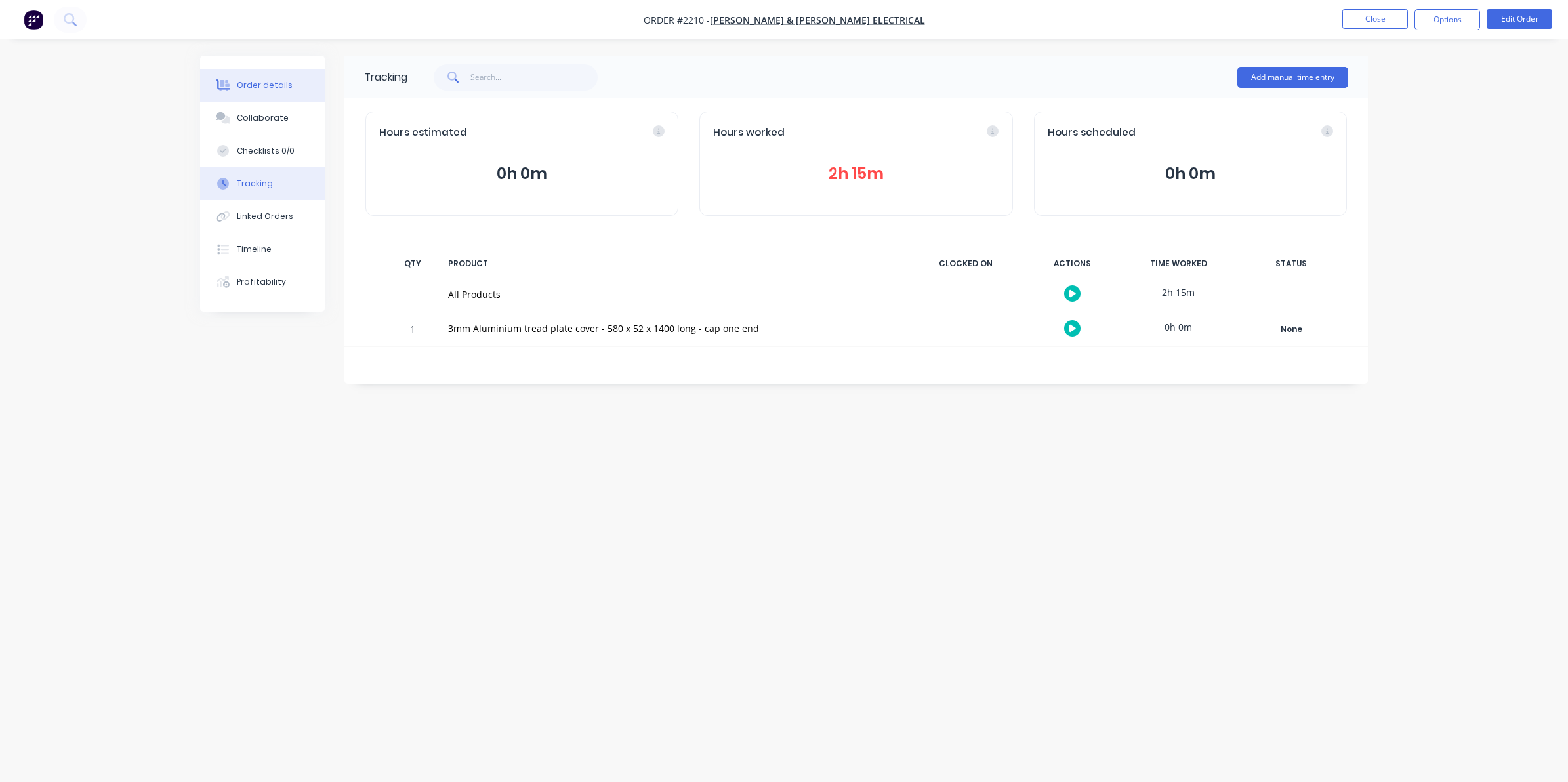
click at [266, 80] on div "Order details" at bounding box center [265, 85] width 56 height 11
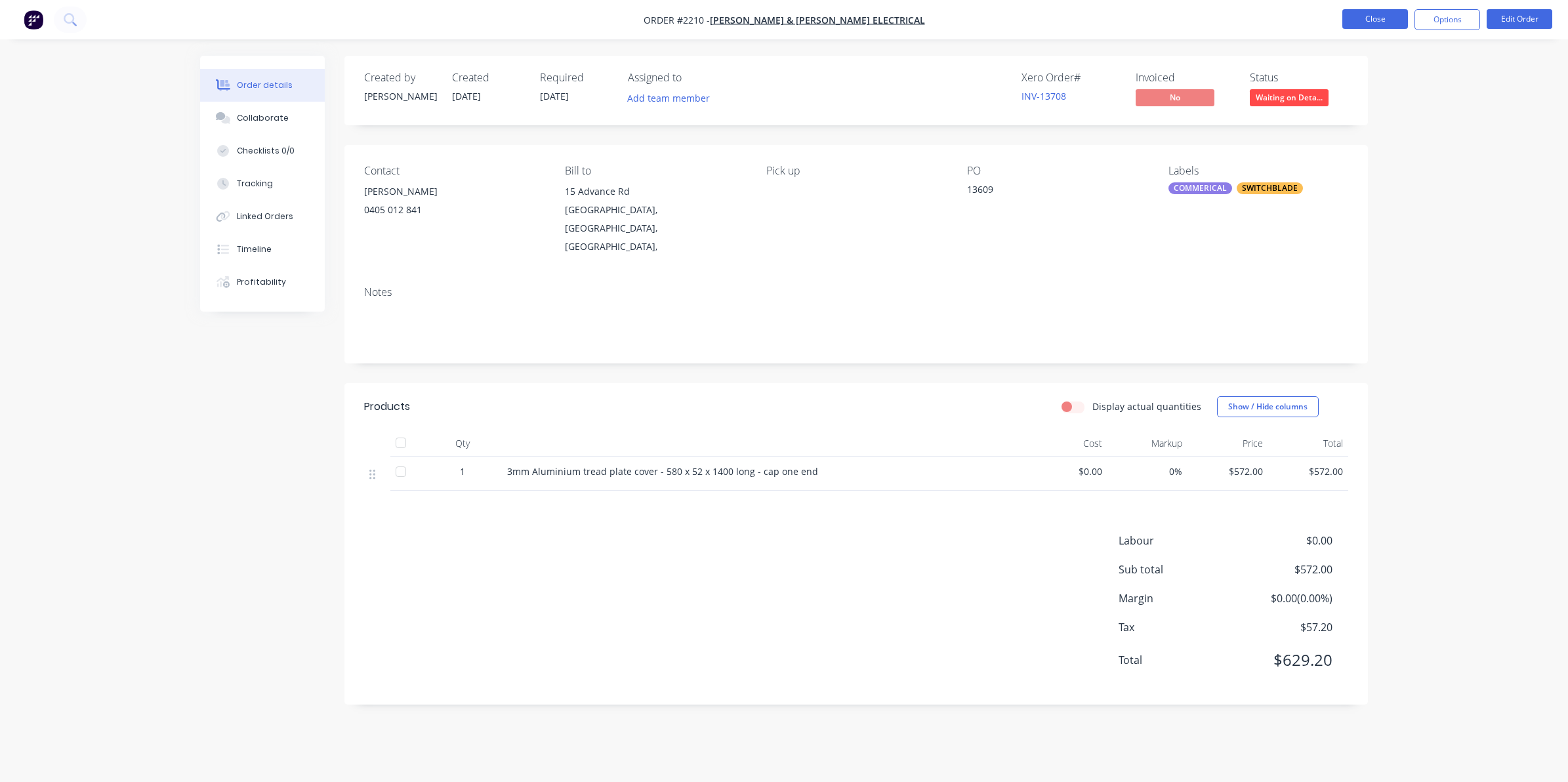
click at [1361, 14] on button "Close" at bounding box center [1375, 18] width 66 height 19
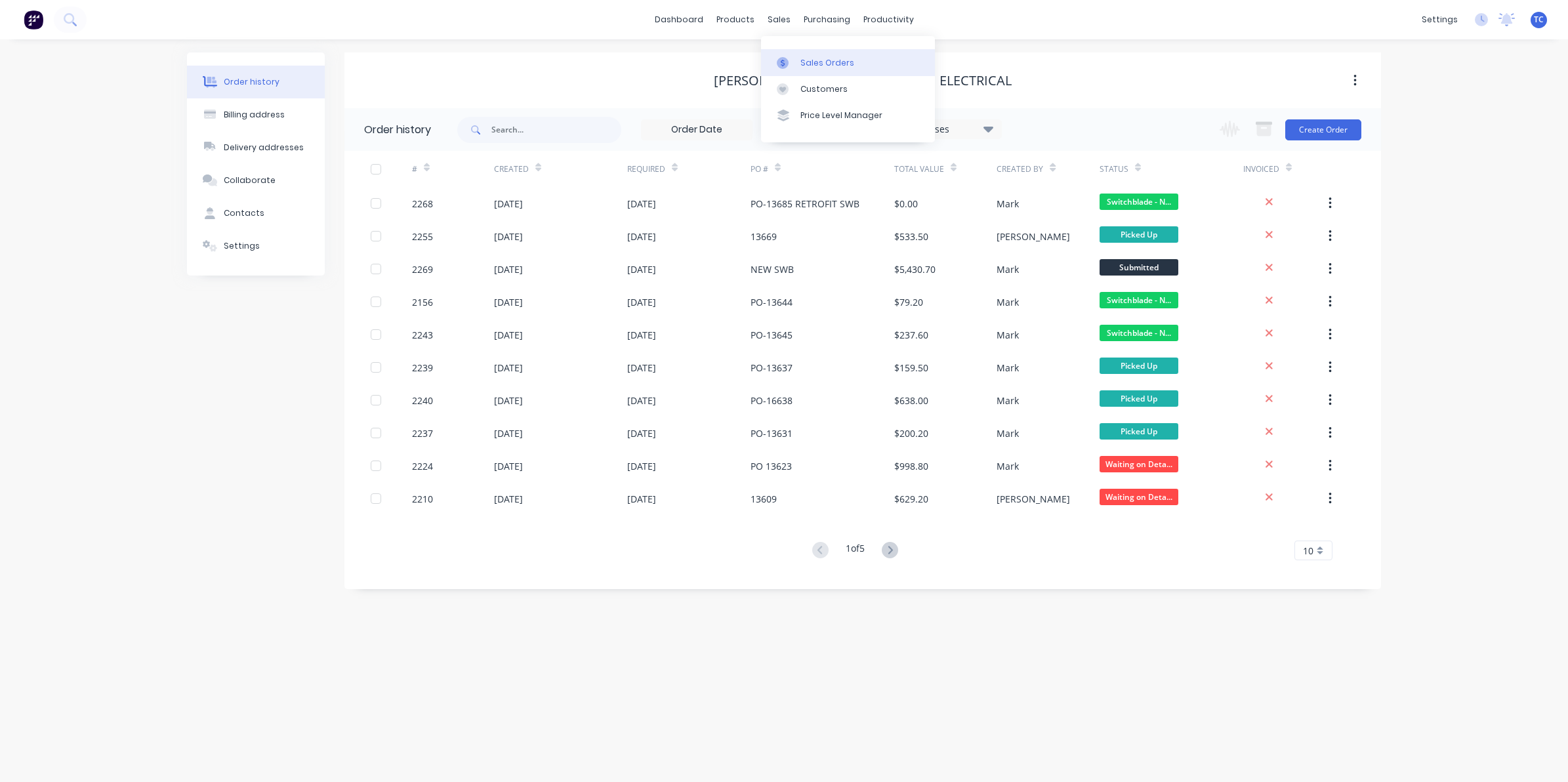
click at [810, 59] on div "Sales Orders" at bounding box center [827, 62] width 53 height 11
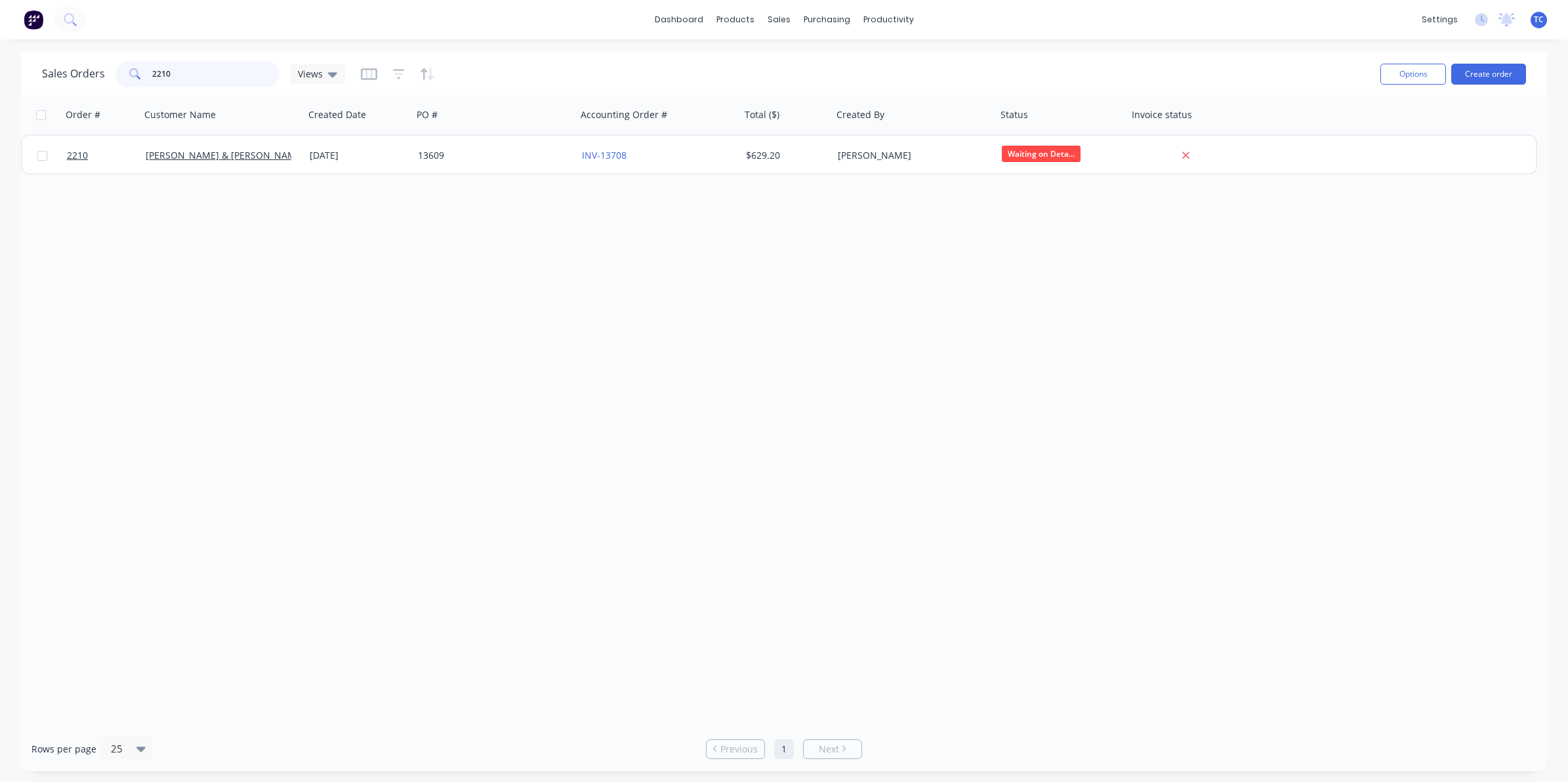
drag, startPoint x: 169, startPoint y: 71, endPoint x: 148, endPoint y: 66, distance: 21.6
click at [148, 69] on div "2210" at bounding box center [197, 74] width 164 height 26
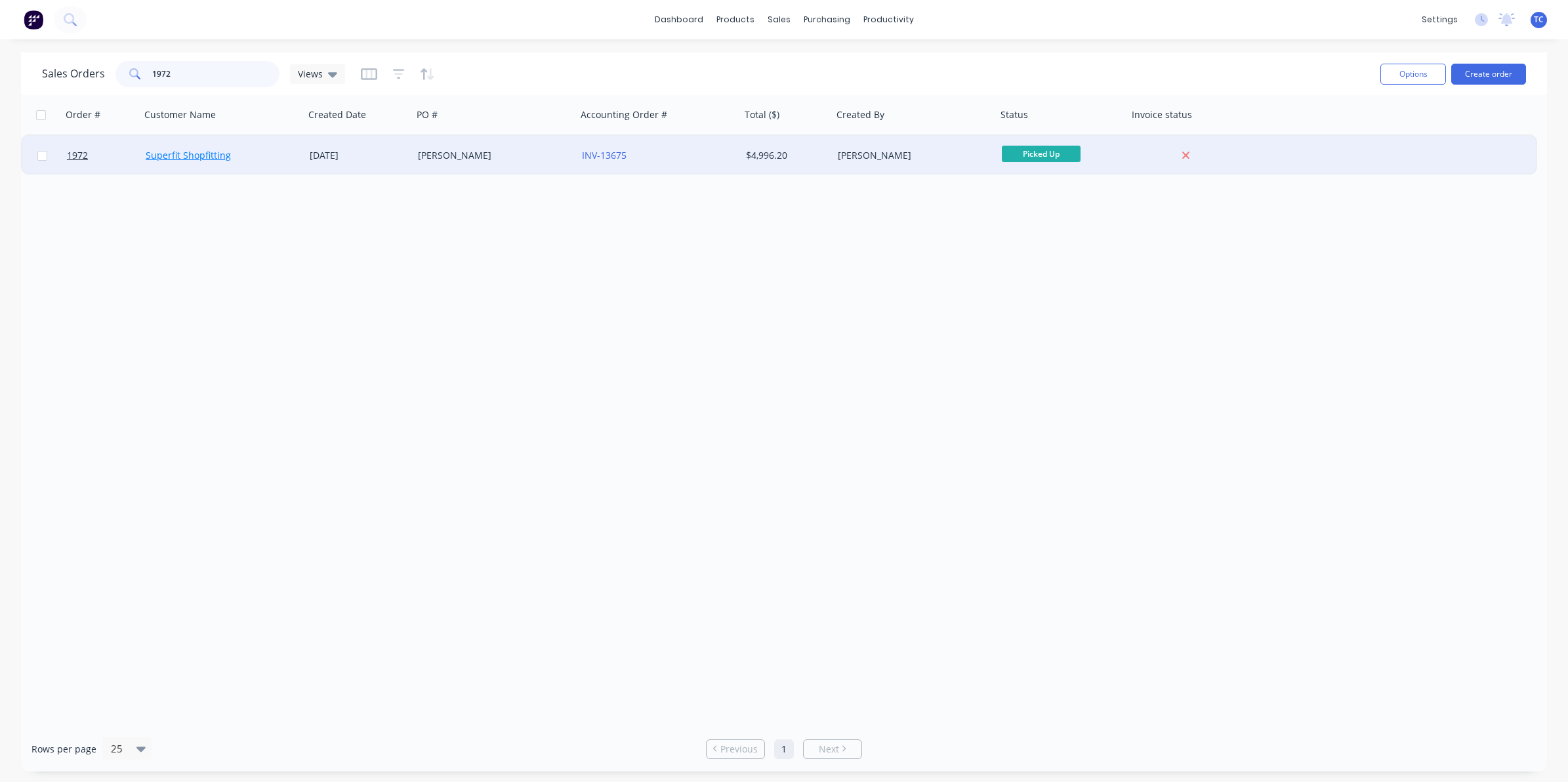
type input "1972"
click at [208, 150] on link "Superfit Shopfitting" at bounding box center [187, 155] width 85 height 12
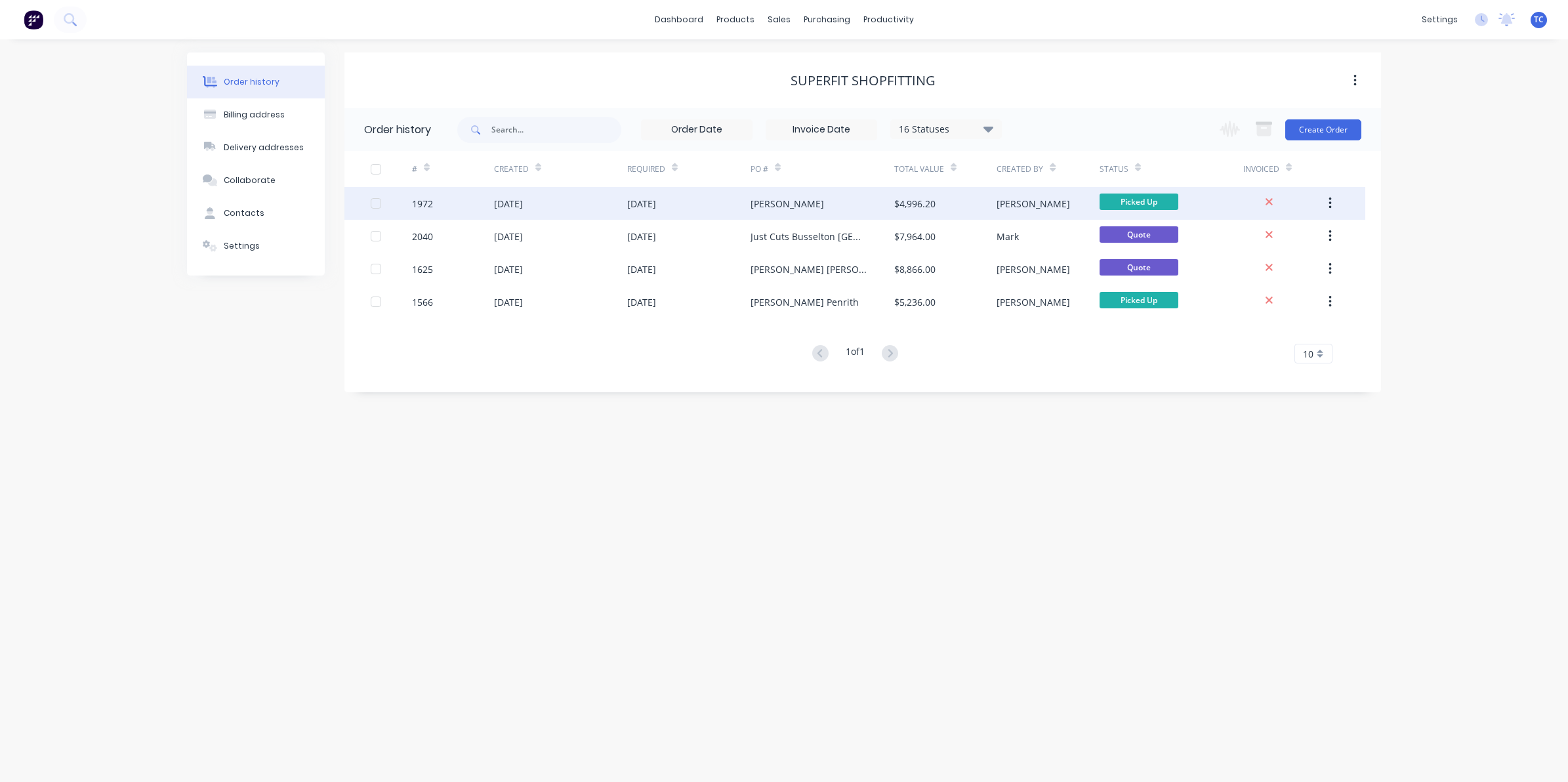
click at [562, 200] on div "[DATE]" at bounding box center [560, 203] width 133 height 32
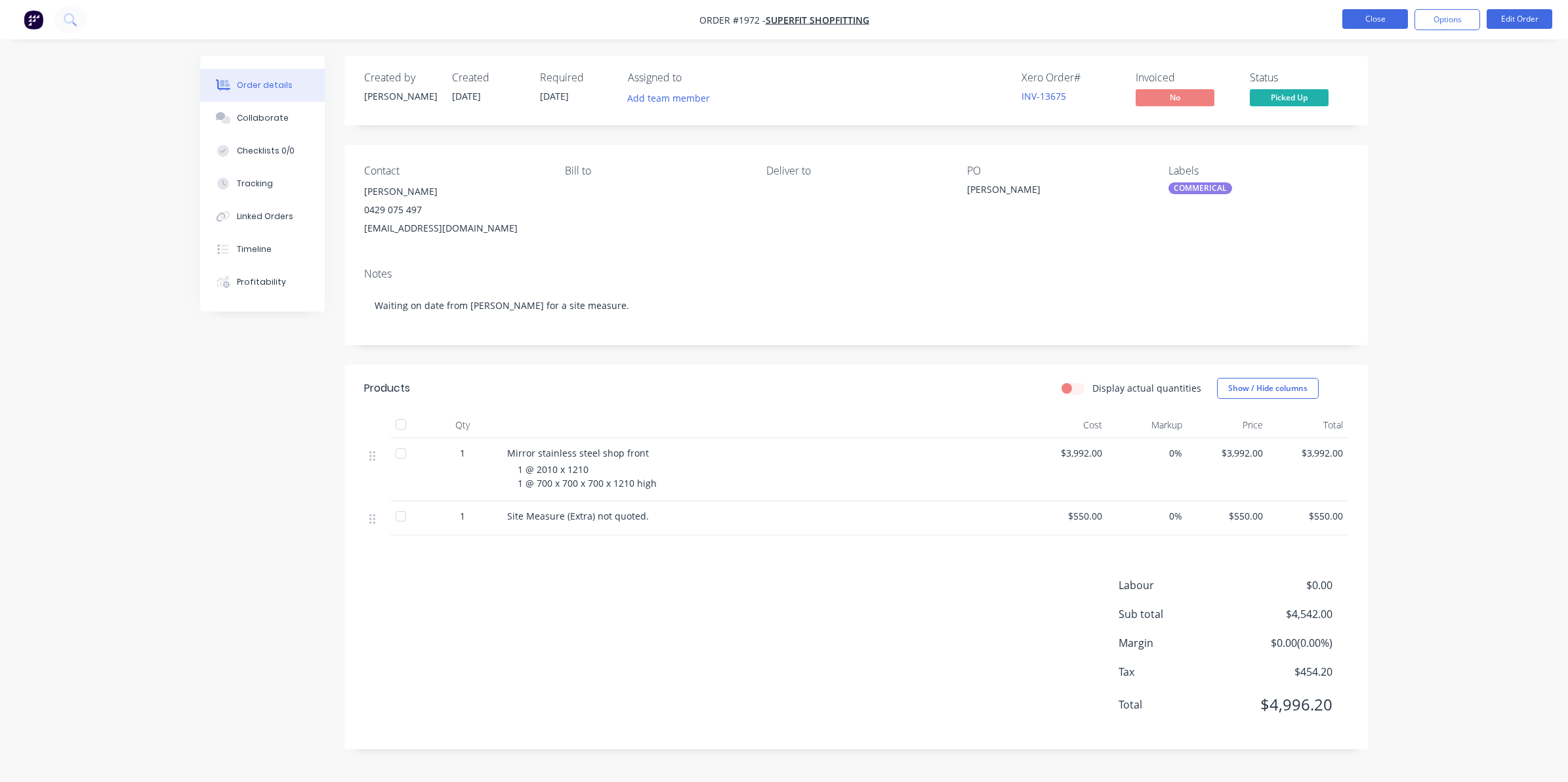
click at [1361, 17] on button "Close" at bounding box center [1375, 18] width 66 height 19
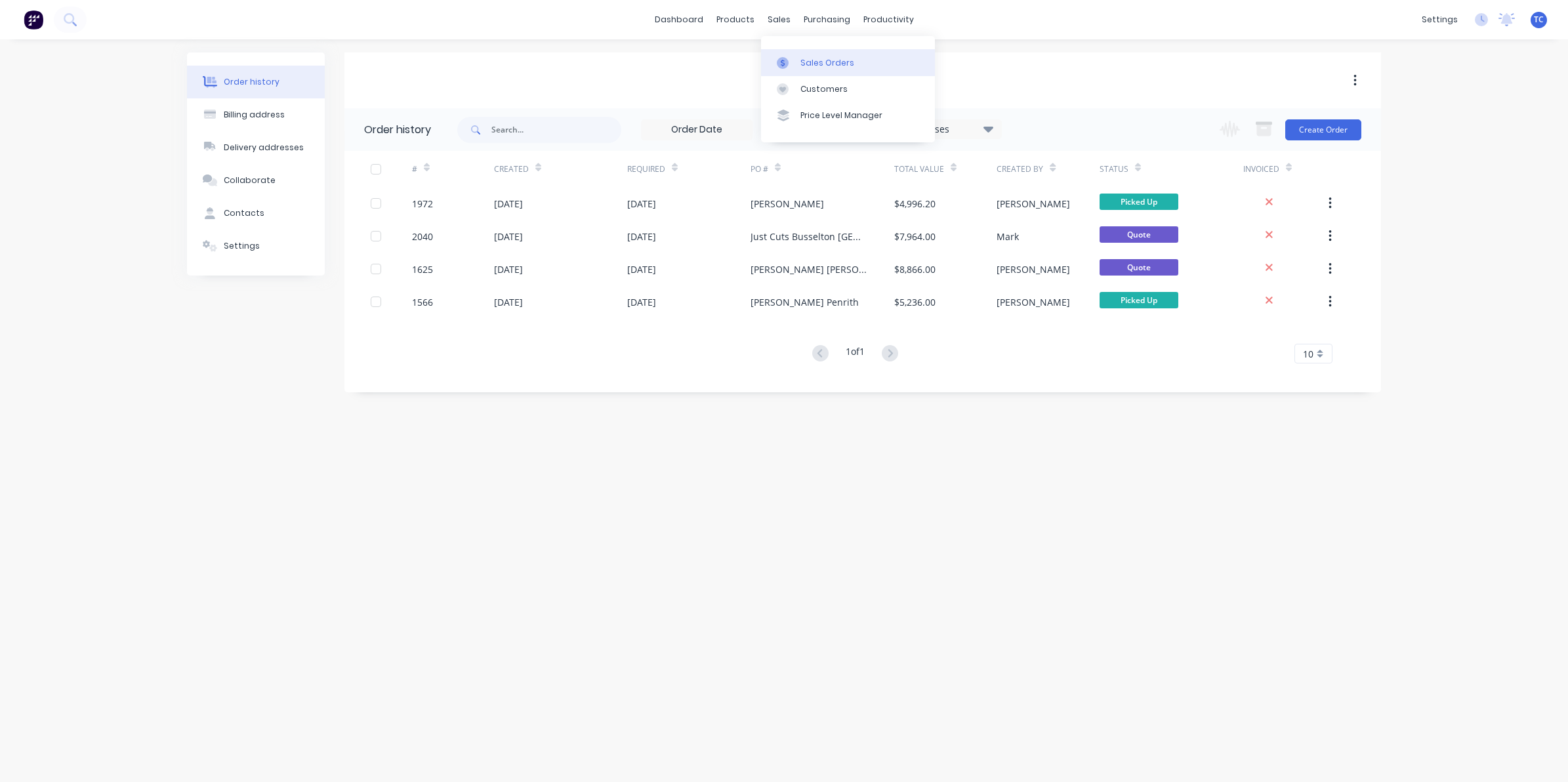
click at [808, 62] on div "Sales Orders" at bounding box center [827, 62] width 53 height 11
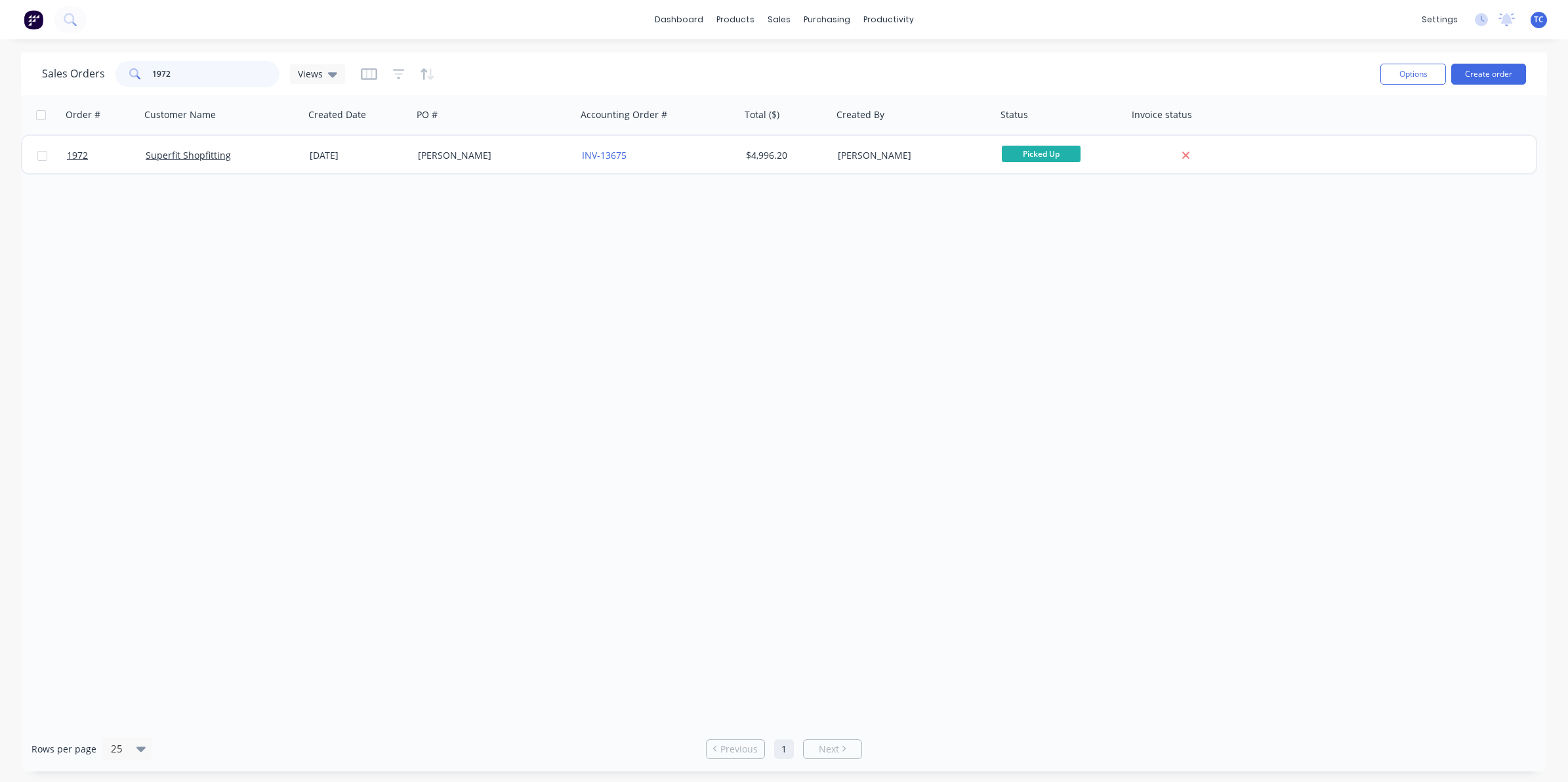
drag, startPoint x: 174, startPoint y: 73, endPoint x: 153, endPoint y: 73, distance: 21.0
click at [153, 73] on input "1972" at bounding box center [216, 74] width 128 height 26
drag, startPoint x: 175, startPoint y: 73, endPoint x: 148, endPoint y: 70, distance: 27.2
click at [148, 70] on div "12210" at bounding box center [197, 74] width 164 height 26
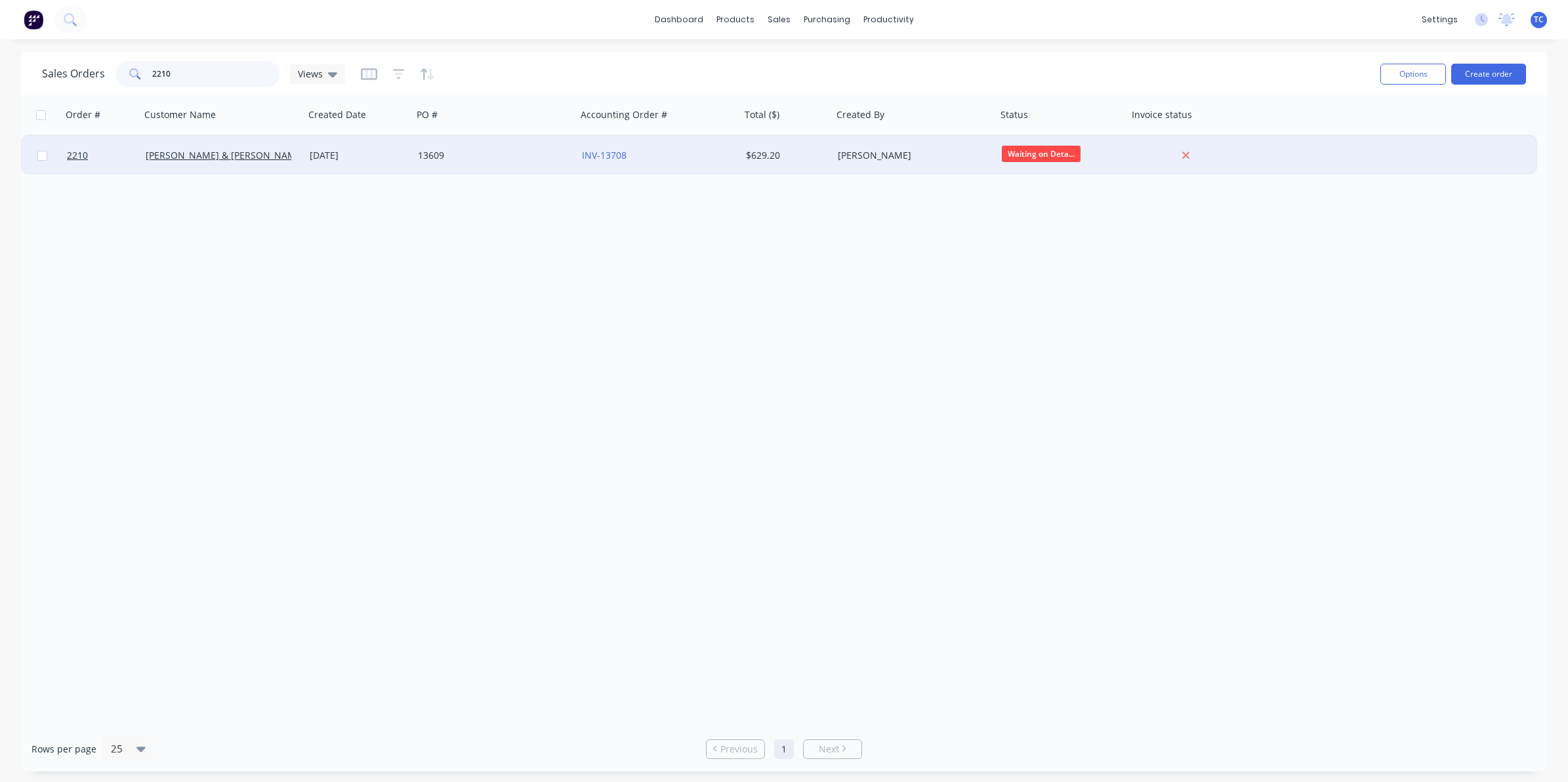
type input "2210"
click at [321, 153] on div "[DATE]" at bounding box center [359, 155] width 98 height 13
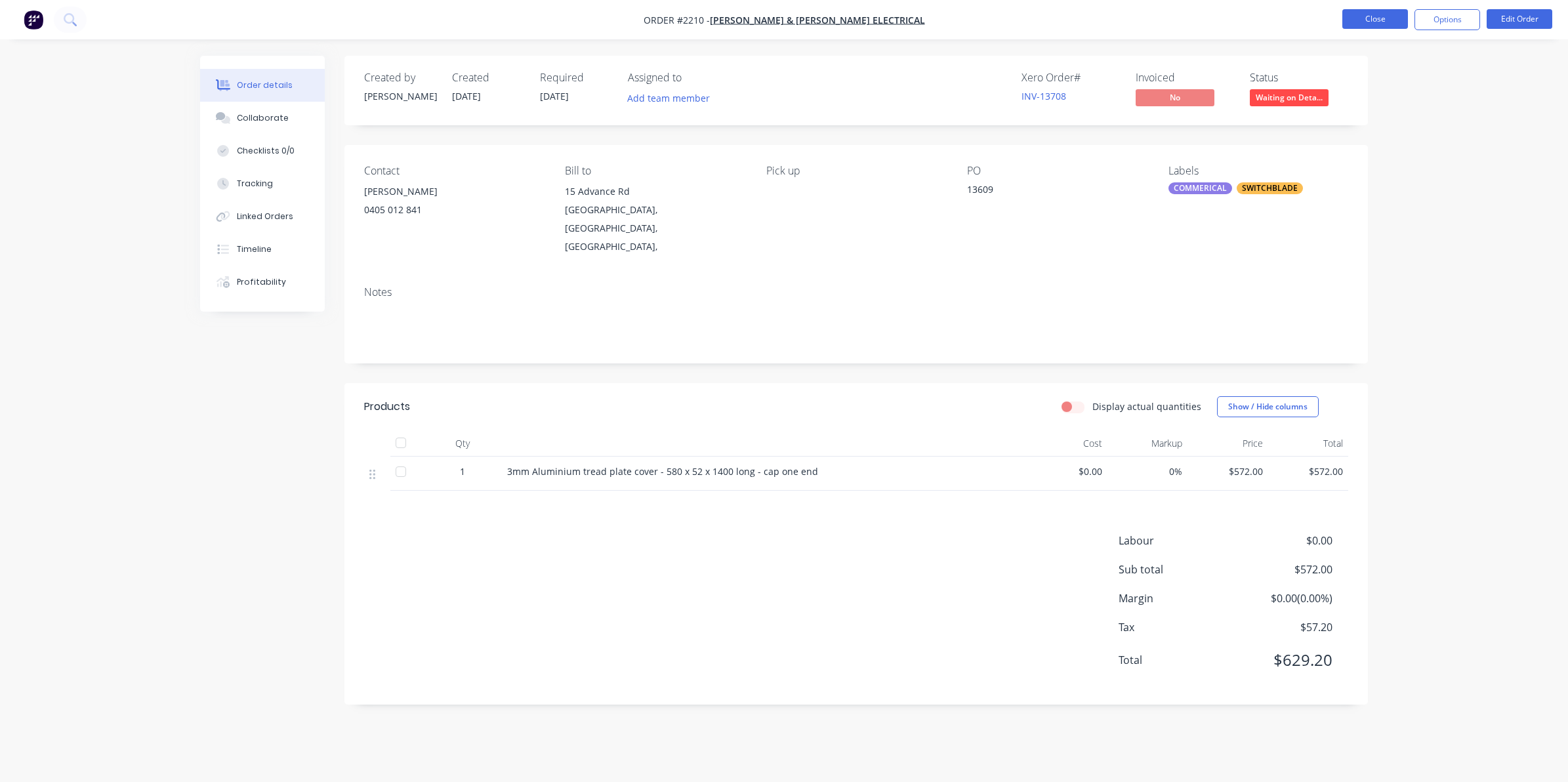
click at [1373, 14] on button "Close" at bounding box center [1375, 18] width 66 height 19
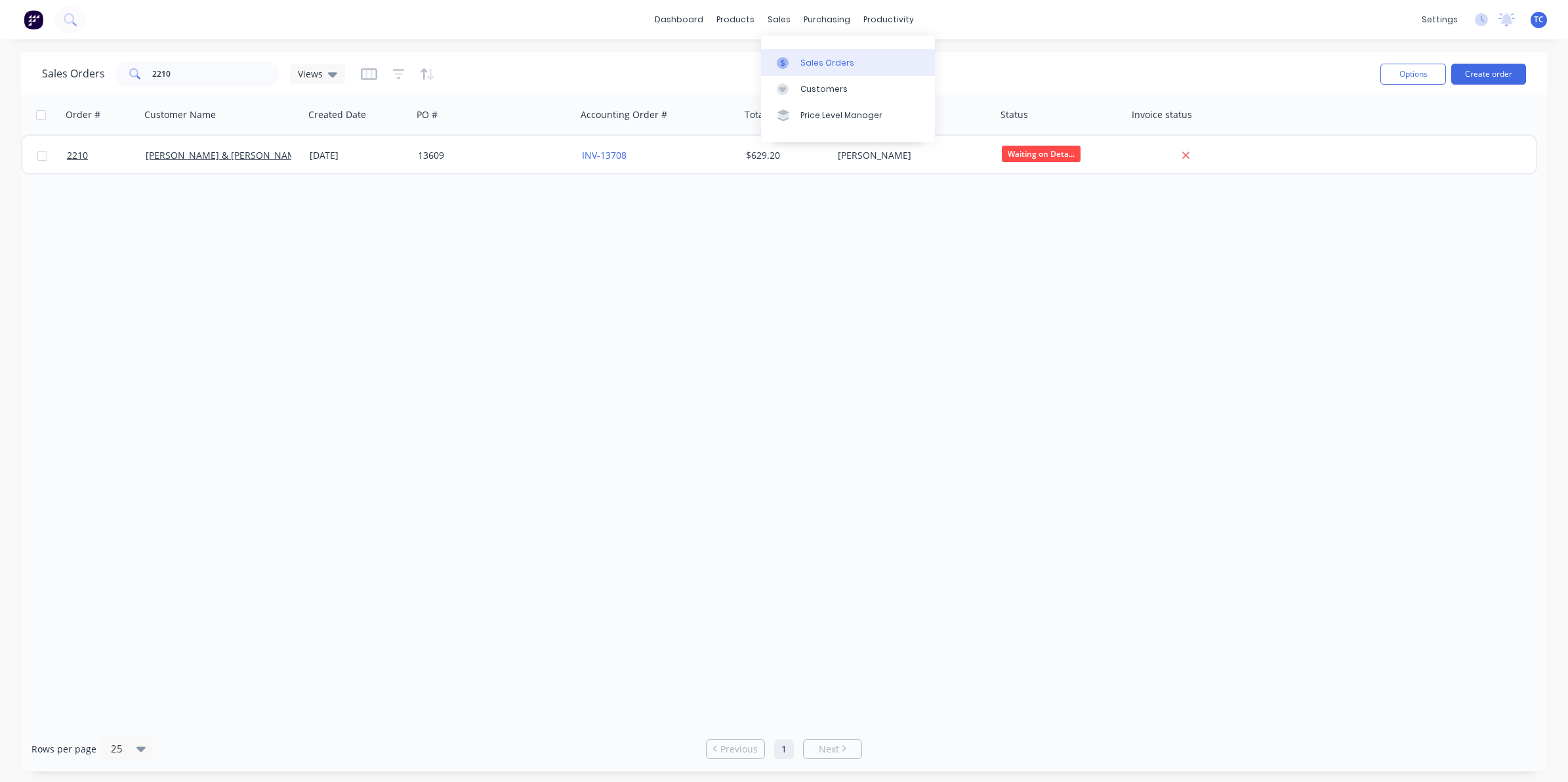
click at [808, 61] on div "Sales Orders" at bounding box center [827, 62] width 53 height 11
drag, startPoint x: 169, startPoint y: 73, endPoint x: 145, endPoint y: 73, distance: 24.0
click at [145, 73] on div "2210" at bounding box center [197, 74] width 164 height 26
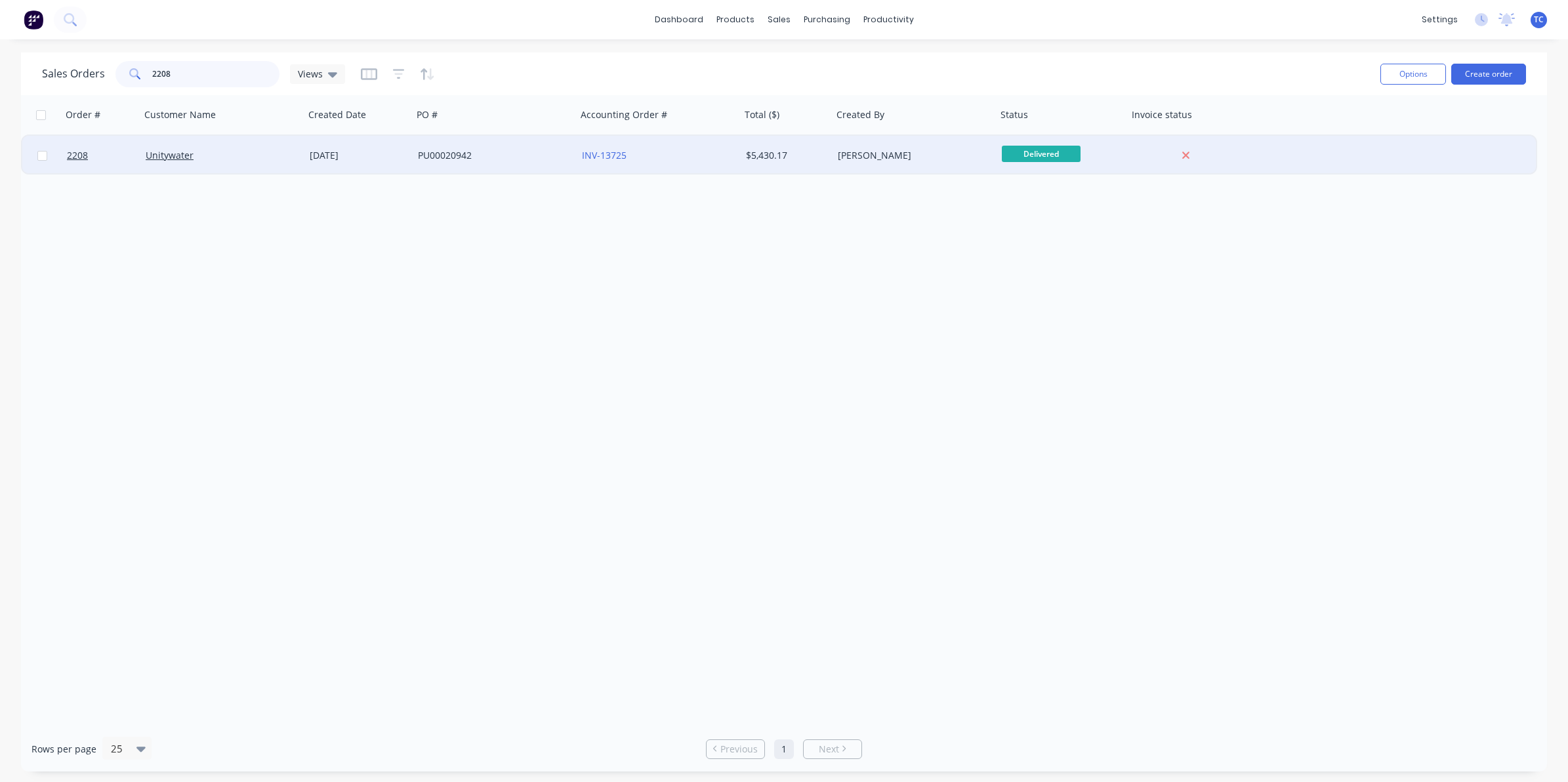
type input "2208"
click at [325, 154] on div "[DATE]" at bounding box center [359, 155] width 98 height 13
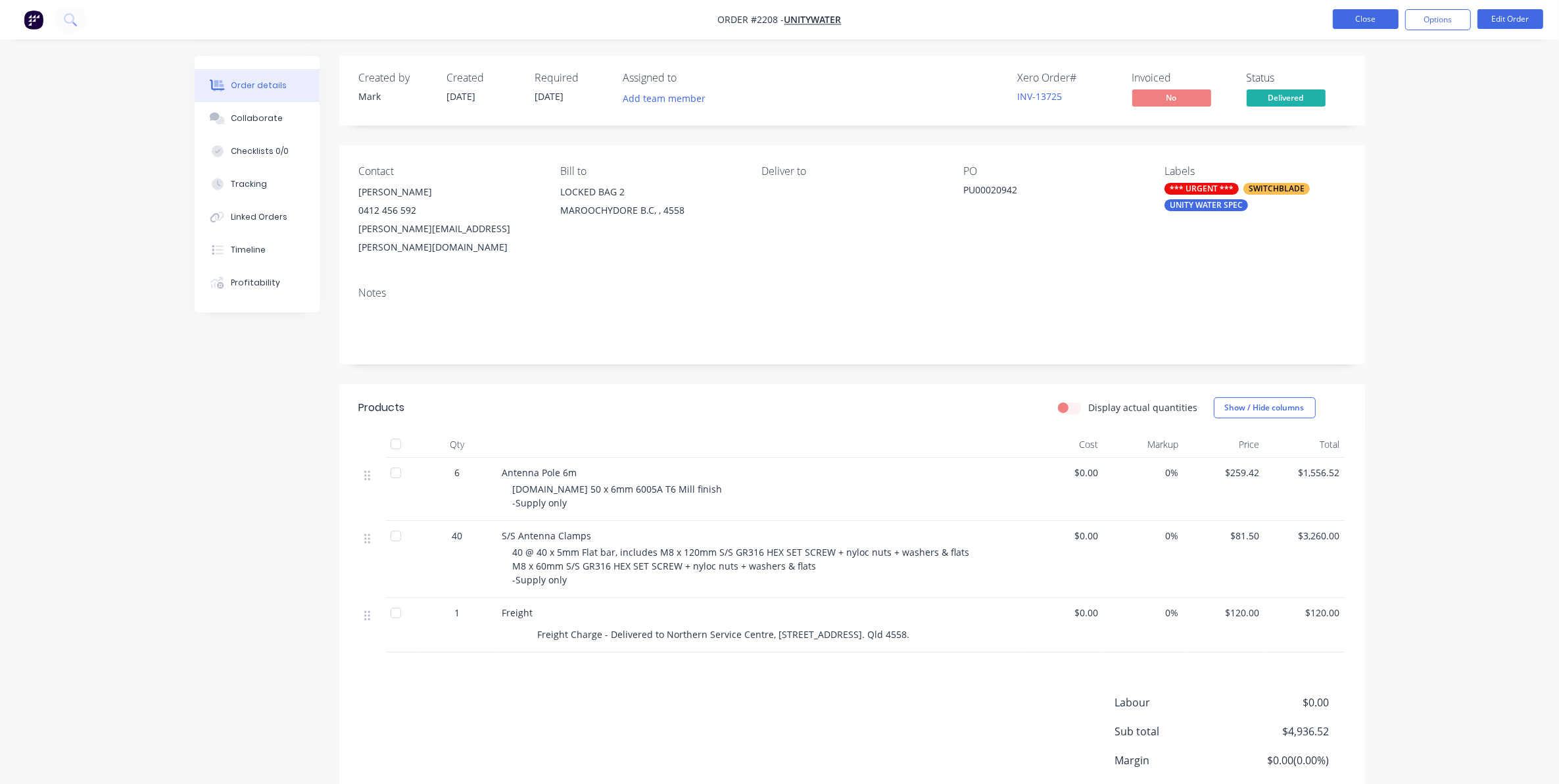
click at [1369, 18] on button "Close" at bounding box center [1365, 18] width 66 height 19
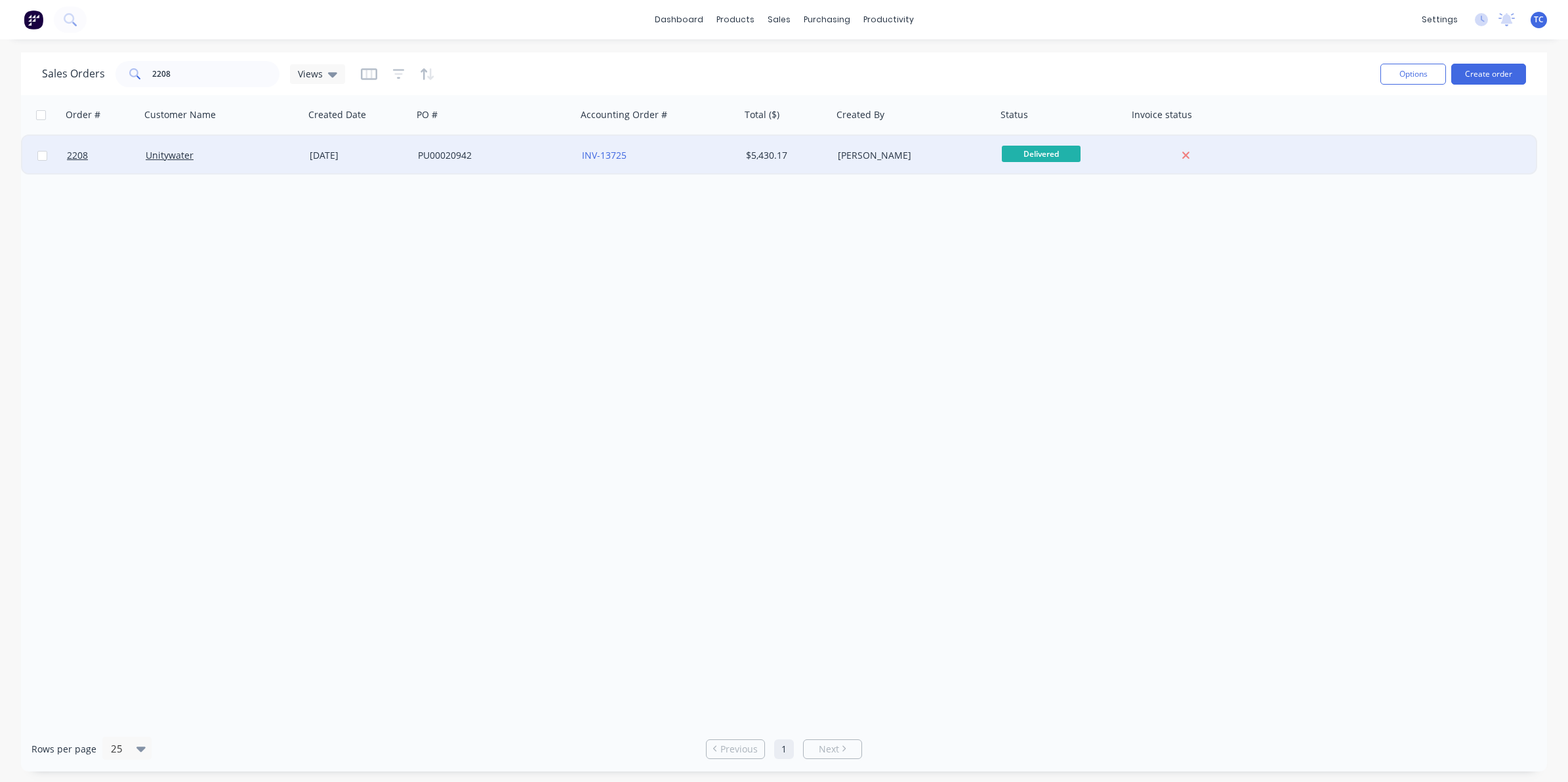
click at [200, 157] on div "Unitywater" at bounding box center [218, 155] width 145 height 13
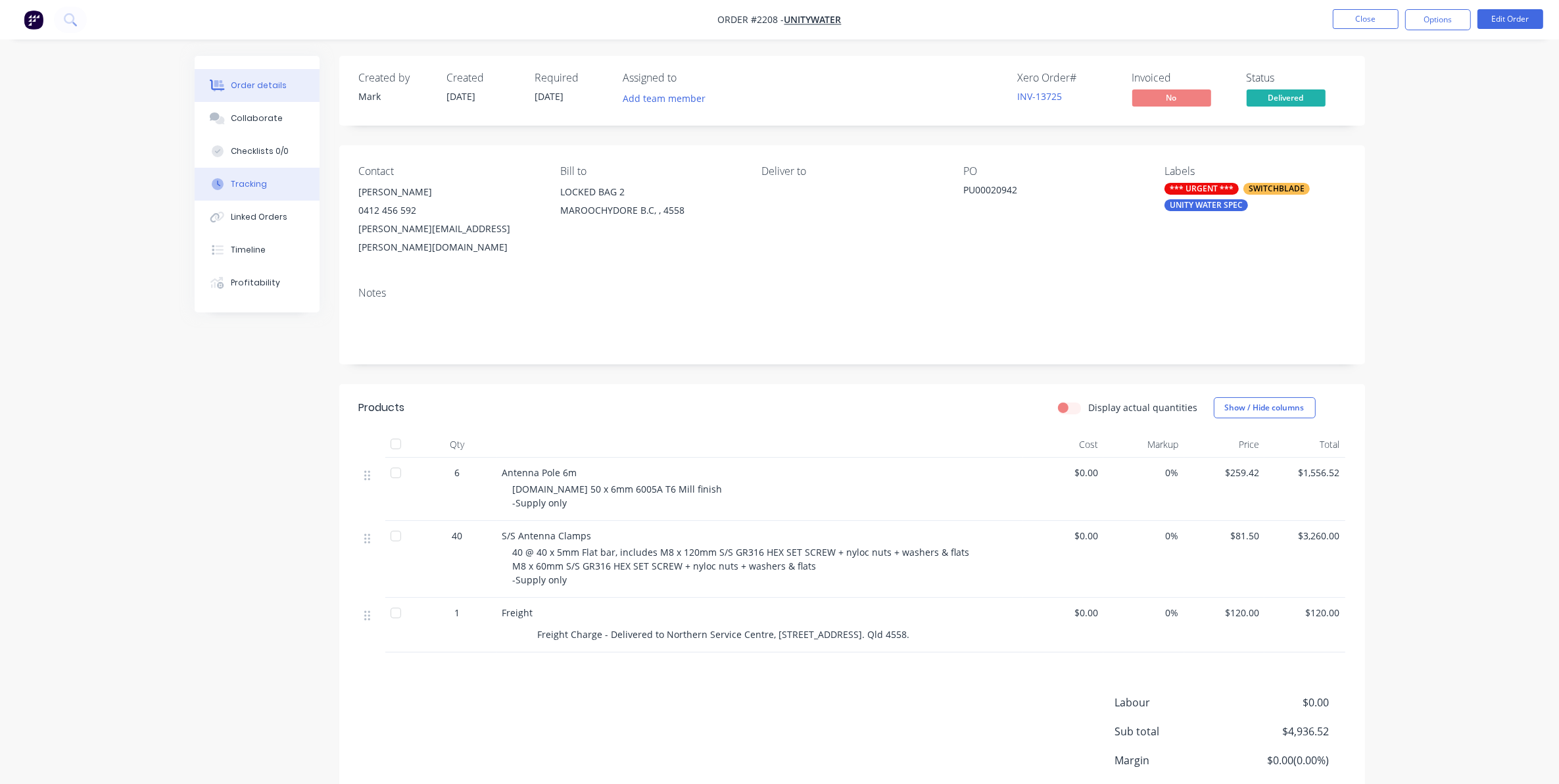
click at [255, 181] on div "Tracking" at bounding box center [248, 183] width 36 height 11
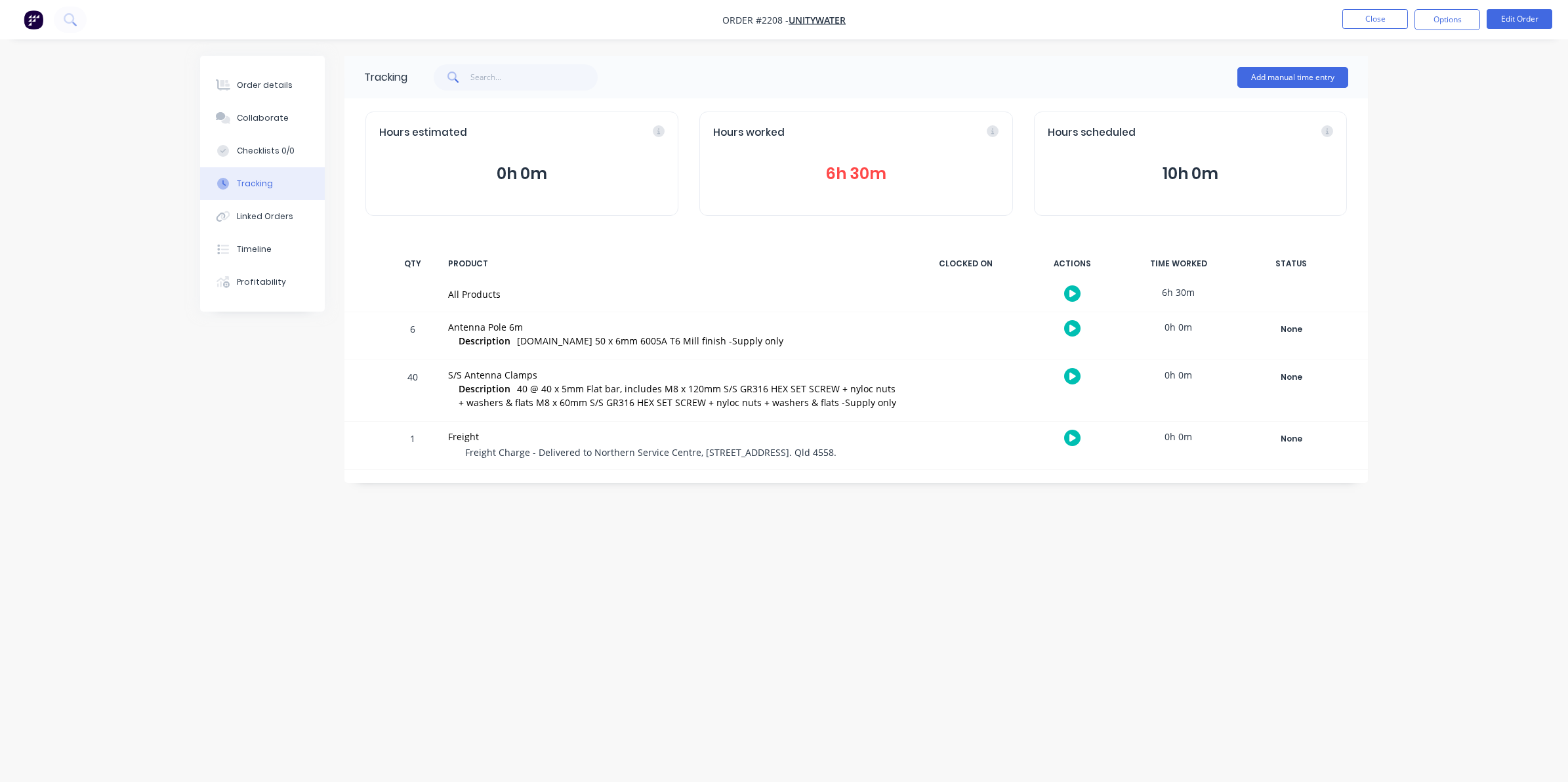
click at [857, 171] on button "6h 30m" at bounding box center [856, 173] width 285 height 24
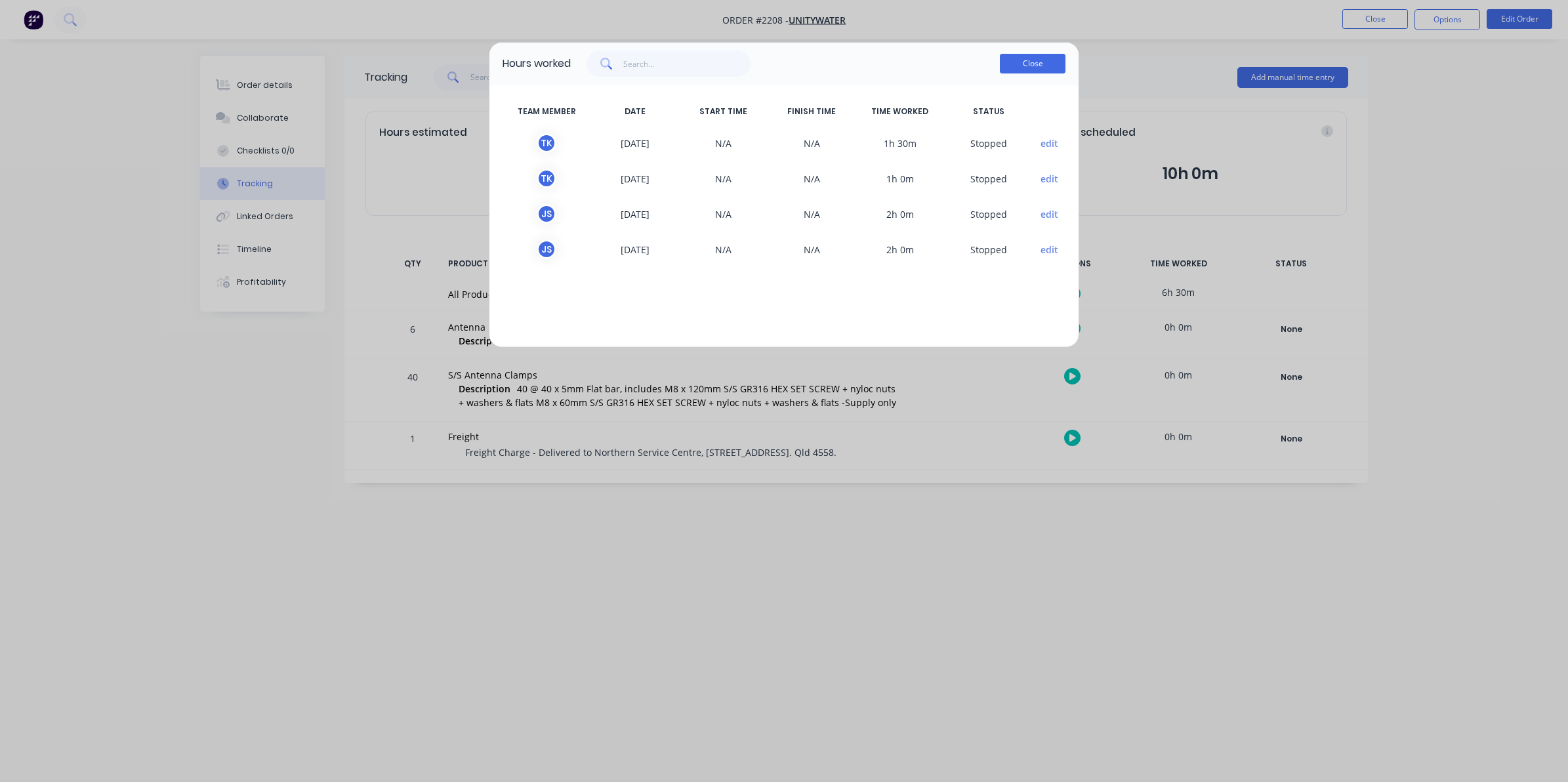
click at [1030, 61] on button "Close" at bounding box center [1032, 63] width 66 height 19
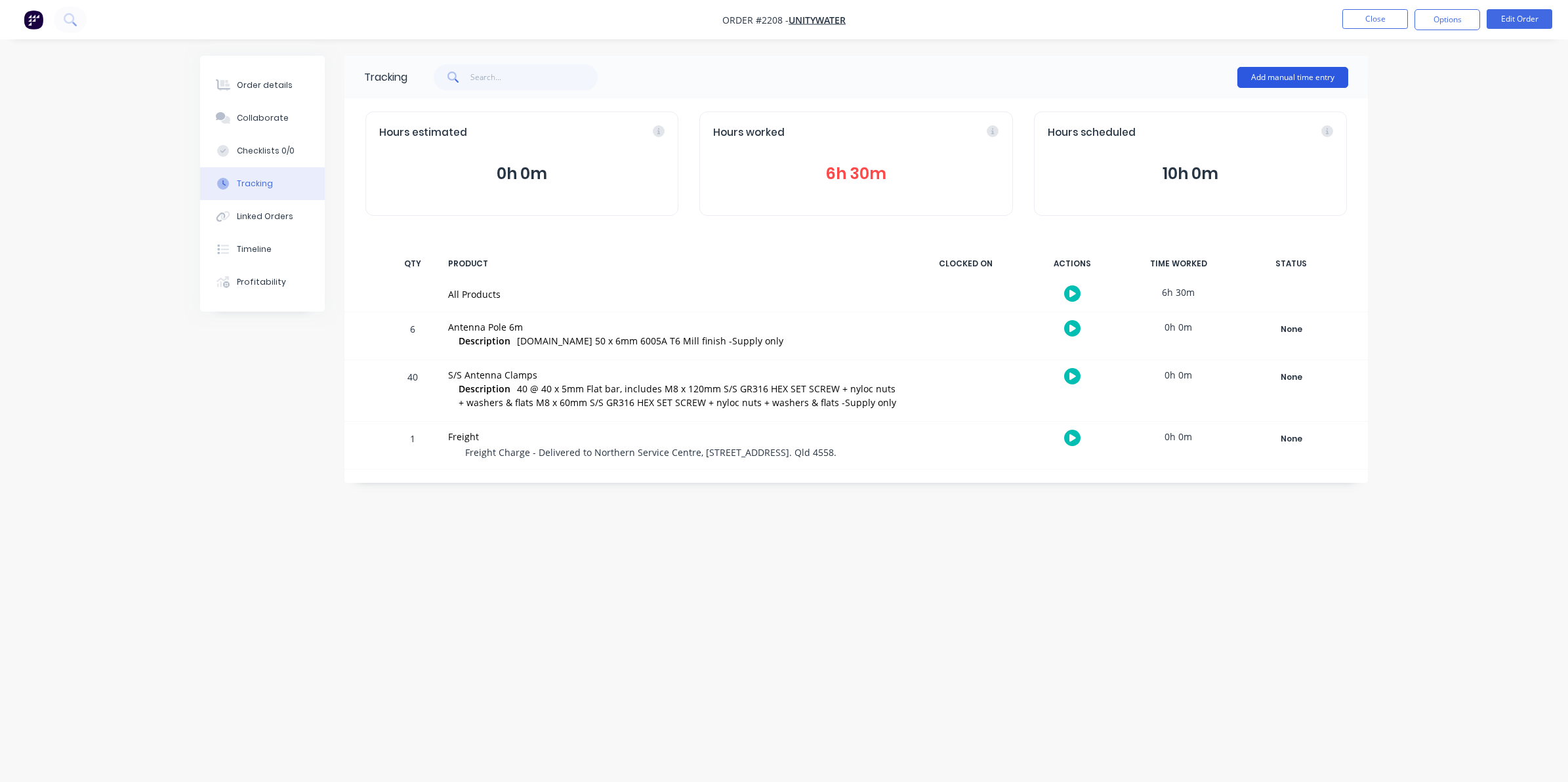
click at [1280, 72] on button "Add manual time entry" at bounding box center [1292, 77] width 111 height 21
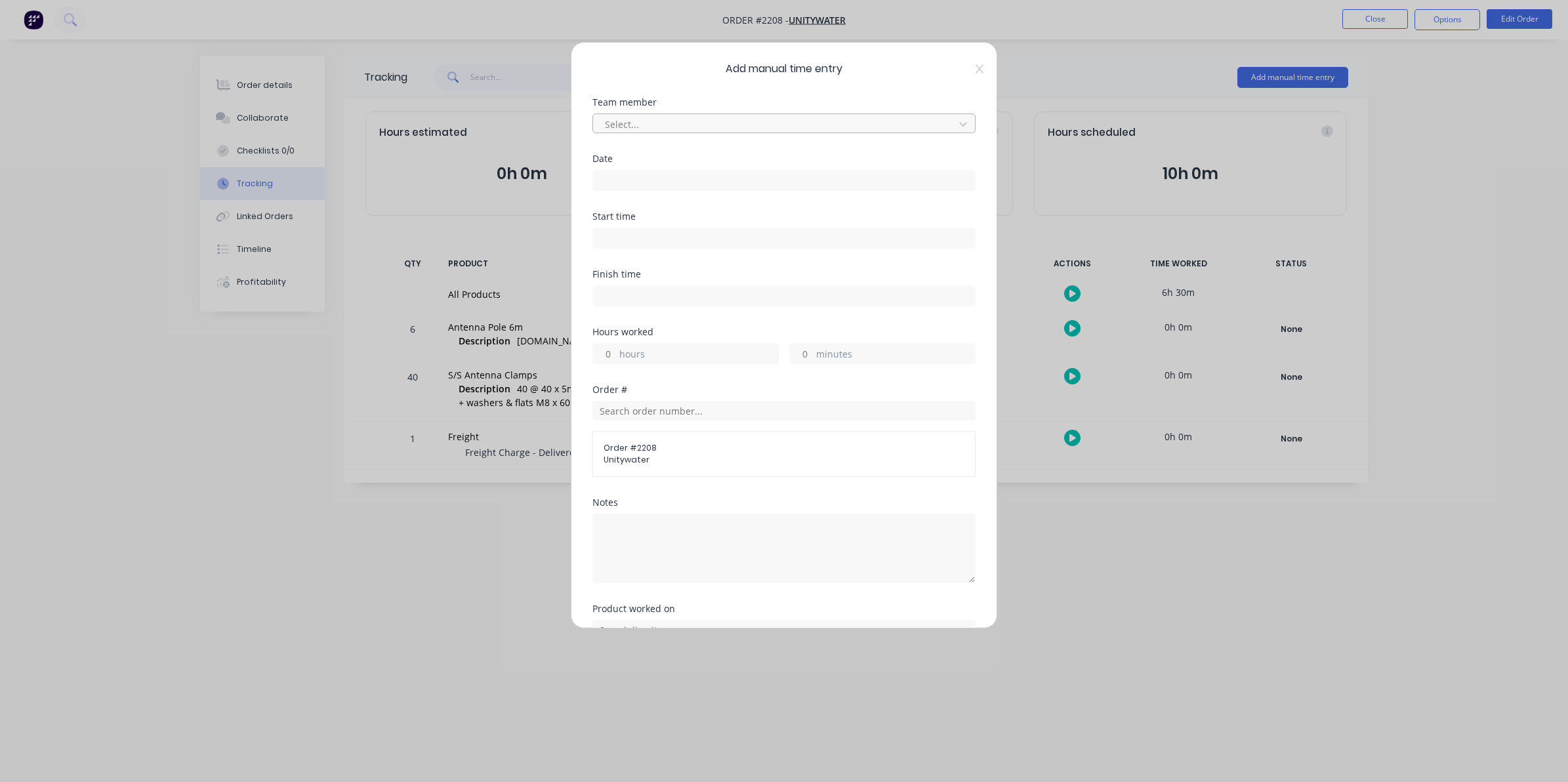
click at [632, 122] on div at bounding box center [775, 124] width 344 height 17
click at [612, 171] on label at bounding box center [784, 180] width 383 height 21
click at [612, 171] on input at bounding box center [784, 180] width 382 height 19
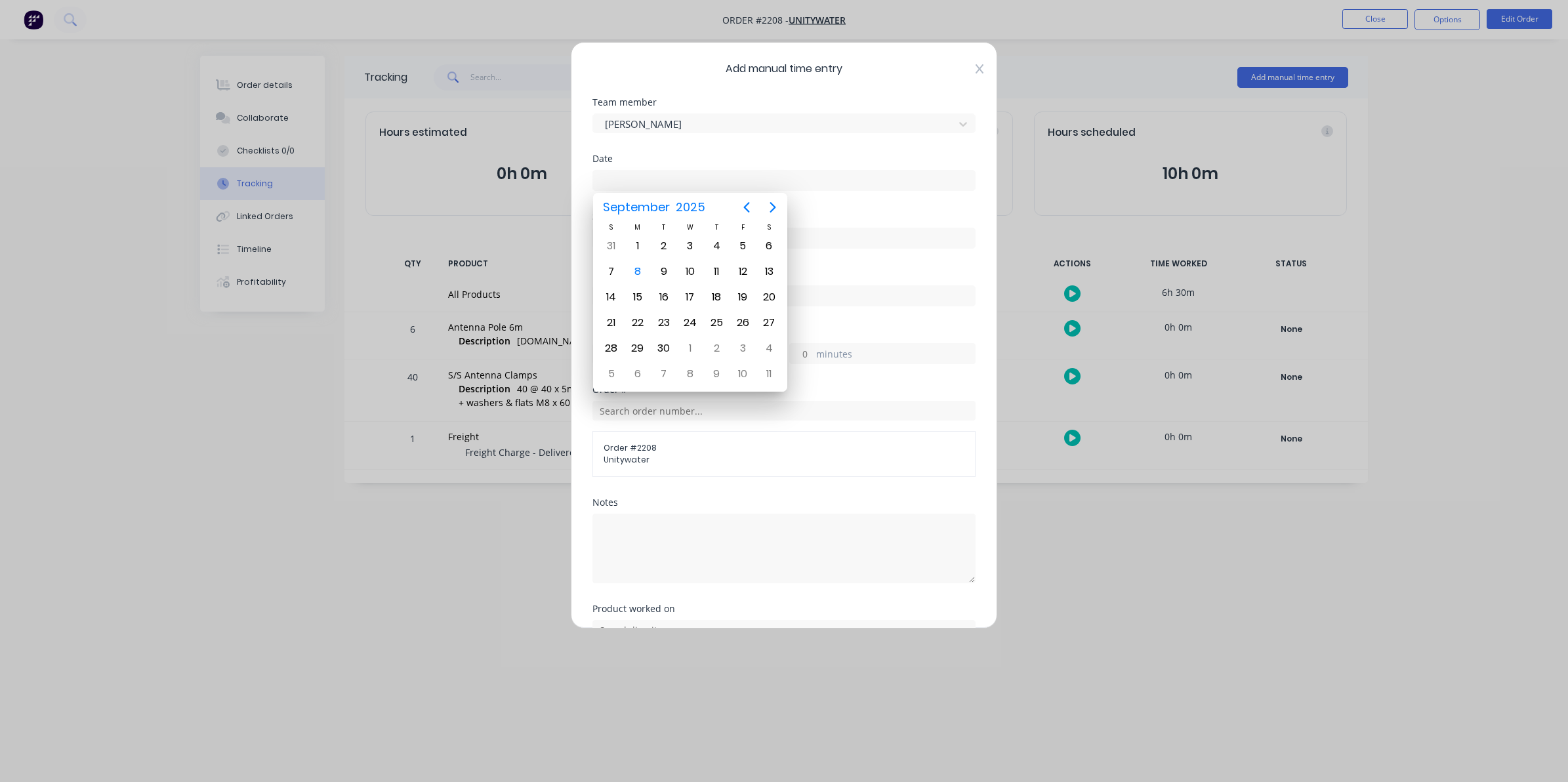
click at [976, 66] on icon at bounding box center [979, 69] width 8 height 10
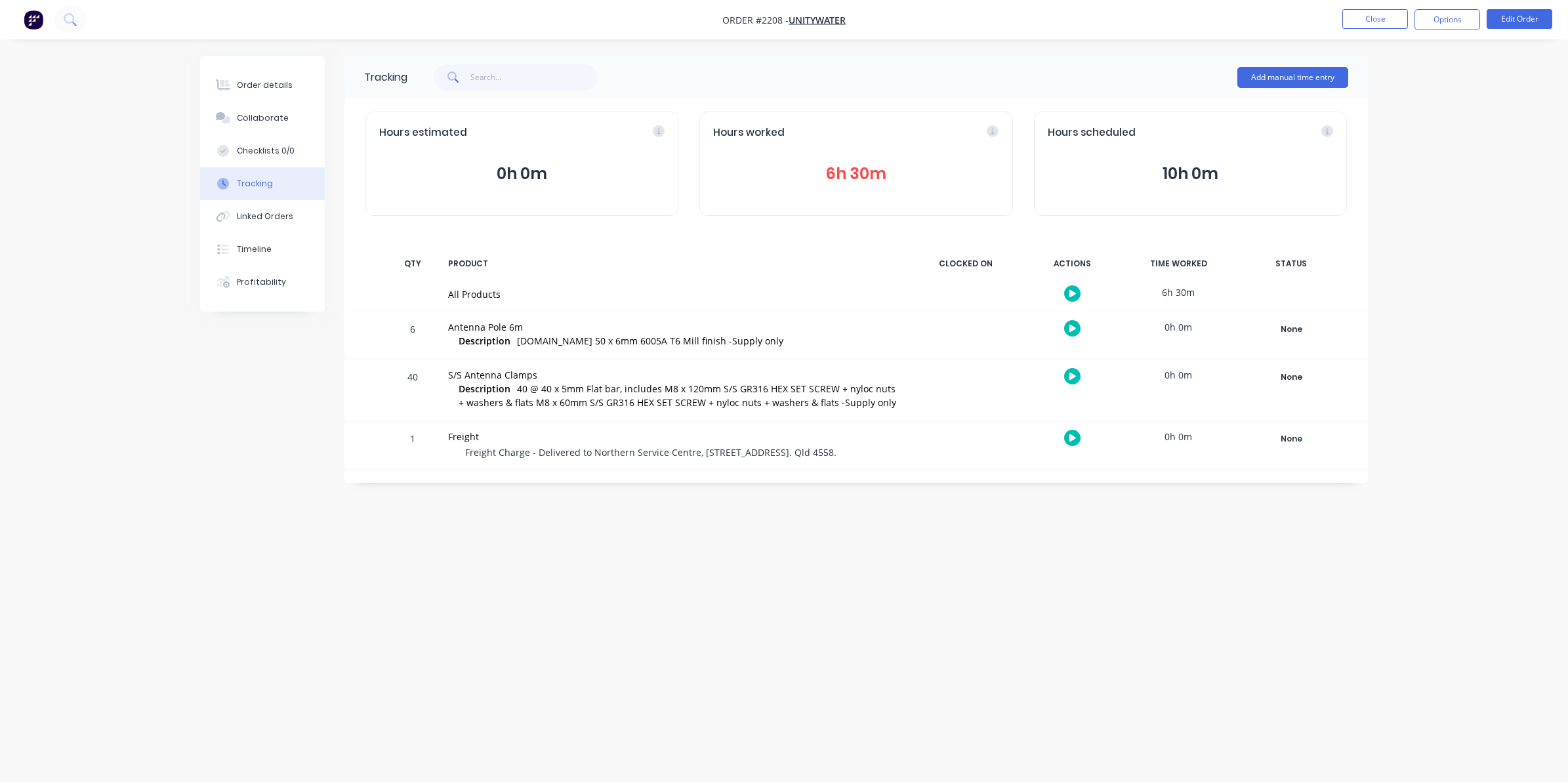
click at [865, 169] on button "6h 30m" at bounding box center [856, 173] width 285 height 24
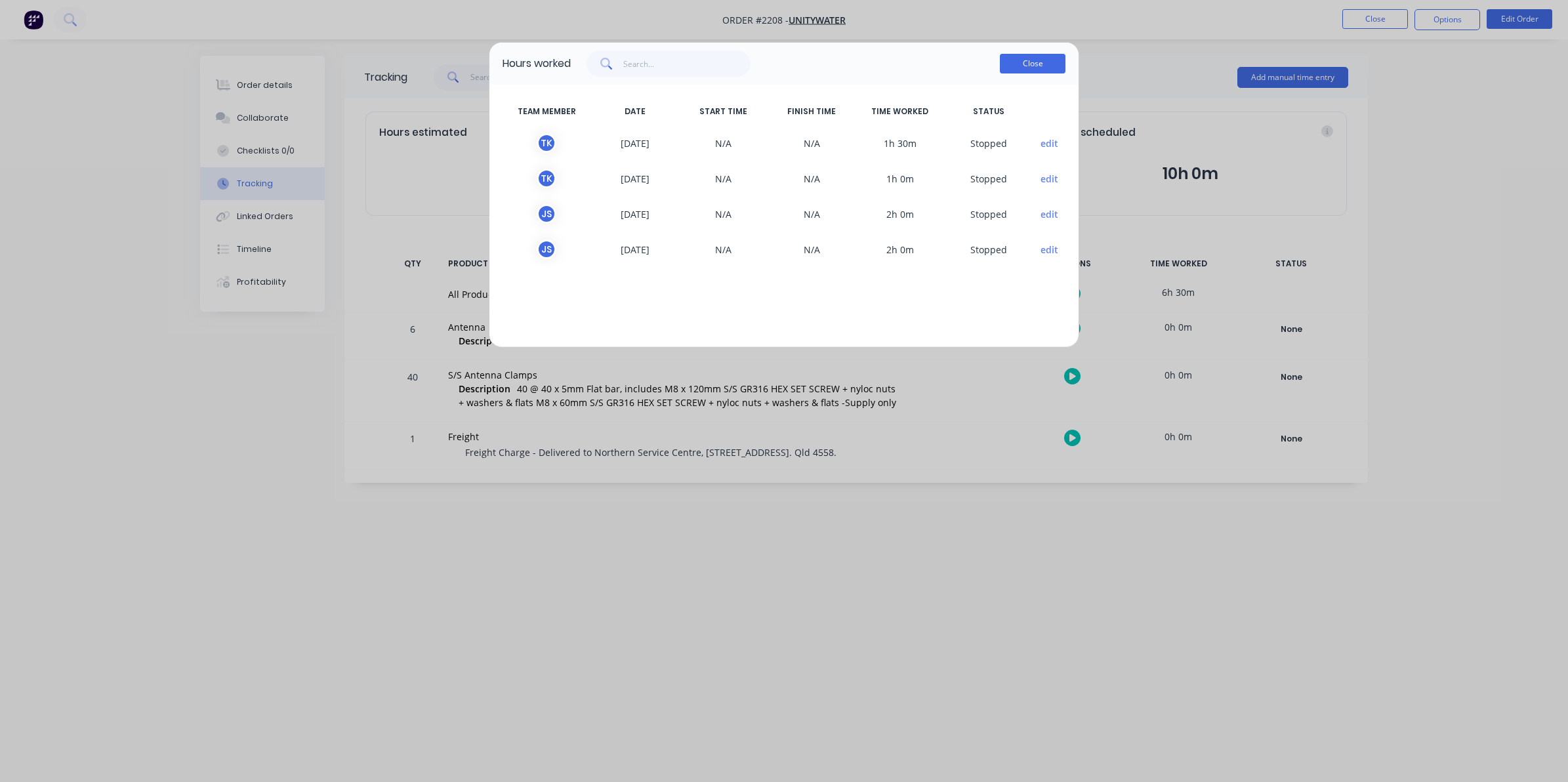
click at [1027, 63] on button "Close" at bounding box center [1032, 63] width 66 height 19
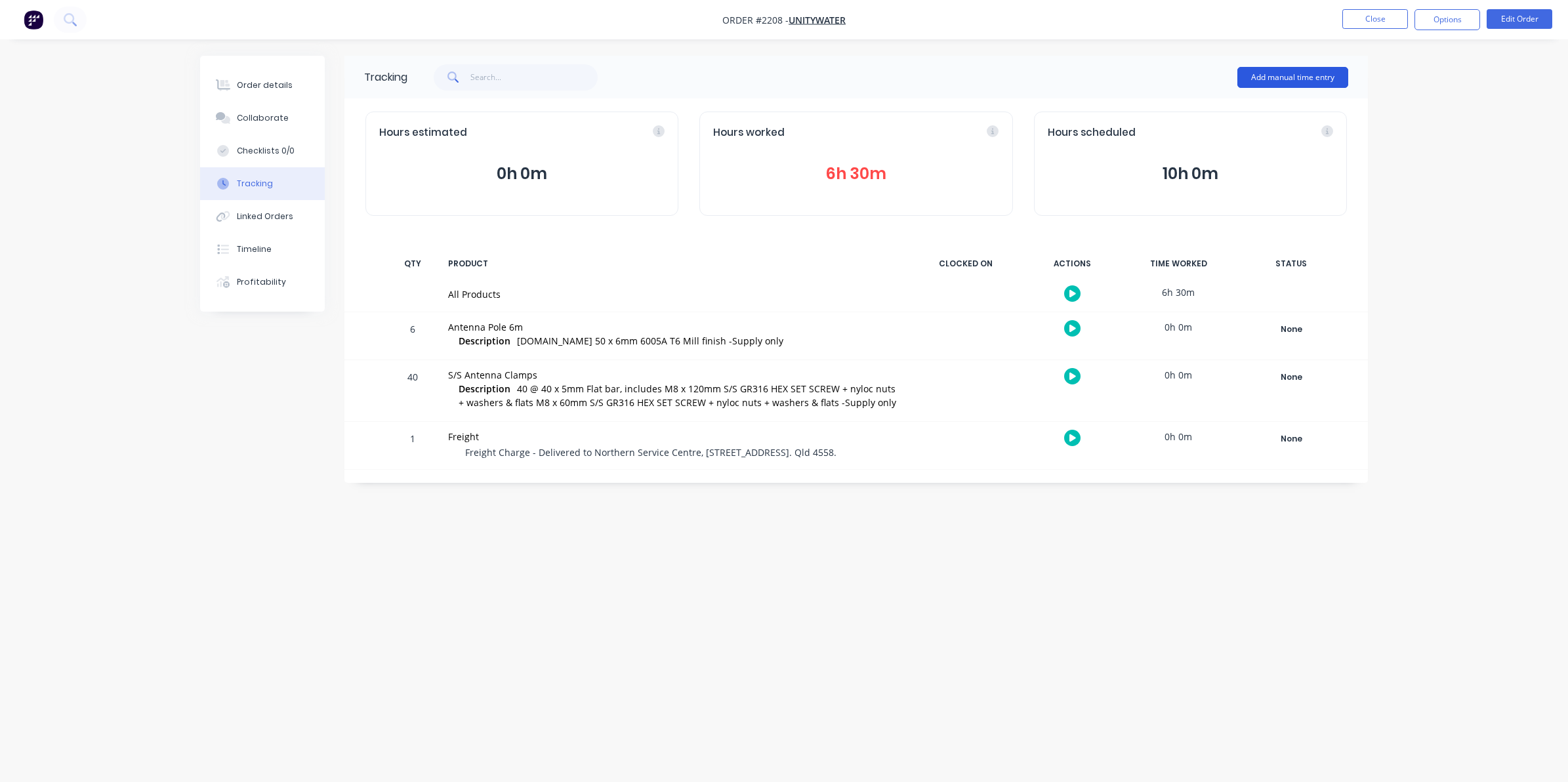
click at [1285, 70] on button "Add manual time entry" at bounding box center [1292, 77] width 111 height 21
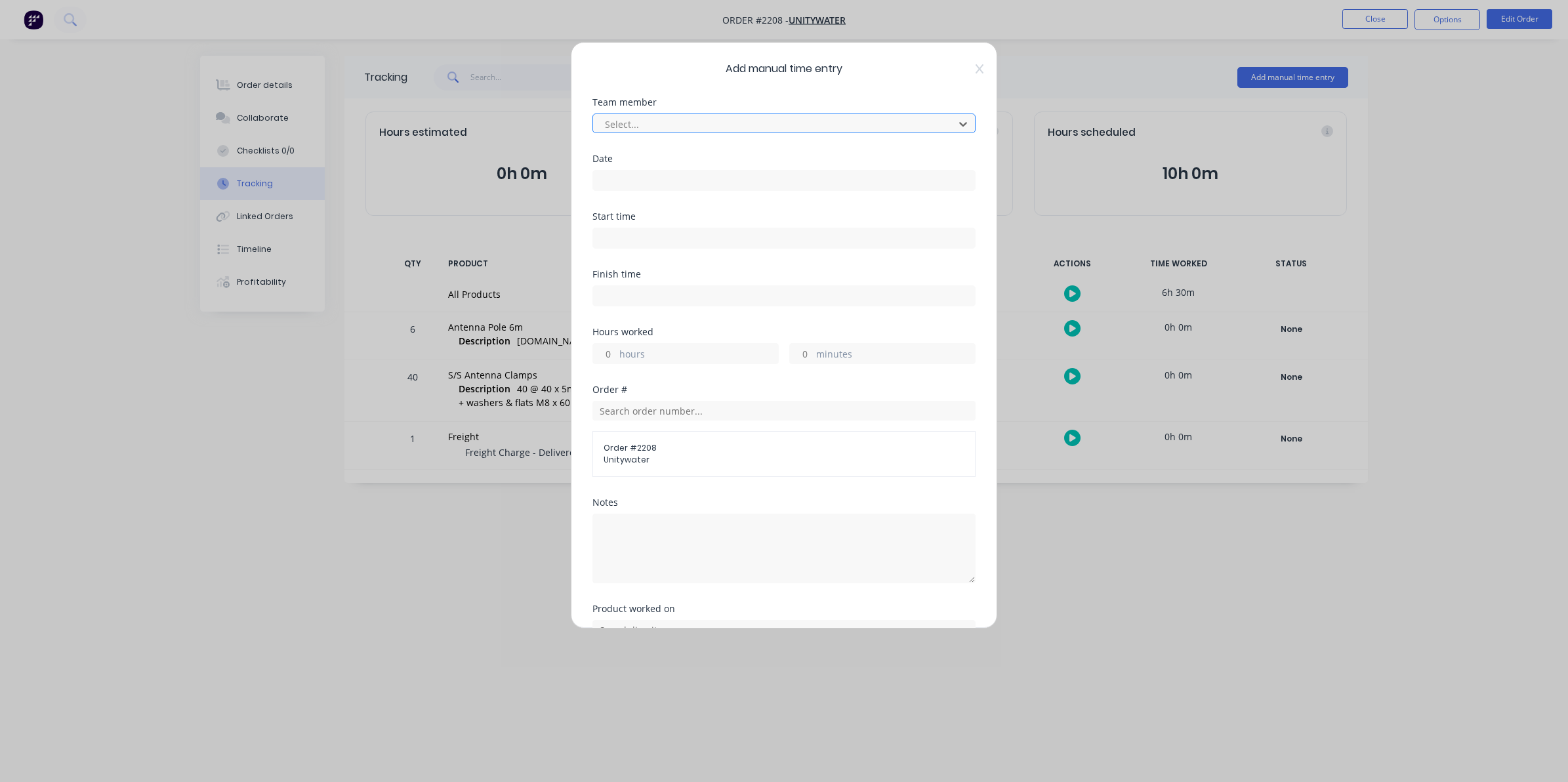
click at [620, 126] on div at bounding box center [775, 124] width 344 height 17
click at [611, 179] on input at bounding box center [784, 180] width 382 height 19
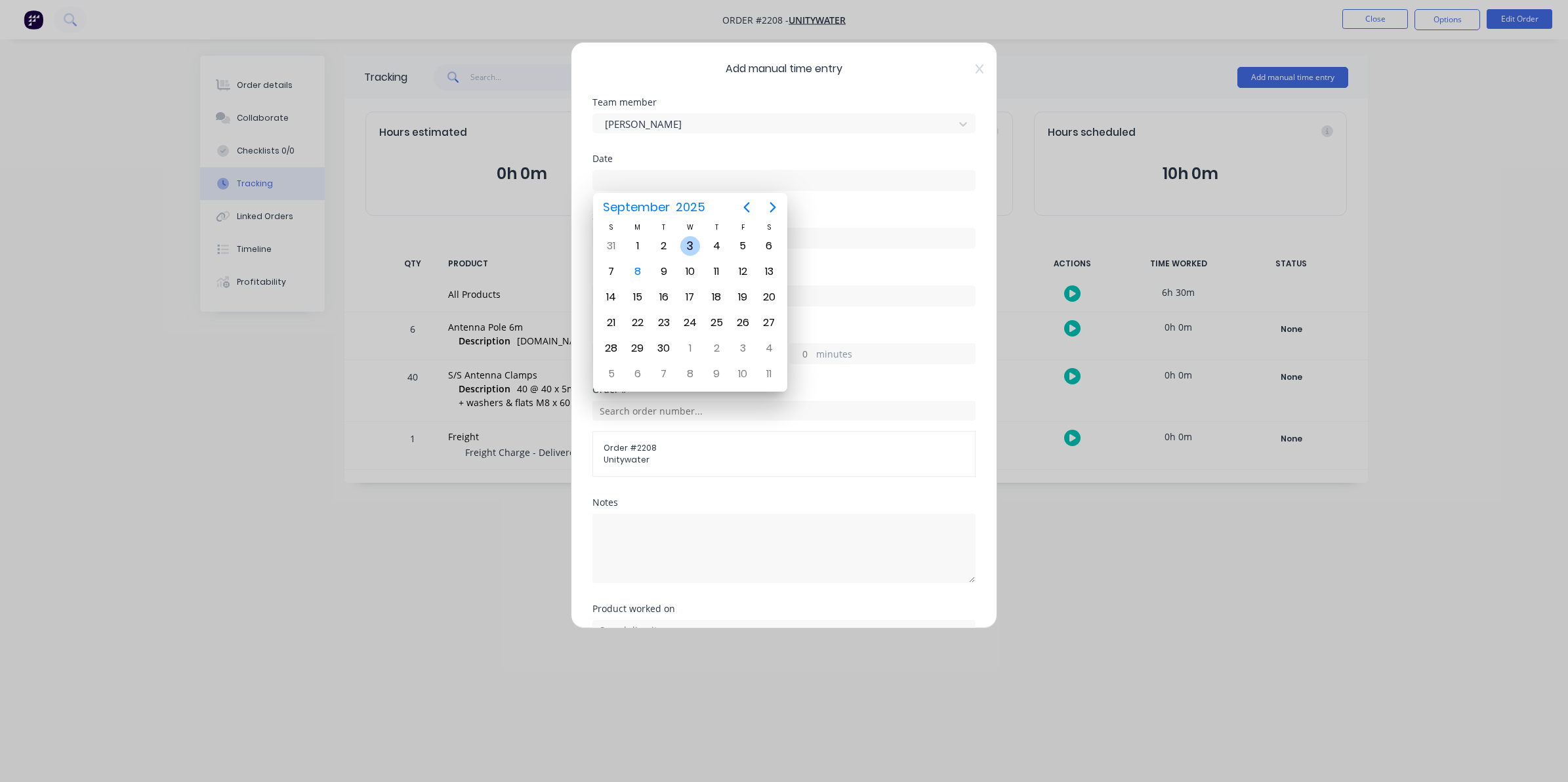
click at [690, 241] on div "3" at bounding box center [690, 246] width 19 height 19
type input "[DATE]"
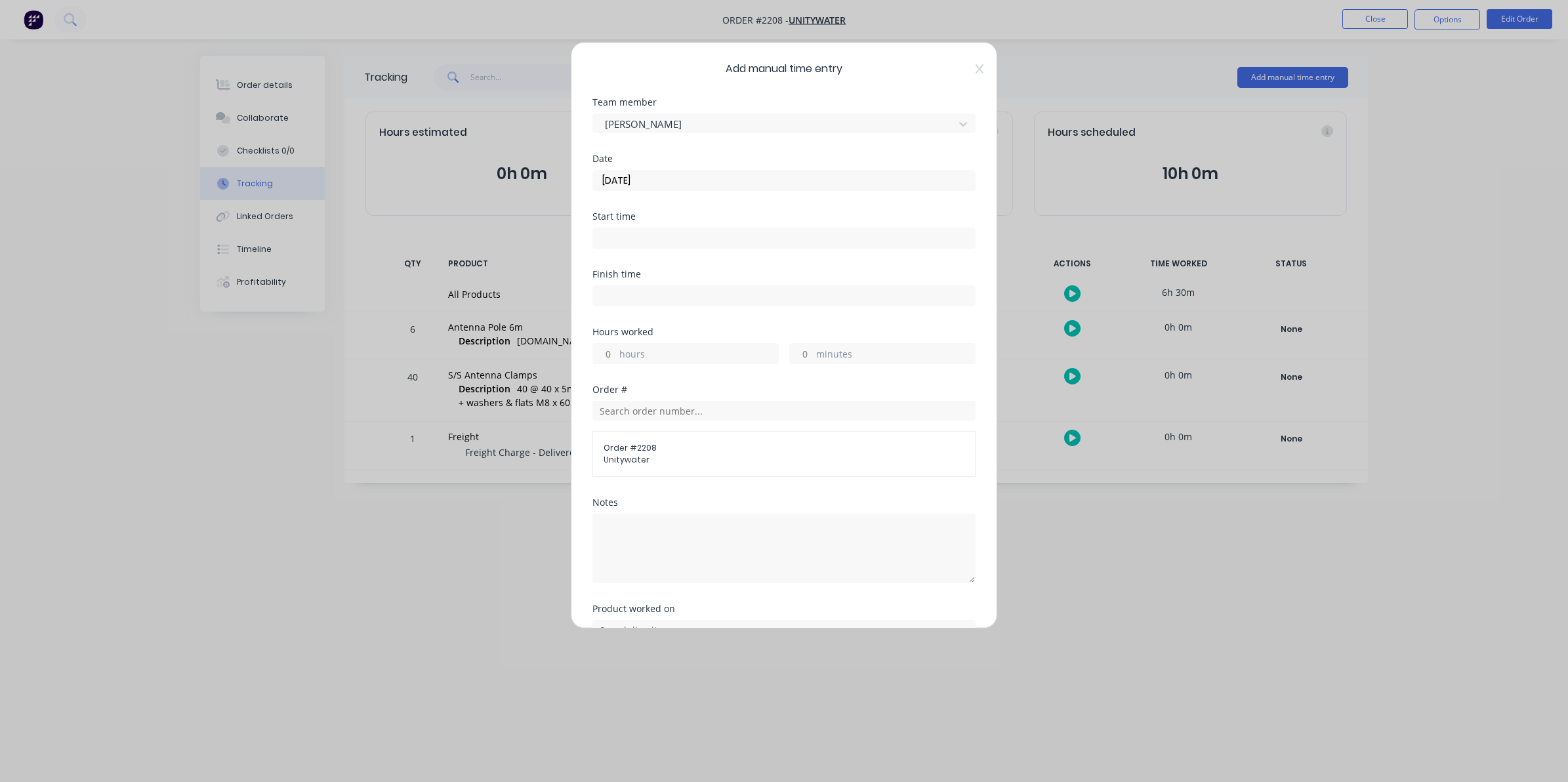
click at [602, 352] on input "hours" at bounding box center [605, 353] width 23 height 19
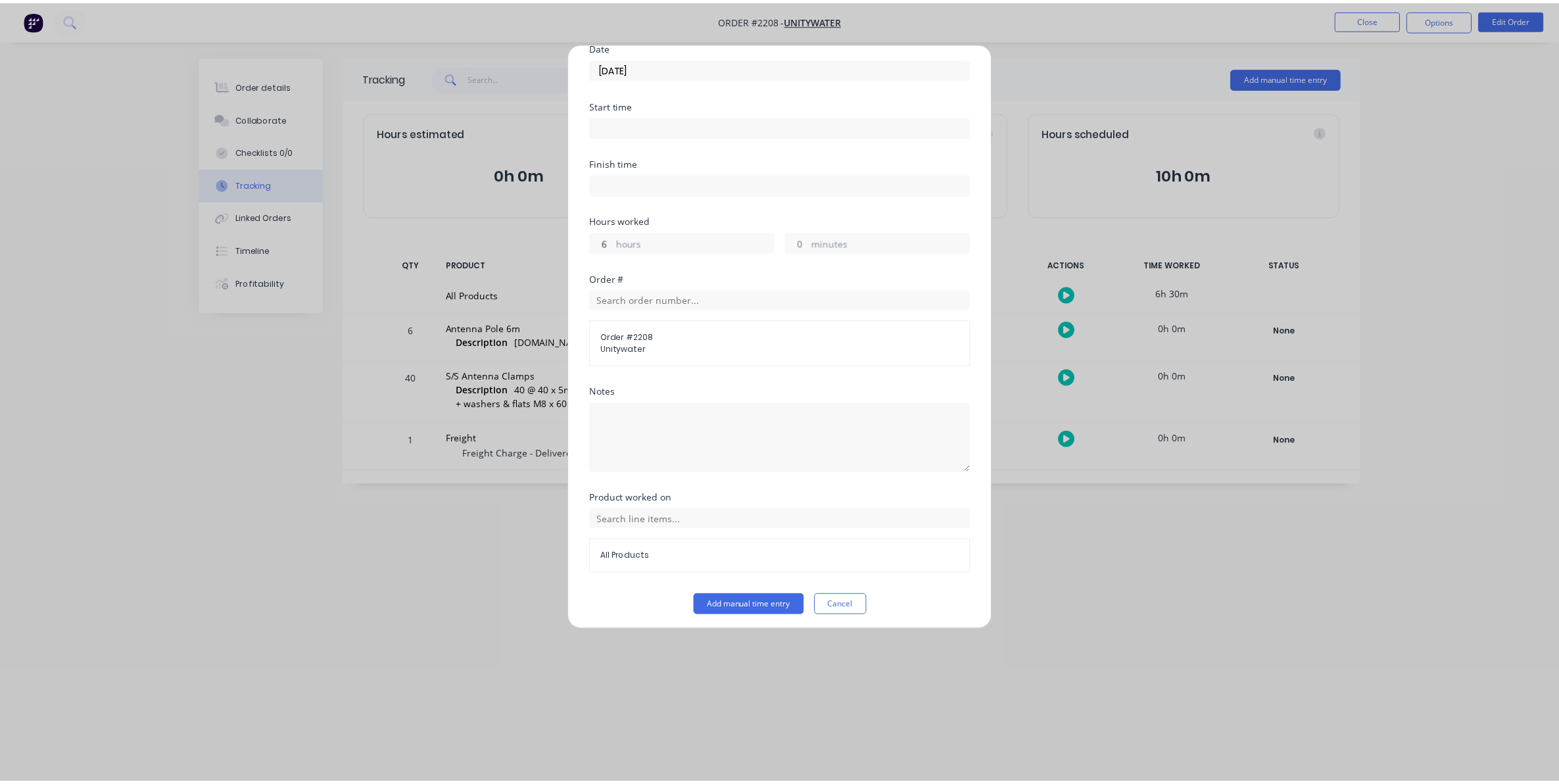
scroll to position [119, 0]
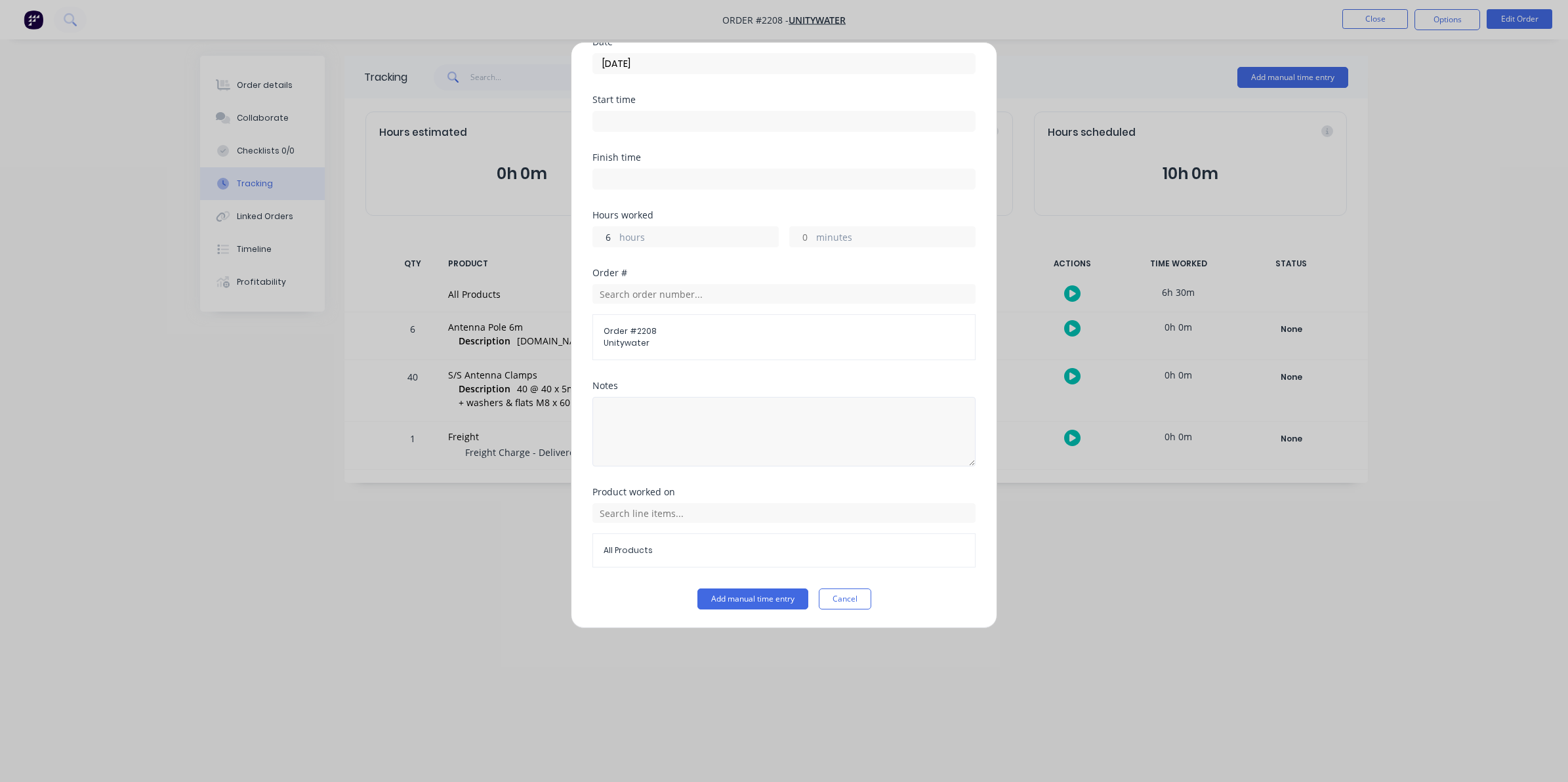
type input "6"
click at [607, 407] on textarea at bounding box center [784, 431] width 383 height 69
type textarea "Including Jig Making"
click at [745, 598] on button "Add manual time entry" at bounding box center [752, 598] width 111 height 21
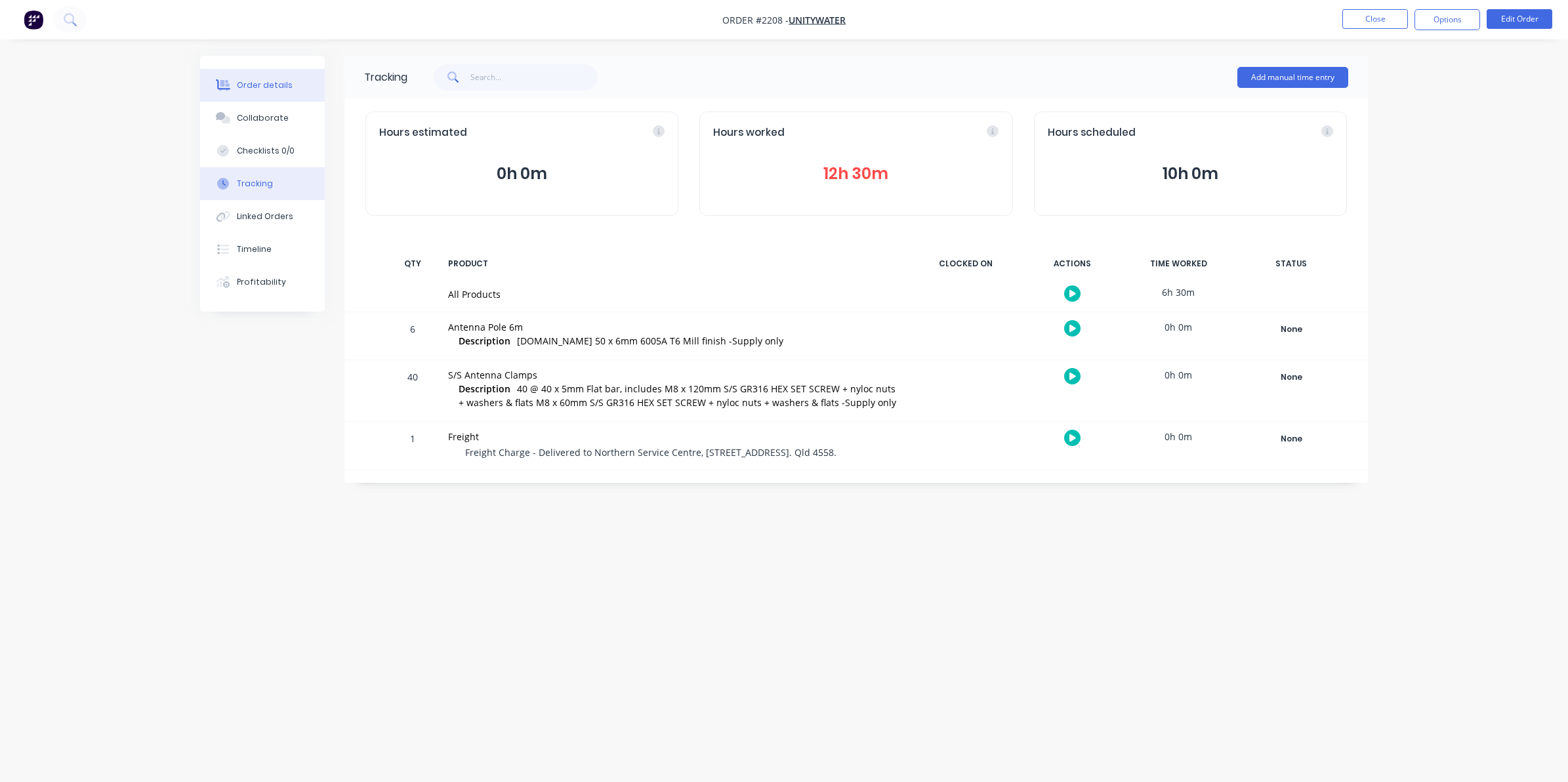
click at [267, 80] on div "Order details" at bounding box center [265, 85] width 56 height 11
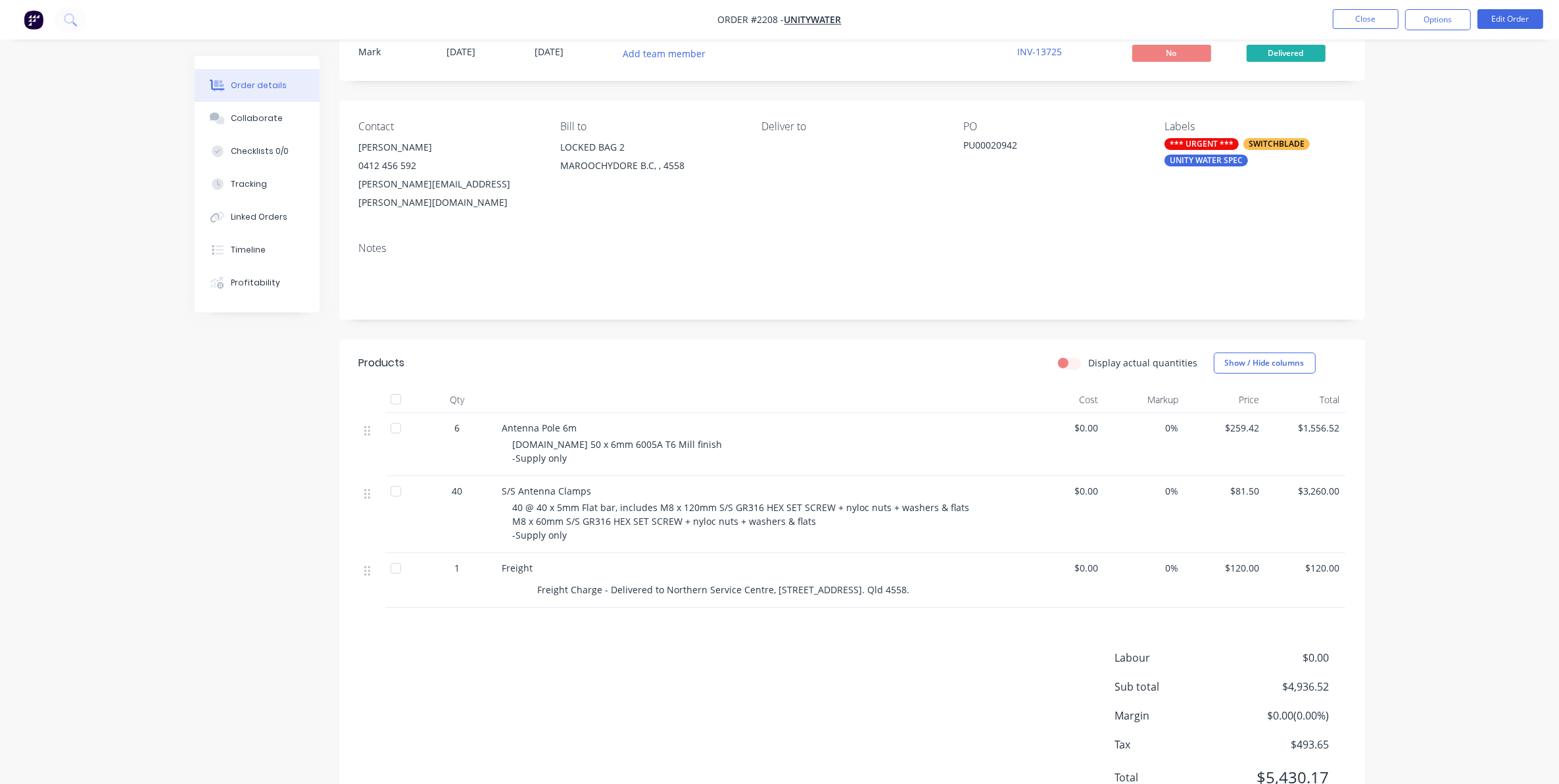
scroll to position [84, 0]
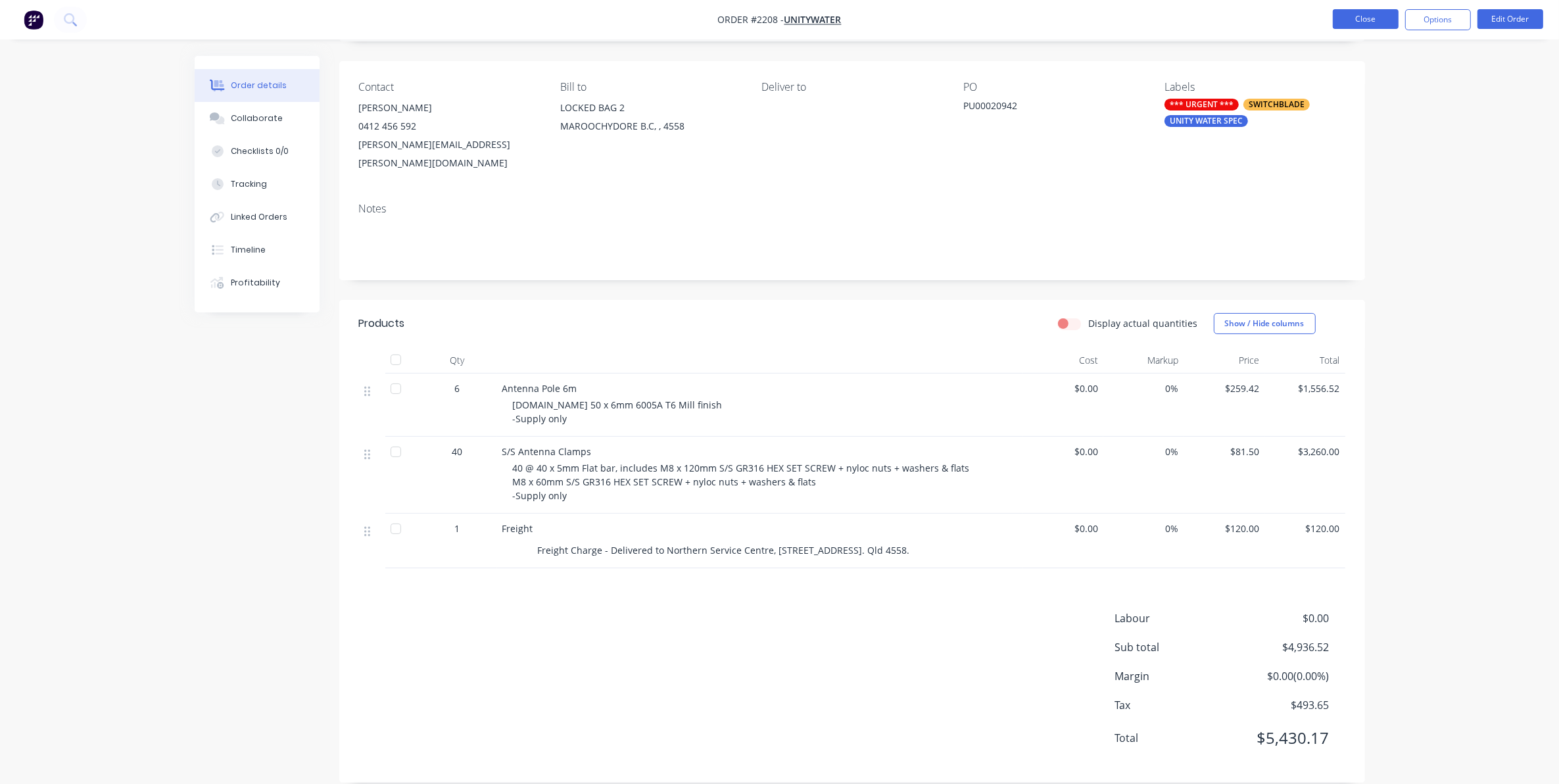
click at [1355, 18] on button "Close" at bounding box center [1365, 18] width 66 height 19
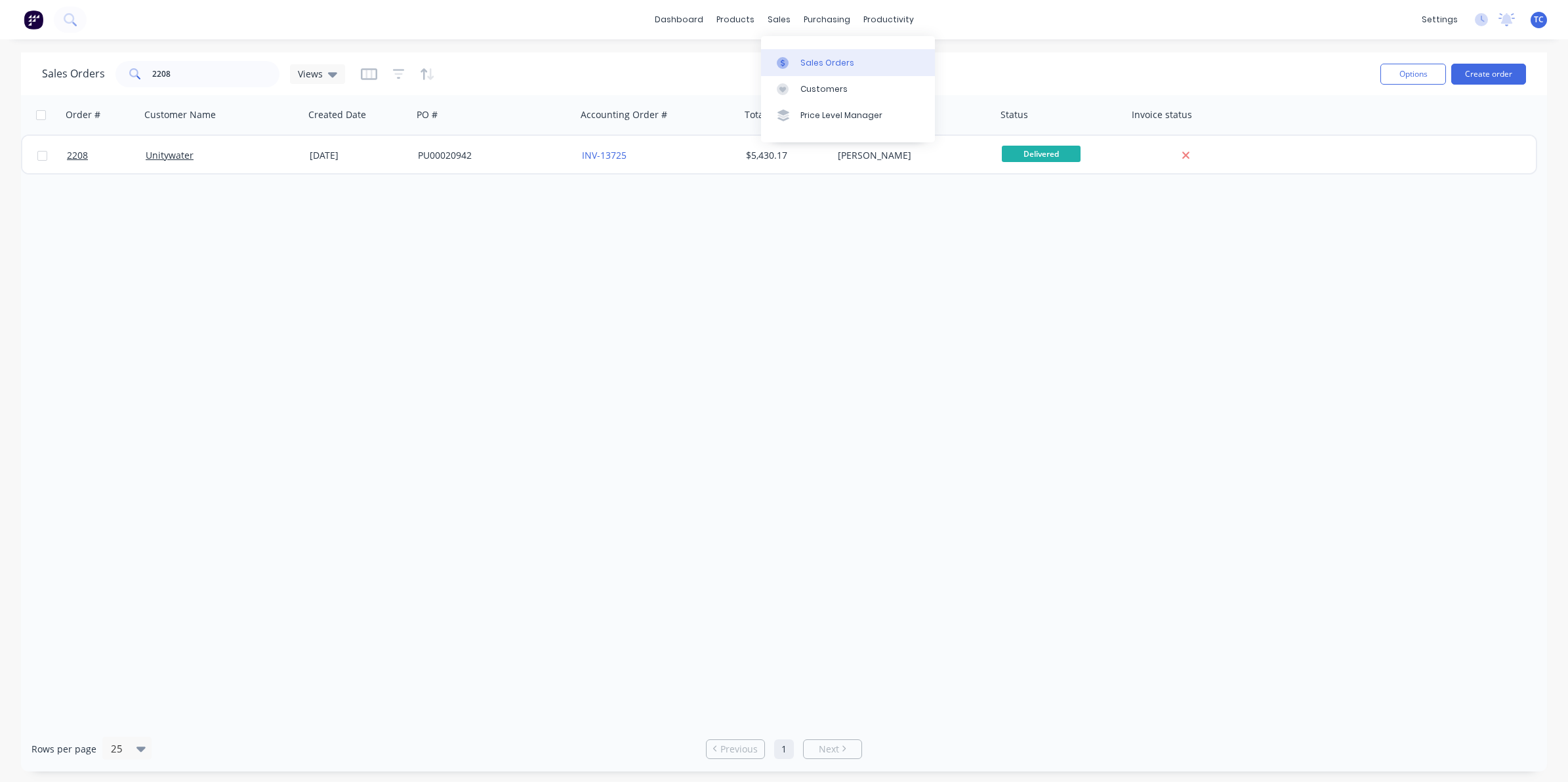
click at [807, 62] on div "Sales Orders" at bounding box center [827, 62] width 53 height 11
drag, startPoint x: 172, startPoint y: 69, endPoint x: 148, endPoint y: 67, distance: 24.1
click at [148, 67] on div "2208" at bounding box center [197, 74] width 164 height 26
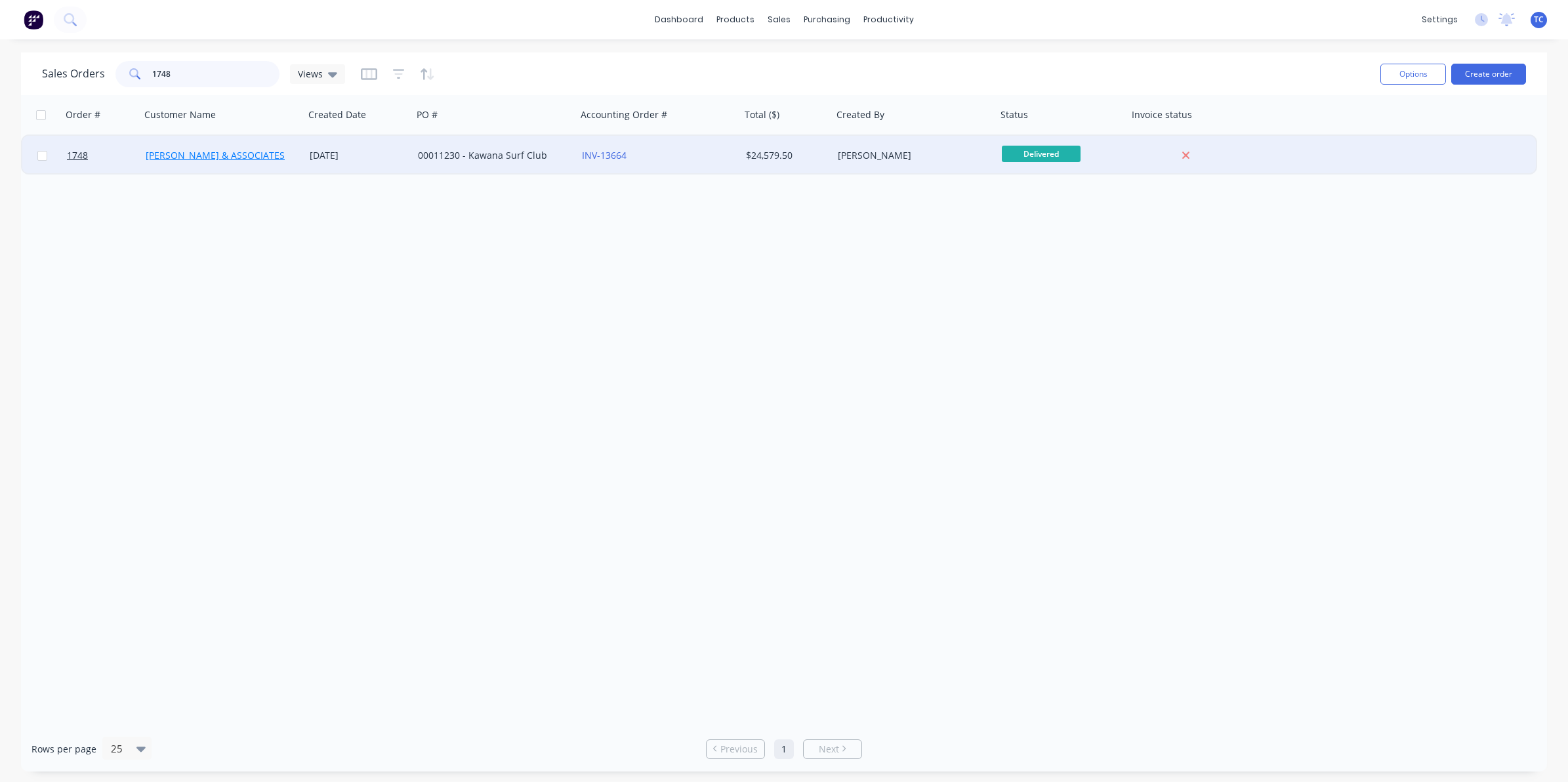
type input "1748"
click at [205, 156] on link "[PERSON_NAME] & ASSOCIATES" at bounding box center [214, 155] width 139 height 12
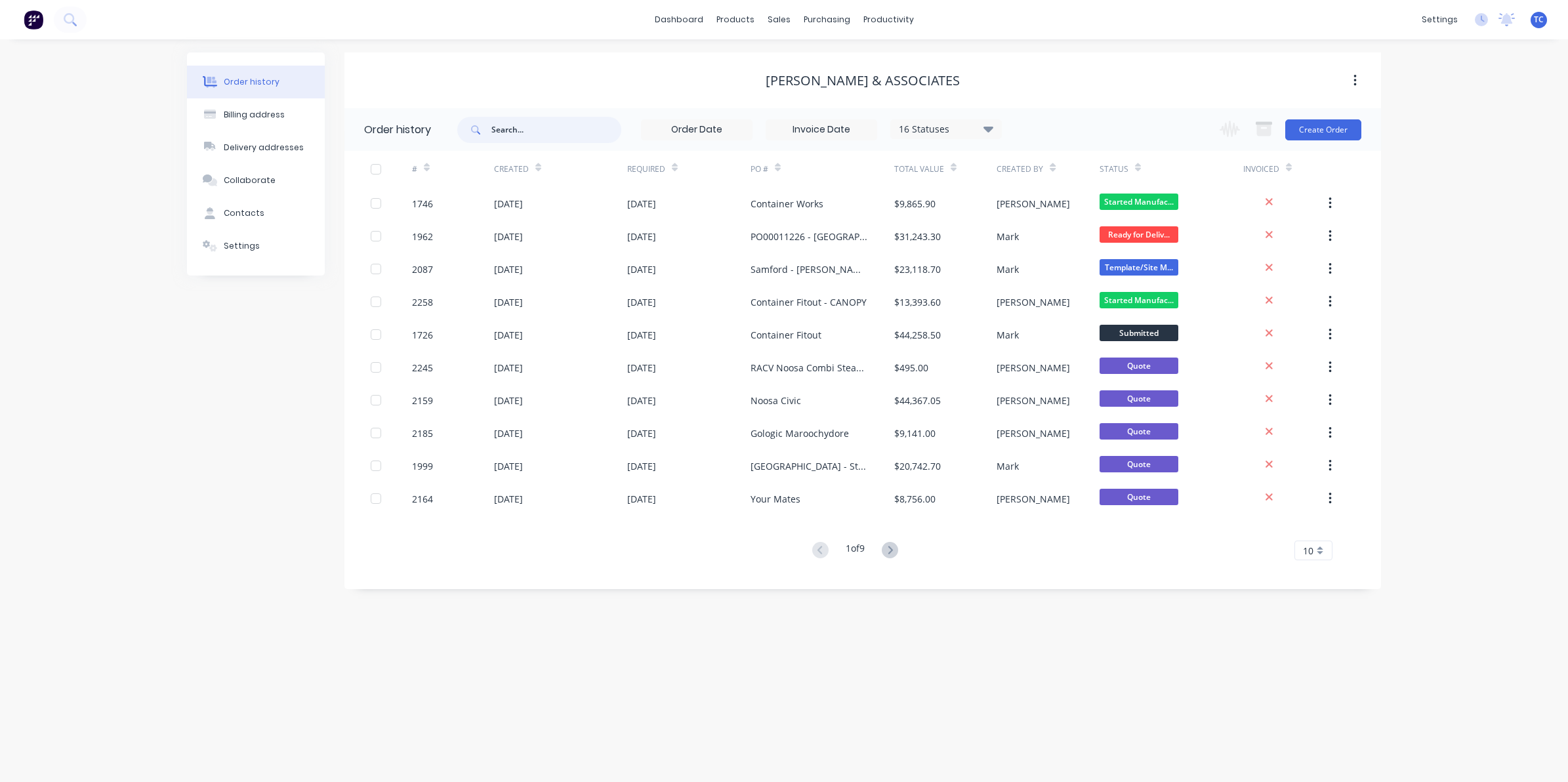
click at [504, 122] on input "text" at bounding box center [556, 129] width 130 height 26
type input "1748"
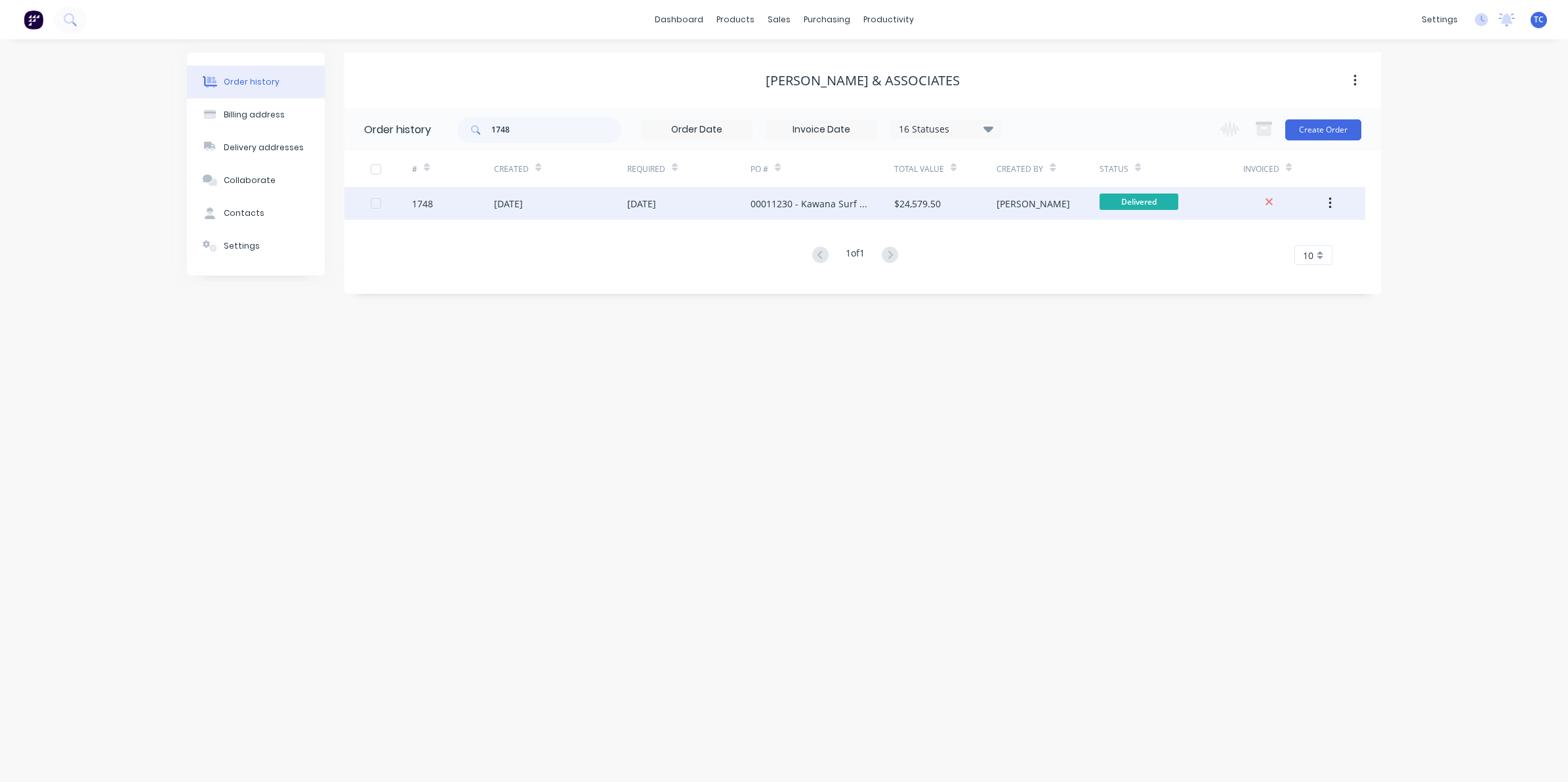
click at [542, 202] on div "[DATE]" at bounding box center [560, 203] width 133 height 32
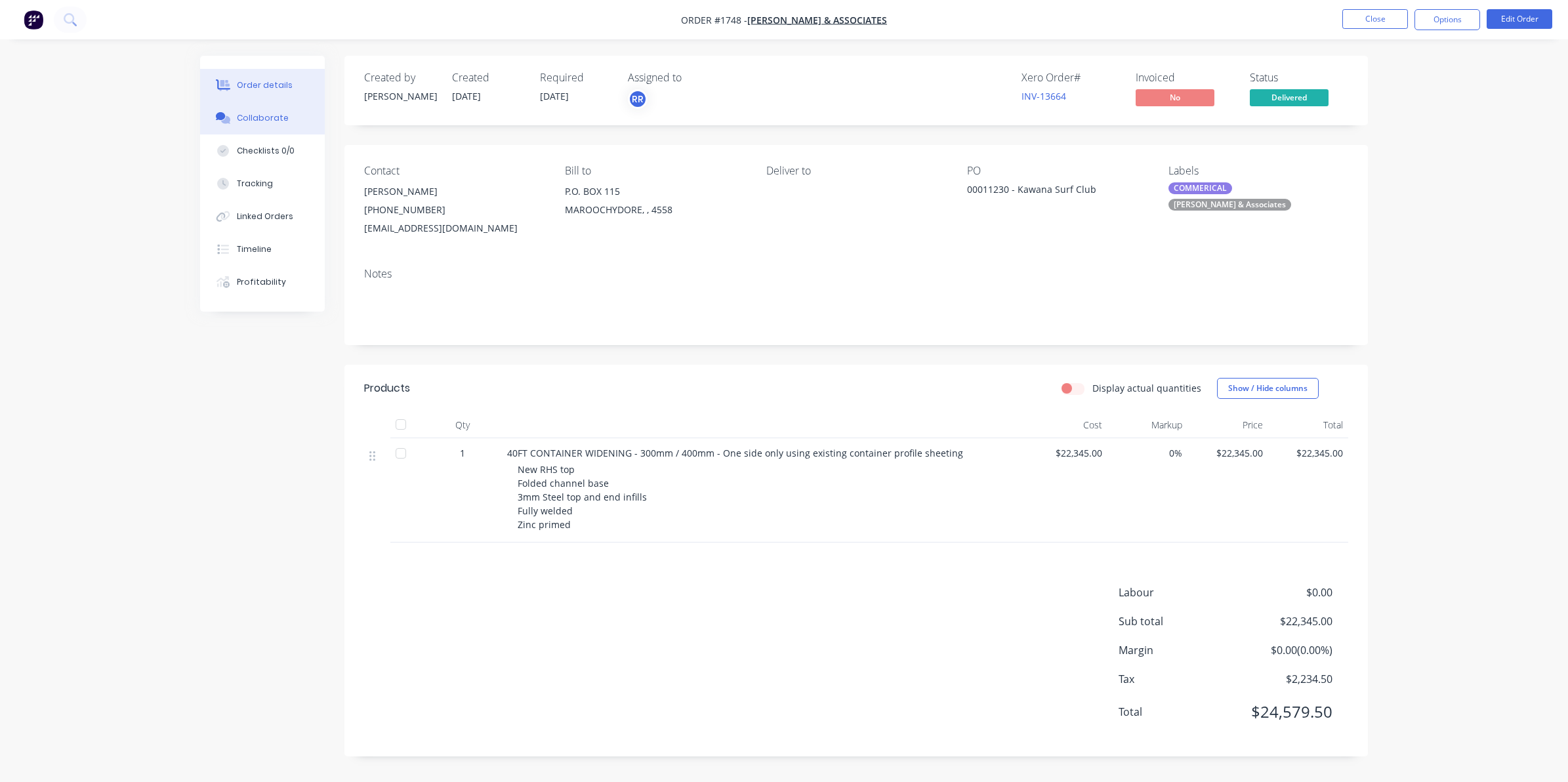
click at [263, 114] on div "Collaborate" at bounding box center [262, 117] width 52 height 11
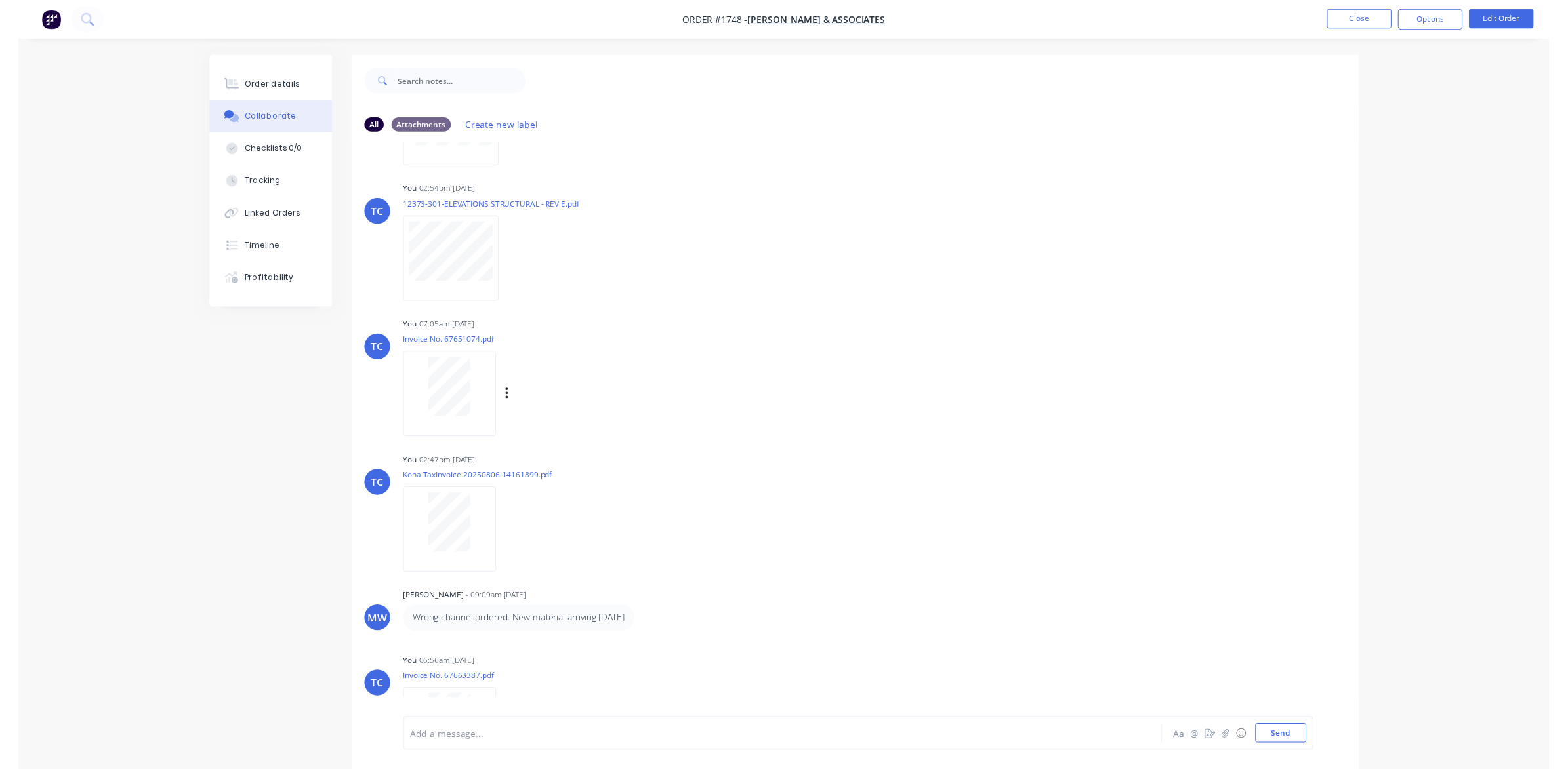
scroll to position [410, 0]
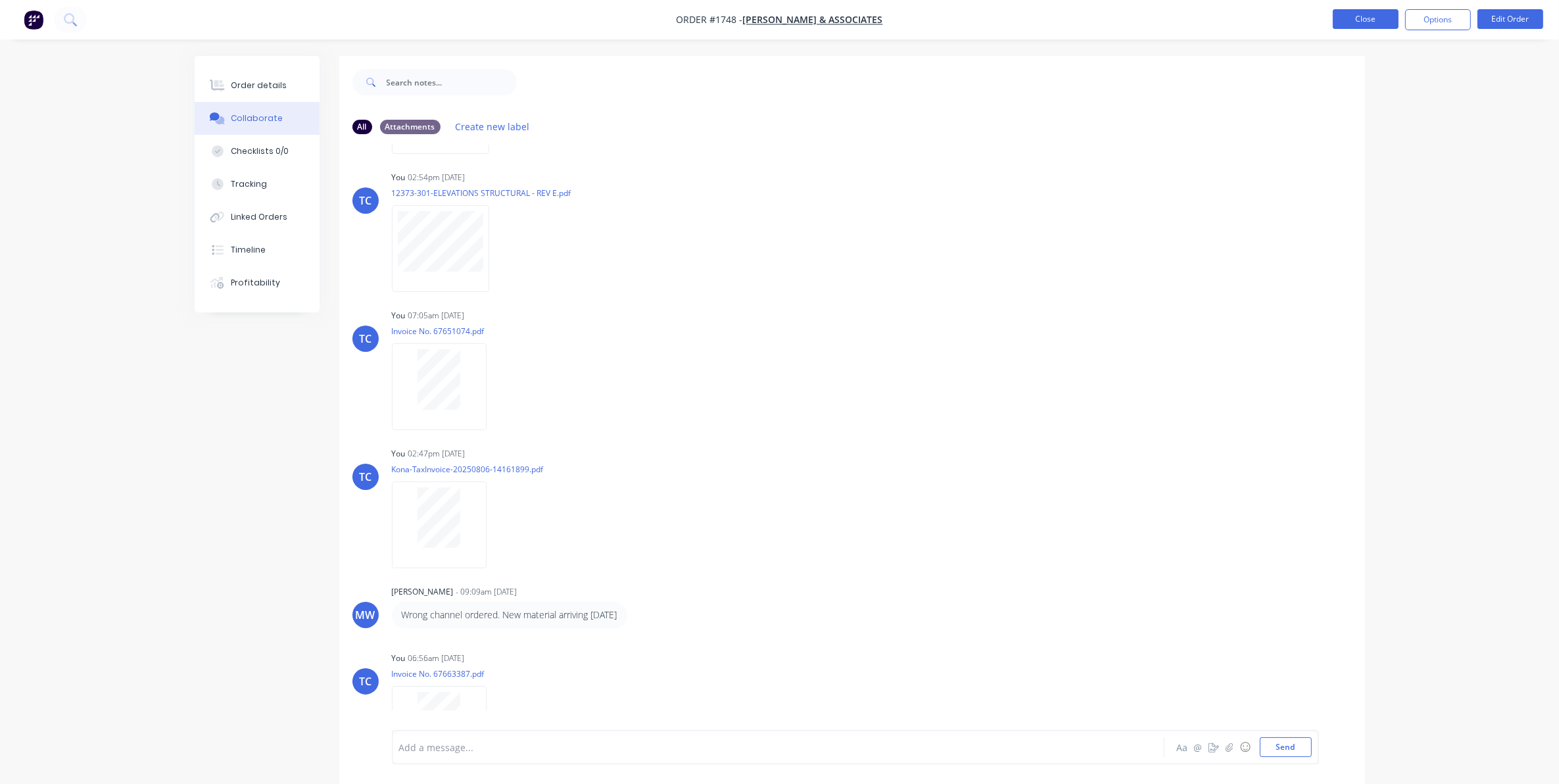
click at [1349, 17] on button "Close" at bounding box center [1365, 18] width 66 height 19
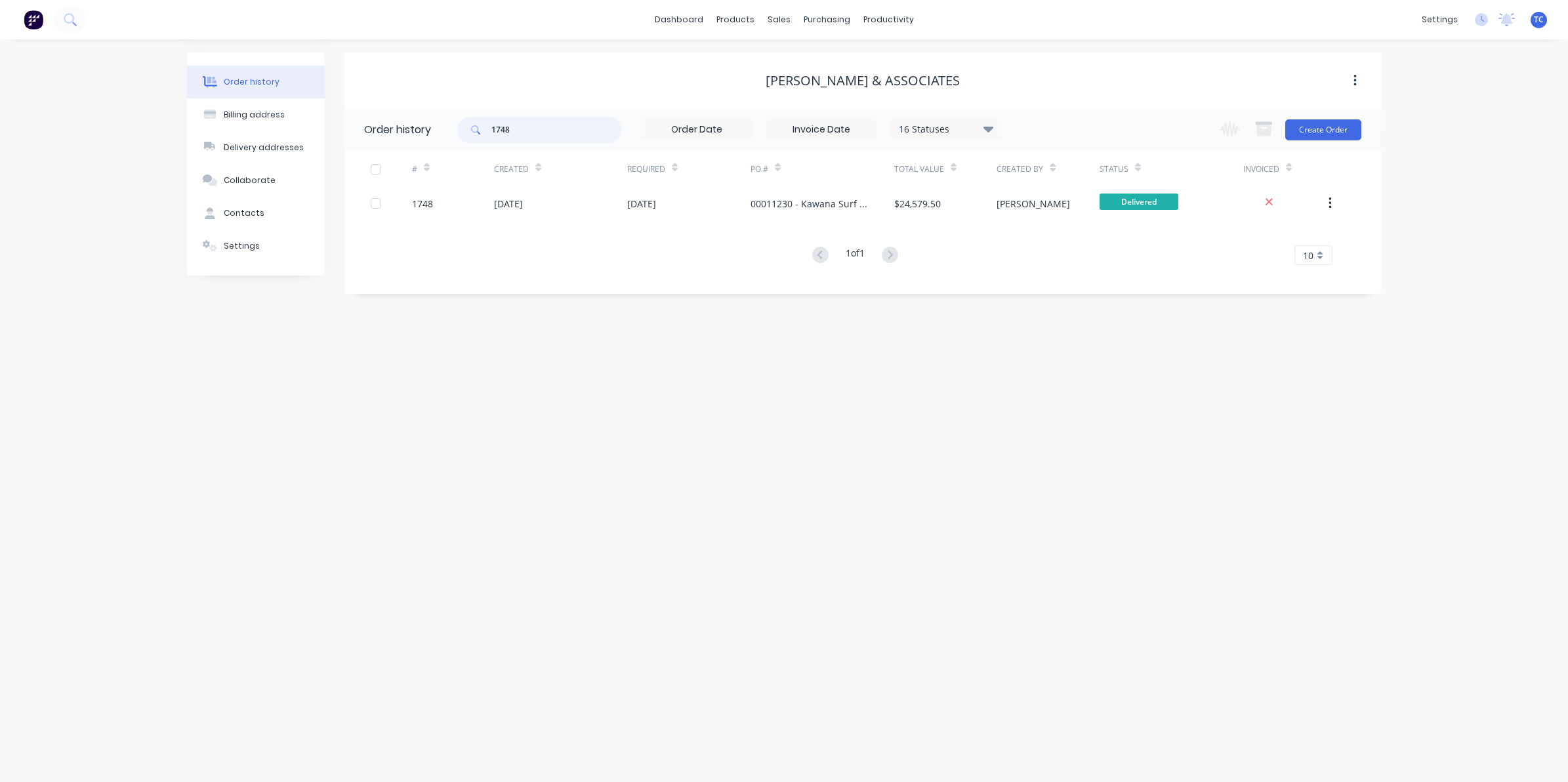
drag, startPoint x: 516, startPoint y: 127, endPoint x: 491, endPoint y: 123, distance: 25.3
click at [491, 123] on div "1748" at bounding box center [538, 129] width 164 height 26
click at [906, 61] on div "Workflow" at bounding box center [911, 62] width 39 height 11
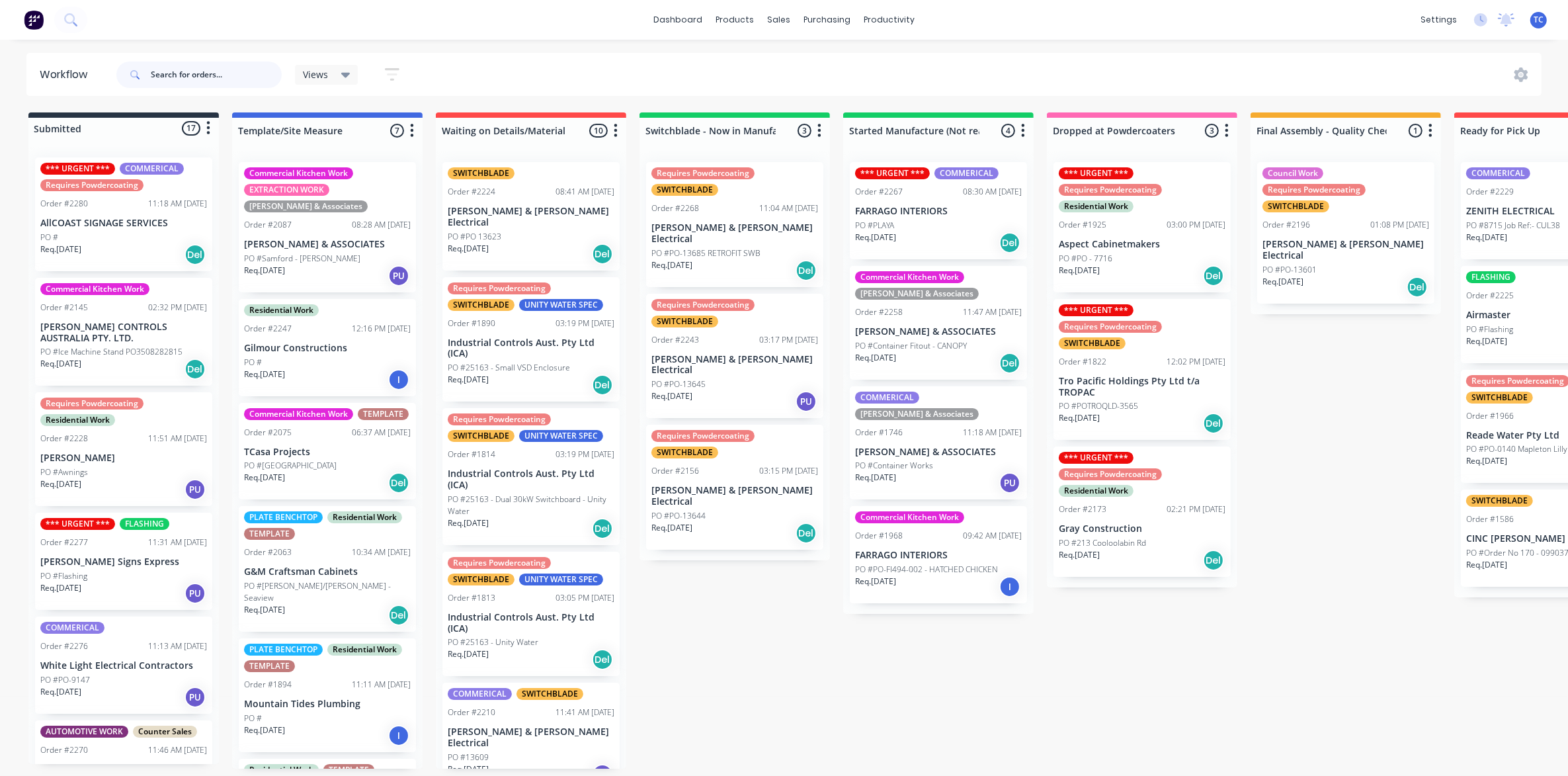
click at [165, 71] on input "text" at bounding box center [216, 75] width 131 height 26
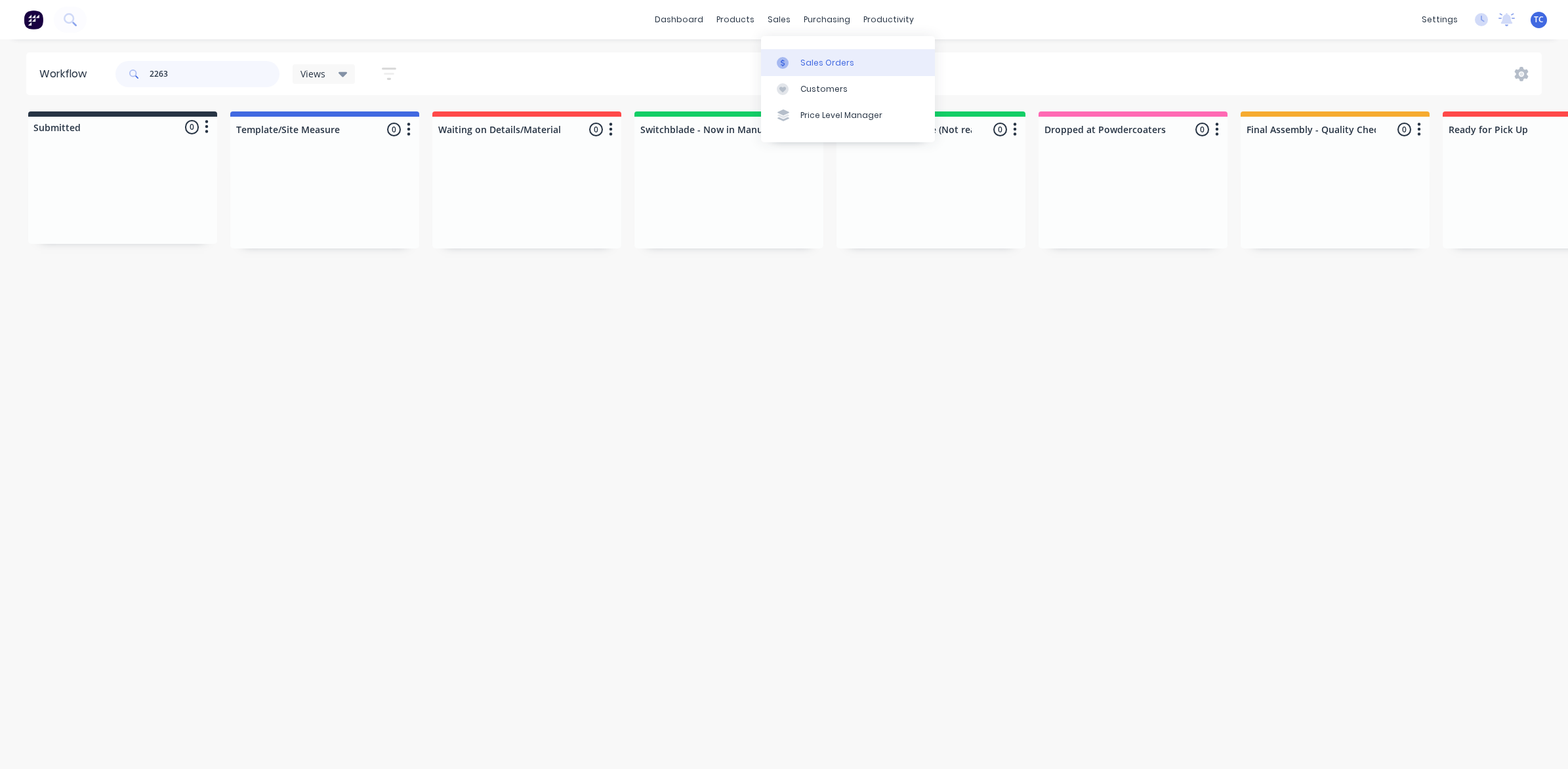
type input "2263"
click at [818, 64] on div "Sales Orders" at bounding box center [827, 62] width 53 height 11
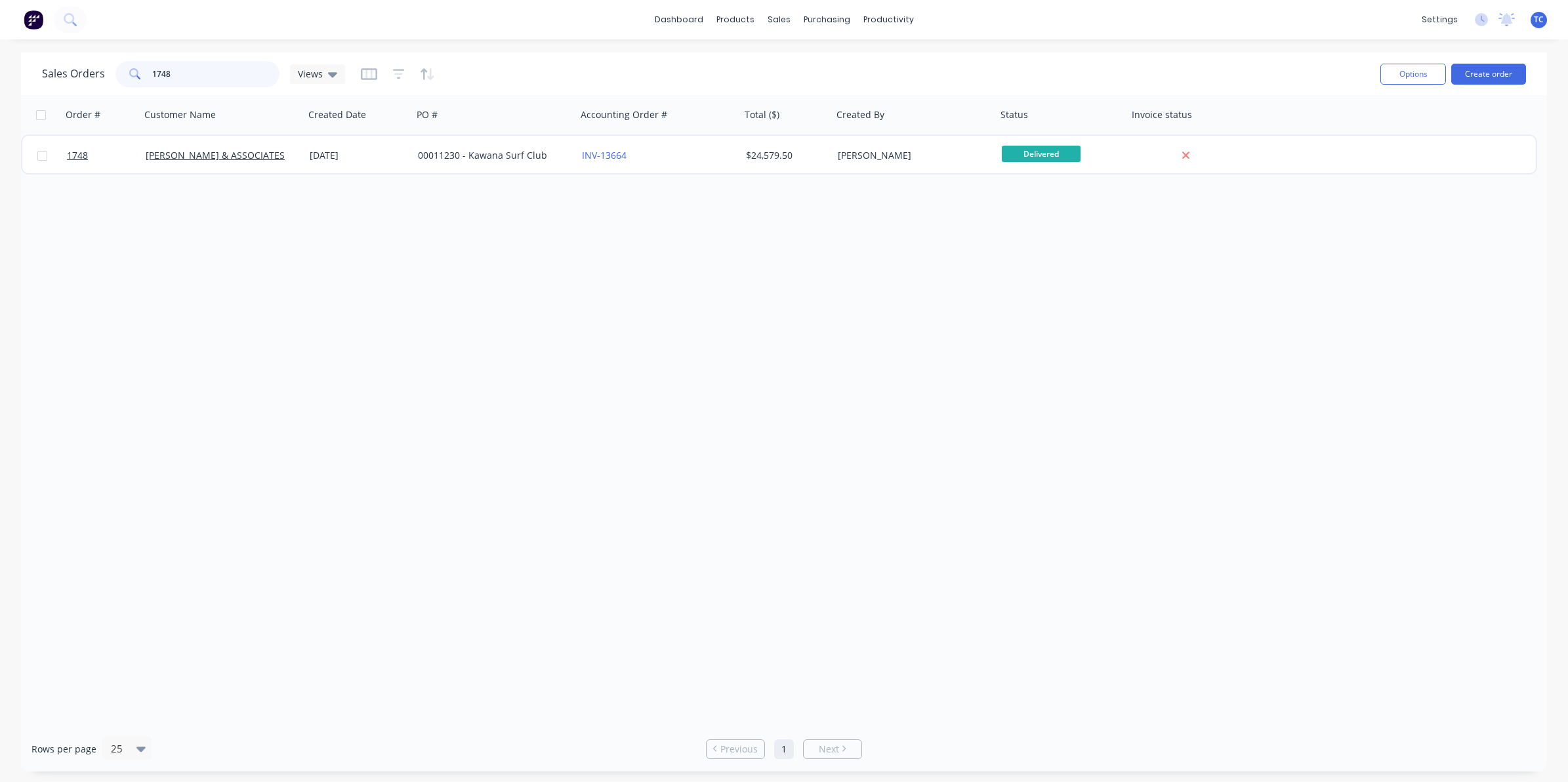
drag, startPoint x: 174, startPoint y: 75, endPoint x: 148, endPoint y: 73, distance: 26.1
click at [148, 73] on div "1748" at bounding box center [197, 74] width 164 height 26
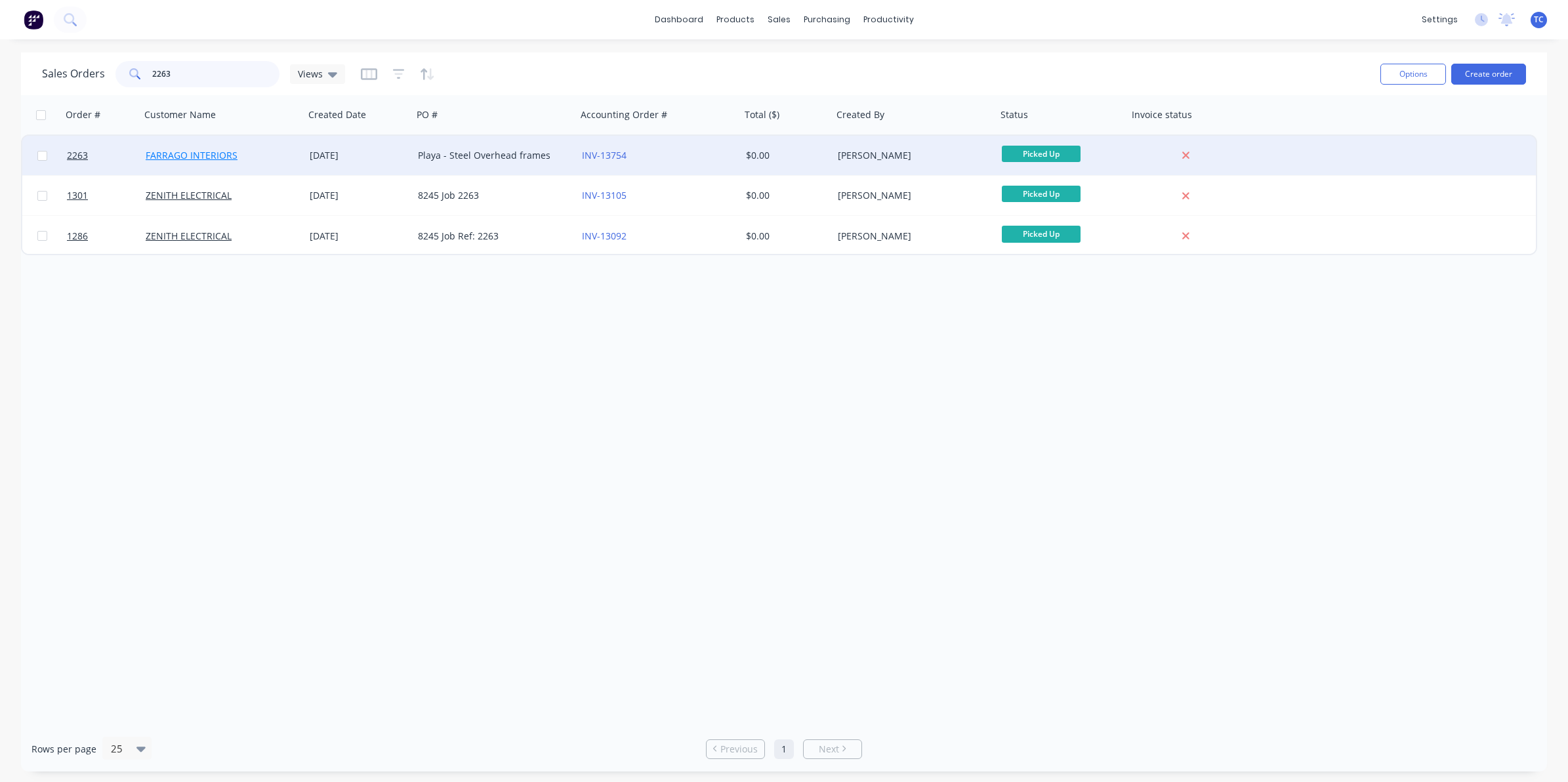
type input "2263"
click at [199, 150] on link "FARRAGO INTERIORS" at bounding box center [191, 155] width 92 height 12
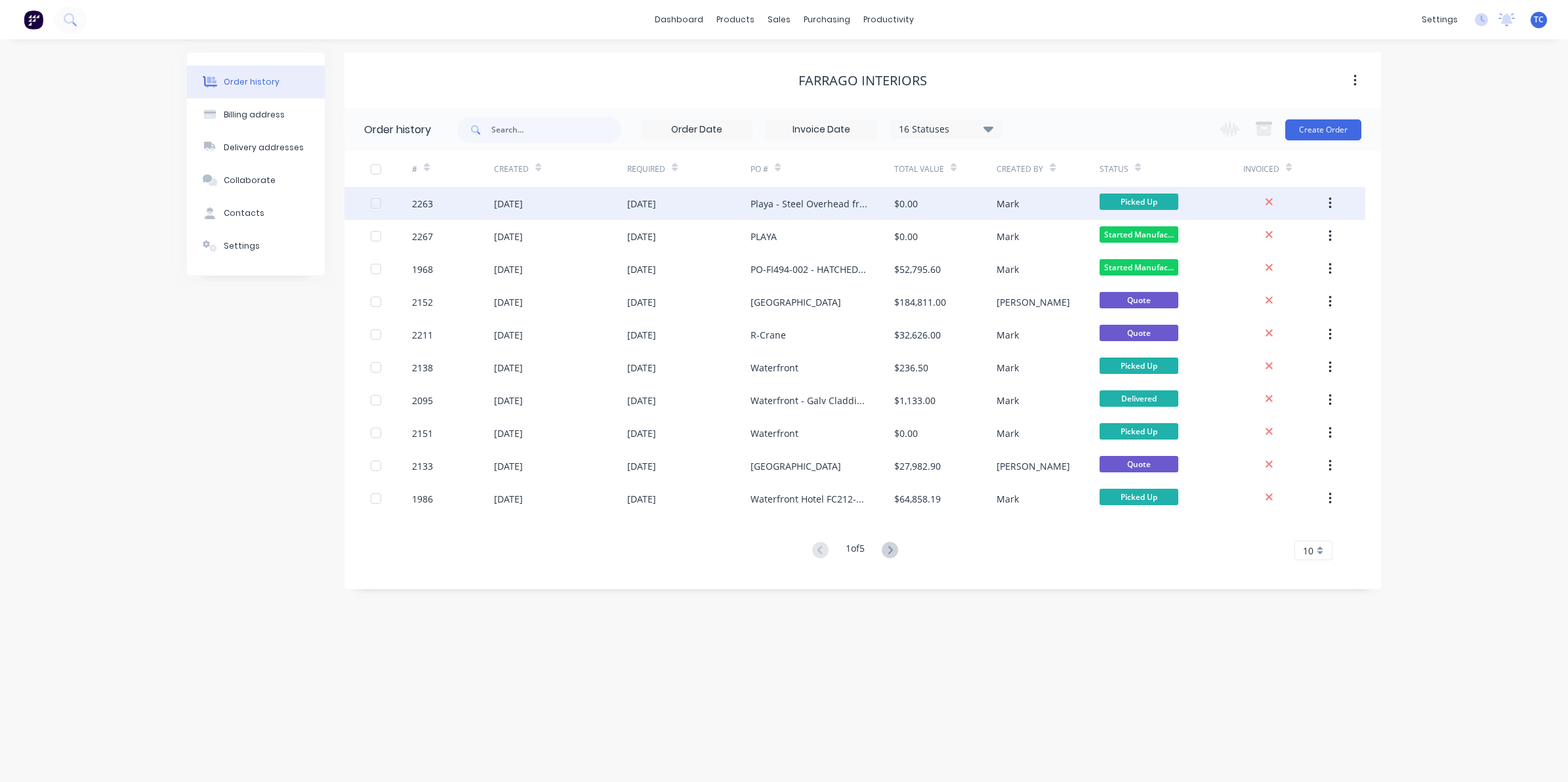
click at [512, 202] on div "[DATE]" at bounding box center [508, 204] width 29 height 14
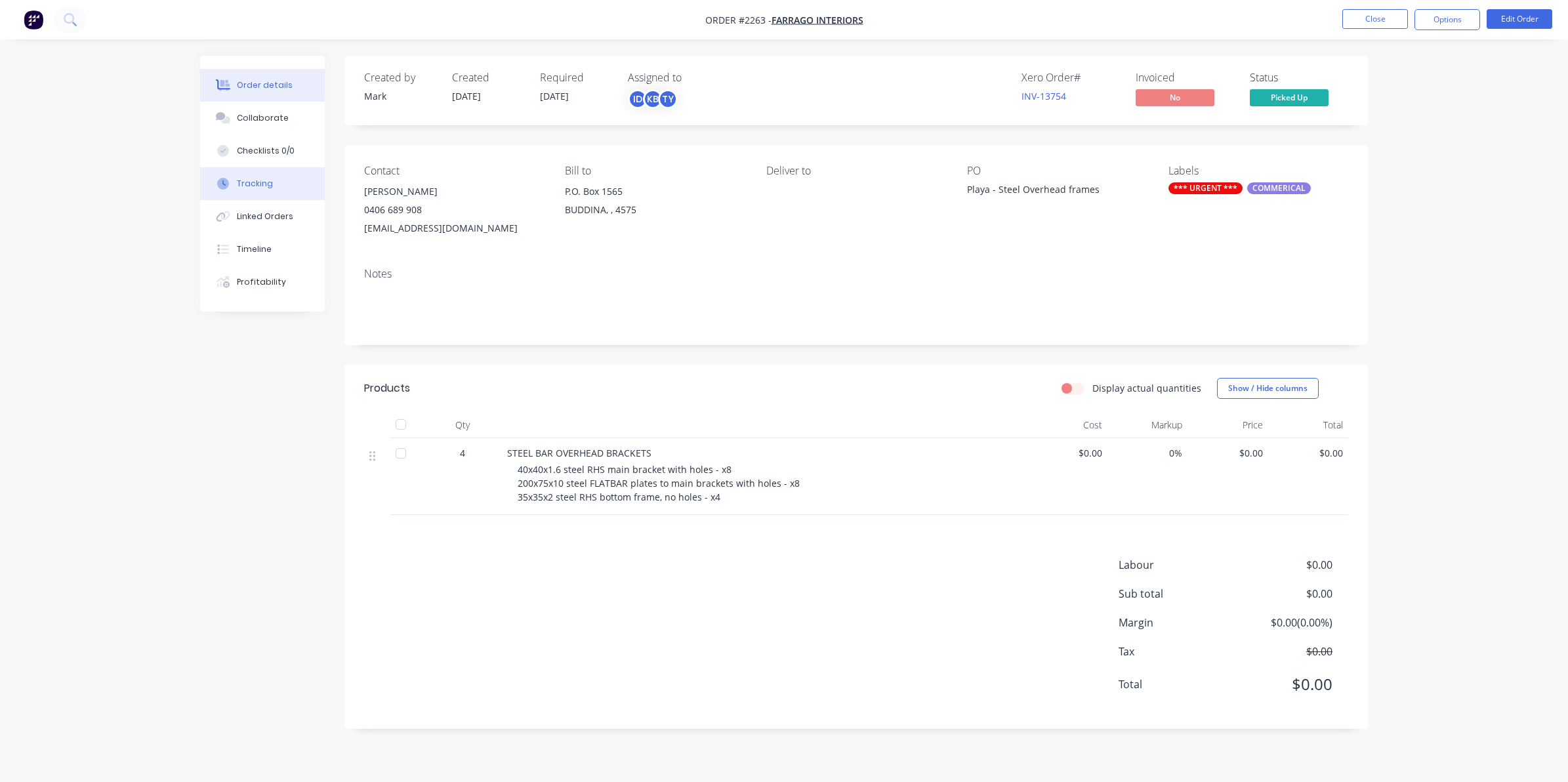
click at [253, 182] on div "Tracking" at bounding box center [255, 183] width 36 height 11
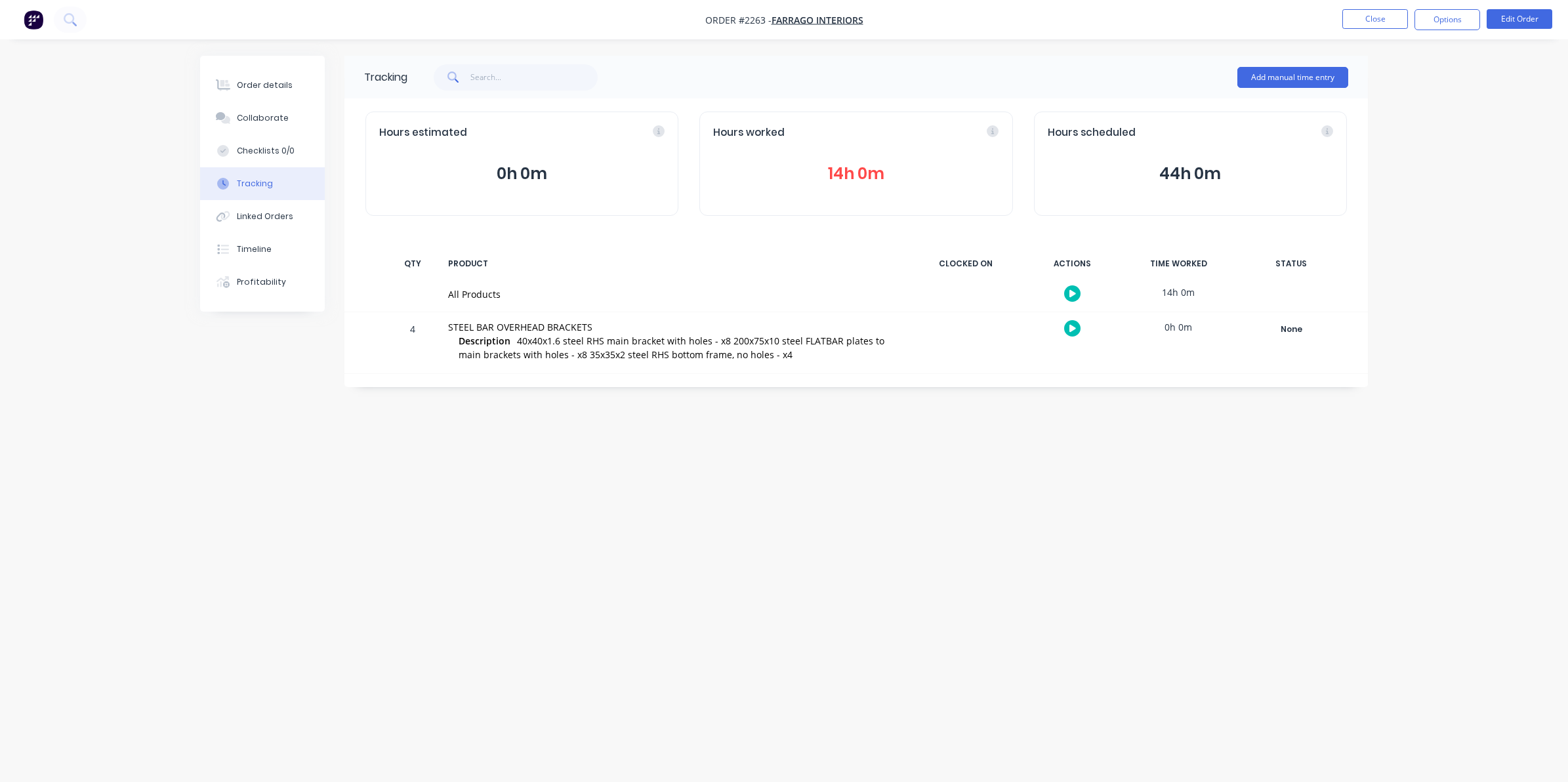
click at [851, 172] on button "14h 0m" at bounding box center [856, 173] width 285 height 24
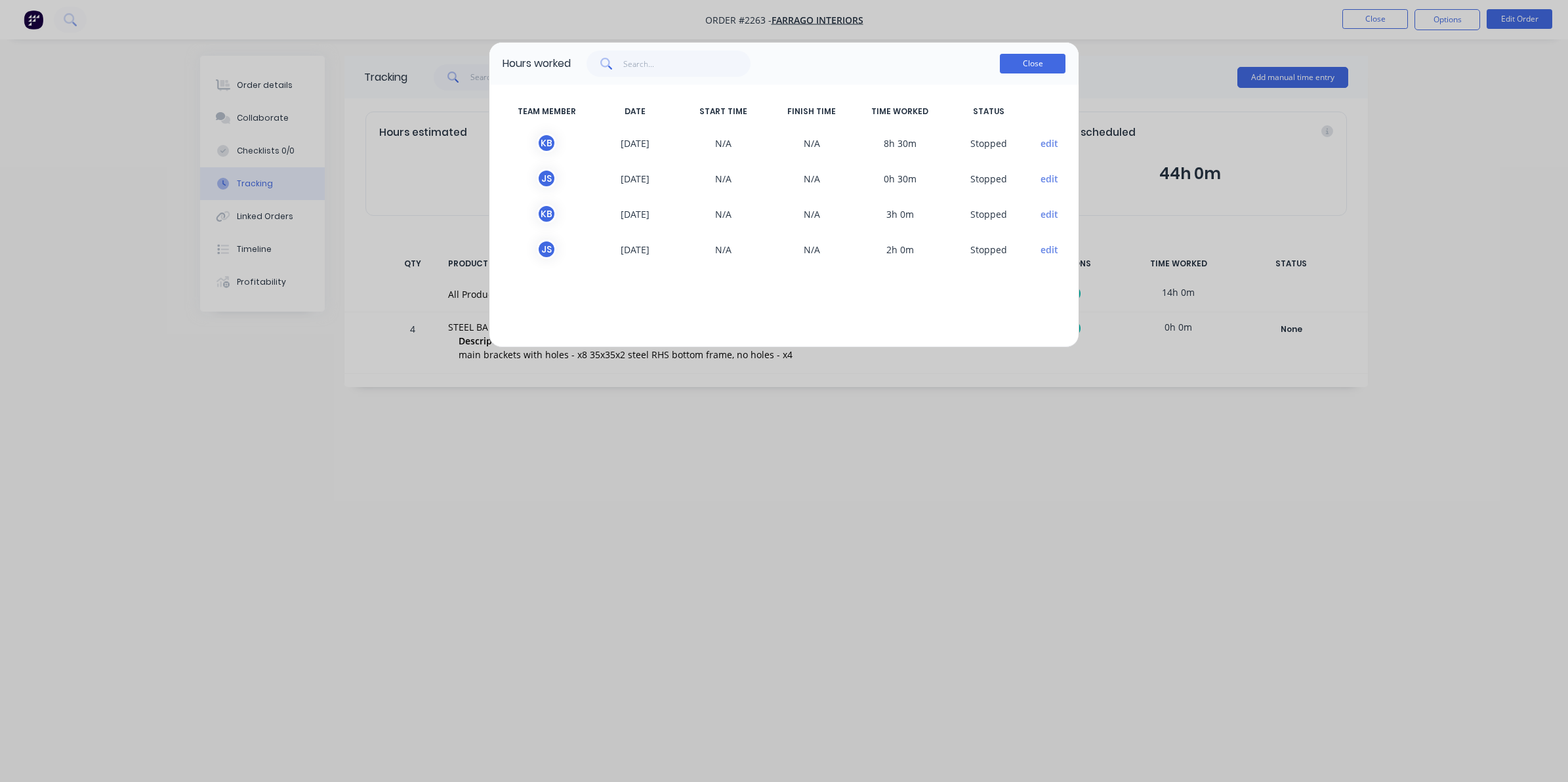
click at [1030, 66] on button "Close" at bounding box center [1032, 63] width 66 height 19
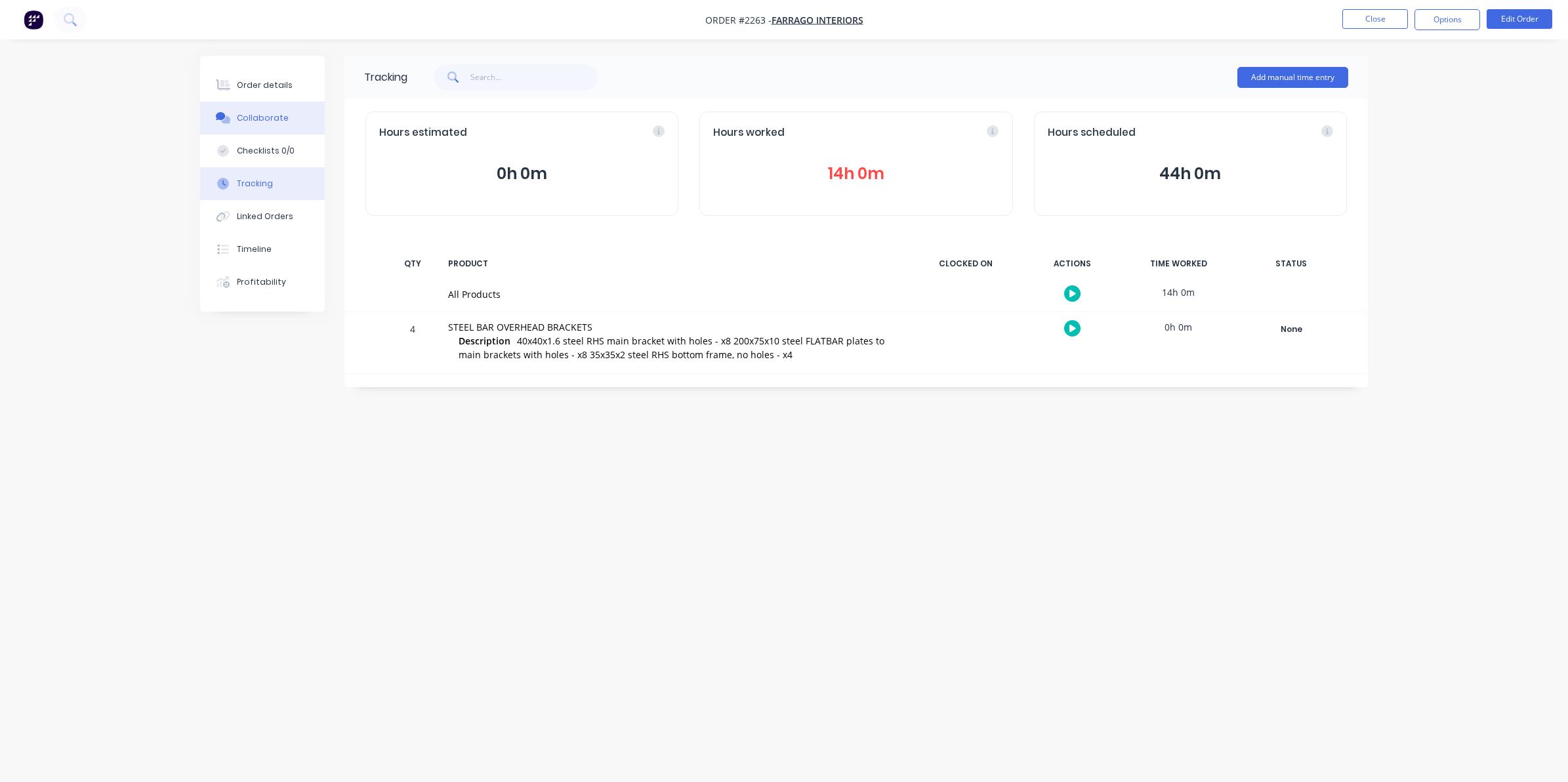
click at [255, 116] on div "Collaborate" at bounding box center [262, 117] width 52 height 11
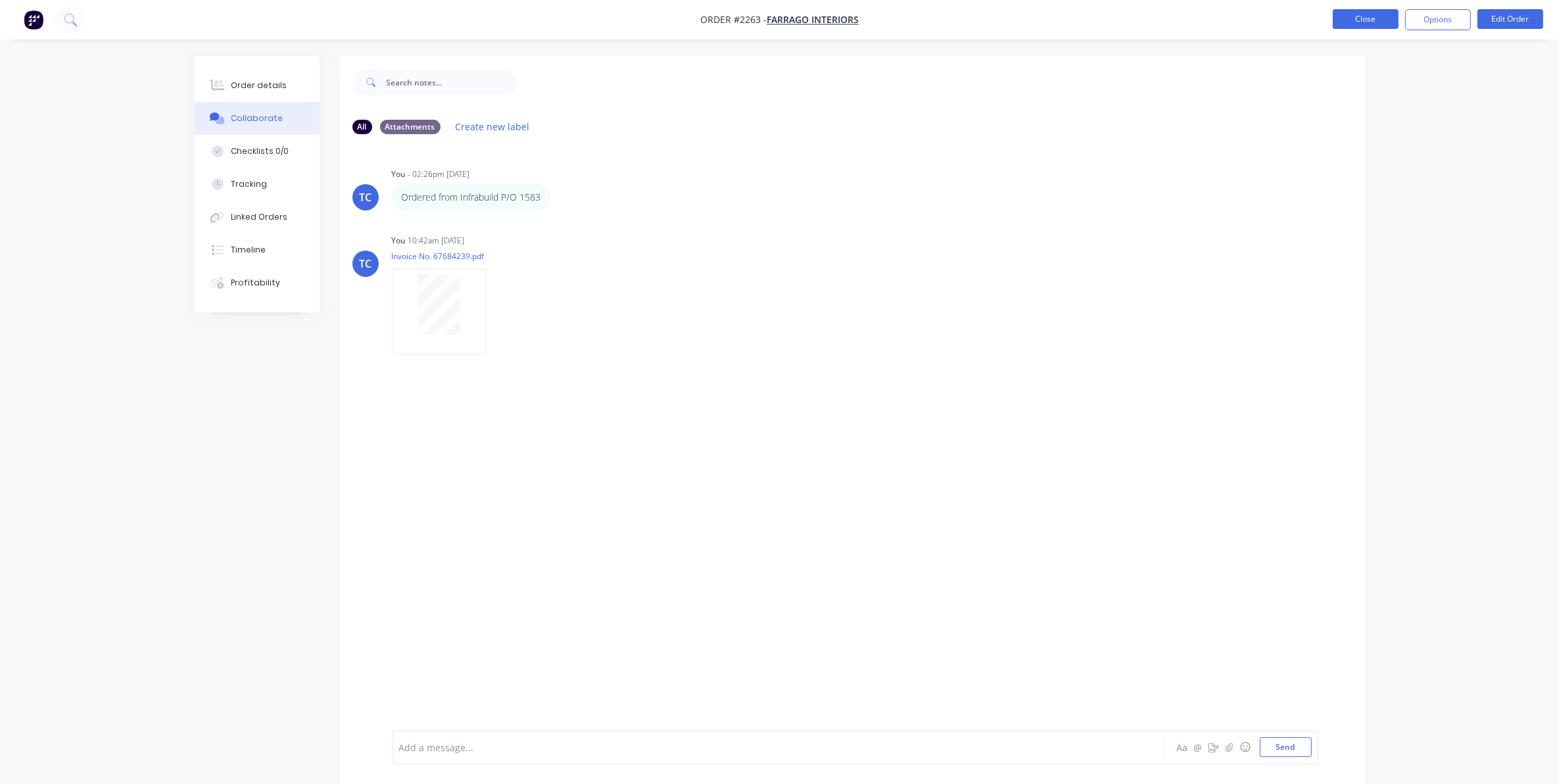
click at [1356, 15] on button "Close" at bounding box center [1365, 18] width 66 height 19
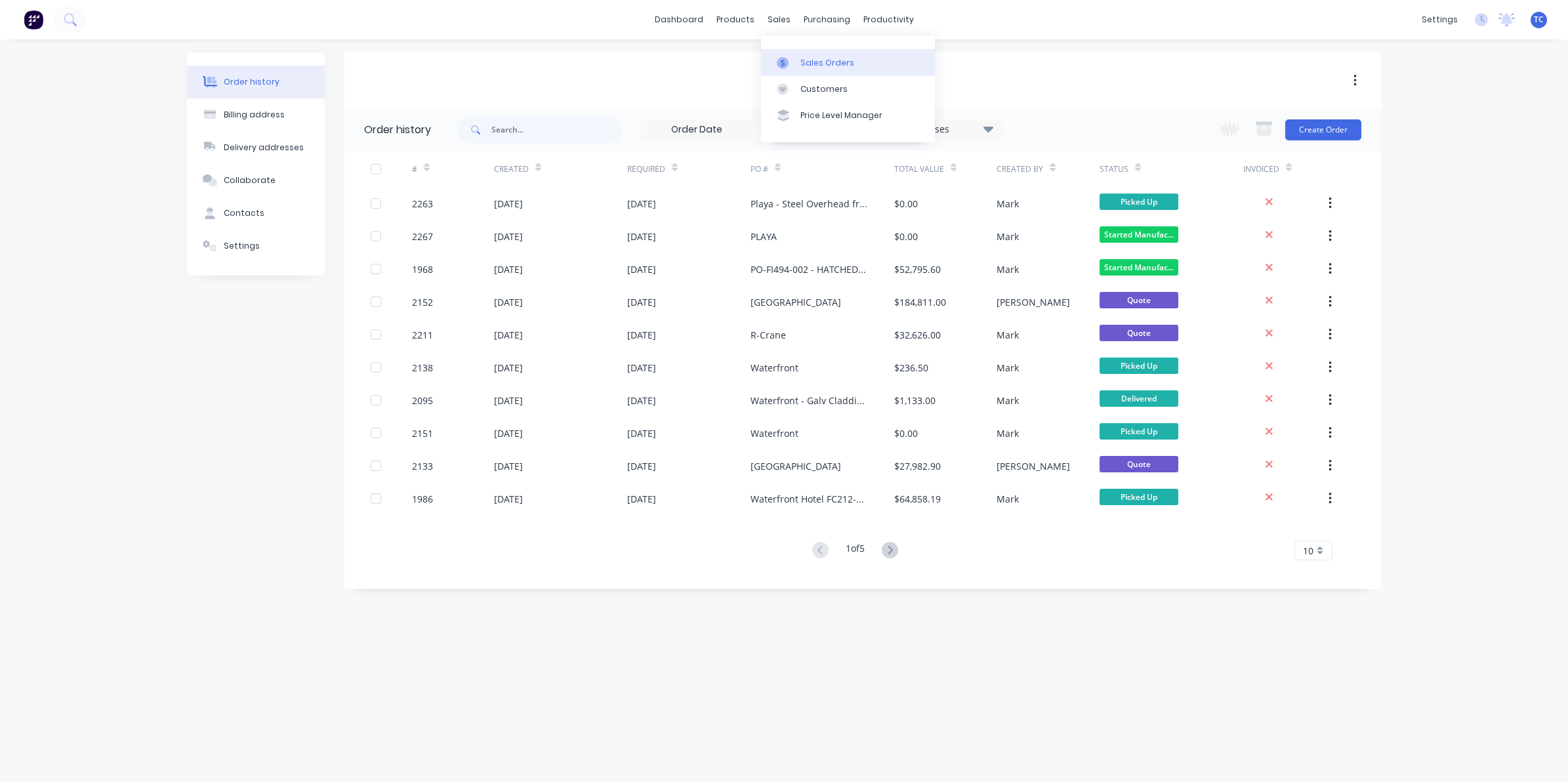
click at [803, 59] on div "Sales Orders" at bounding box center [827, 62] width 53 height 11
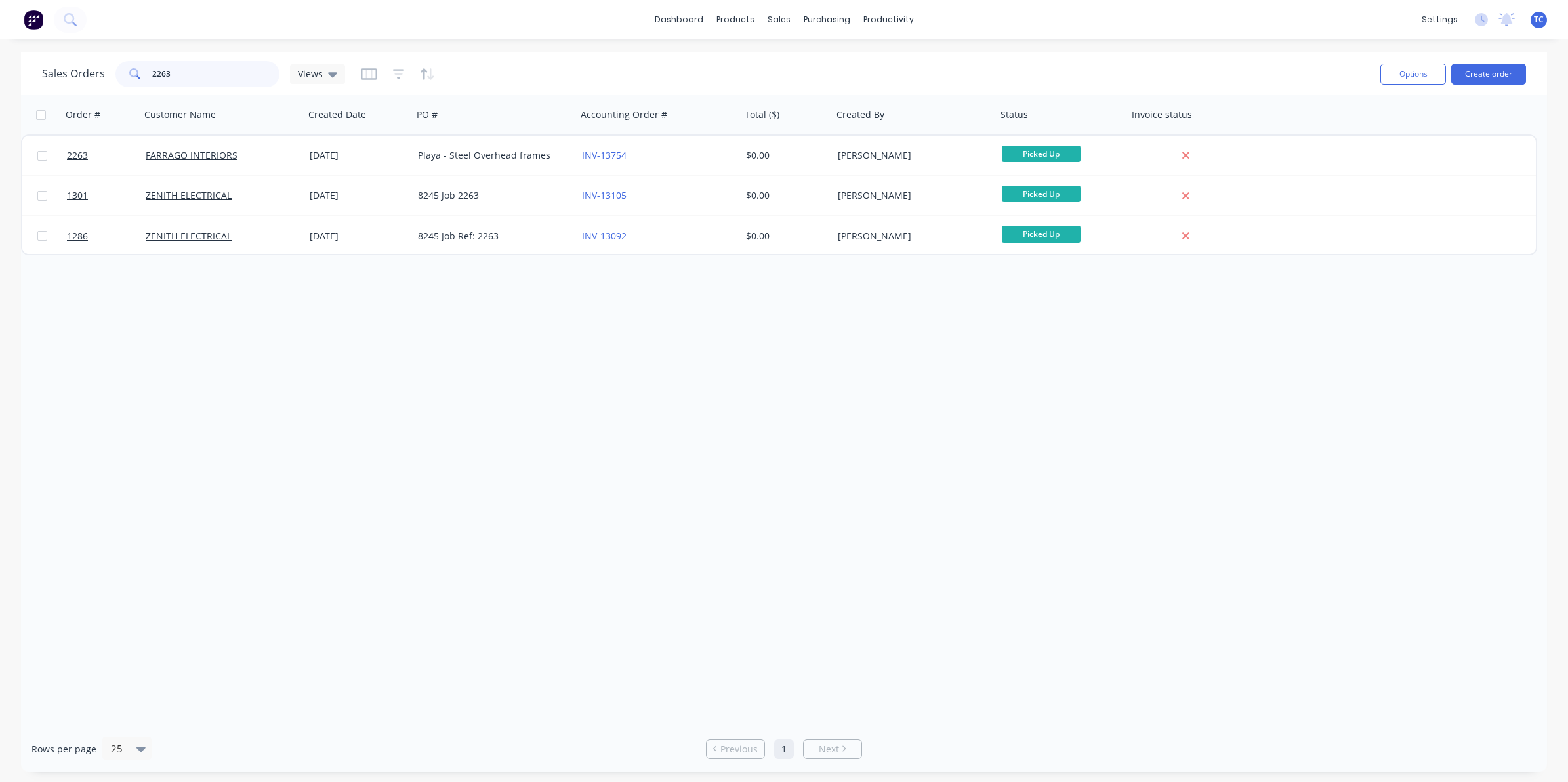
drag, startPoint x: 165, startPoint y: 75, endPoint x: 150, endPoint y: 73, distance: 15.1
click at [150, 73] on div "2263" at bounding box center [197, 74] width 164 height 26
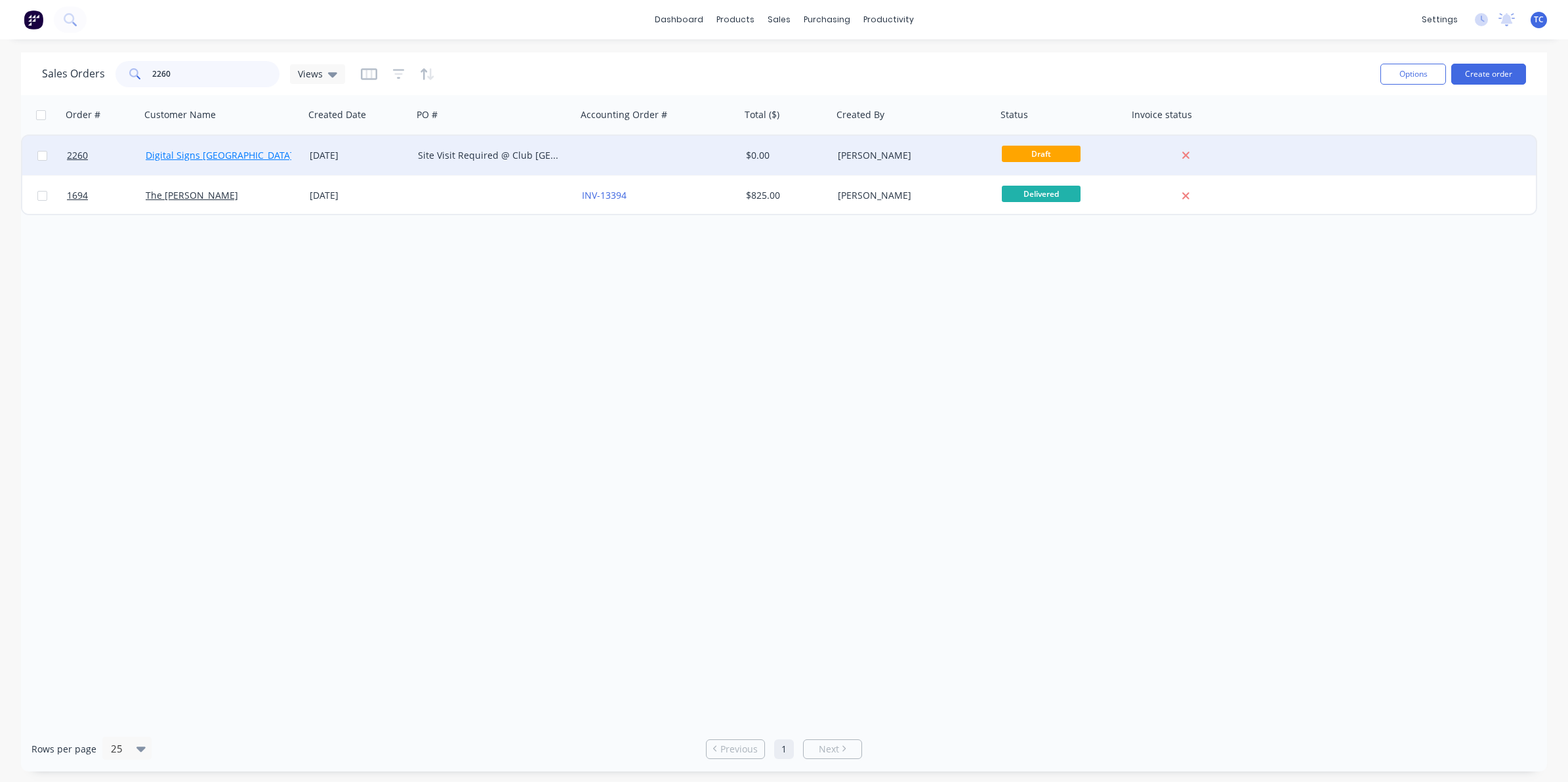
type input "2260"
click at [193, 153] on link "Digital Signs [GEOGRAPHIC_DATA]" at bounding box center [219, 155] width 148 height 12
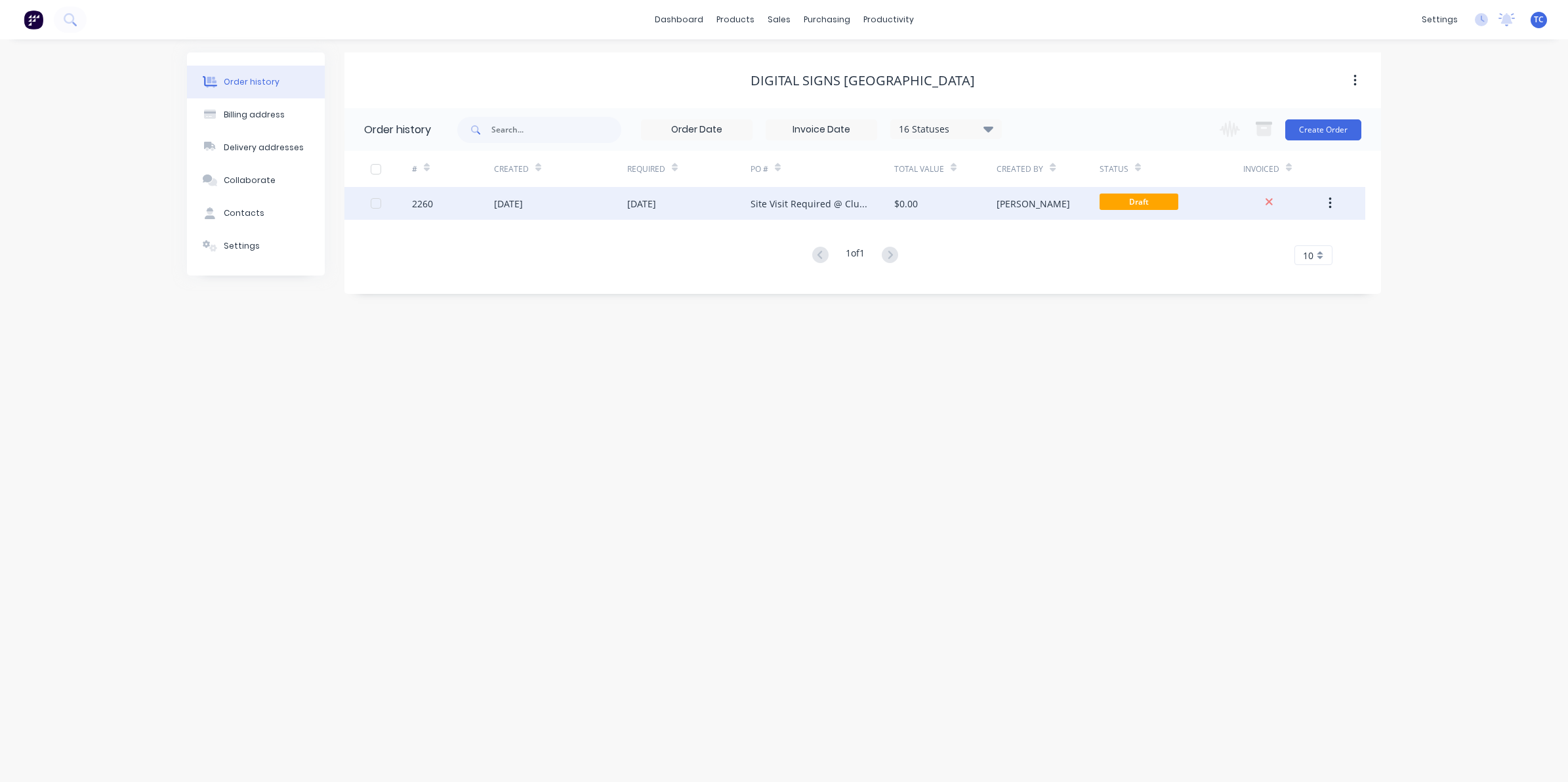
click at [1334, 199] on button "button" at bounding box center [1329, 203] width 31 height 24
click at [1251, 237] on div "Archive" at bounding box center [1283, 238] width 101 height 19
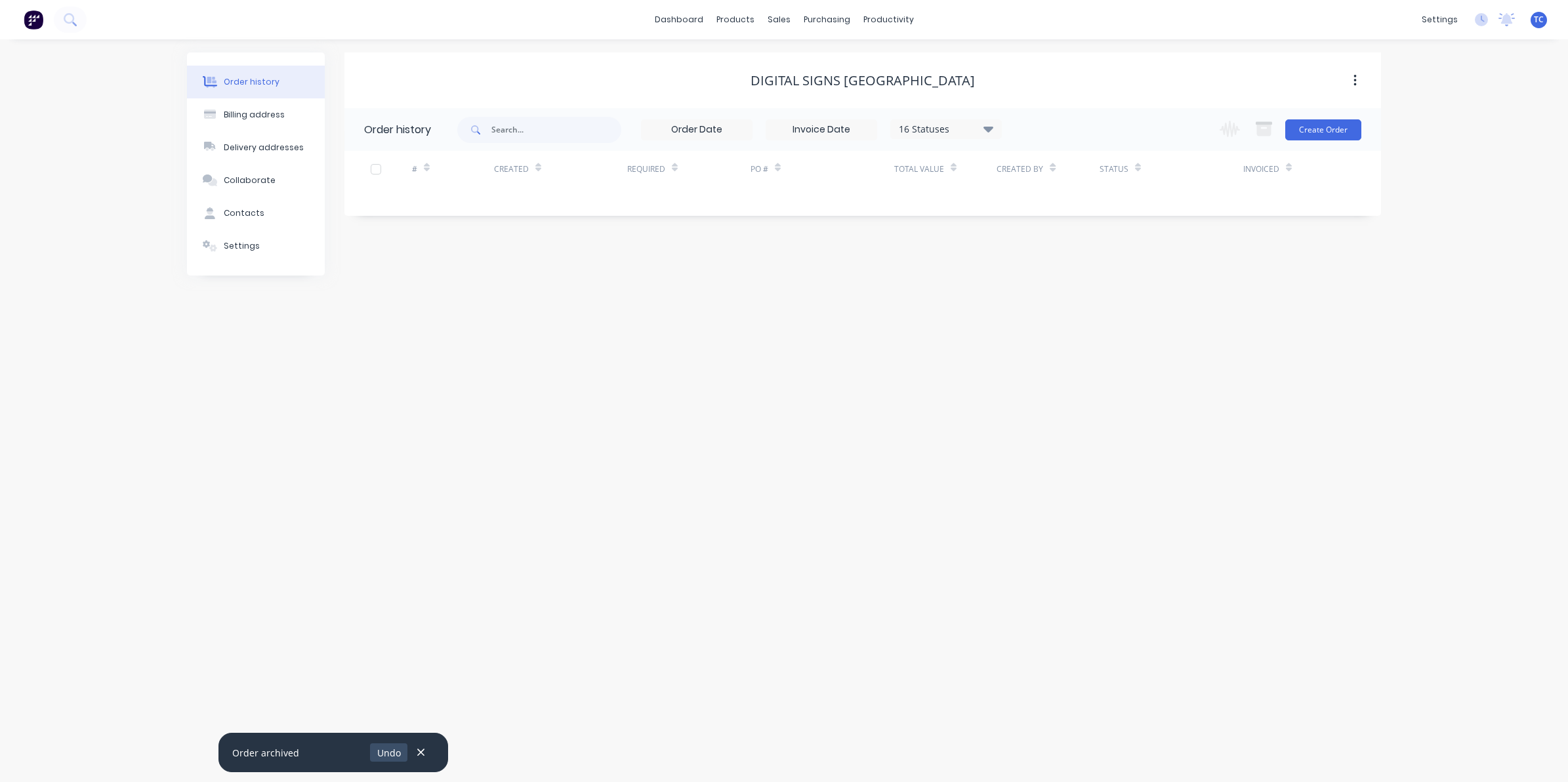
click at [387, 751] on button "Undo" at bounding box center [388, 751] width 38 height 17
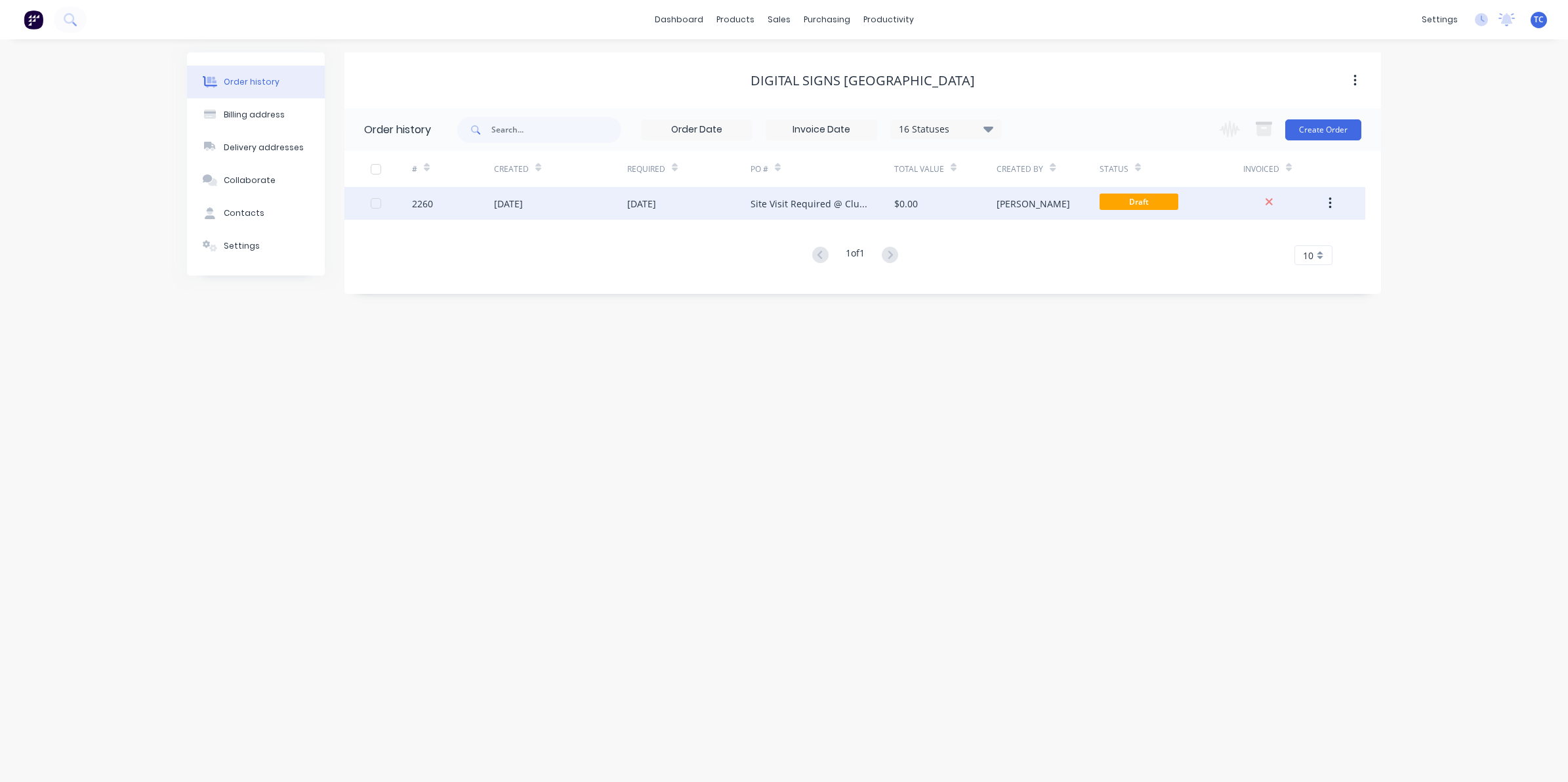
click at [656, 203] on div "[DATE]" at bounding box center [641, 204] width 29 height 14
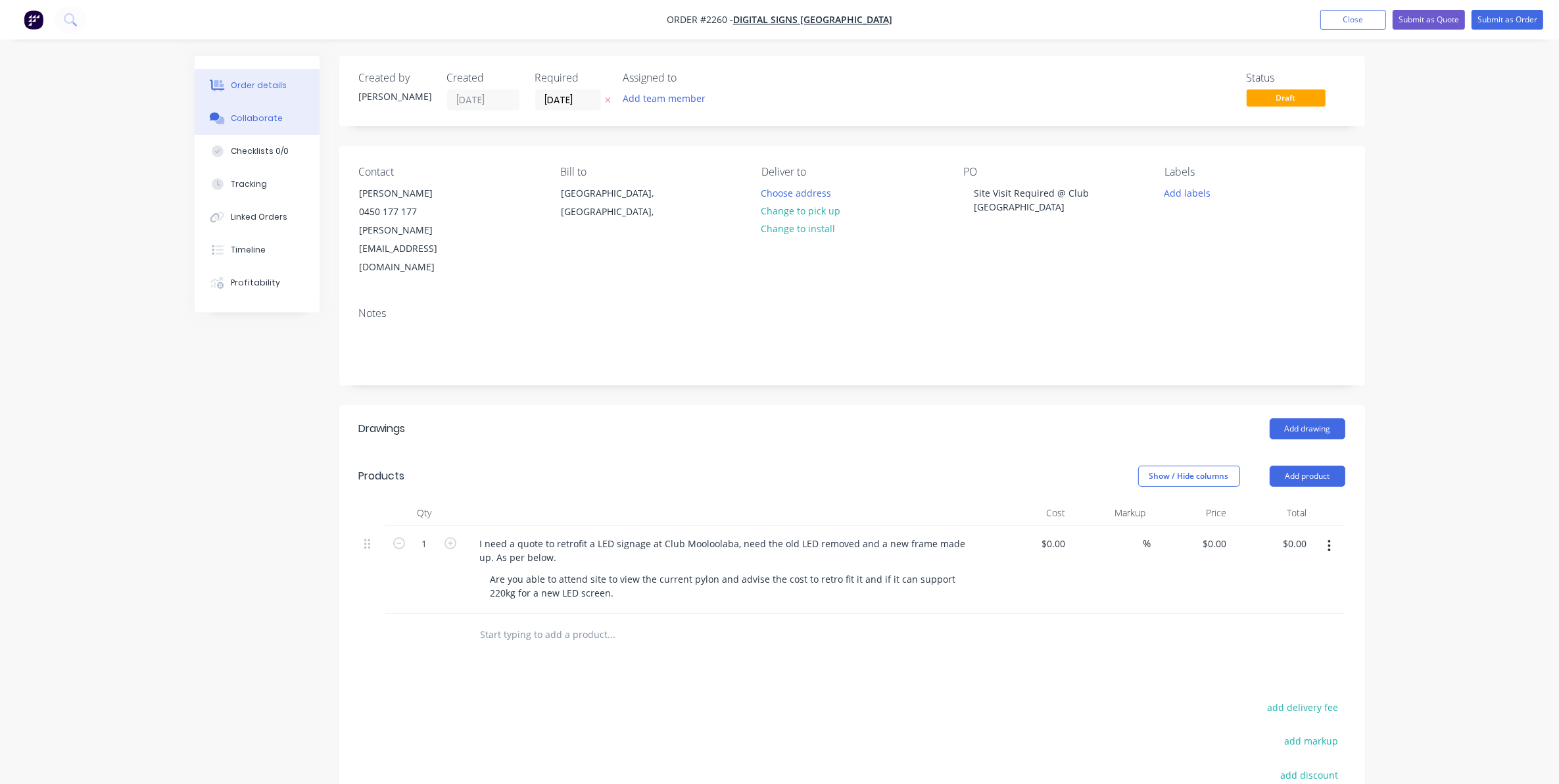
click at [240, 116] on div "Collaborate" at bounding box center [256, 118] width 52 height 11
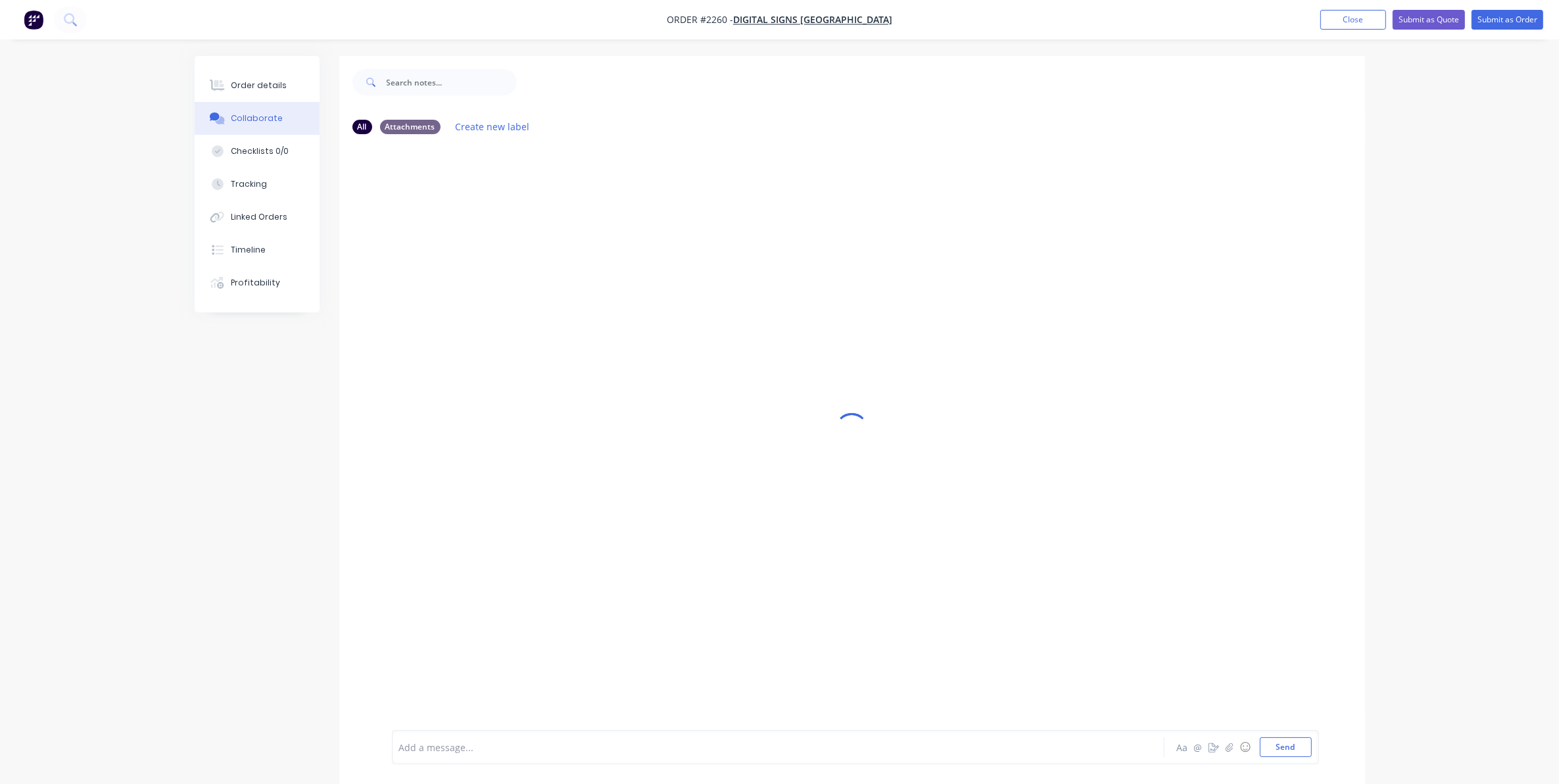
click at [442, 745] on div at bounding box center [742, 747] width 684 height 14
click at [555, 750] on div at bounding box center [742, 747] width 684 height 14
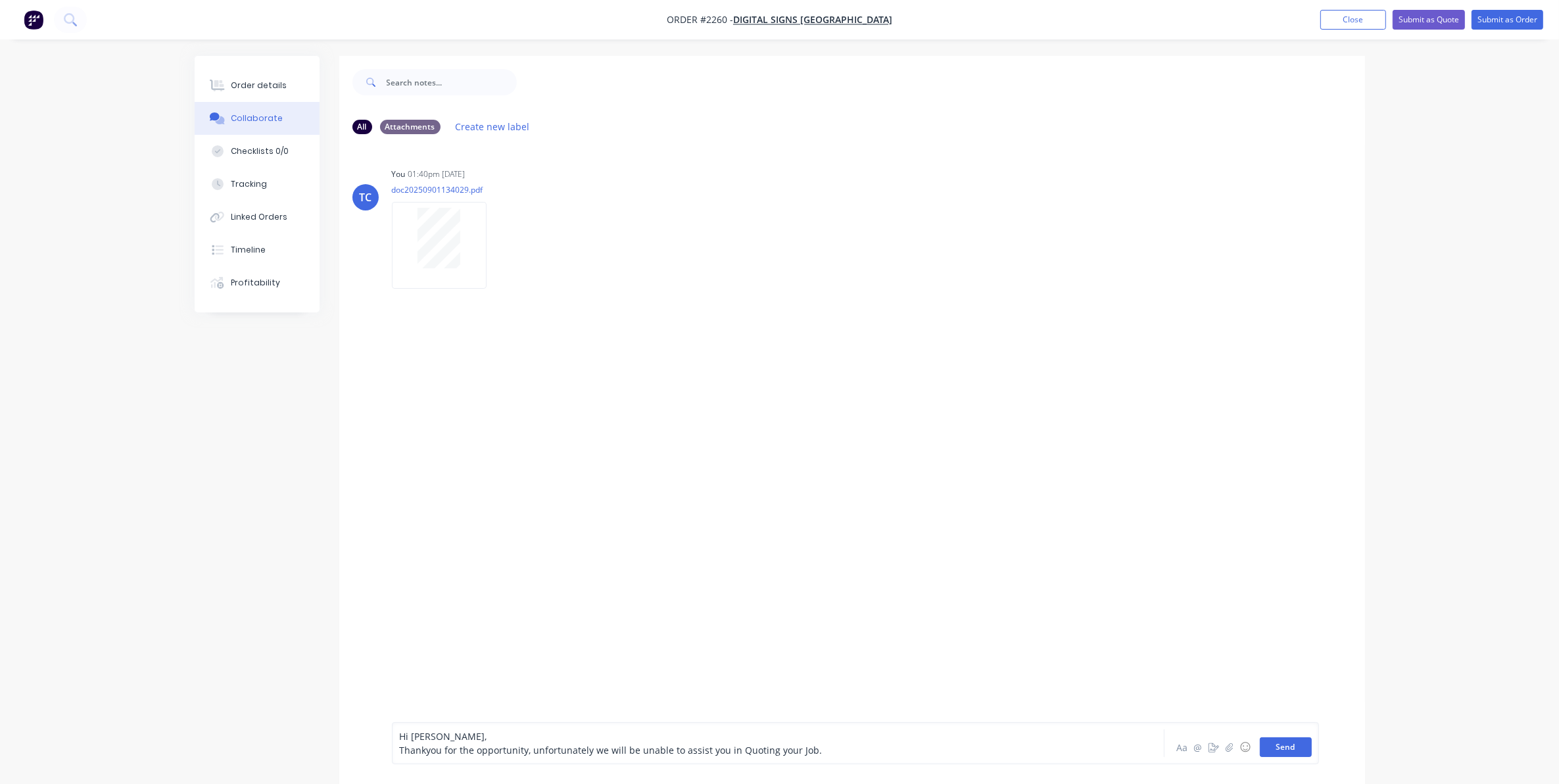
click at [1278, 747] on button "Send" at bounding box center [1285, 746] width 52 height 19
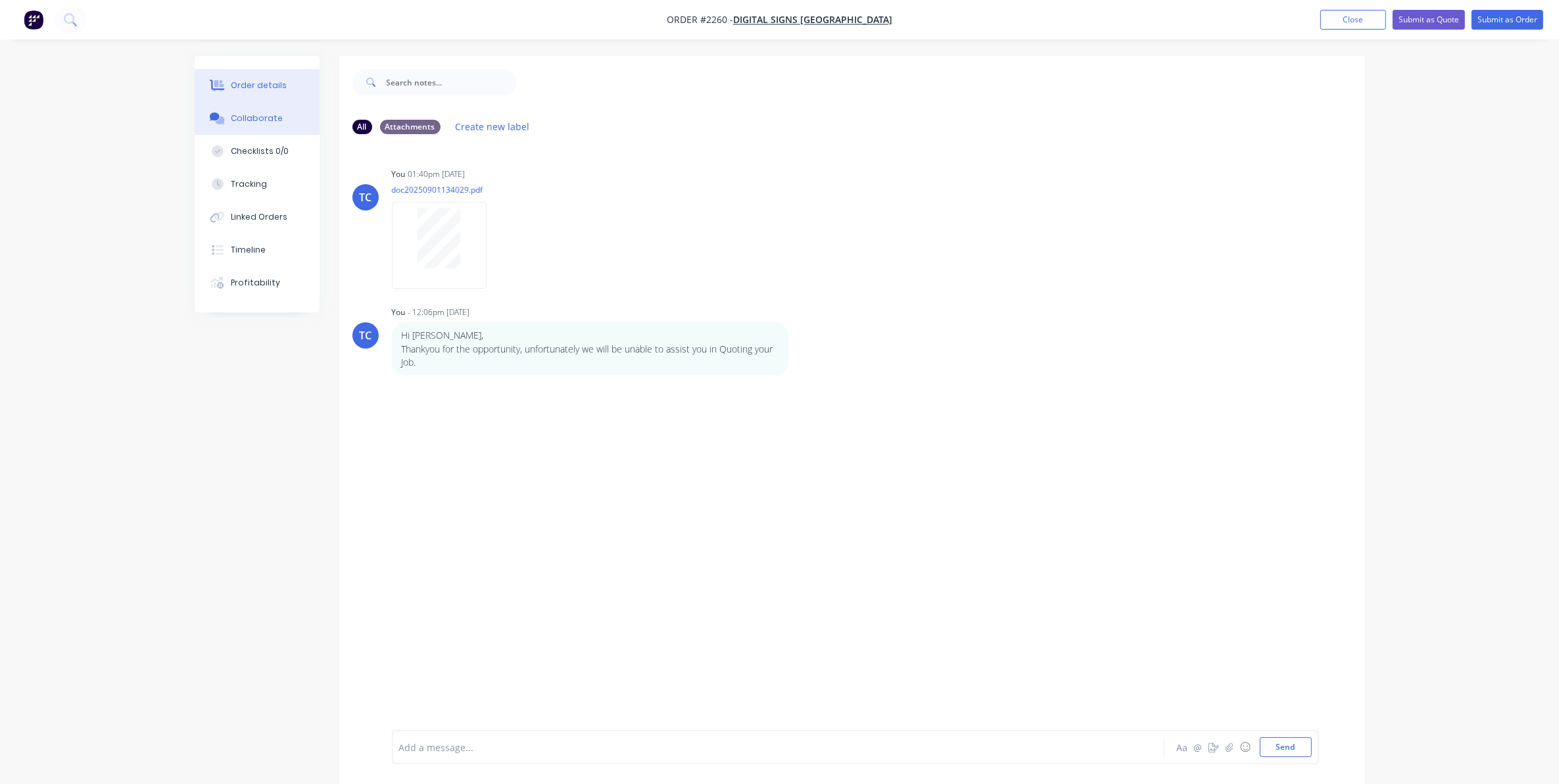
click at [248, 84] on div "Order details" at bounding box center [259, 85] width 56 height 11
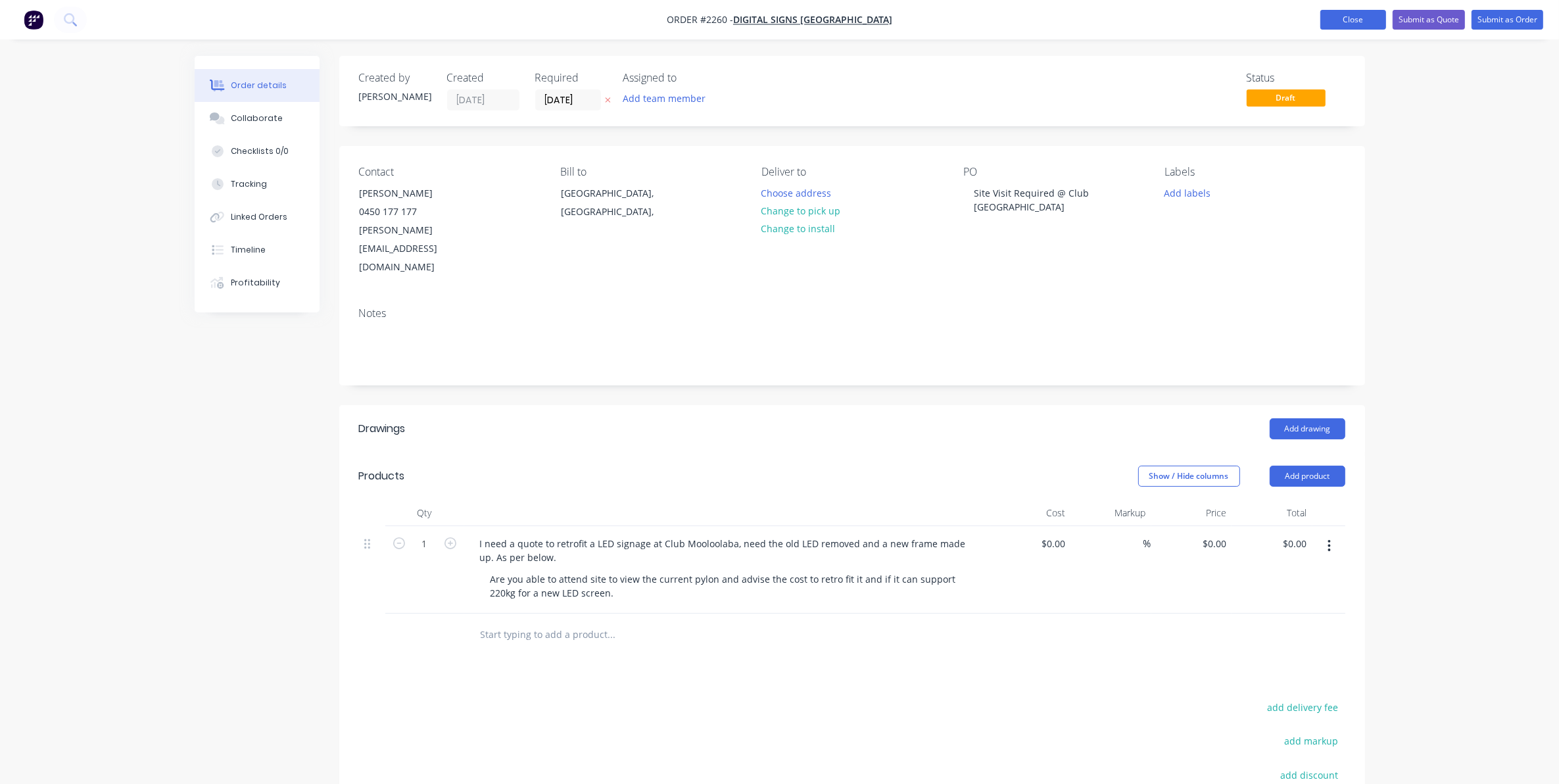
click at [1346, 17] on button "Close" at bounding box center [1353, 19] width 66 height 19
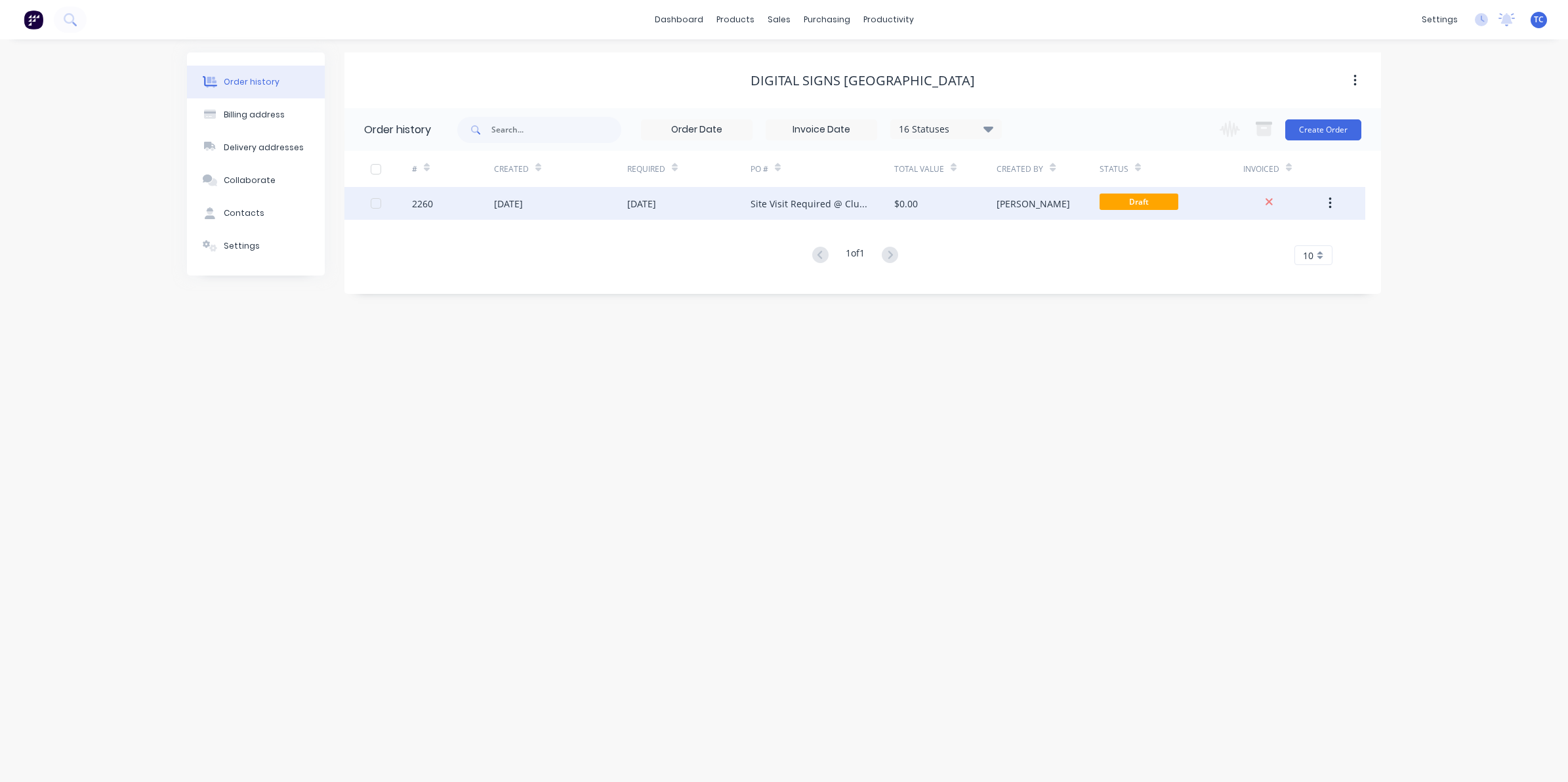
click at [1329, 199] on icon "button" at bounding box center [1329, 203] width 3 height 11
click at [1256, 234] on div "Archive" at bounding box center [1283, 238] width 101 height 19
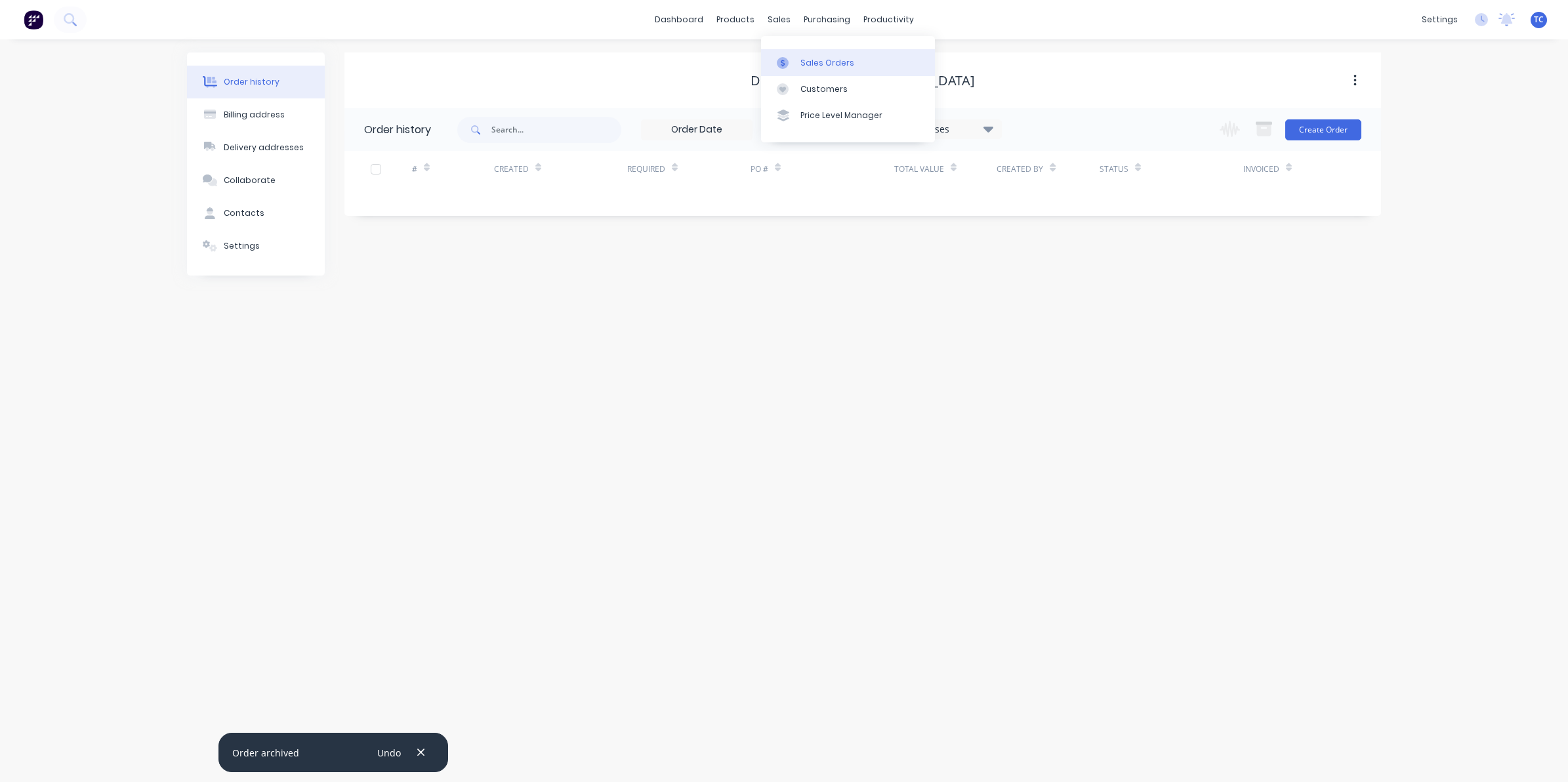
click at [812, 60] on div "Sales Orders" at bounding box center [827, 62] width 53 height 11
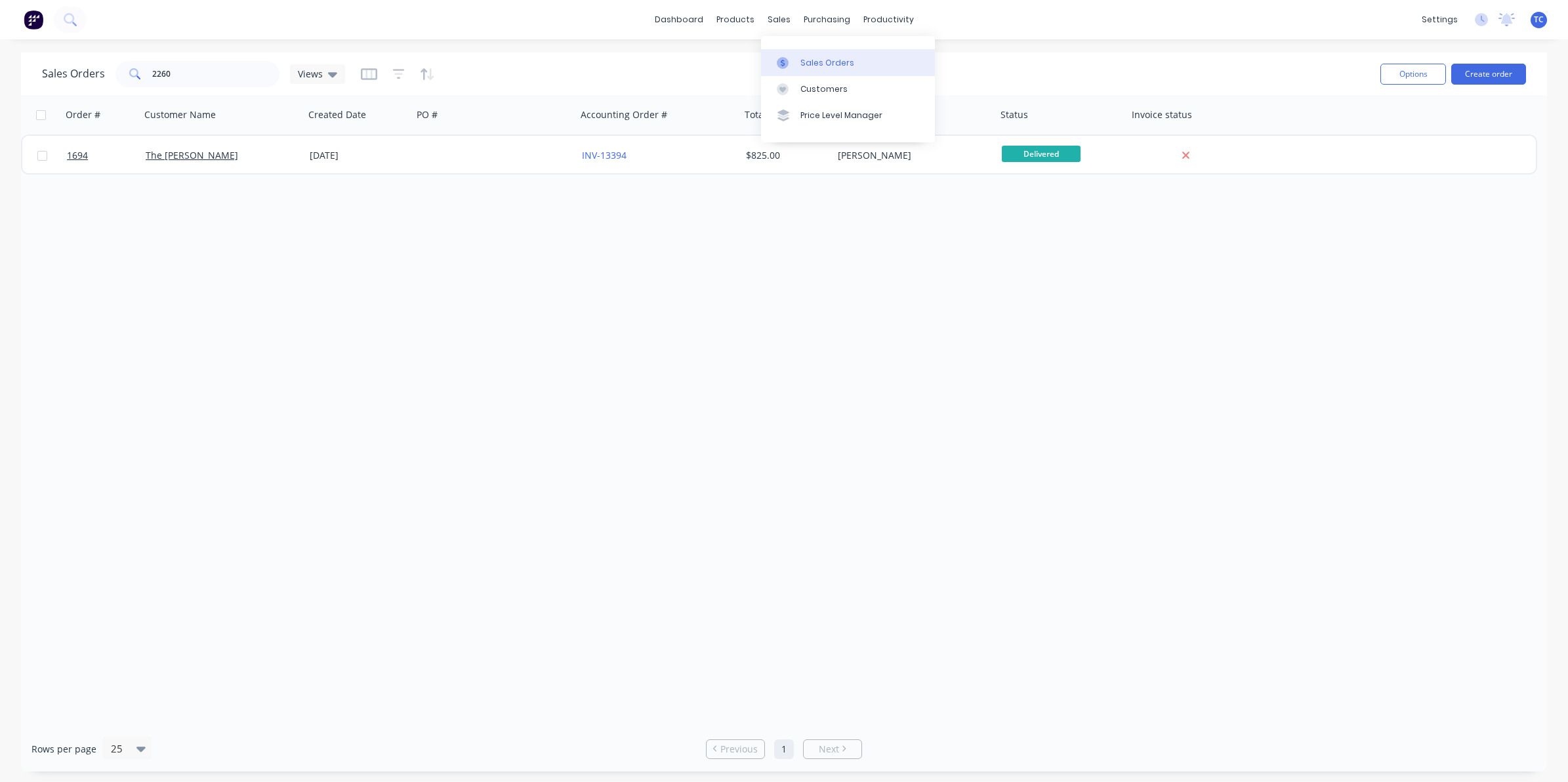
click at [812, 60] on div "Sales Orders" at bounding box center [827, 62] width 53 height 11
drag, startPoint x: 171, startPoint y: 73, endPoint x: 146, endPoint y: 73, distance: 25.0
click at [146, 73] on div "2260" at bounding box center [197, 74] width 164 height 26
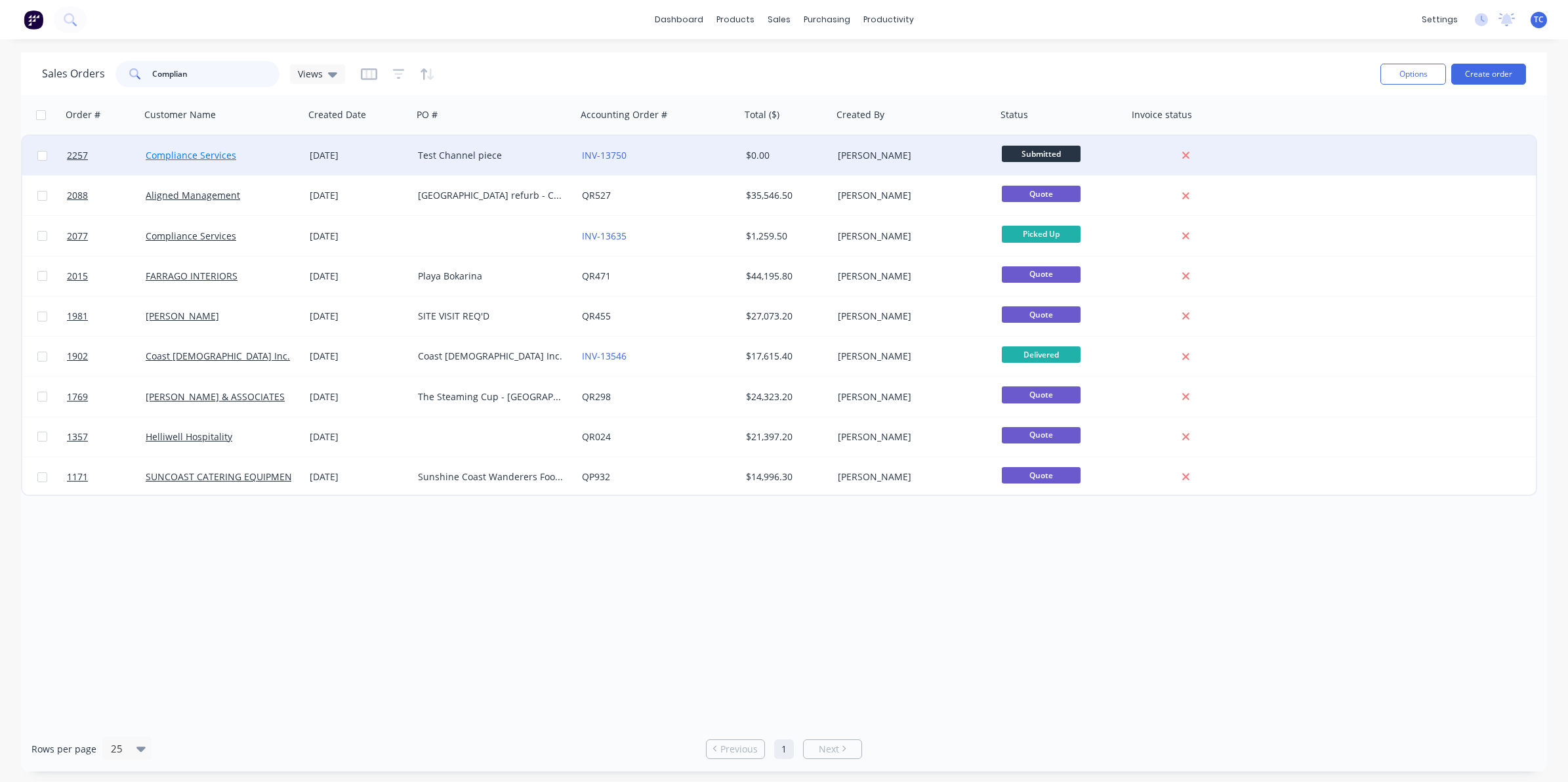
type input "Complian"
click at [195, 154] on link "Compliance Services" at bounding box center [190, 155] width 90 height 12
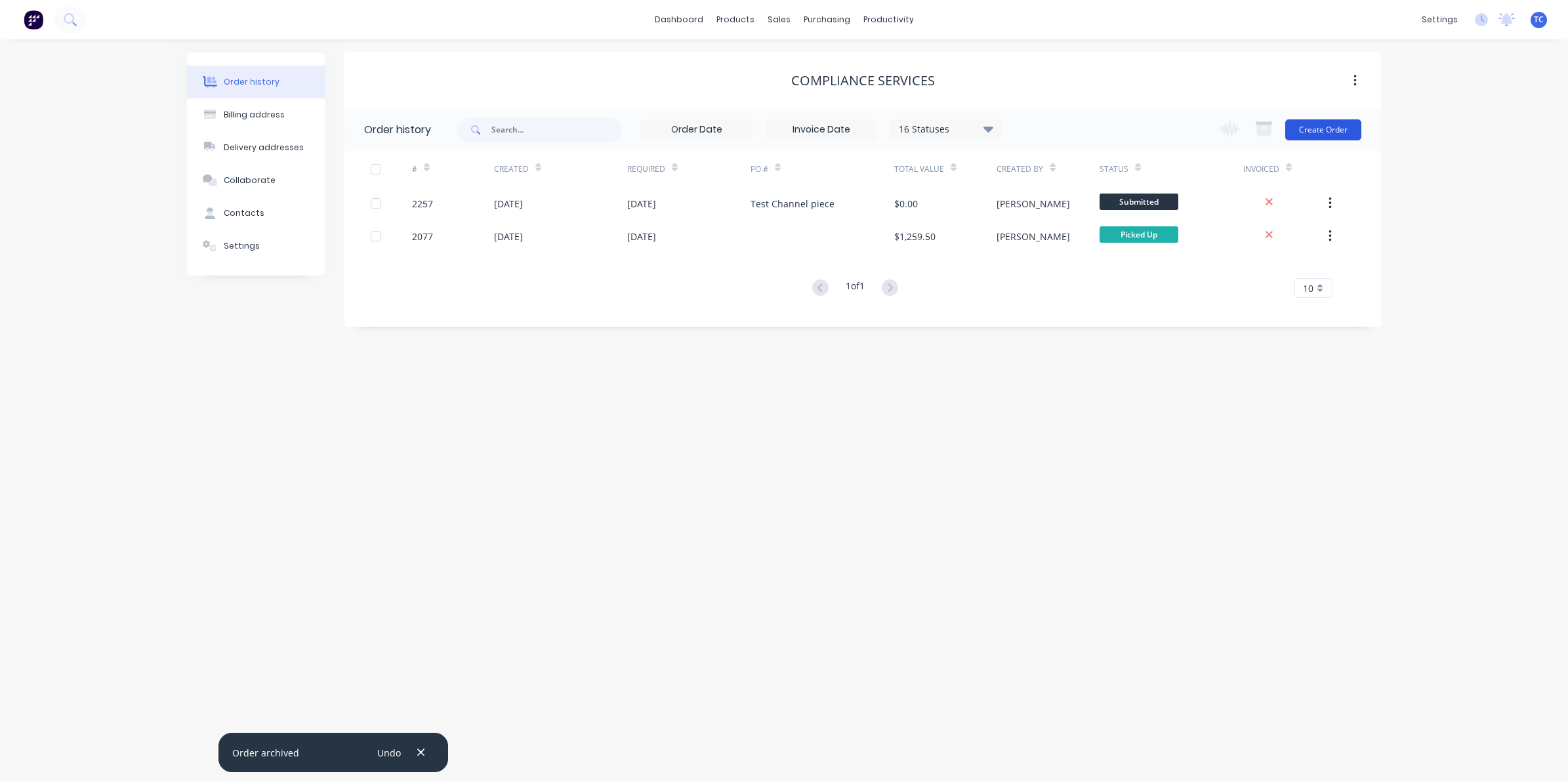
click at [1317, 122] on button "Create Order" at bounding box center [1323, 129] width 76 height 21
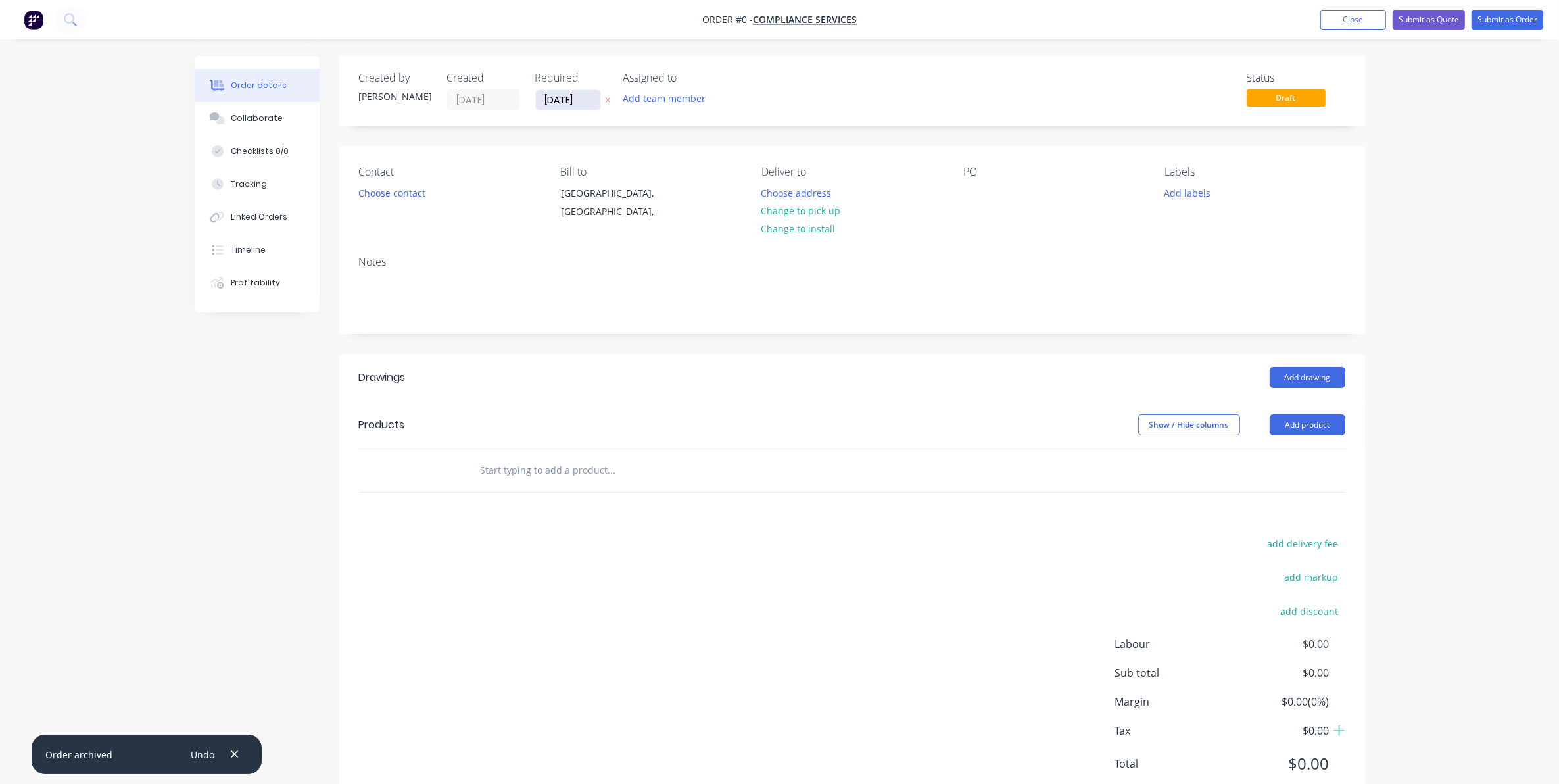
click at [567, 101] on input "[DATE]" at bounding box center [568, 100] width 64 height 19
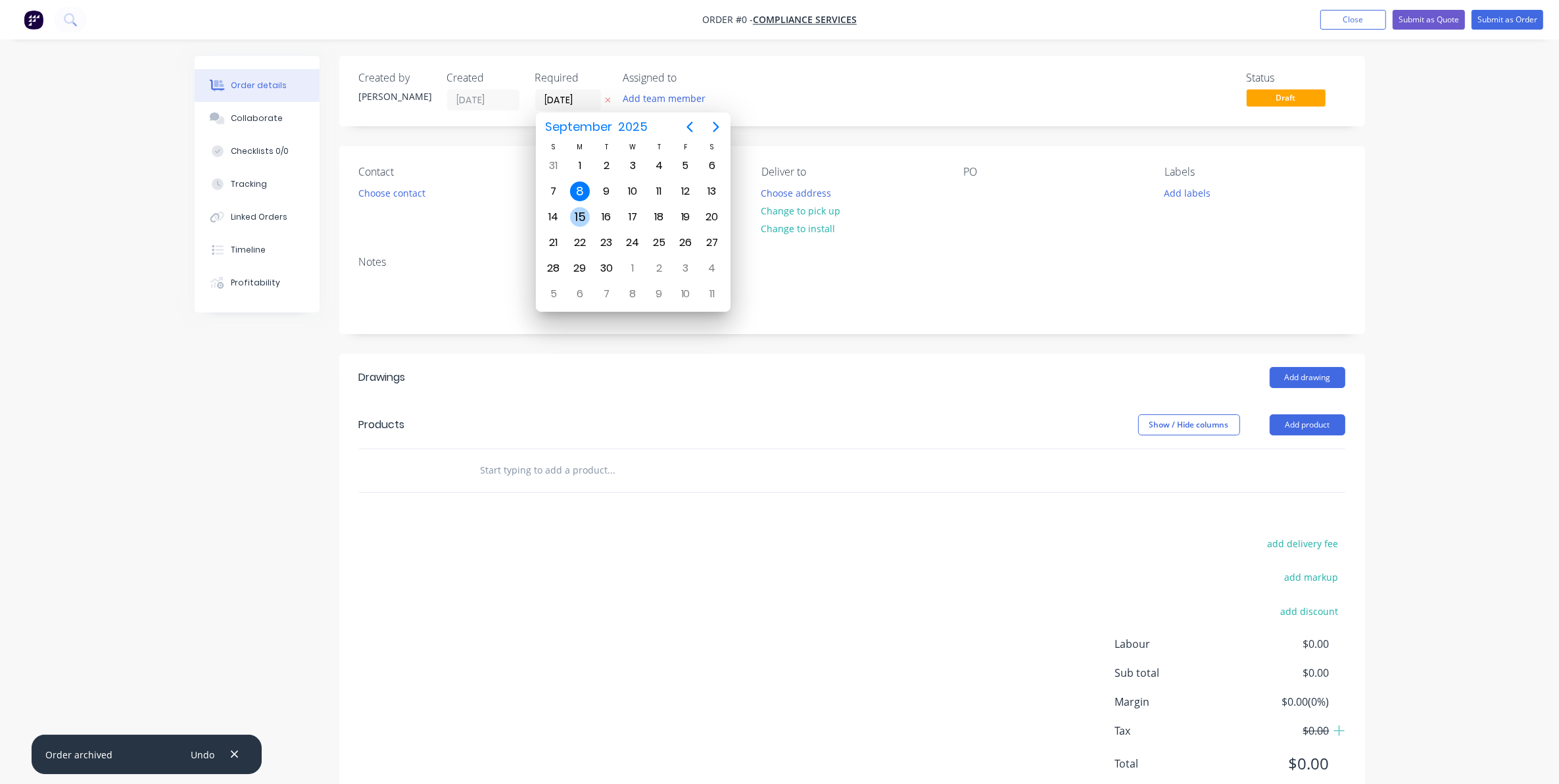
click at [580, 214] on div "15" at bounding box center [580, 217] width 19 height 19
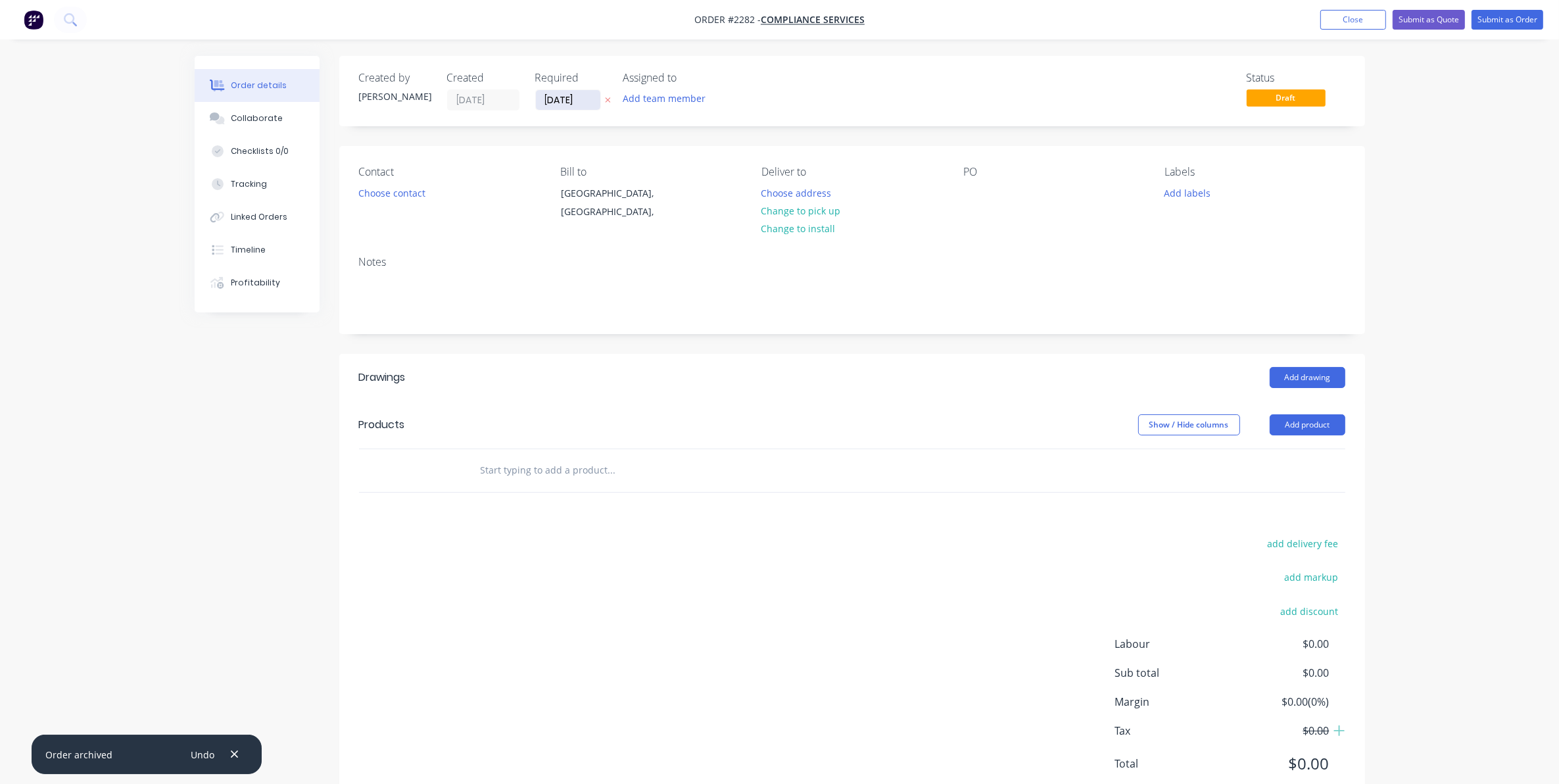
click at [567, 96] on input "[DATE]" at bounding box center [568, 100] width 64 height 19
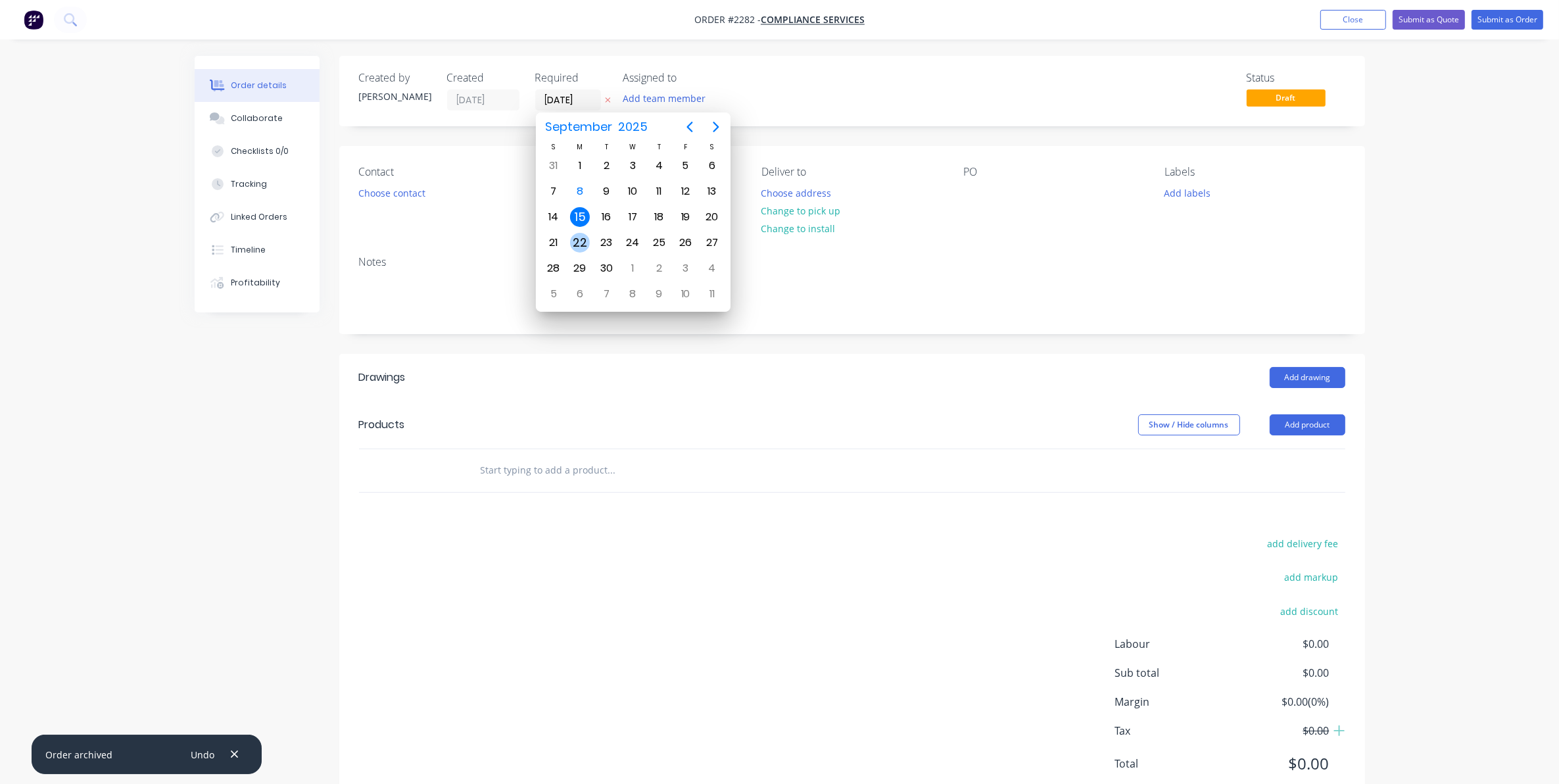
click at [582, 238] on div "22" at bounding box center [580, 242] width 19 height 19
type input "[DATE]"
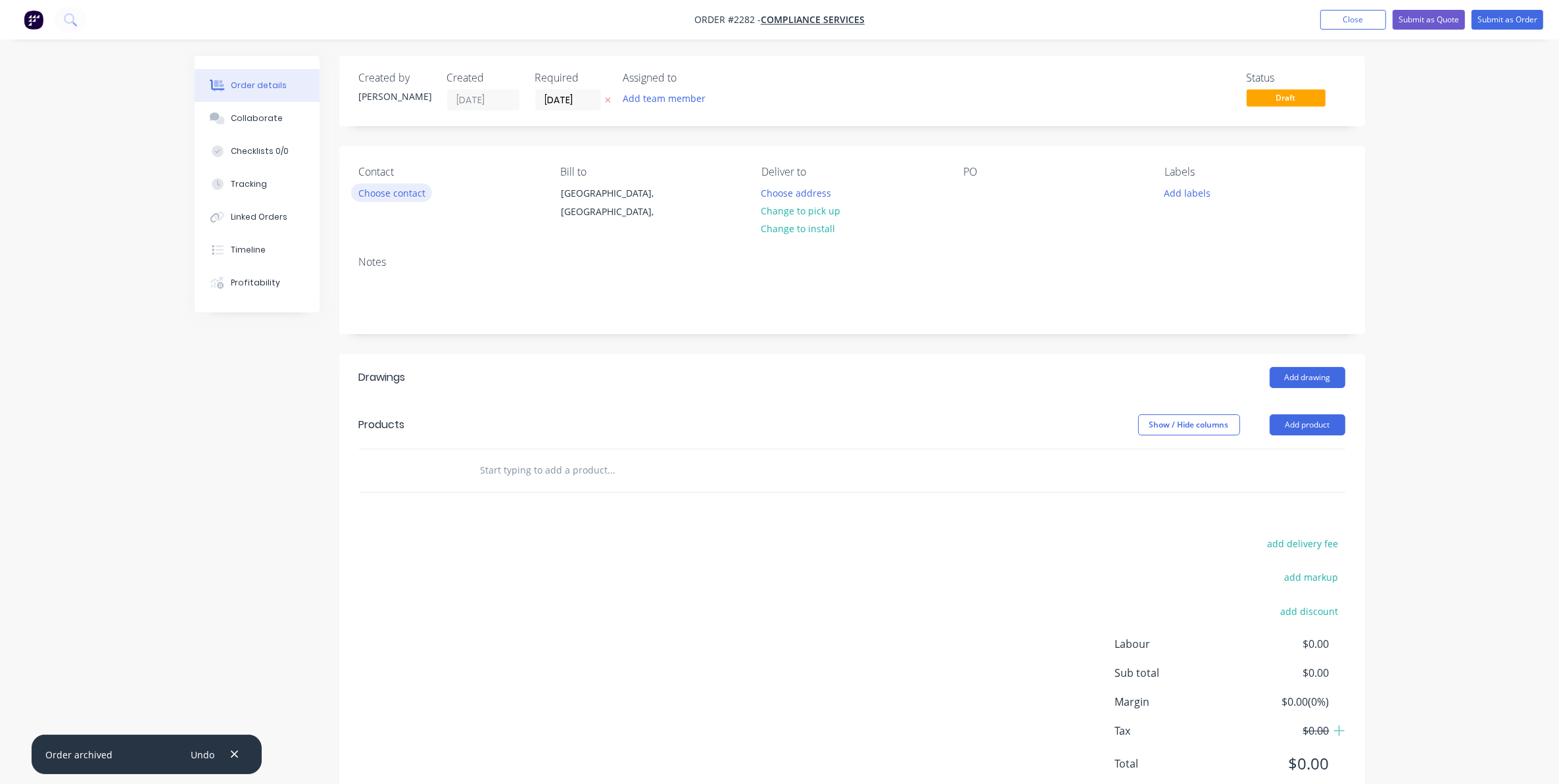
click at [392, 192] on button "Choose contact" at bounding box center [391, 192] width 81 height 18
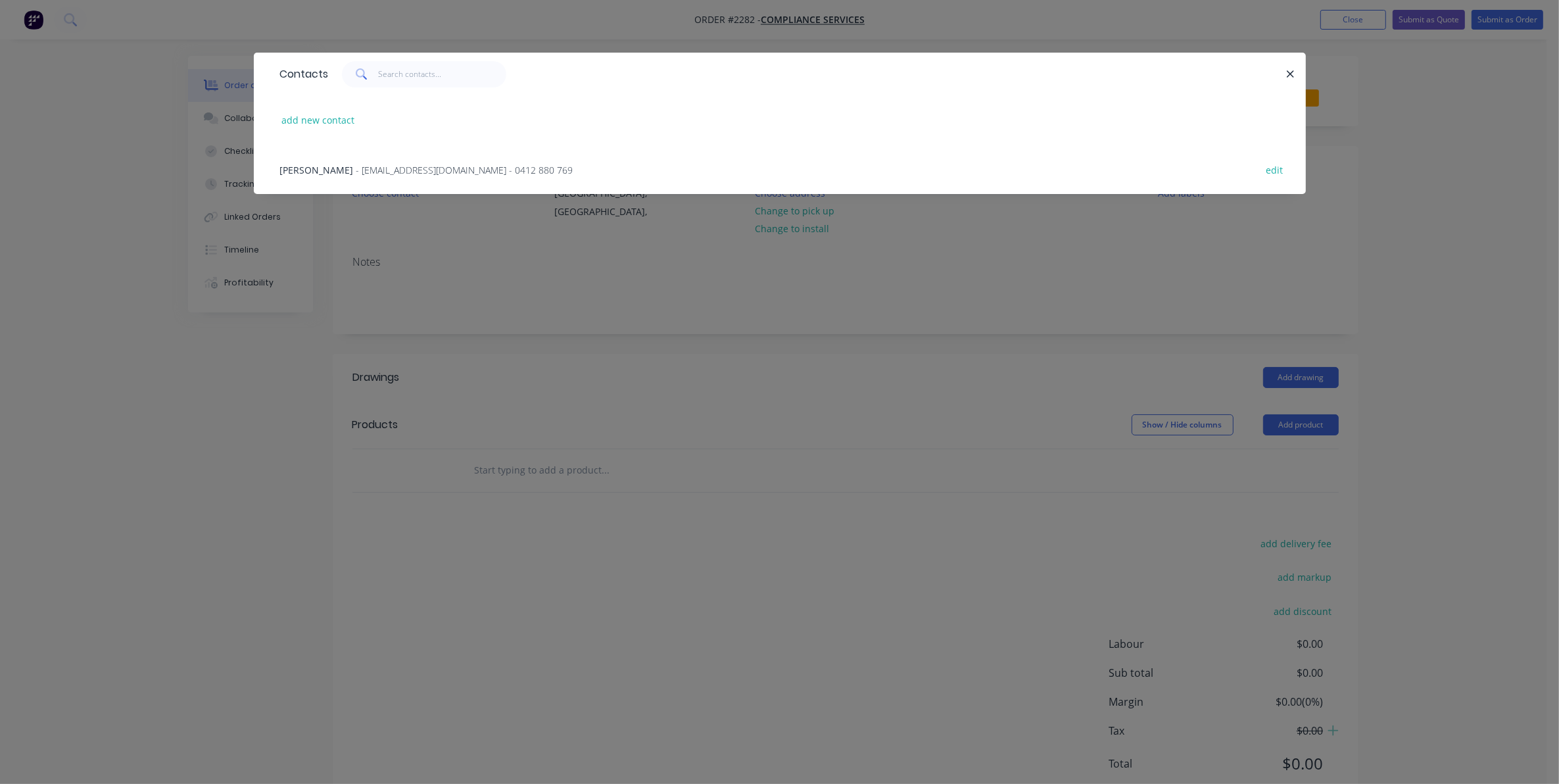
click at [363, 167] on span "- [EMAIL_ADDRESS][DOMAIN_NAME] - 0412 880 769" at bounding box center [464, 170] width 217 height 12
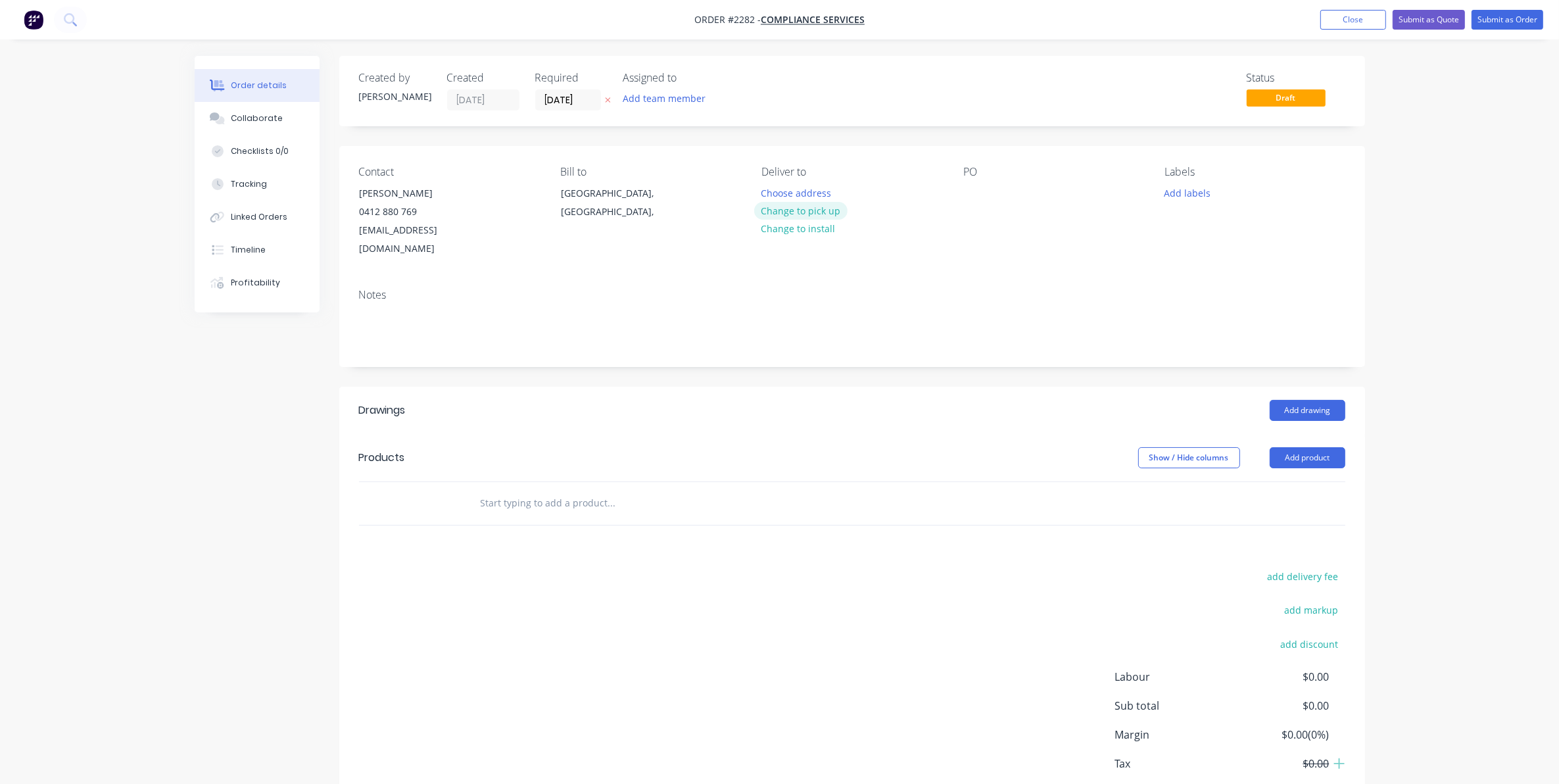
click at [803, 214] on button "Change to pick up" at bounding box center [801, 210] width 93 height 18
click at [968, 205] on div "PO" at bounding box center [1053, 212] width 180 height 93
click at [970, 198] on div at bounding box center [974, 193] width 21 height 19
click at [1184, 191] on button "Add labels" at bounding box center [1187, 192] width 61 height 18
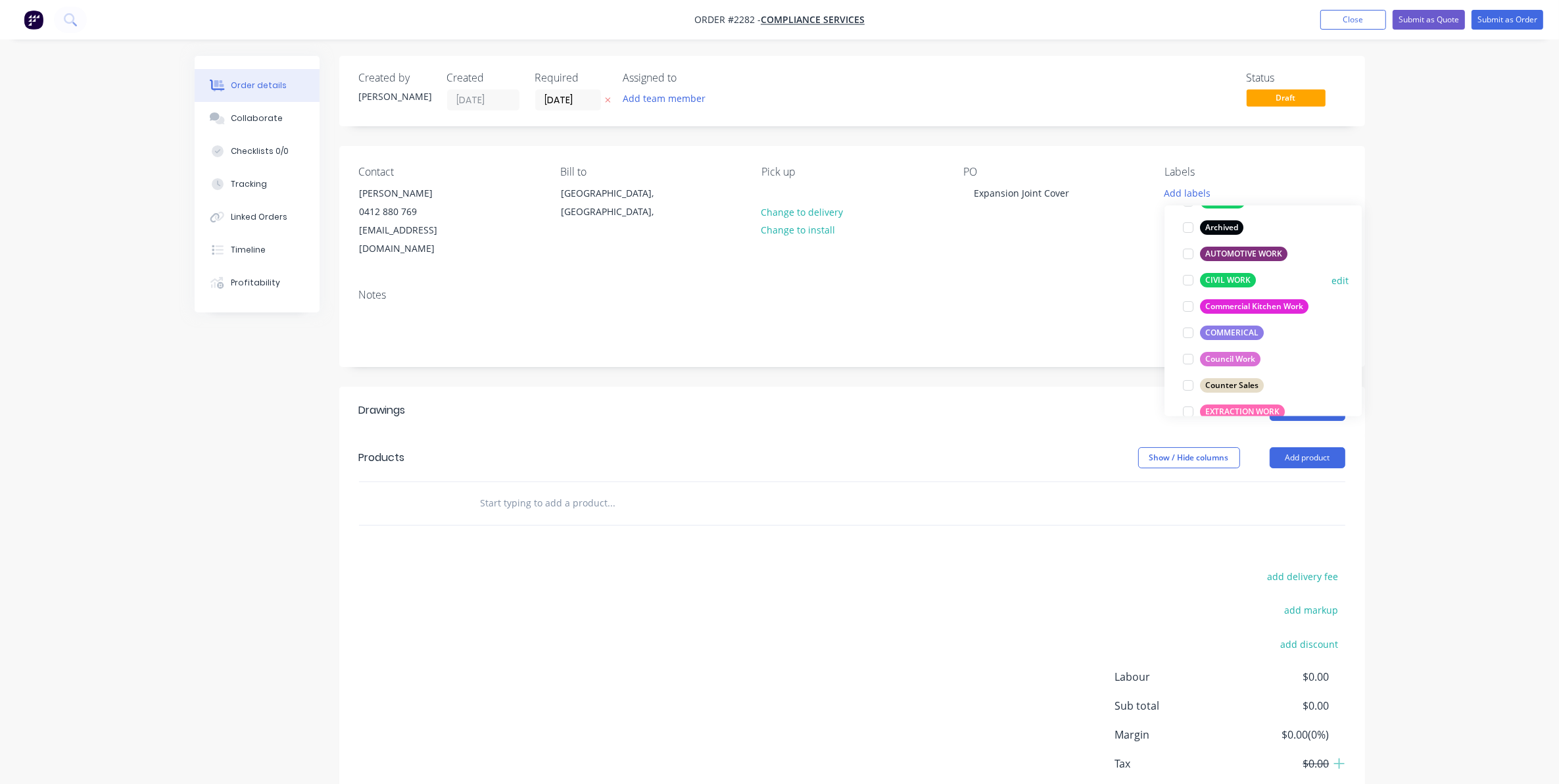
scroll to position [164, 0]
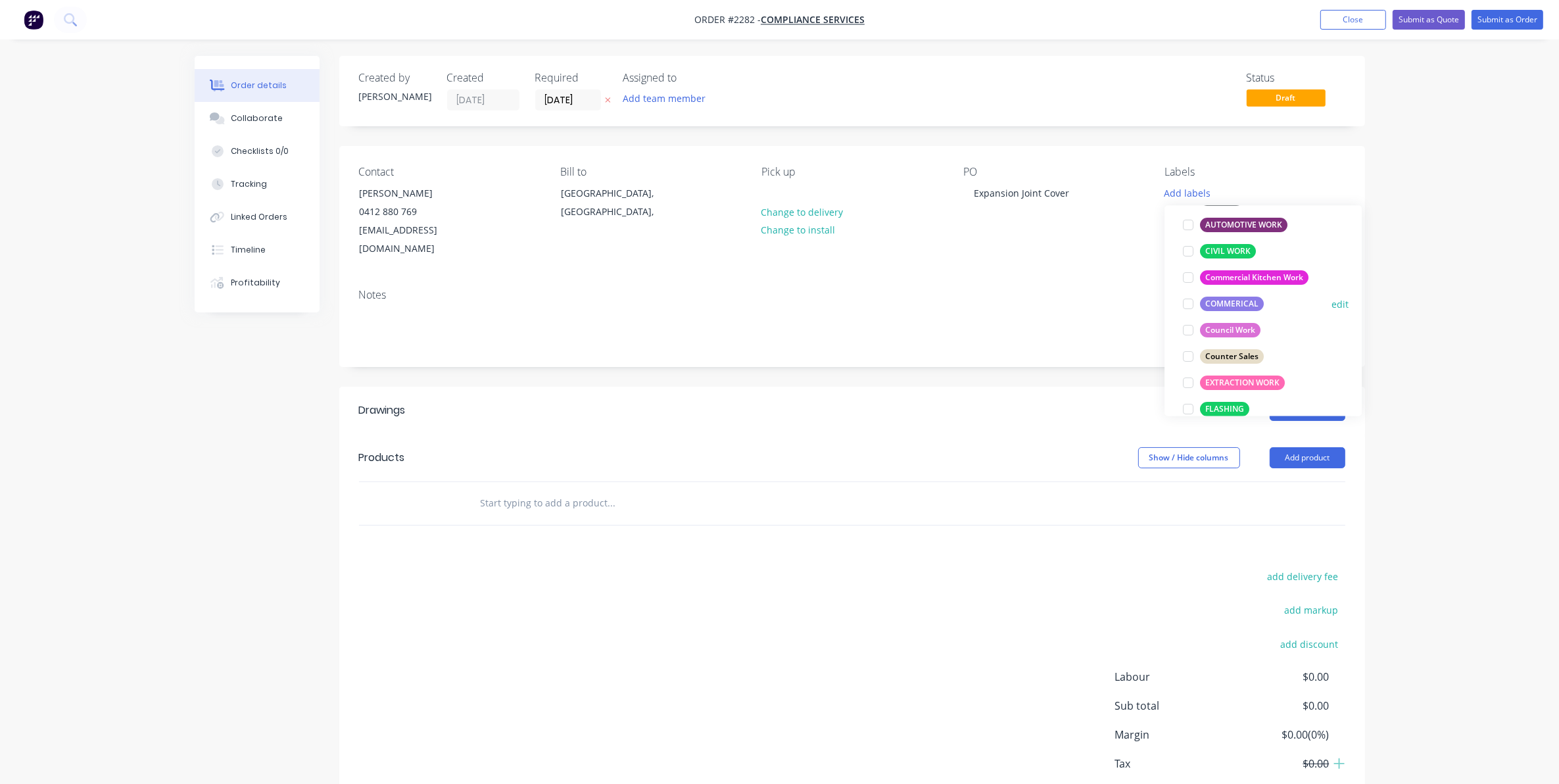
click at [1187, 301] on div at bounding box center [1189, 304] width 26 height 26
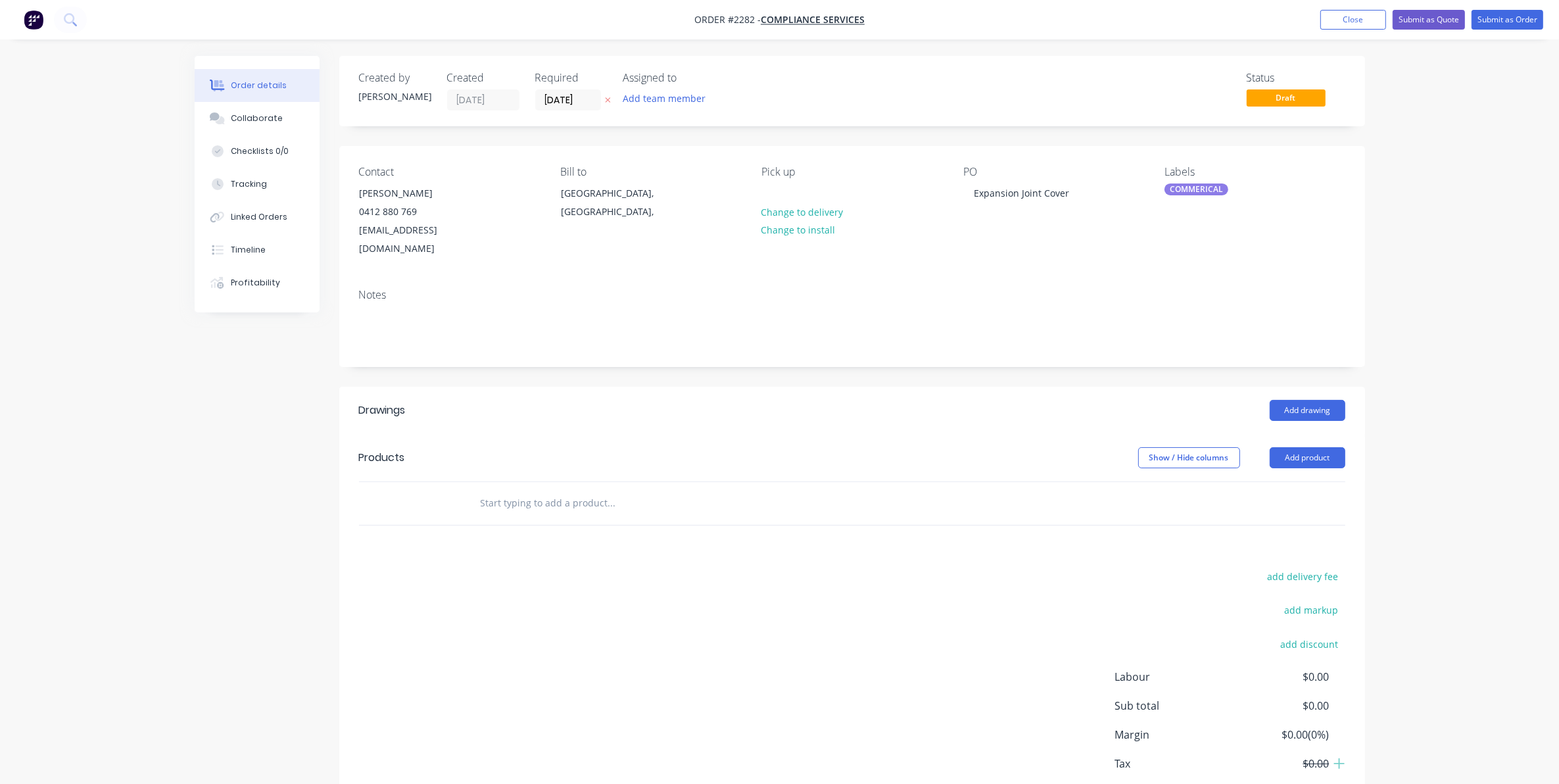
click at [511, 489] on input "text" at bounding box center [611, 502] width 263 height 26
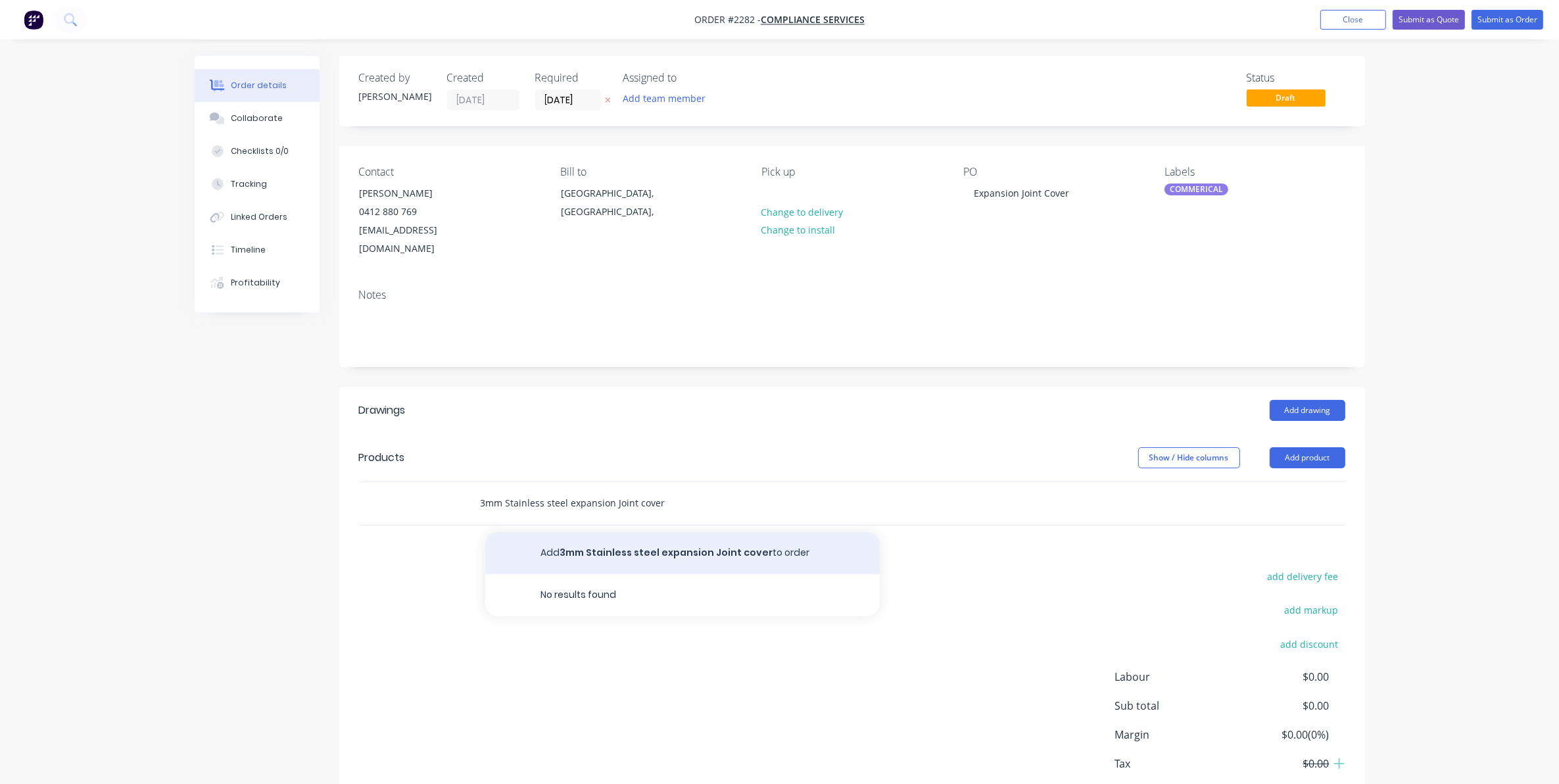
type input "3mm Stainless steel expansion Joint cover"
click at [648, 531] on button "Add 3mm Stainless steel expansion Joint cover to order" at bounding box center [683, 552] width 395 height 42
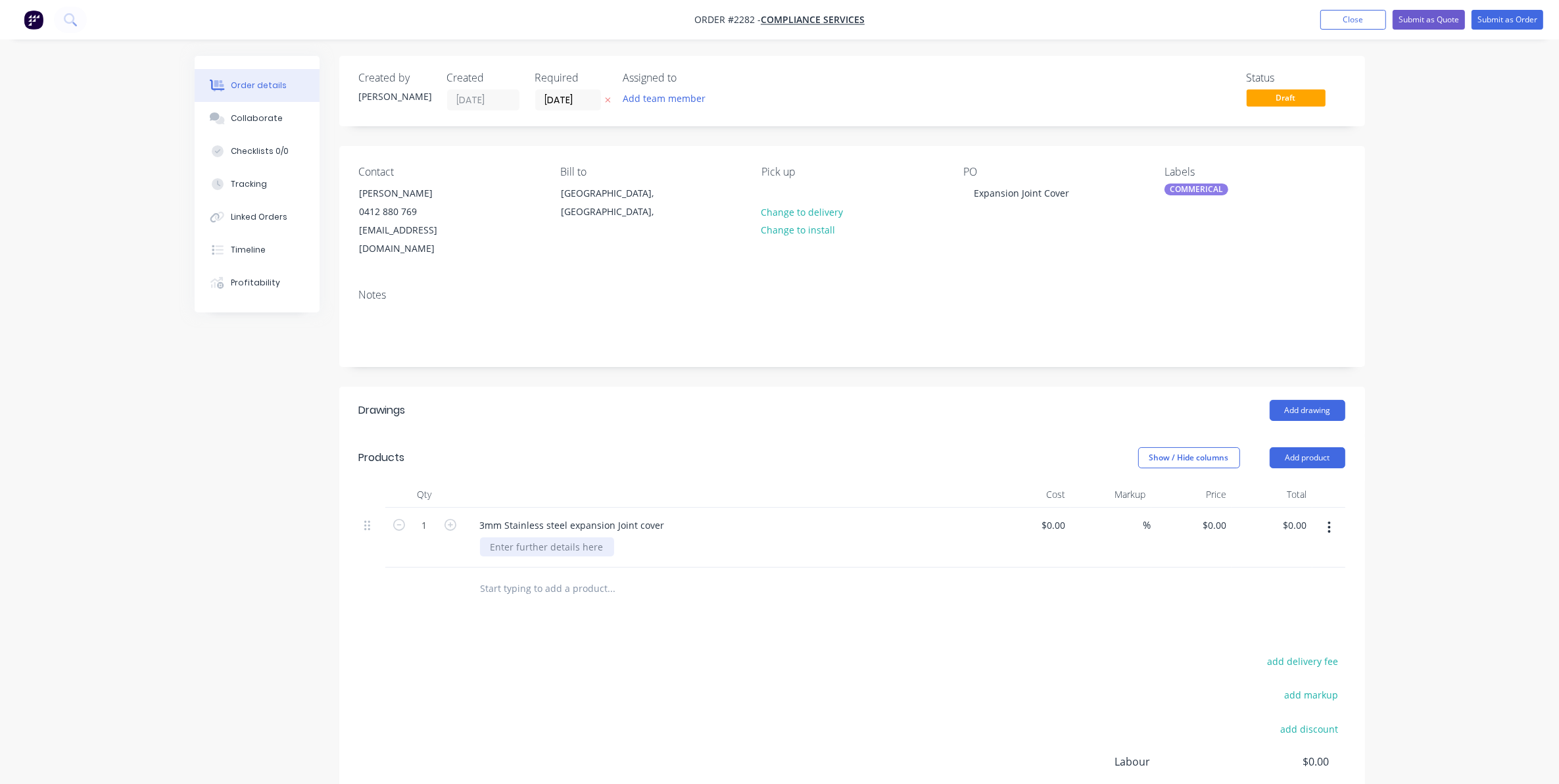
click at [503, 537] on div at bounding box center [547, 546] width 134 height 19
click at [1304, 400] on button "Add drawing" at bounding box center [1308, 410] width 75 height 21
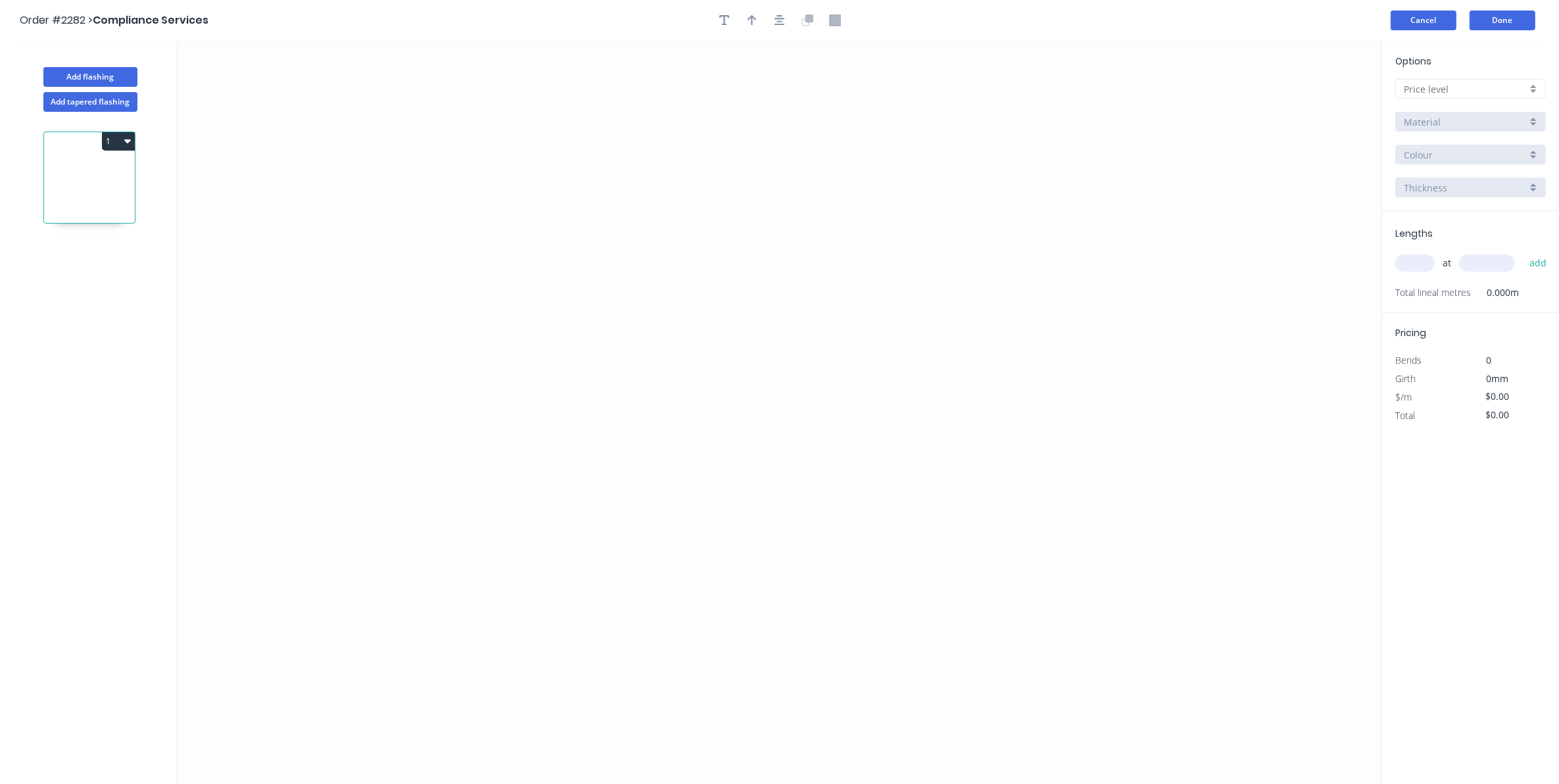
click at [1425, 22] on button "Cancel" at bounding box center [1423, 20] width 66 height 19
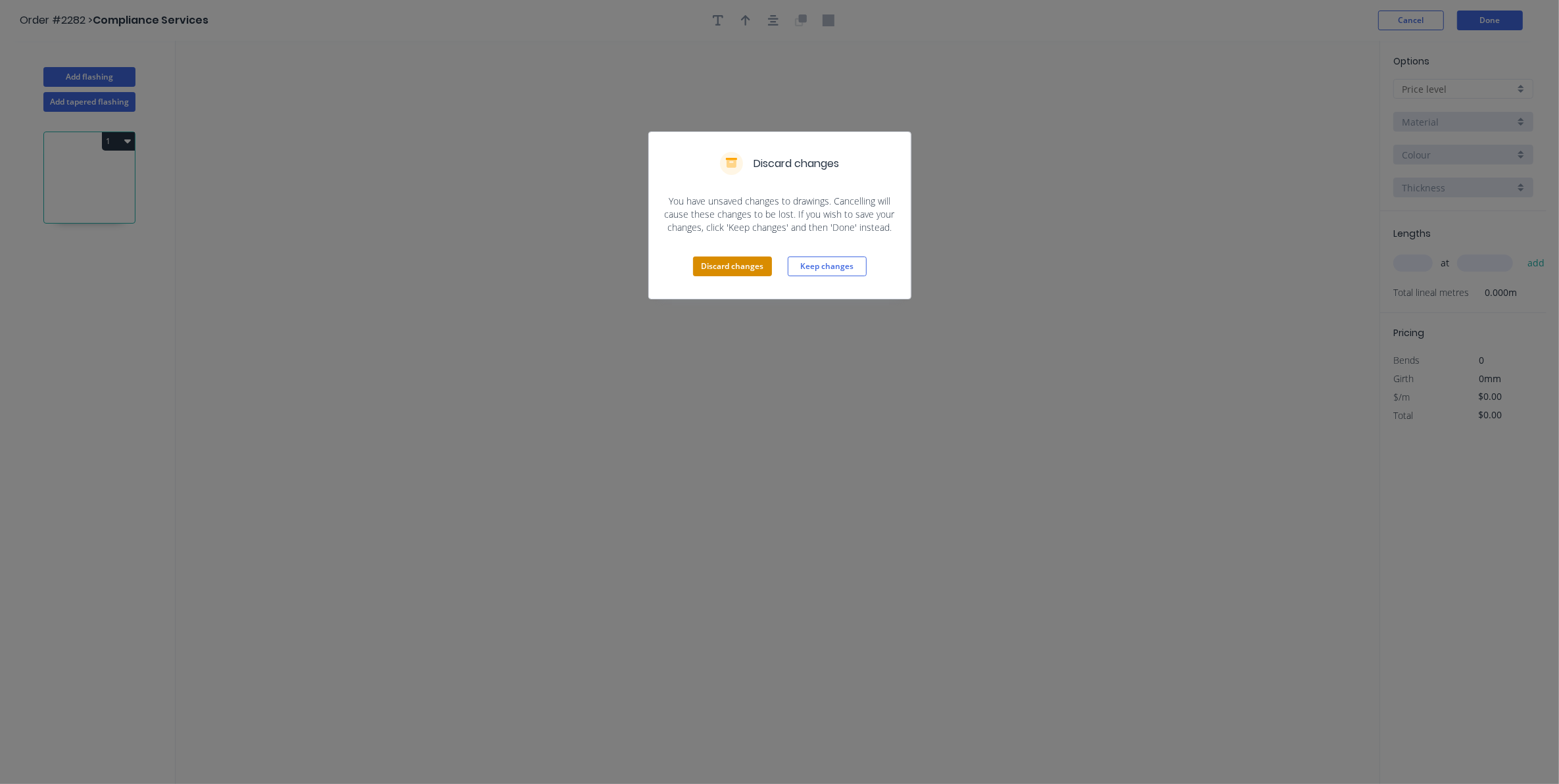
click at [734, 263] on button "Discard changes" at bounding box center [733, 266] width 79 height 19
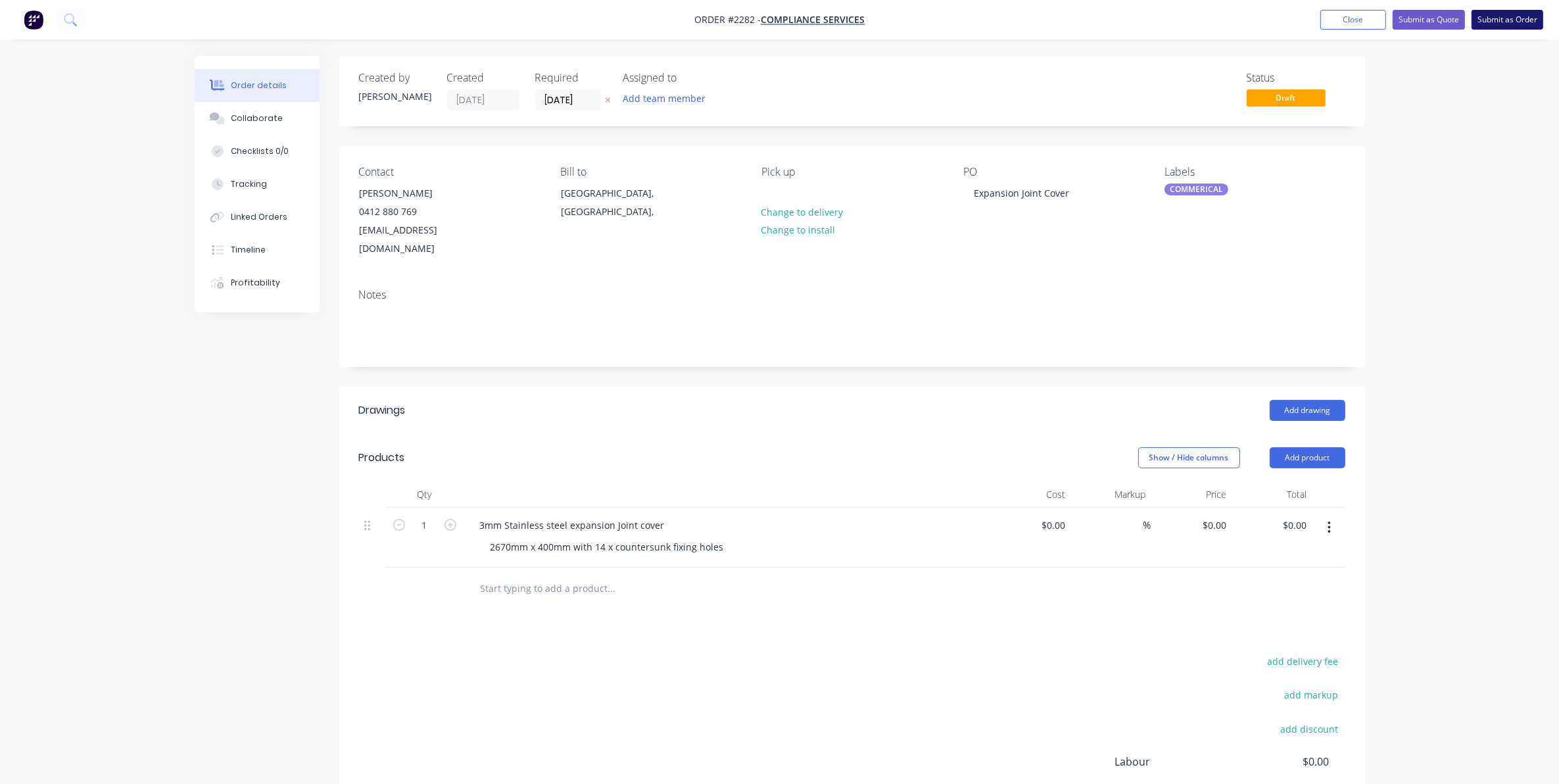
click at [1510, 17] on button "Submit as Order" at bounding box center [1508, 19] width 72 height 19
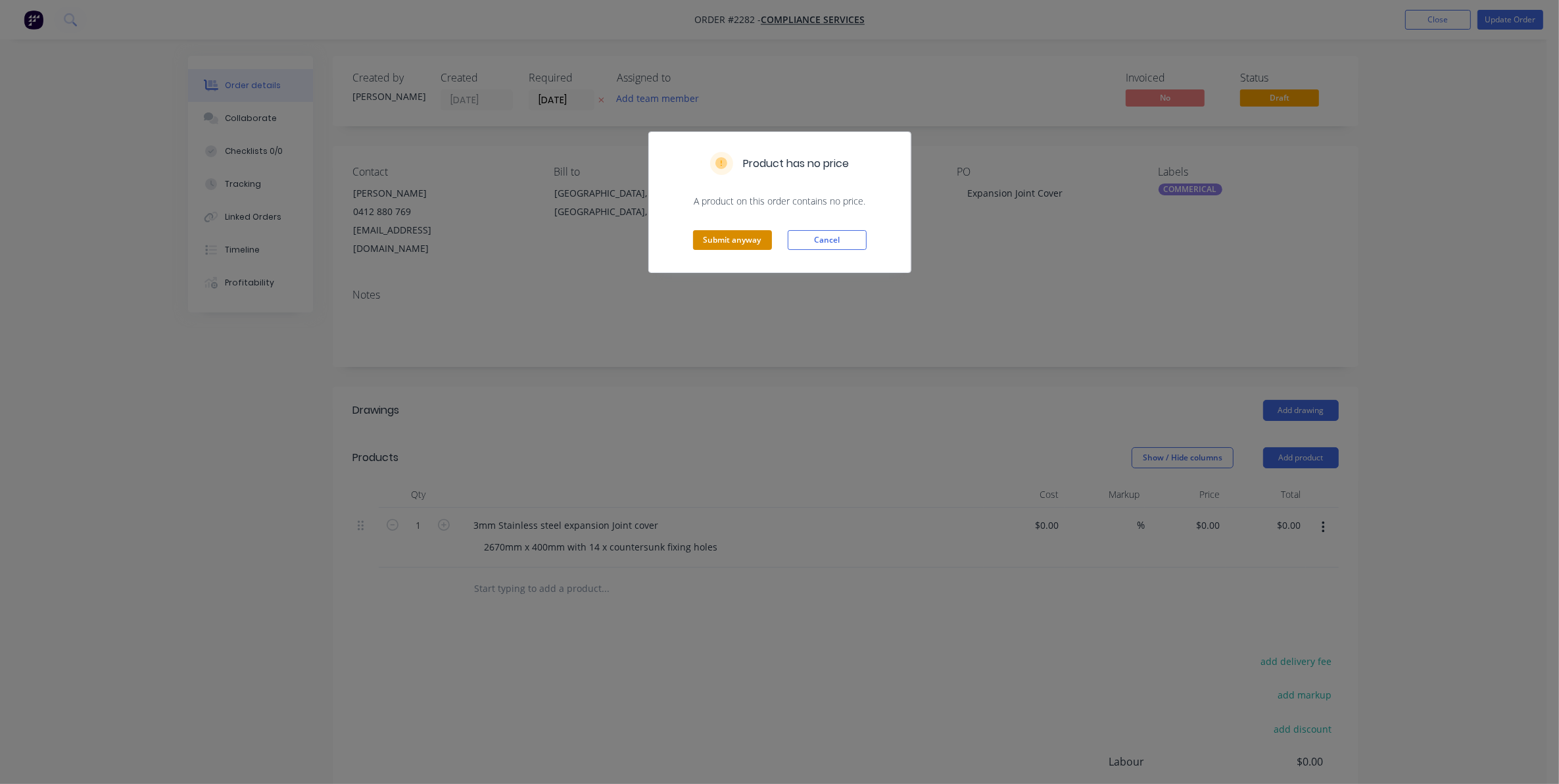
click at [734, 235] on button "Submit anyway" at bounding box center [733, 239] width 79 height 19
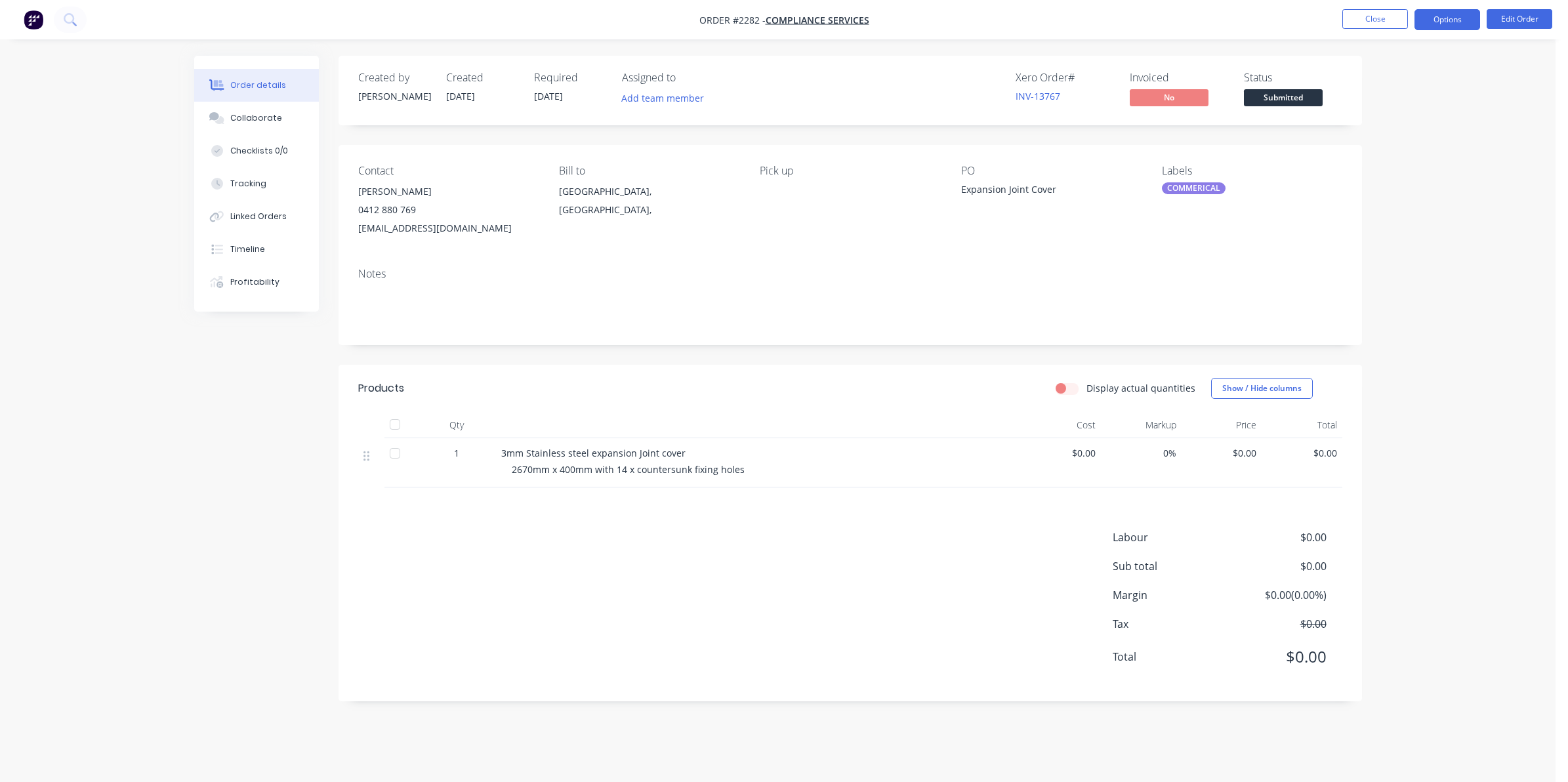
click at [1456, 20] on button "Options" at bounding box center [1446, 19] width 66 height 21
click at [1382, 155] on div "Work Order" at bounding box center [1408, 158] width 121 height 19
click at [1384, 129] on div "Without pricing" at bounding box center [1408, 132] width 121 height 19
click at [256, 115] on div "Collaborate" at bounding box center [256, 117] width 52 height 11
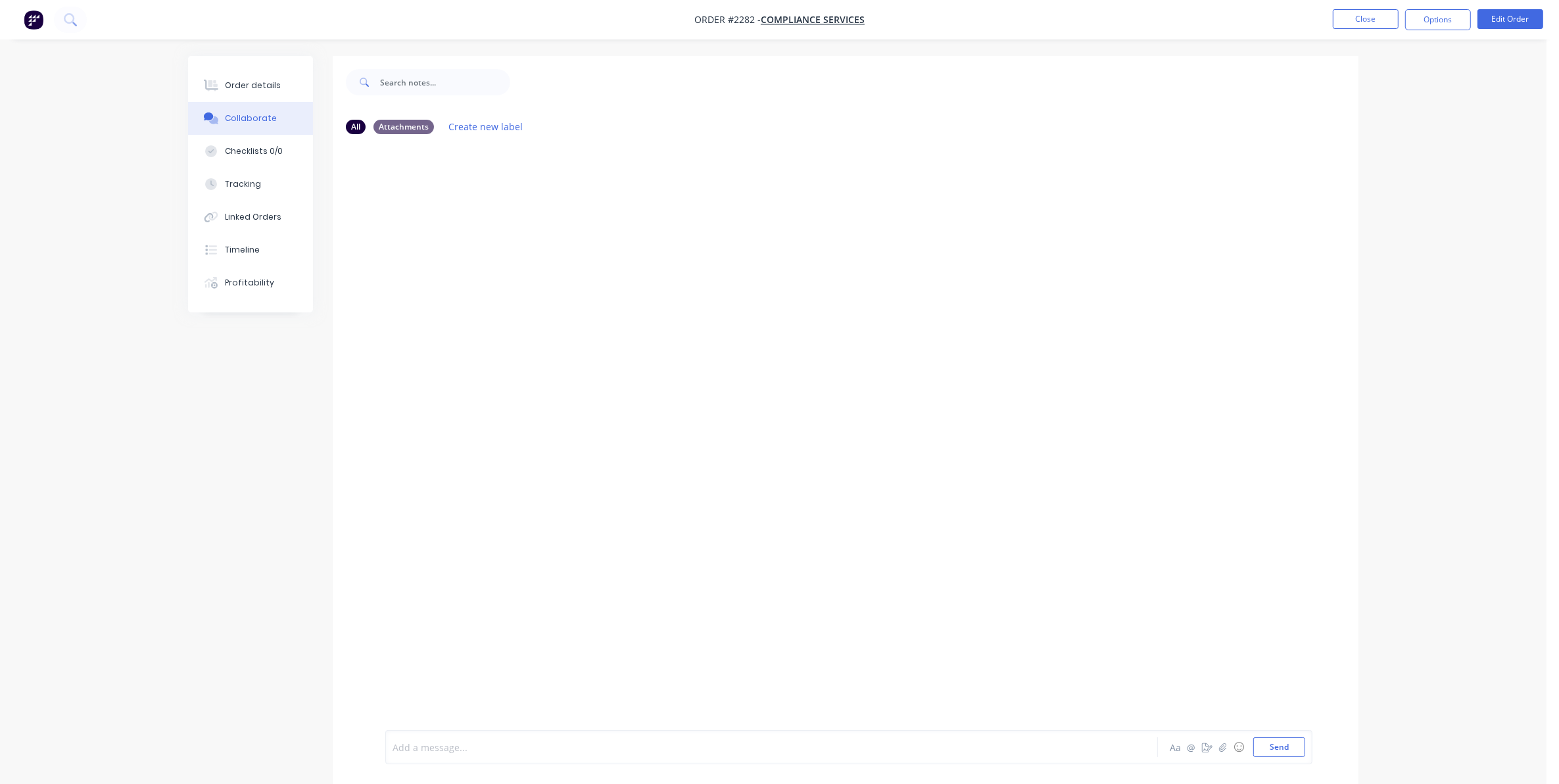
click at [590, 752] on div at bounding box center [735, 747] width 684 height 14
click at [1220, 745] on icon "button" at bounding box center [1223, 746] width 8 height 9
click at [1284, 746] on button "Send" at bounding box center [1279, 746] width 52 height 19
click at [1362, 17] on button "Close" at bounding box center [1365, 18] width 66 height 19
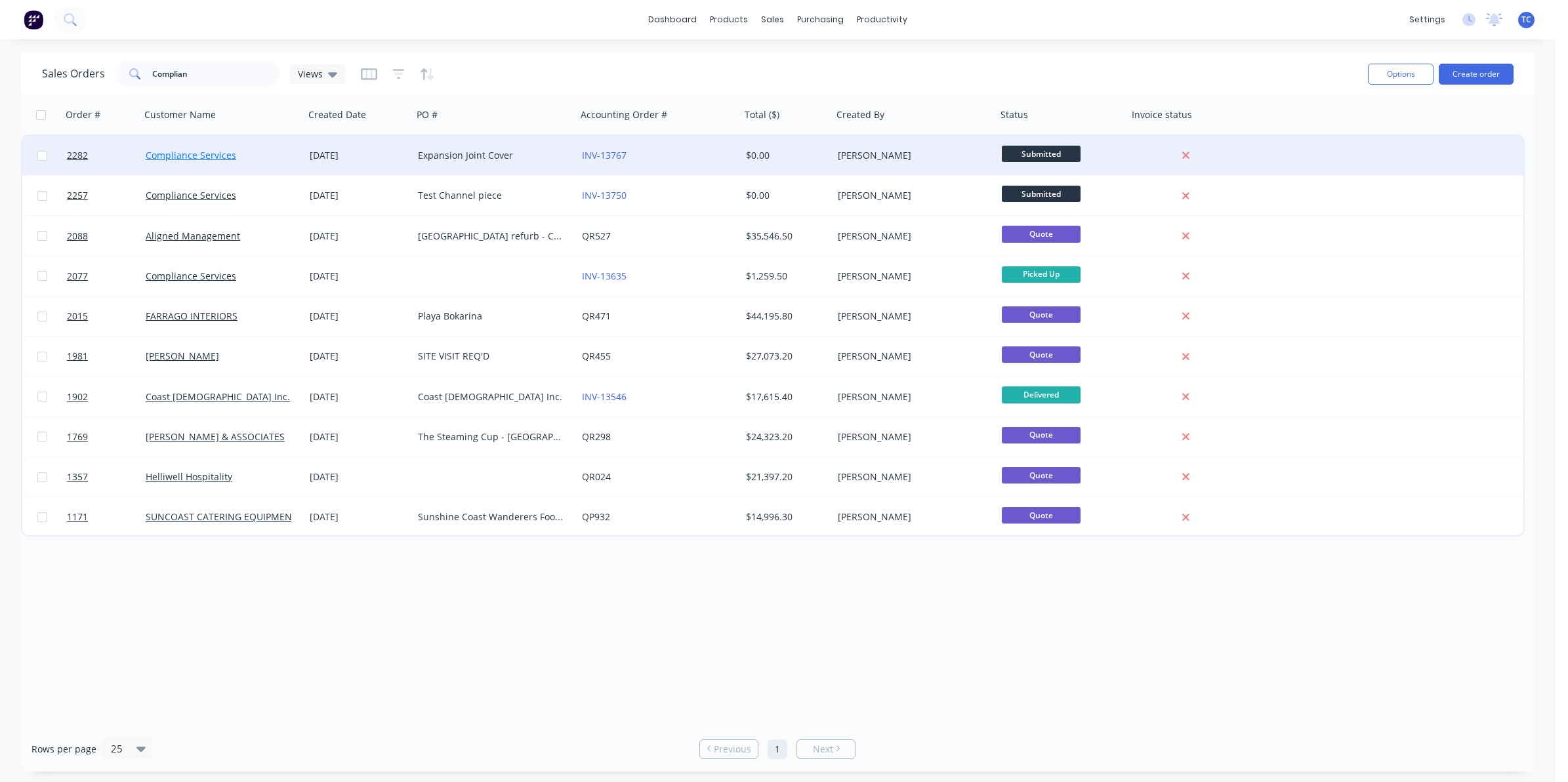
click at [204, 156] on link "Compliance Services" at bounding box center [190, 155] width 90 height 12
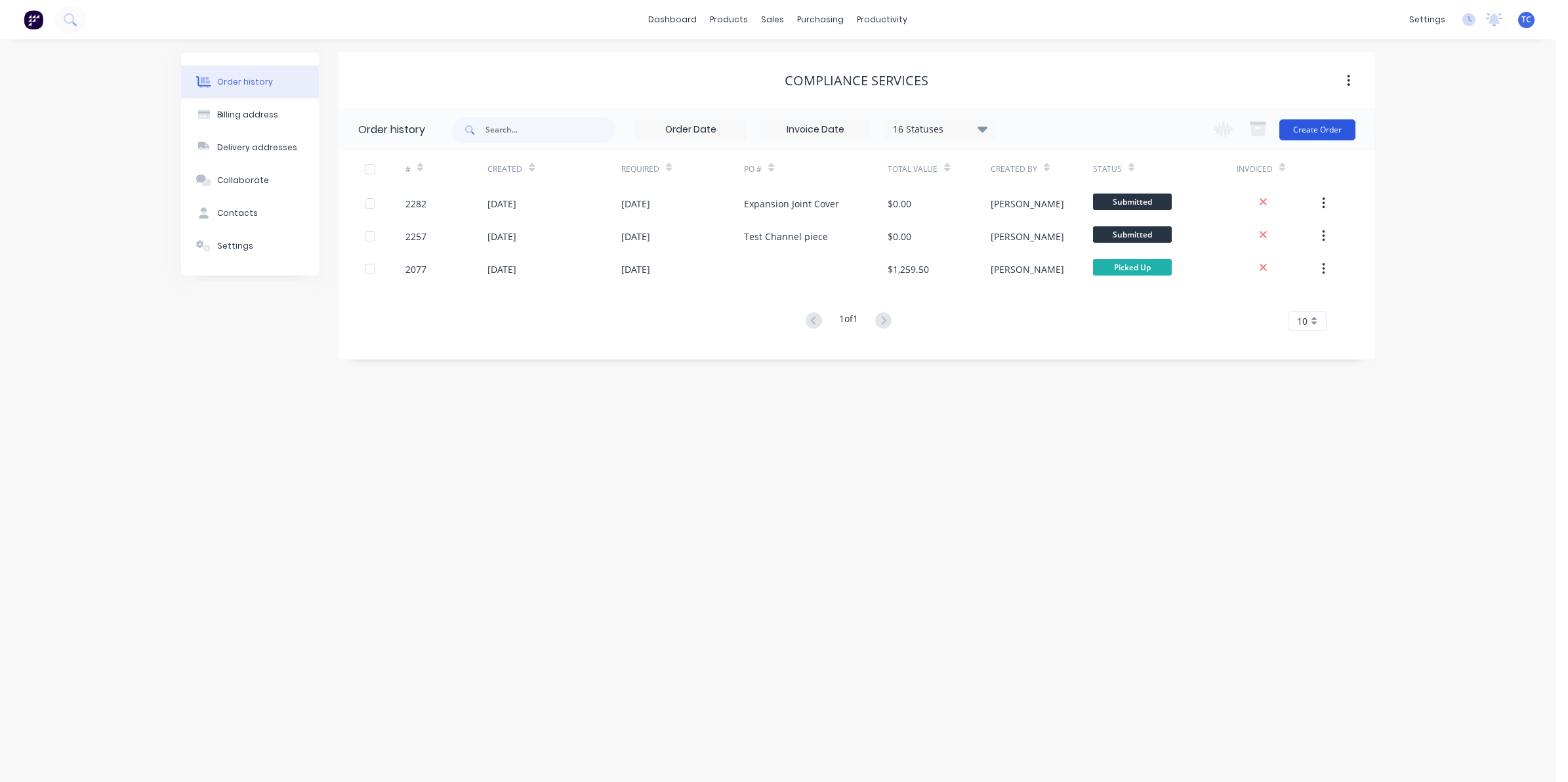
click at [1308, 129] on button "Create Order" at bounding box center [1317, 129] width 76 height 21
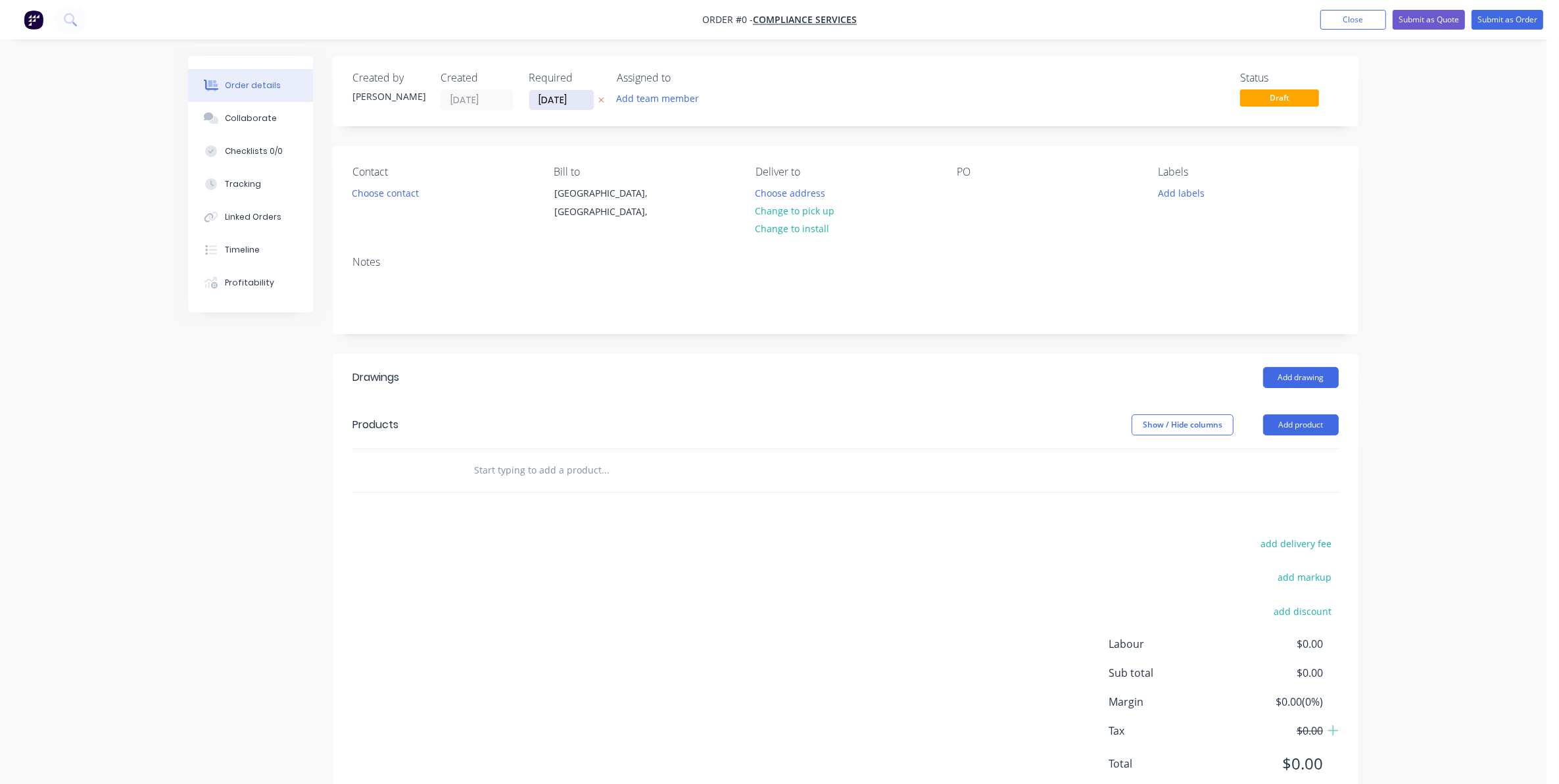
click at [555, 97] on input "[DATE]" at bounding box center [561, 100] width 64 height 19
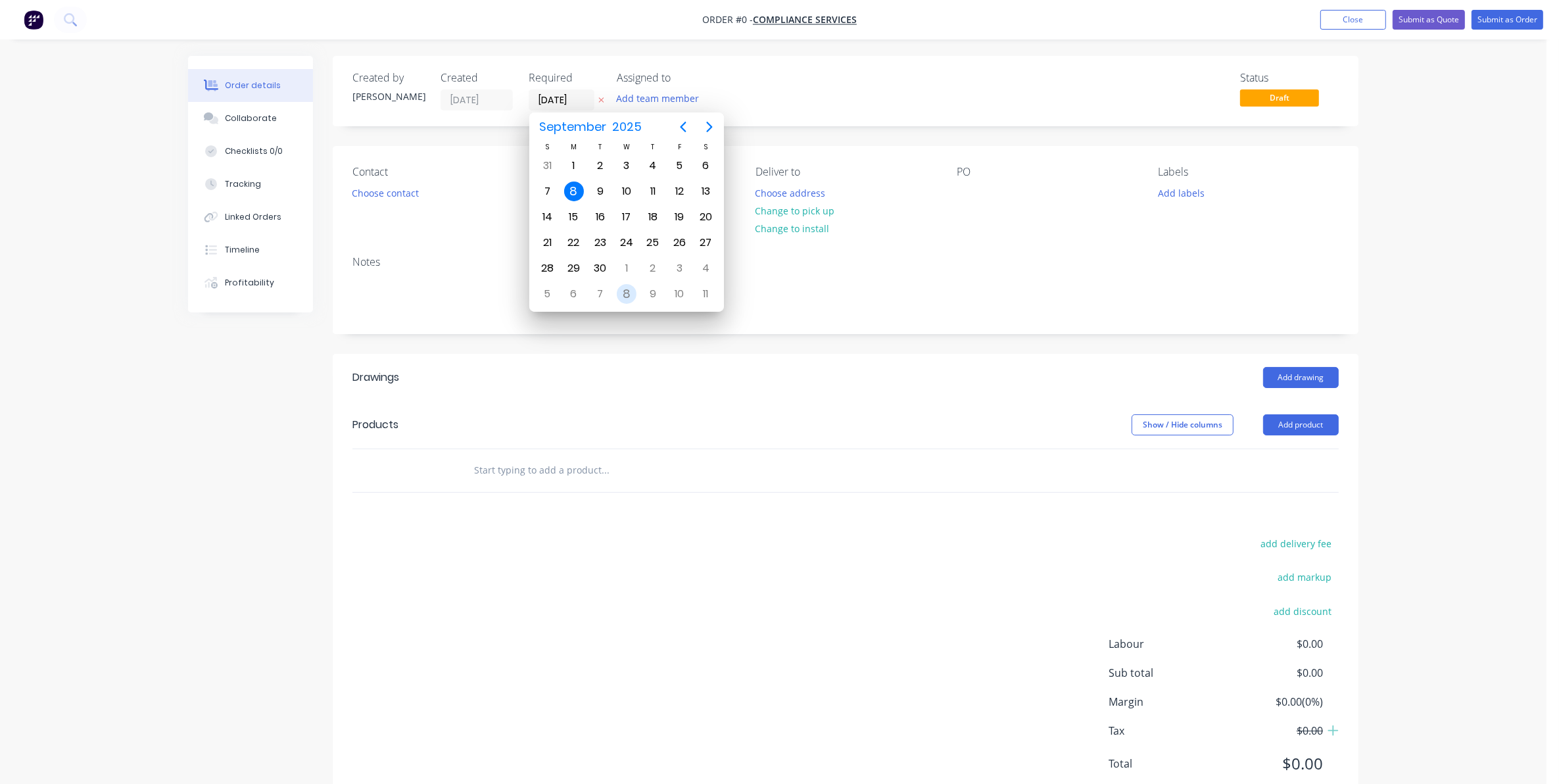
click at [626, 288] on div "8" at bounding box center [626, 294] width 19 height 19
type input "[DATE]"
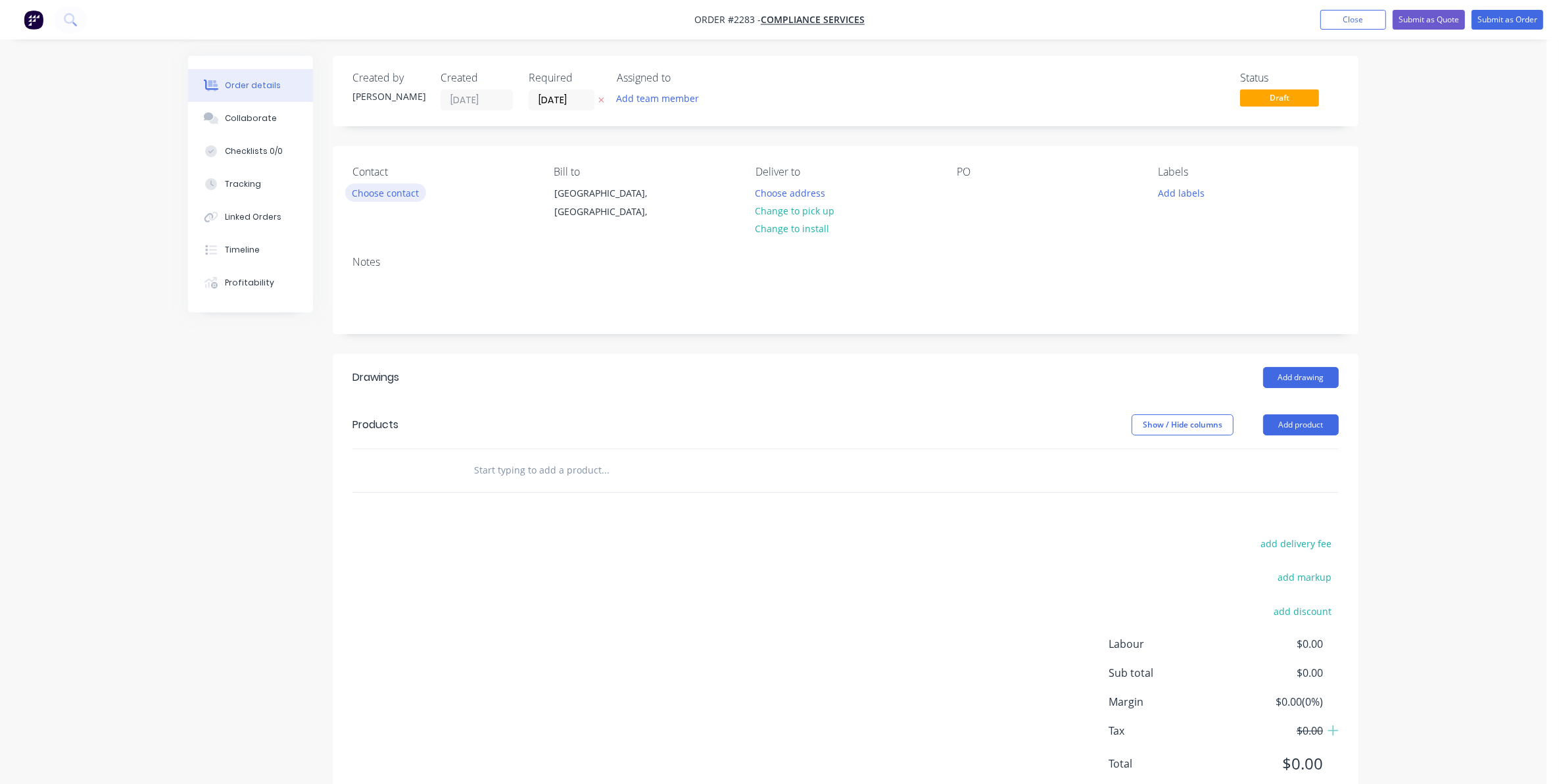
click at [380, 193] on button "Choose contact" at bounding box center [386, 192] width 81 height 18
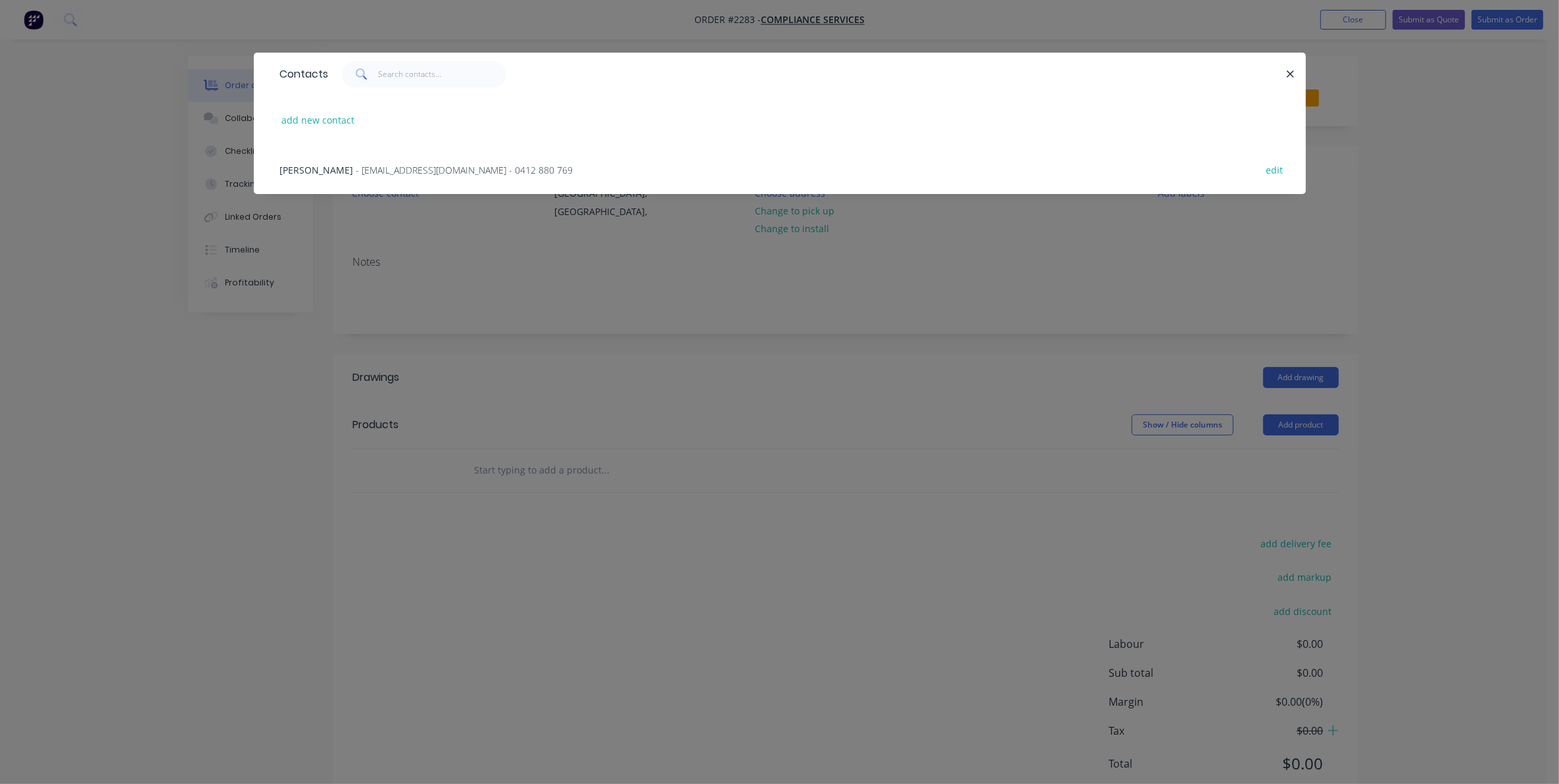
click at [387, 172] on span "- [EMAIL_ADDRESS][DOMAIN_NAME] - 0412 880 769" at bounding box center [464, 170] width 217 height 12
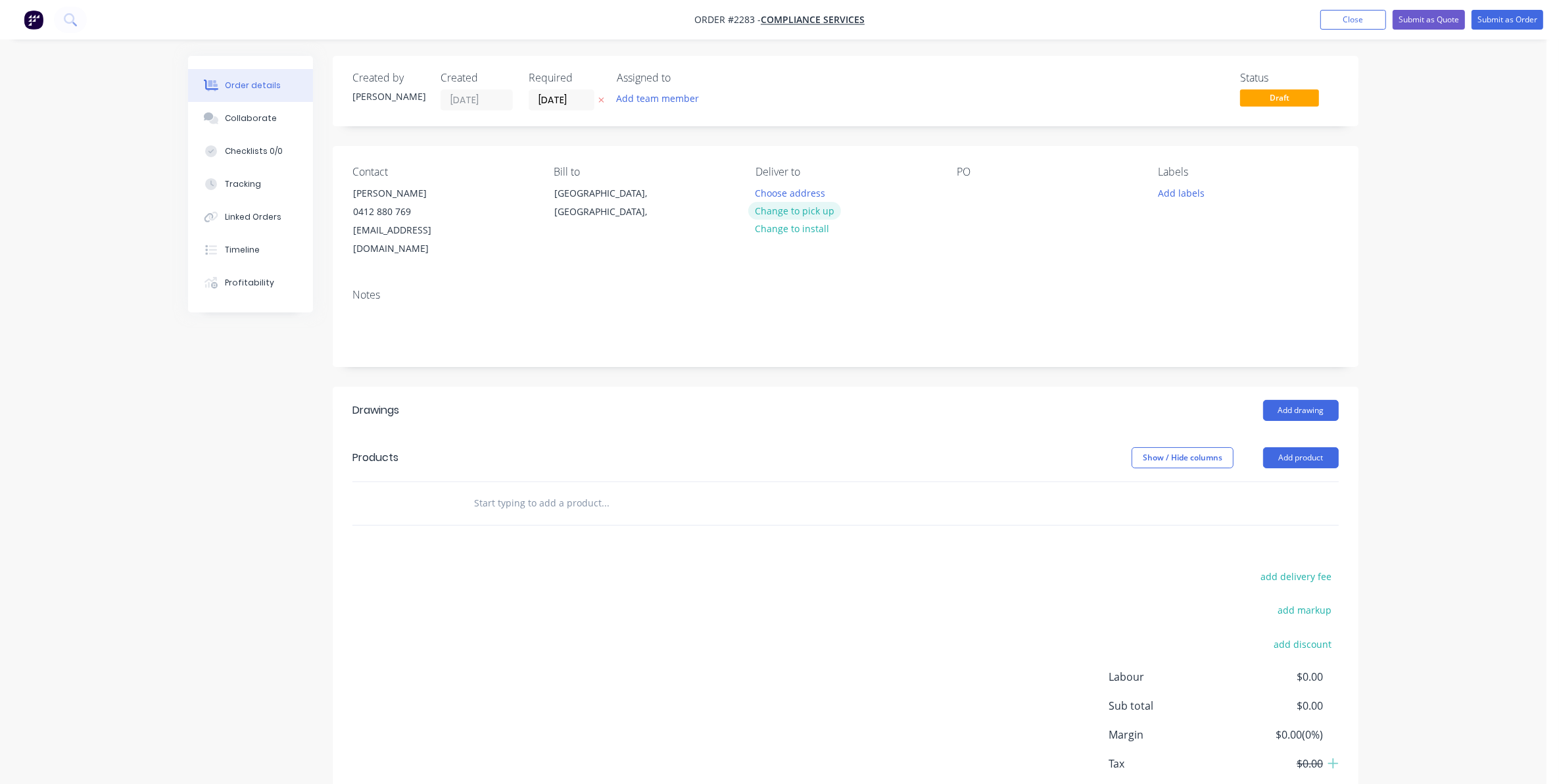
click at [796, 211] on button "Change to pick up" at bounding box center [795, 210] width 93 height 18
click at [967, 190] on div at bounding box center [968, 193] width 21 height 19
click at [1172, 196] on button "Add labels" at bounding box center [1181, 192] width 61 height 18
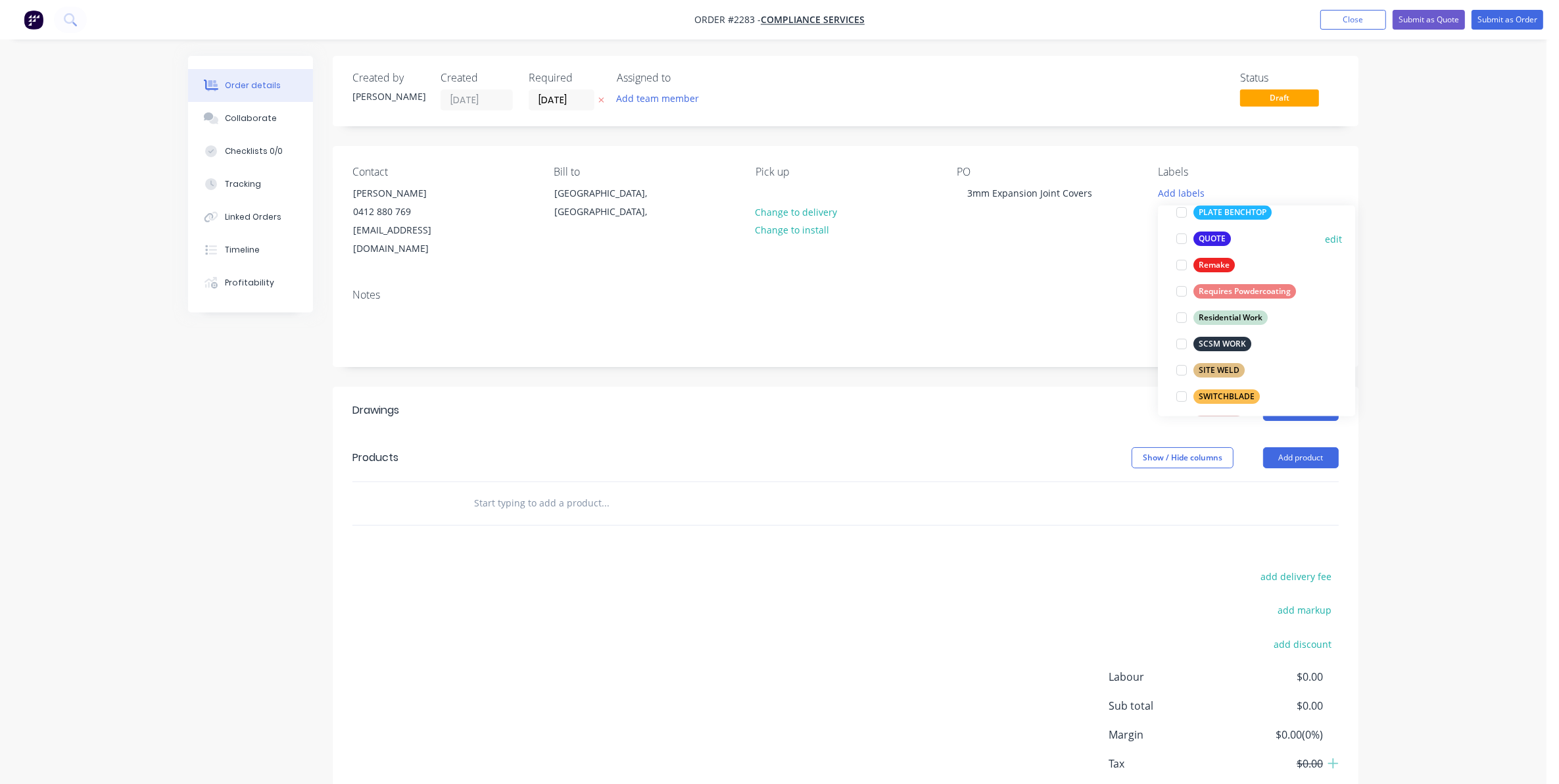
click at [1181, 237] on div at bounding box center [1182, 239] width 26 height 26
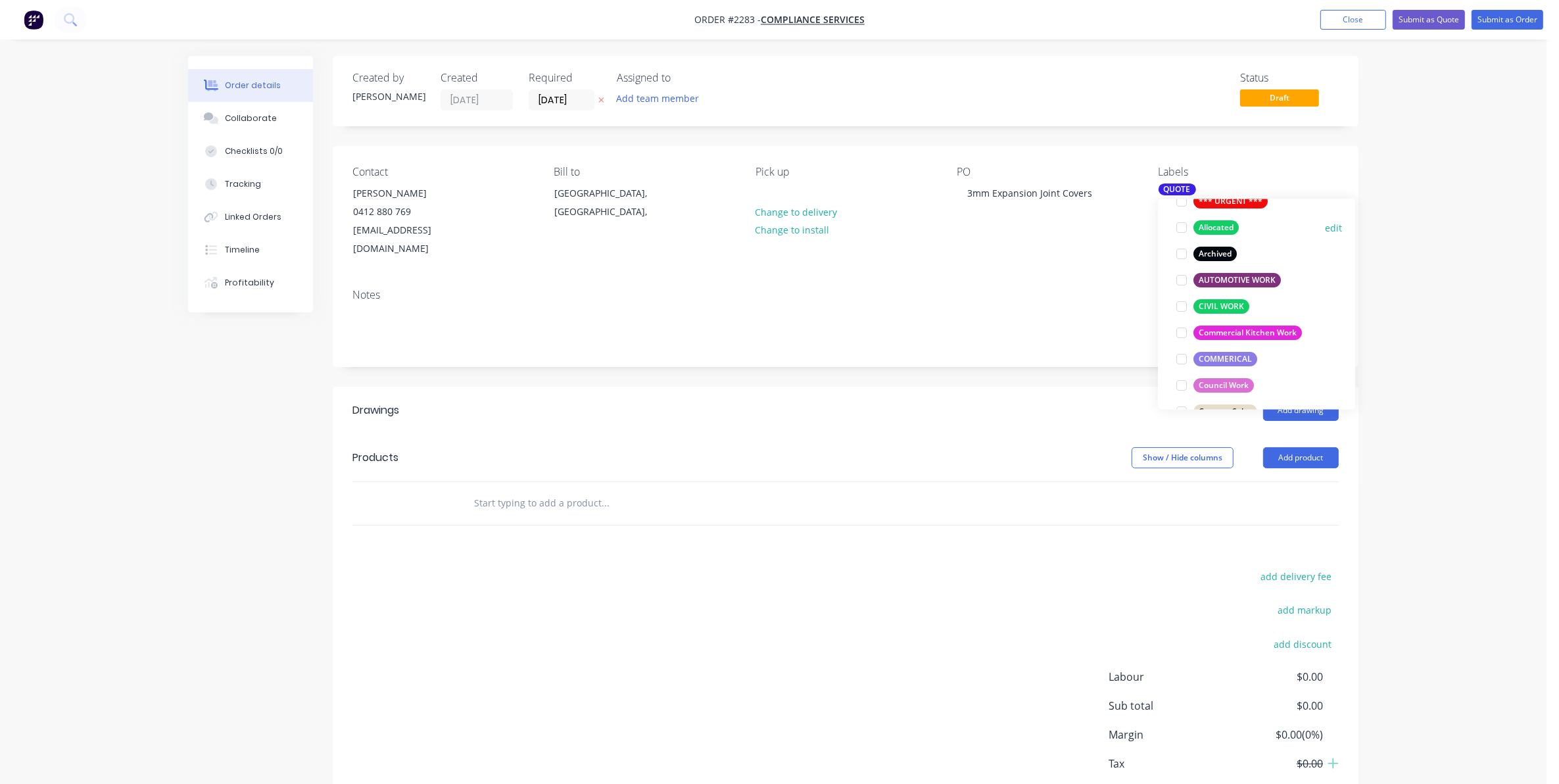
scroll to position [154, 0]
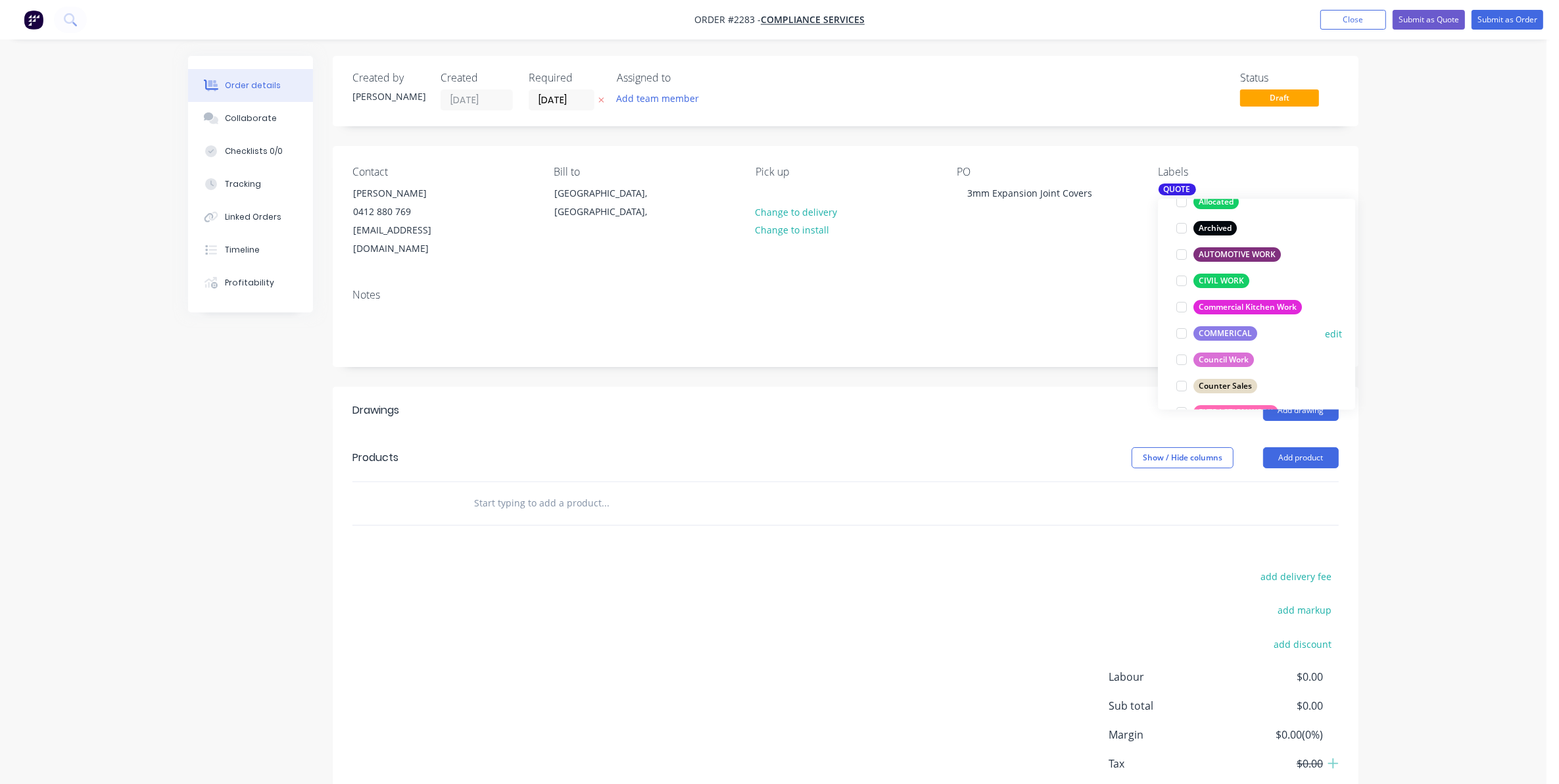
click at [1183, 334] on div at bounding box center [1182, 334] width 26 height 26
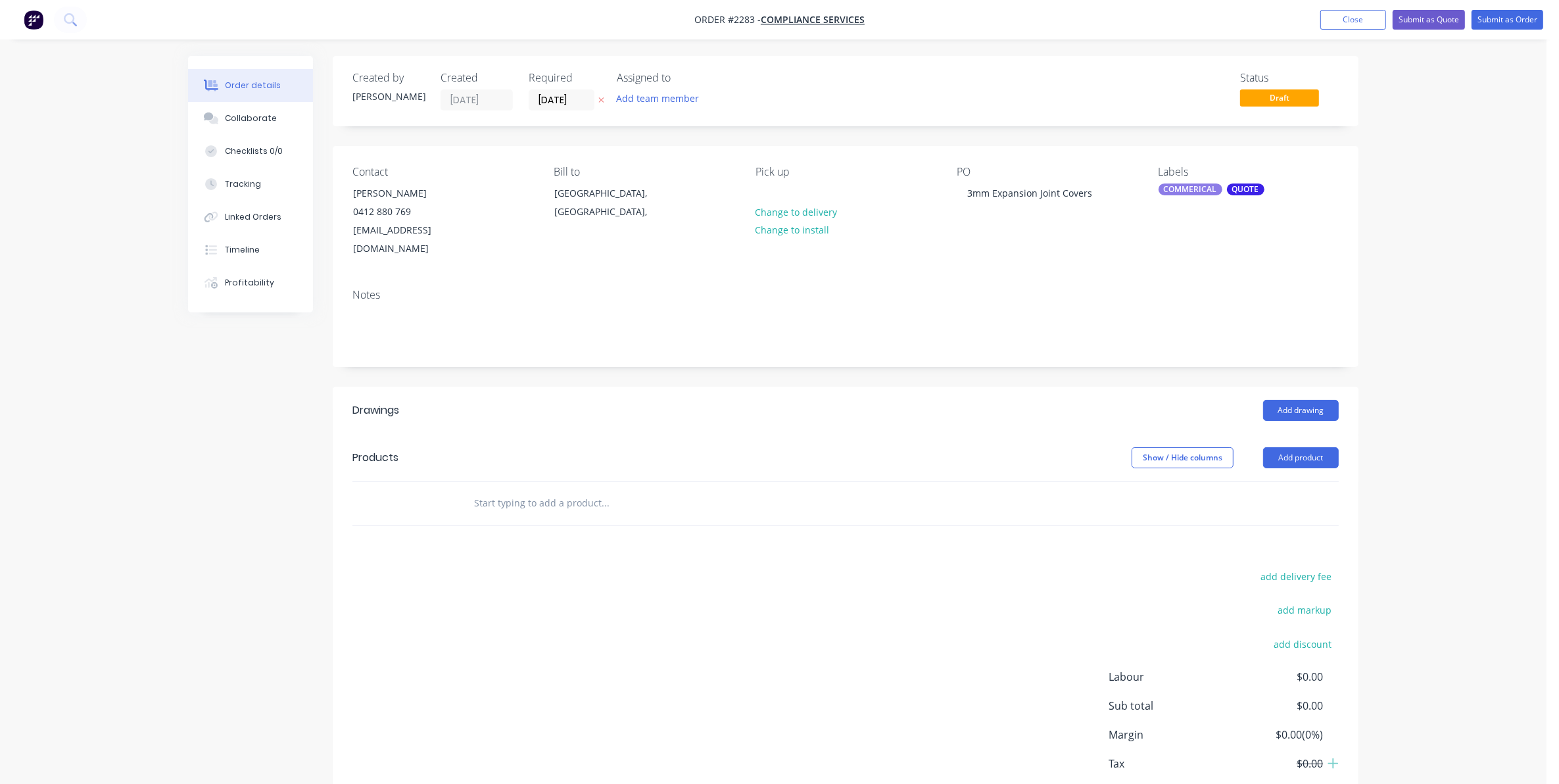
click at [1019, 278] on div "Notes" at bounding box center [845, 322] width 1026 height 88
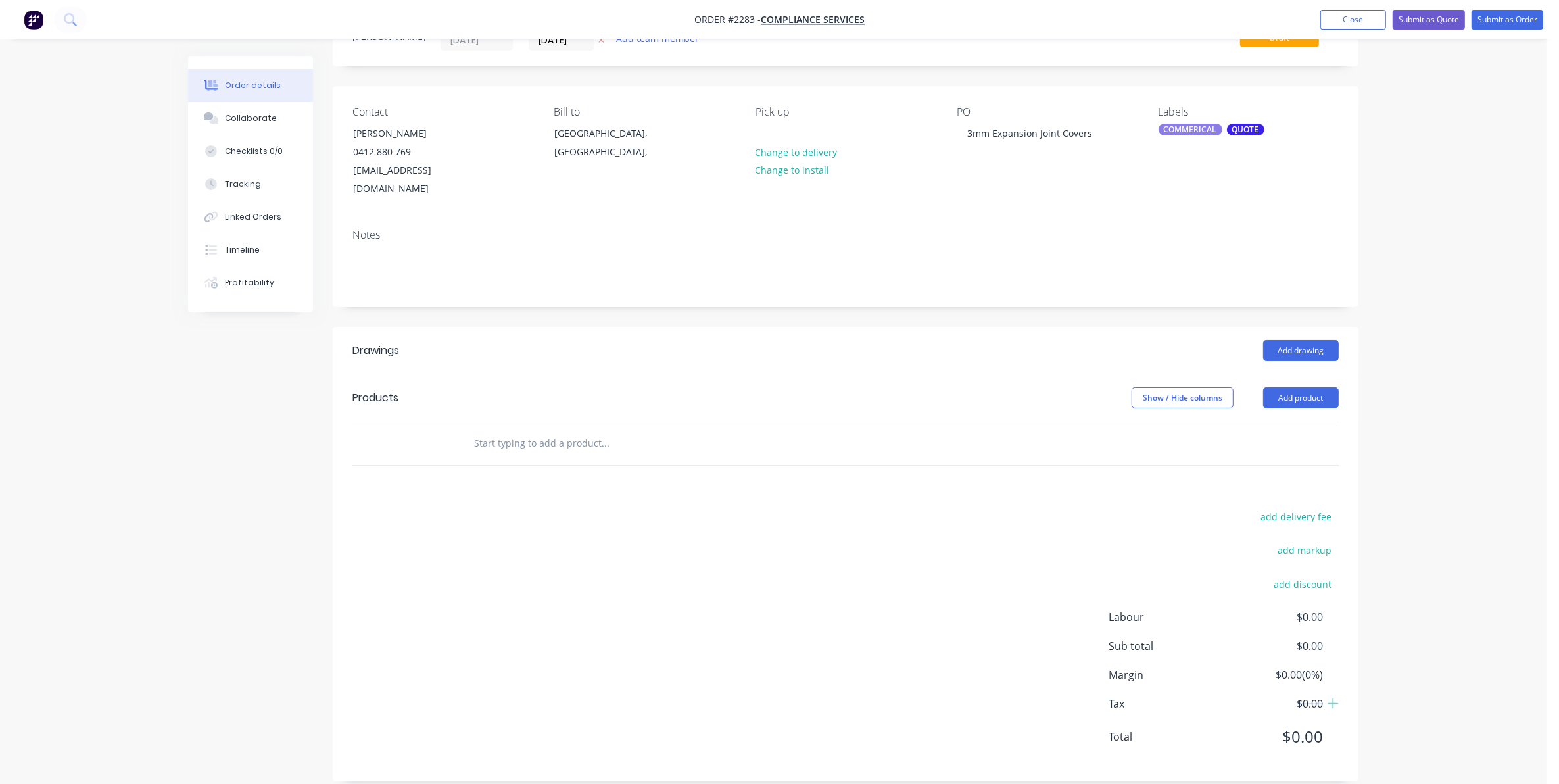
click at [495, 430] on input "text" at bounding box center [605, 443] width 263 height 26
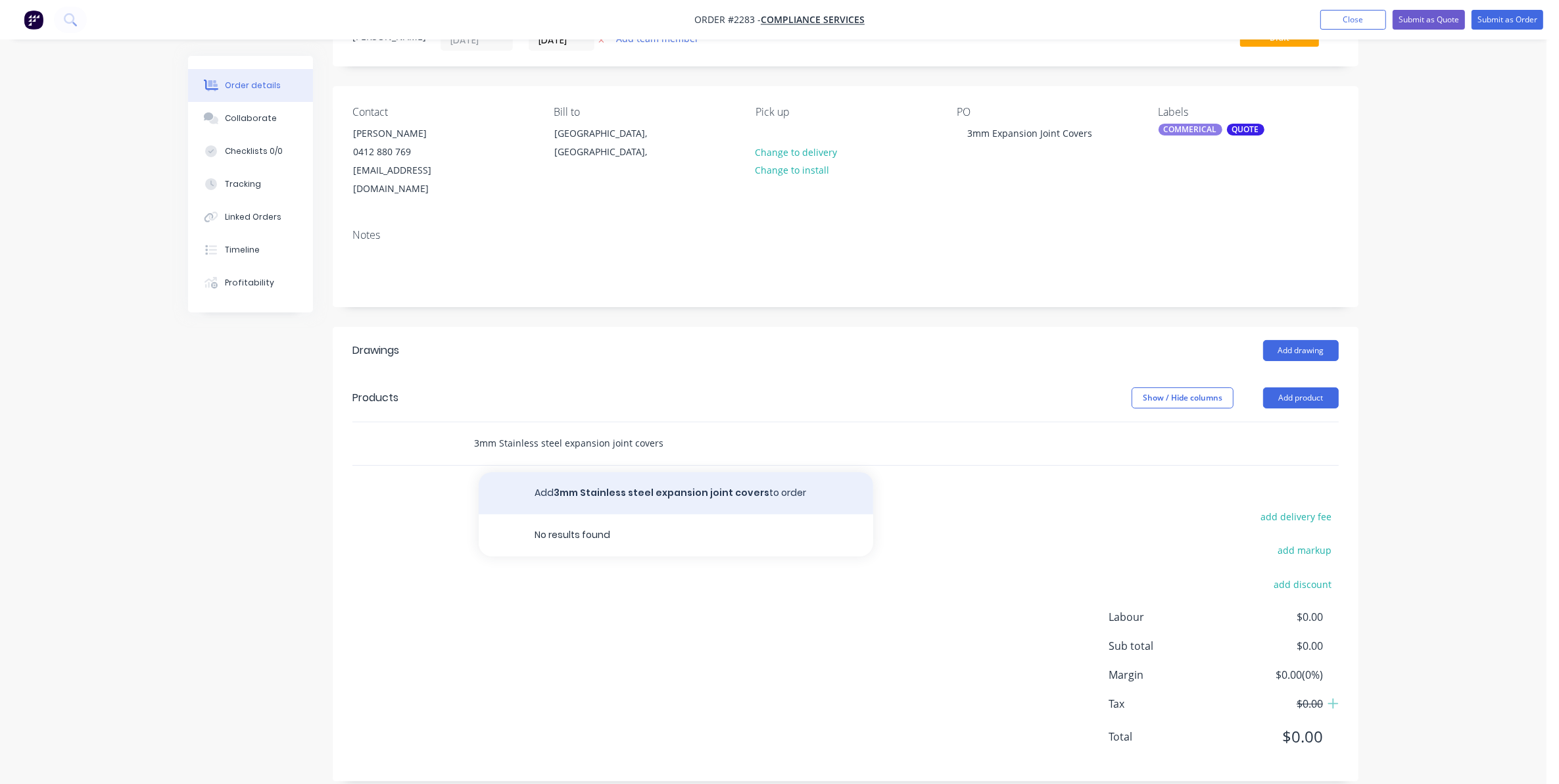
type input "3mm Stainless steel expansion joint covers"
click at [632, 472] on button "Add 3mm Stainless steel expansion joint covers to order" at bounding box center [676, 493] width 395 height 42
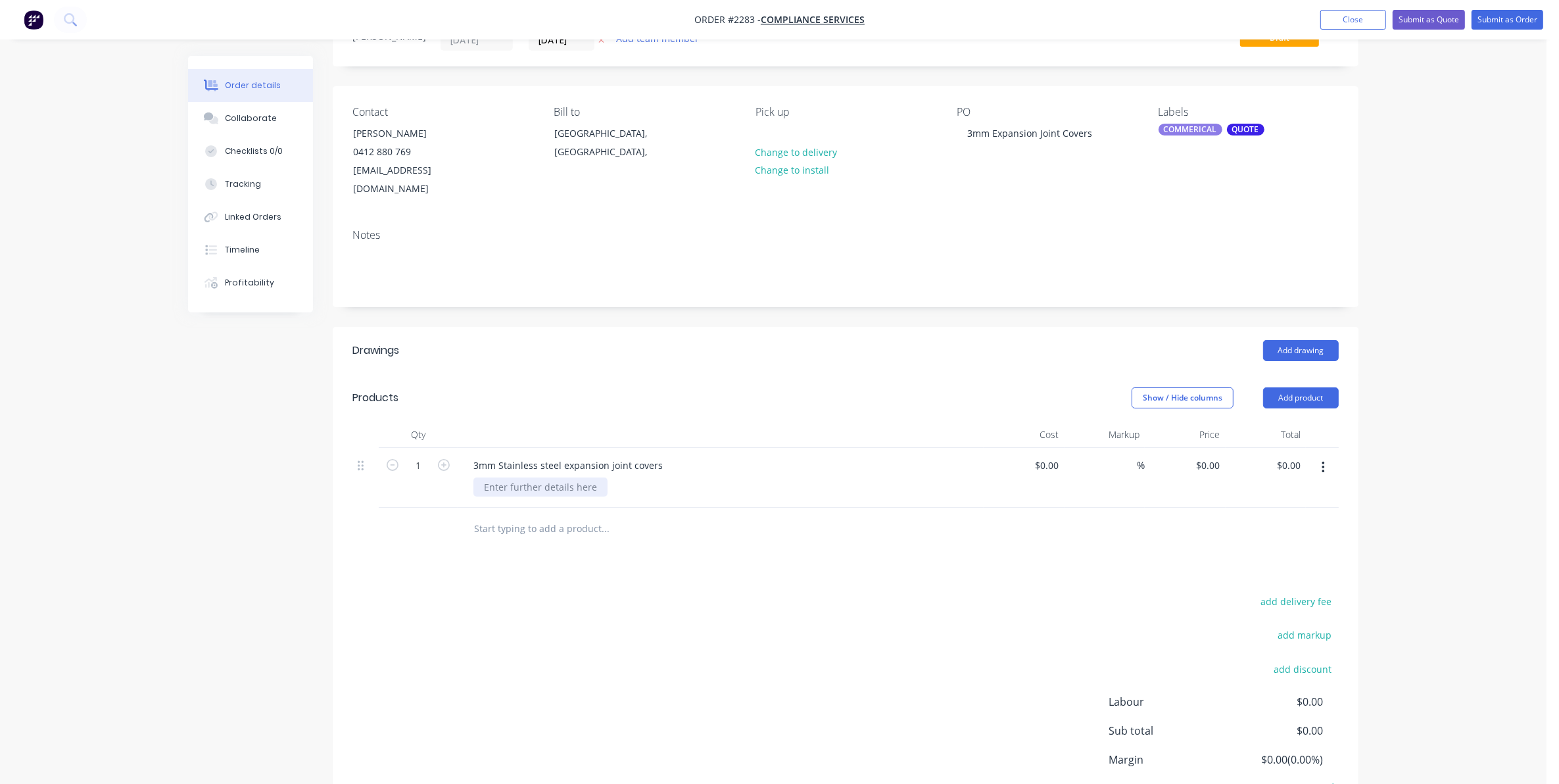
click at [497, 477] on div at bounding box center [540, 487] width 134 height 19
click at [1053, 455] on input at bounding box center [1049, 465] width 30 height 19
type input "$0.00"
click at [463, 455] on div "3mm Stainless steel expansion joint covers" at bounding box center [569, 465] width 211 height 19
click at [458, 447] on div "3mm Stainless steel expansion joint covers 3000mm x 500mm with 14 x countersunk…" at bounding box center [721, 477] width 526 height 60
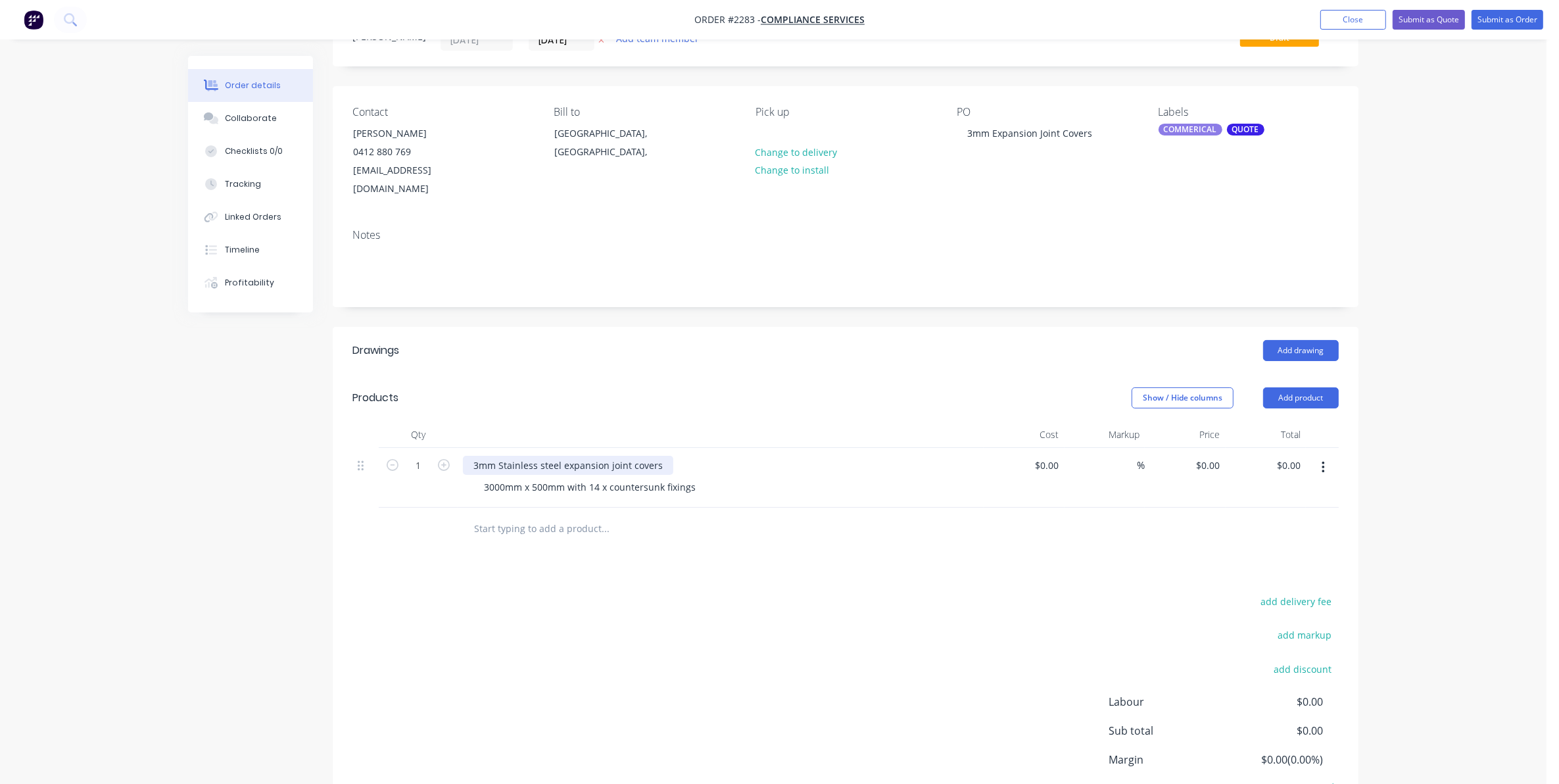
click at [463, 455] on div "3mm Stainless steel expansion joint covers" at bounding box center [569, 465] width 211 height 19
click at [711, 477] on div "3000mm x 500mm with 14 x countersunk fixings" at bounding box center [726, 487] width 505 height 19
click at [698, 477] on div "3000mm x 500mm with 14 x countersunk fixings" at bounding box center [590, 487] width 232 height 19
click at [442, 459] on icon "button" at bounding box center [443, 464] width 11 height 11
click at [440, 459] on icon "button" at bounding box center [443, 464] width 11 height 11
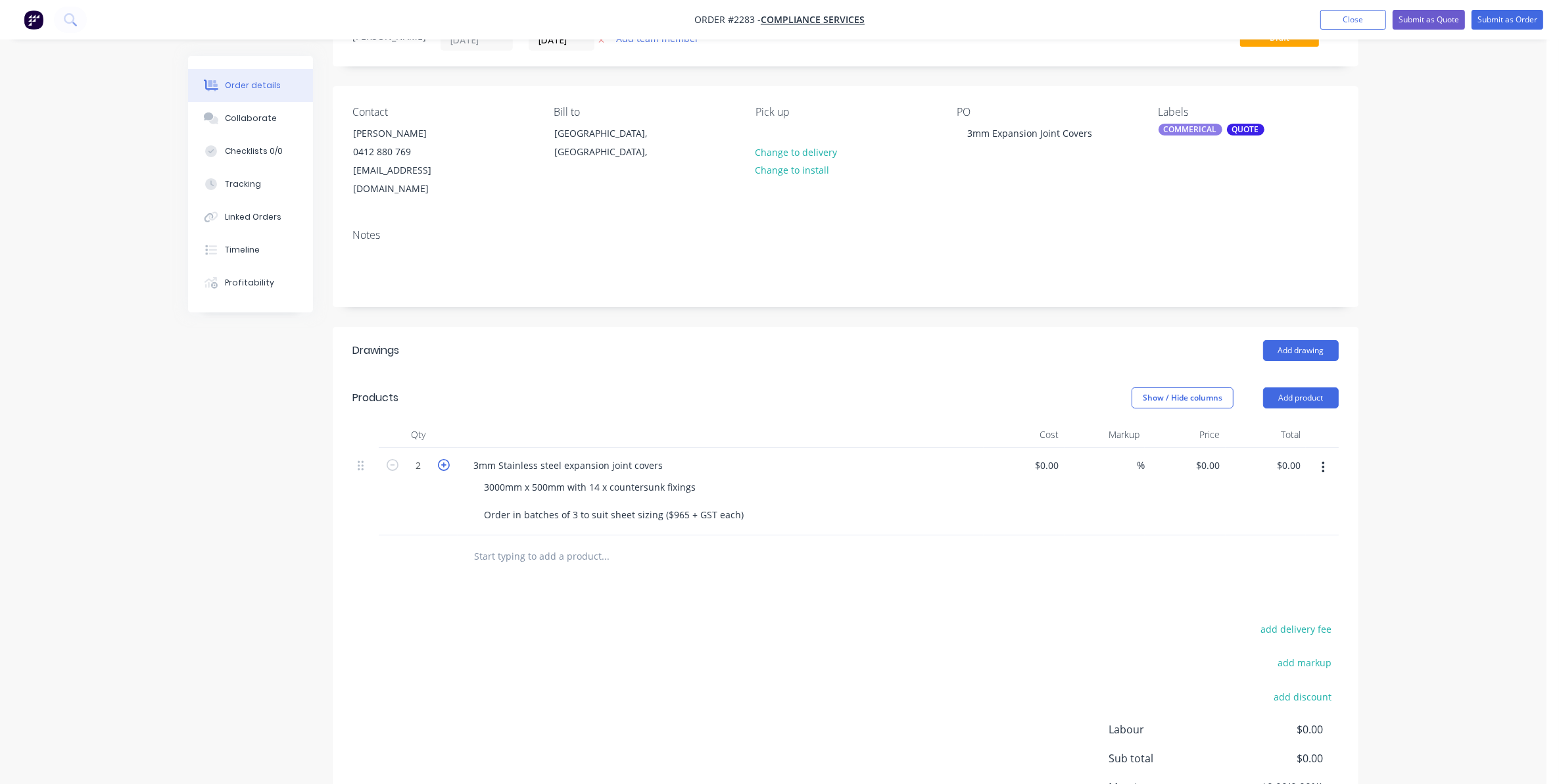
type input "3"
click at [1052, 455] on input "0" at bounding box center [1049, 465] width 30 height 19
type input "$965.00"
type input "$2,895.00"
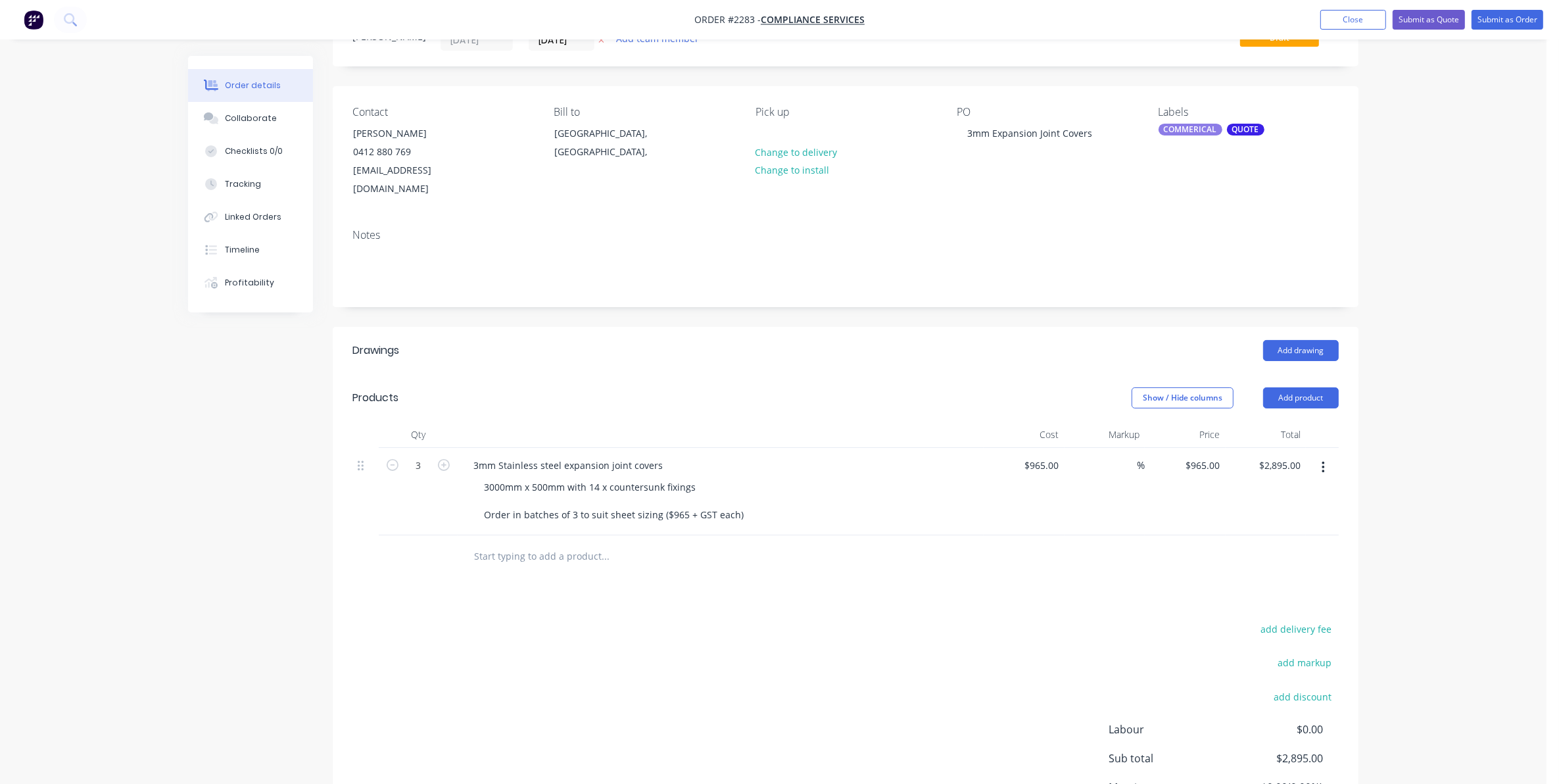
click at [761, 489] on div "3000mm x 500mm with 14 x countersunk fixings Order in batches of 3 to suit shee…" at bounding box center [726, 500] width 505 height 46
click at [745, 495] on div "3000mm x 500mm with 14 x countersunk fixings Order in batches of 3 to suit shee…" at bounding box center [614, 500] width 281 height 46
click at [391, 459] on icon "button" at bounding box center [392, 464] width 11 height 11
type input "2"
type input "$1,930.00"
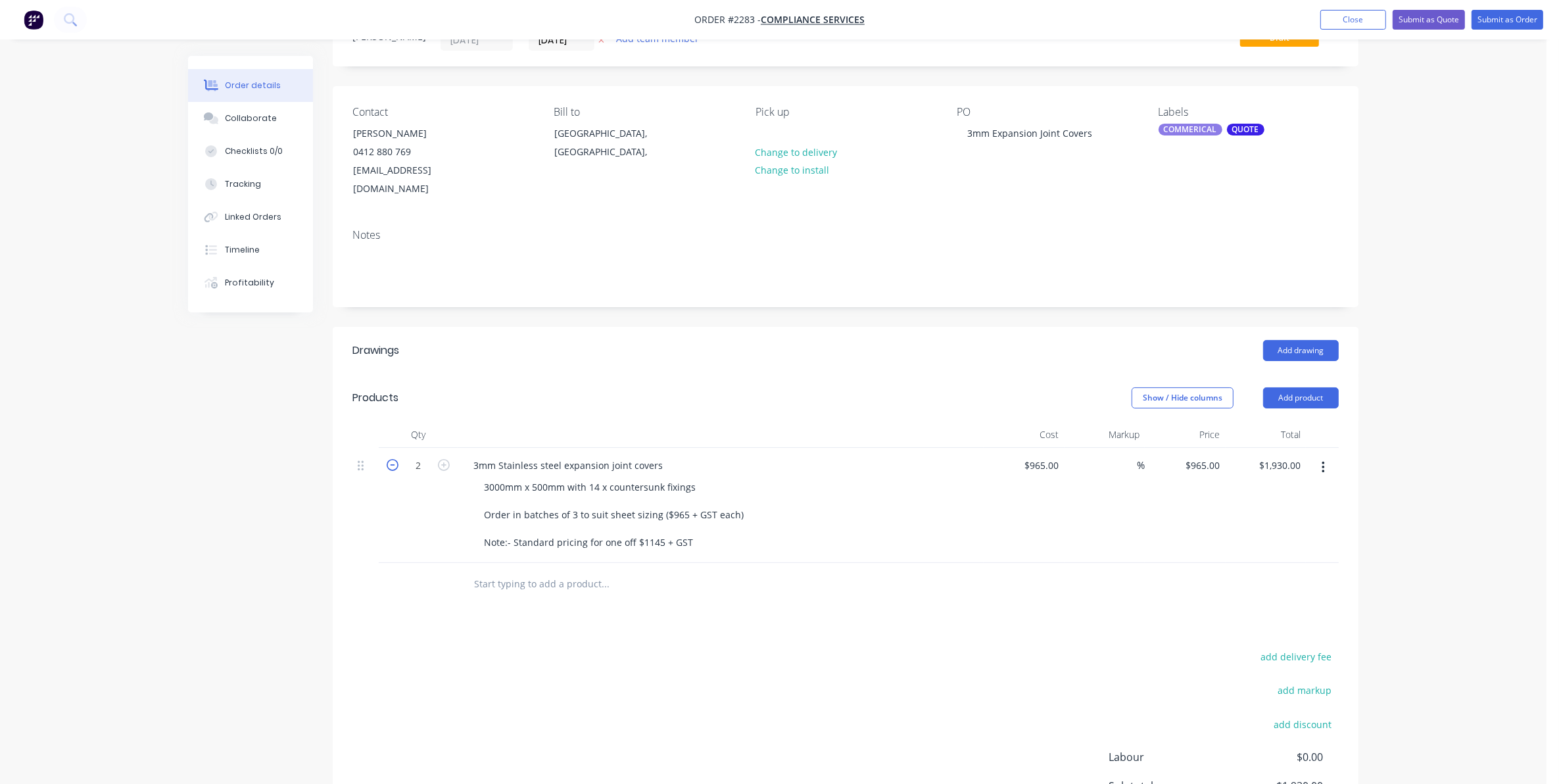
click at [391, 459] on icon "button" at bounding box center [392, 464] width 11 height 11
type input "1"
type input "$965.00"
click at [467, 455] on div "3mm Stainless steel expansion joint covers" at bounding box center [569, 465] width 211 height 19
click at [675, 455] on div "3mm Stainless steel expansion joint covers" at bounding box center [721, 465] width 516 height 19
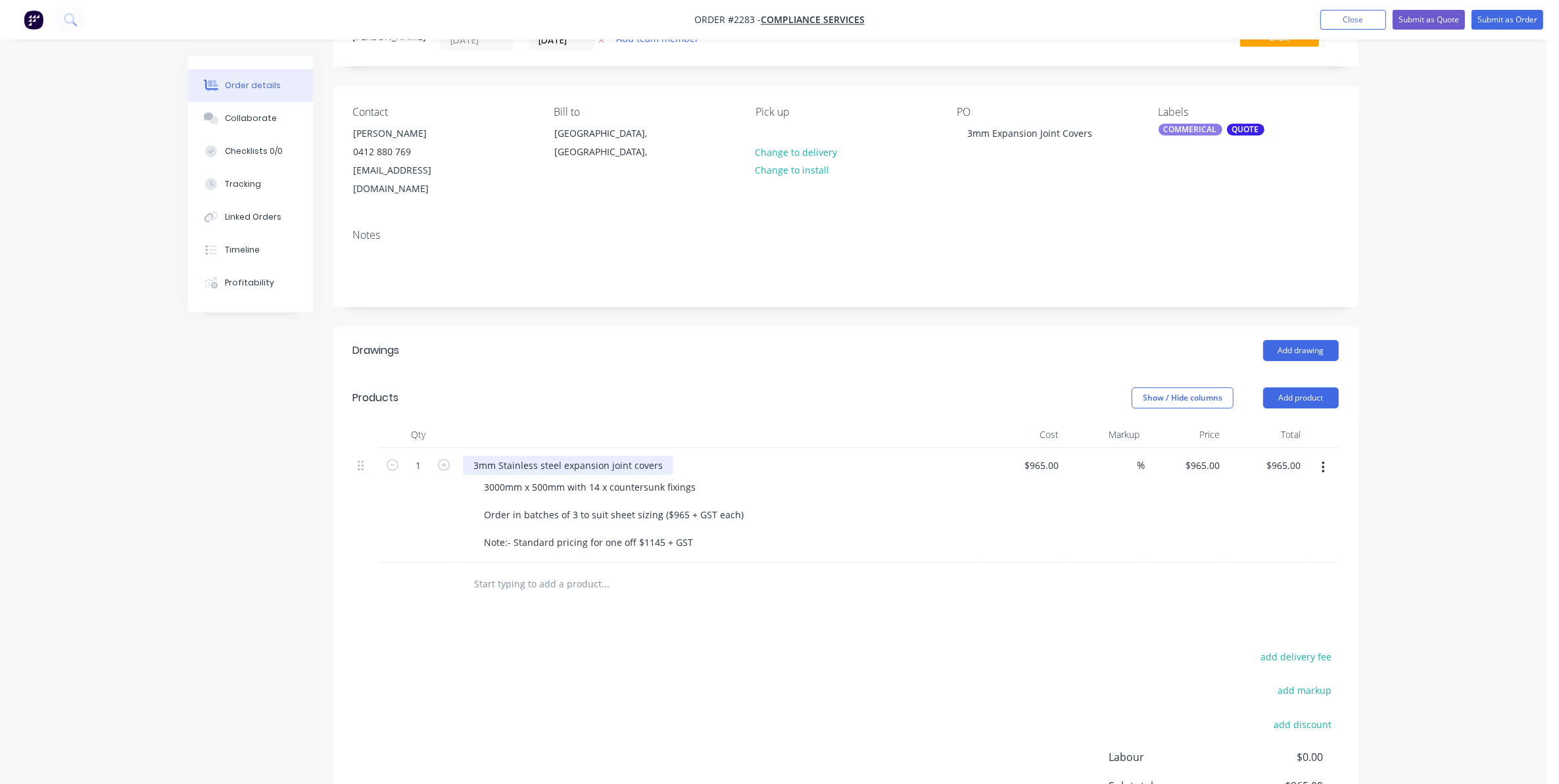
click at [661, 455] on div "3mm Stainless steel expansion joint covers" at bounding box center [569, 465] width 211 height 19
drag, startPoint x: 656, startPoint y: 445, endPoint x: 678, endPoint y: 445, distance: 22.0
click at [678, 455] on div "3mm Stainless steel expansion joint covers x 3" at bounding box center [576, 465] width 225 height 19
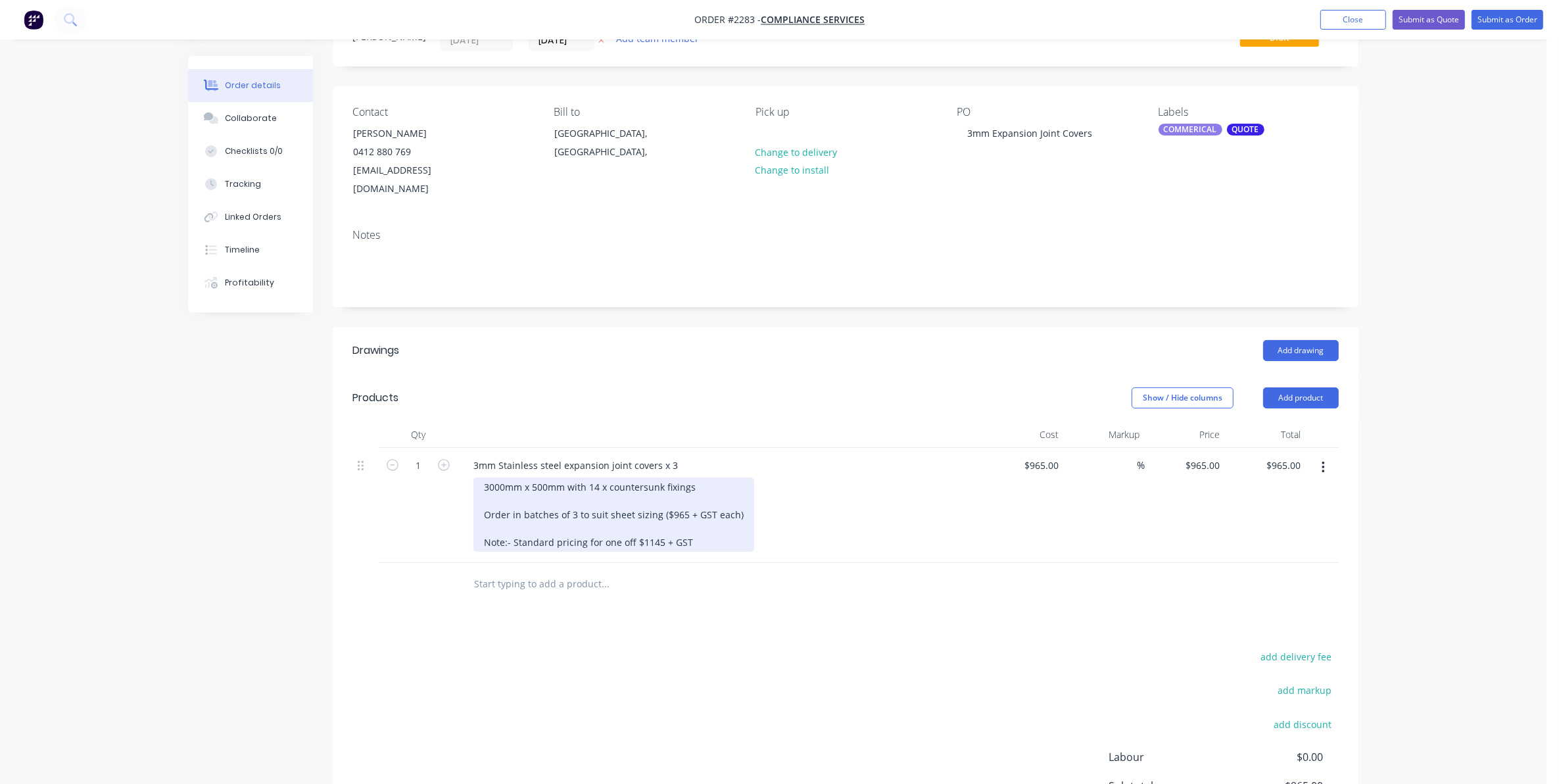
click at [734, 477] on div "3000mm x 500mm with 14 x countersunk fixings Order in batches of 3 to suit shee…" at bounding box center [614, 514] width 281 height 75
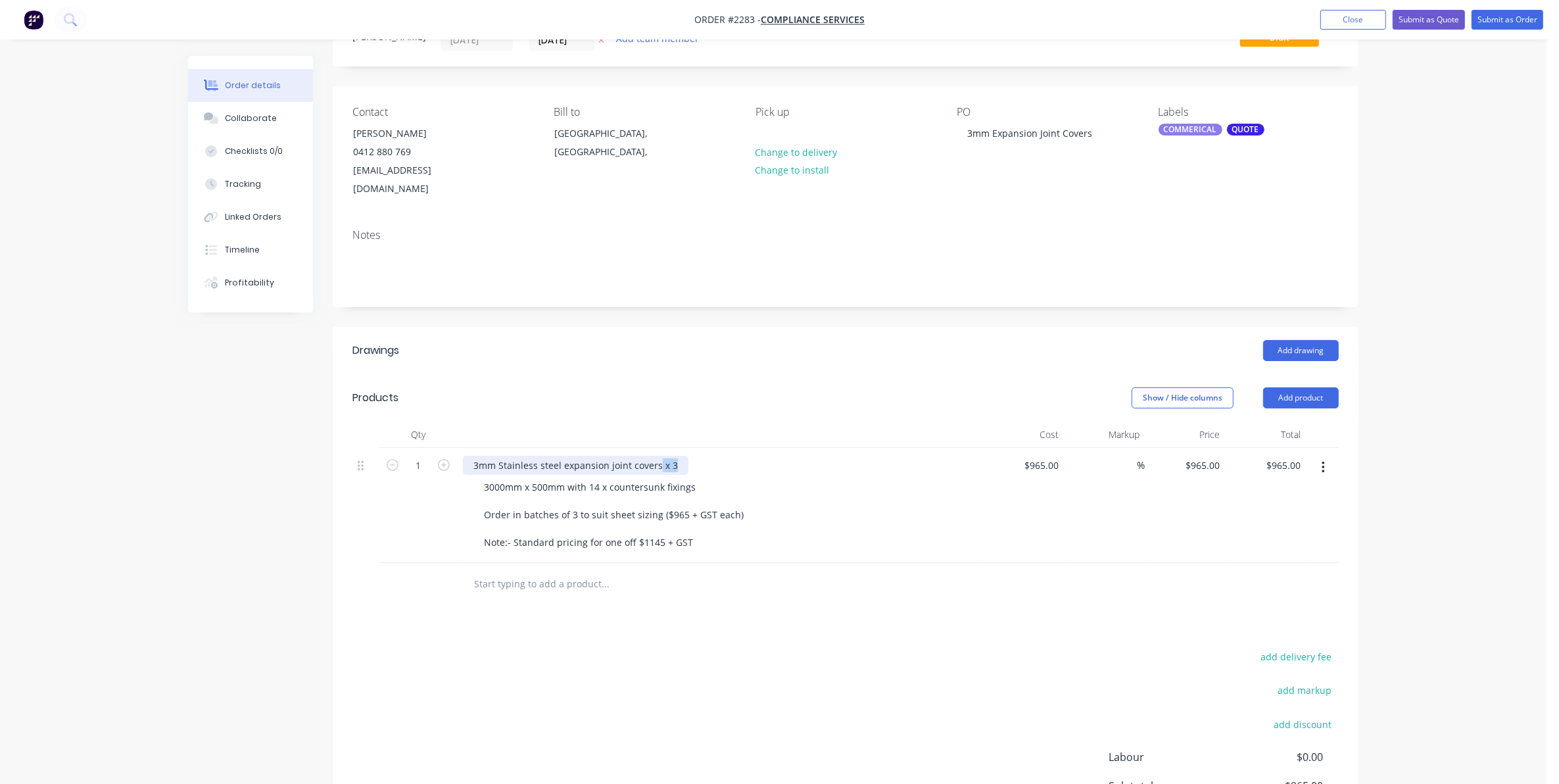
drag, startPoint x: 658, startPoint y: 445, endPoint x: 668, endPoint y: 445, distance: 10.0
click at [682, 455] on div "3mm Stainless steel expansion joint covers x 3" at bounding box center [576, 465] width 225 height 19
click at [440, 454] on form "1" at bounding box center [418, 464] width 68 height 19
click at [442, 459] on icon "button" at bounding box center [443, 464] width 11 height 11
type input "2"
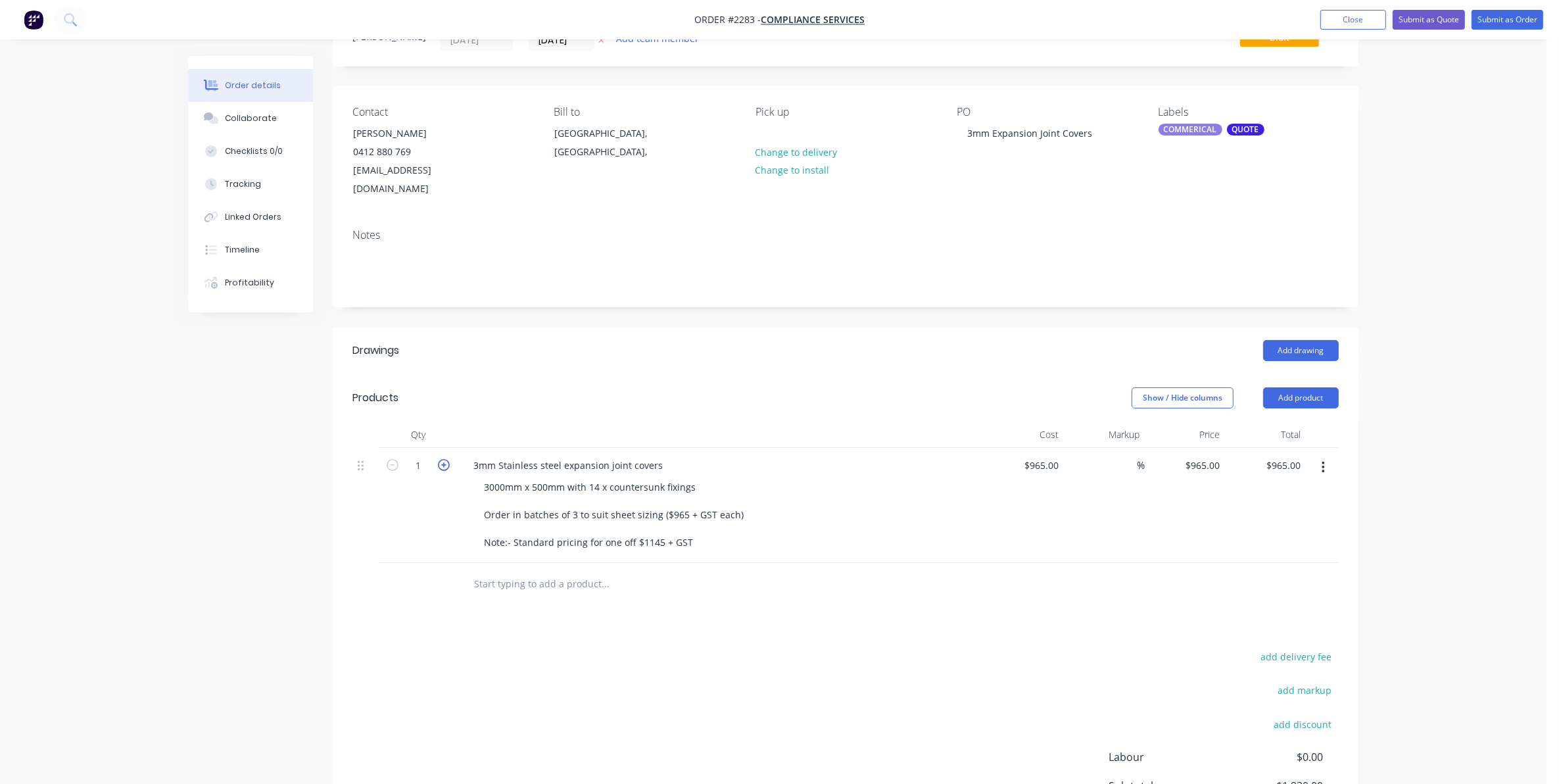
type input "$1,930.00"
click at [442, 459] on icon "button" at bounding box center [443, 464] width 11 height 11
type input "3"
type input "$2,895.00"
click at [856, 491] on div "3000mm x 500mm with 14 x countersunk fixings Order in batches of 3 to suit shee…" at bounding box center [726, 514] width 505 height 75
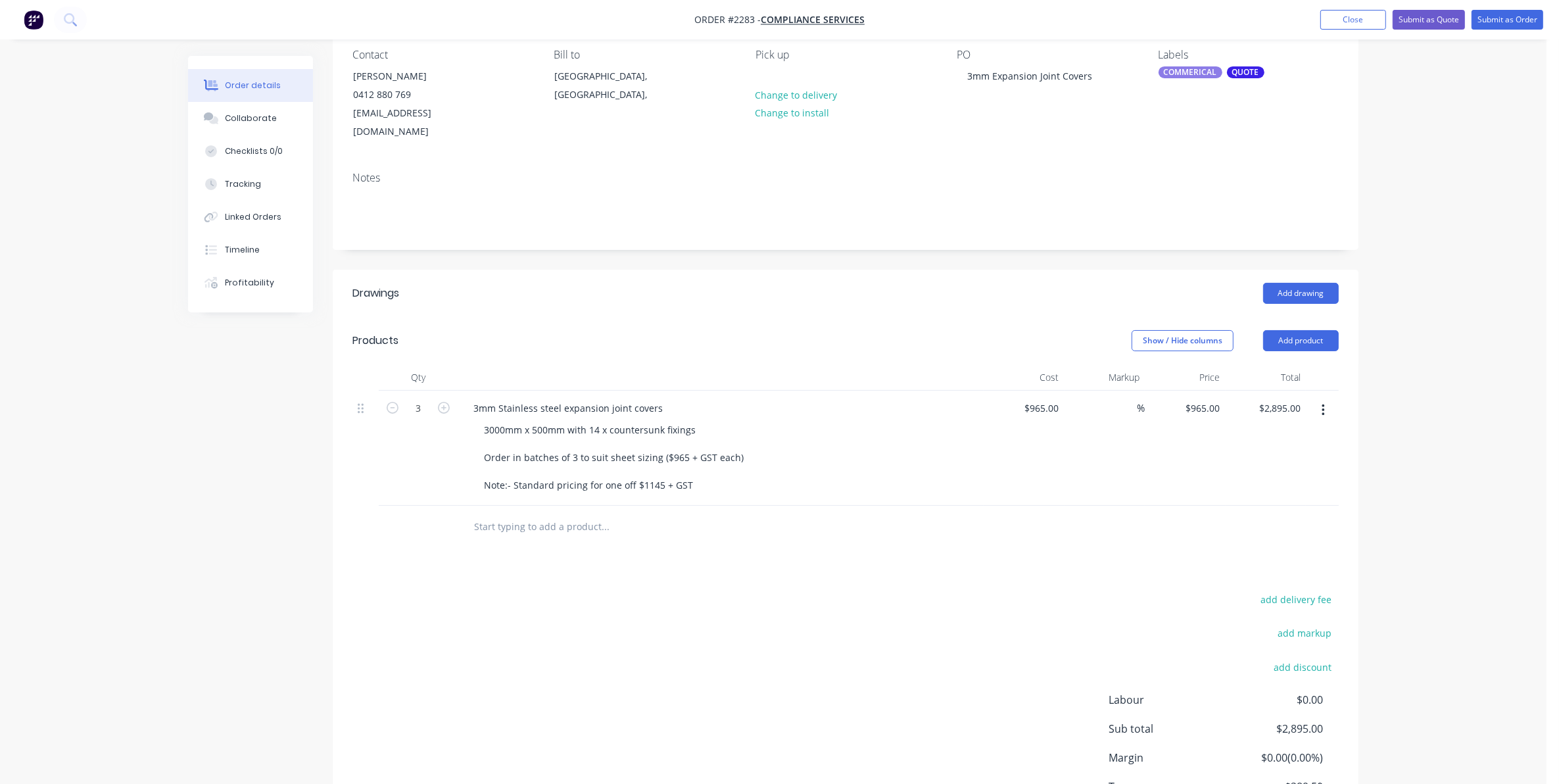
scroll to position [0, 0]
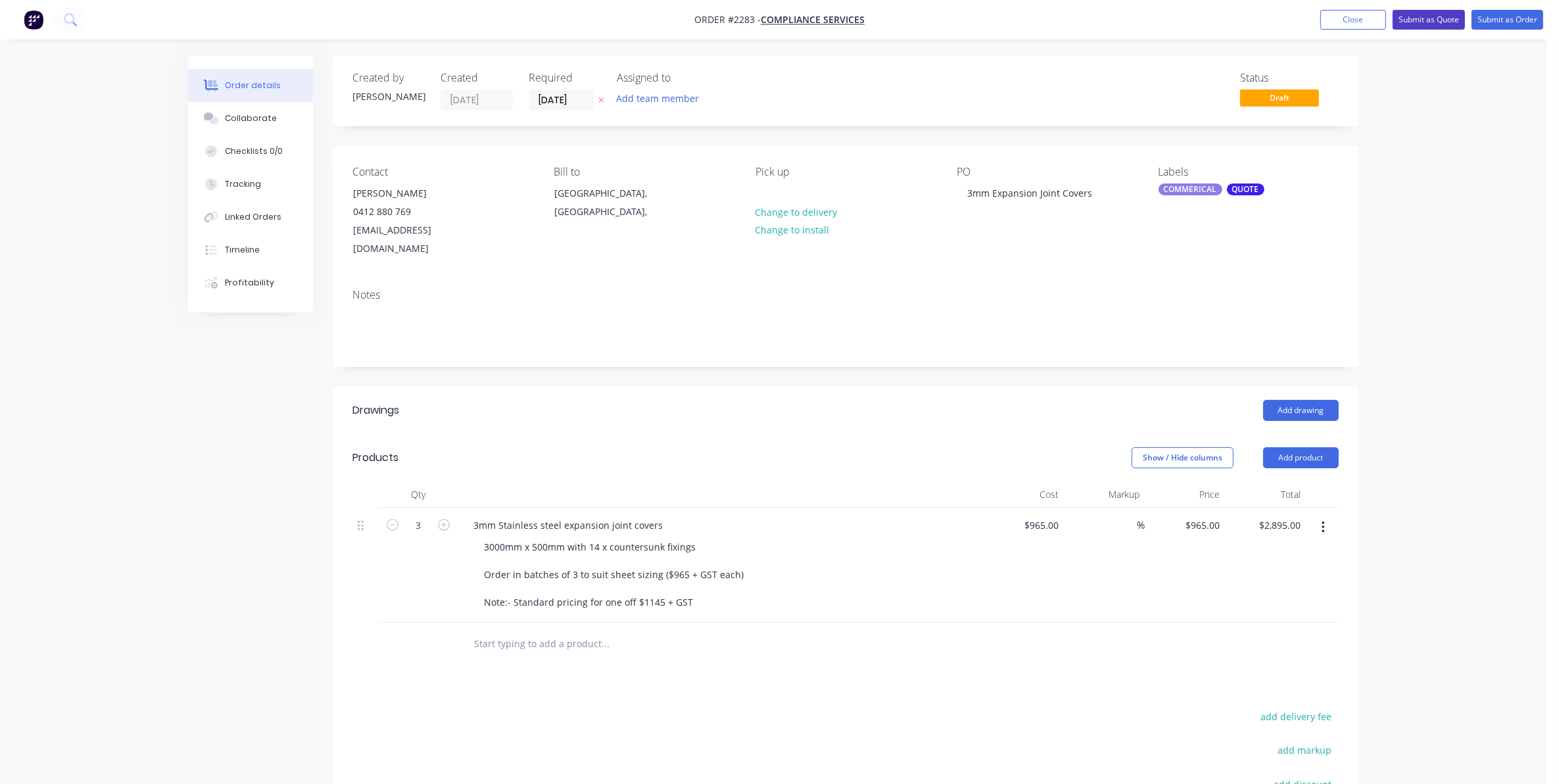
click at [1425, 14] on button "Submit as Quote" at bounding box center [1429, 19] width 72 height 19
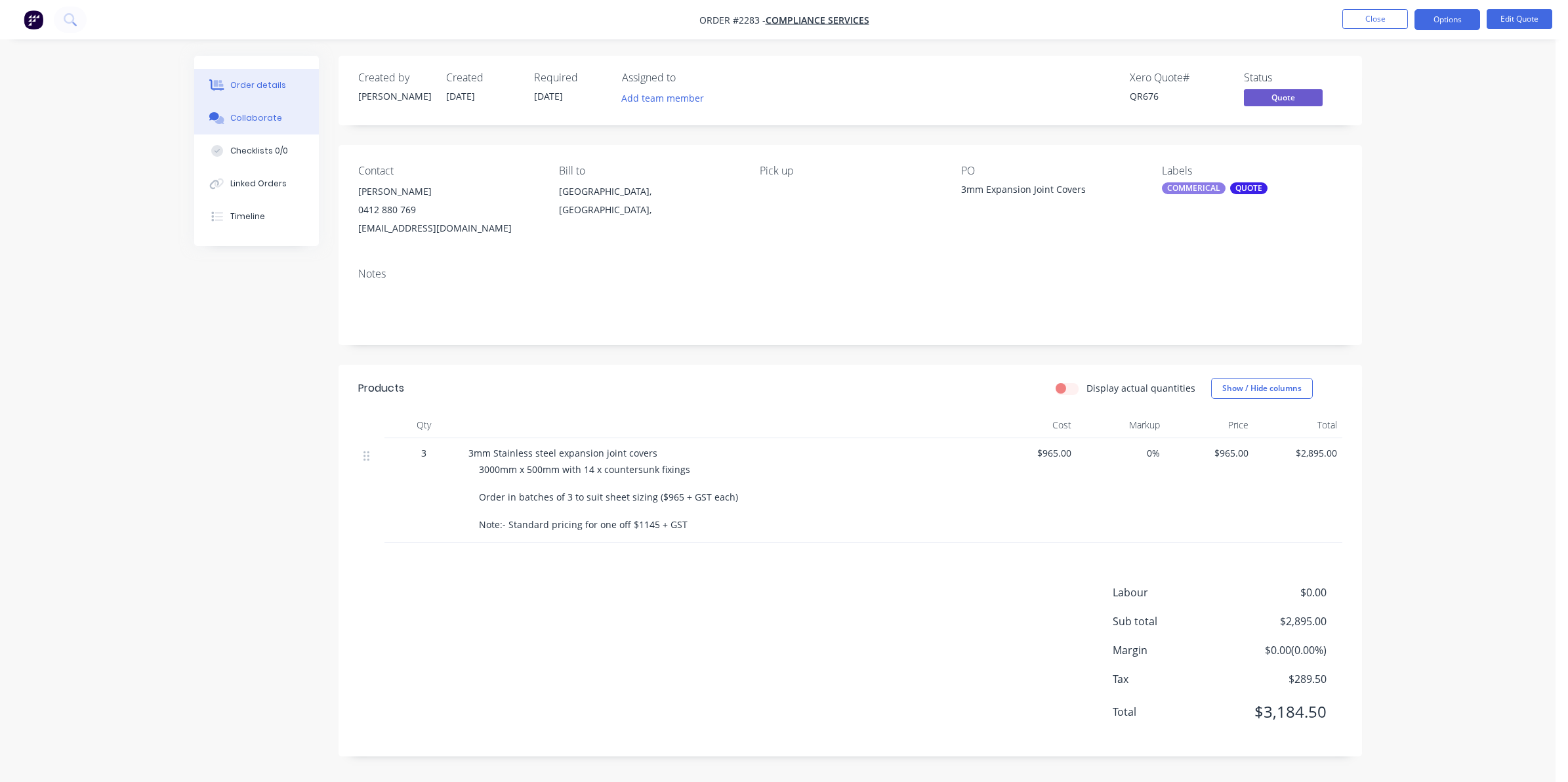
click at [253, 116] on div "Collaborate" at bounding box center [256, 117] width 52 height 11
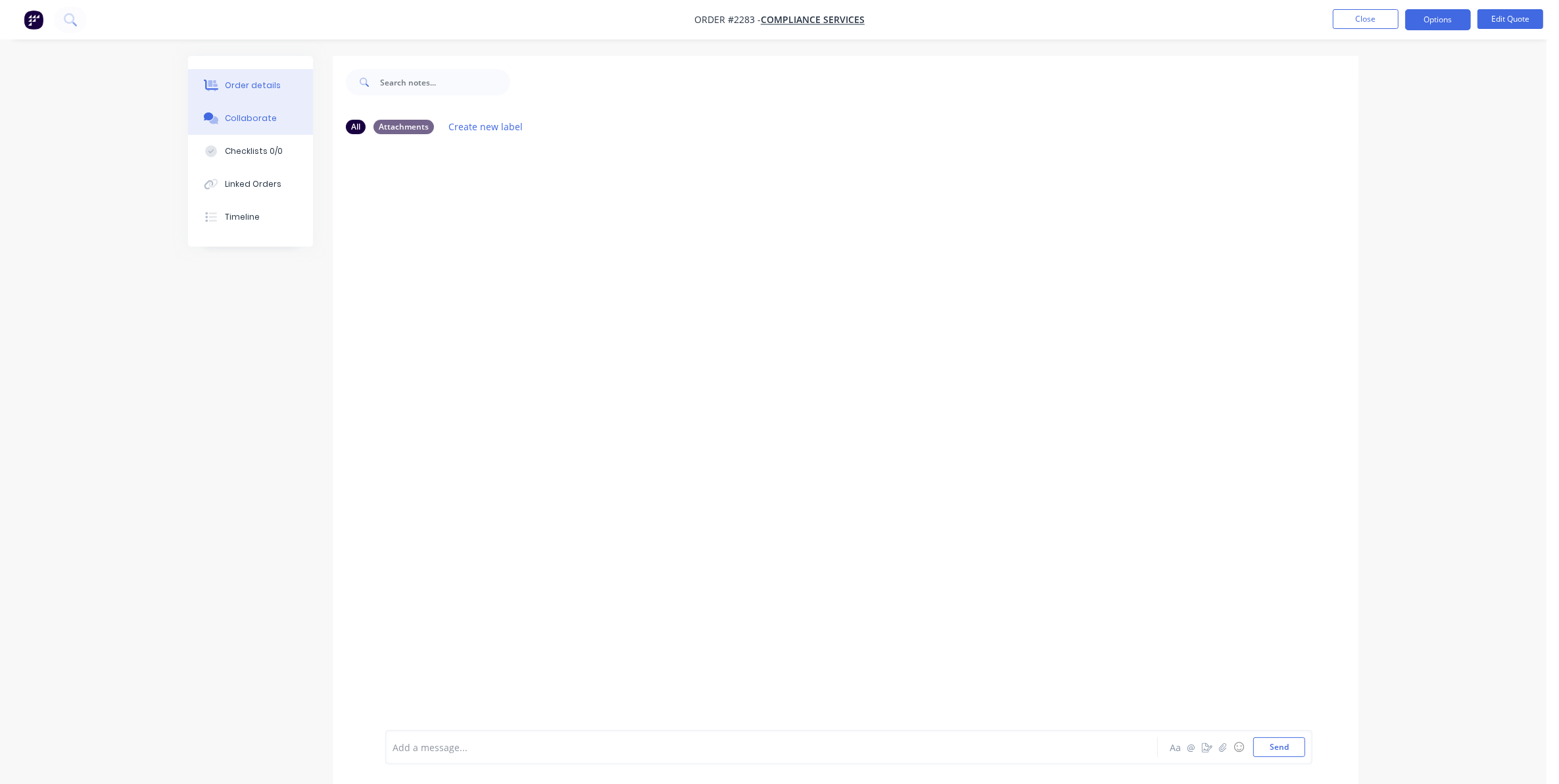
click at [254, 81] on div "Order details" at bounding box center [253, 85] width 56 height 11
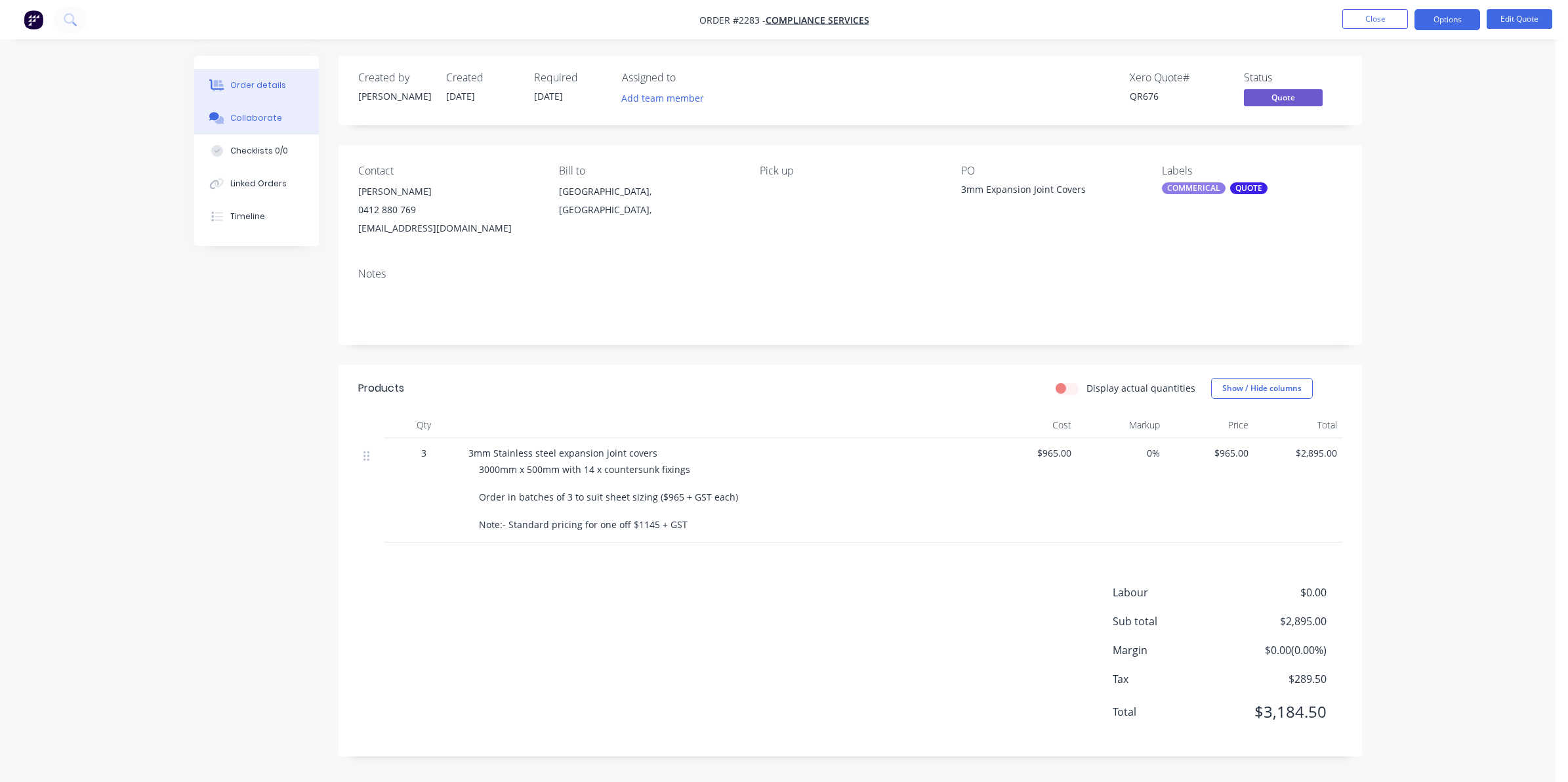
click at [244, 115] on div "Collaborate" at bounding box center [256, 117] width 52 height 11
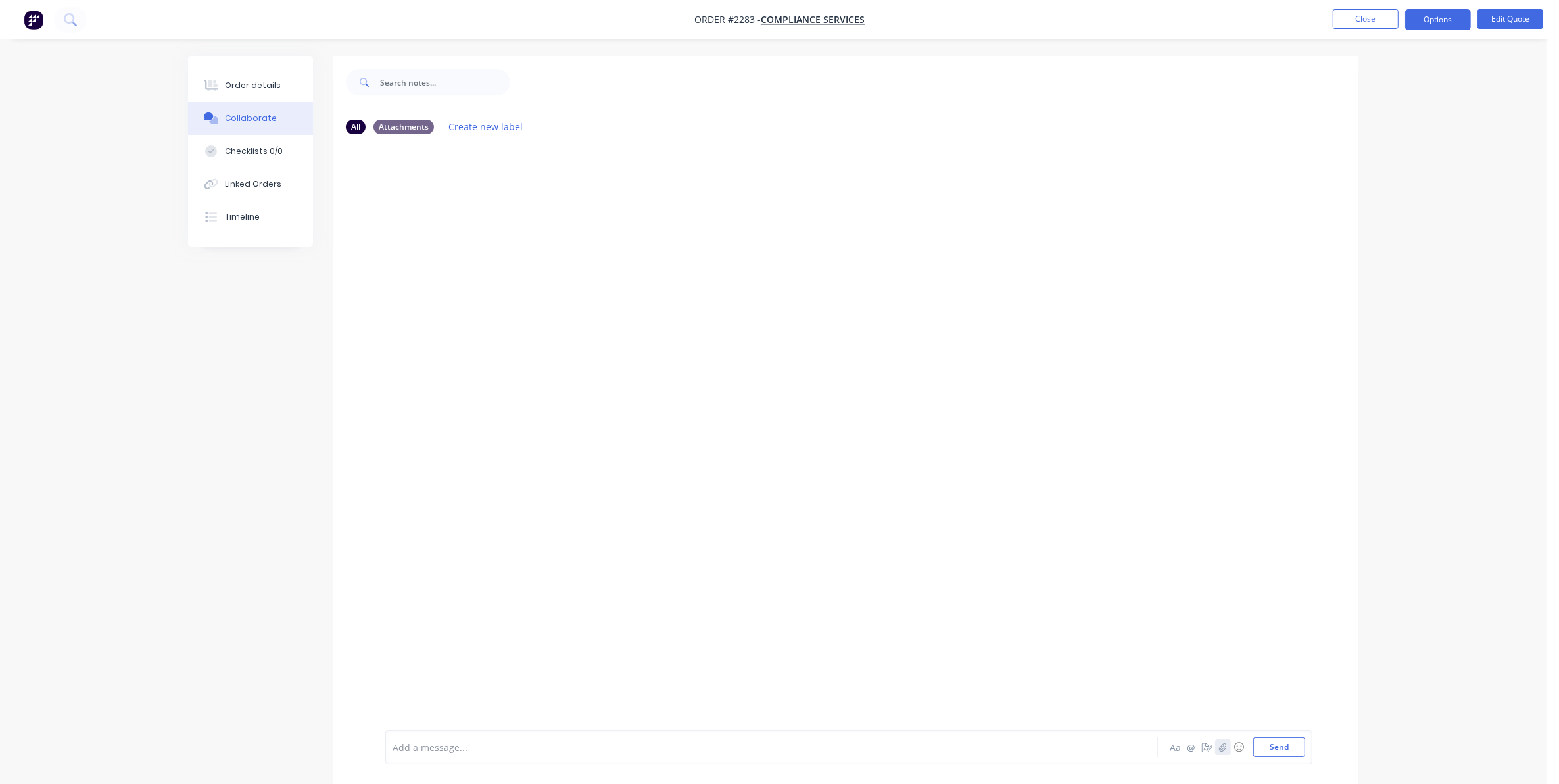
click at [1225, 747] on icon "button" at bounding box center [1223, 746] width 8 height 9
click at [1280, 747] on button "Send" at bounding box center [1279, 746] width 52 height 19
